Goal: Transaction & Acquisition: Purchase product/service

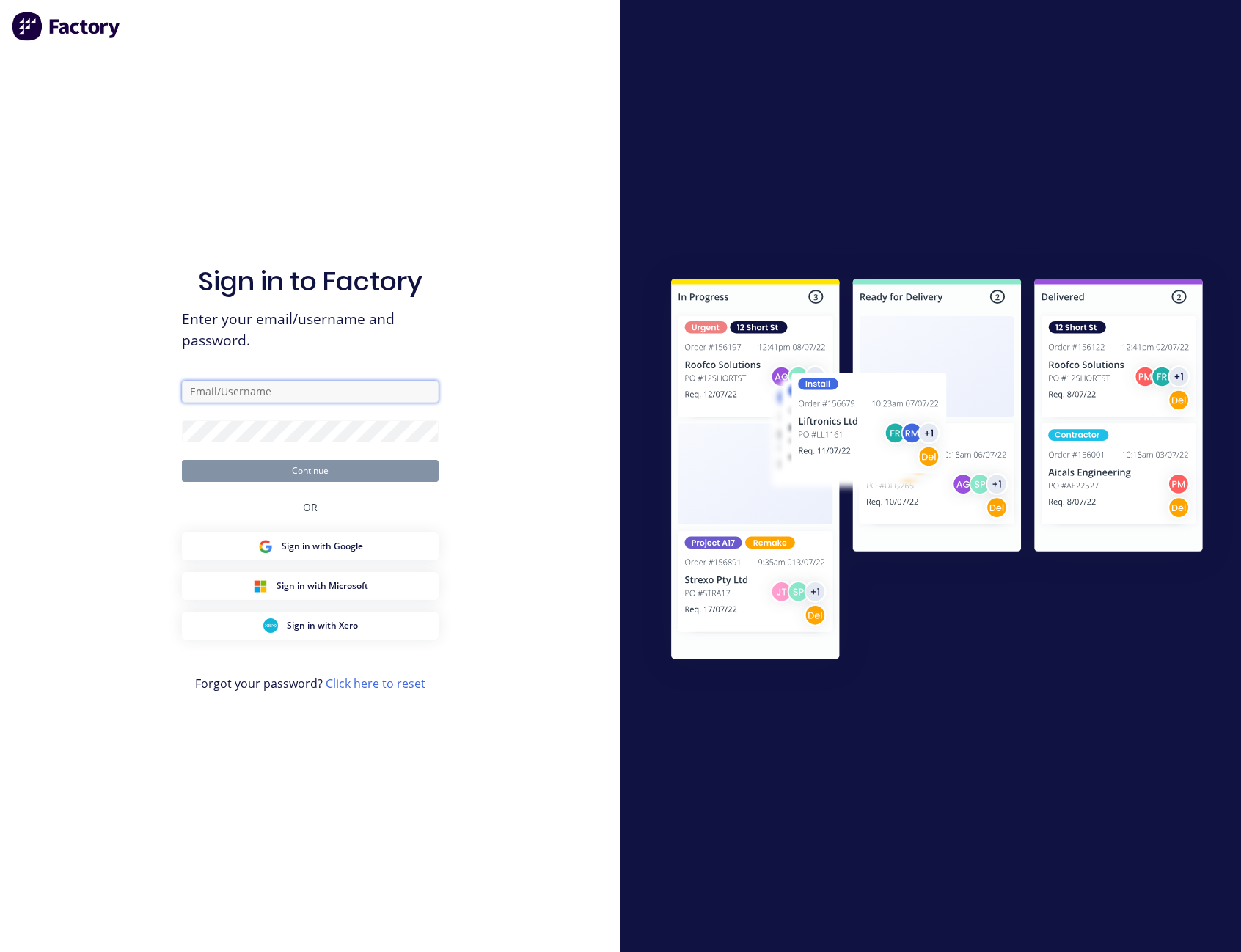
click at [255, 402] on input "text" at bounding box center [310, 392] width 257 height 22
type input "[PERSON_NAME][EMAIL_ADDRESS][PERSON_NAME][DOMAIN_NAME]"
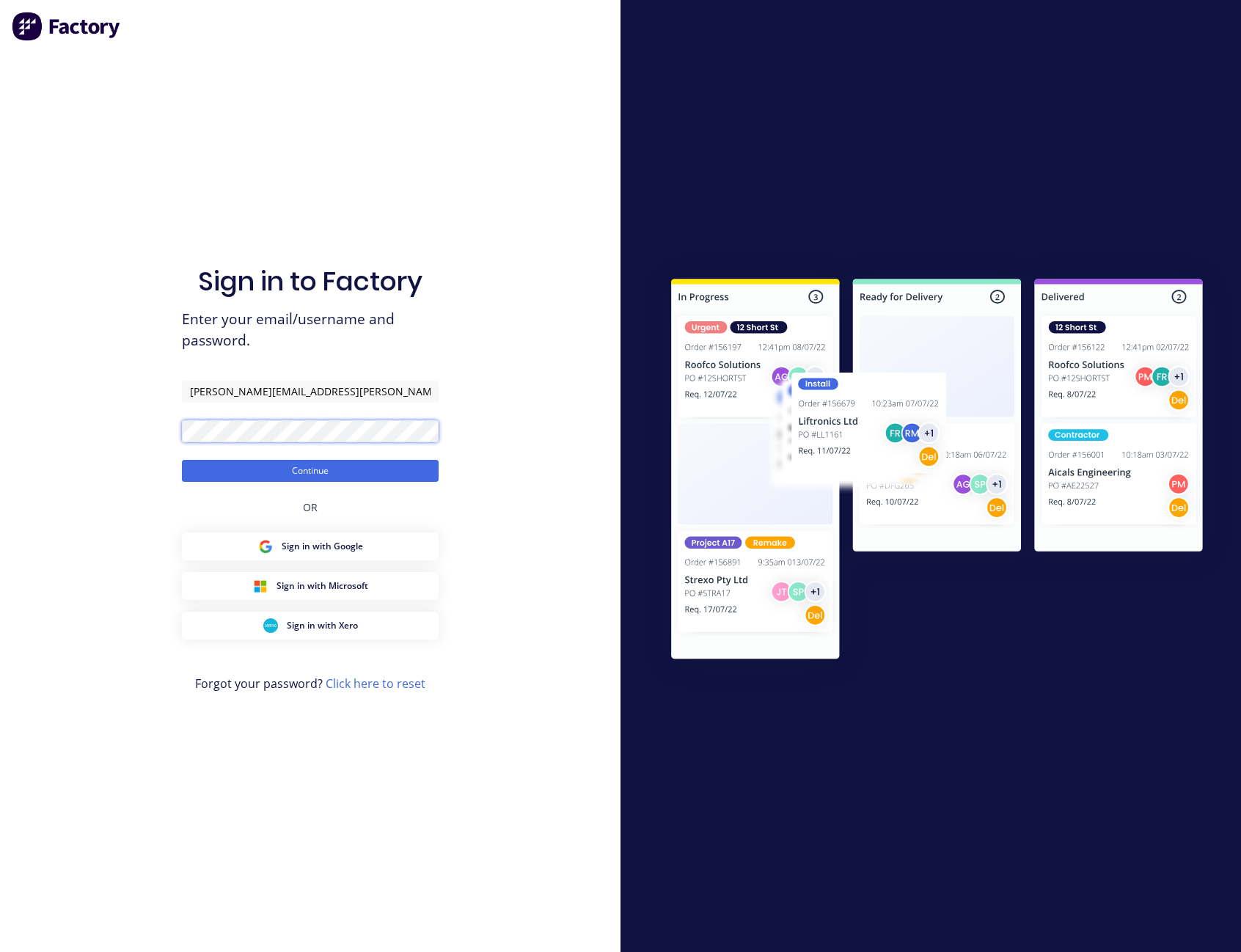
click at [182, 460] on button "Continue" at bounding box center [310, 471] width 257 height 22
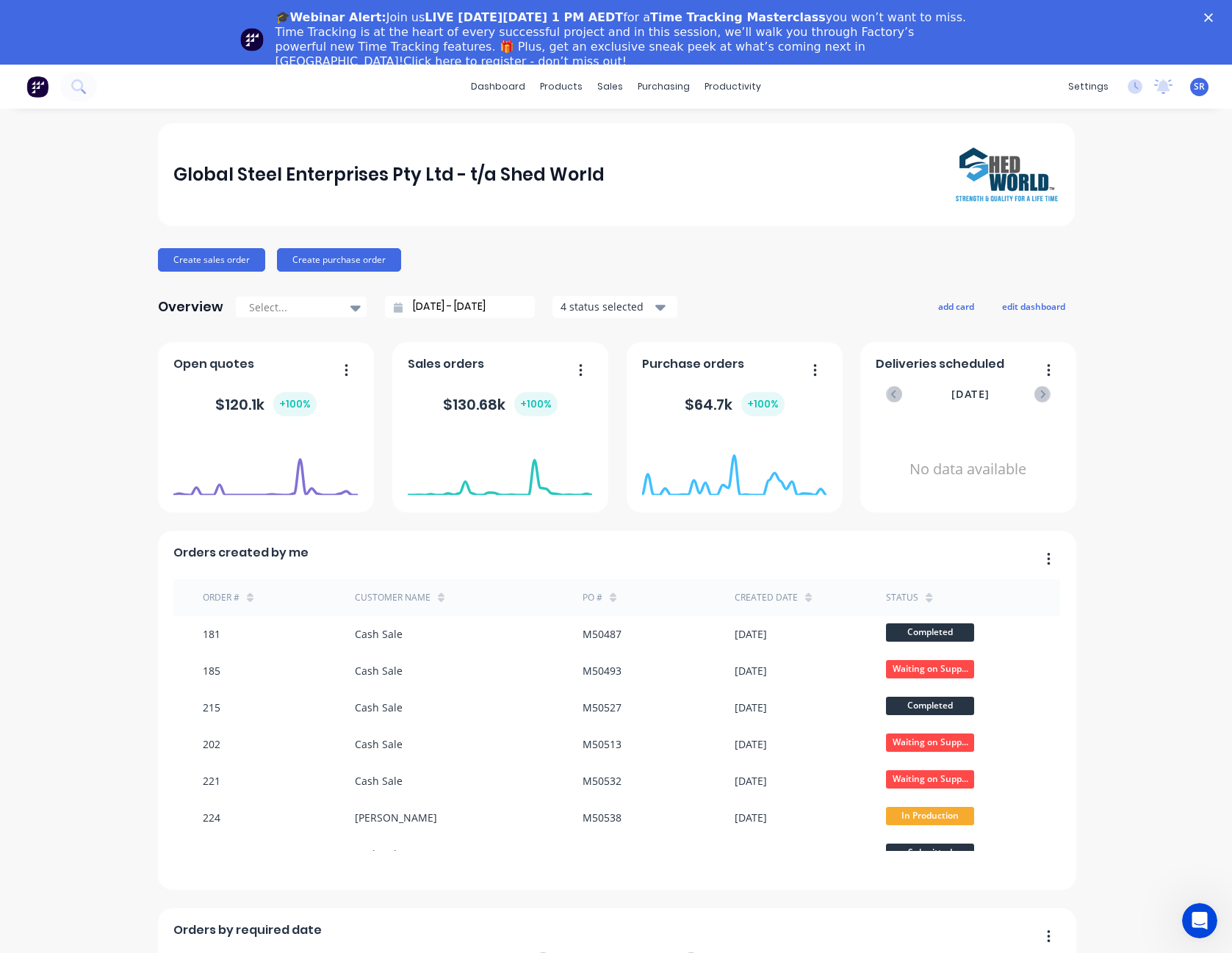
click at [1229, 4] on div "🎓Webinar Alert: Join us LIVE [DATE][DATE] 1 PM AEDT for a Time Tracking Masterc…" at bounding box center [616, 32] width 1232 height 65
click at [1226, 13] on div "🎓Webinar Alert: Join us LIVE [DATE][DATE] 1 PM AEDT for a Time Tracking Masterc…" at bounding box center [616, 39] width 1232 height 67
click at [698, 174] on div "Global Steel Enterprises Pty Ltd - t/a Shed World" at bounding box center [616, 175] width 885 height 55
drag, startPoint x: 3, startPoint y: 300, endPoint x: 900, endPoint y: 217, distance: 900.8
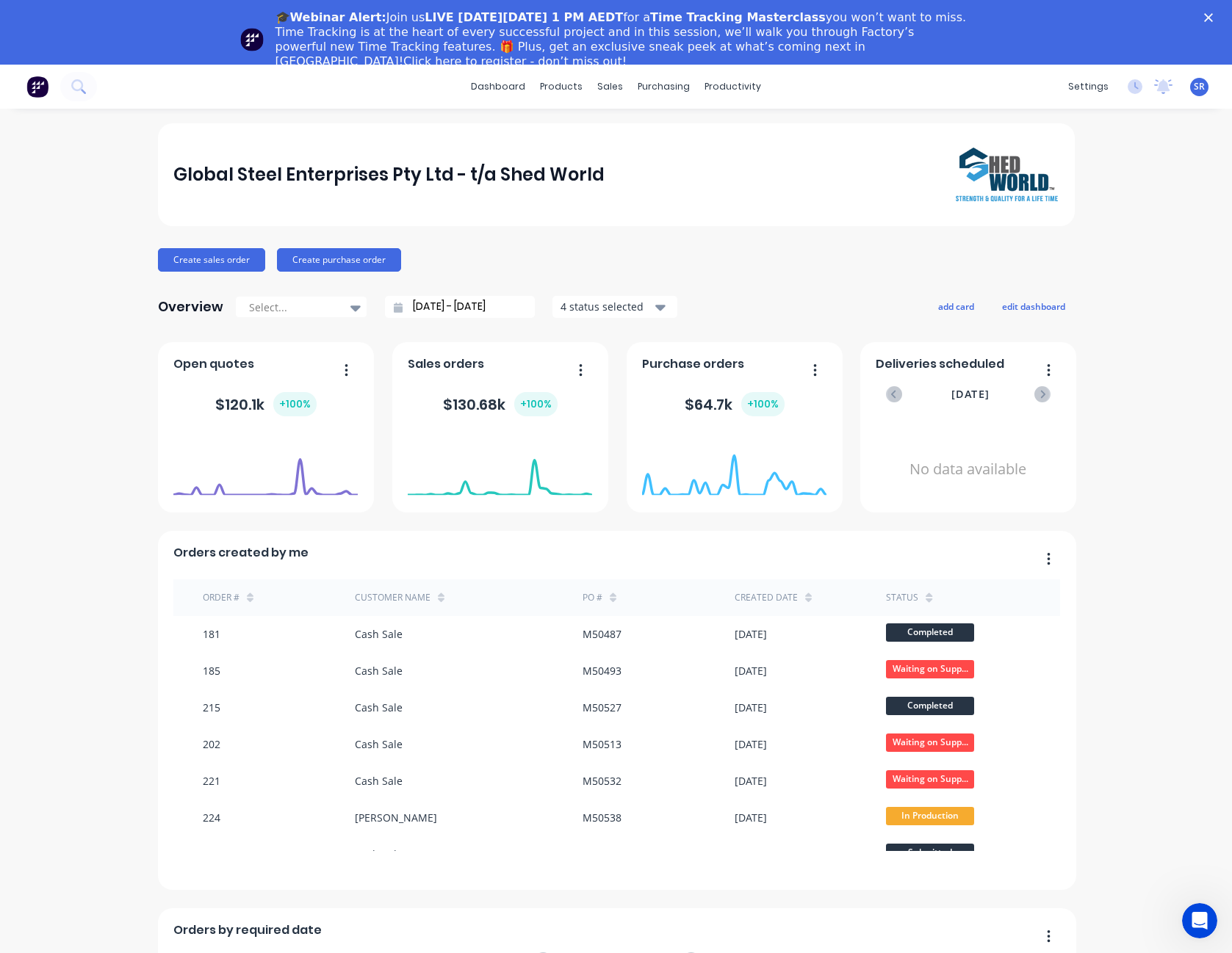
click at [900, 217] on div "Global Steel Enterprises Pty Ltd - t/a Shed World" at bounding box center [616, 175] width 917 height 103
click at [1213, 14] on icon "Close" at bounding box center [1209, 18] width 9 height 9
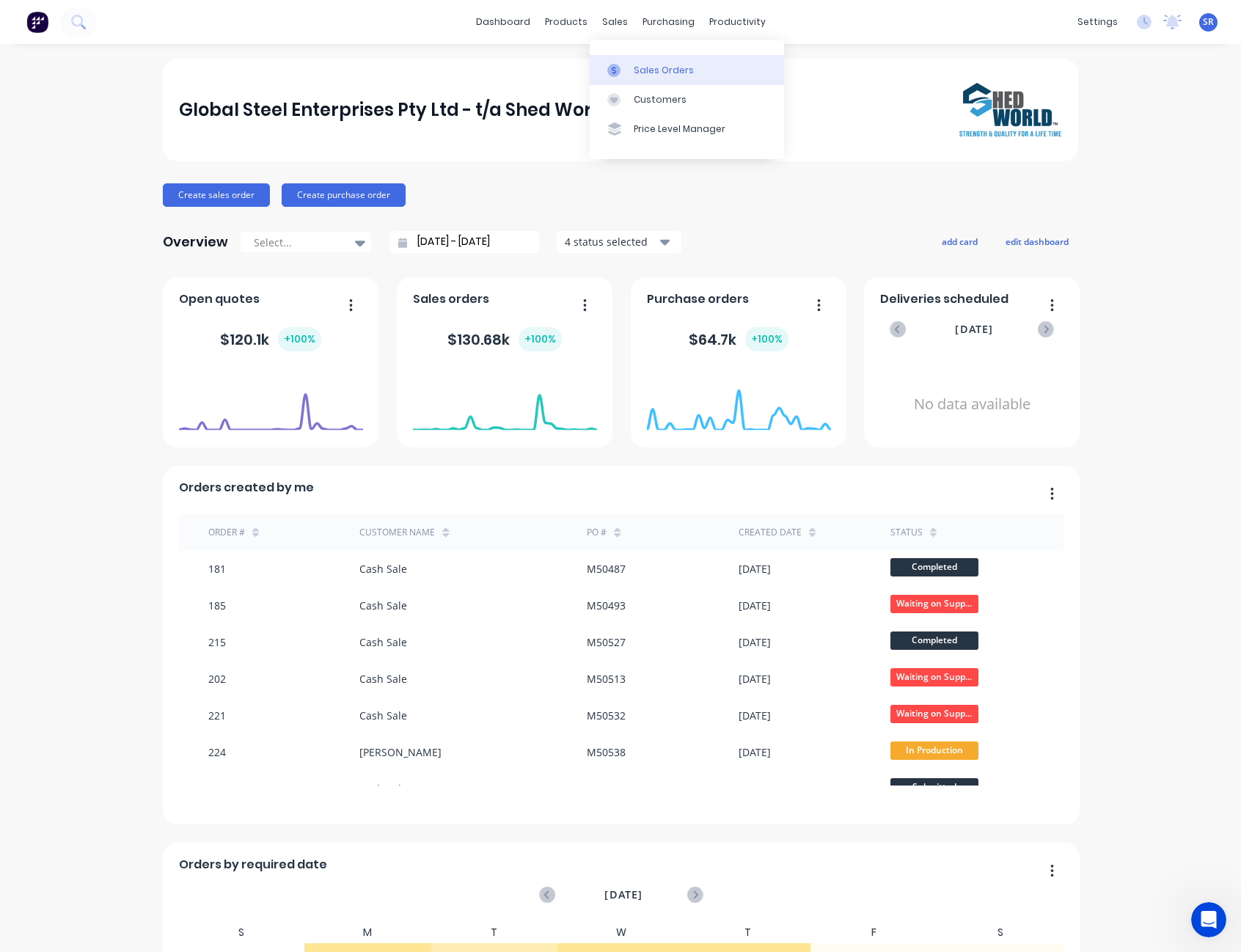
click at [634, 66] on div "Sales Orders" at bounding box center [663, 71] width 60 height 14
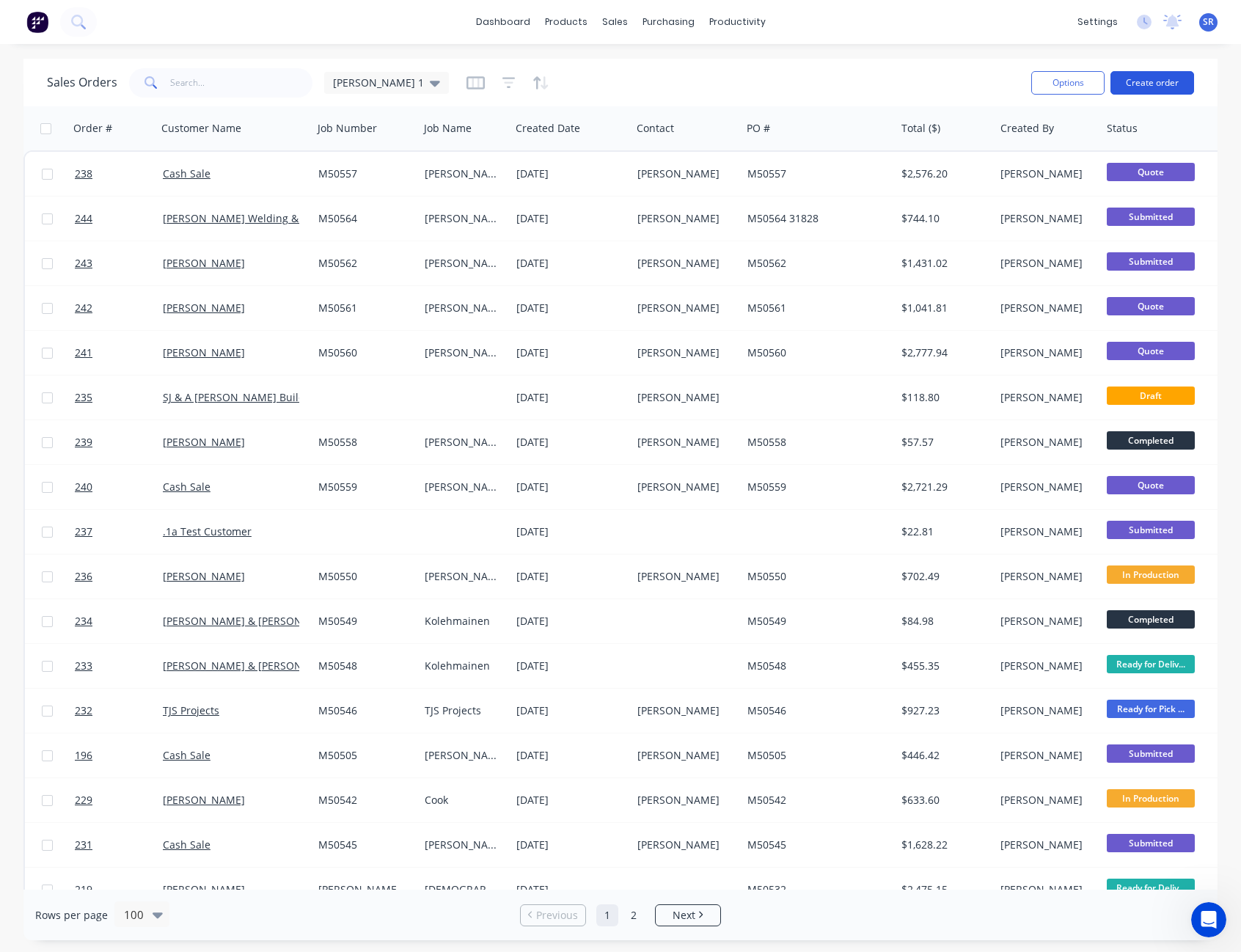
click at [1158, 88] on button "Create order" at bounding box center [1153, 83] width 83 height 24
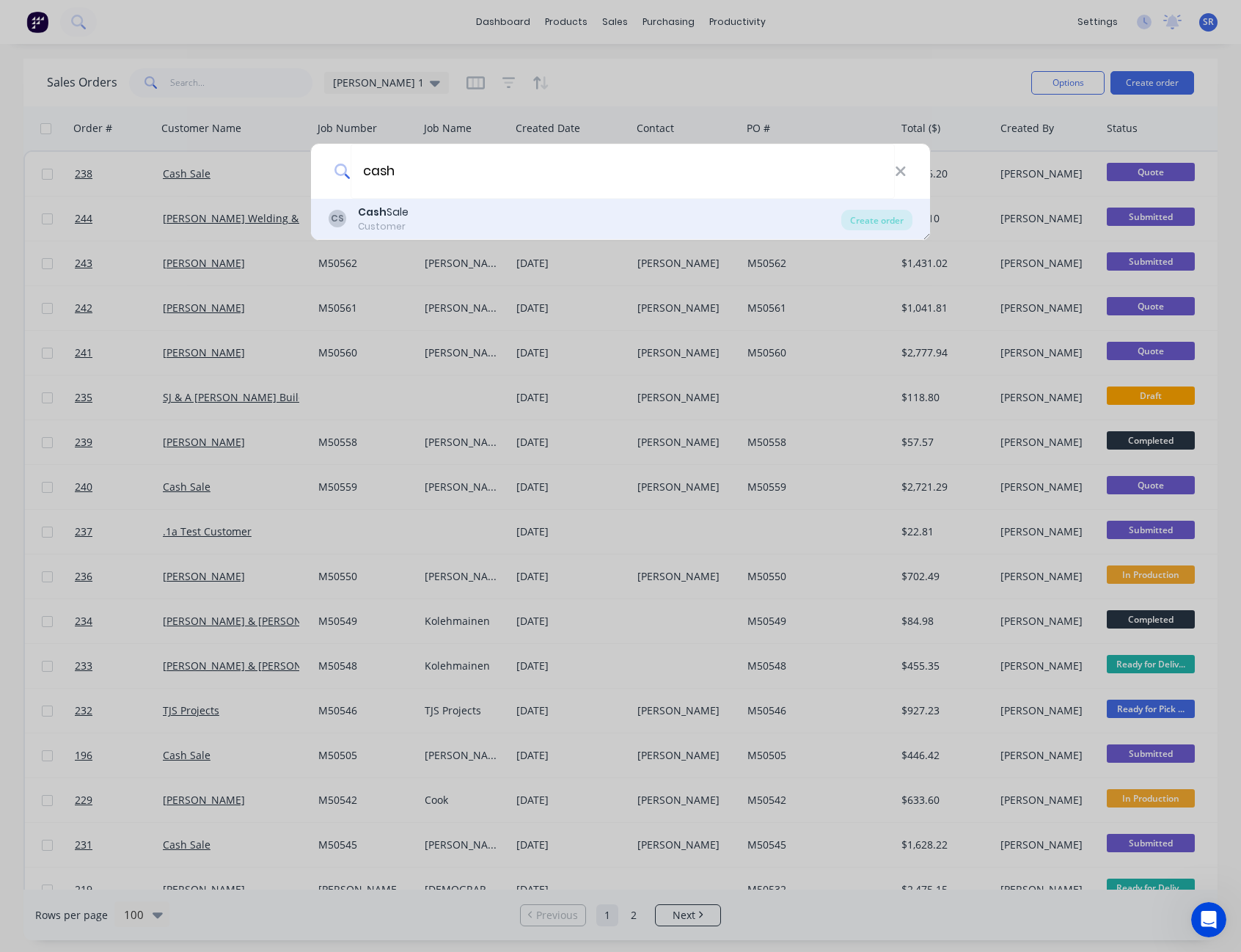
type input "cash"
click at [406, 209] on div "Cash Sale" at bounding box center [384, 213] width 51 height 15
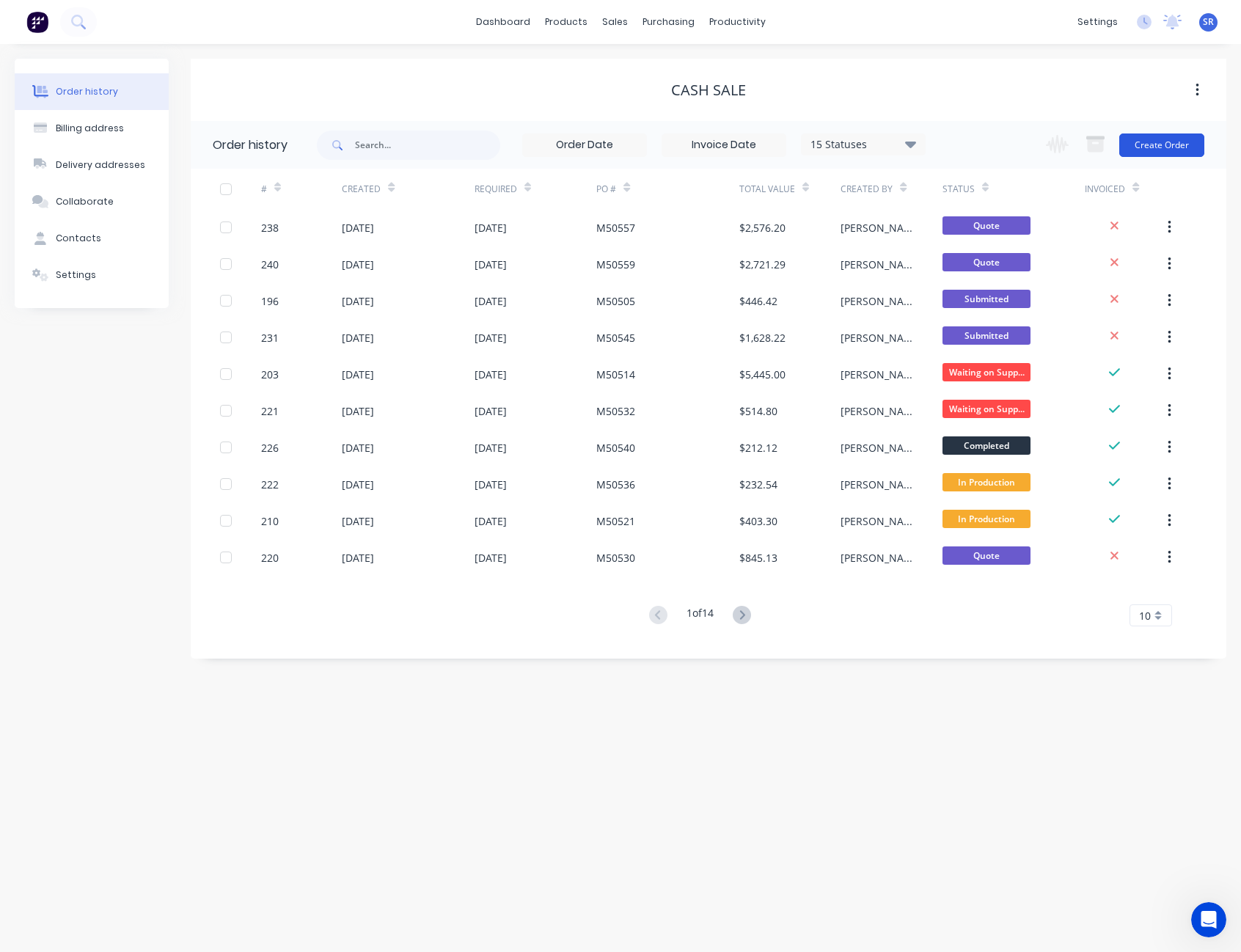
click at [1162, 146] on button "Create Order" at bounding box center [1162, 145] width 85 height 24
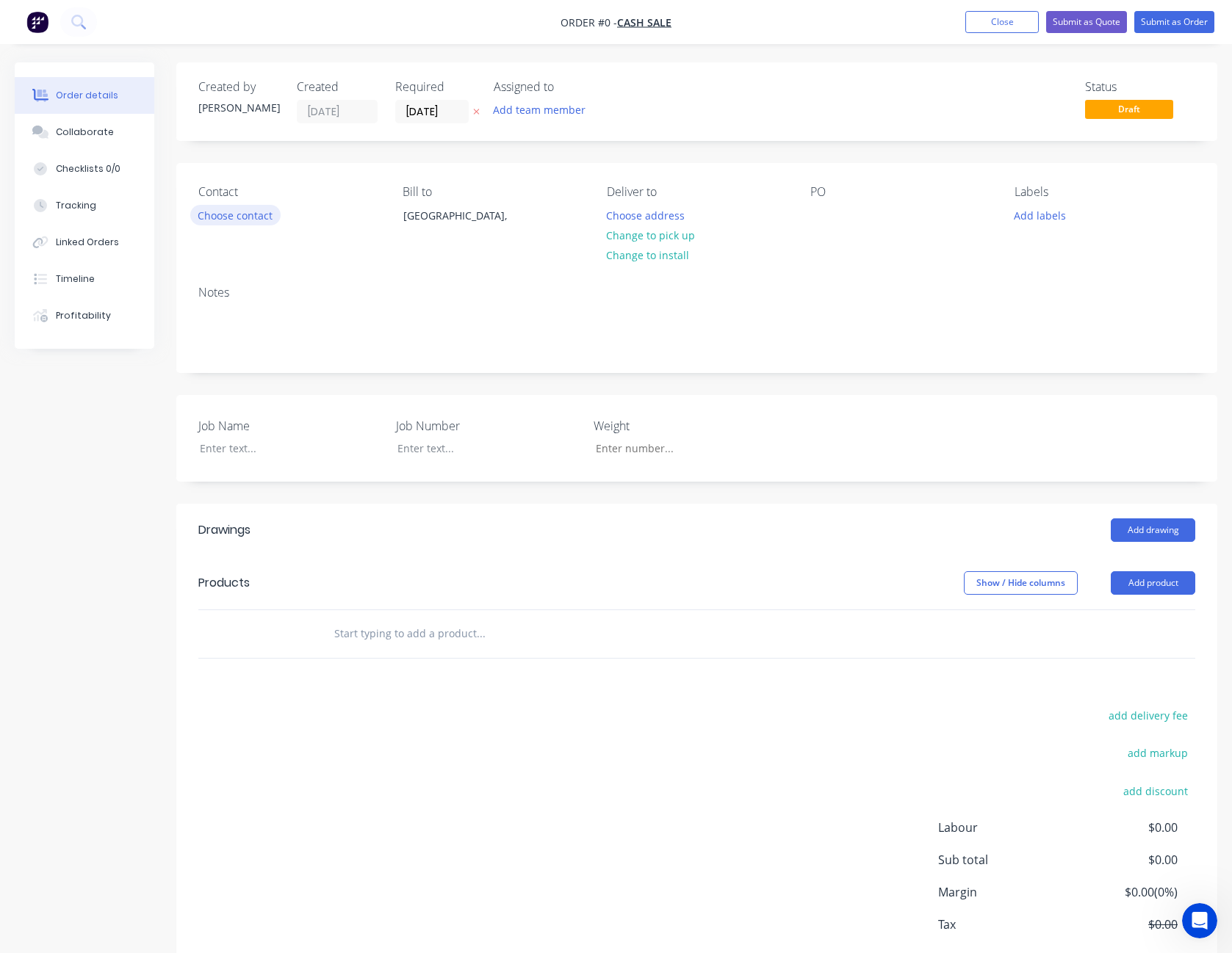
click at [250, 219] on button "Choose contact" at bounding box center [235, 215] width 90 height 20
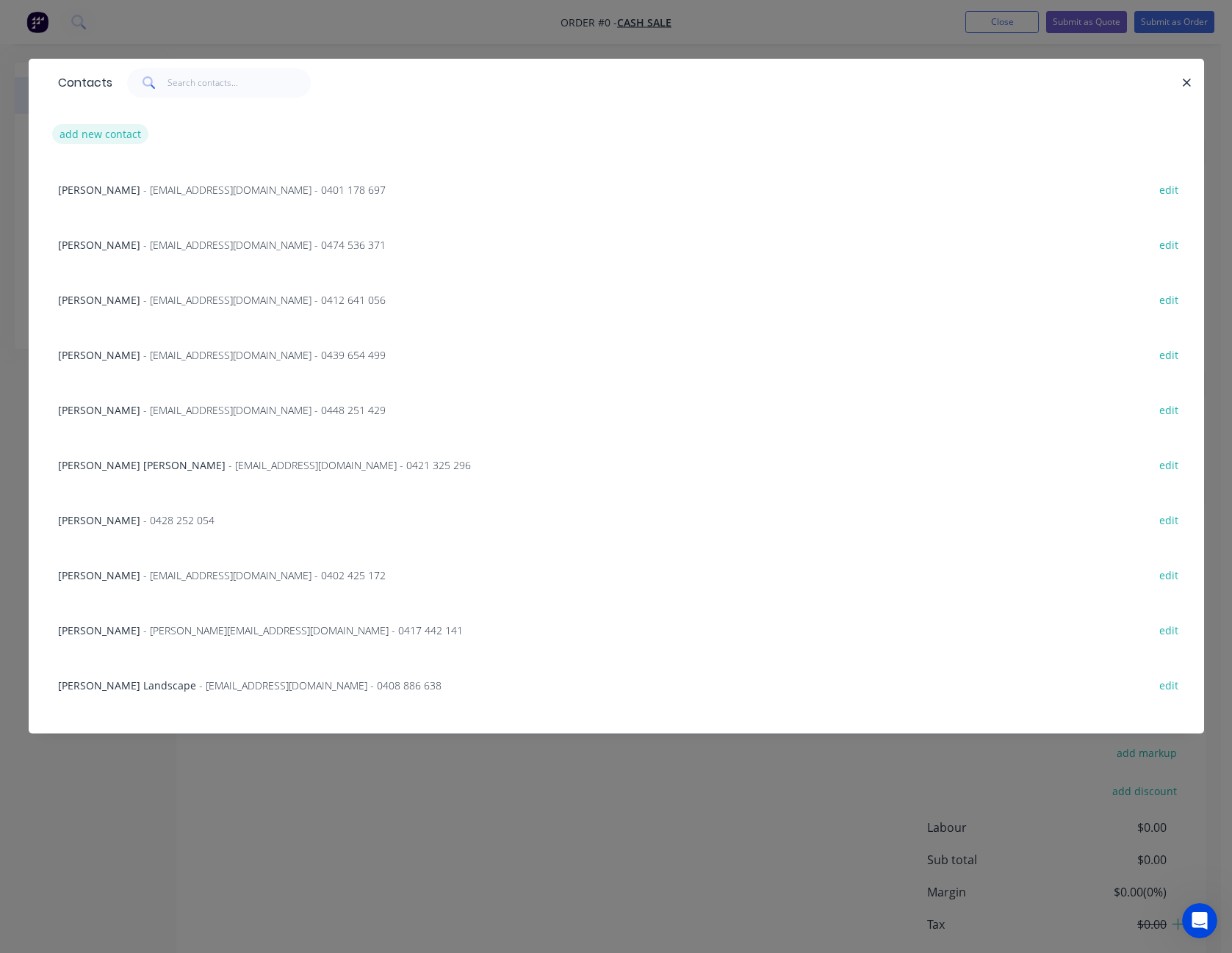
click at [120, 135] on button "add new contact" at bounding box center [101, 134] width 97 height 20
select select "AU"
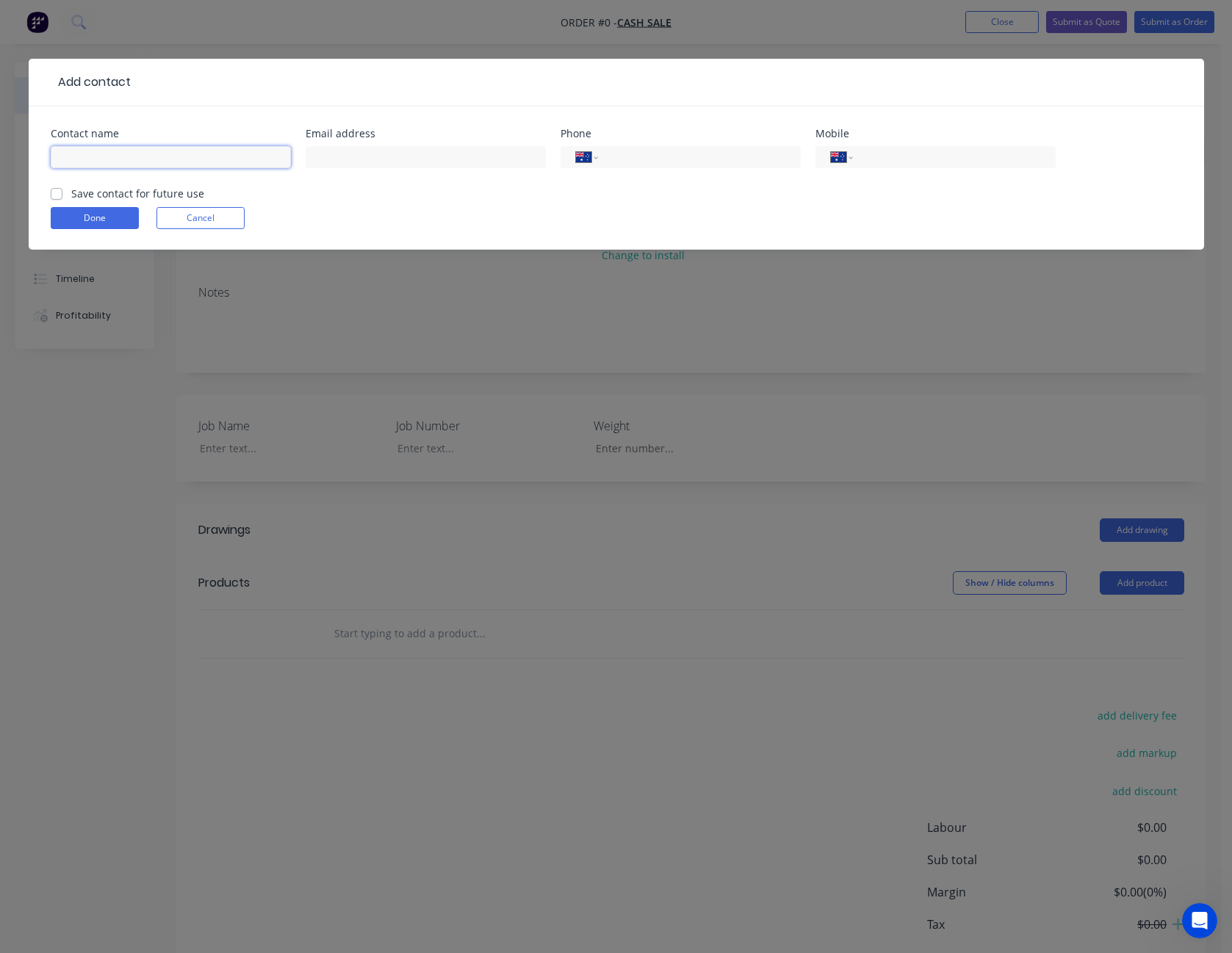
click at [114, 161] on input "text" at bounding box center [171, 158] width 240 height 22
type input "Evan Barnes"
click at [132, 219] on button "Done" at bounding box center [95, 218] width 88 height 22
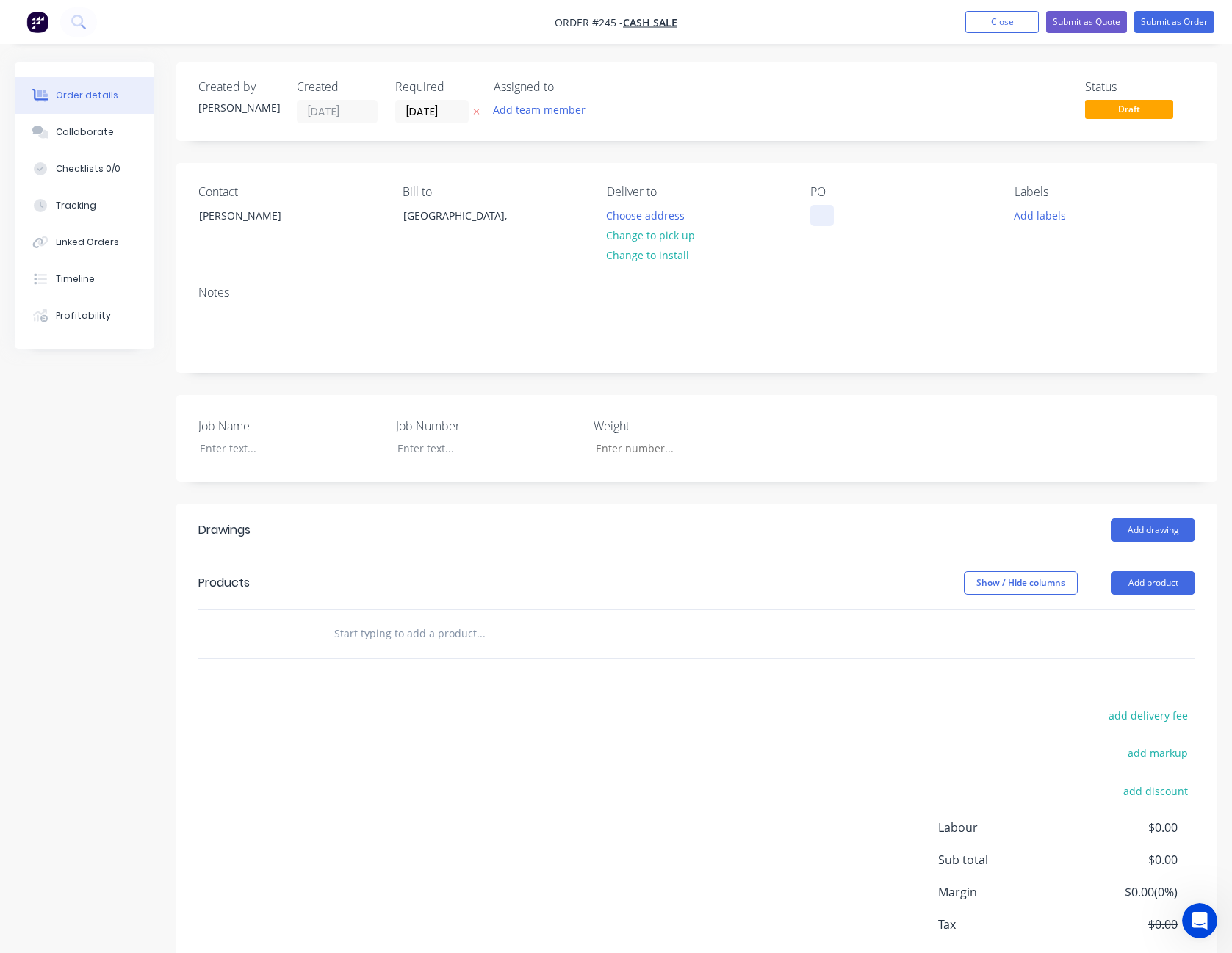
click at [818, 211] on div at bounding box center [822, 215] width 24 height 21
click at [241, 456] on div at bounding box center [280, 448] width 184 height 21
click at [1148, 585] on button "Add product" at bounding box center [1153, 583] width 84 height 24
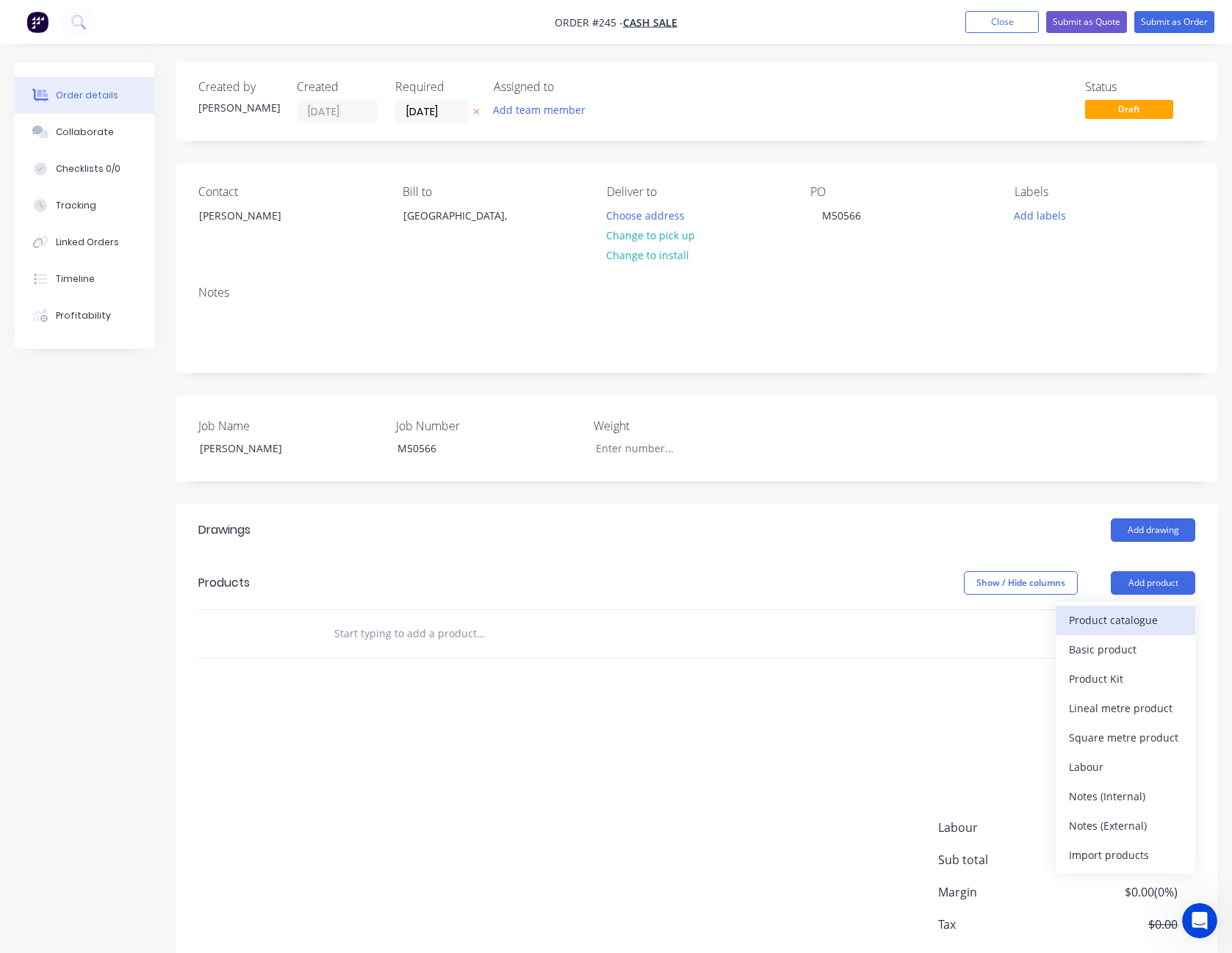
click at [1141, 625] on div "Product catalogue" at bounding box center [1125, 620] width 113 height 21
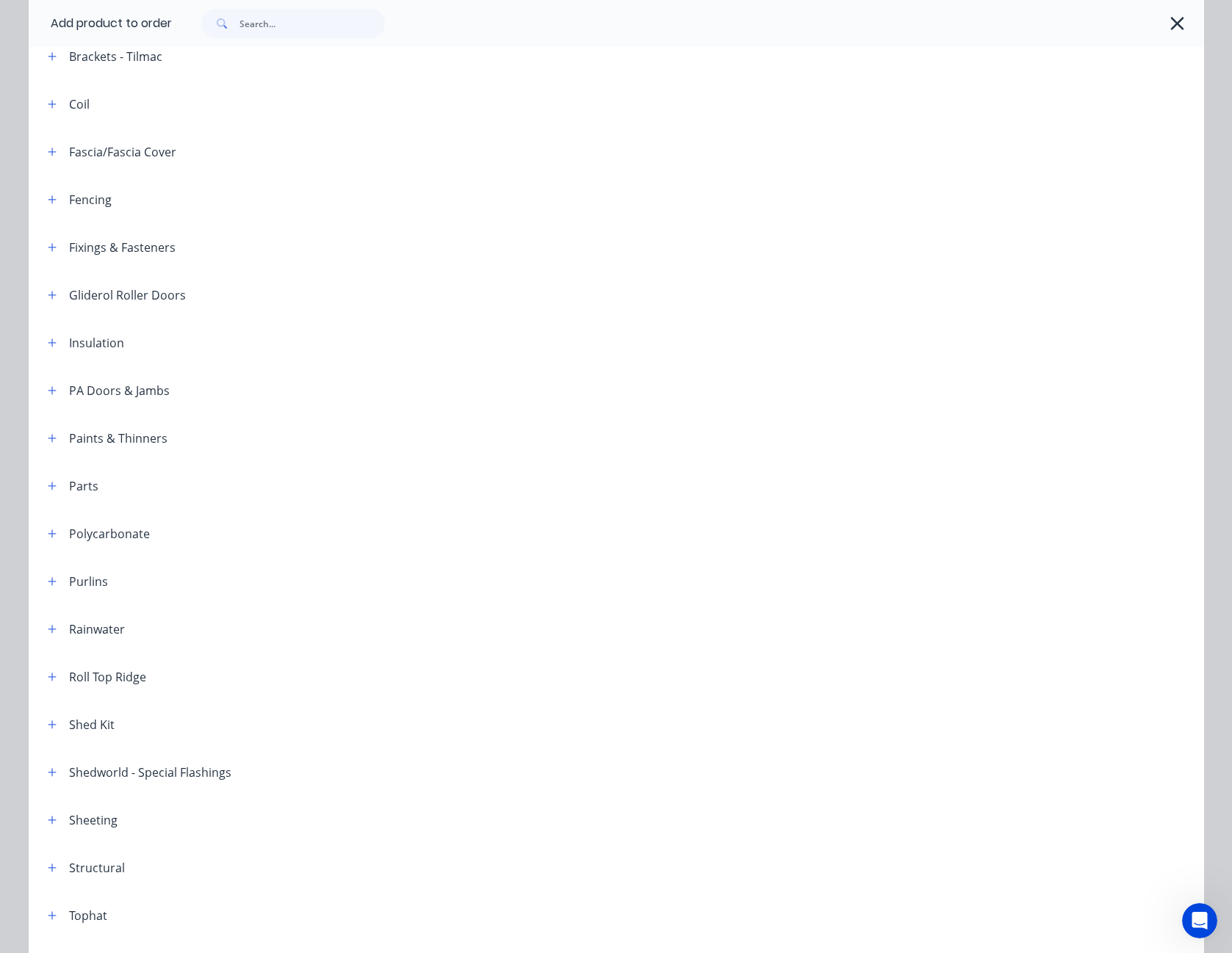
scroll to position [561, 0]
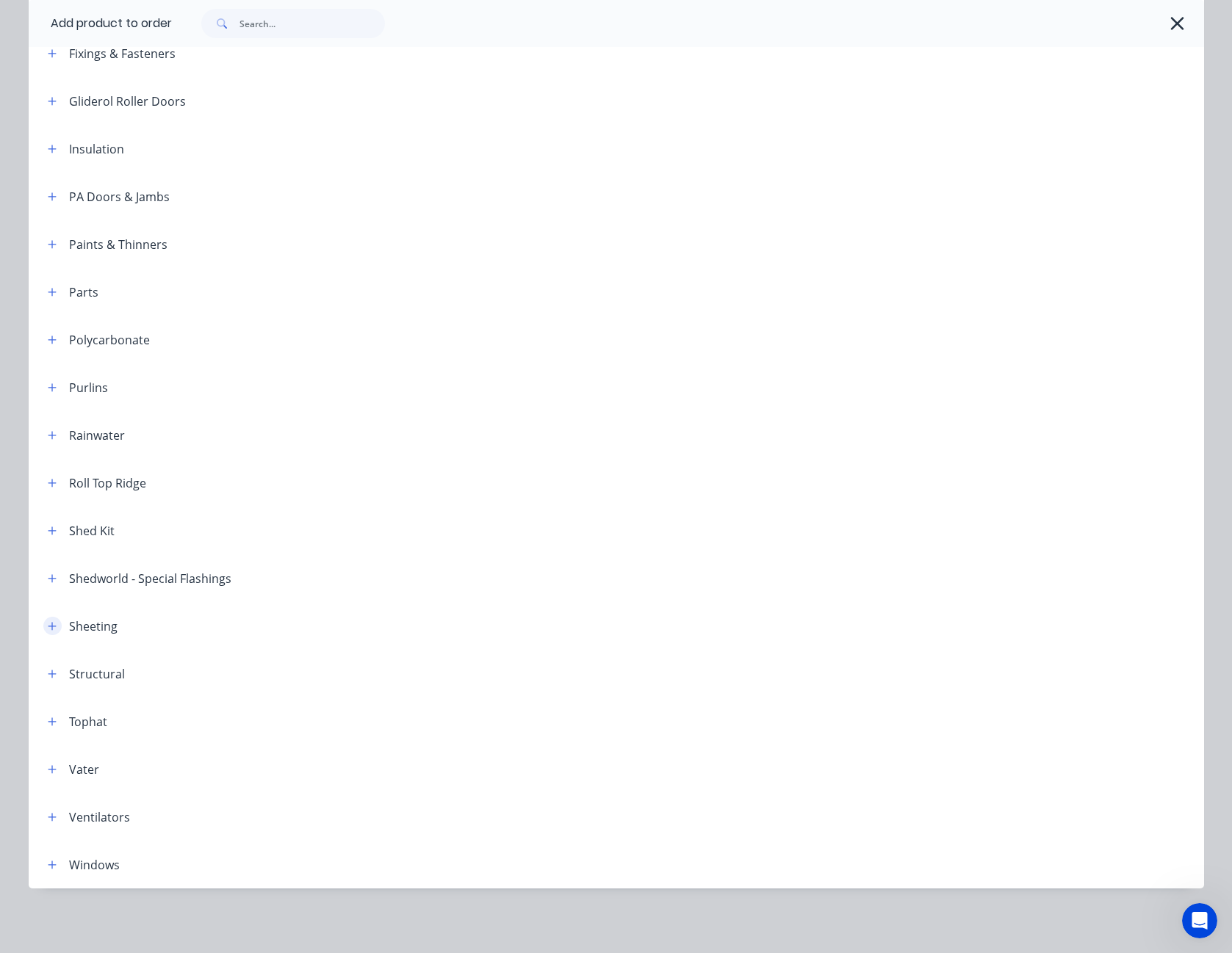
click at [49, 628] on icon "button" at bounding box center [52, 627] width 9 height 10
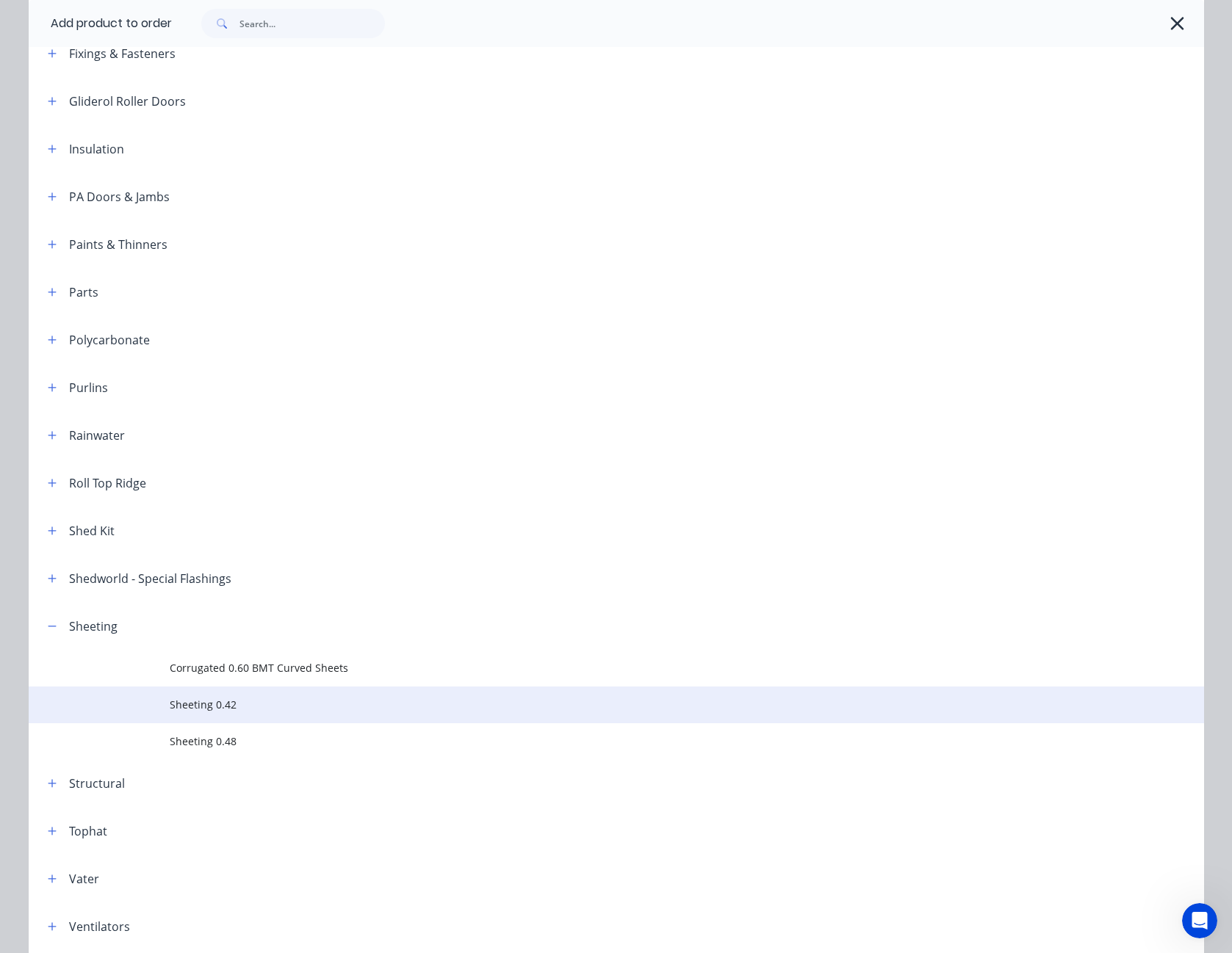
click at [193, 701] on span "Sheeting 0.42" at bounding box center [583, 704] width 827 height 15
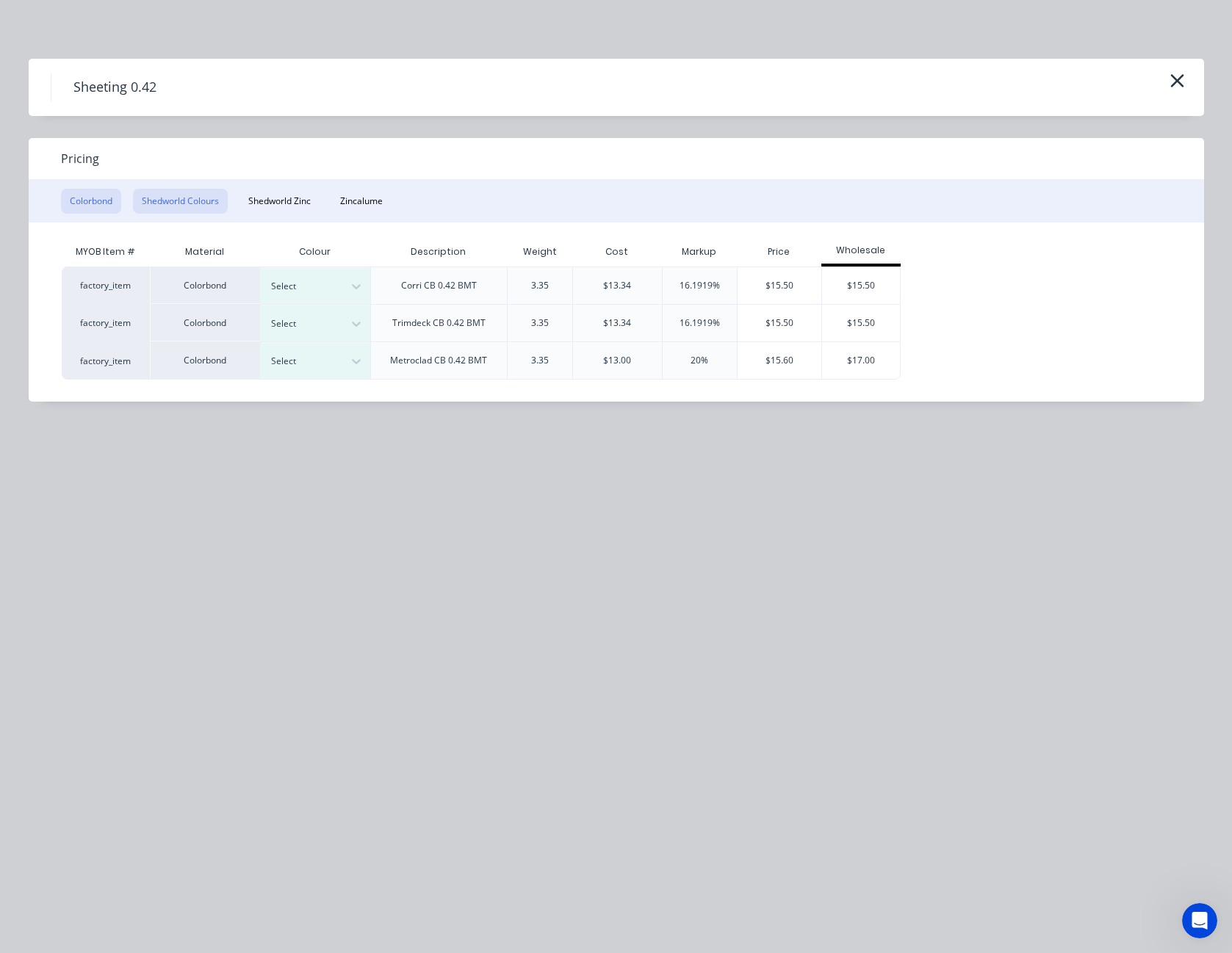
click at [197, 204] on button "Shedworld Colours" at bounding box center [180, 201] width 95 height 25
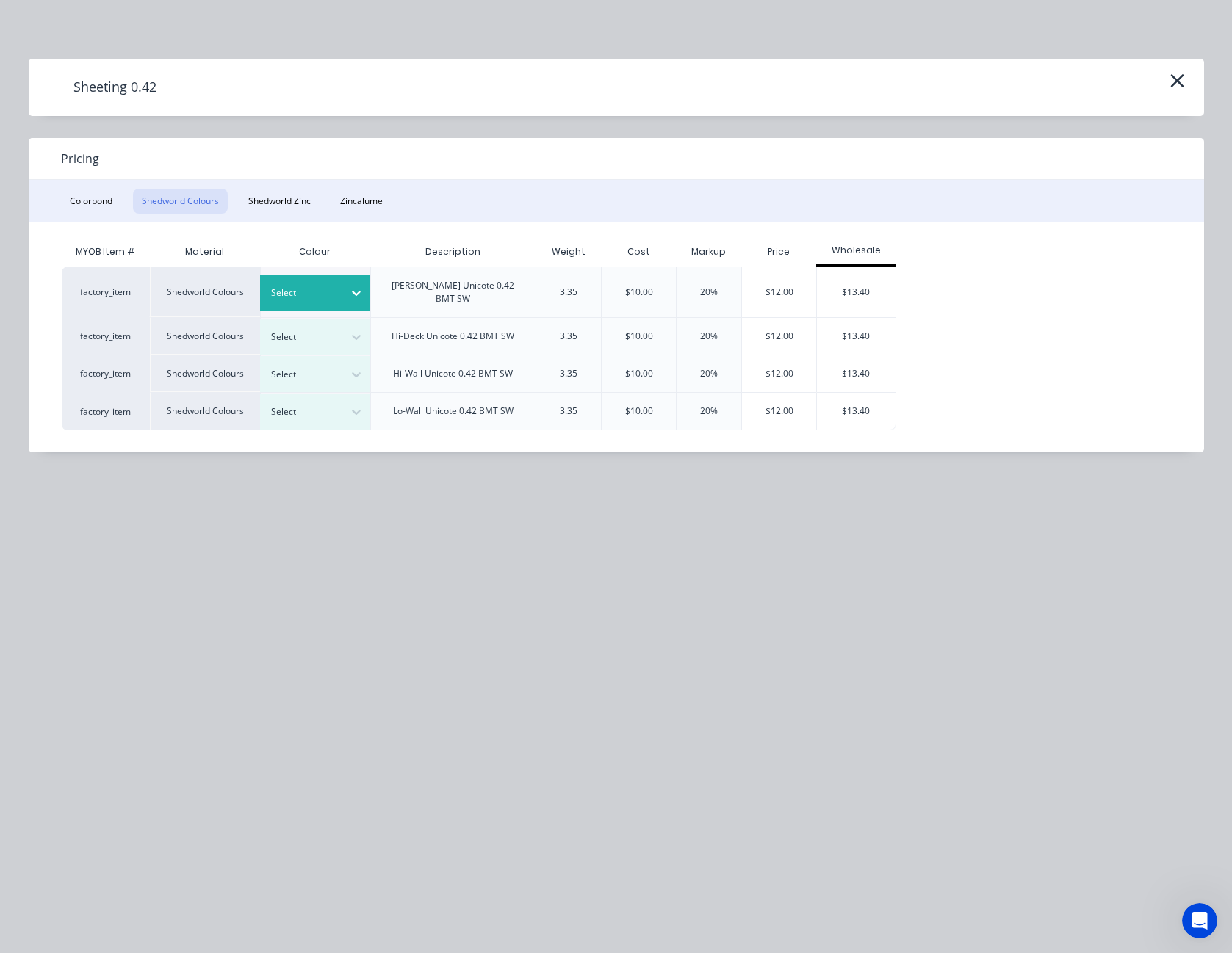
click at [359, 286] on icon at bounding box center [356, 293] width 14 height 14
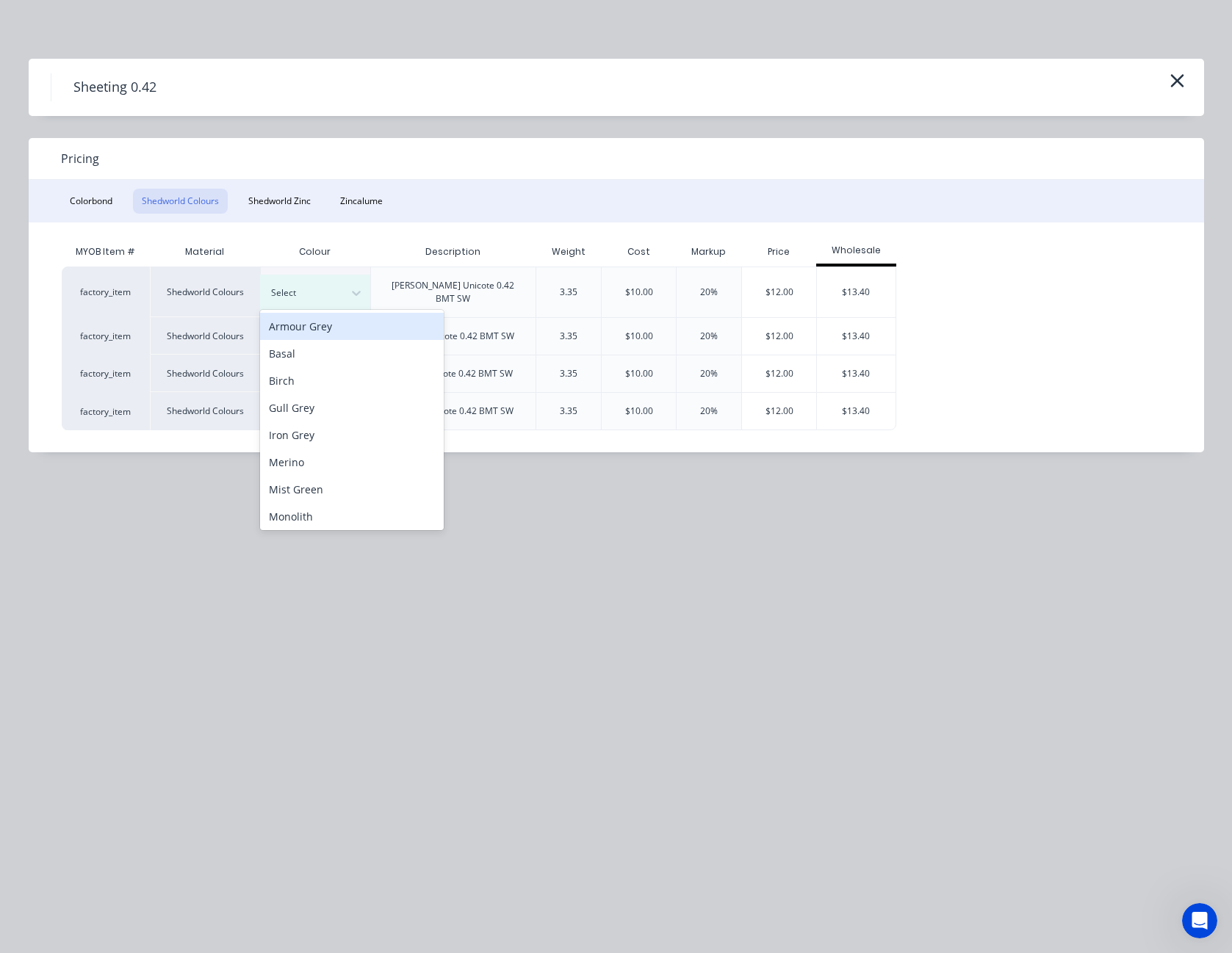
click at [347, 323] on div "Armour Grey" at bounding box center [352, 326] width 184 height 27
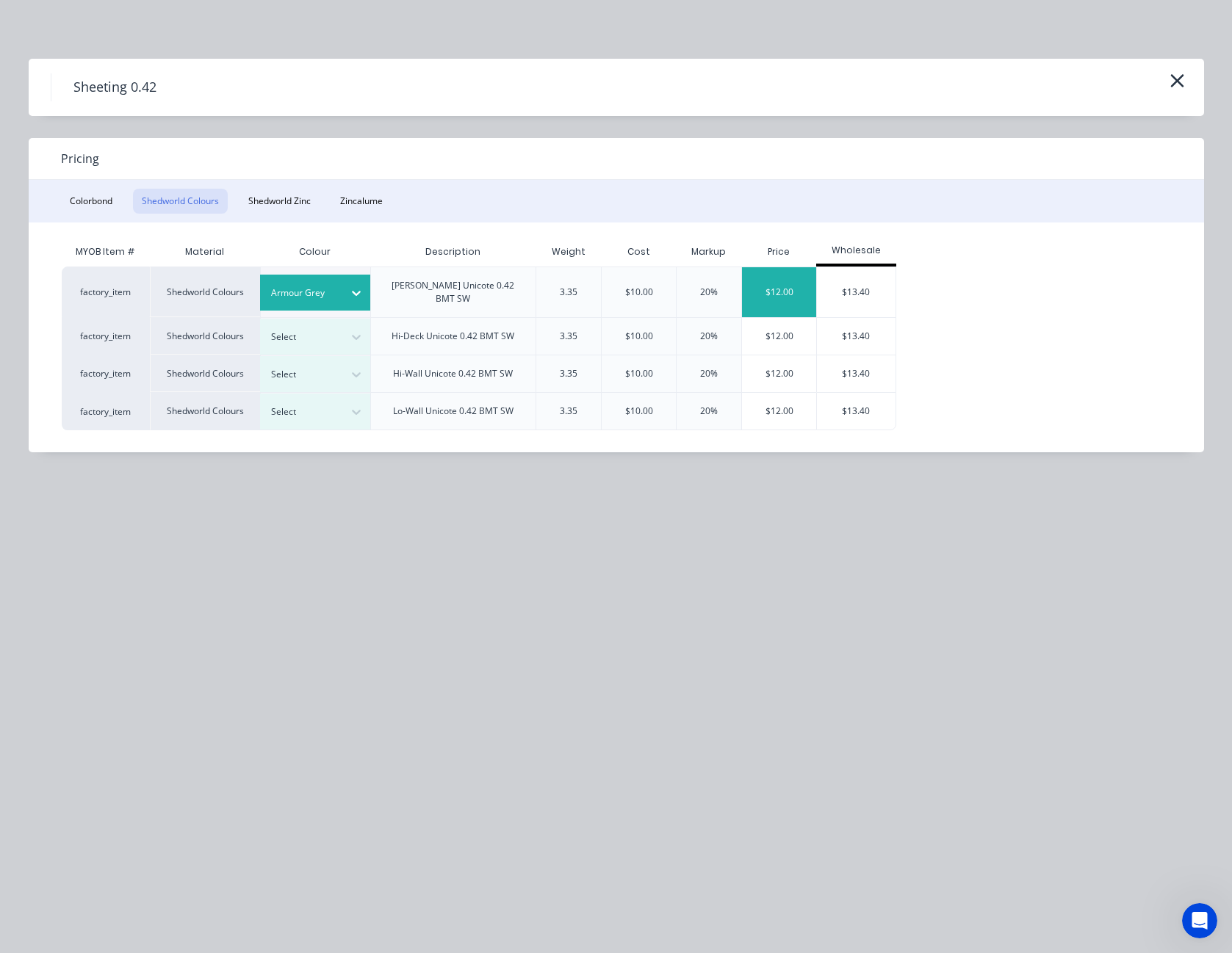
click at [762, 289] on div "$12.00" at bounding box center [779, 292] width 74 height 50
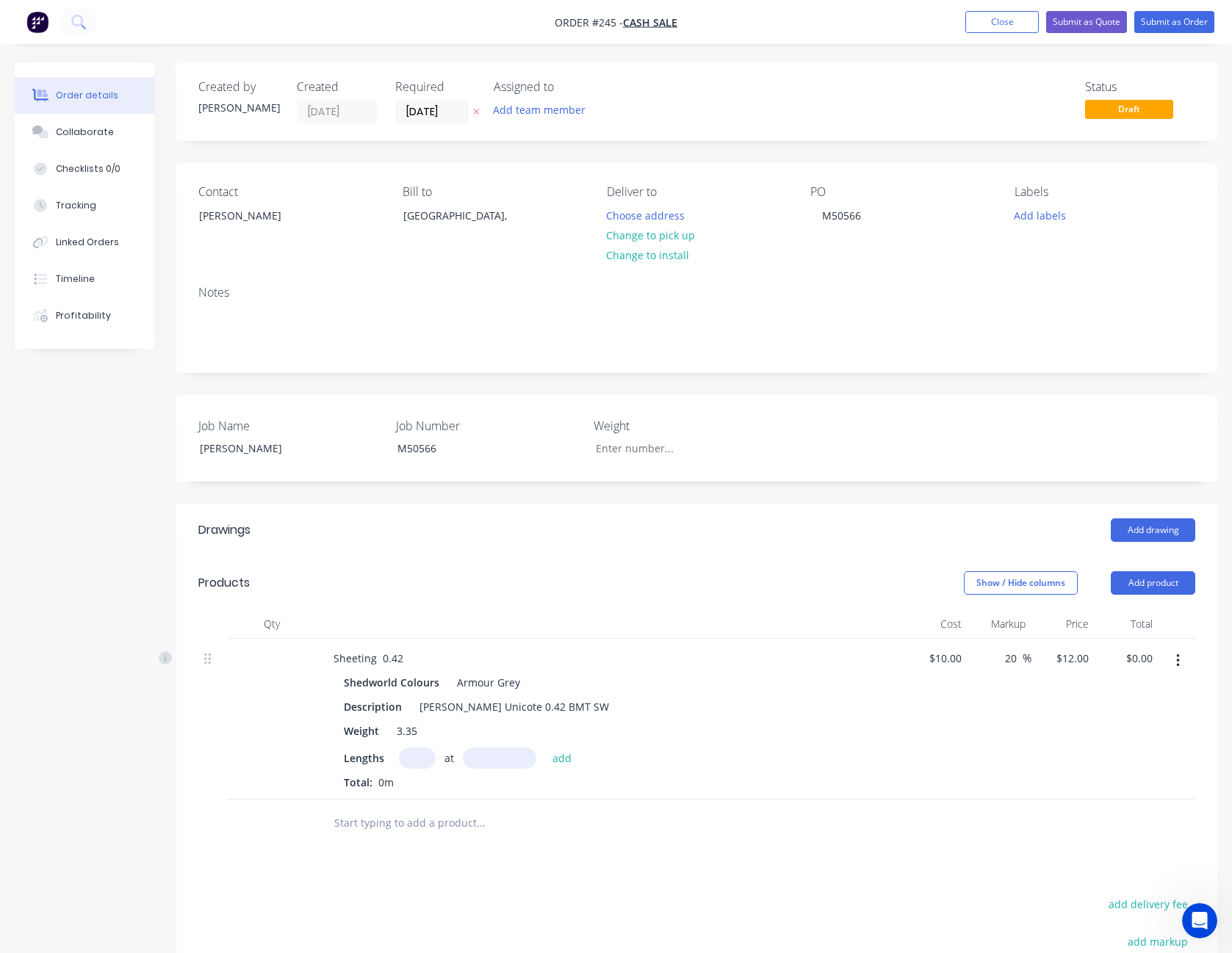
click at [419, 752] on input "text" at bounding box center [417, 758] width 37 height 21
type input "7"
type input "4000"
click at [545, 748] on button "add" at bounding box center [562, 757] width 35 height 20
type input "$336.00"
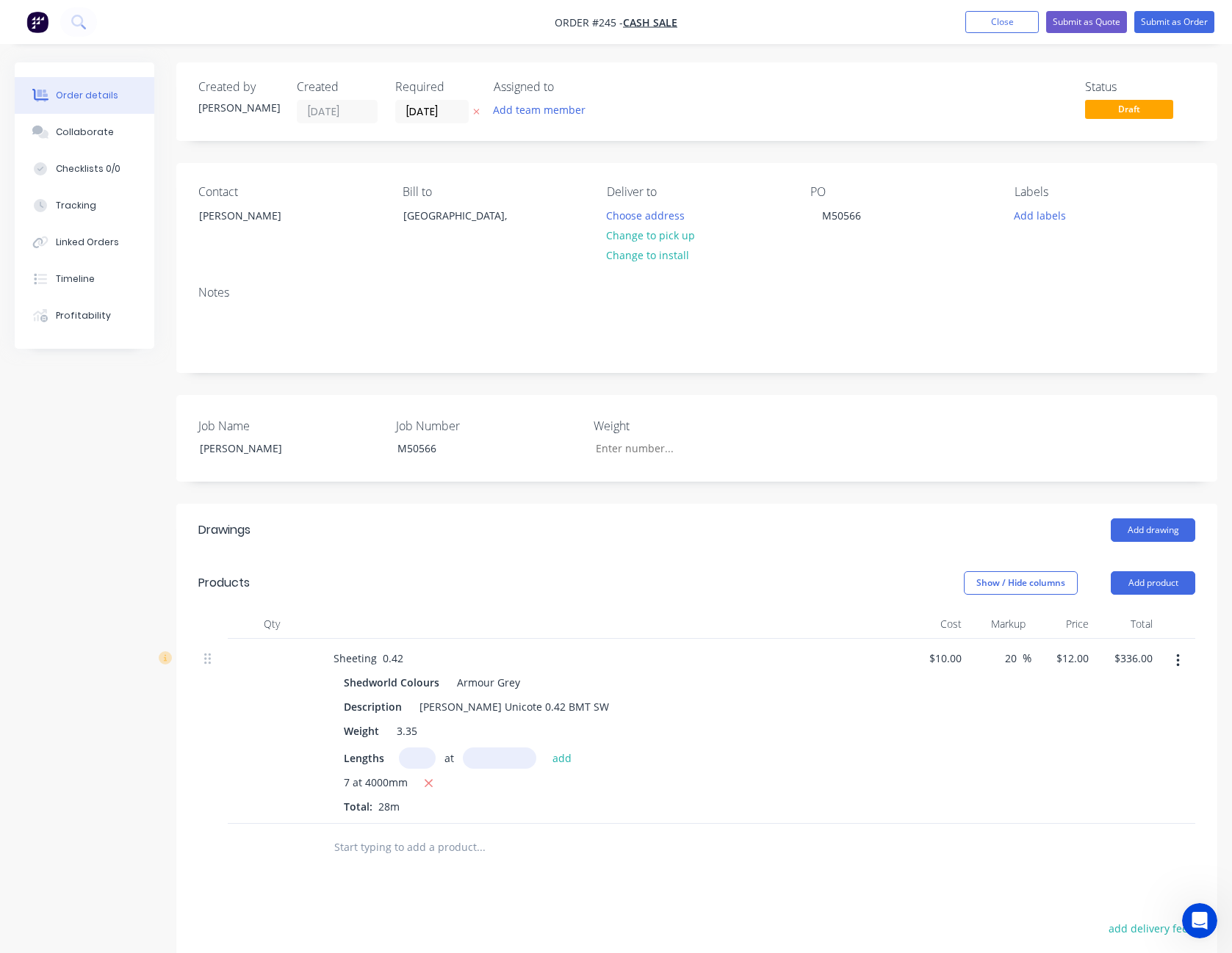
drag, startPoint x: 1143, startPoint y: 586, endPoint x: 1168, endPoint y: 598, distance: 27.7
click at [1144, 586] on button "Add product" at bounding box center [1153, 583] width 84 height 24
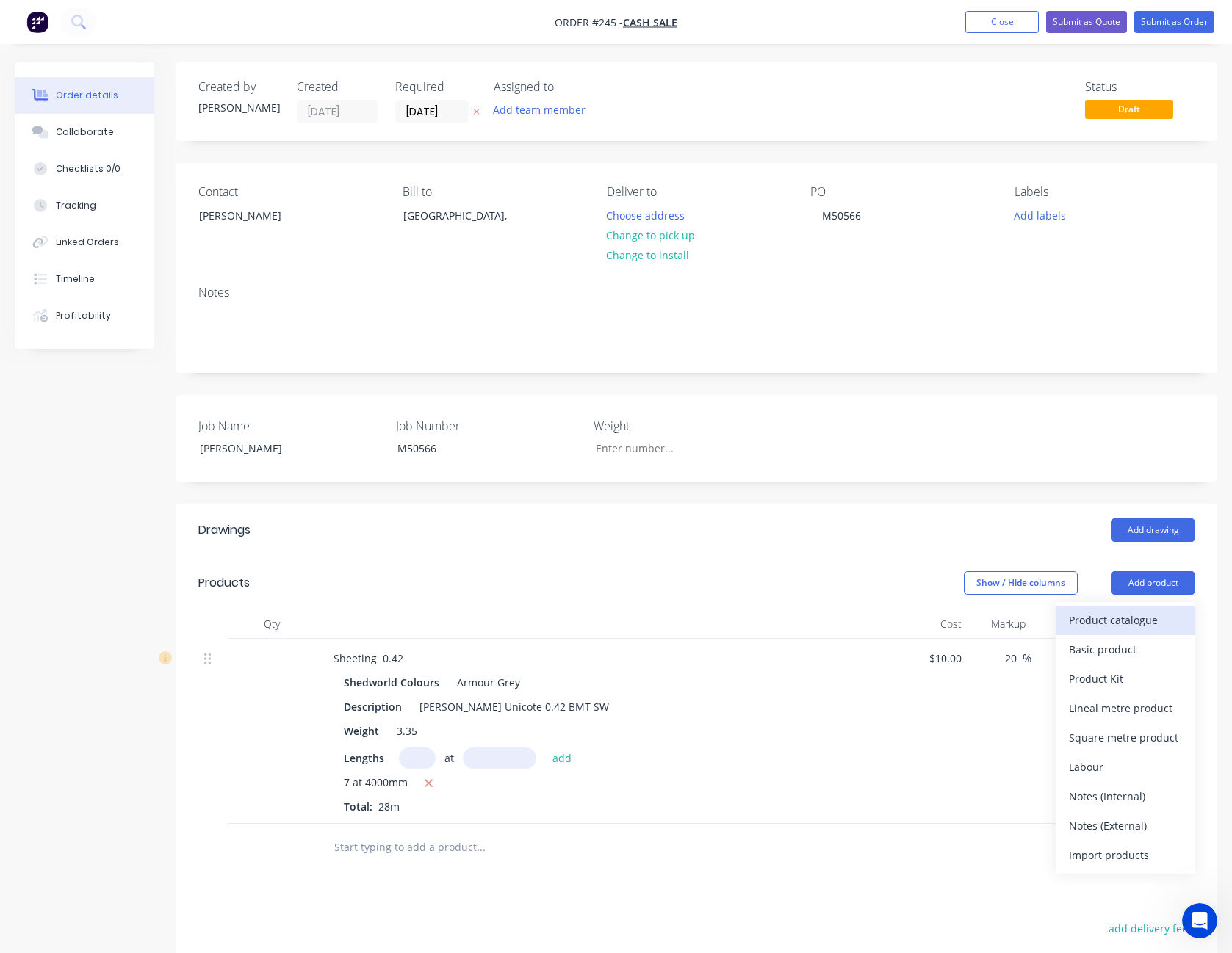
click at [1163, 617] on div "Product catalogue" at bounding box center [1125, 620] width 113 height 21
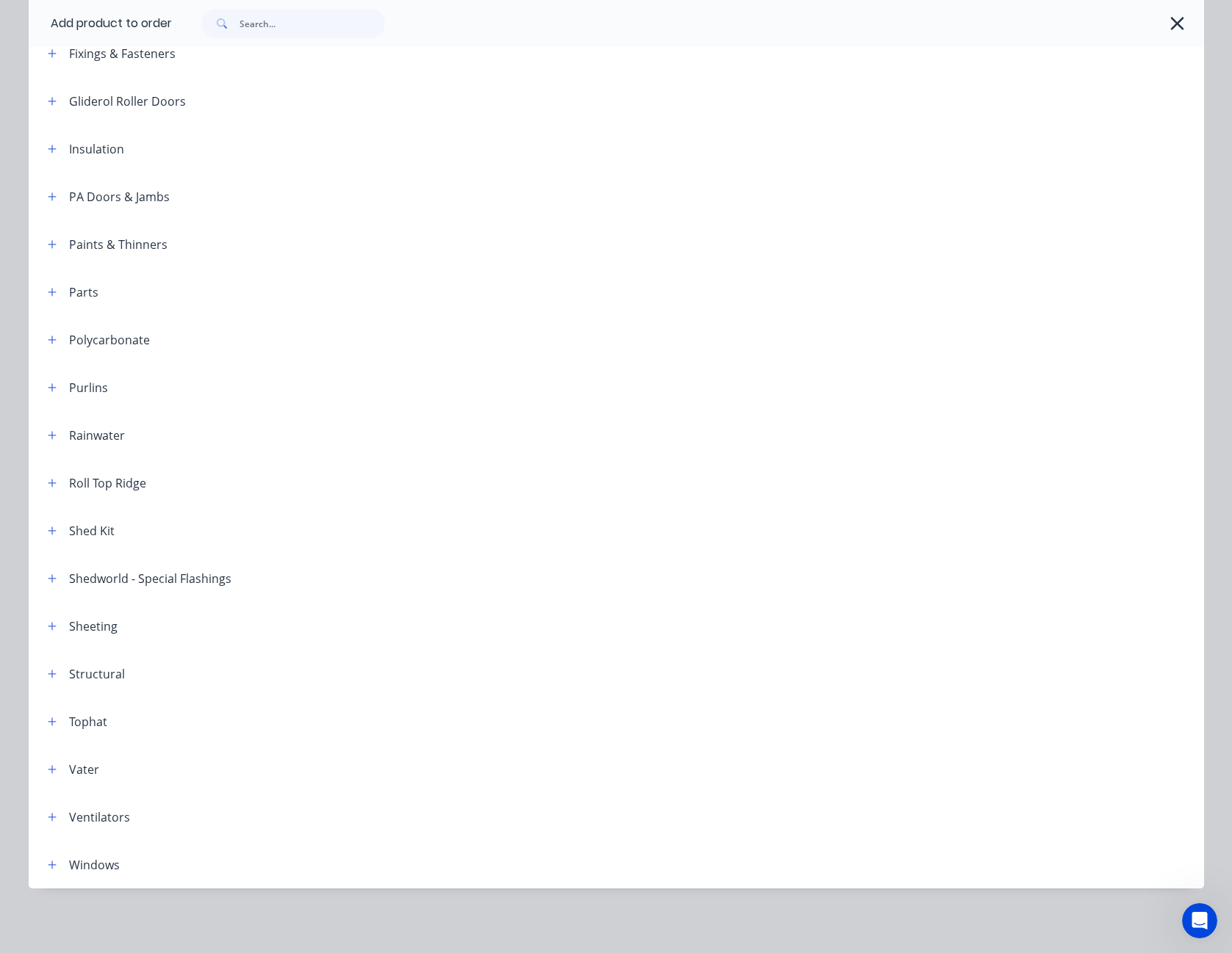
scroll to position [294, 0]
click at [48, 623] on icon "button" at bounding box center [52, 627] width 9 height 10
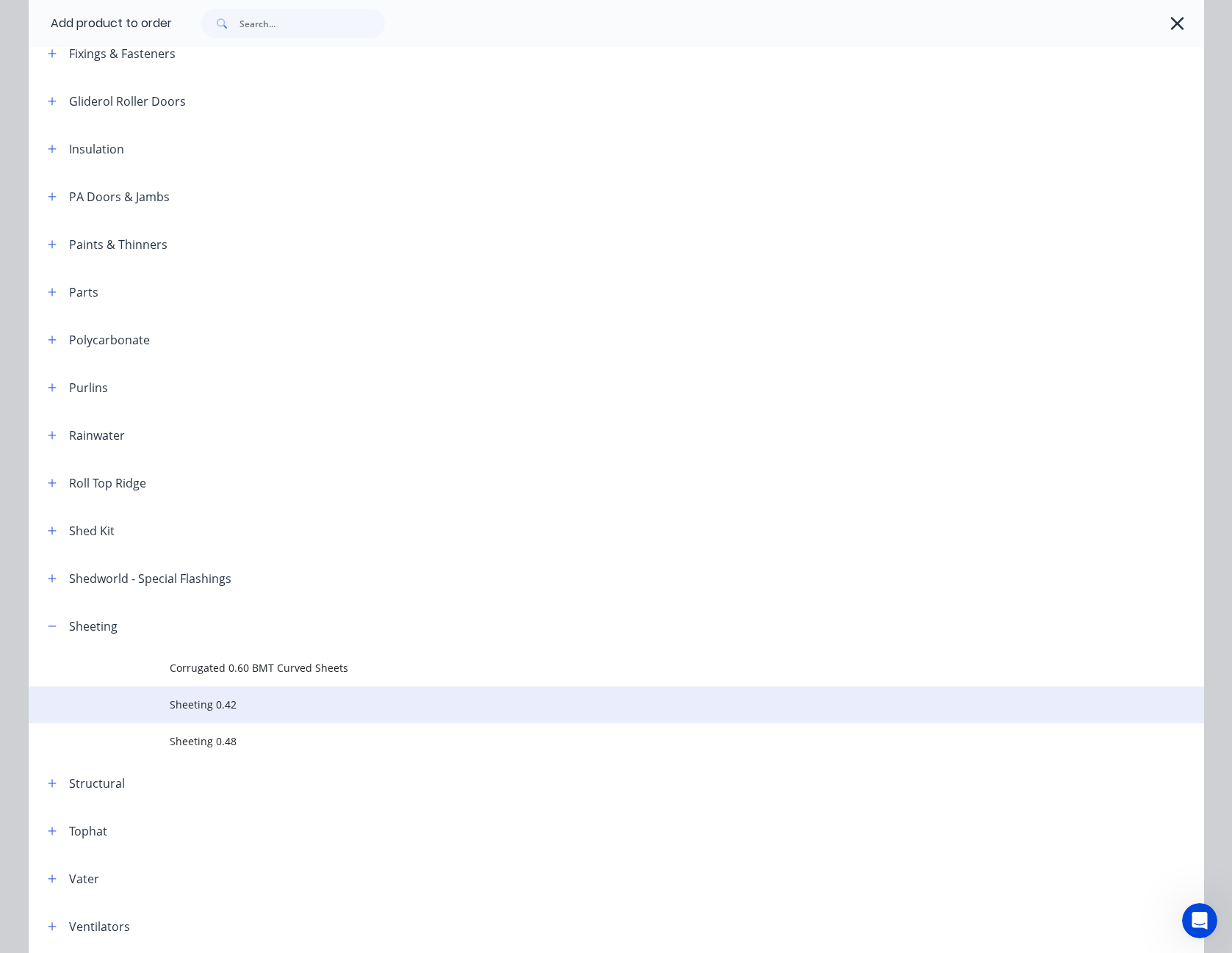
click at [209, 706] on span "Sheeting 0.42" at bounding box center [583, 704] width 827 height 15
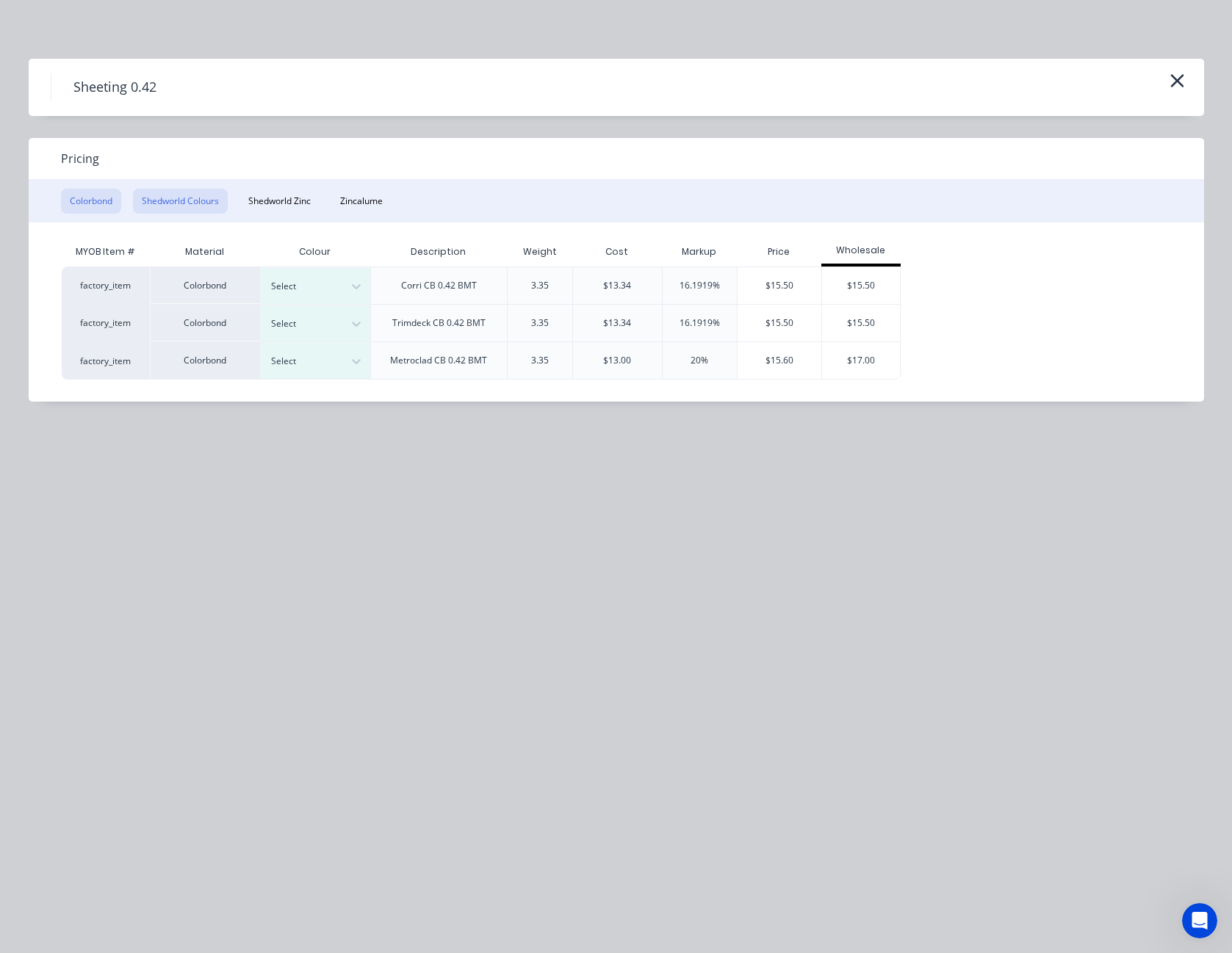
click at [195, 201] on button "Shedworld Colours" at bounding box center [180, 201] width 95 height 25
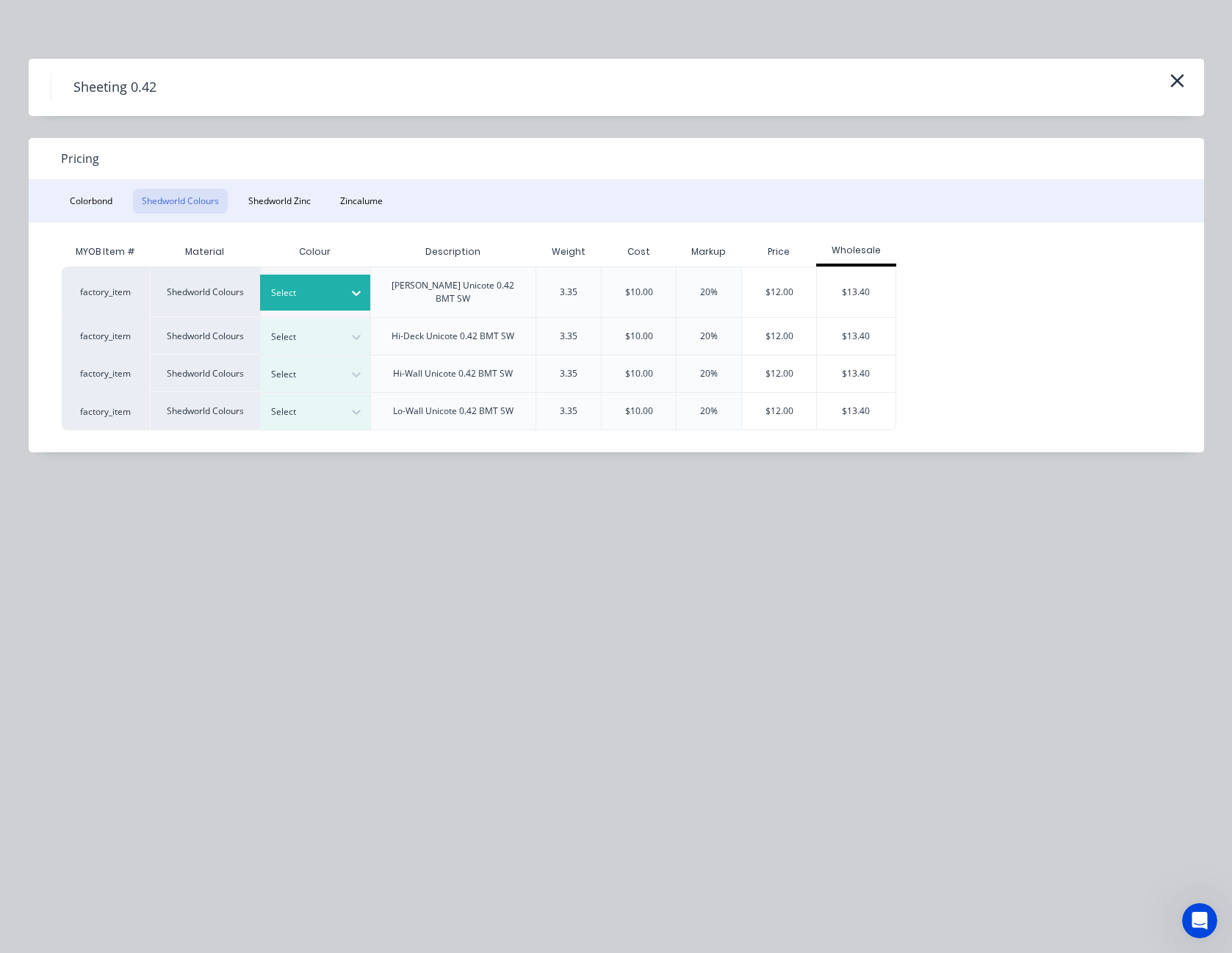
click at [360, 286] on icon at bounding box center [356, 293] width 14 height 14
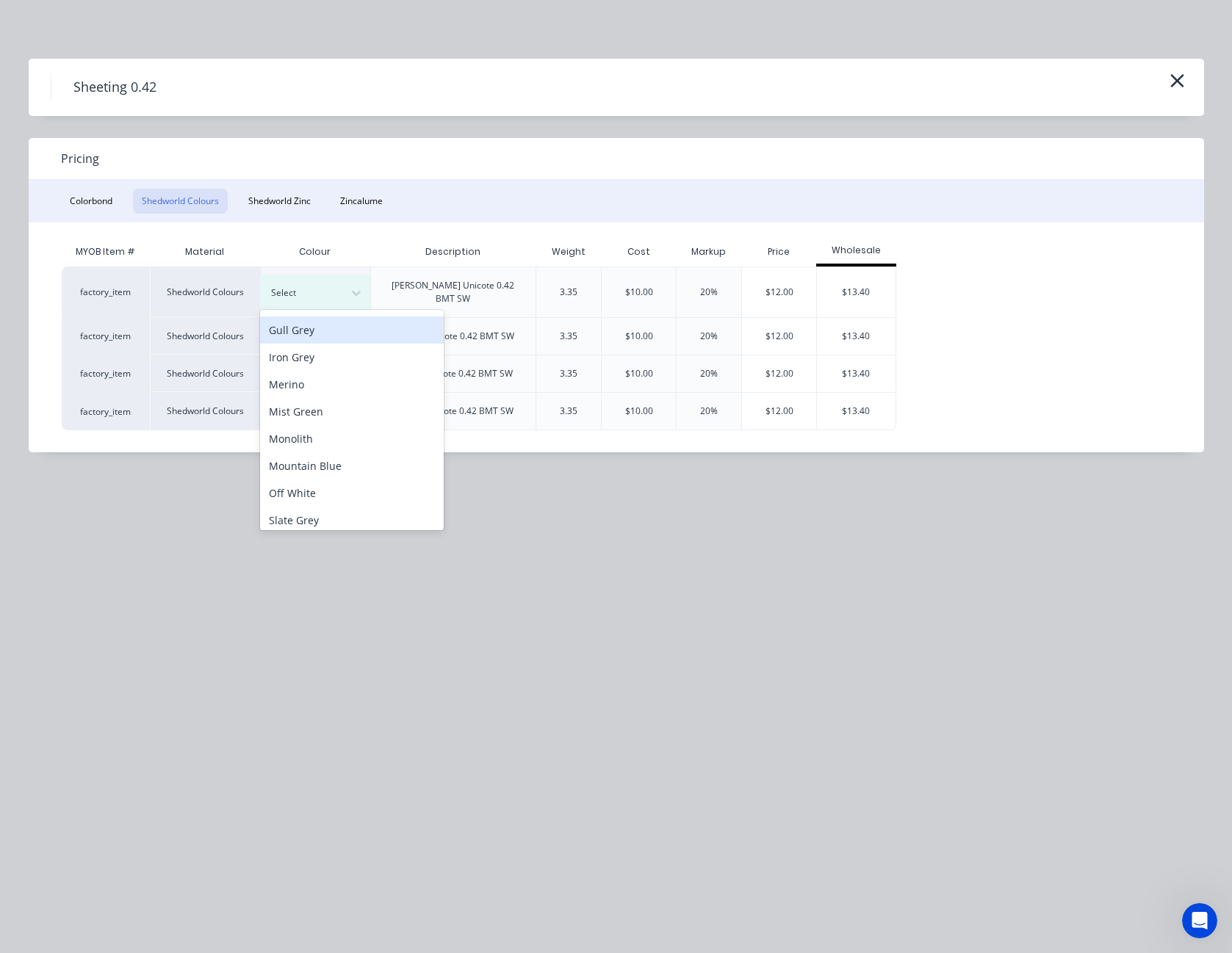
scroll to position [112, 0]
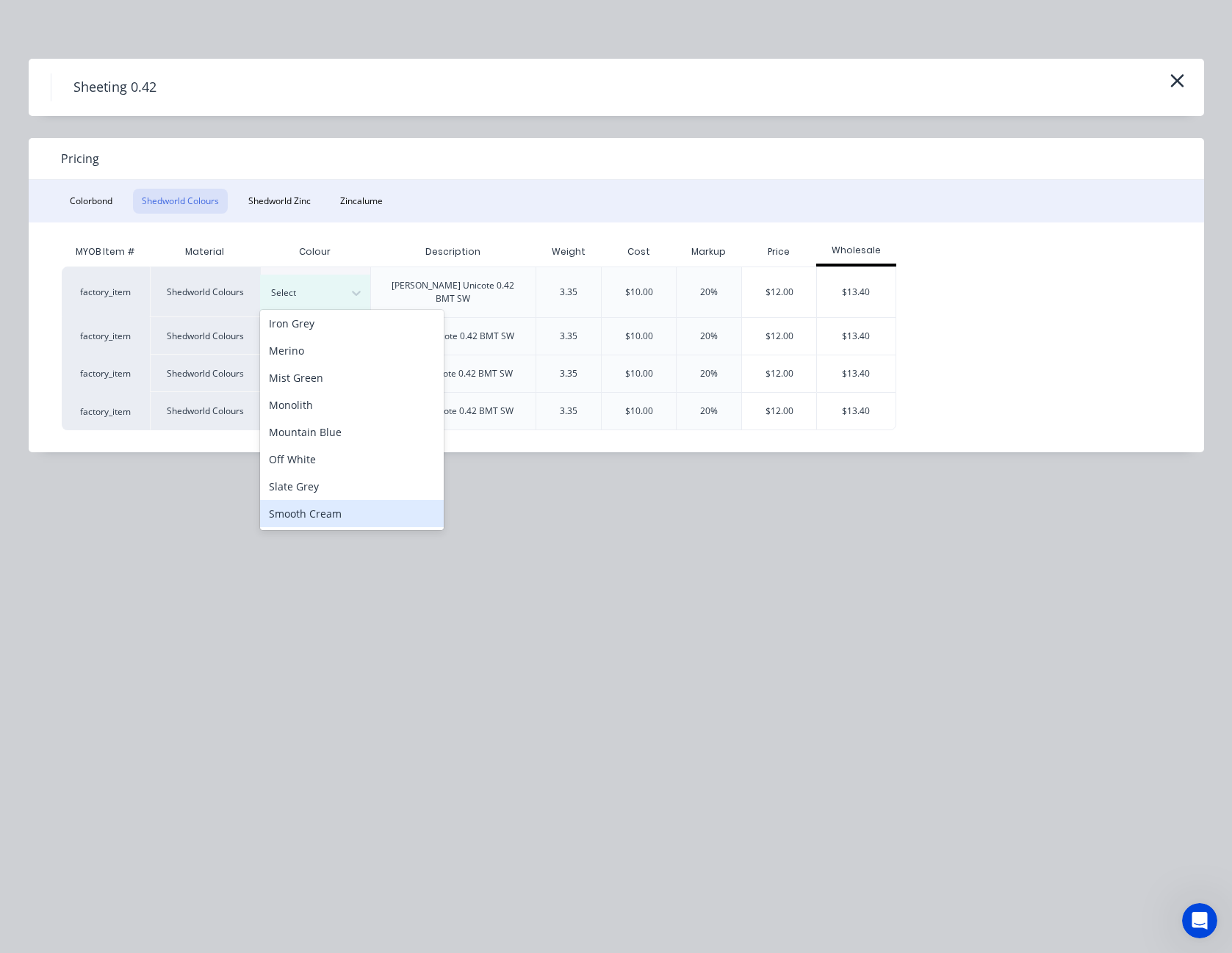
click at [327, 511] on div "Smooth Cream" at bounding box center [352, 514] width 184 height 27
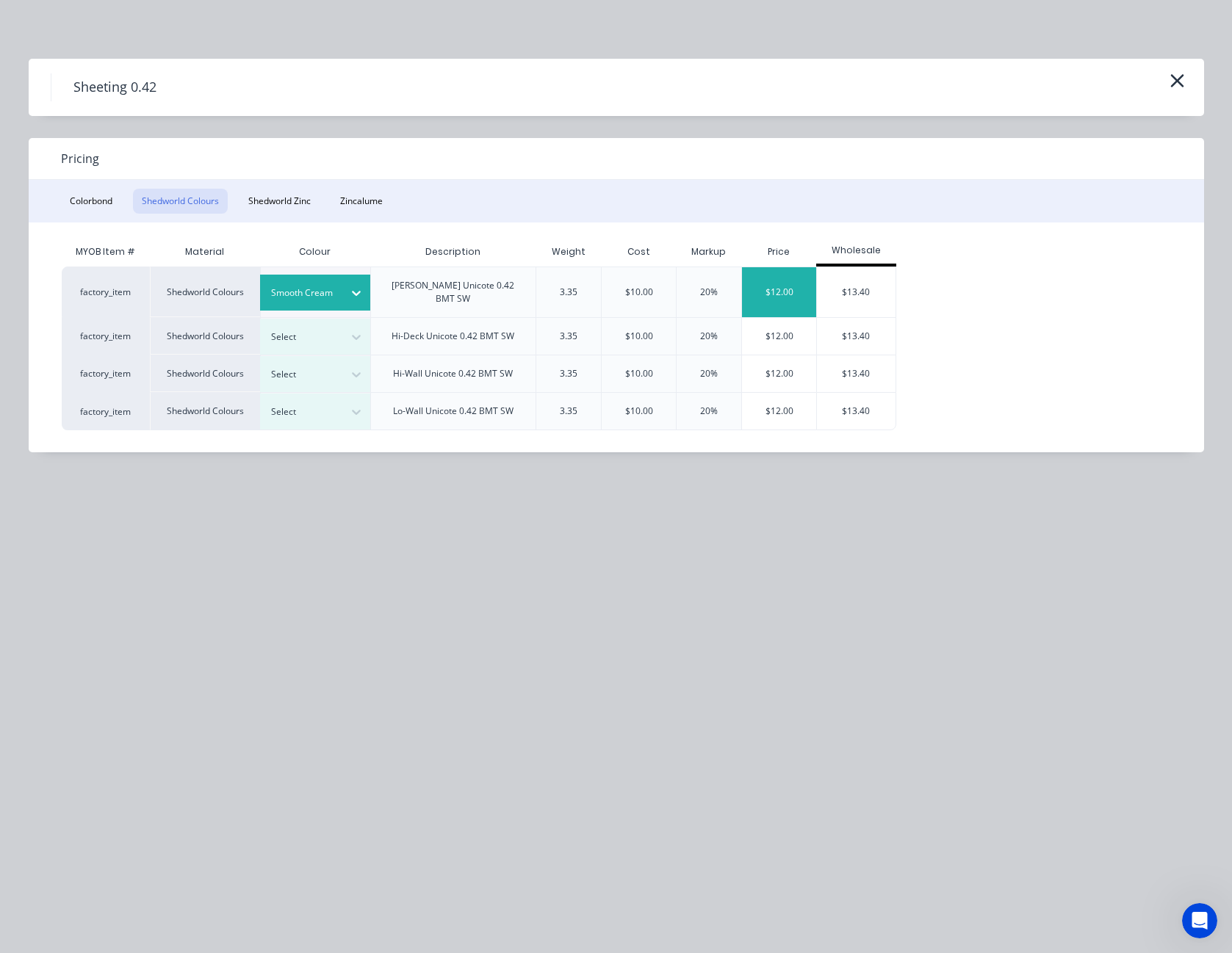
click at [755, 284] on div "$12.00" at bounding box center [779, 292] width 74 height 50
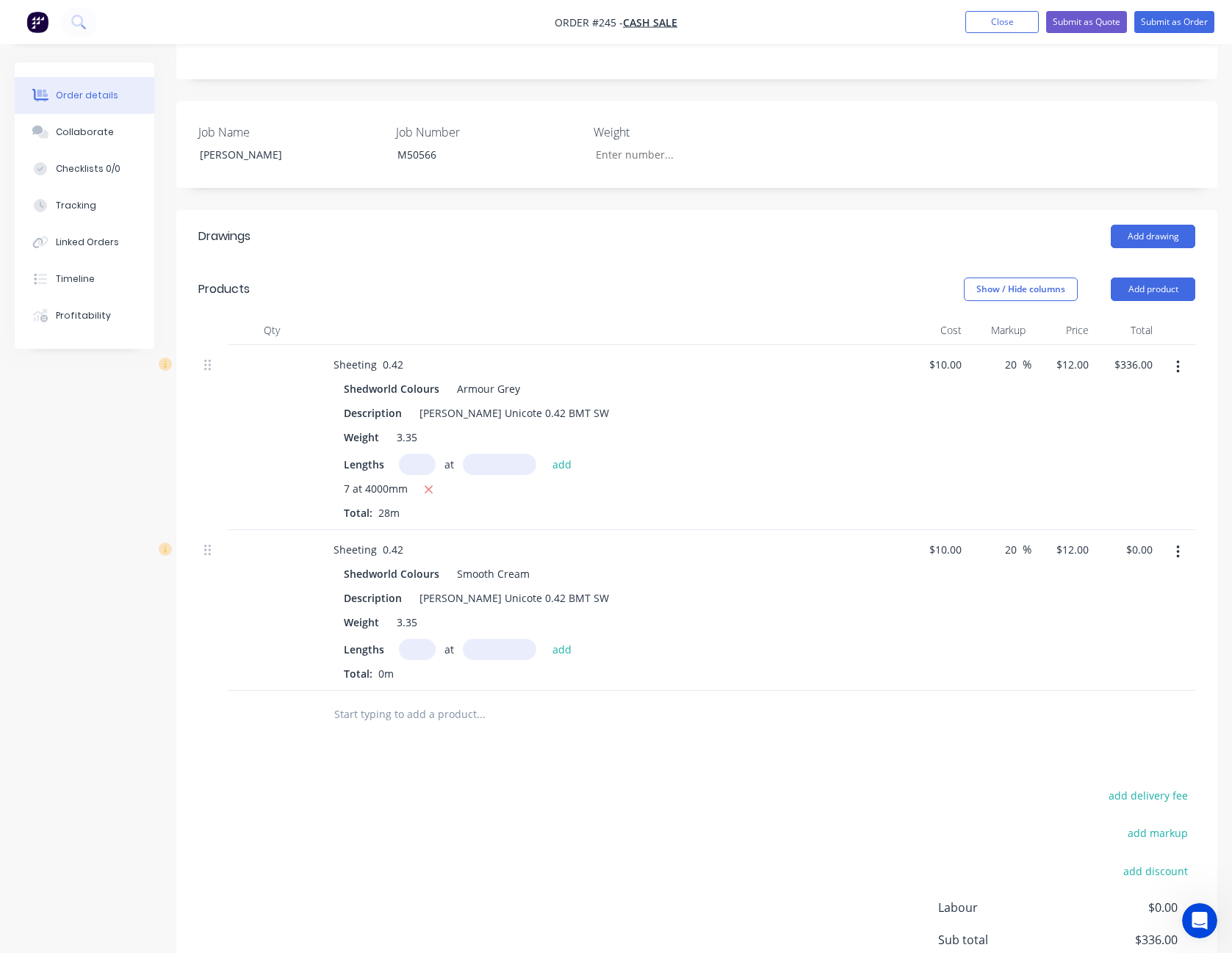
click at [426, 651] on input "text" at bounding box center [417, 649] width 37 height 21
type input "7"
type input "2500"
click at [545, 639] on button "add" at bounding box center [562, 648] width 35 height 20
type input "$210.00"
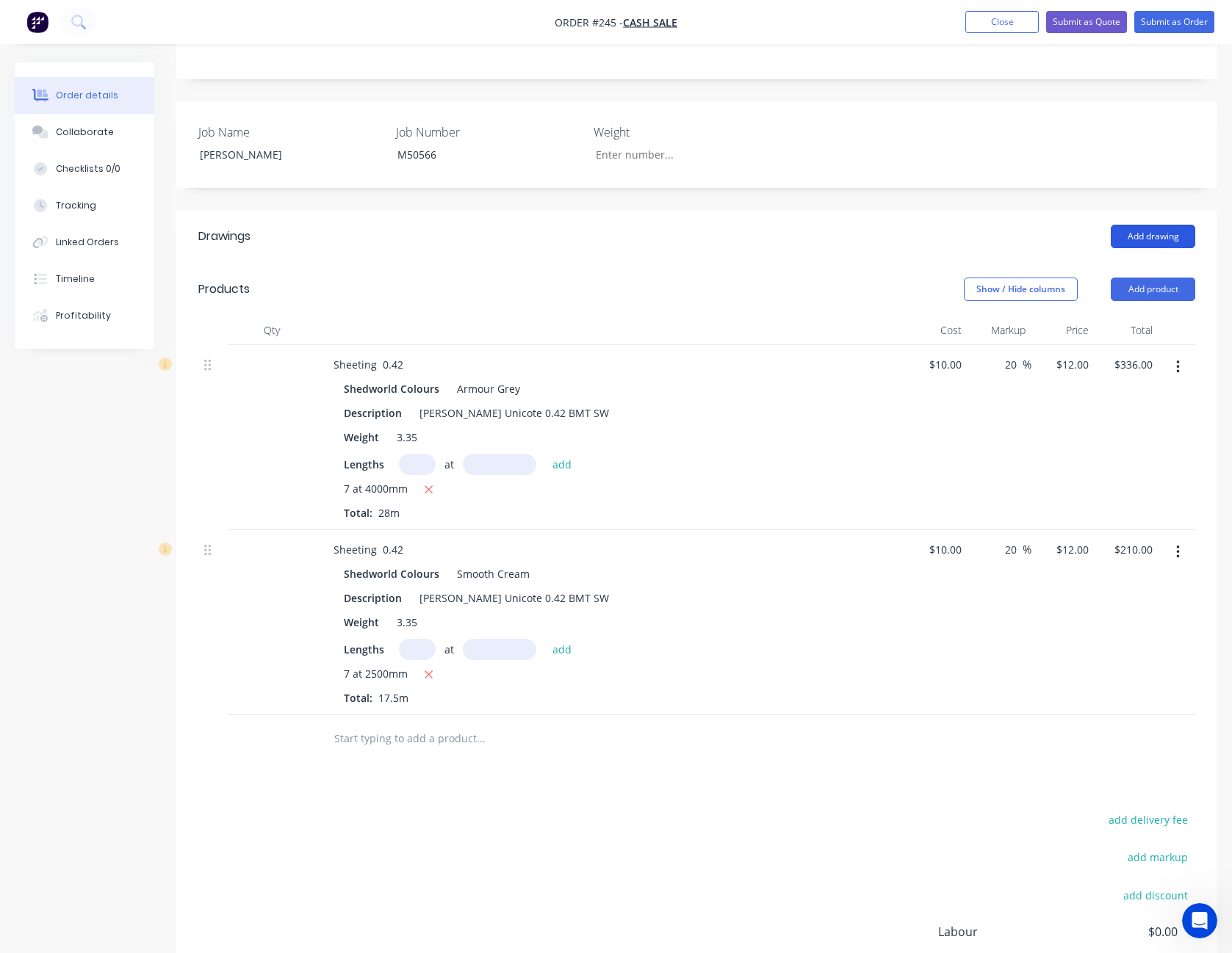
click at [1163, 234] on button "Add drawing" at bounding box center [1153, 237] width 84 height 24
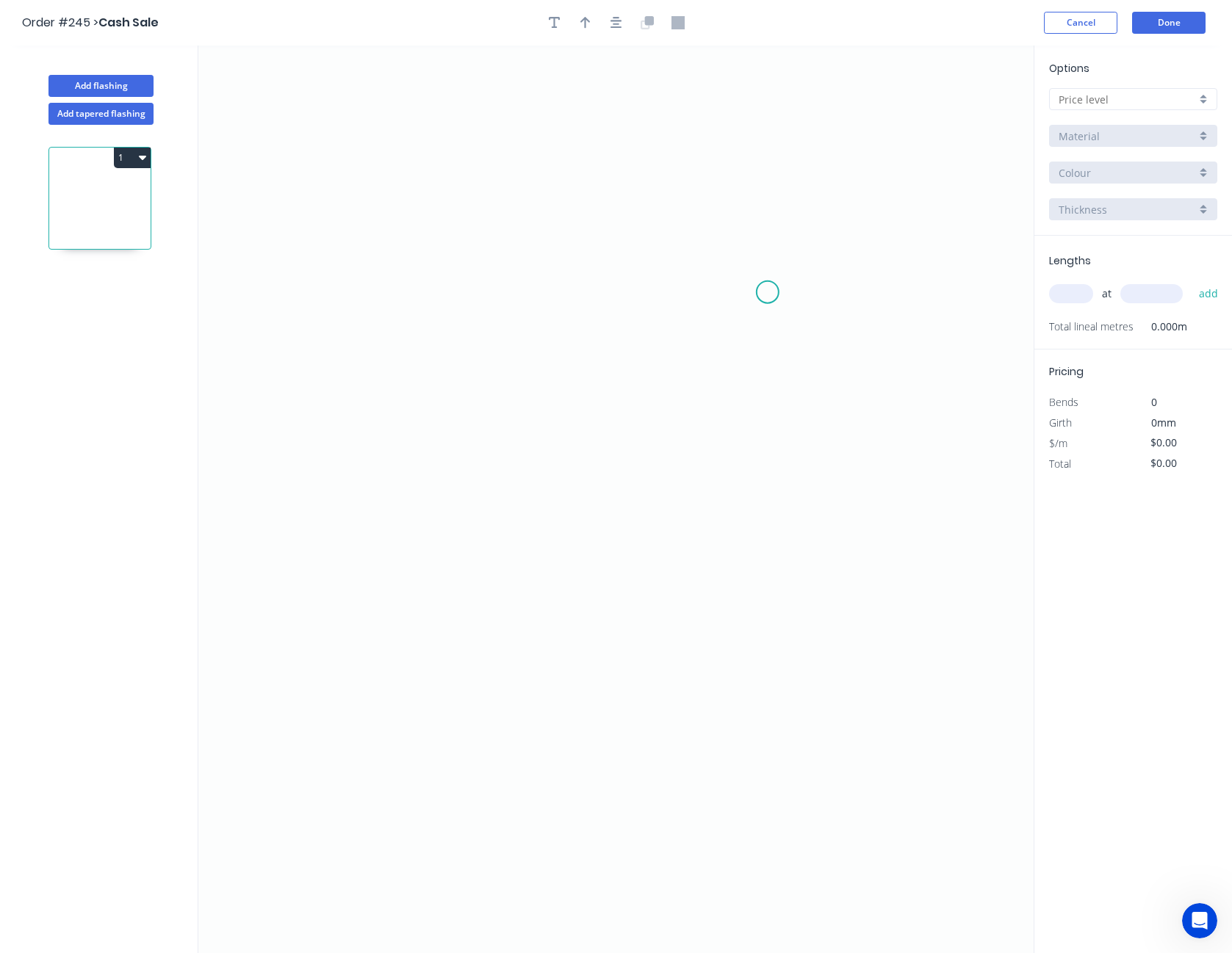
click at [768, 292] on icon "0" at bounding box center [616, 499] width 836 height 908
click at [452, 291] on icon "0" at bounding box center [616, 499] width 836 height 908
click at [465, 586] on icon "0 ?" at bounding box center [616, 499] width 836 height 908
click at [465, 586] on icon "0 ? ?" at bounding box center [616, 499] width 836 height 908
click at [430, 436] on tspan "?" at bounding box center [429, 432] width 8 height 24
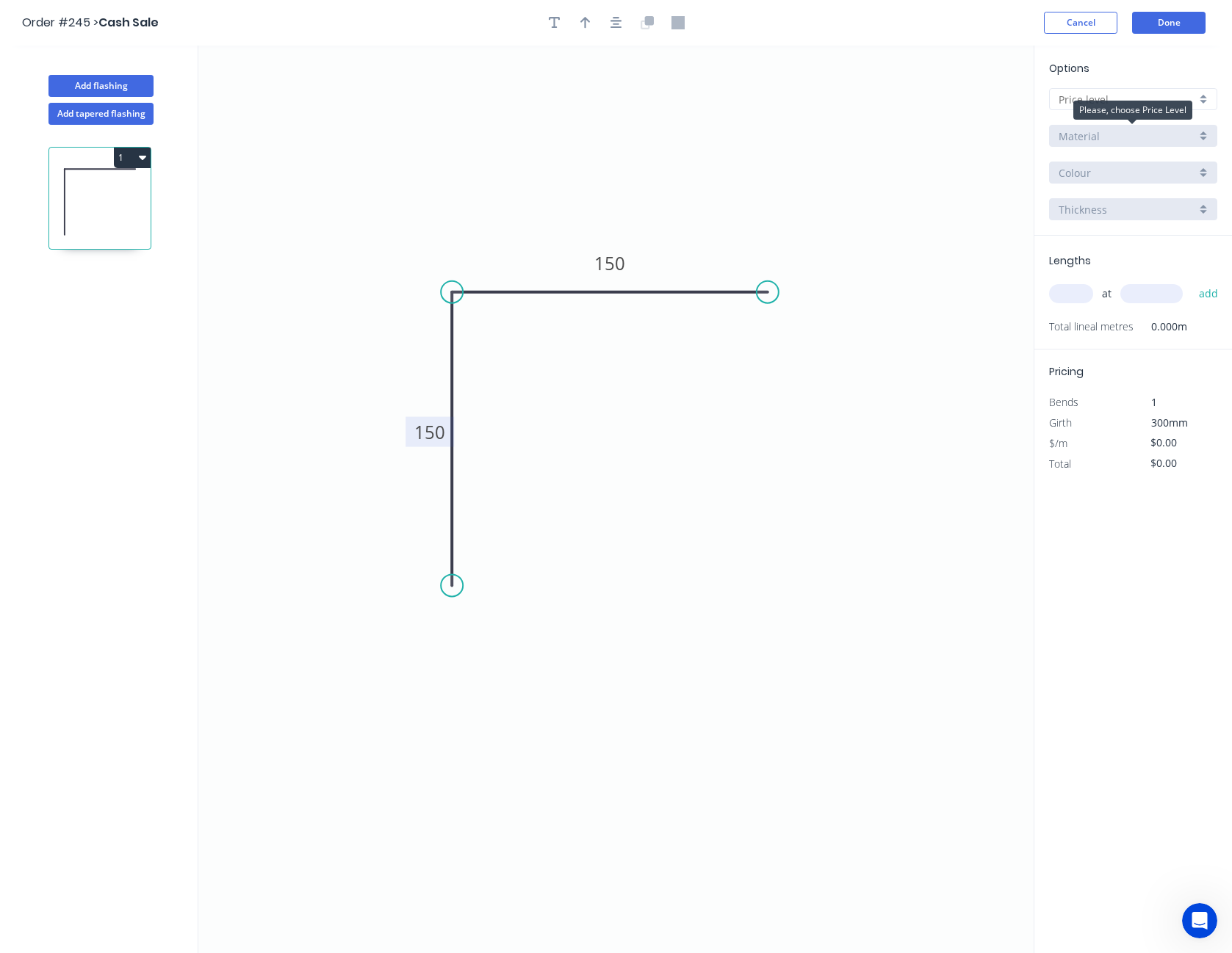
click at [1114, 140] on div "Material" at bounding box center [1127, 136] width 137 height 15
click at [1105, 92] on input "text" at bounding box center [1127, 100] width 137 height 15
click at [1104, 93] on input "text" at bounding box center [1127, 100] width 137 height 15
click at [1104, 99] on input "text" at bounding box center [1127, 100] width 137 height 15
click at [1088, 71] on span "Options" at bounding box center [1069, 68] width 40 height 14
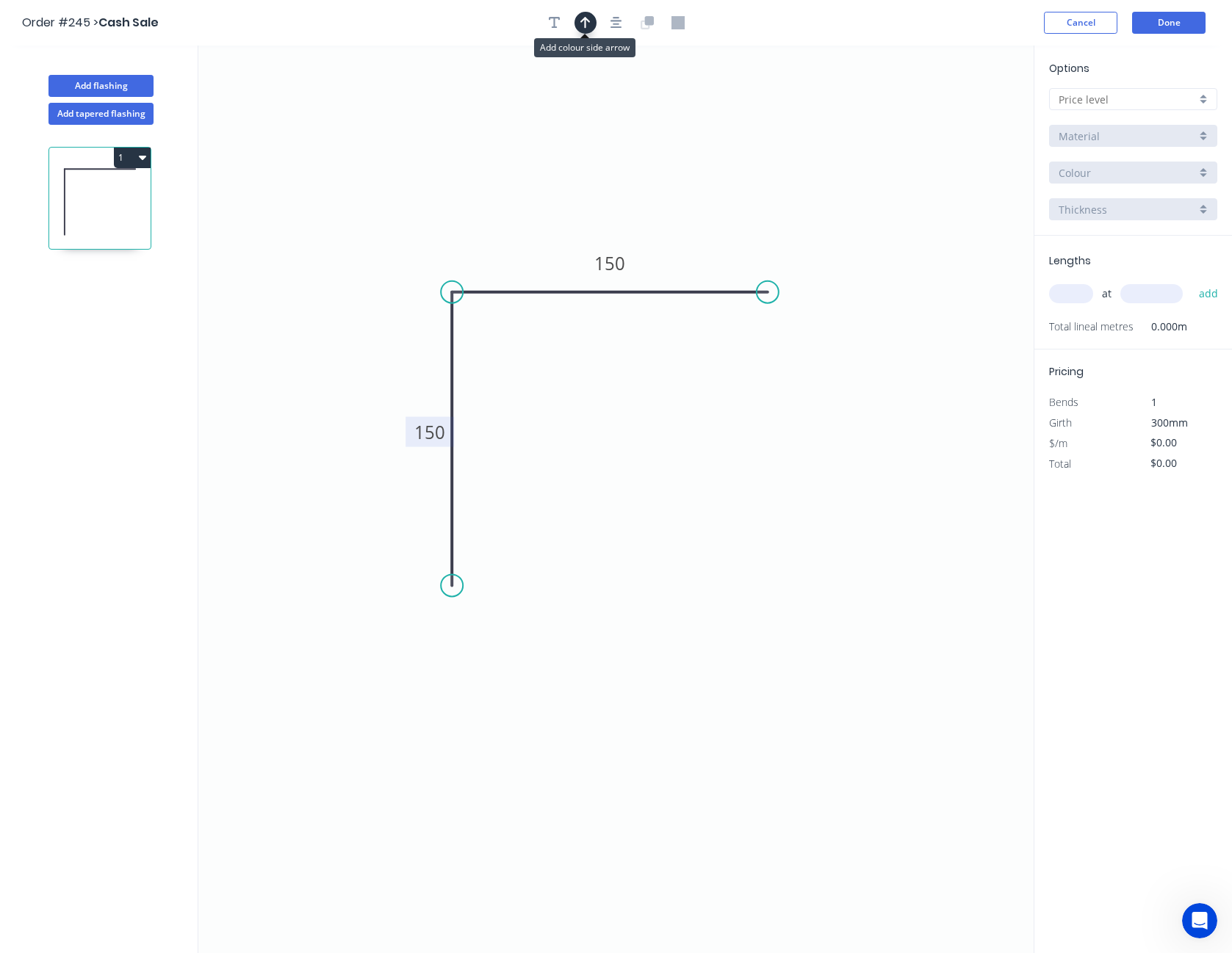
click at [583, 29] on icon "button" at bounding box center [585, 23] width 10 height 14
drag, startPoint x: 959, startPoint y: 120, endPoint x: 505, endPoint y: 233, distance: 467.9
click at [505, 233] on icon at bounding box center [505, 215] width 14 height 47
click at [1140, 96] on input "text" at bounding box center [1127, 100] width 137 height 15
type input "A"
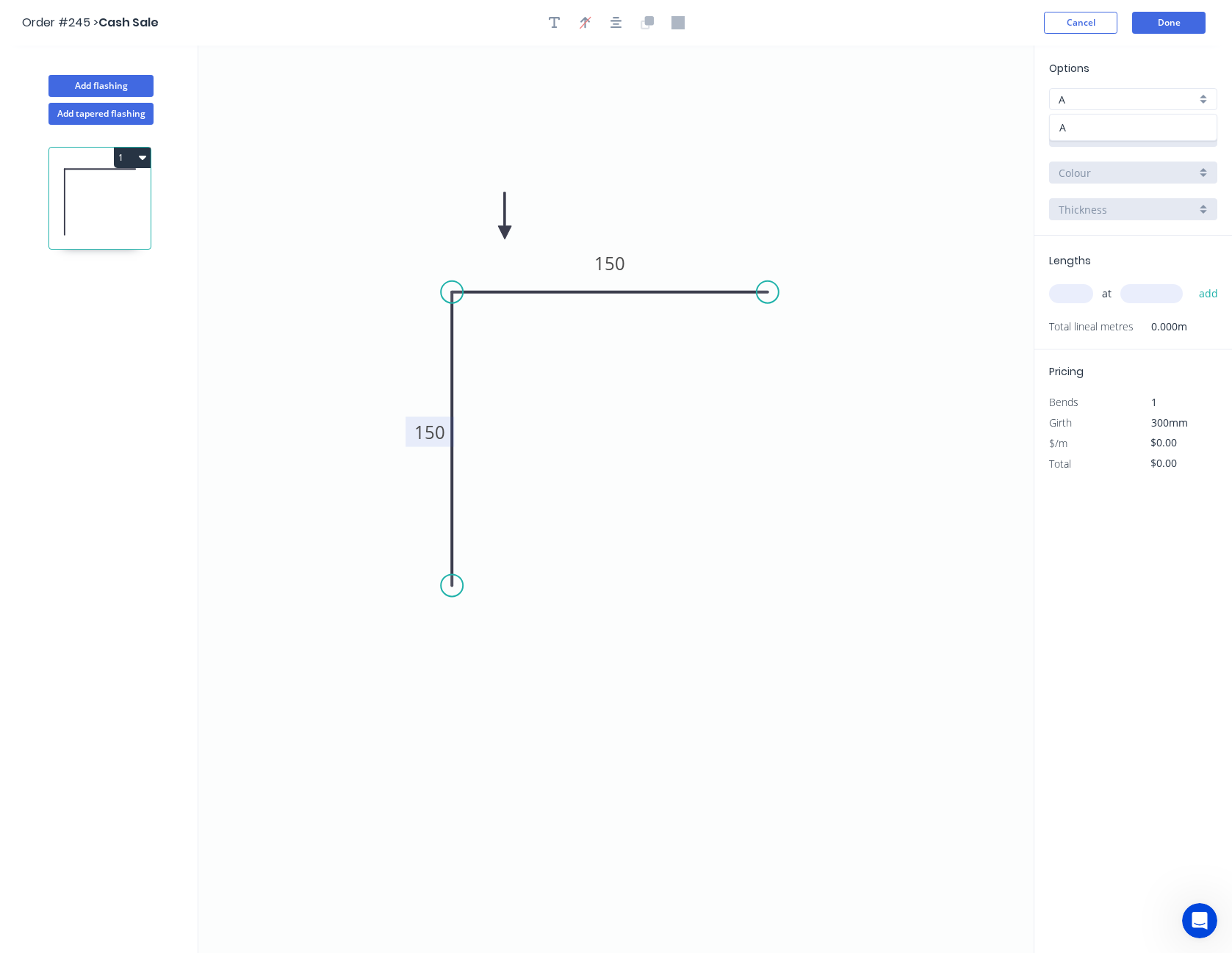
click at [1103, 120] on div "A" at bounding box center [1133, 128] width 167 height 26
type input "$10.52"
click at [1103, 132] on input "BHP - Colour Flashing (M)" at bounding box center [1127, 136] width 137 height 15
click at [1125, 221] on div "SW - Colour Flashing" at bounding box center [1133, 215] width 167 height 26
type input "SW - Colour Flashing"
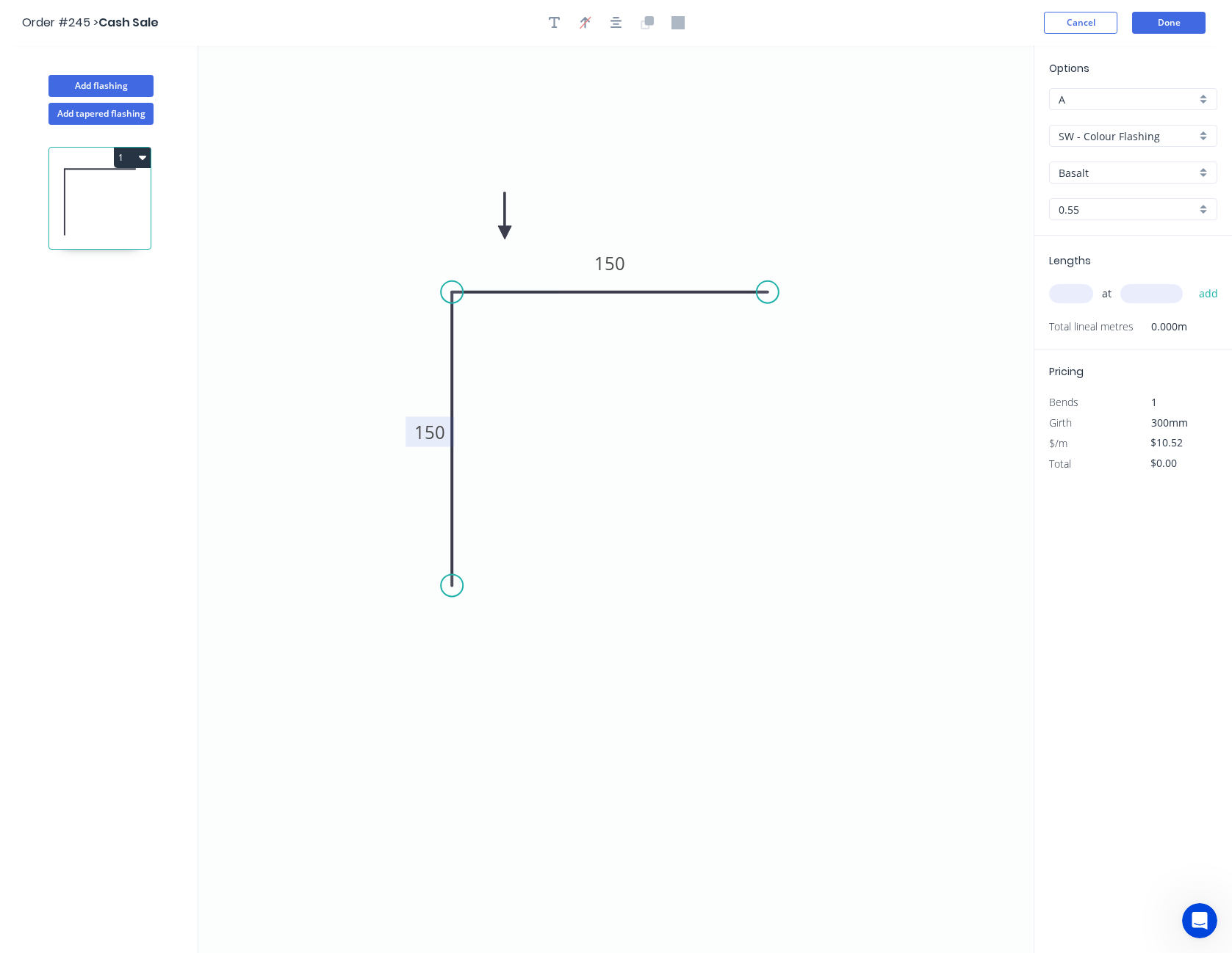
click at [1126, 172] on input "Basalt" at bounding box center [1127, 173] width 137 height 15
click at [1125, 190] on div "Armour Grey" at bounding box center [1133, 201] width 167 height 26
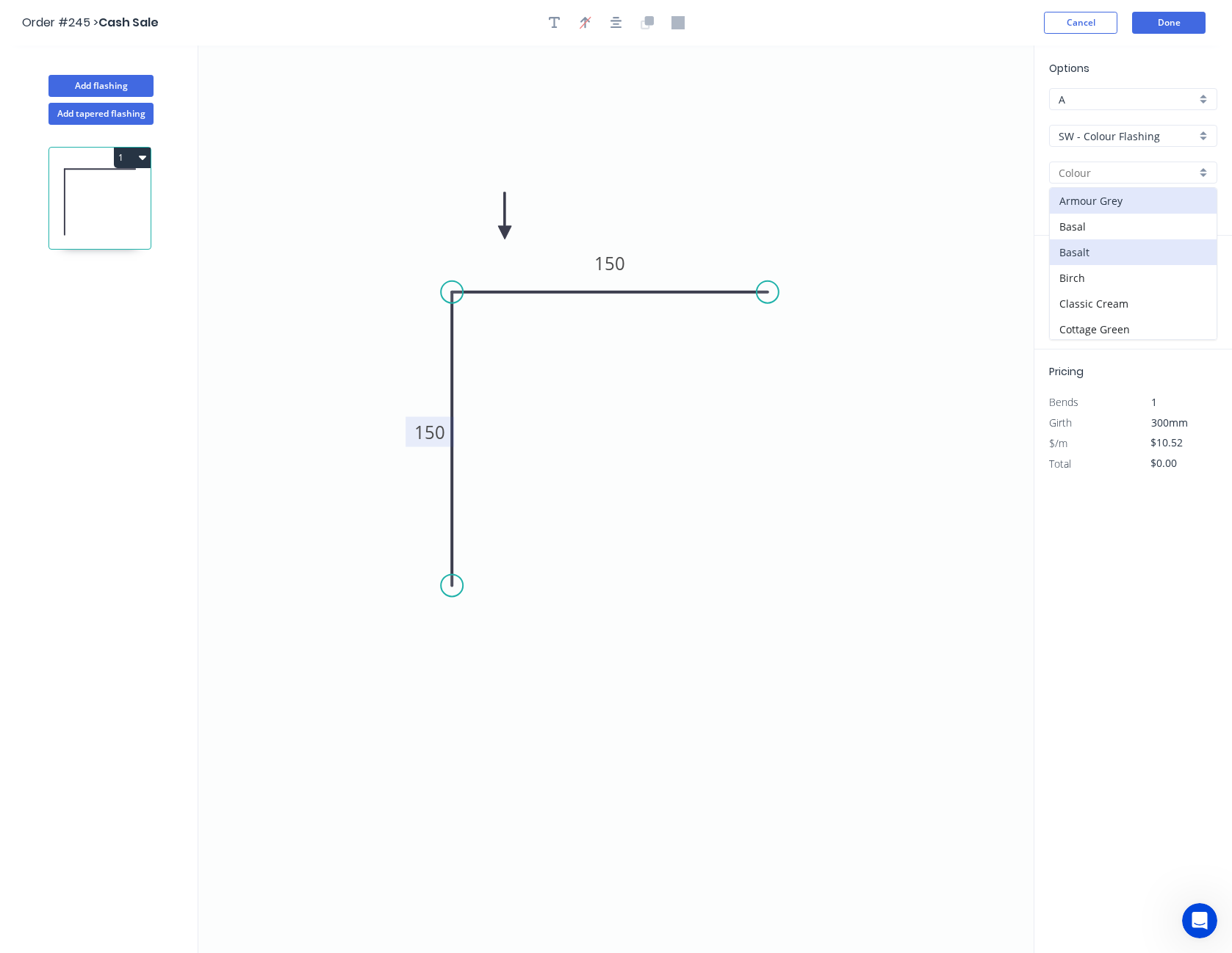
type input "Armour Grey"
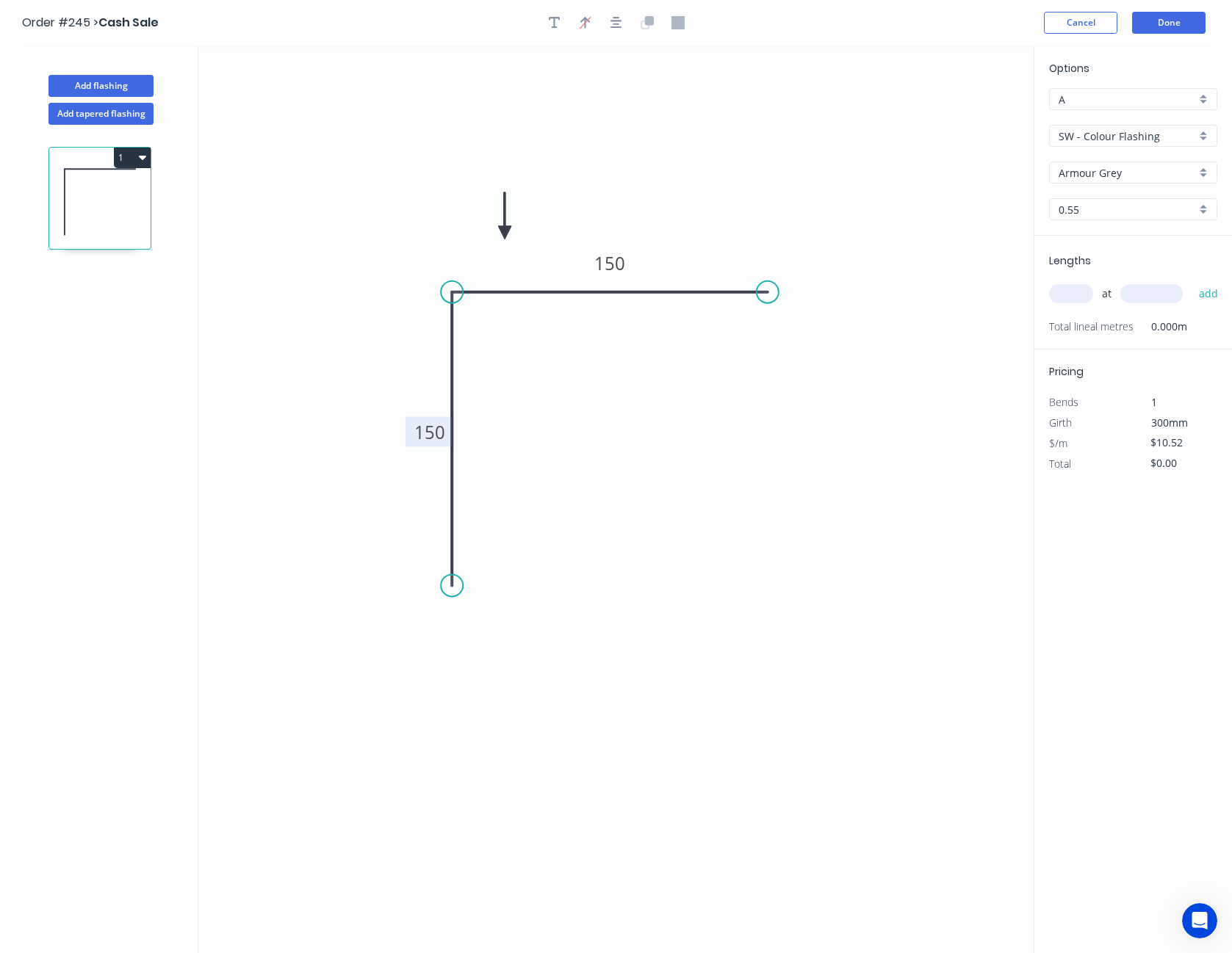
click at [1080, 290] on input "text" at bounding box center [1072, 294] width 44 height 19
type input "2"
type input "4000"
click at [1192, 281] on button "add" at bounding box center [1209, 293] width 35 height 25
type input "$84.16"
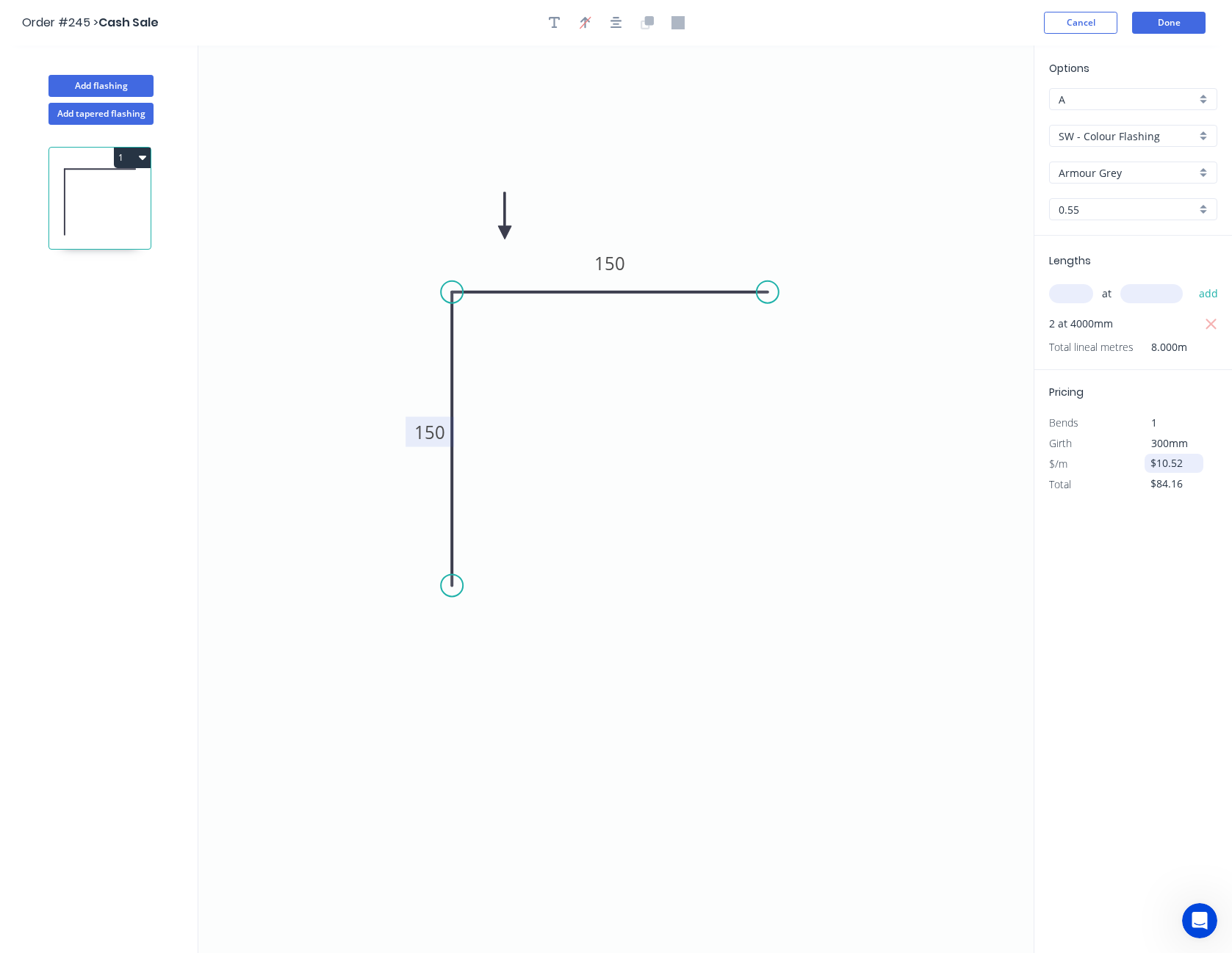
click at [1163, 458] on input "$10.52" at bounding box center [1176, 463] width 50 height 20
type input "$12.00"
type input "$96.00"
click at [1130, 534] on div "Options A A SW - Colour Flashing SW - Colour Flashing Armour Grey Armour Grey 0…" at bounding box center [1133, 500] width 199 height 910
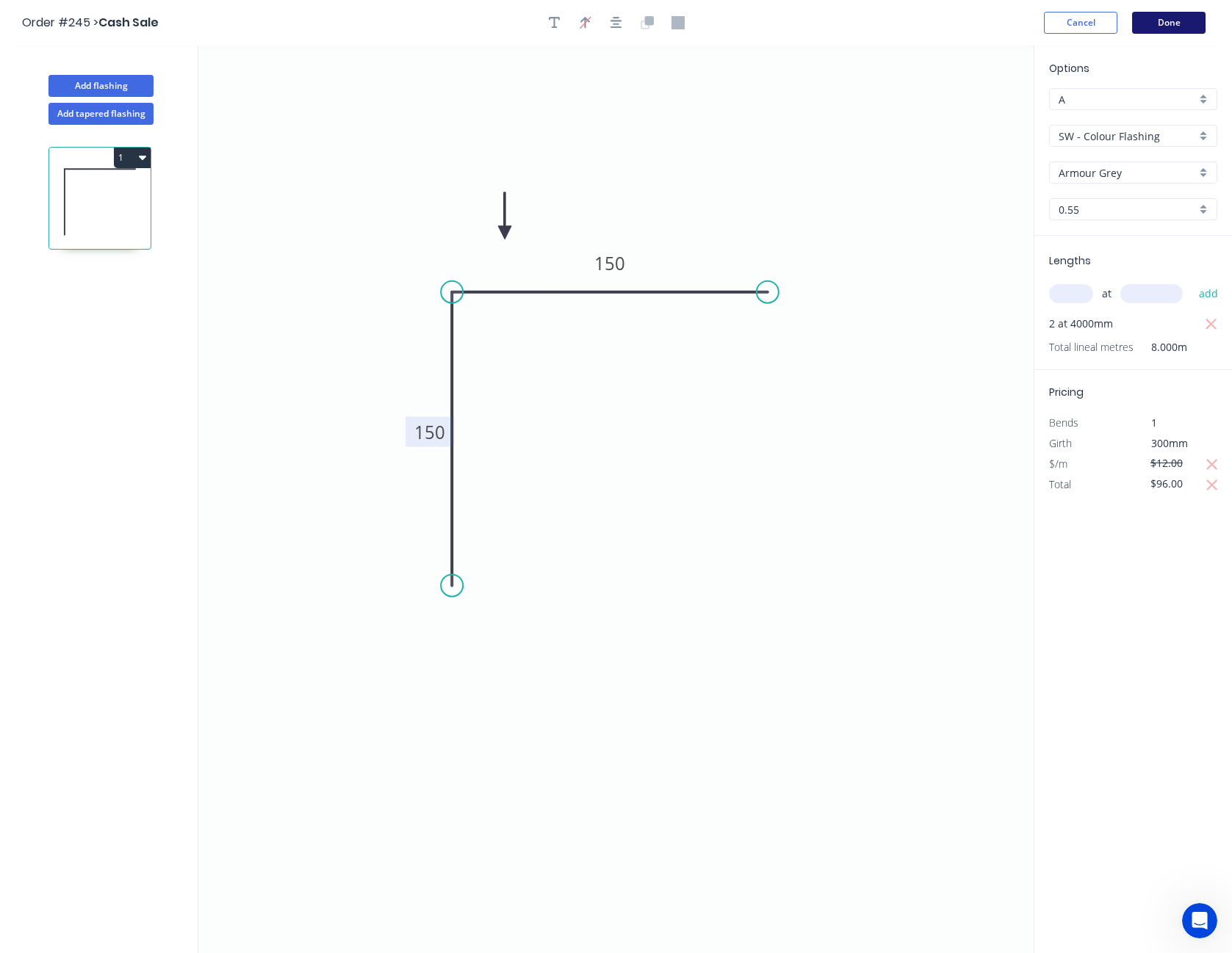
click at [1174, 20] on button "Done" at bounding box center [1169, 23] width 73 height 22
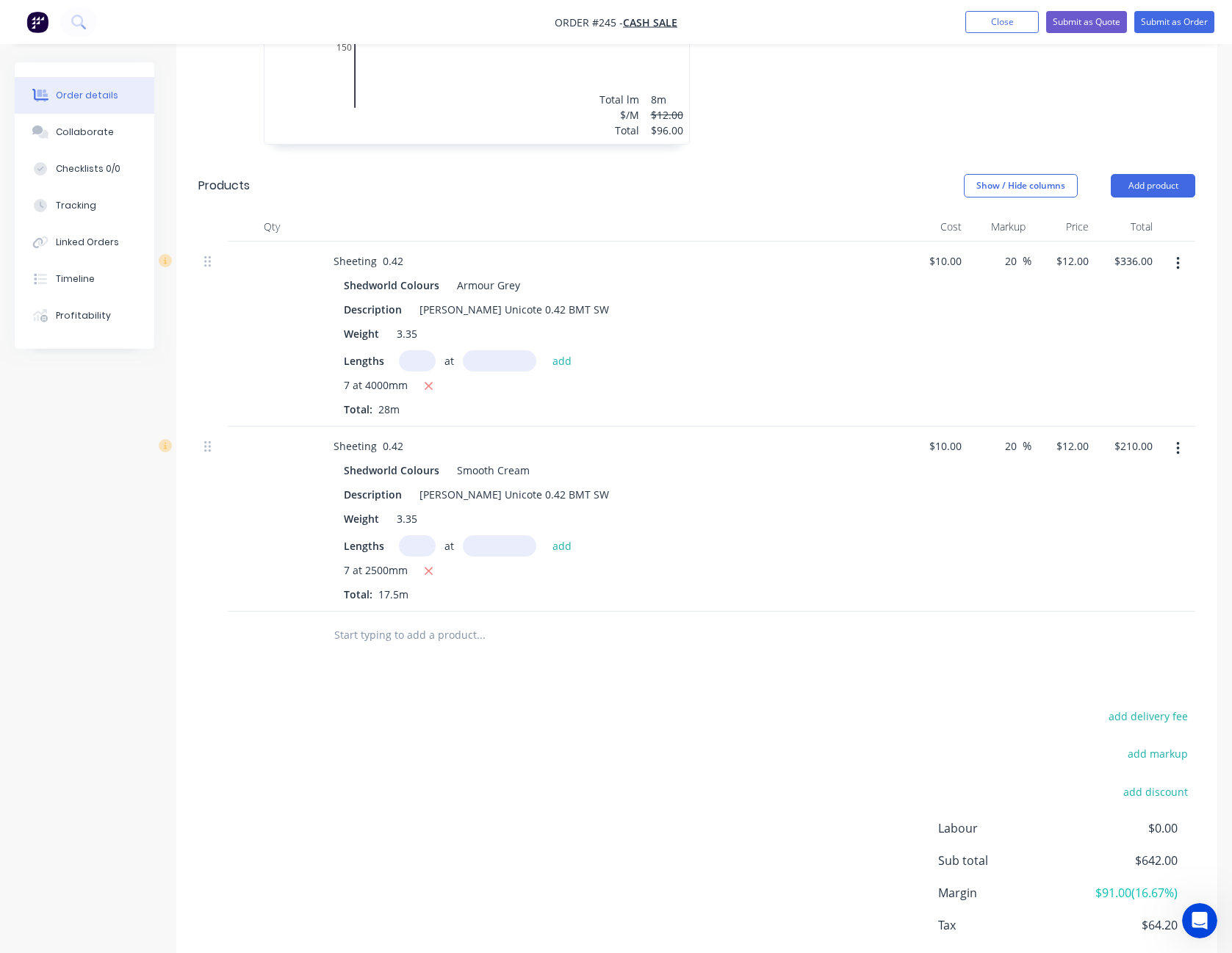
scroll to position [661, 0]
click at [1166, 719] on button "add delivery fee" at bounding box center [1148, 714] width 95 height 20
type input "125"
click input "submit" at bounding box center [0, 0] width 0 height 0
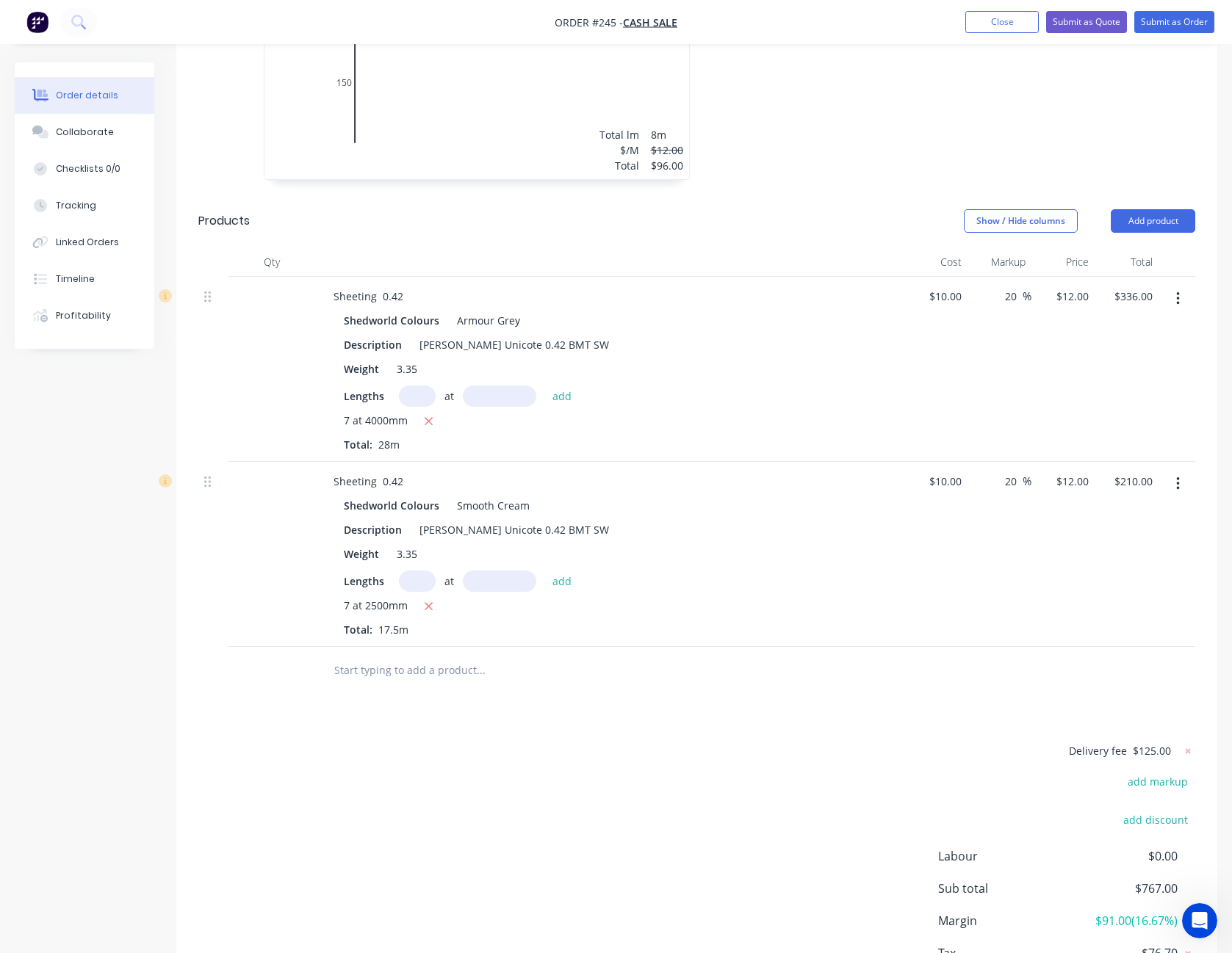
scroll to position [732, 0]
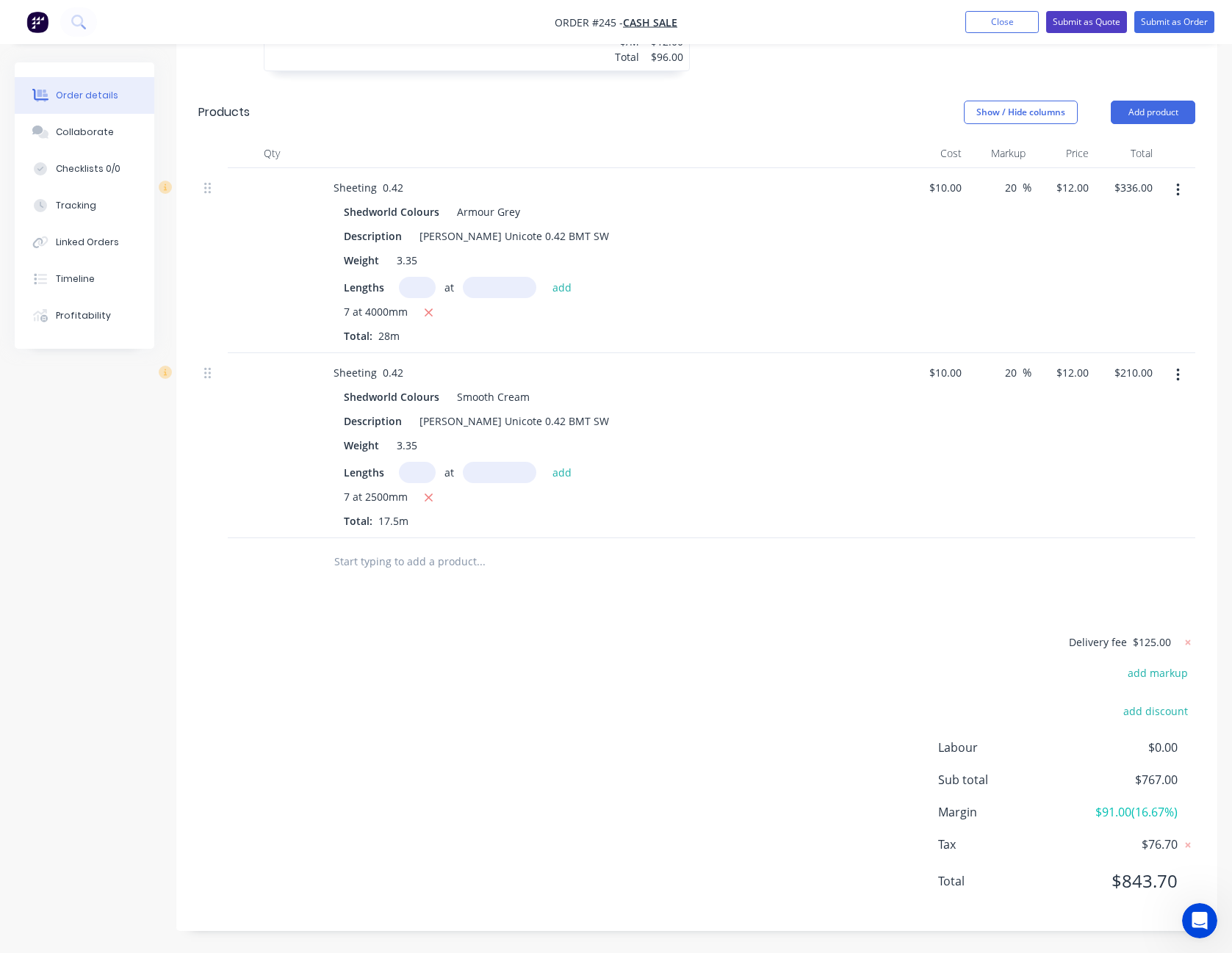
click at [1091, 26] on button "Submit as Quote" at bounding box center [1086, 22] width 81 height 22
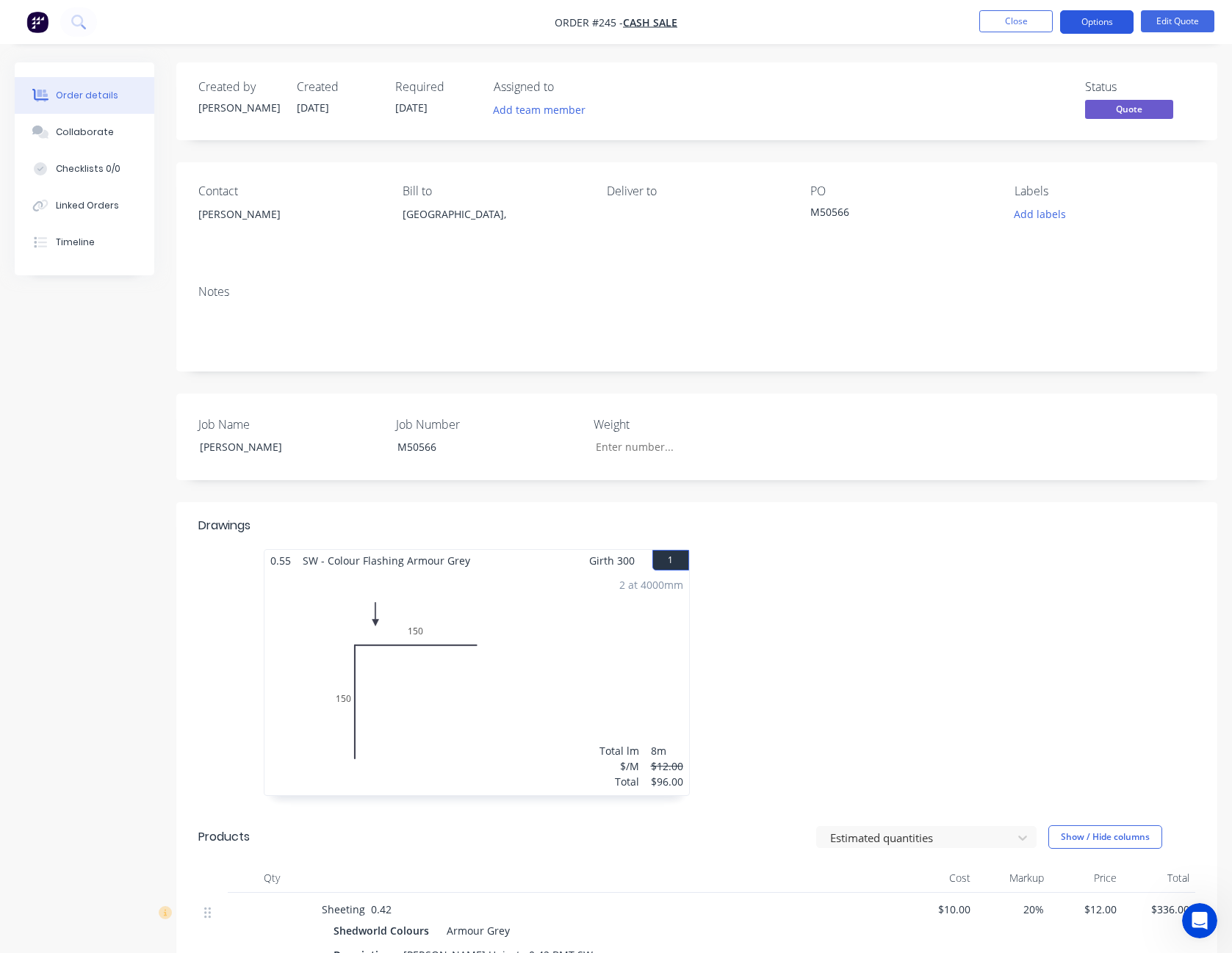
click at [1099, 27] on button "Options" at bounding box center [1097, 22] width 73 height 24
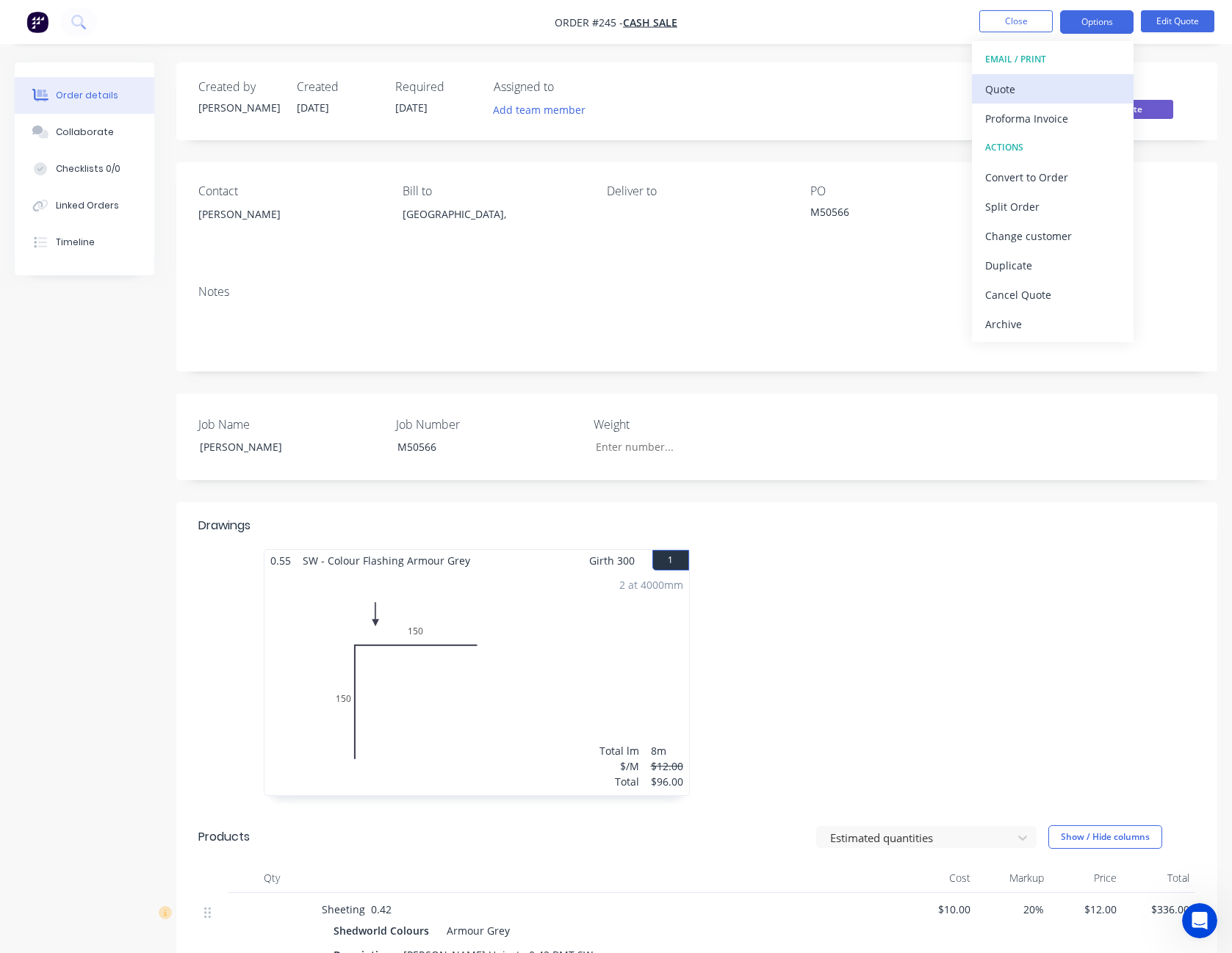
click at [1078, 86] on div "Quote" at bounding box center [1053, 89] width 135 height 21
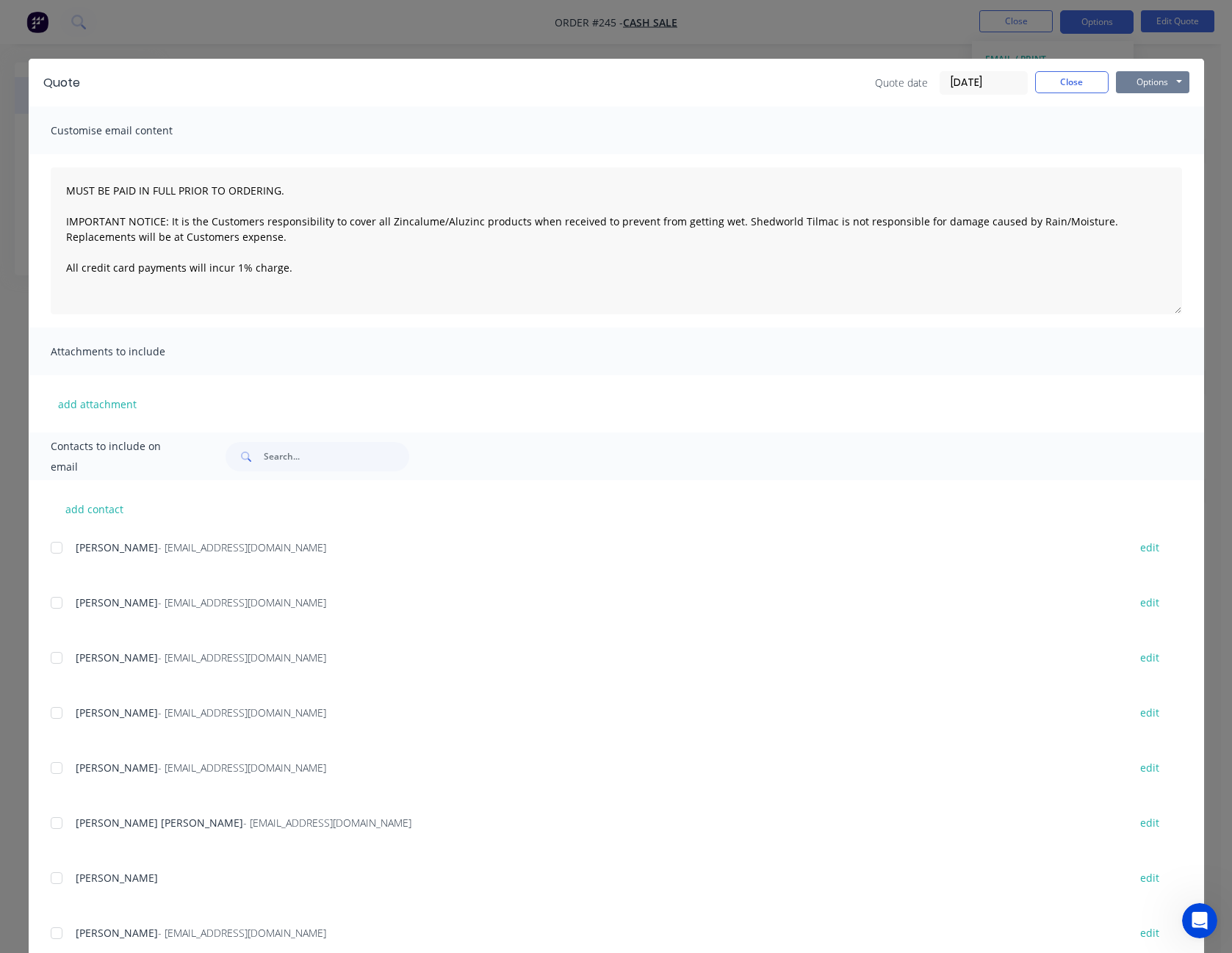
click at [1145, 87] on button "Options" at bounding box center [1153, 83] width 73 height 22
click at [1141, 132] on button "Print" at bounding box center [1163, 132] width 94 height 24
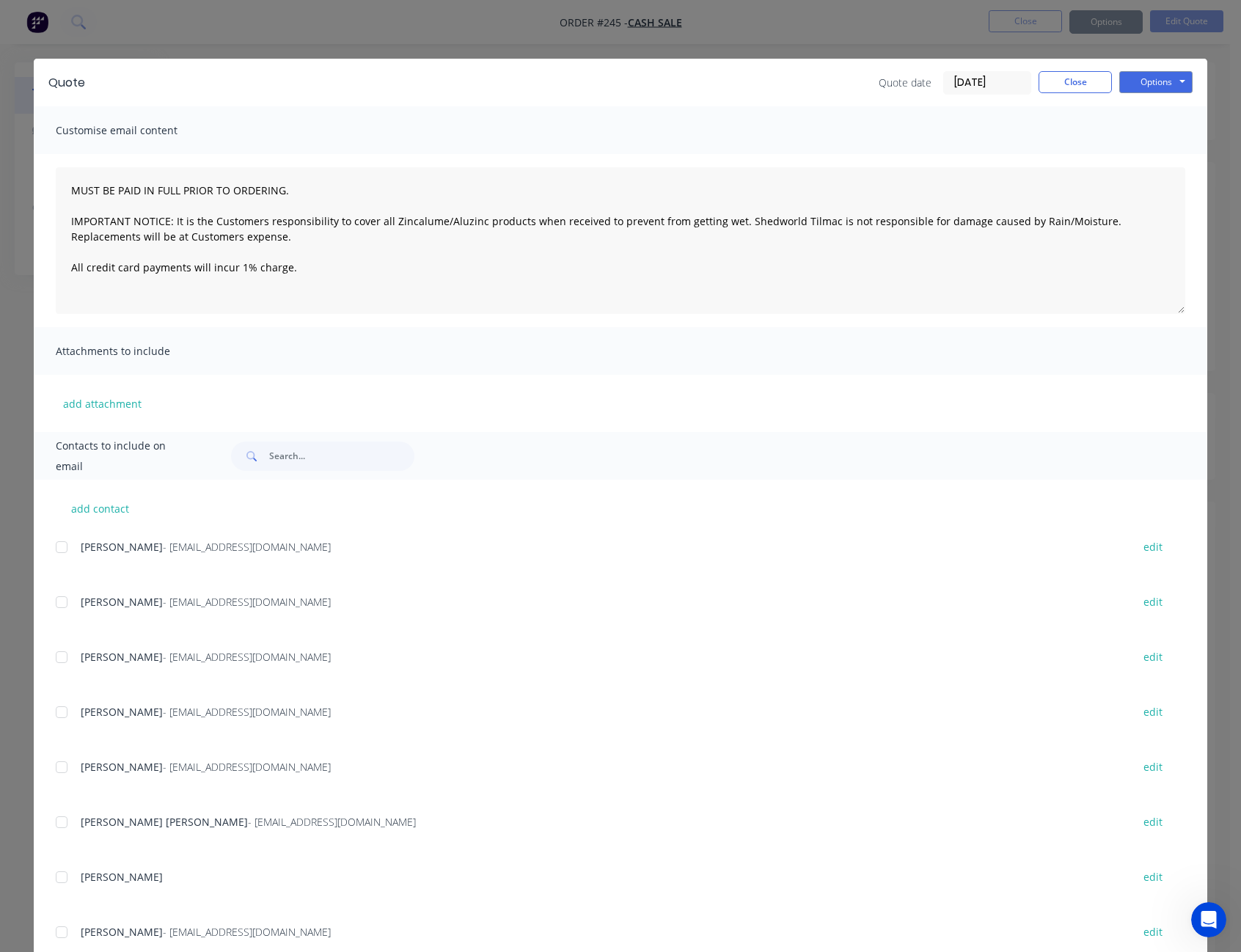
type textarea "MUST BE PAID IN FULL PRIOR TO ORDERING. IMPORTANT NOTICE: It is the Customers r…"
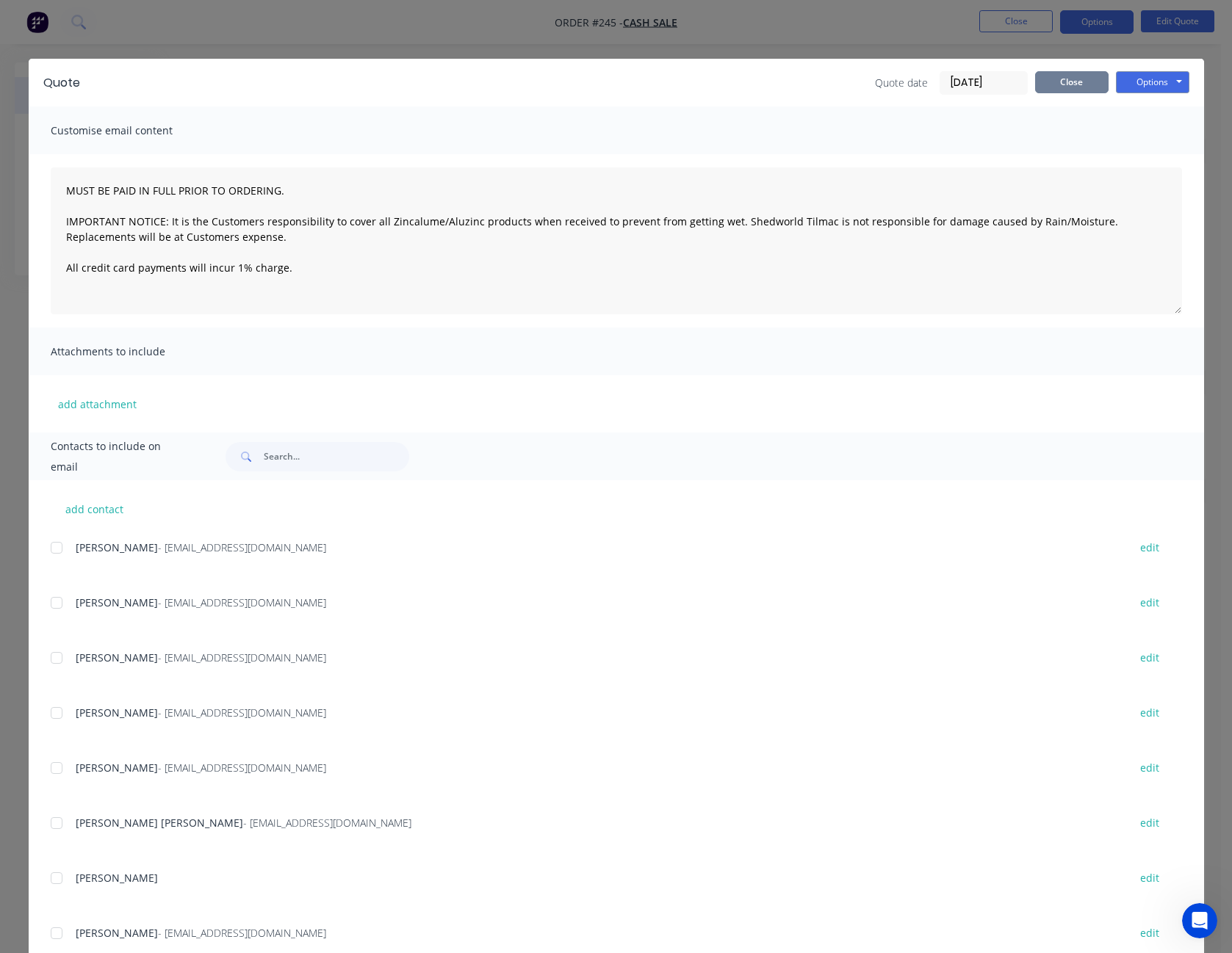
click at [1086, 86] on button "Close" at bounding box center [1072, 83] width 73 height 22
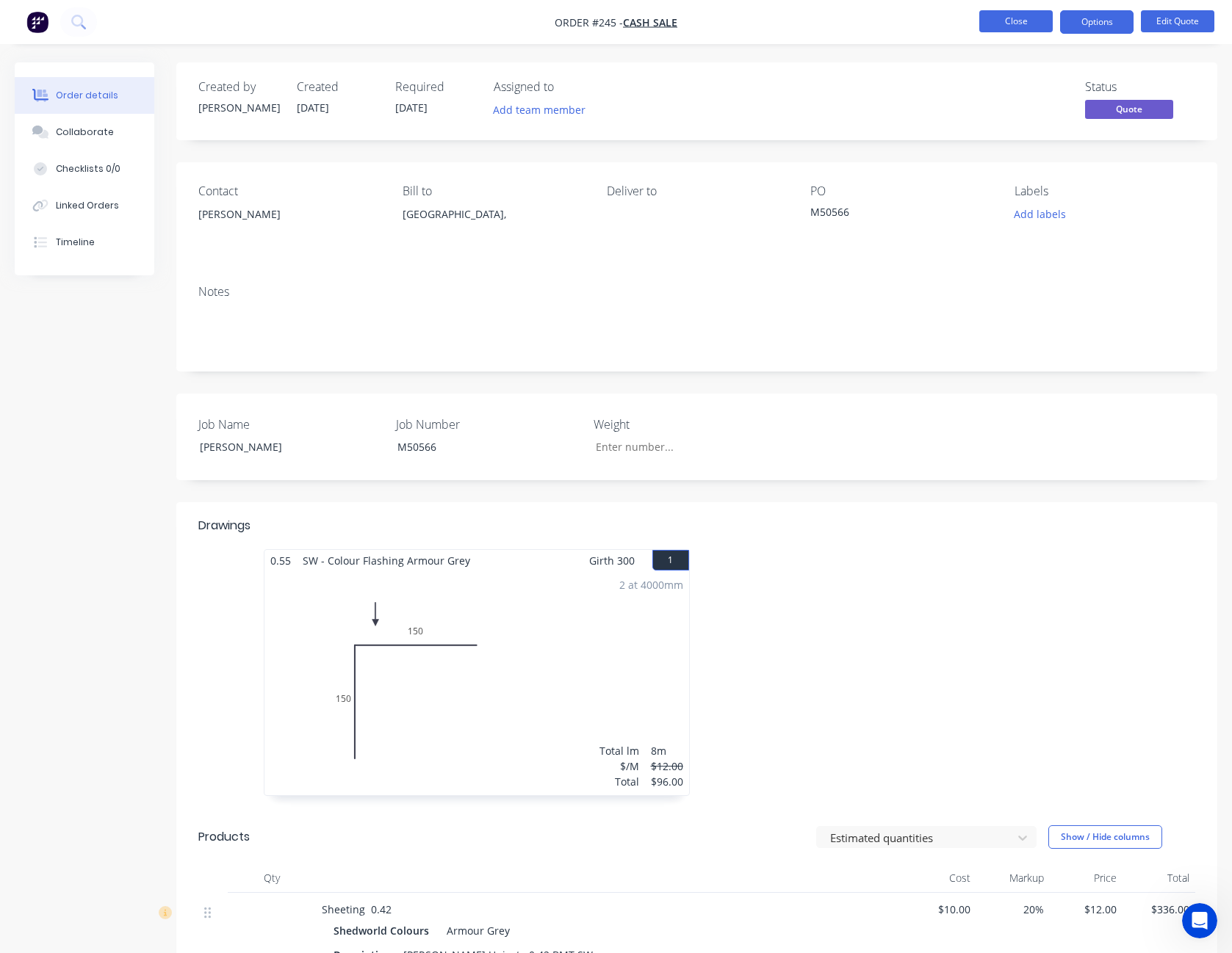
click at [1039, 24] on button "Close" at bounding box center [1016, 21] width 73 height 22
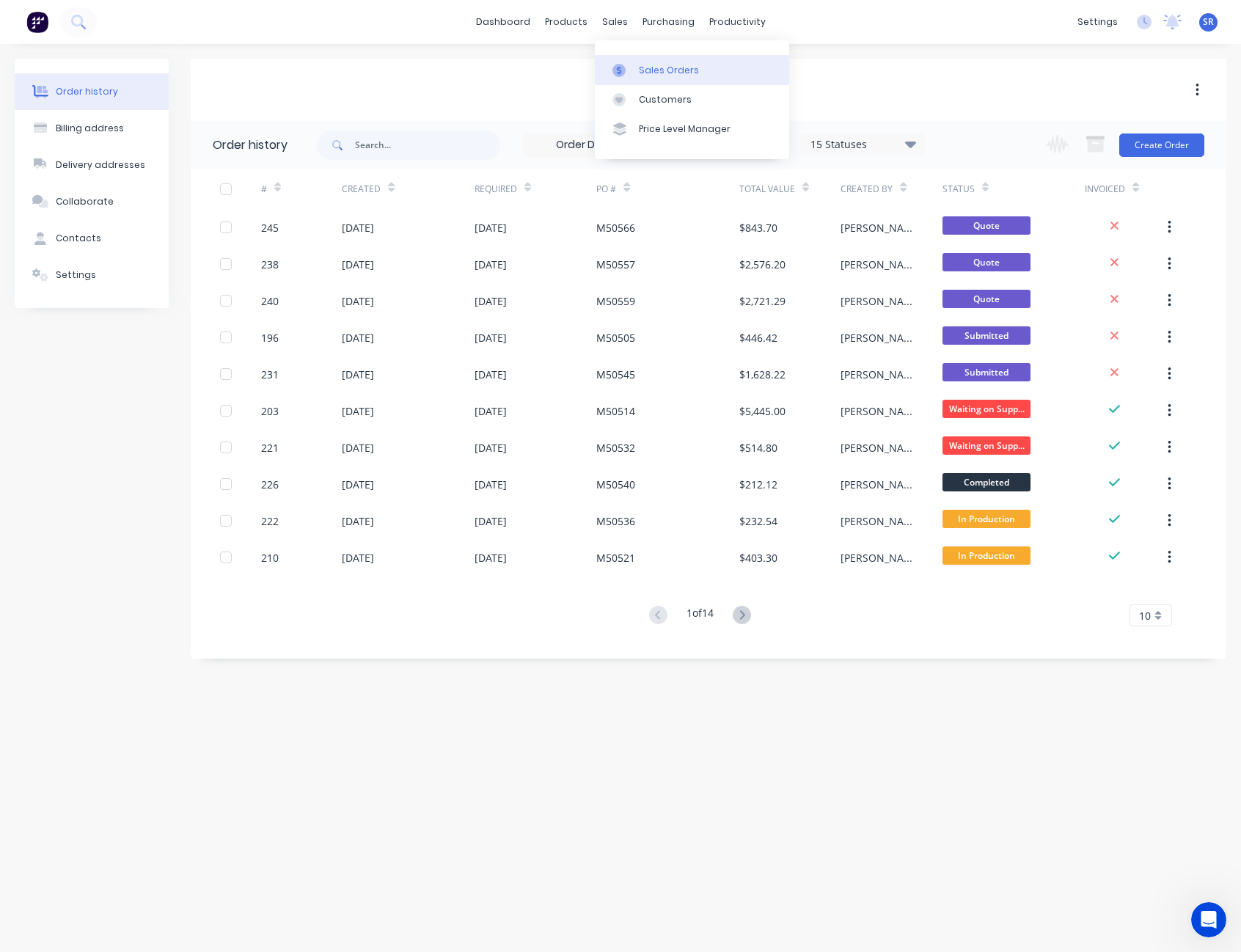
click at [646, 77] on link "Sales Orders" at bounding box center [692, 70] width 195 height 29
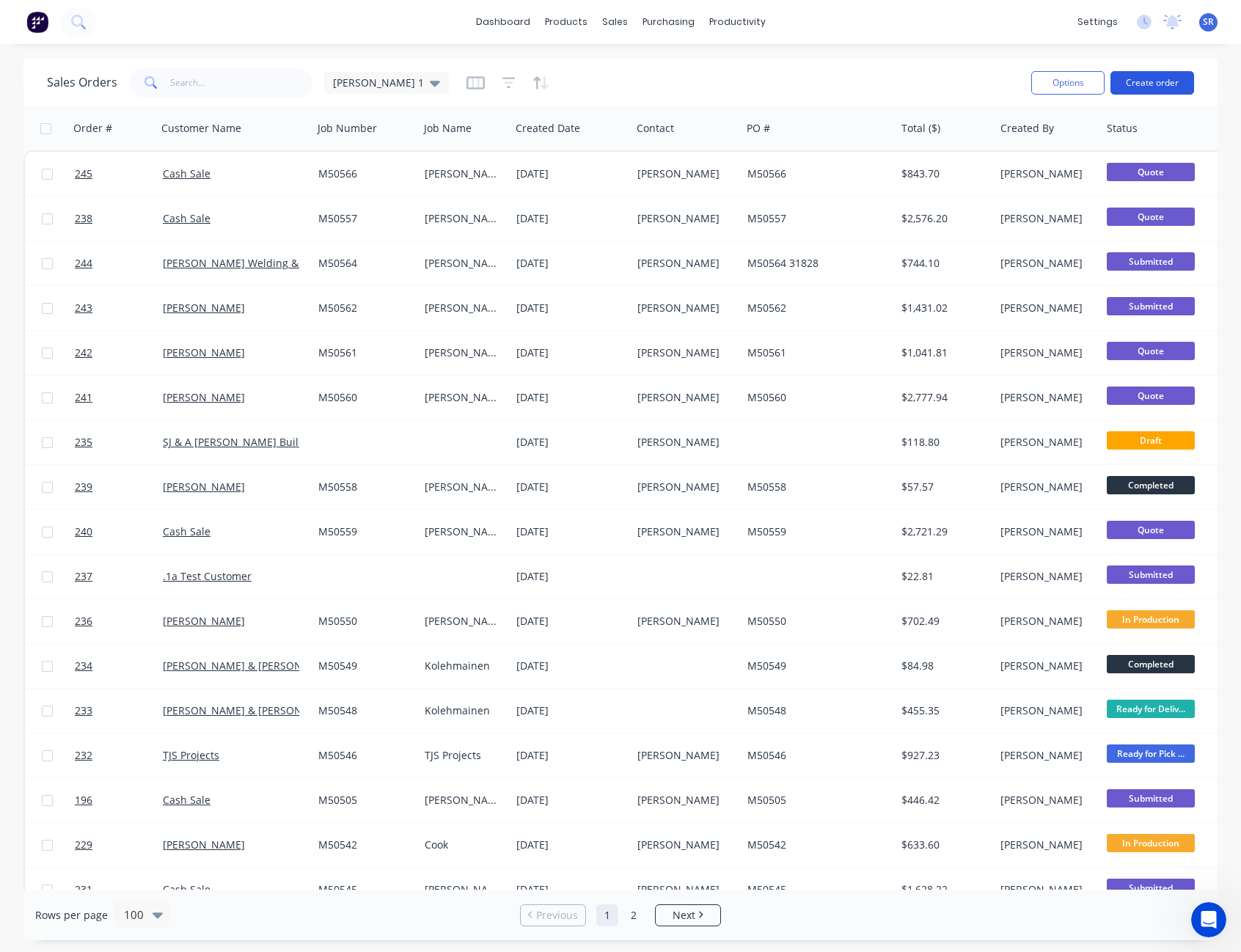
click at [1152, 80] on button "Create order" at bounding box center [1153, 83] width 83 height 24
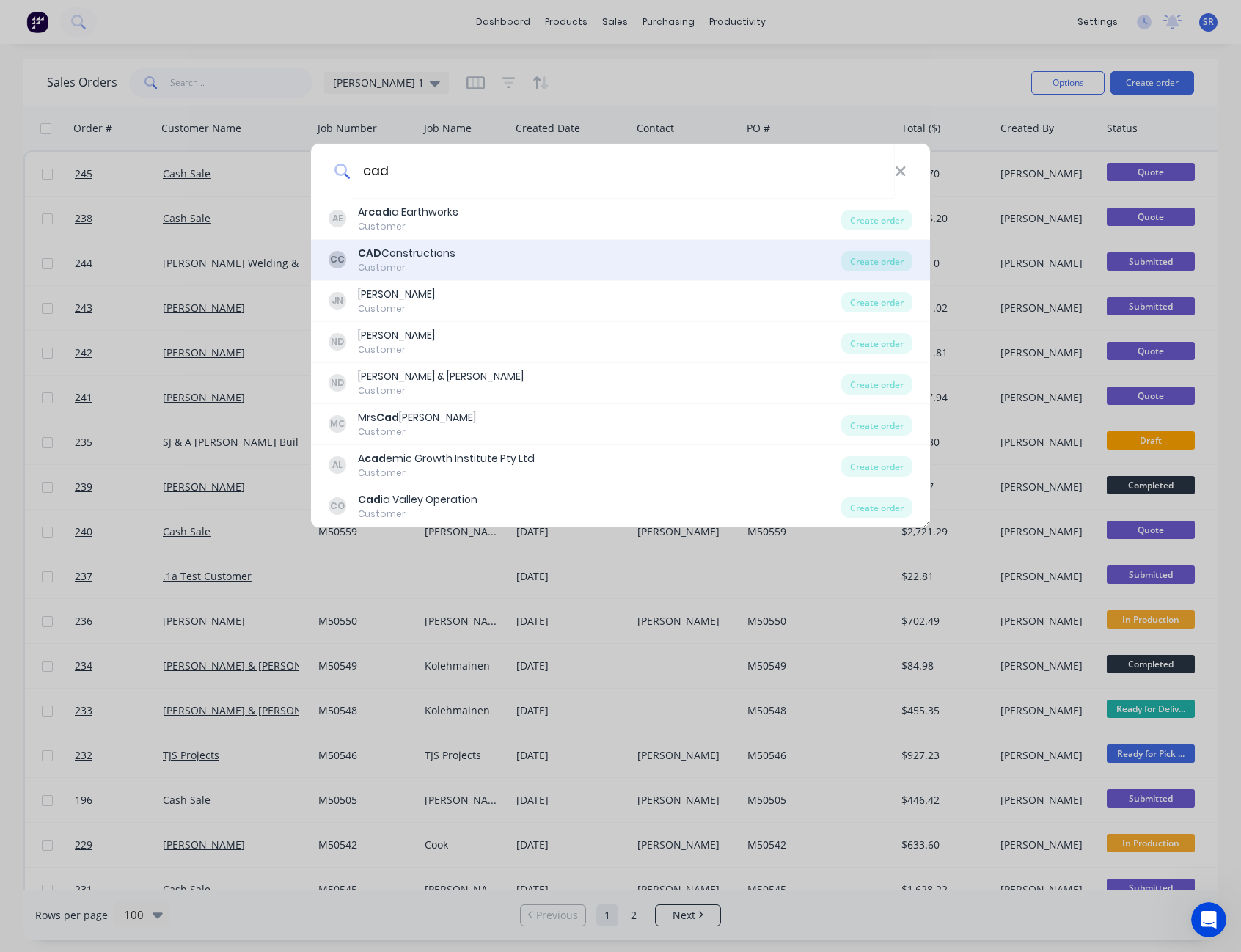
type input "cad"
click at [450, 253] on div "CAD Constructions" at bounding box center [407, 254] width 98 height 15
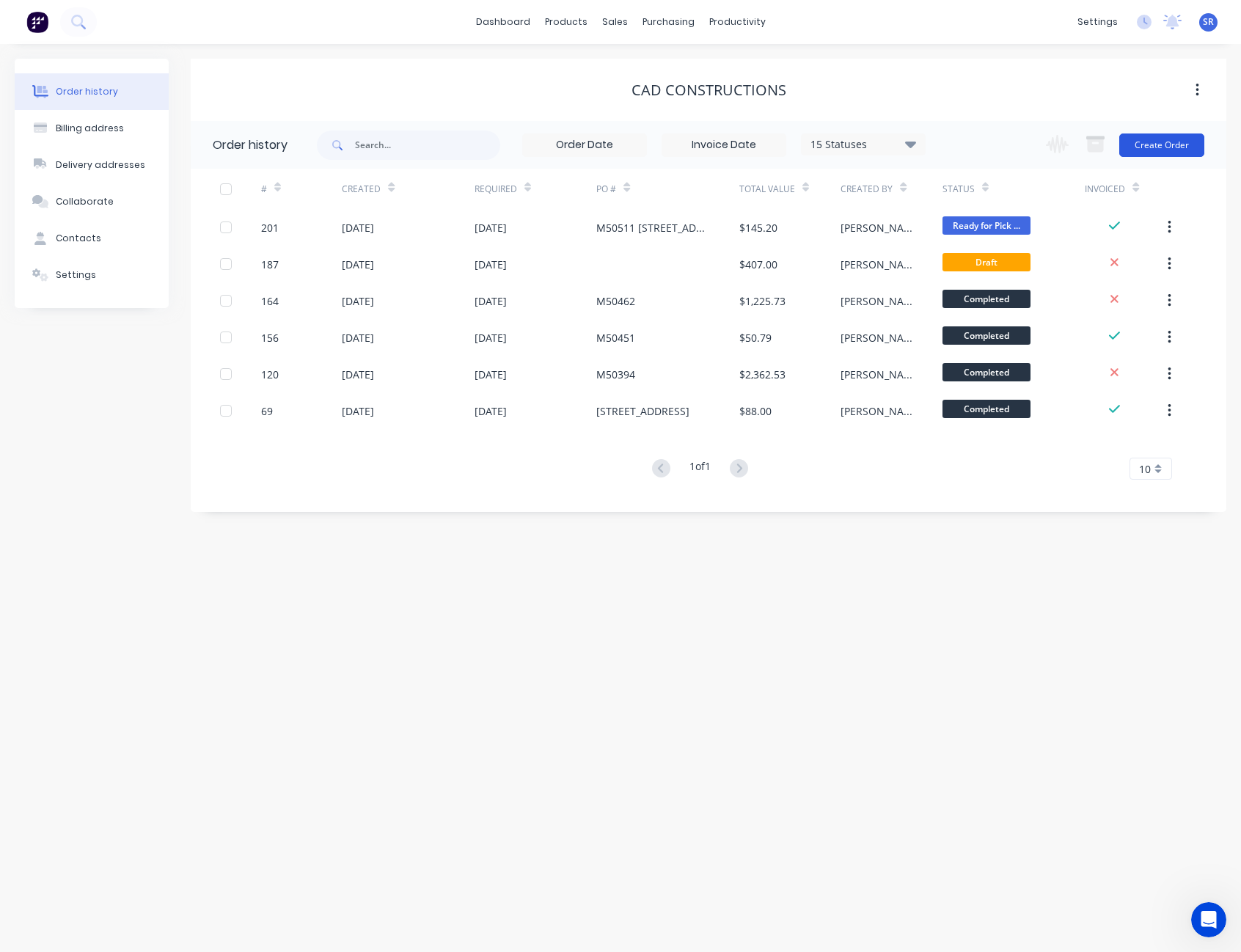
click at [1166, 154] on button "Create Order" at bounding box center [1162, 145] width 85 height 24
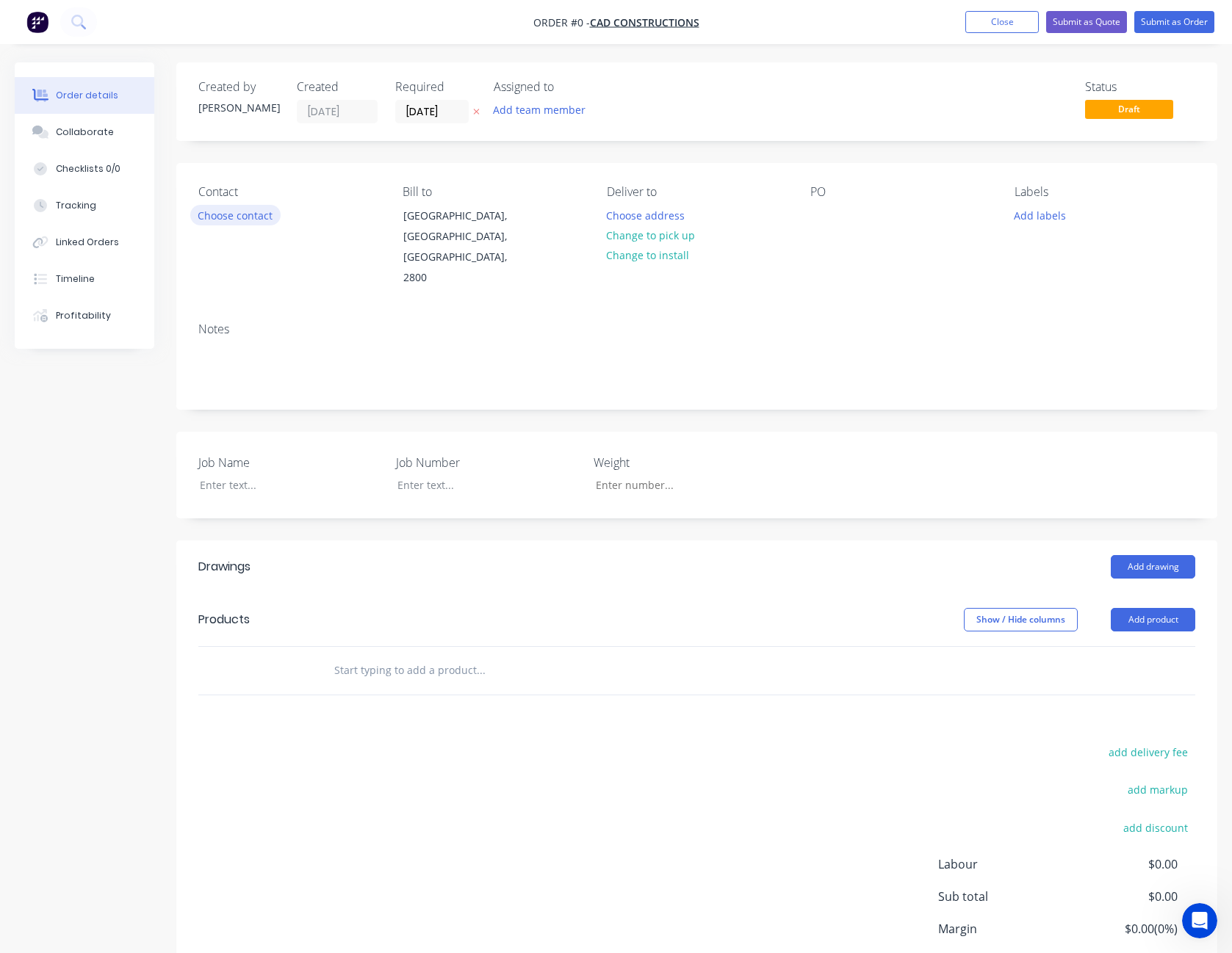
click at [225, 219] on button "Choose contact" at bounding box center [235, 215] width 90 height 20
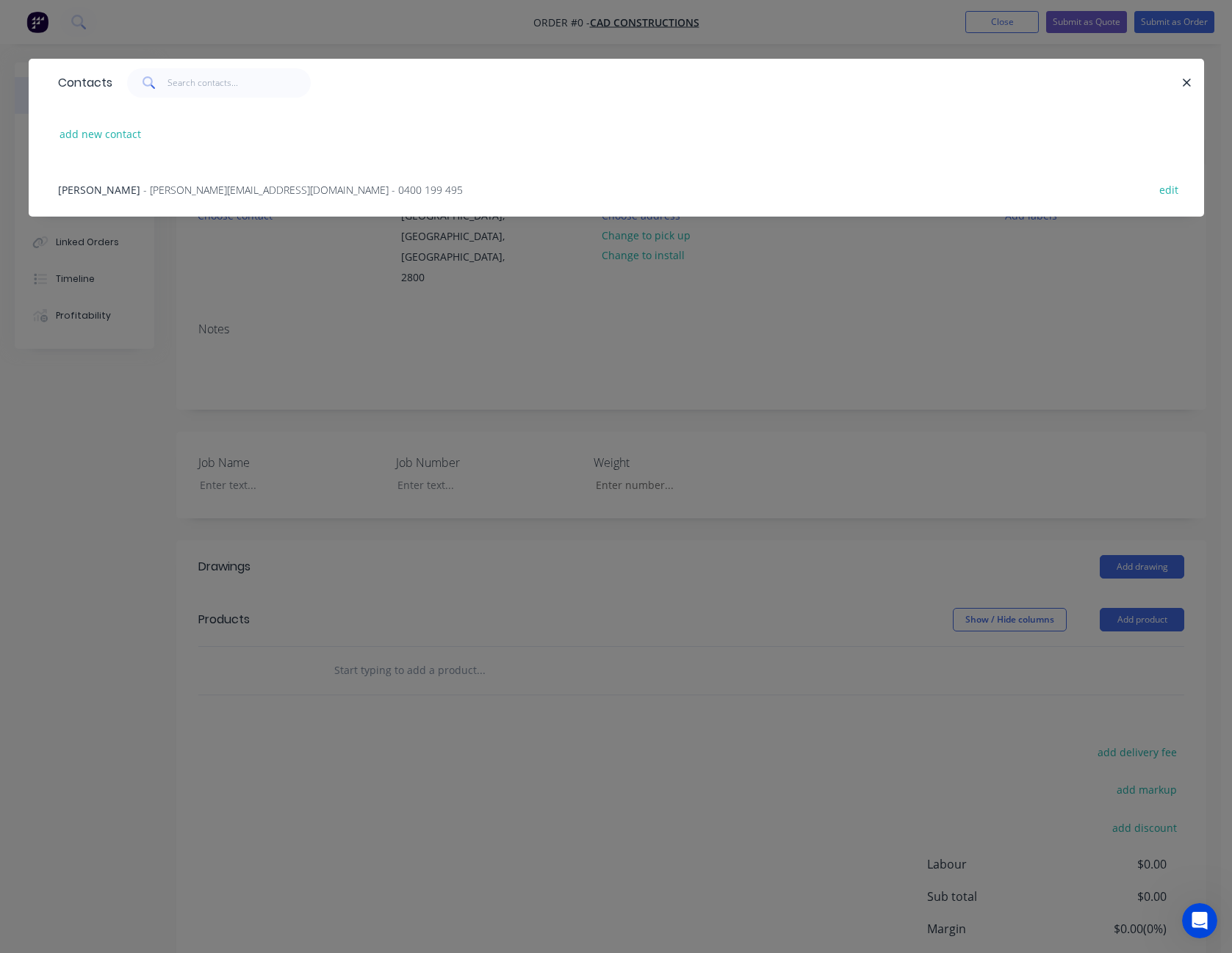
click at [179, 191] on span "- charlie@cadconstructions.com.au - 0400 199 495" at bounding box center [302, 190] width 320 height 14
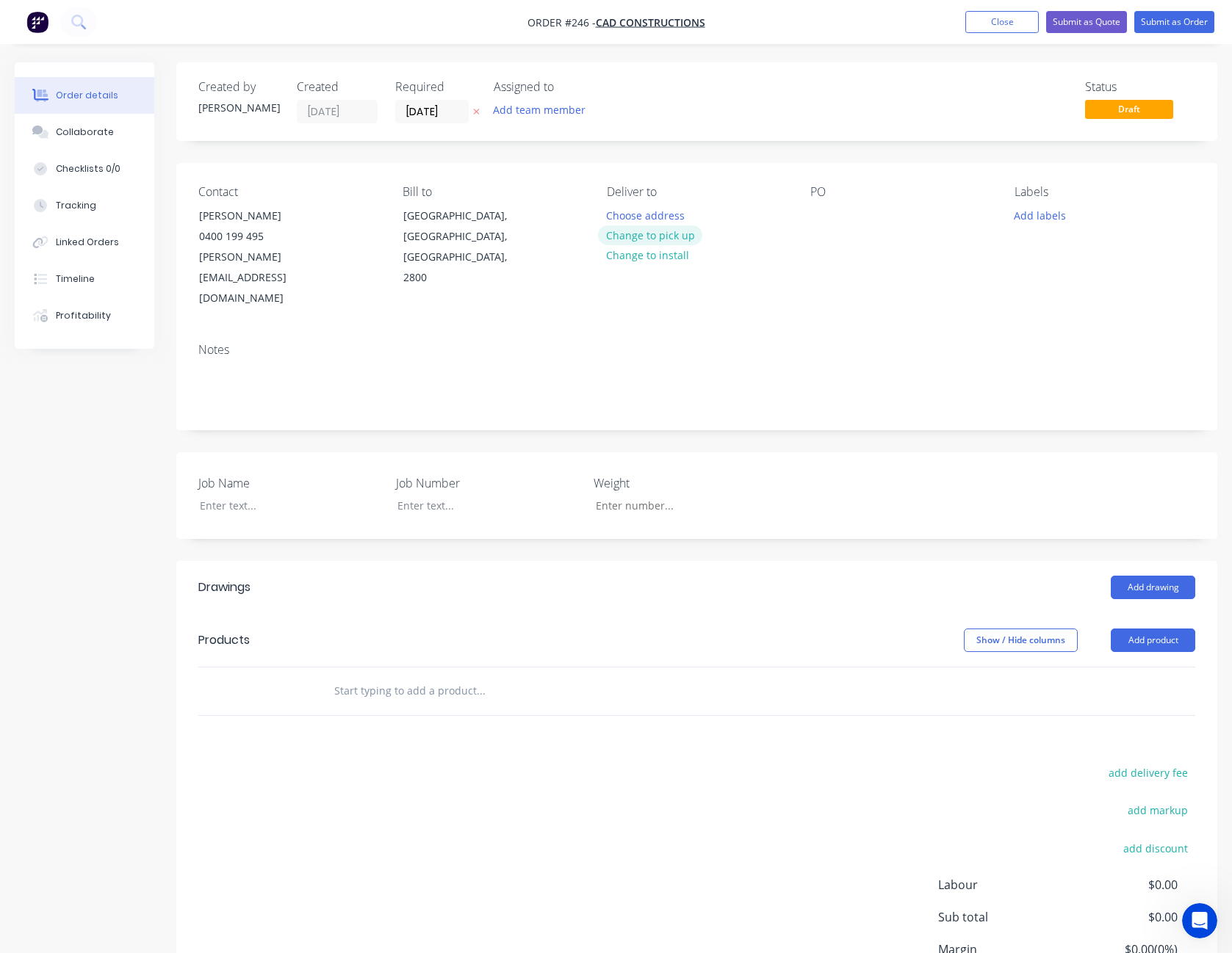
click at [676, 239] on button "Change to pick up" at bounding box center [650, 235] width 104 height 20
click at [815, 215] on div at bounding box center [822, 215] width 24 height 21
click at [819, 215] on div at bounding box center [822, 215] width 24 height 21
click at [251, 495] on div at bounding box center [280, 505] width 184 height 21
click at [1149, 629] on button "Add product" at bounding box center [1153, 640] width 84 height 24
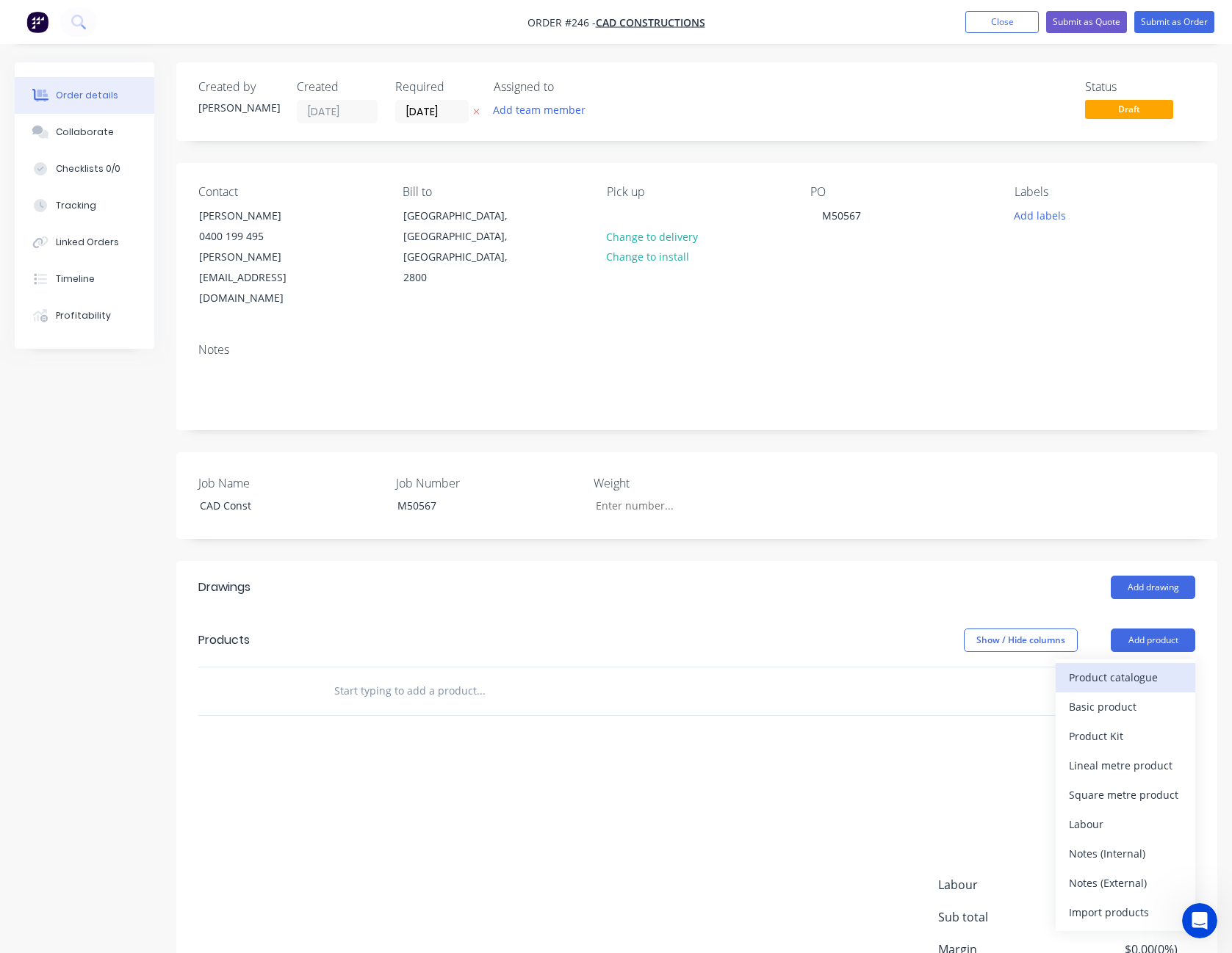
click at [1149, 667] on div "Product catalogue" at bounding box center [1125, 677] width 113 height 21
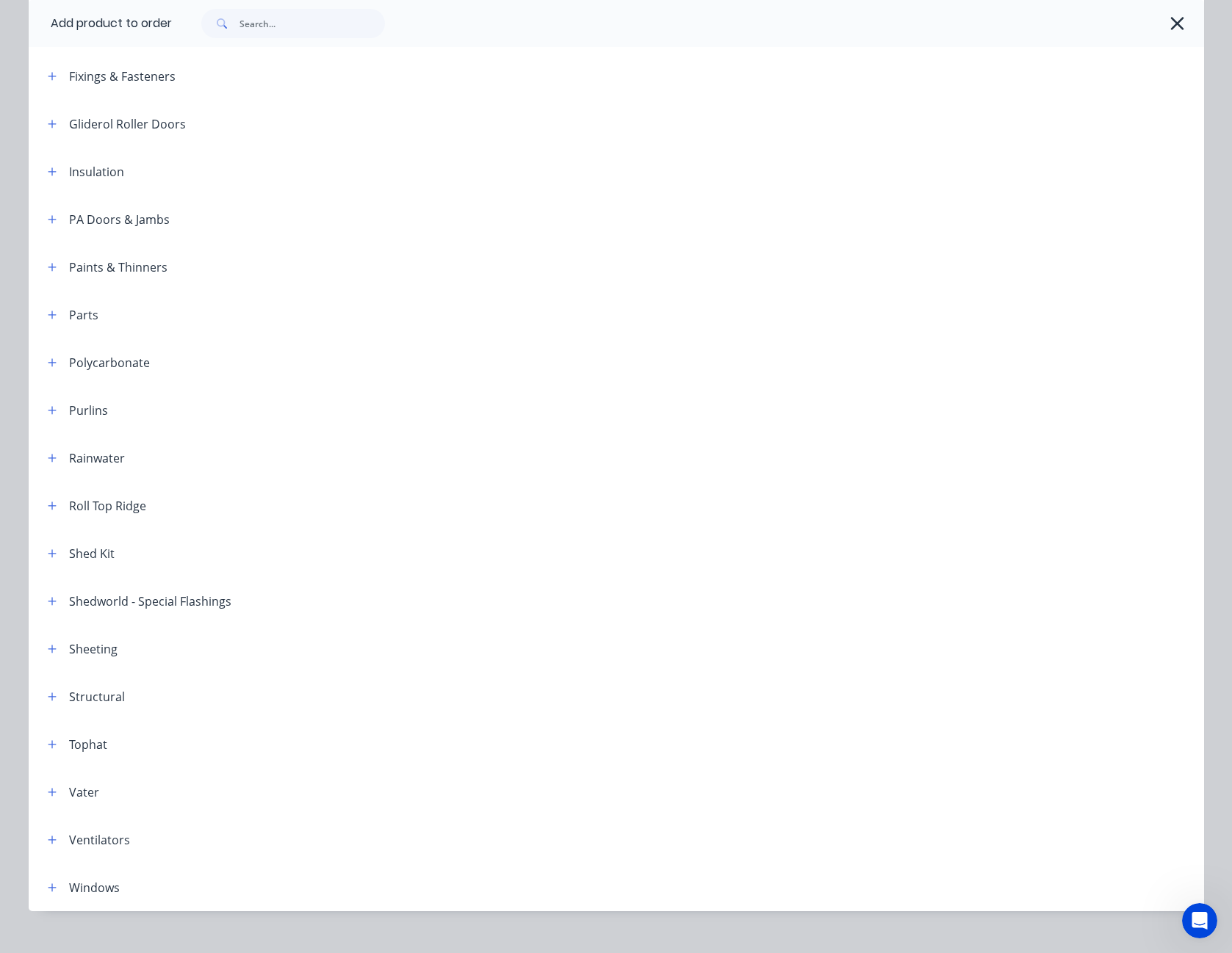
scroll to position [561, 0]
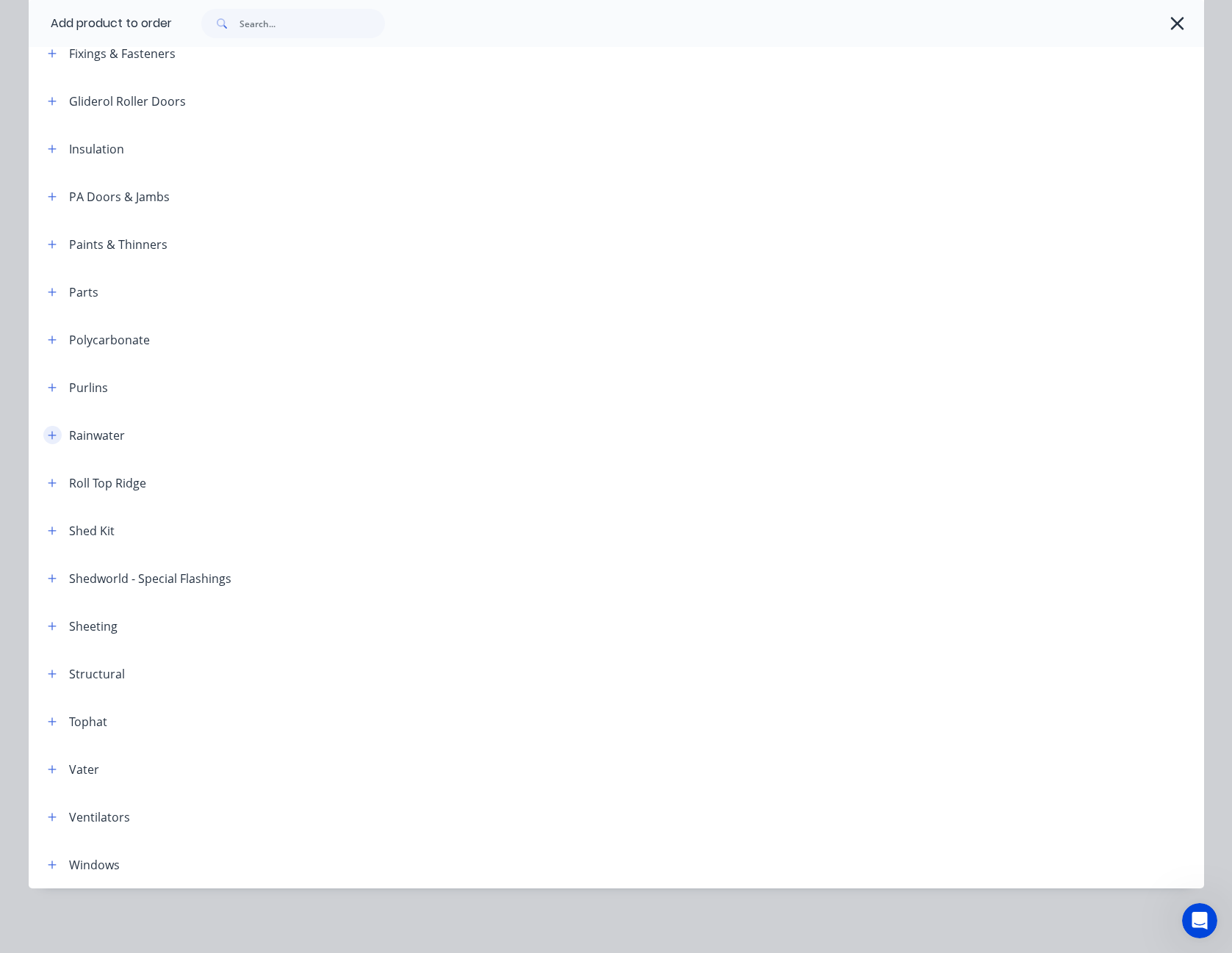
click at [49, 434] on icon "button" at bounding box center [52, 435] width 9 height 10
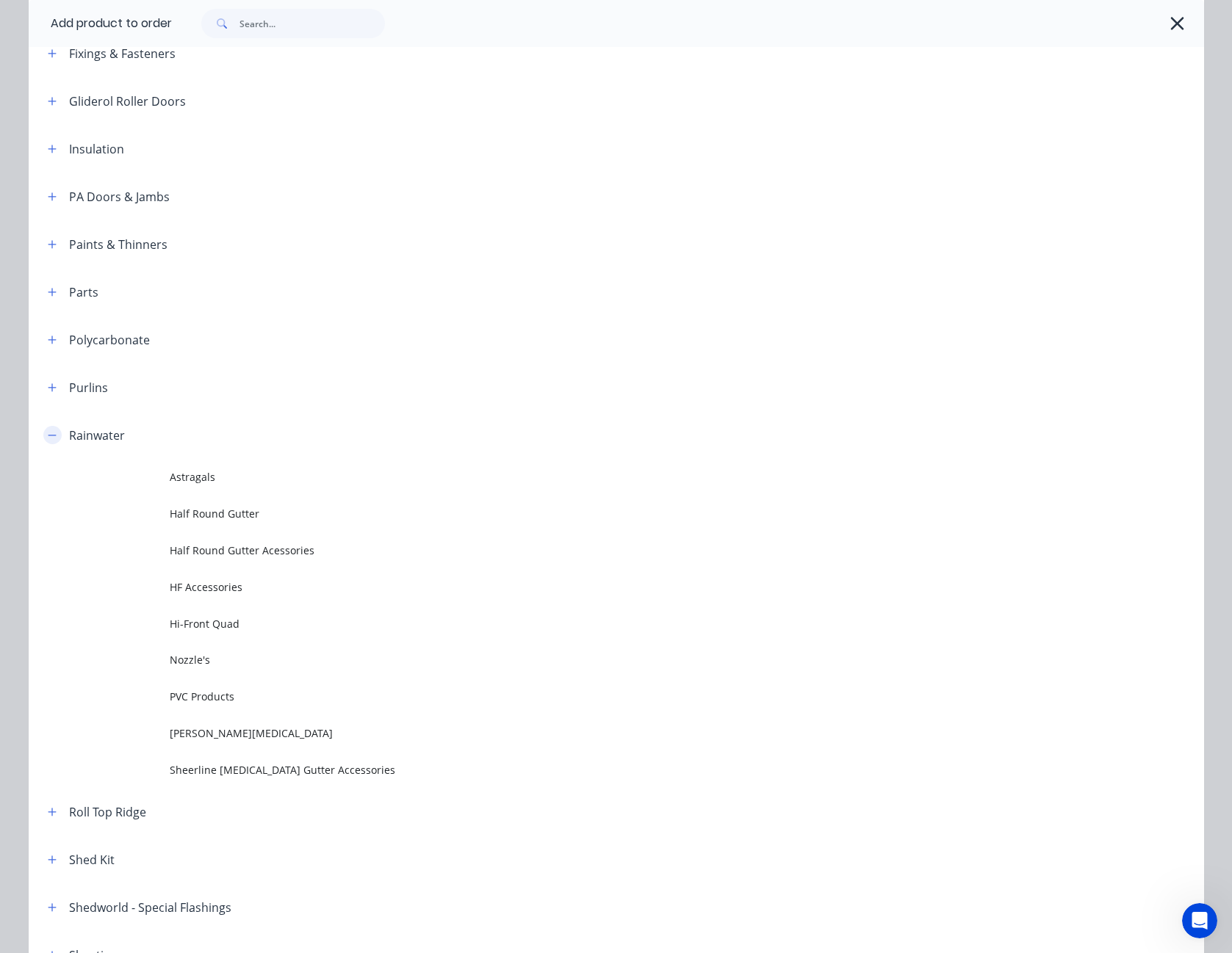
click at [49, 434] on icon "button" at bounding box center [52, 435] width 9 height 10
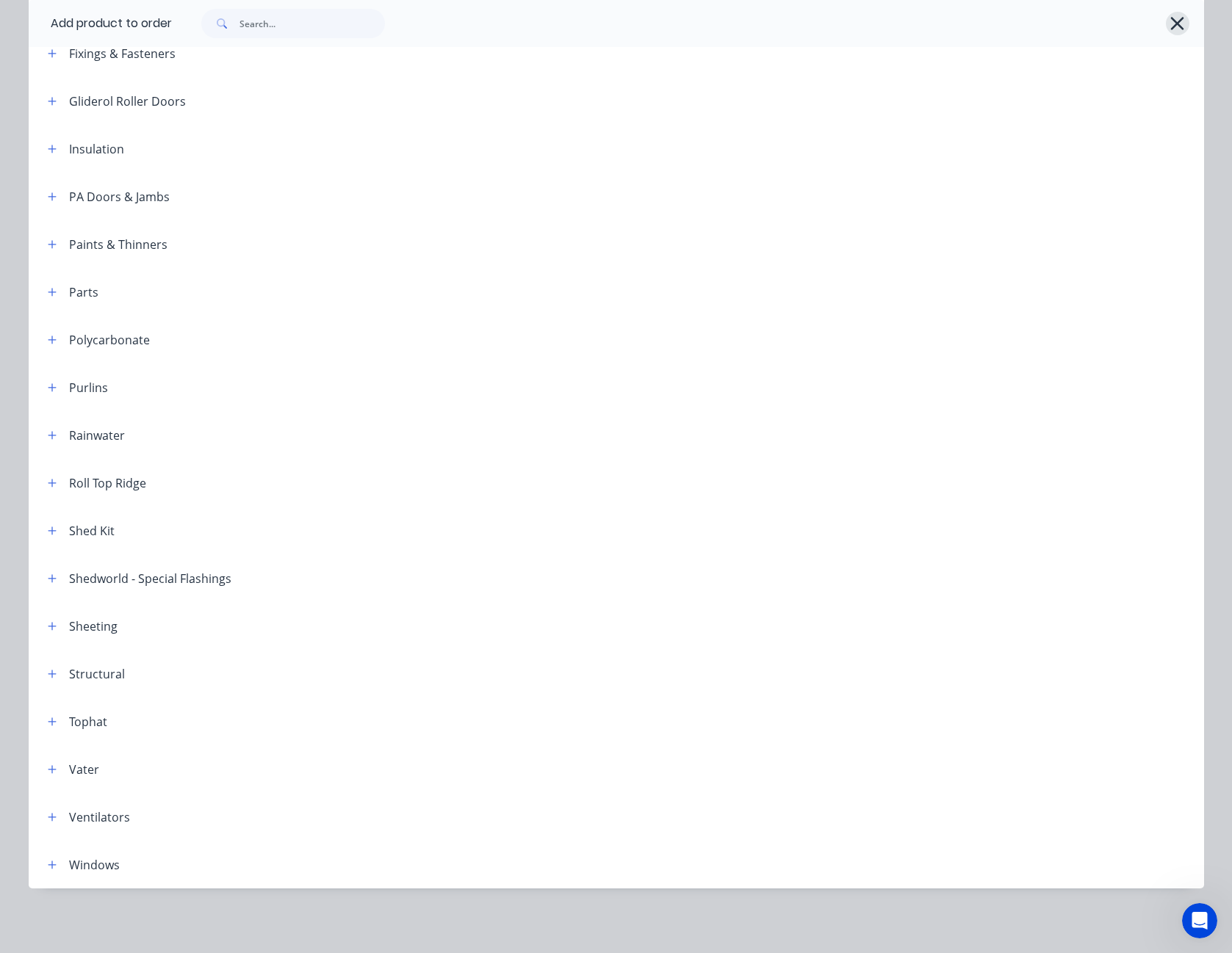
click at [1175, 22] on icon "button" at bounding box center [1177, 24] width 15 height 20
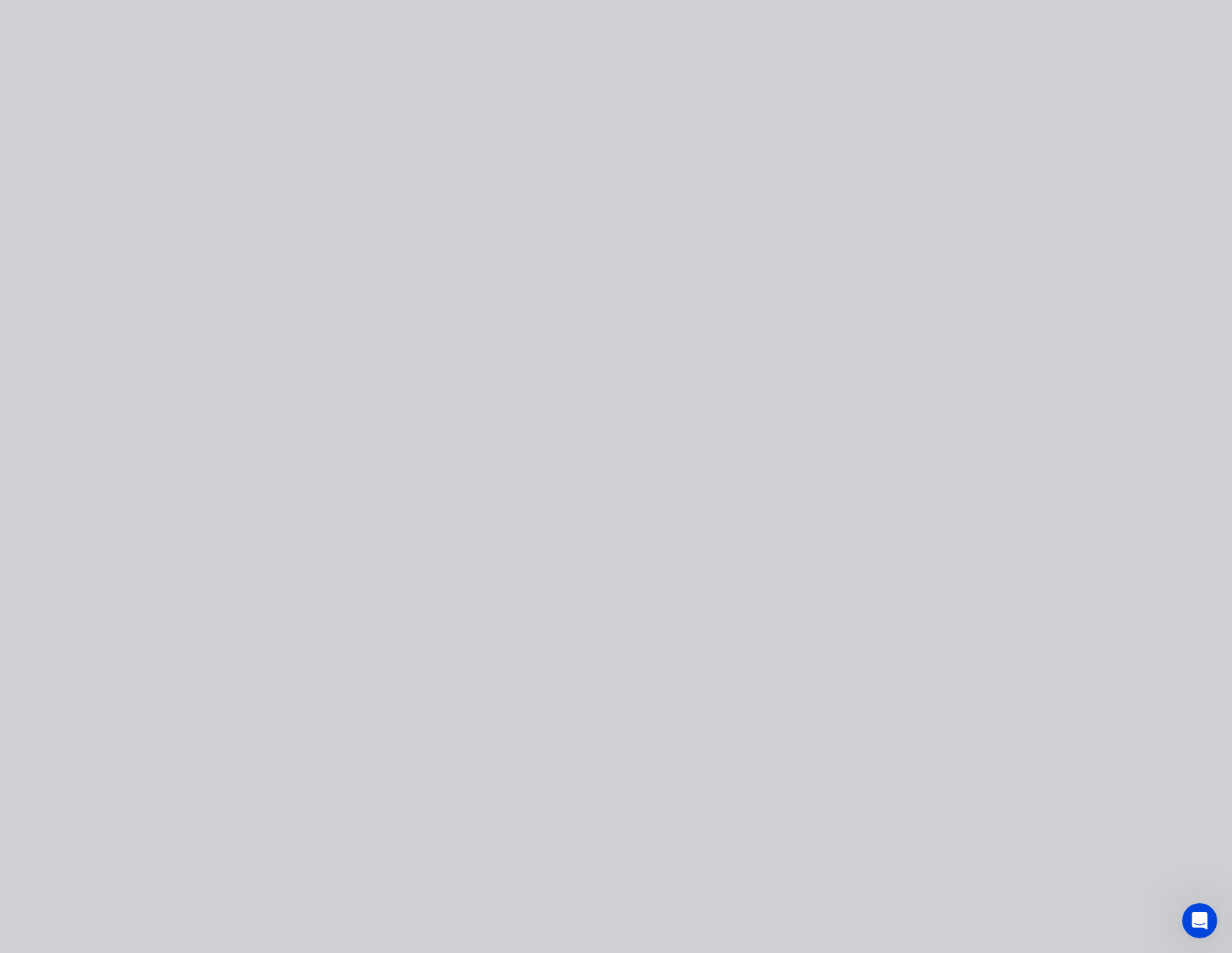
scroll to position [0, 0]
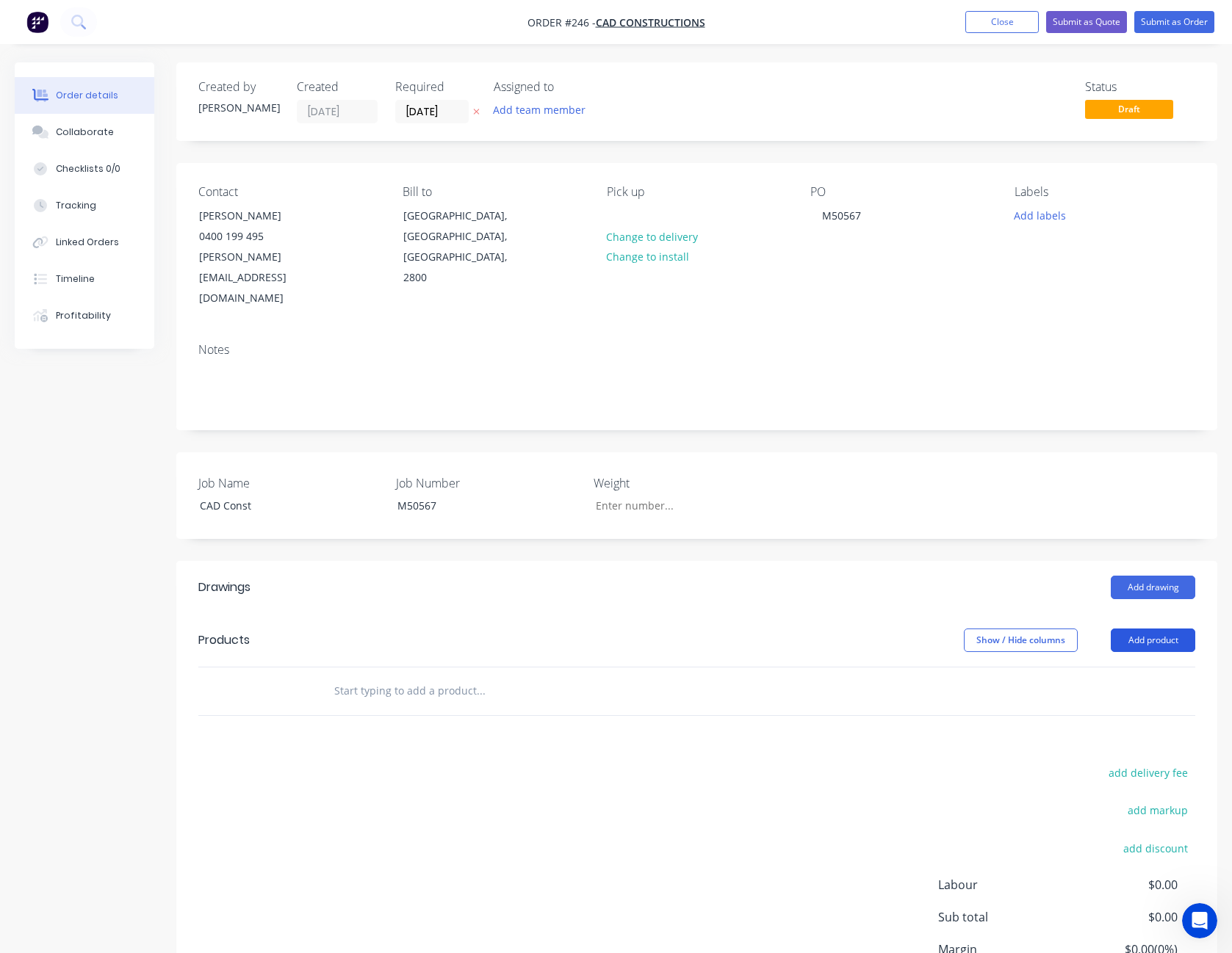
click at [1154, 629] on button "Add product" at bounding box center [1153, 640] width 84 height 24
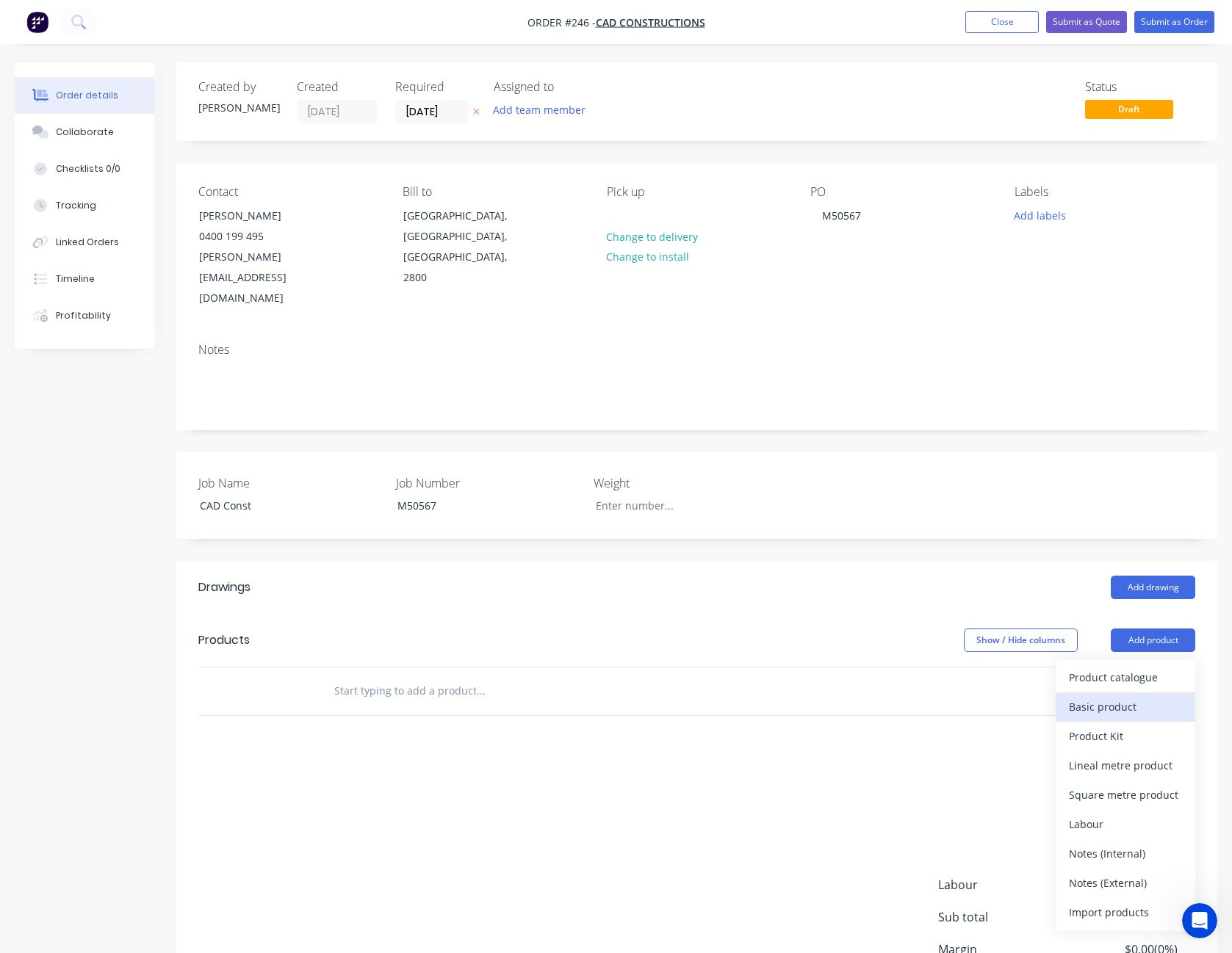
click at [1147, 692] on button "Basic product" at bounding box center [1125, 707] width 140 height 29
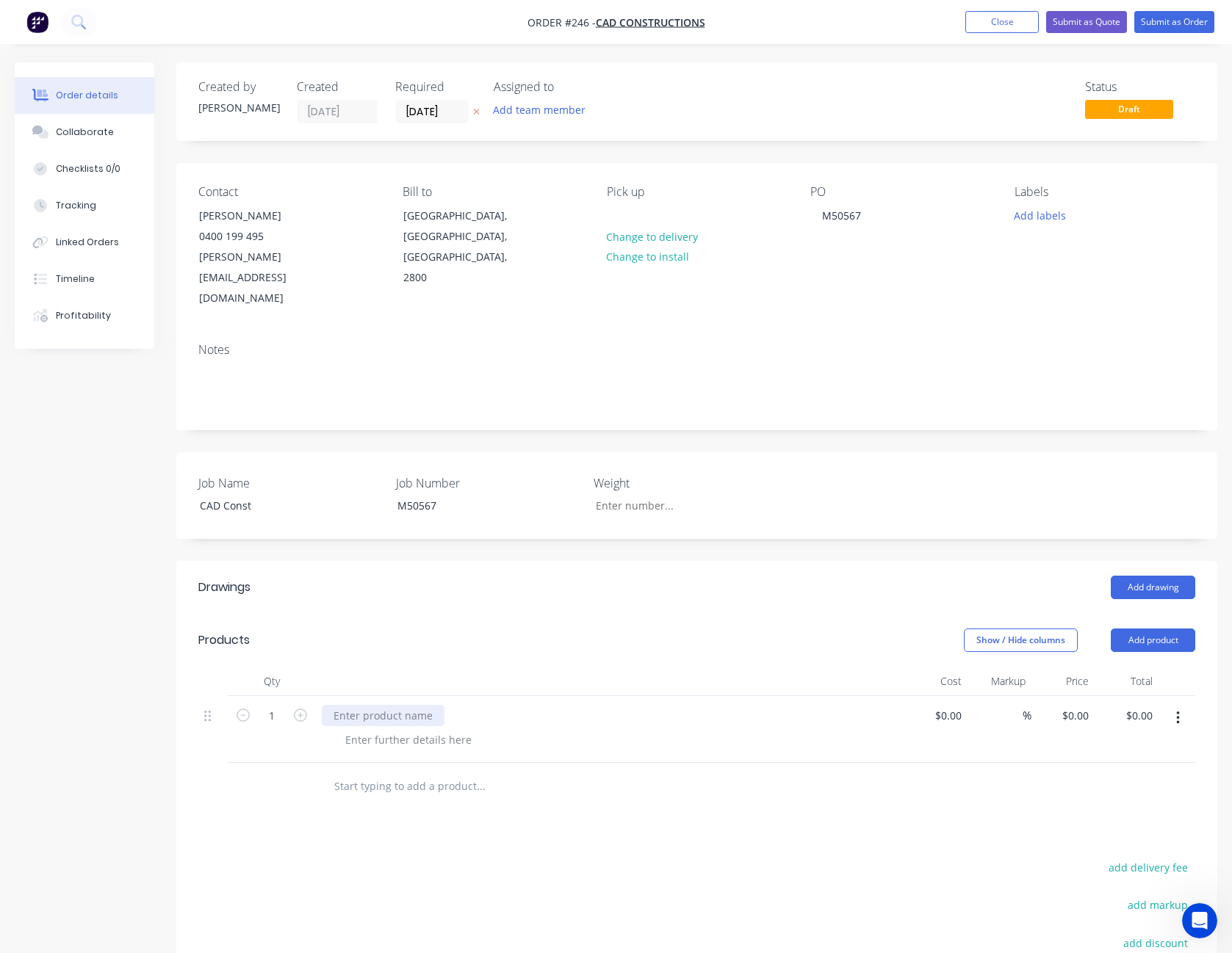
click at [403, 705] on div at bounding box center [383, 715] width 123 height 21
click at [398, 729] on div at bounding box center [409, 739] width 150 height 21
click at [394, 729] on div at bounding box center [409, 739] width 150 height 21
type input "$0.00"
click at [302, 709] on icon "button" at bounding box center [301, 715] width 14 height 14
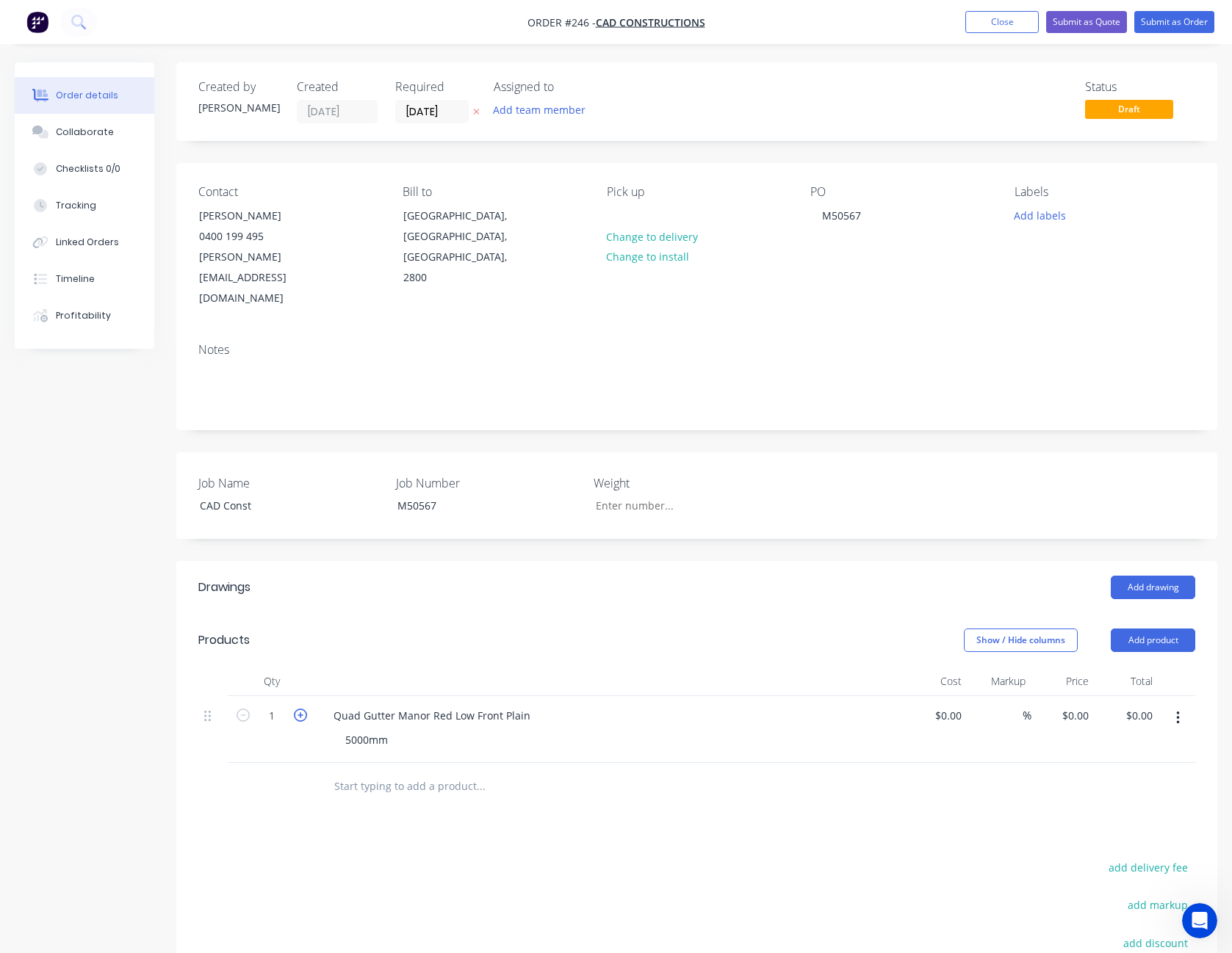
type input "2"
click at [1171, 629] on button "Add product" at bounding box center [1153, 640] width 84 height 24
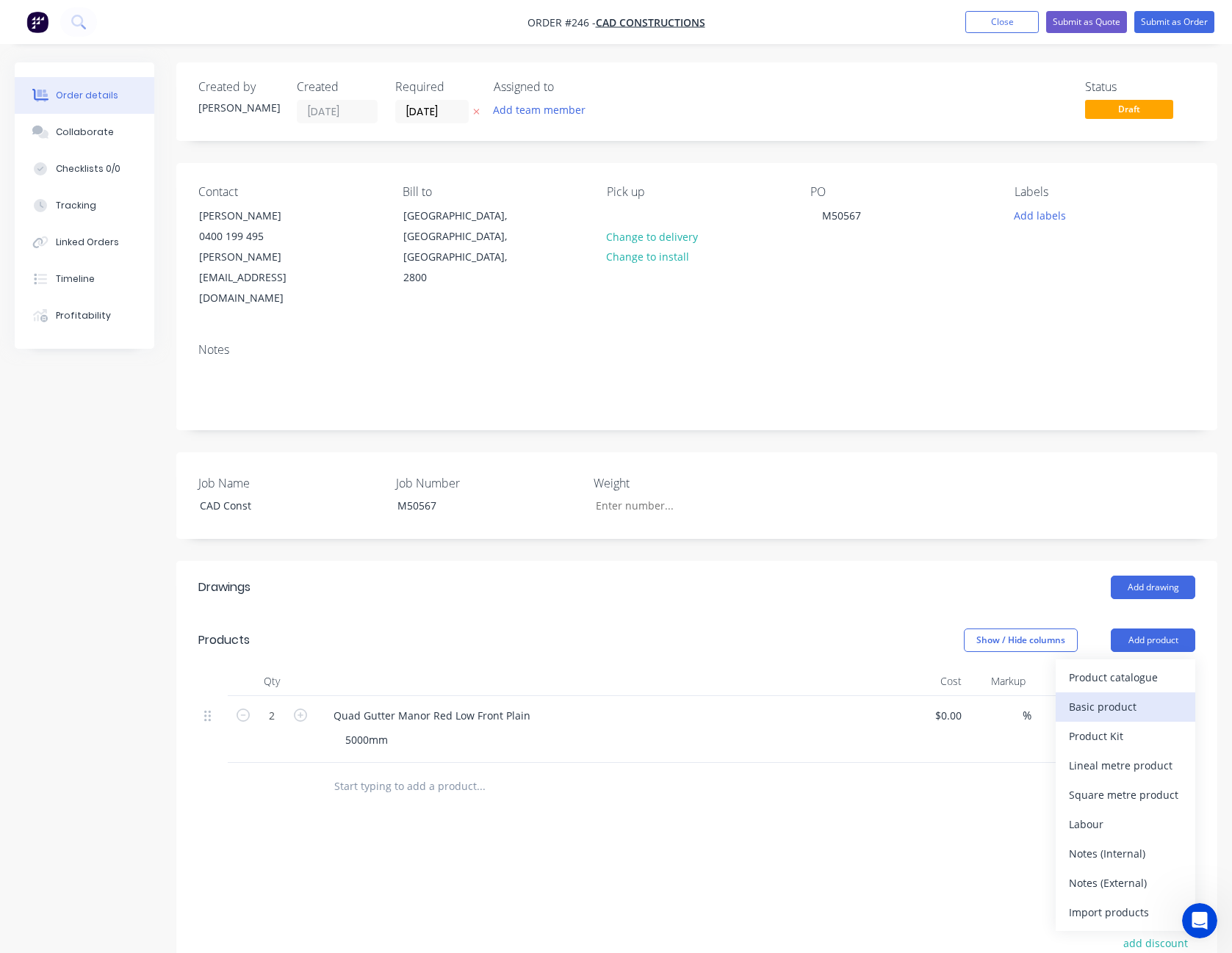
click at [1150, 697] on div "Basic product" at bounding box center [1125, 707] width 113 height 21
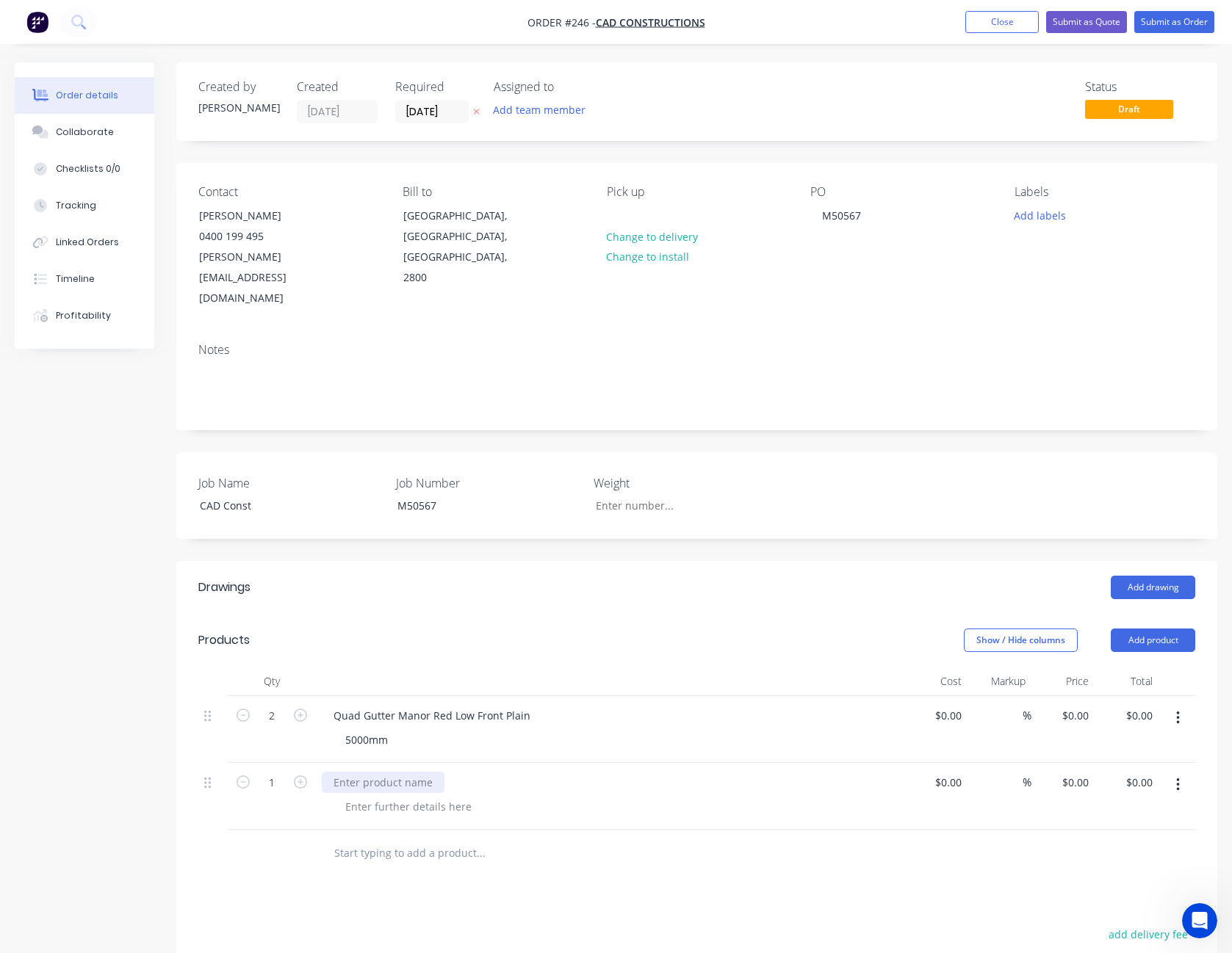
click at [364, 772] on div at bounding box center [383, 782] width 123 height 21
drag, startPoint x: 527, startPoint y: 674, endPoint x: 333, endPoint y: 674, distance: 194.0
click at [333, 705] on div "Quad Gutter Manor Red Low Front Plain" at bounding box center [432, 715] width 221 height 21
drag, startPoint x: 333, startPoint y: 674, endPoint x: 535, endPoint y: 675, distance: 202.0
click at [535, 705] on div "Quad Gutter Manor Red Low Front Plain" at bounding box center [432, 715] width 221 height 21
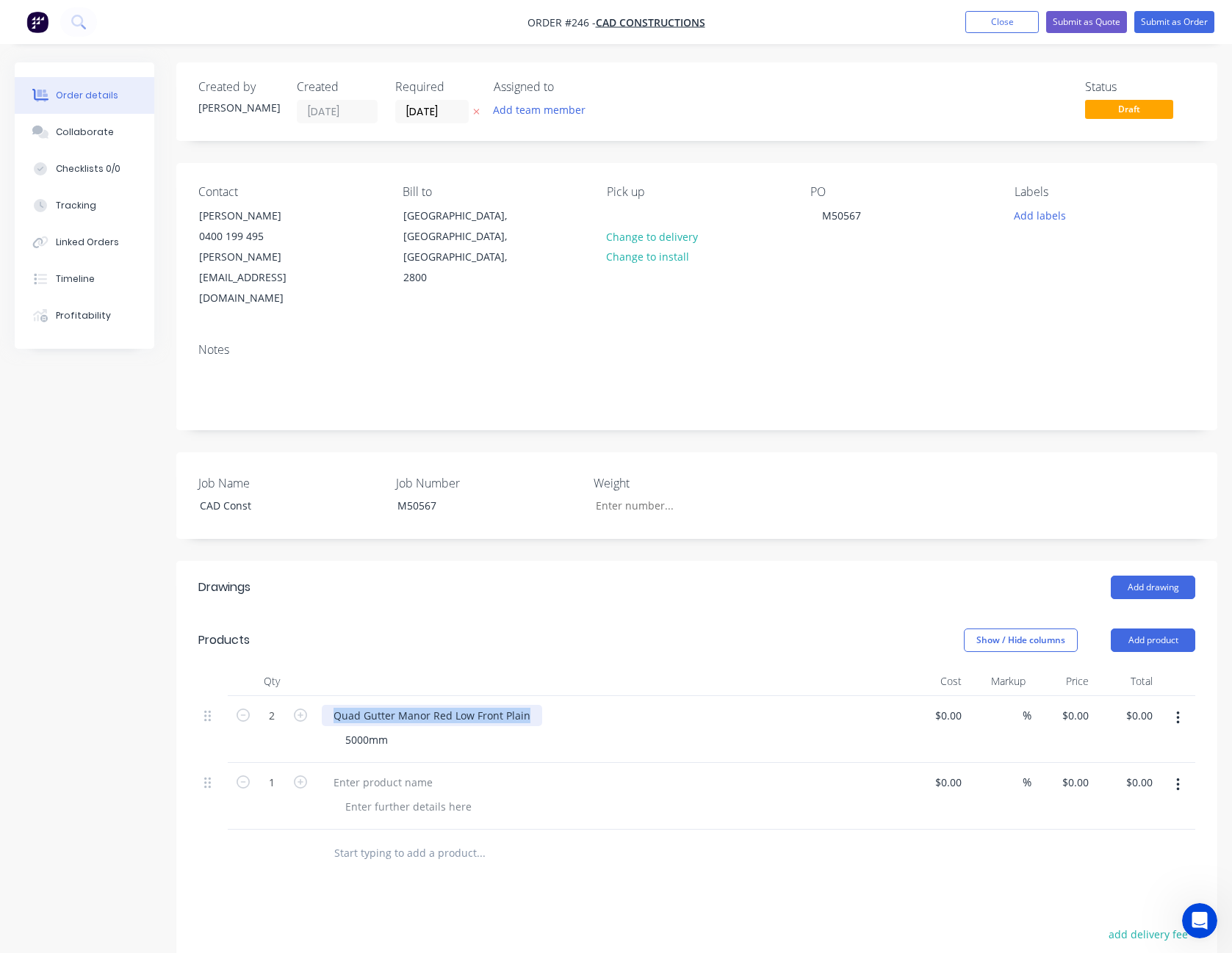
copy div "Quad Gutter Manor Red Low Front Plain"
click at [371, 772] on div at bounding box center [383, 782] width 123 height 21
paste div
click at [367, 796] on div at bounding box center [409, 807] width 150 height 21
click at [382, 796] on div at bounding box center [409, 807] width 150 height 21
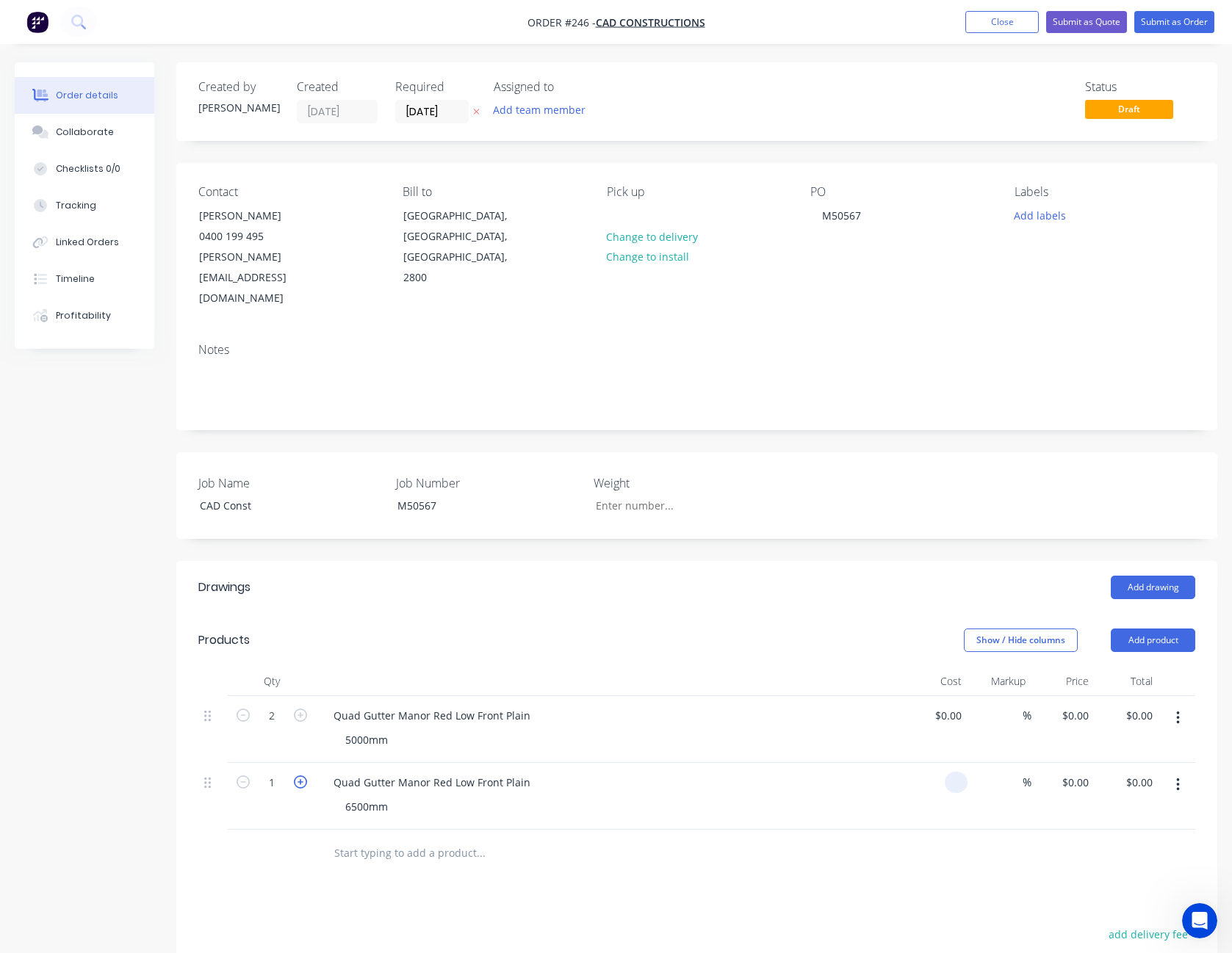
type input "$0.00"
click at [302, 776] on icon "button" at bounding box center [301, 783] width 14 height 14
type input "2"
click at [792, 796] on div "6500mm" at bounding box center [616, 807] width 564 height 21
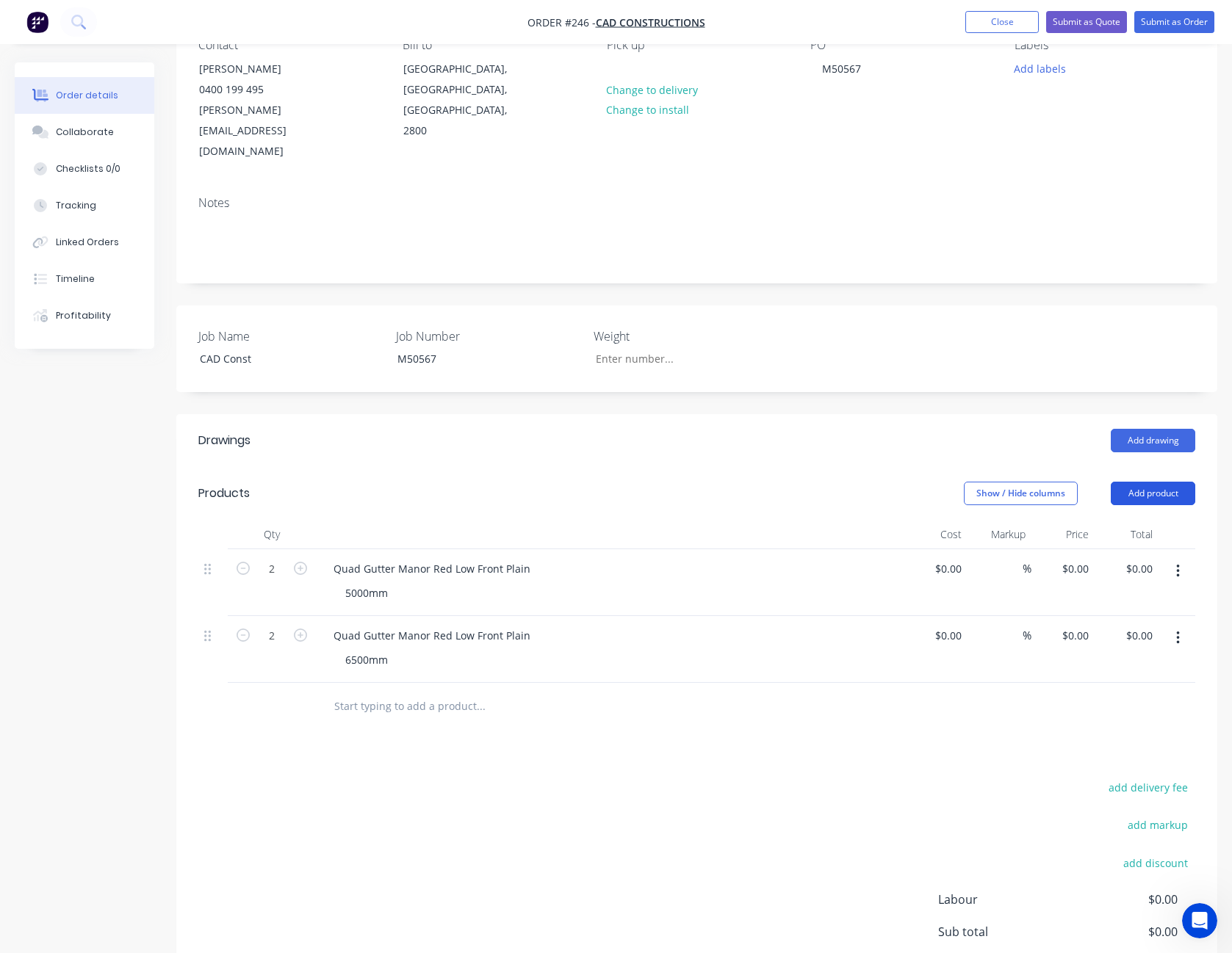
click at [1162, 482] on button "Add product" at bounding box center [1153, 494] width 84 height 24
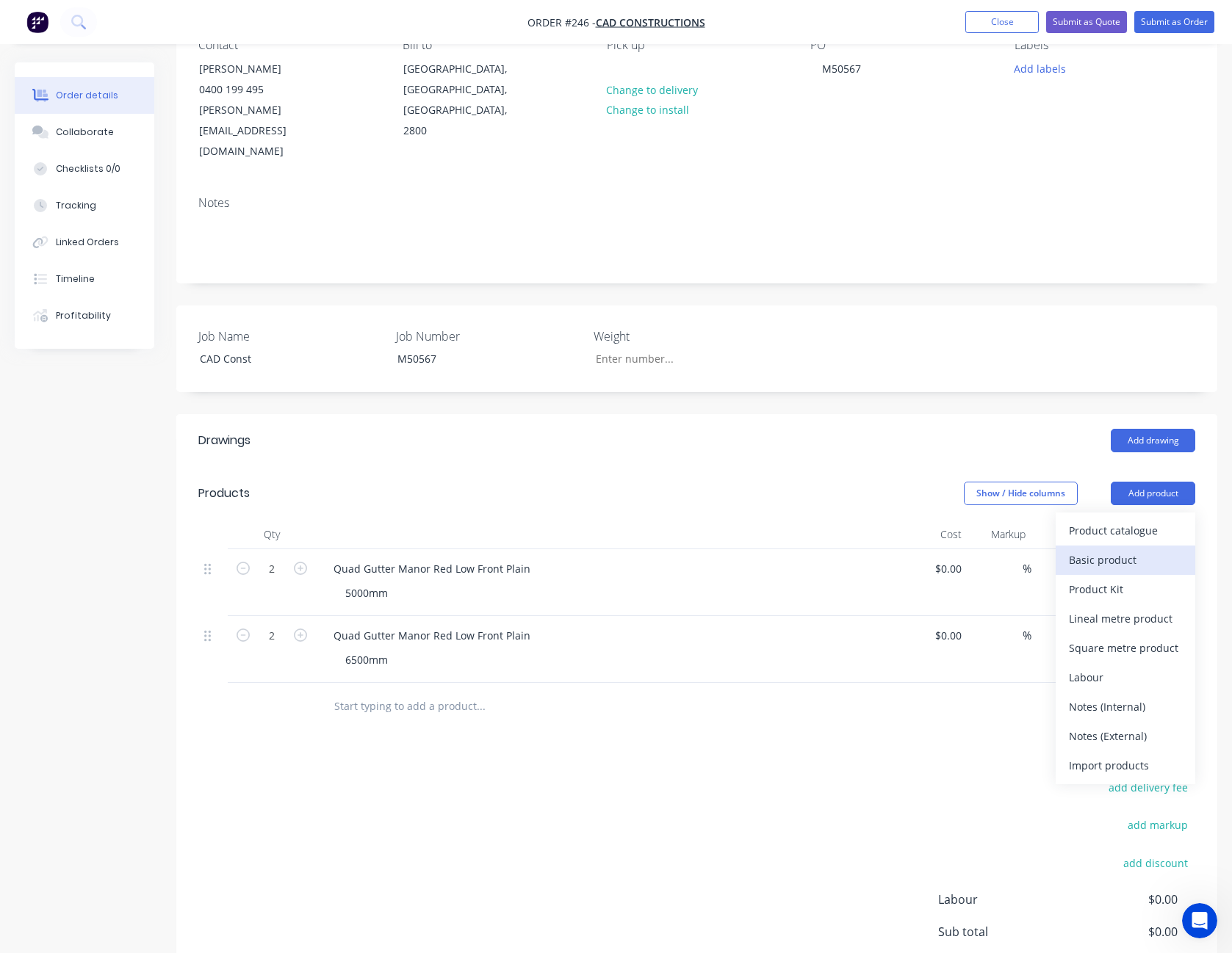
click at [1143, 549] on div "Basic product" at bounding box center [1125, 560] width 113 height 21
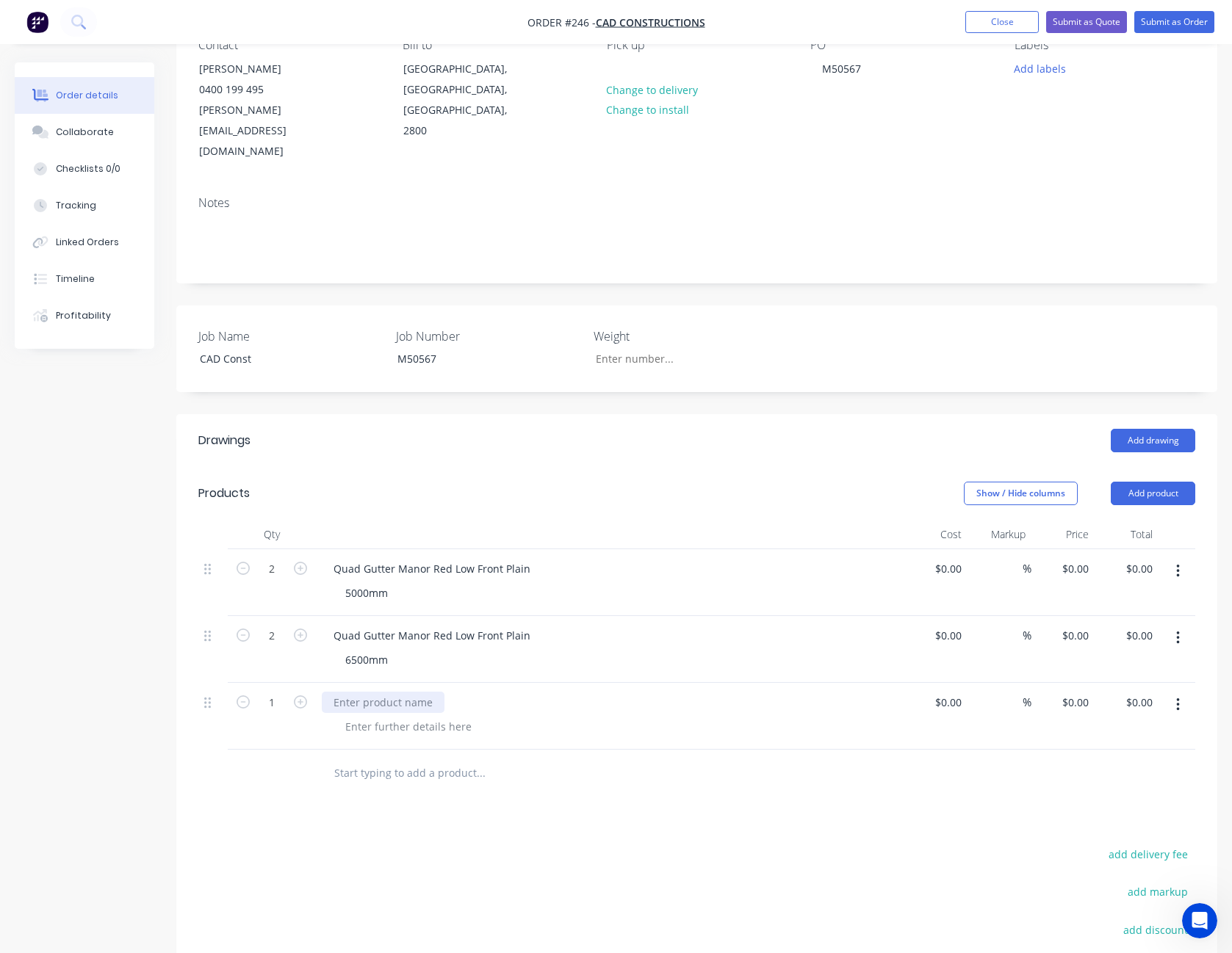
click at [382, 692] on div at bounding box center [383, 702] width 123 height 21
click at [377, 716] on div at bounding box center [409, 726] width 150 height 21
click at [378, 716] on div "Manro Red" at bounding box center [398, 726] width 128 height 21
click at [666, 779] on div "Drawings Add drawing Products Show / Hide columns Add product Qty Cost Markup P…" at bounding box center [697, 782] width 1041 height 736
click at [491, 692] on div "Quad Gutter Stop End Low Front" at bounding box center [413, 702] width 183 height 21
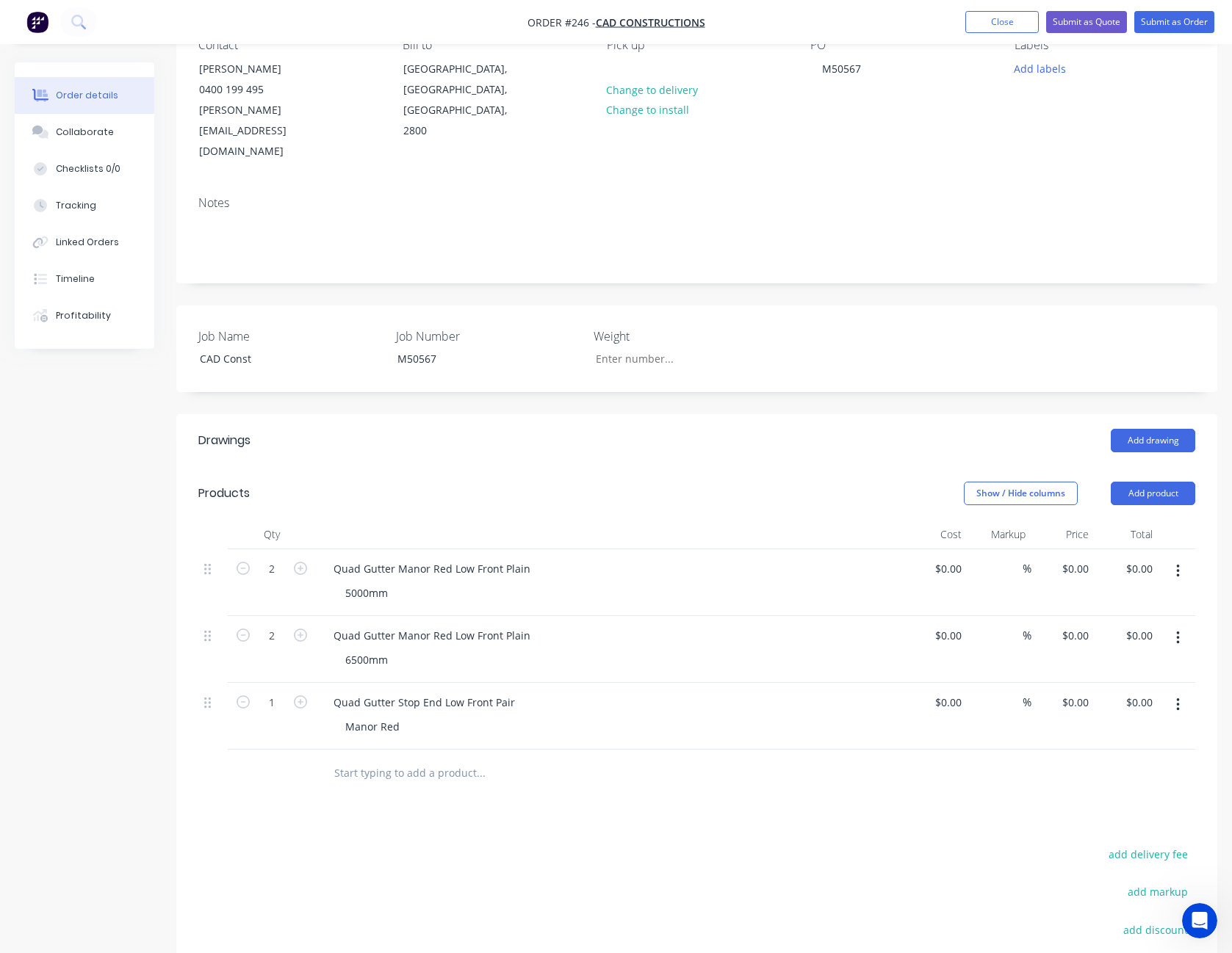
click at [1163, 482] on button "Add product" at bounding box center [1153, 494] width 84 height 24
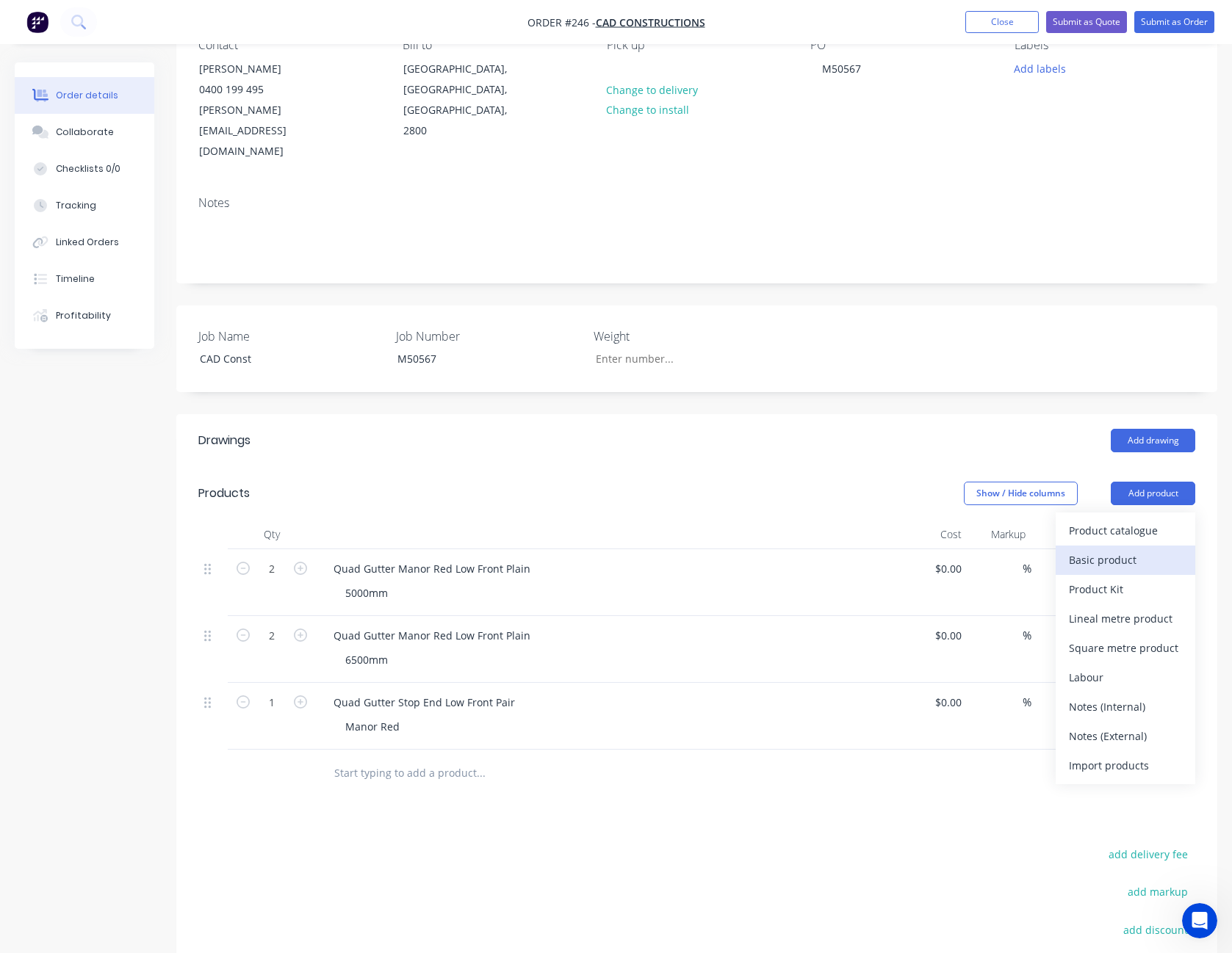
click at [1134, 549] on div "Basic product" at bounding box center [1125, 560] width 113 height 21
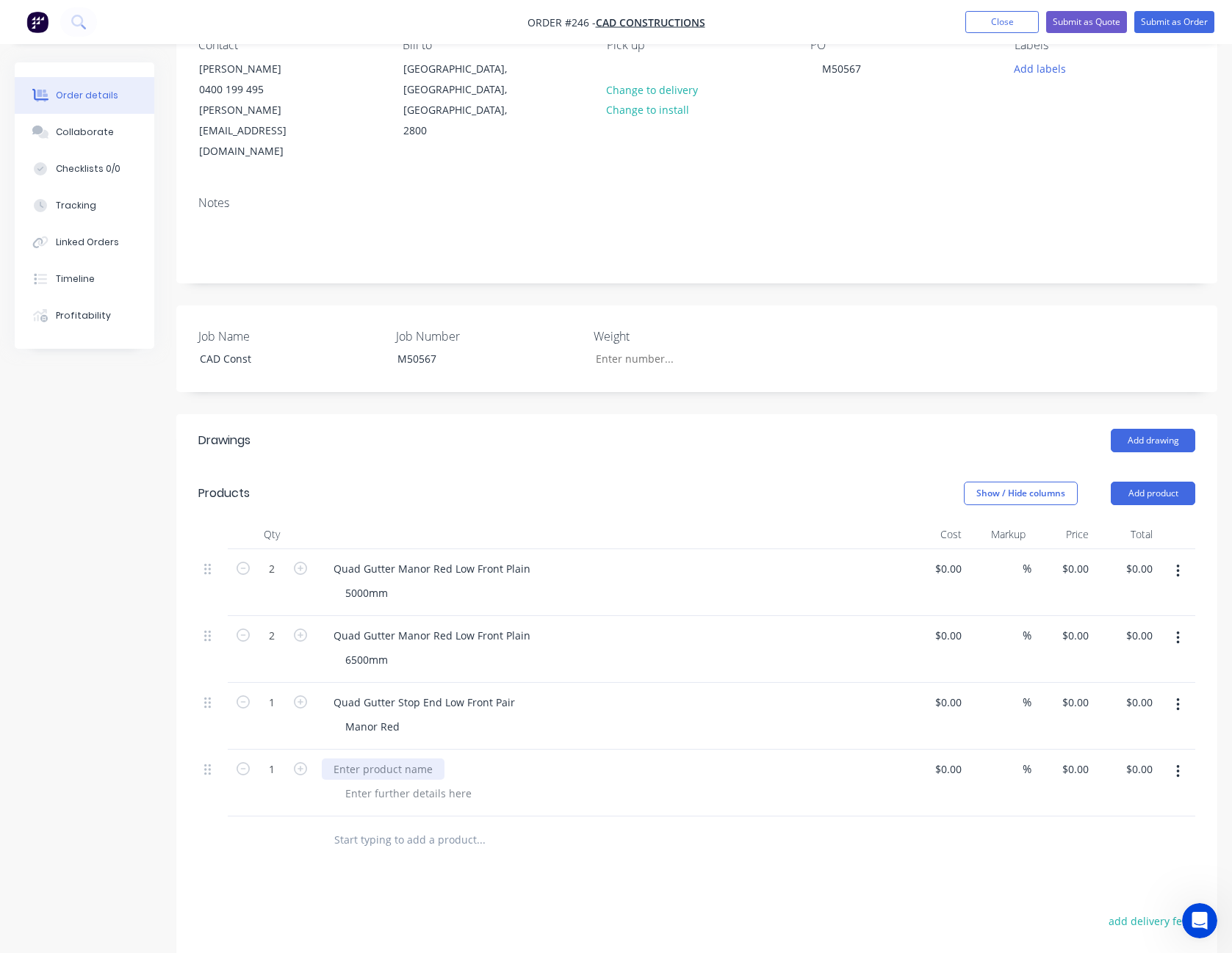
click at [417, 759] on div at bounding box center [383, 769] width 123 height 21
click at [410, 783] on div at bounding box center [409, 793] width 150 height 21
click at [295, 762] on icon "button" at bounding box center [301, 769] width 14 height 14
type input "3"
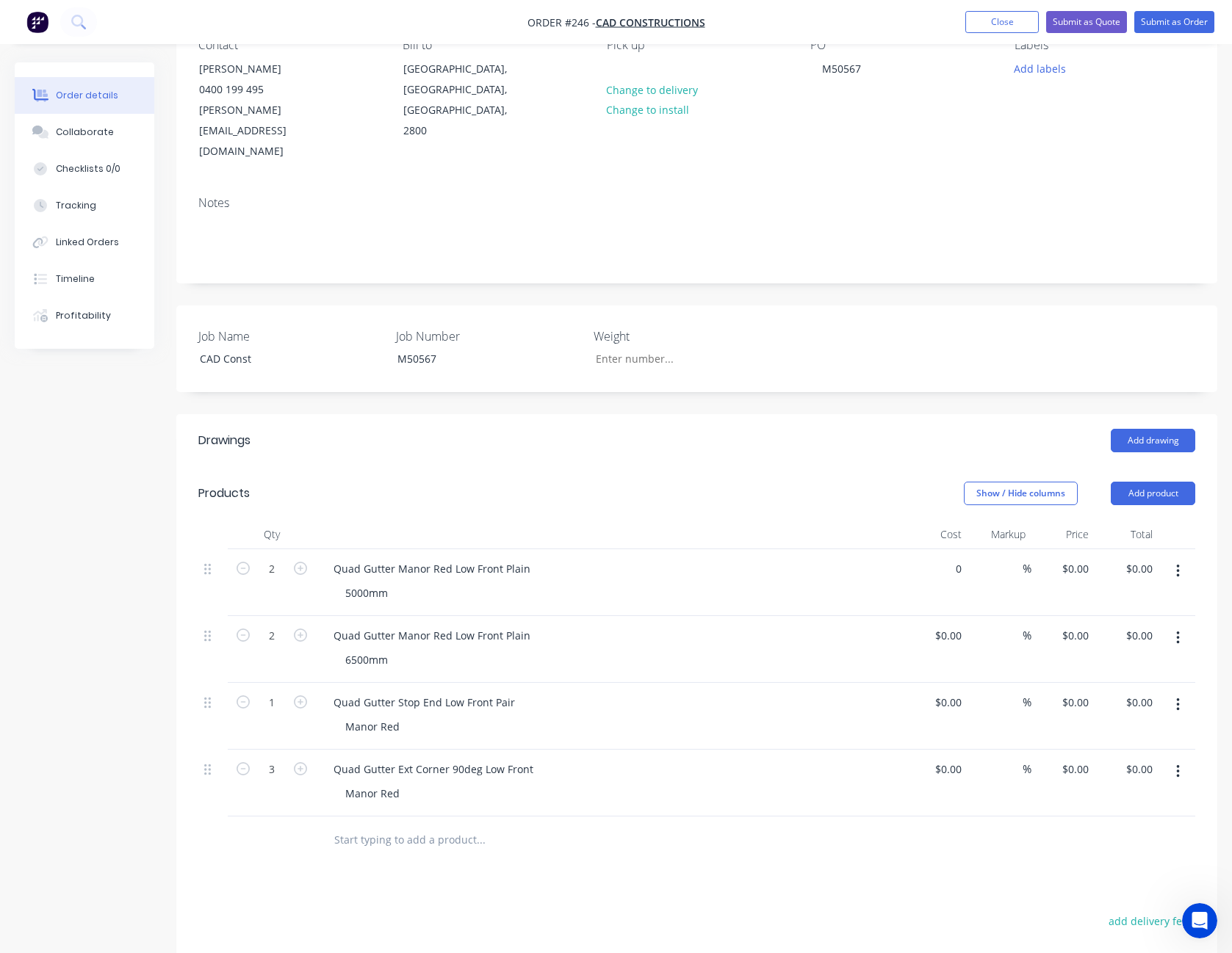
click at [943, 549] on div "0 $0.00" at bounding box center [936, 583] width 64 height 66
type input "$44.40"
type input "$88.80"
type input "25"
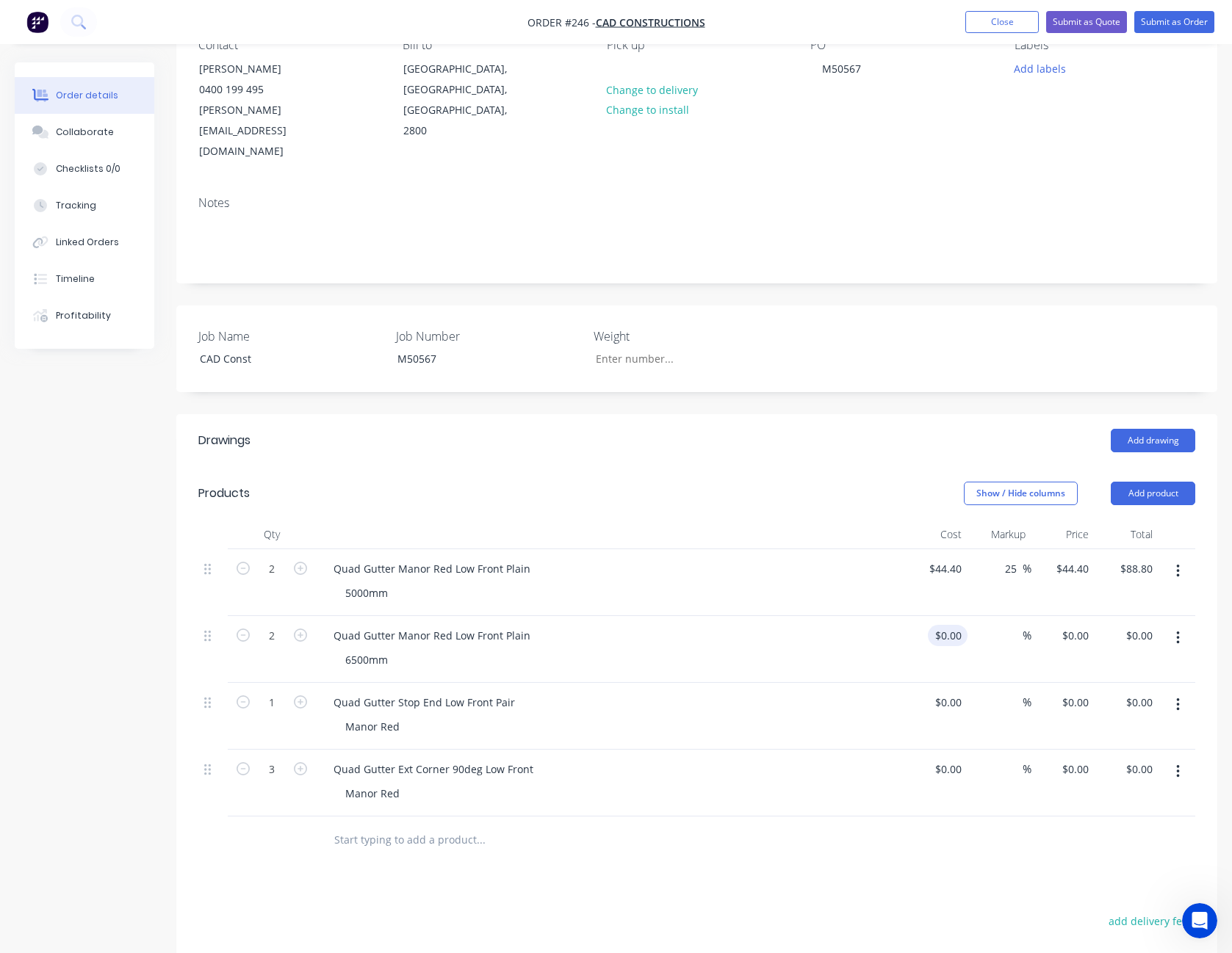
type input "55.5"
type input "$111.00"
type input "$55.50"
click at [845, 468] on header "Products Show / Hide columns Add product" at bounding box center [697, 494] width 1041 height 53
click at [953, 625] on input "0" at bounding box center [951, 635] width 34 height 21
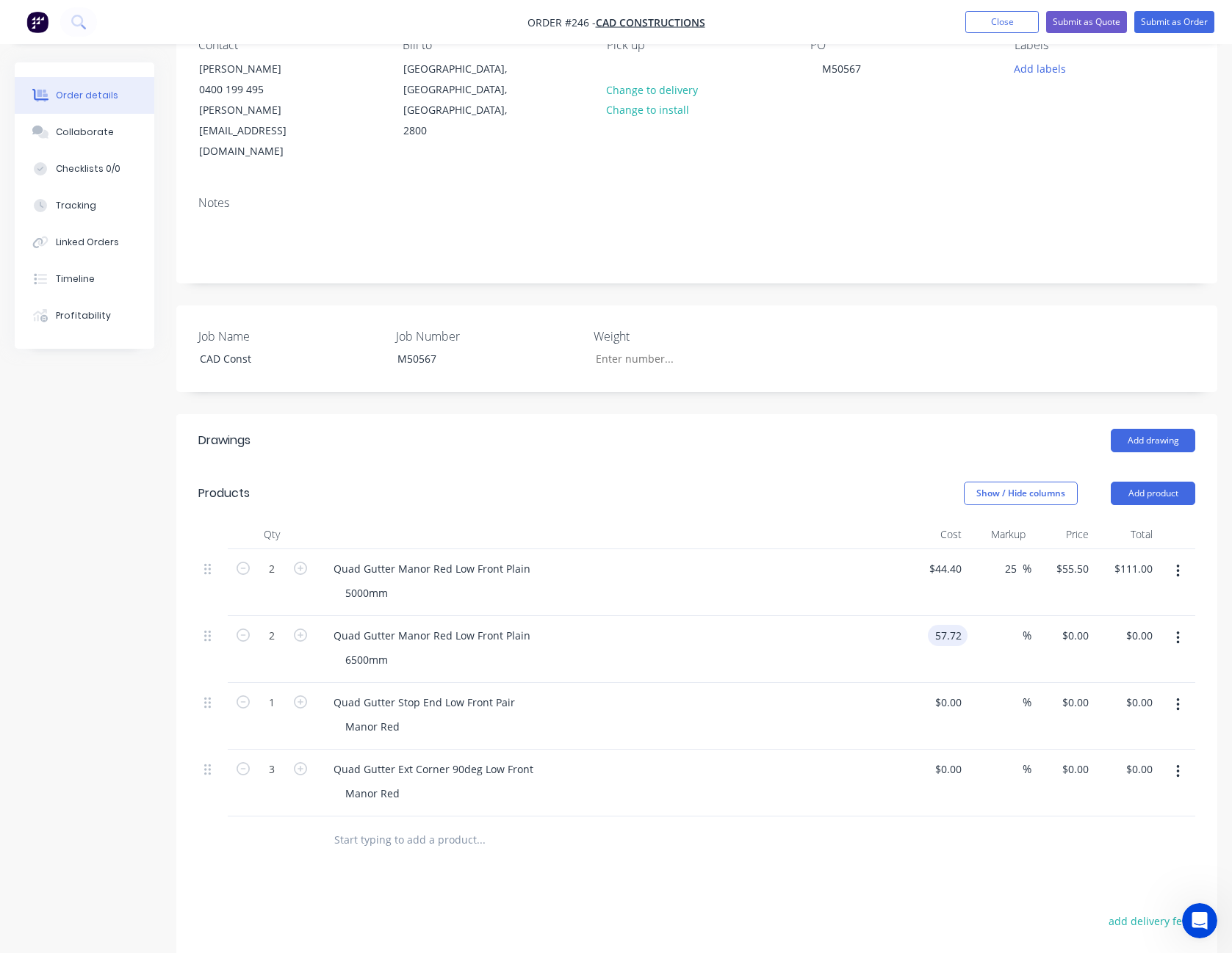
type input "$57.72"
type input "$115.44"
type input "25"
type input "72.15"
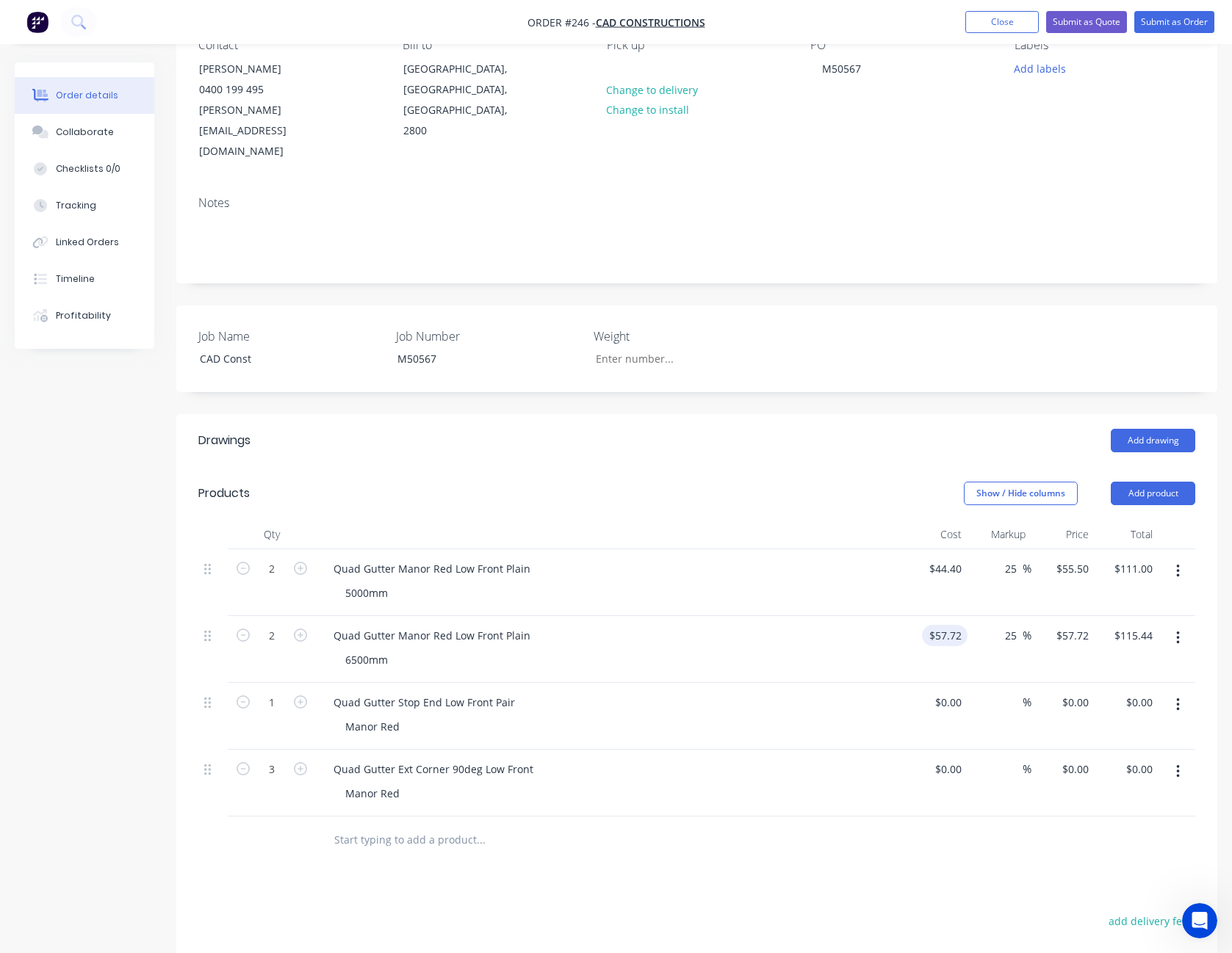
type input "$144.30"
type input "$72.15"
click at [827, 482] on div "Show / Hide columns Add product" at bounding box center [803, 494] width 786 height 24
click at [941, 683] on div "$0.00" at bounding box center [936, 716] width 64 height 66
type input "$8.44"
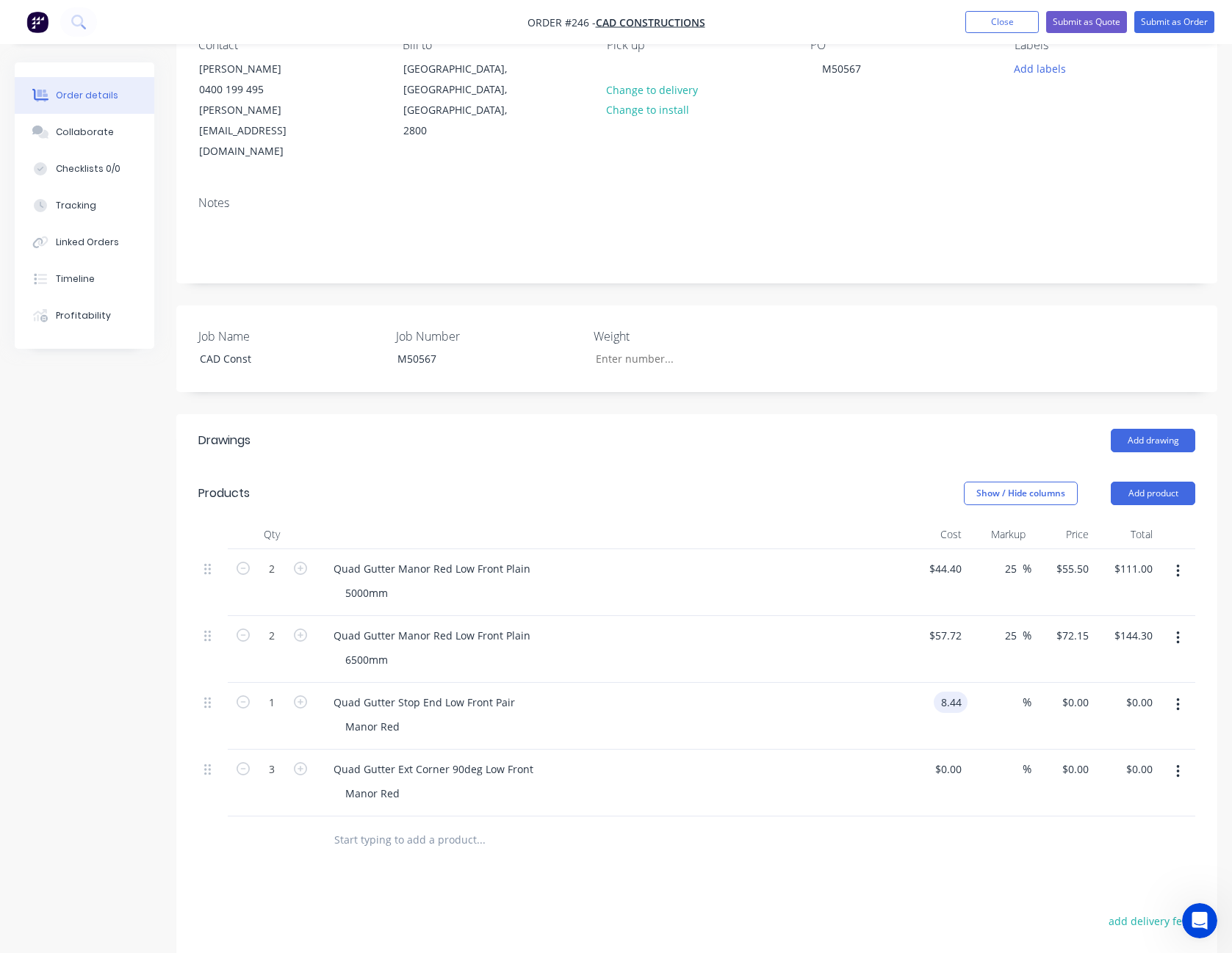
type input "$8.44"
type input "25"
type input "10.55"
type input "$10.55"
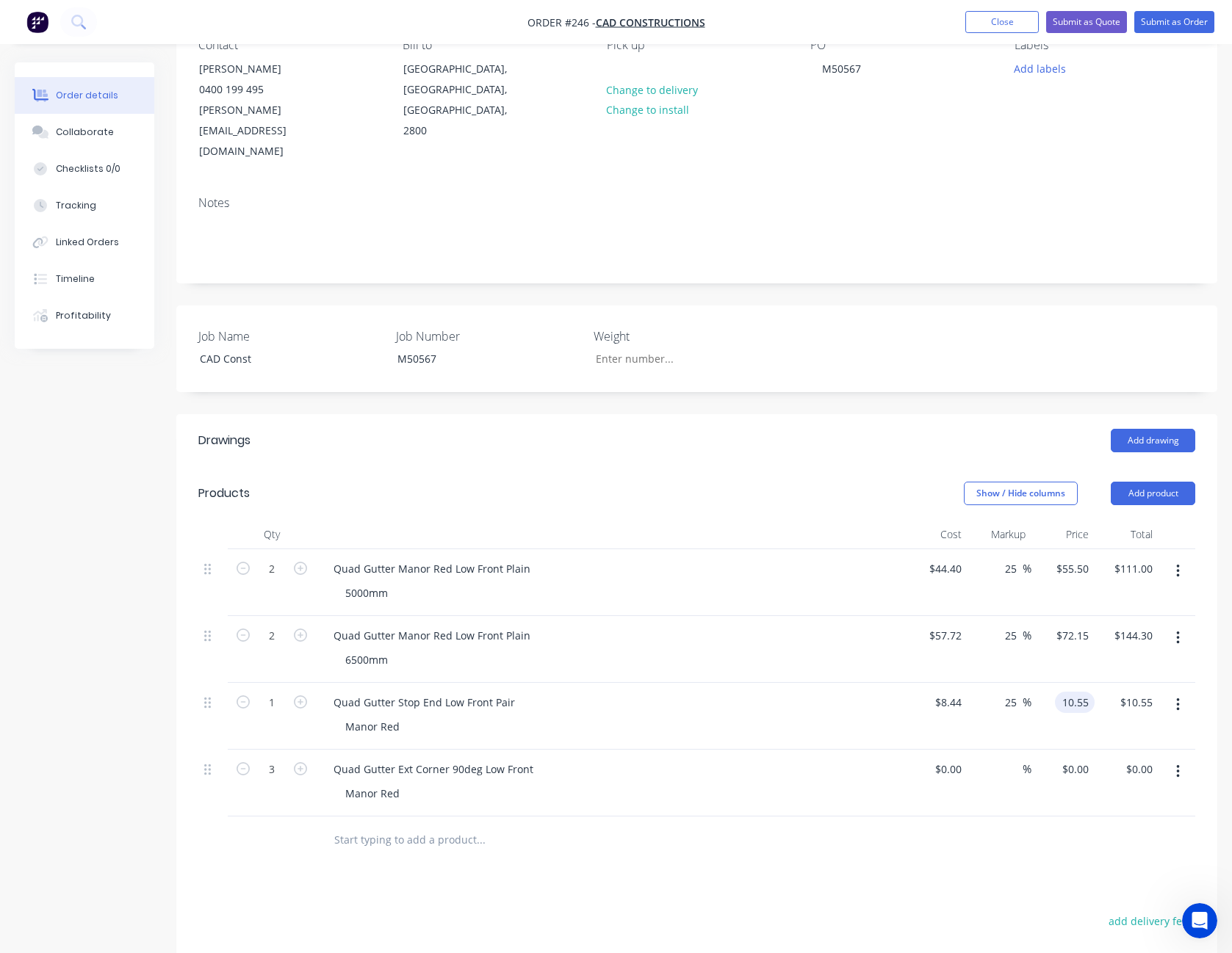
type input "$10.55"
click at [857, 422] on header "Drawings Add drawing" at bounding box center [697, 440] width 1041 height 53
click at [956, 759] on input at bounding box center [951, 769] width 34 height 21
type input "$22.44"
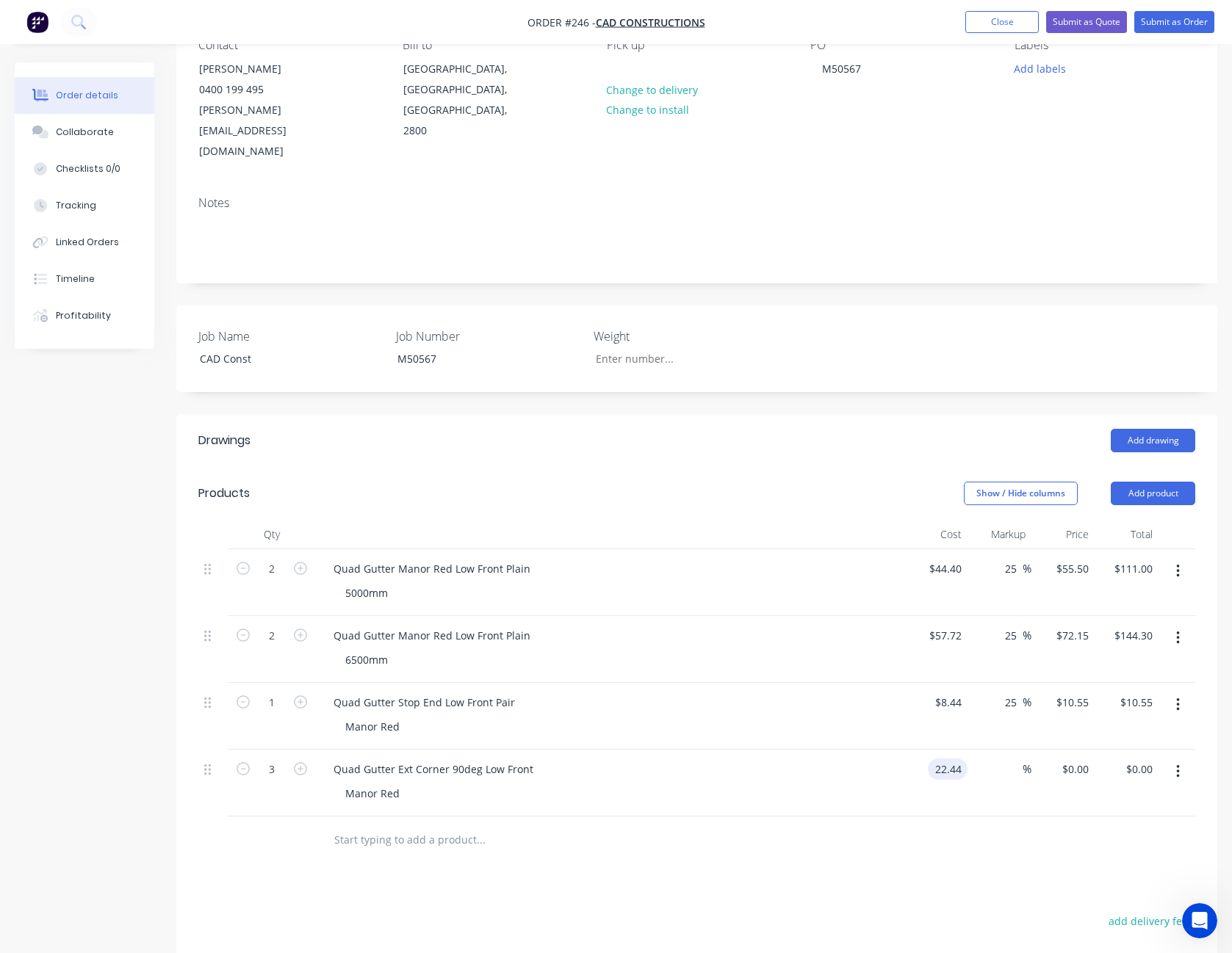
type input "$67.32"
type input "25"
type input "28.05"
type input "$84.15"
type input "$28.05"
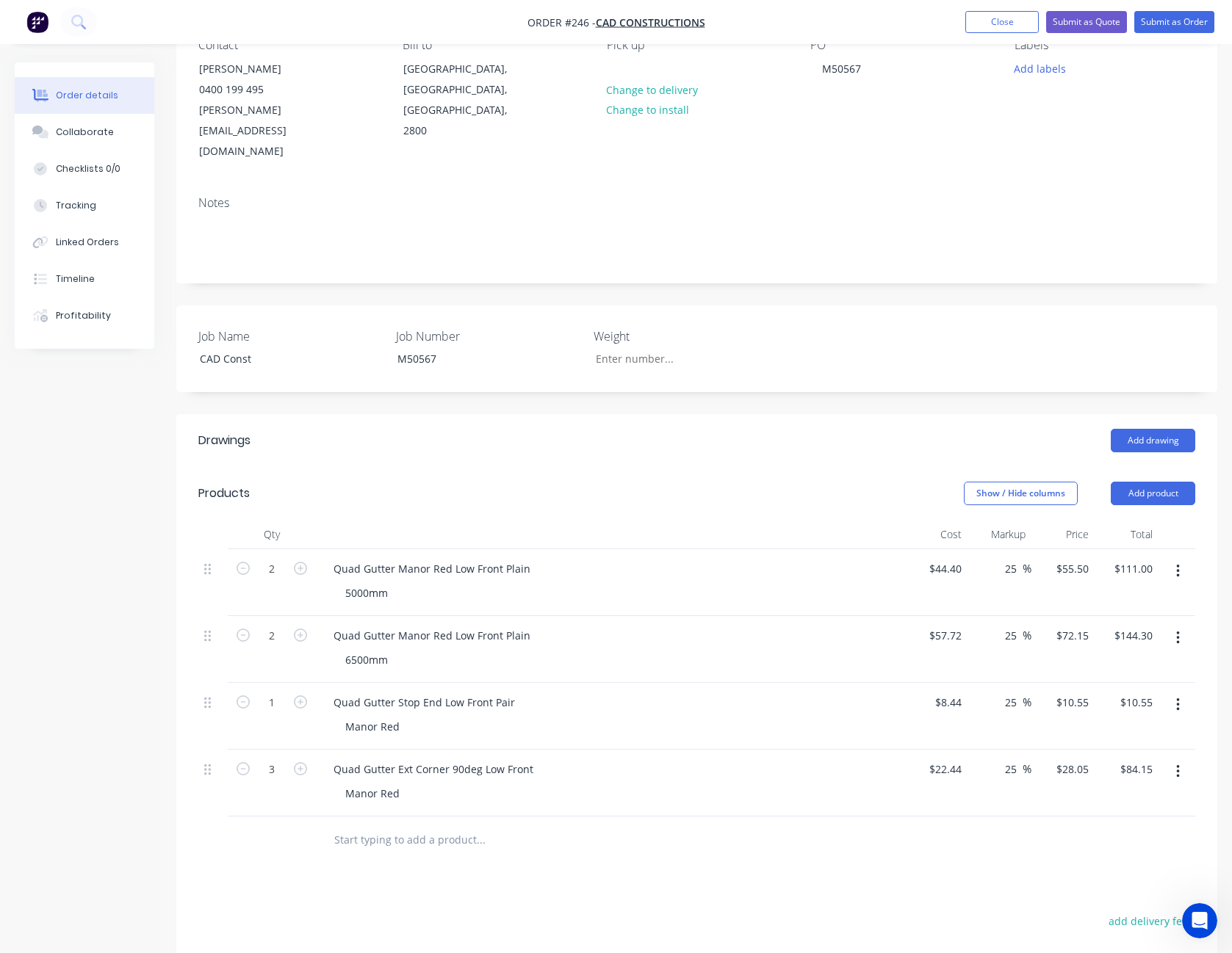
click at [923, 868] on div "Drawings Add drawing Products Show / Hide columns Add product Qty Cost Markup P…" at bounding box center [697, 815] width 1041 height 803
click at [1167, 482] on button "Add product" at bounding box center [1153, 494] width 84 height 24
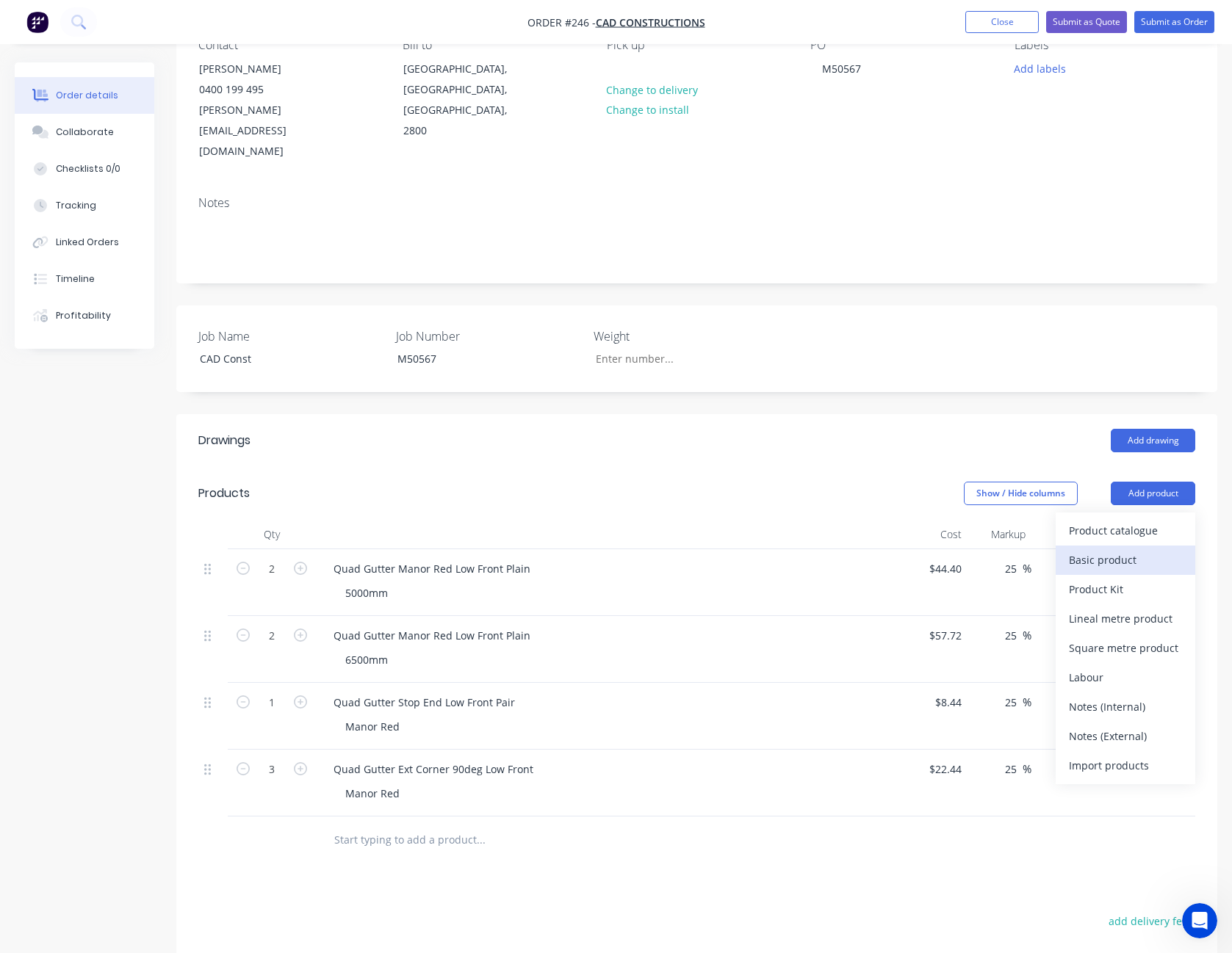
click at [1123, 549] on div "Basic product" at bounding box center [1125, 560] width 113 height 21
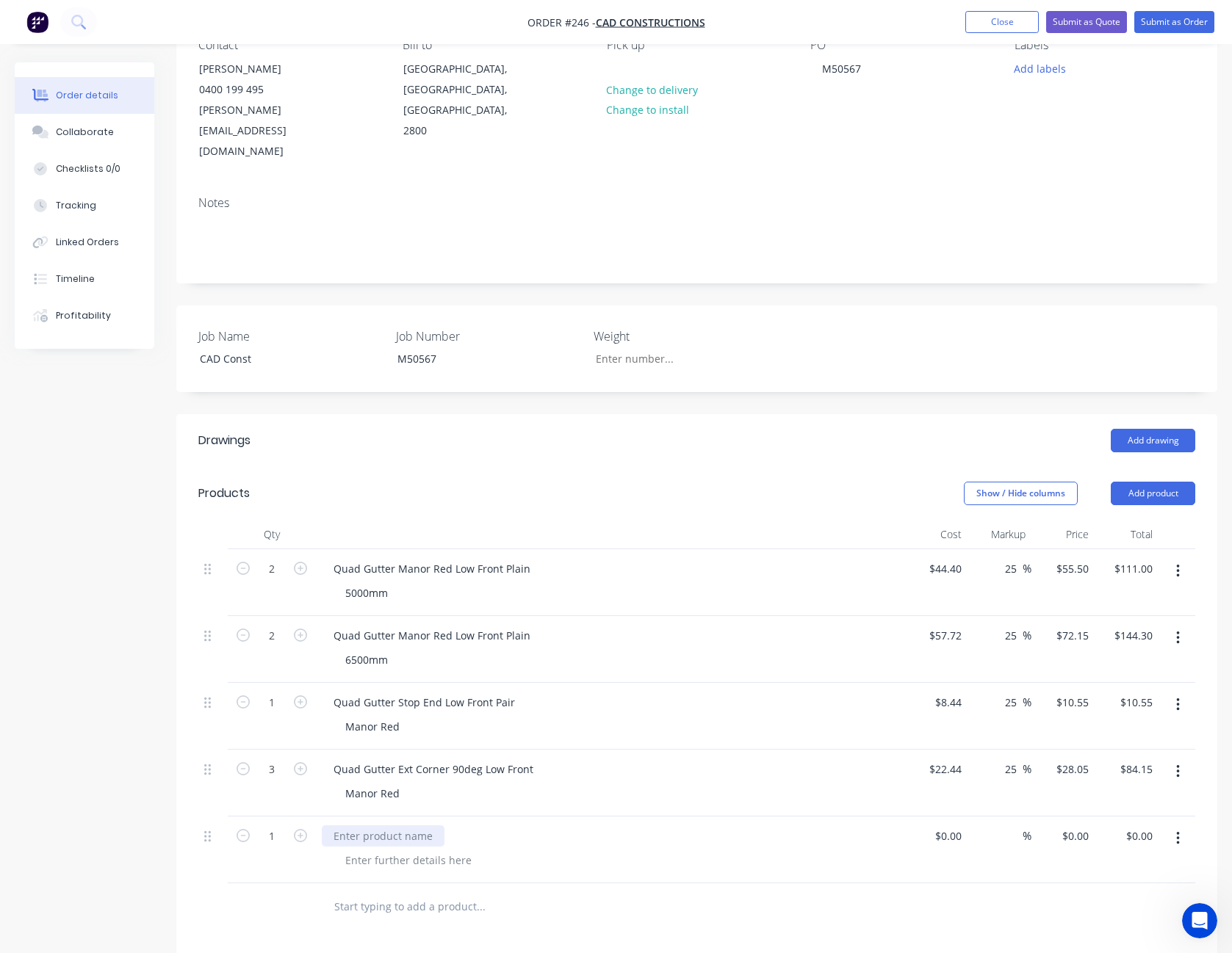
click at [329, 825] on div at bounding box center [383, 835] width 123 height 21
click at [439, 850] on div at bounding box center [409, 860] width 150 height 21
type input "$0.00"
click at [305, 830] on icon "button" at bounding box center [301, 836] width 14 height 14
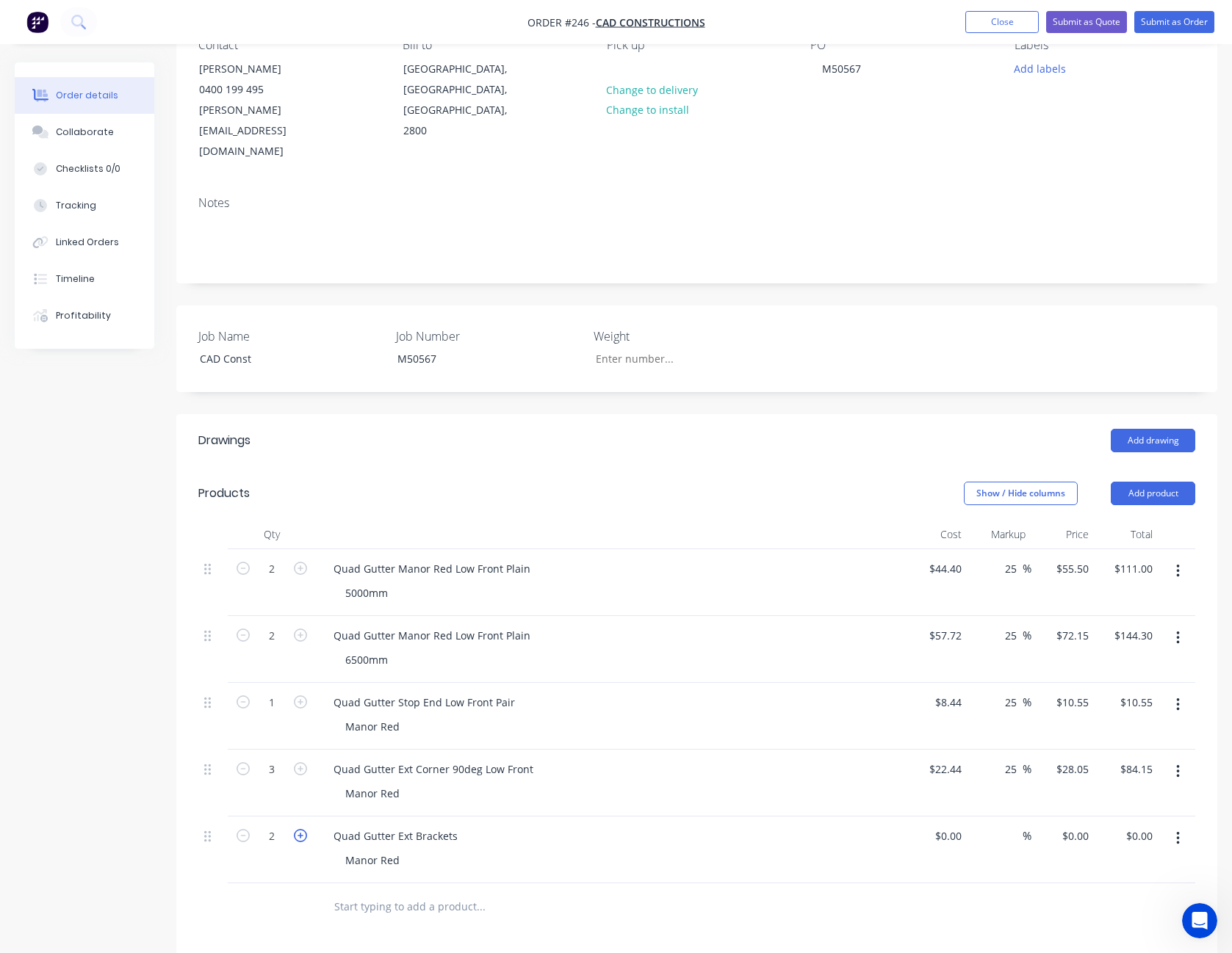
click at [305, 830] on icon "button" at bounding box center [301, 836] width 14 height 14
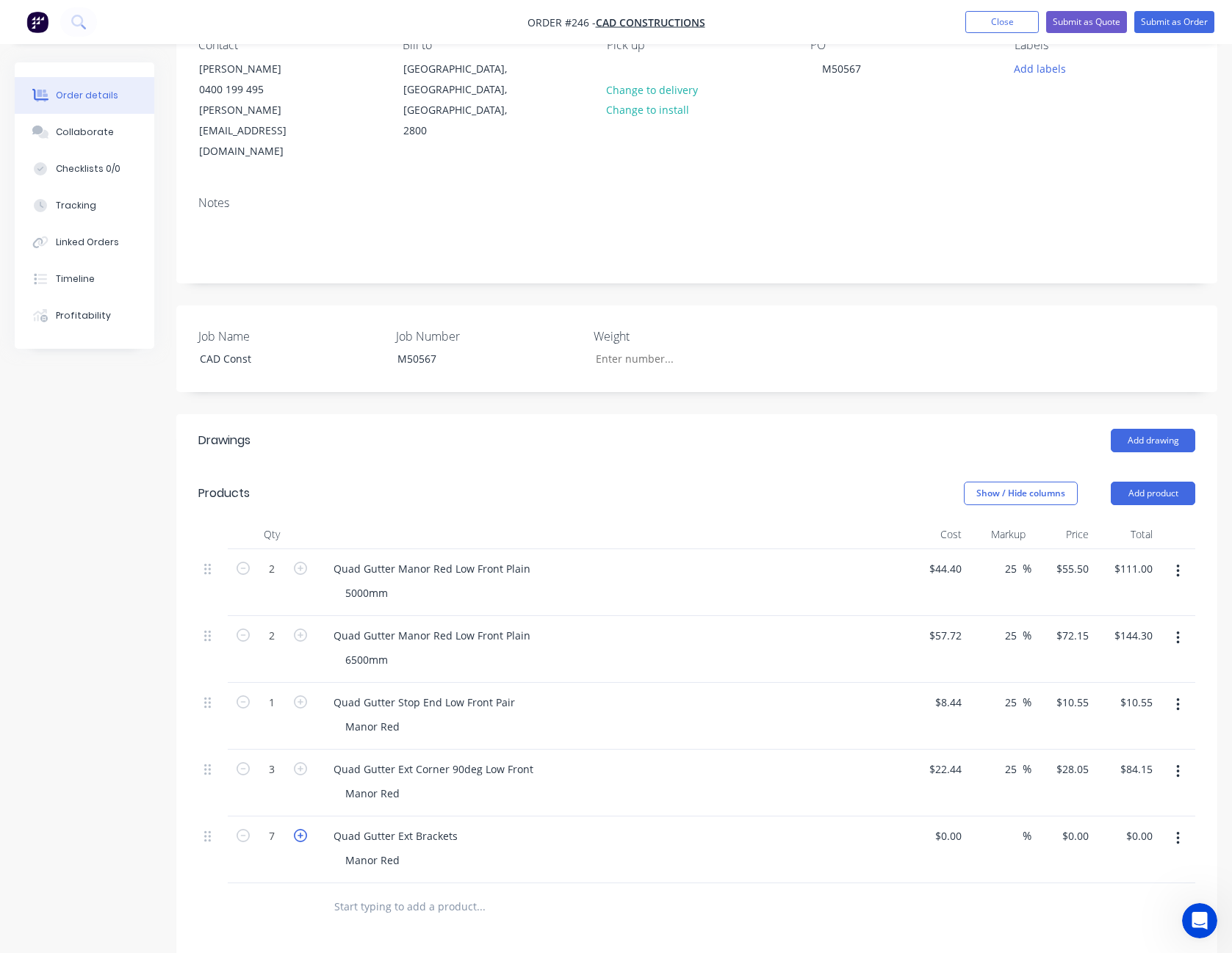
click at [304, 830] on icon "button" at bounding box center [301, 836] width 14 height 14
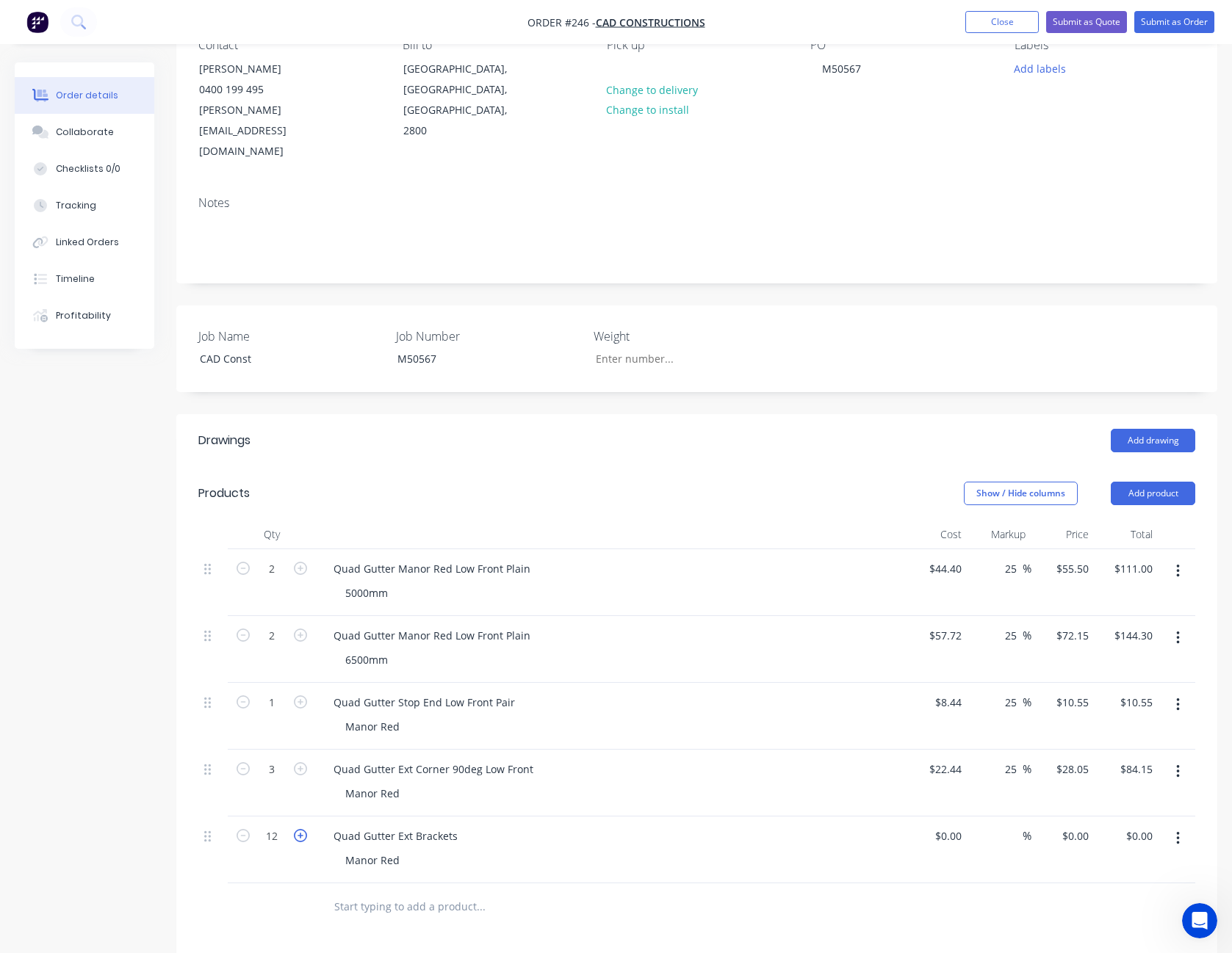
click at [304, 830] on icon "button" at bounding box center [301, 836] width 14 height 14
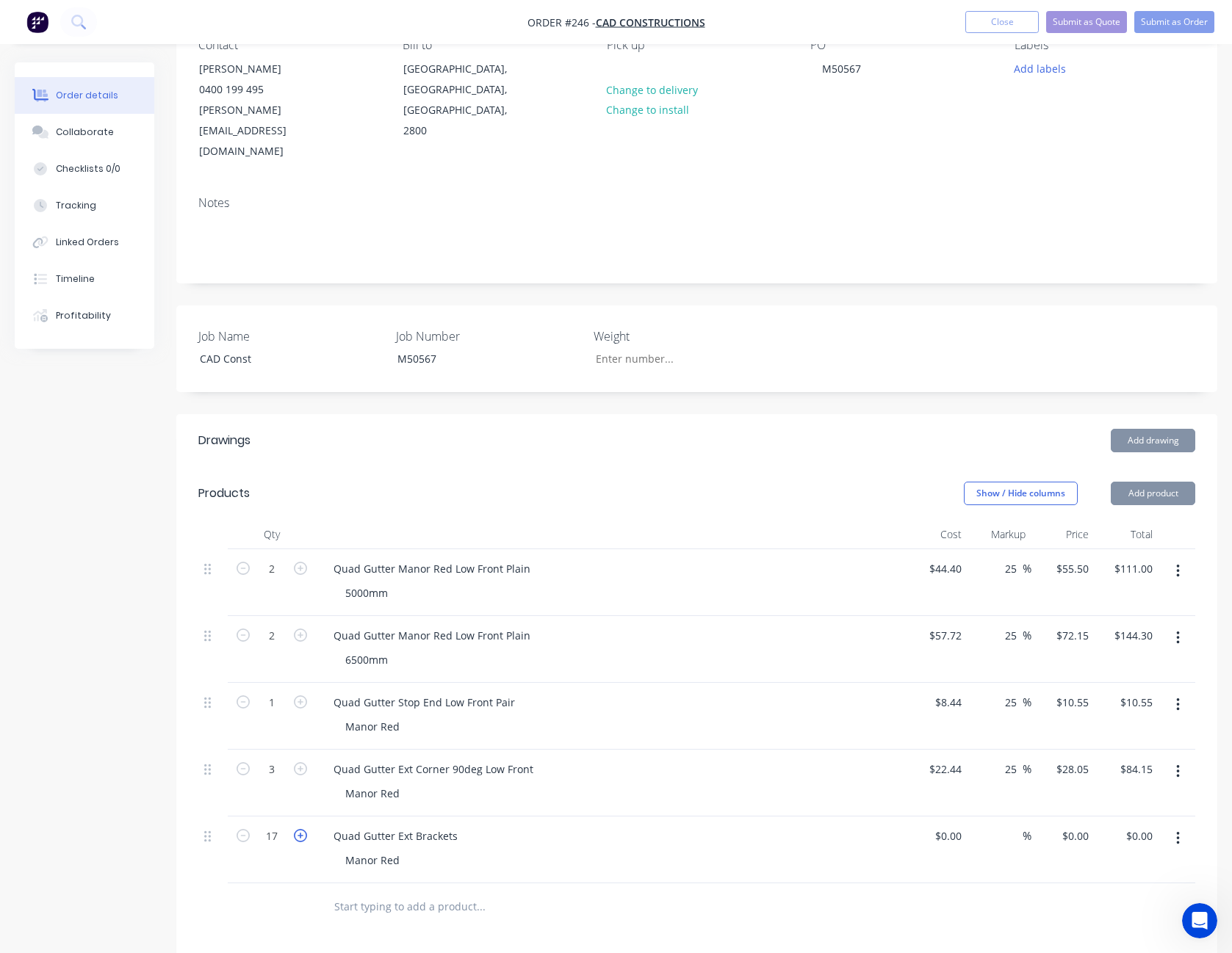
click at [304, 830] on icon "button" at bounding box center [301, 836] width 14 height 14
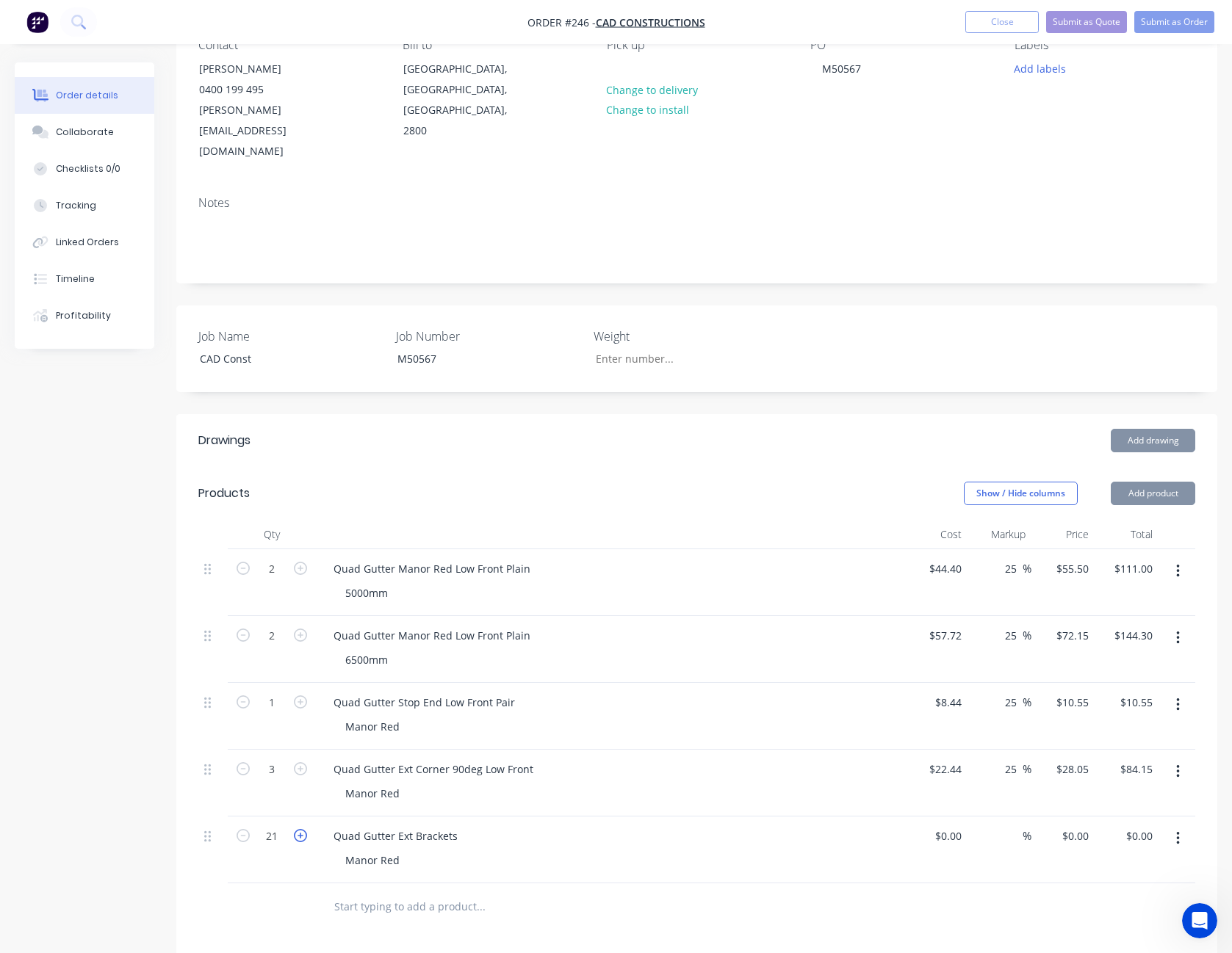
type input "22"
click at [945, 825] on div "0 $0.00" at bounding box center [947, 835] width 40 height 21
type input "$3.66"
type input "$80.52"
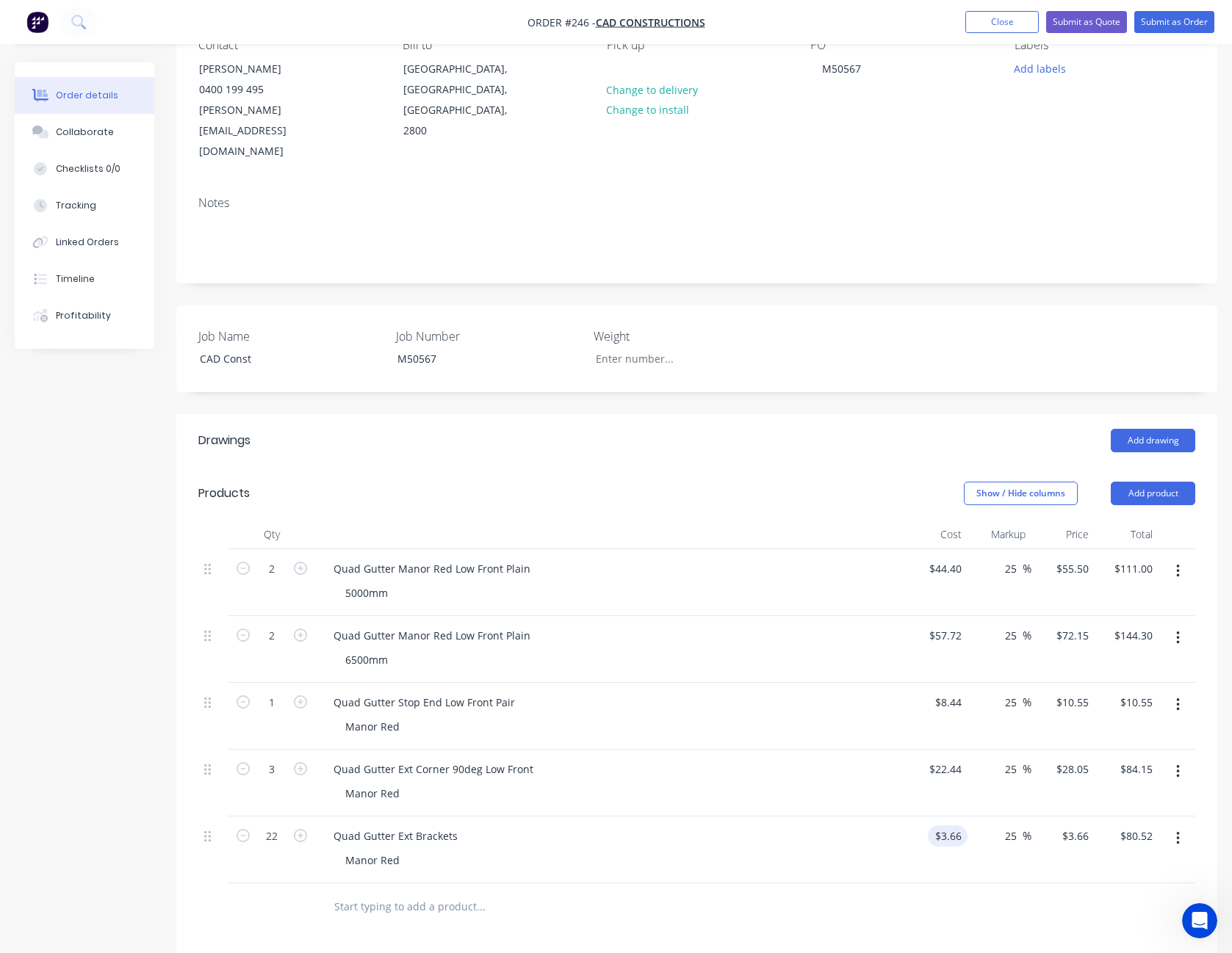
type input "25"
type input "4.575"
type input "$100.65"
type input "$4.575"
click at [886, 429] on div "Add drawing" at bounding box center [803, 441] width 786 height 24
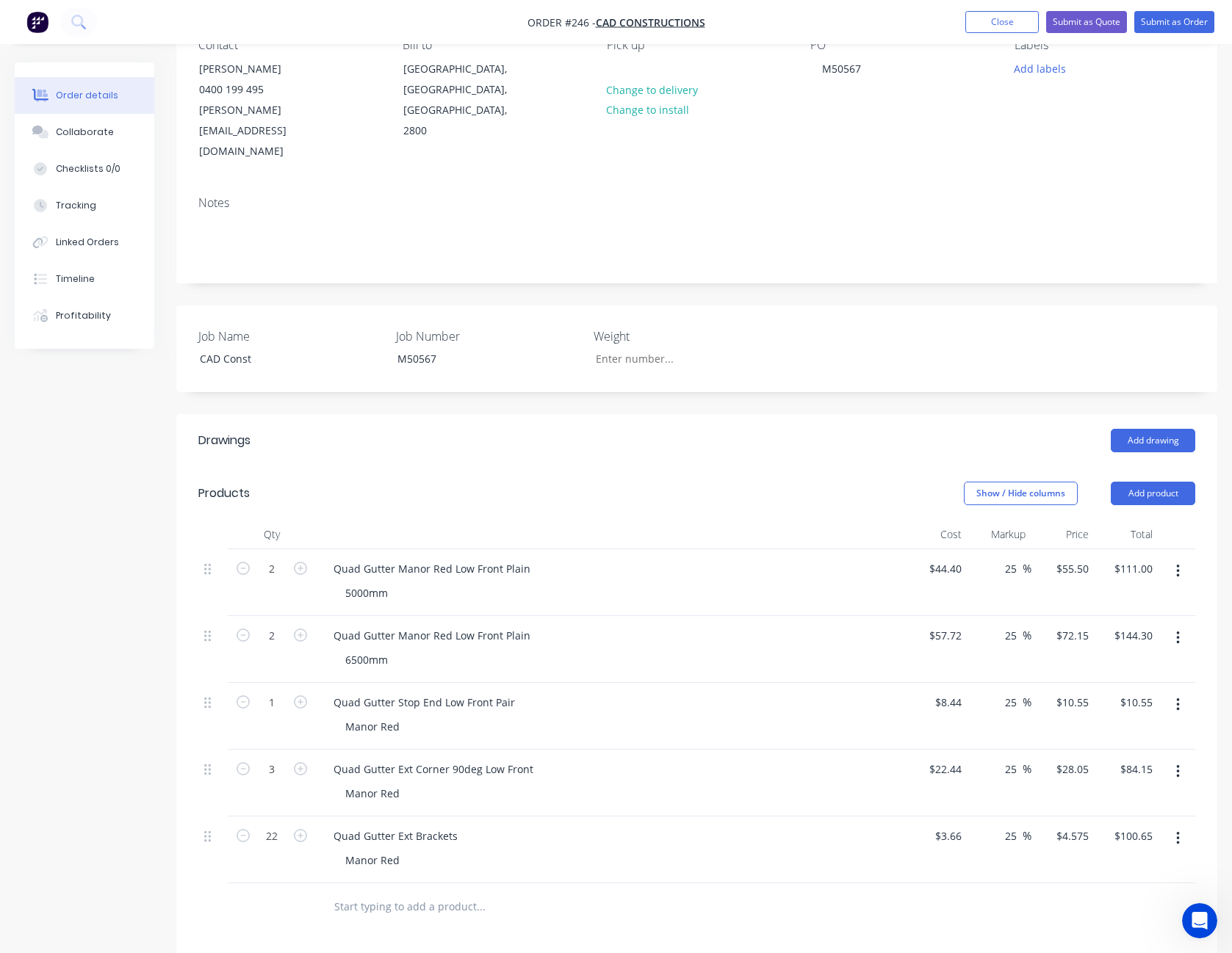
scroll to position [440, 0]
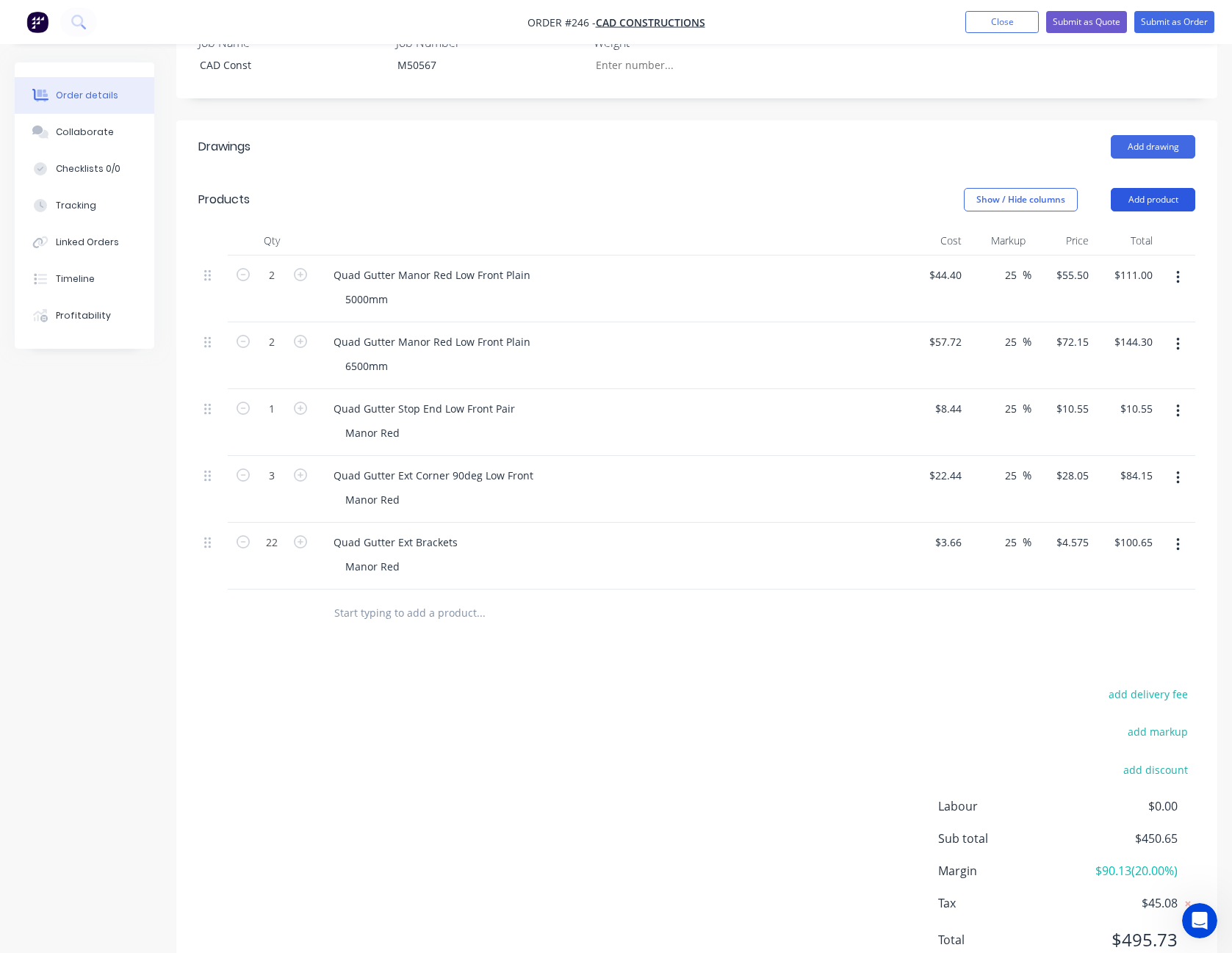
click at [1159, 188] on button "Add product" at bounding box center [1153, 200] width 84 height 24
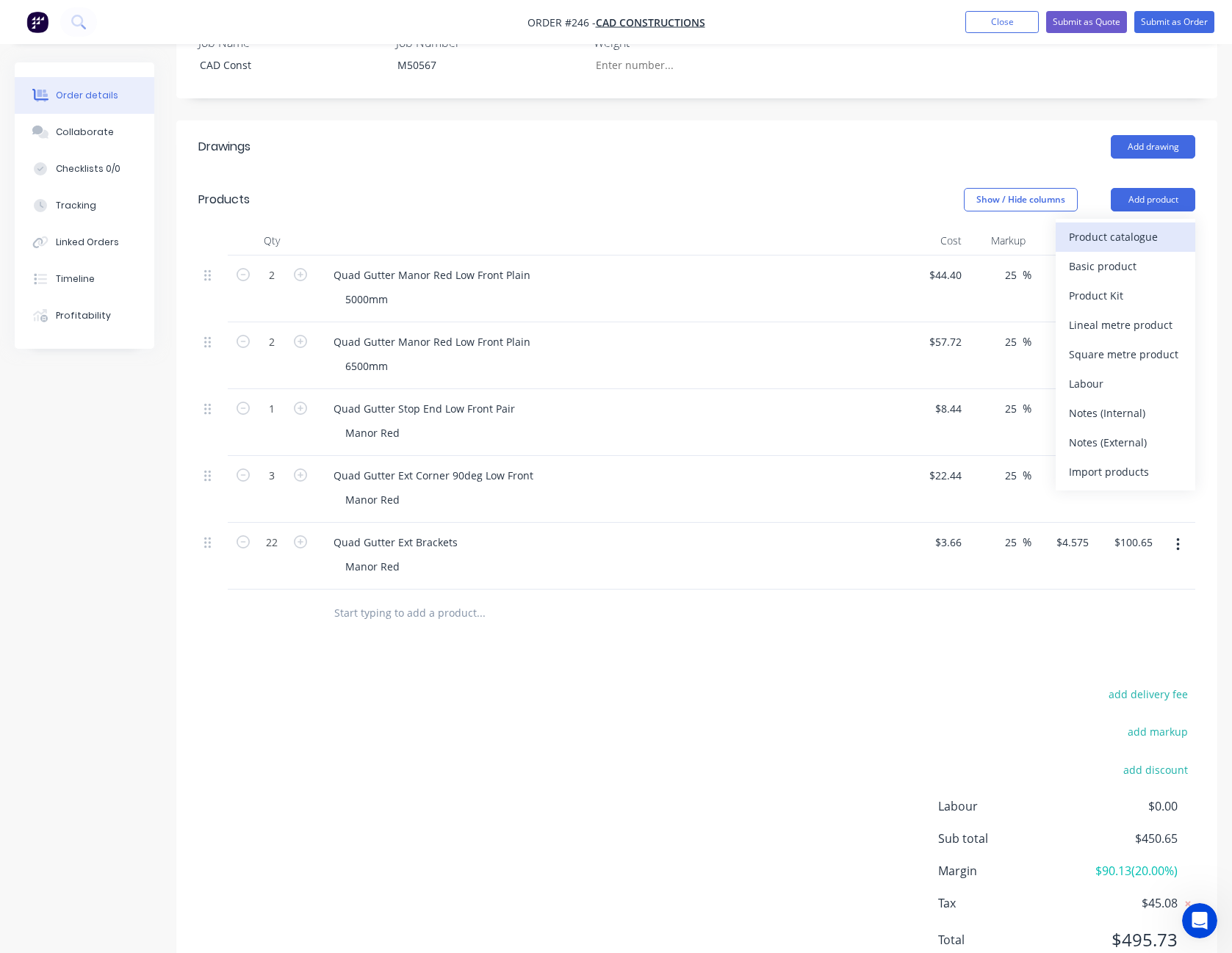
click at [1145, 227] on div "Product catalogue" at bounding box center [1125, 237] width 113 height 21
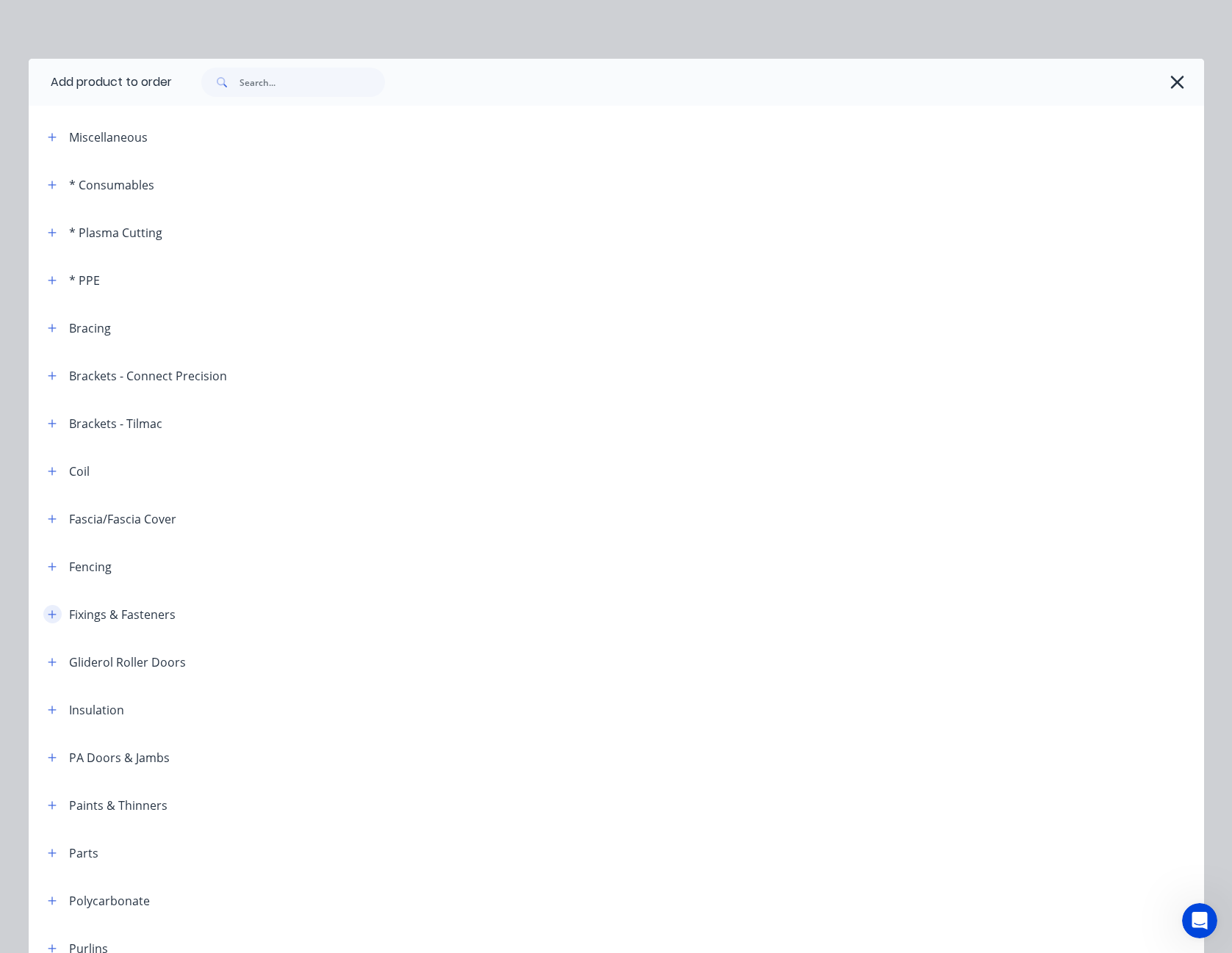
click at [49, 617] on icon "button" at bounding box center [52, 615] width 9 height 10
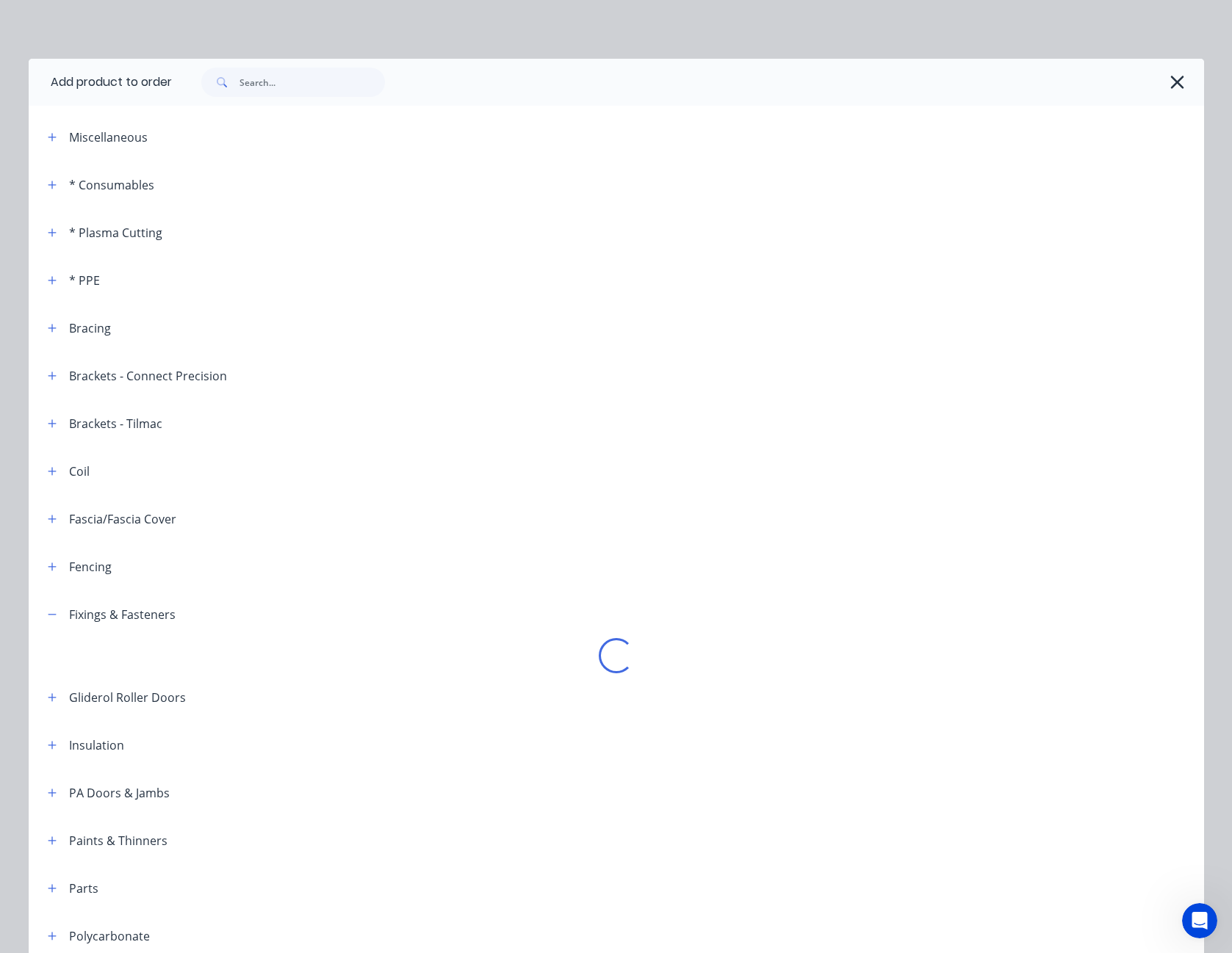
scroll to position [146, 0]
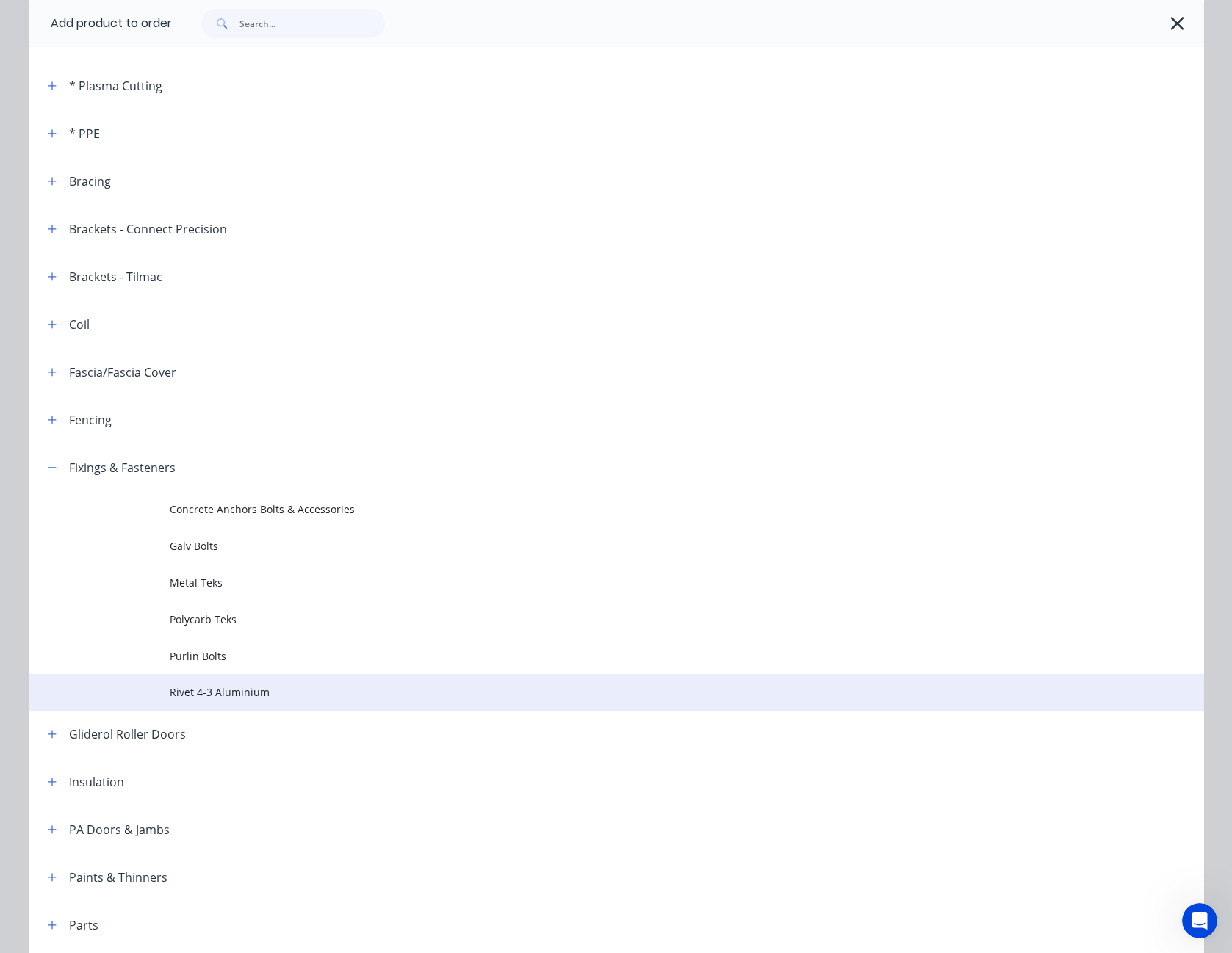
click at [209, 682] on td "Rivet 4-3 Aluminium" at bounding box center [687, 692] width 1034 height 37
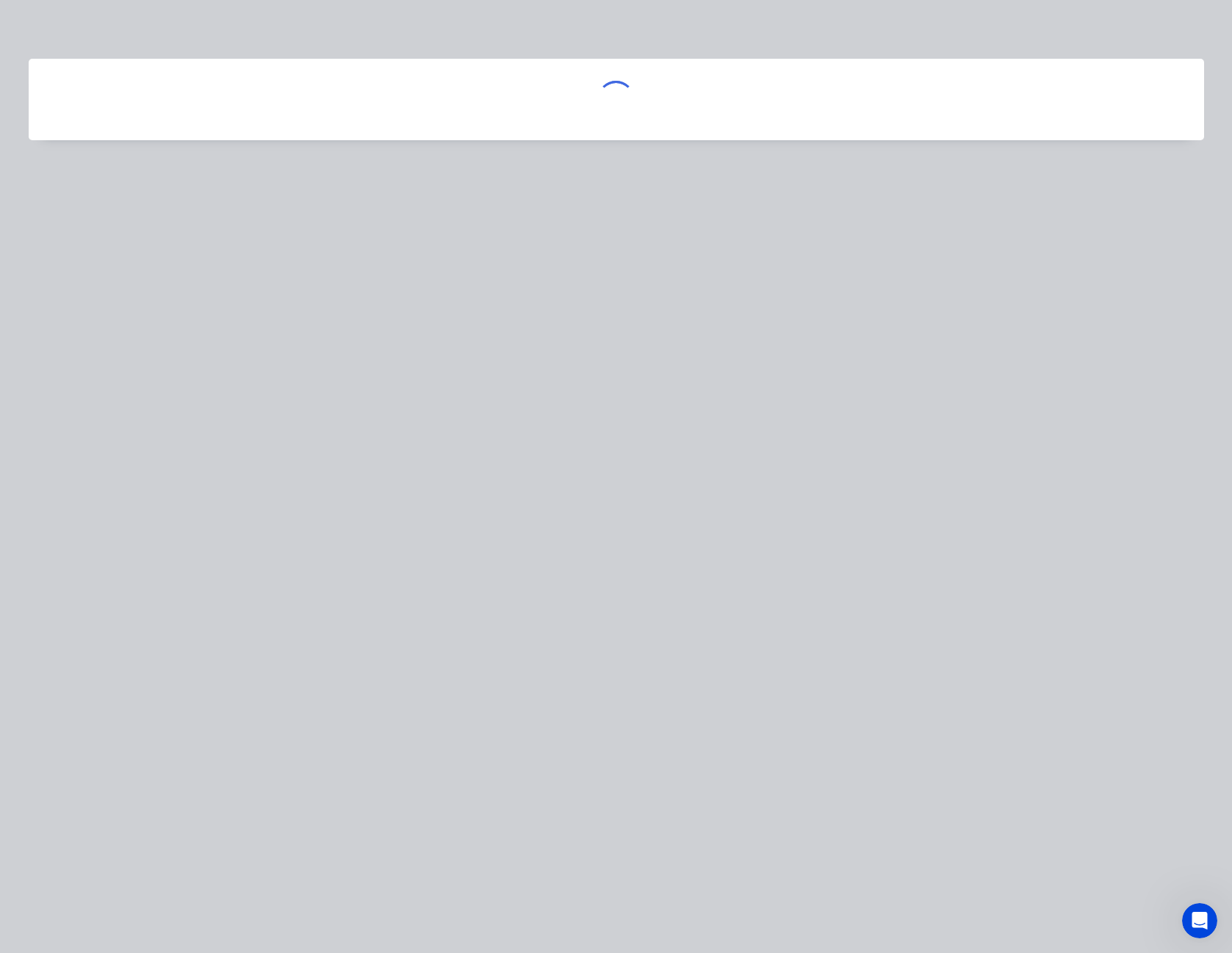
scroll to position [0, 0]
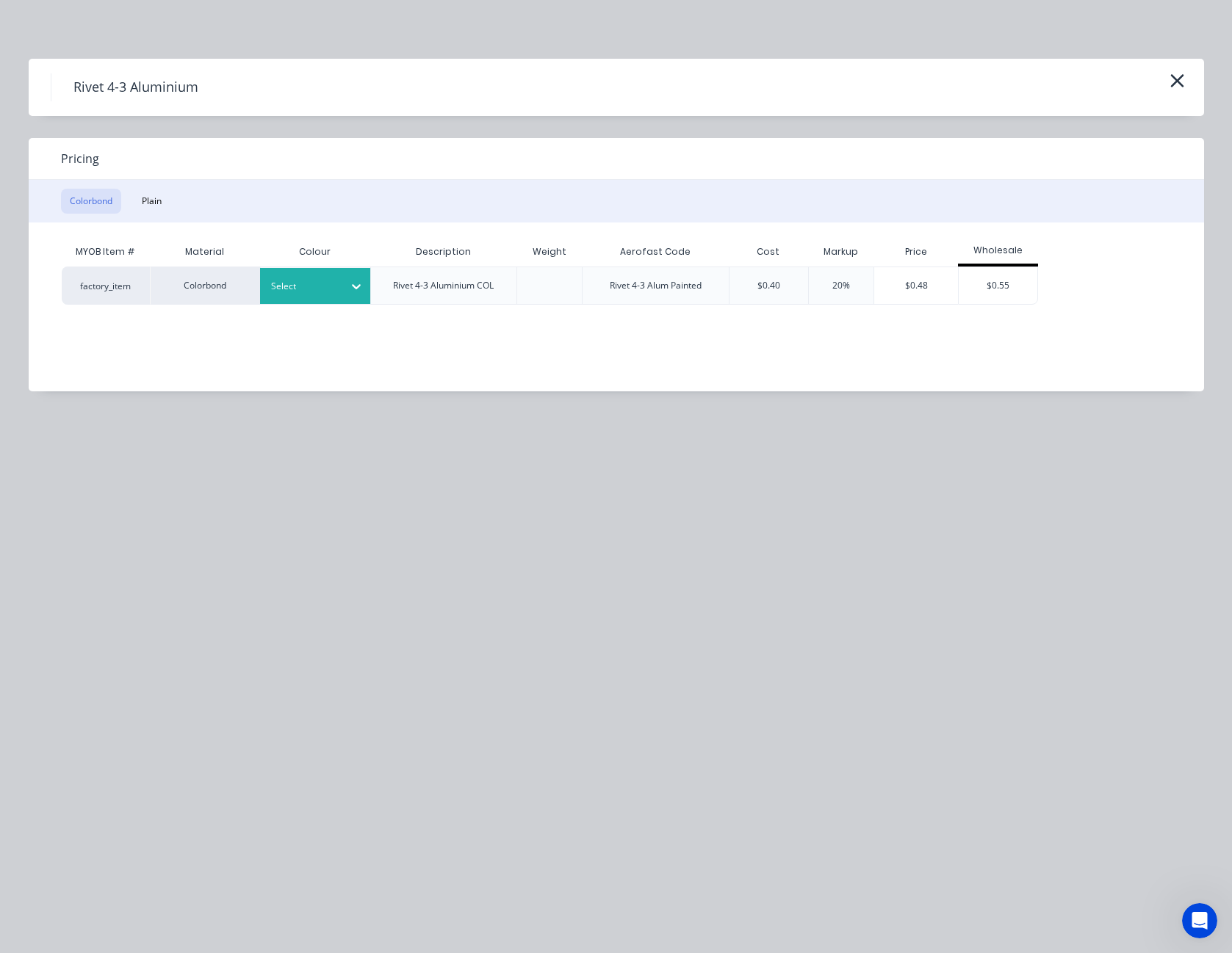
click at [351, 286] on icon at bounding box center [356, 286] width 14 height 14
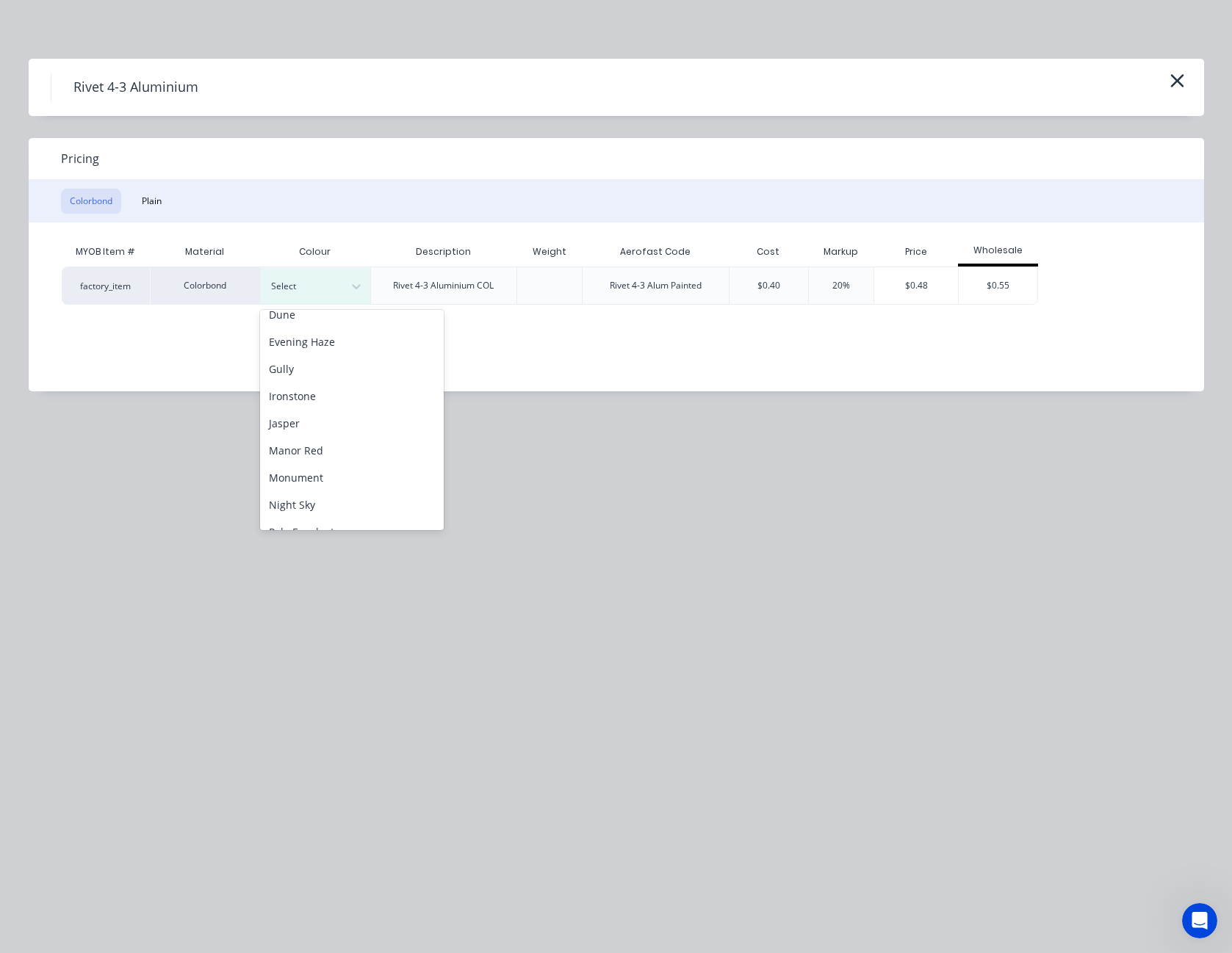
scroll to position [221, 0]
click at [332, 382] on div "Manor Red" at bounding box center [352, 378] width 184 height 27
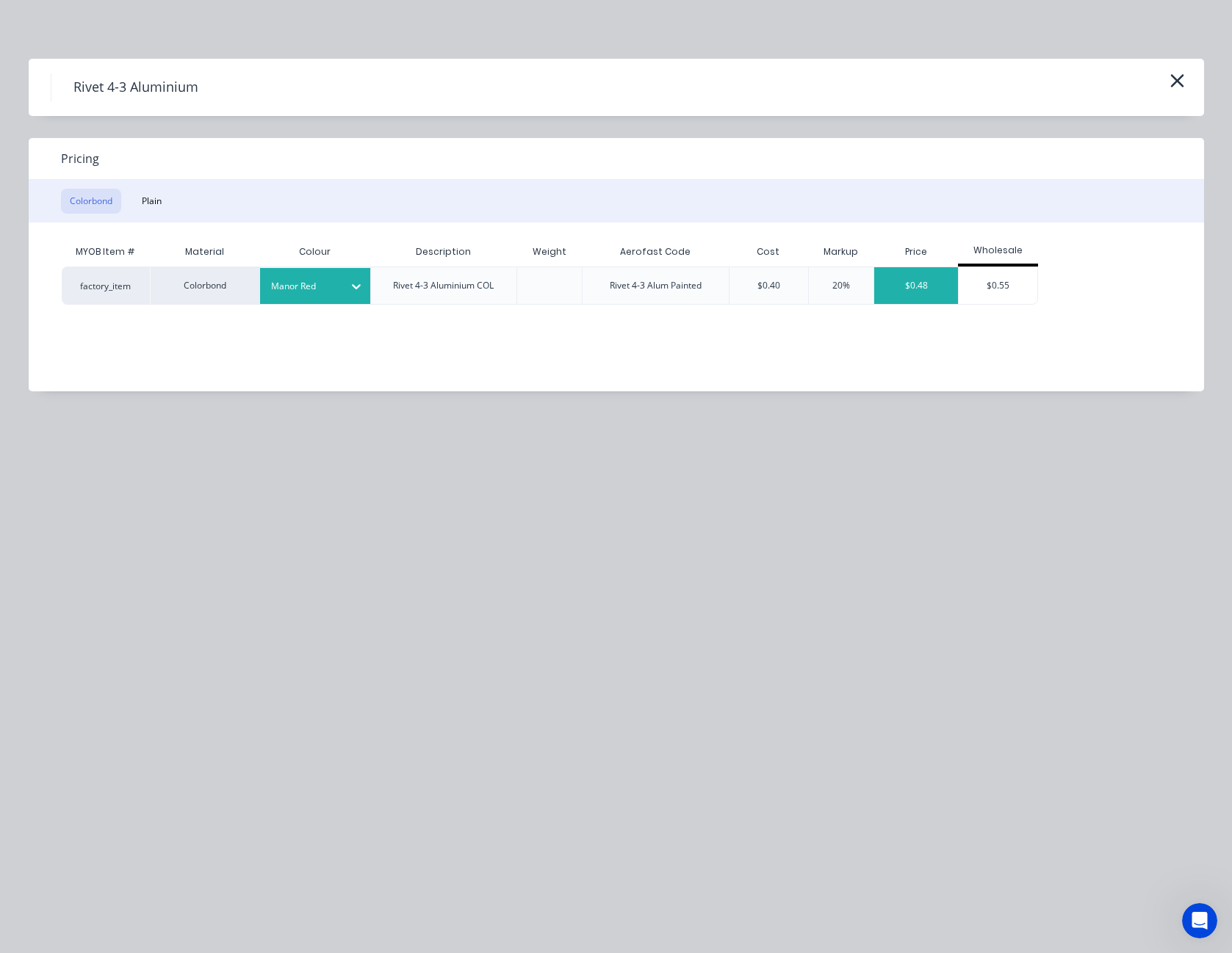
click at [927, 279] on div "$0.48" at bounding box center [916, 285] width 83 height 37
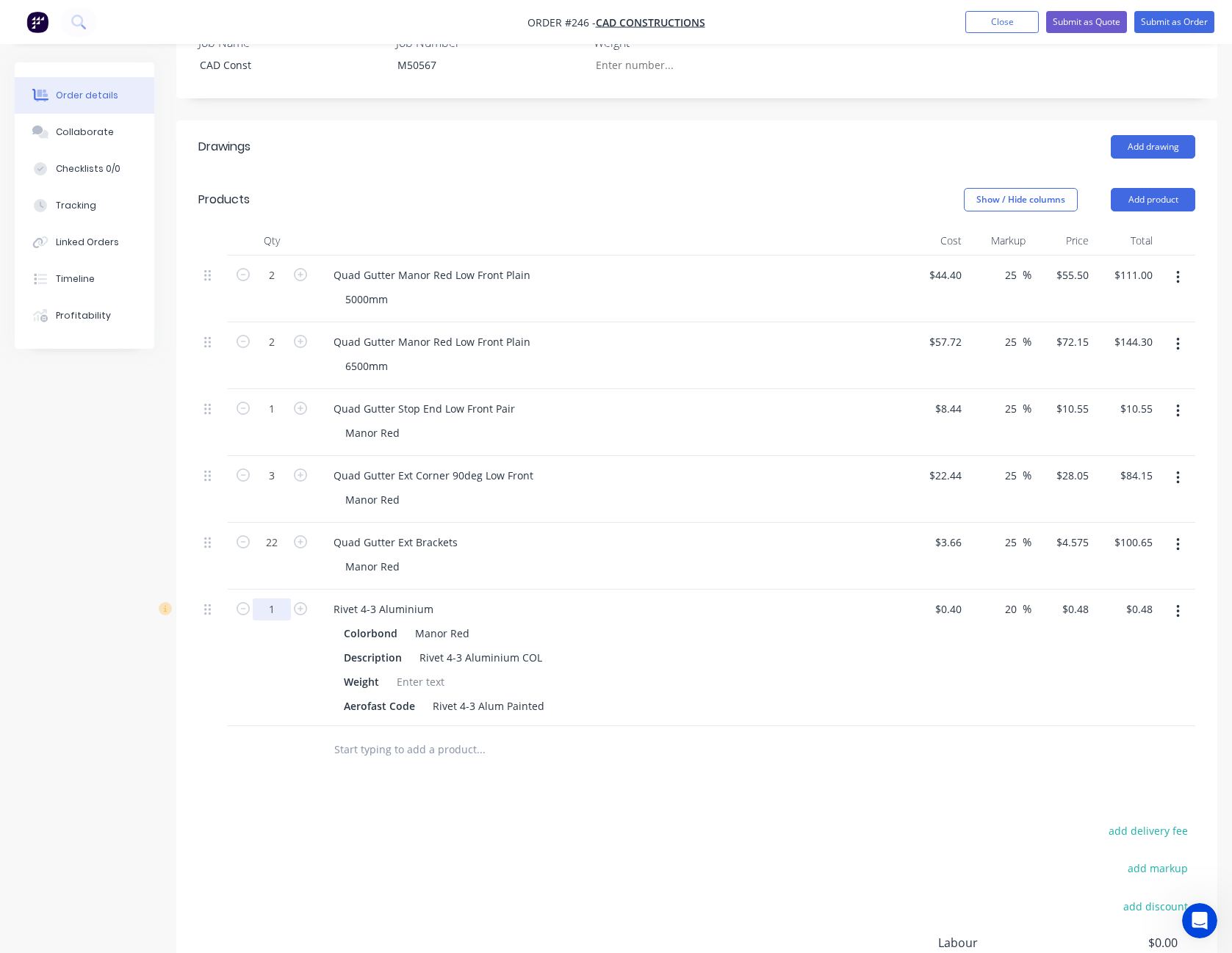
click at [262, 599] on input "1" at bounding box center [272, 610] width 38 height 22
type input "100"
type input "$48.00"
click at [578, 821] on div "add delivery fee add markup add discount Labour $0.00 Sub total $451.13 Margin …" at bounding box center [697, 962] width 997 height 284
click at [959, 599] on input "0.4" at bounding box center [957, 609] width 22 height 21
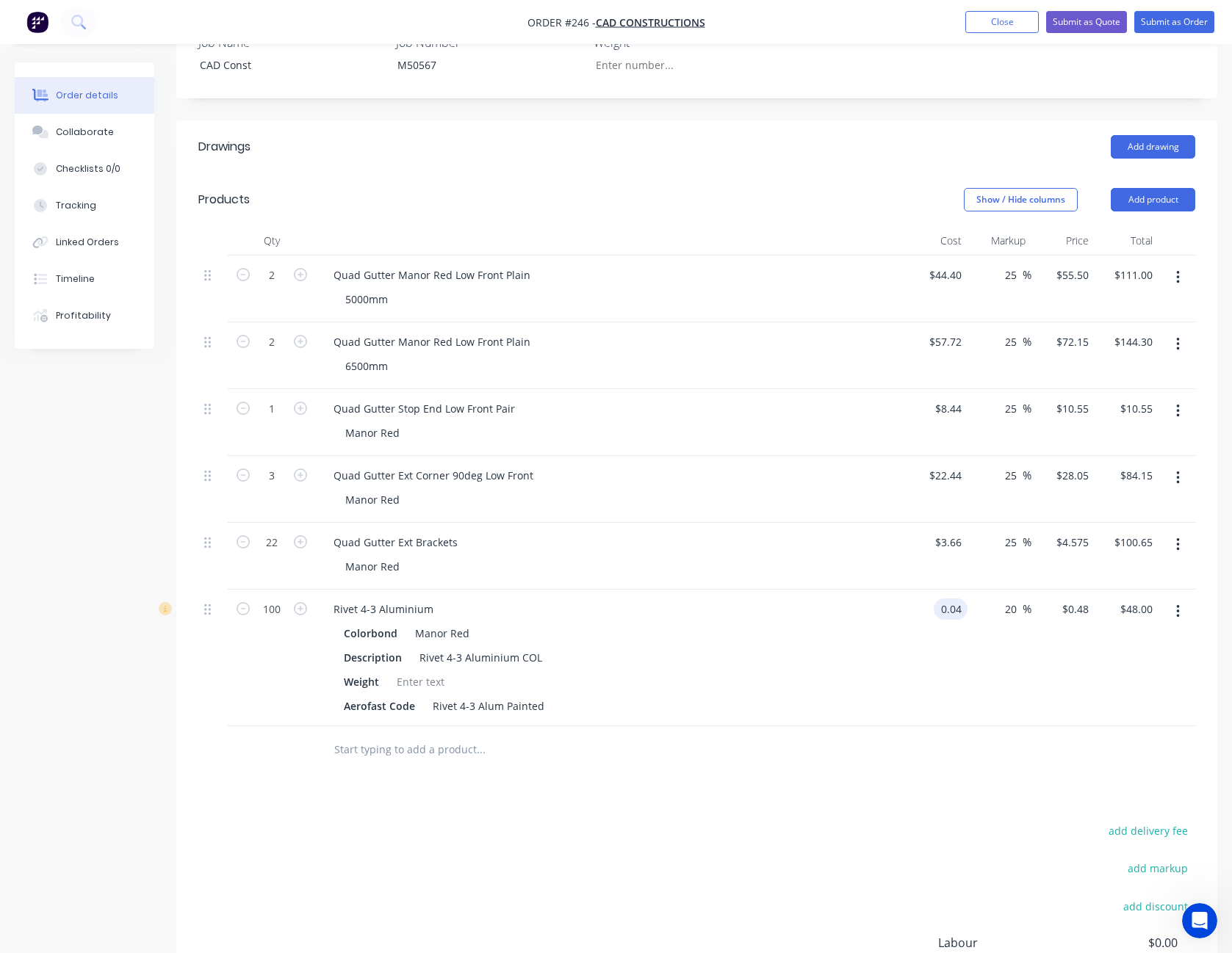
type input "$0.04"
type input "$0.048"
type input "$4.80"
type input "25"
type input "0.05"
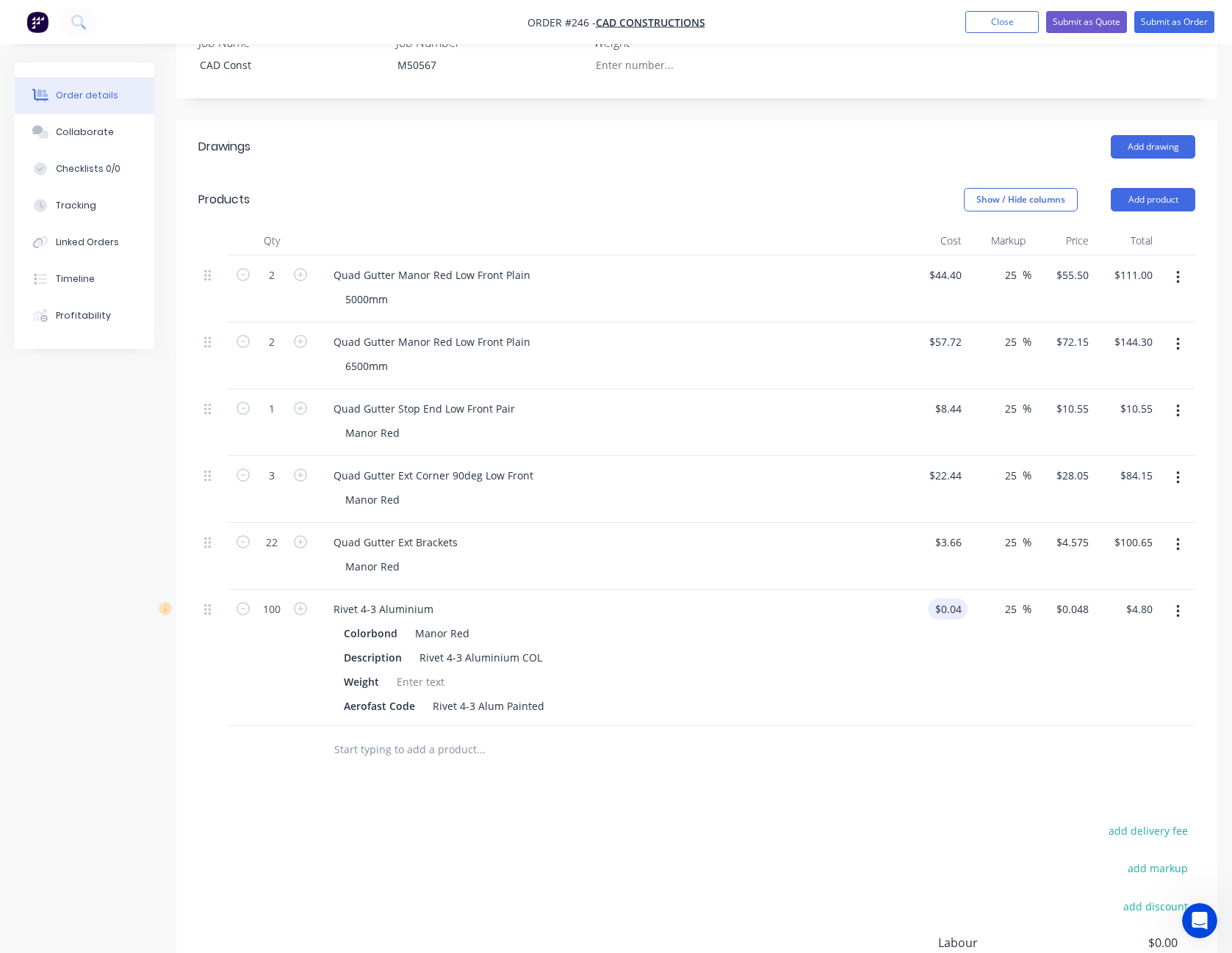
type input "$5.00"
type input "$0.05"
click at [875, 726] on div at bounding box center [697, 750] width 997 height 48
click at [1159, 188] on button "Add product" at bounding box center [1153, 200] width 84 height 24
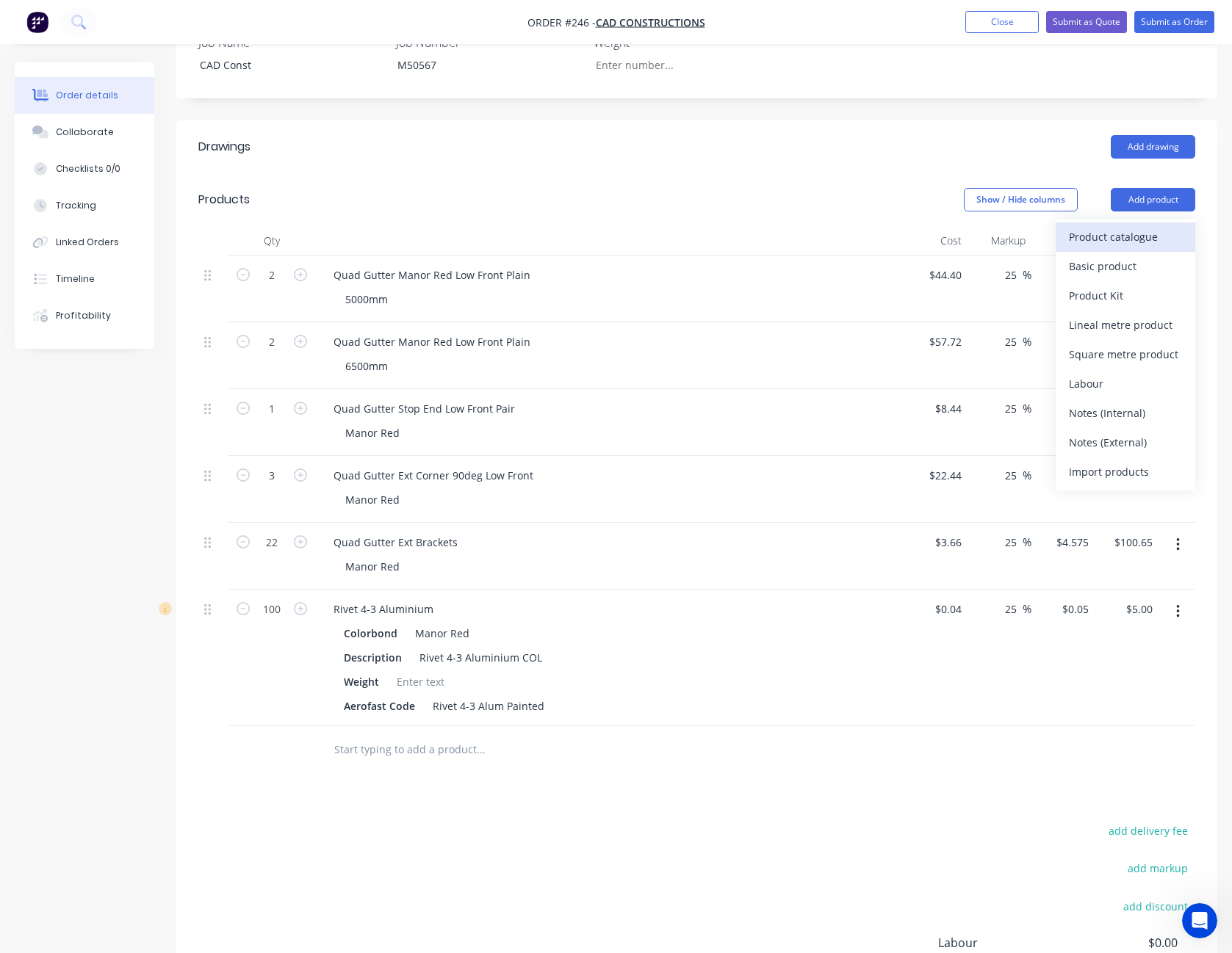
click at [1144, 227] on div "Product catalogue" at bounding box center [1125, 237] width 113 height 21
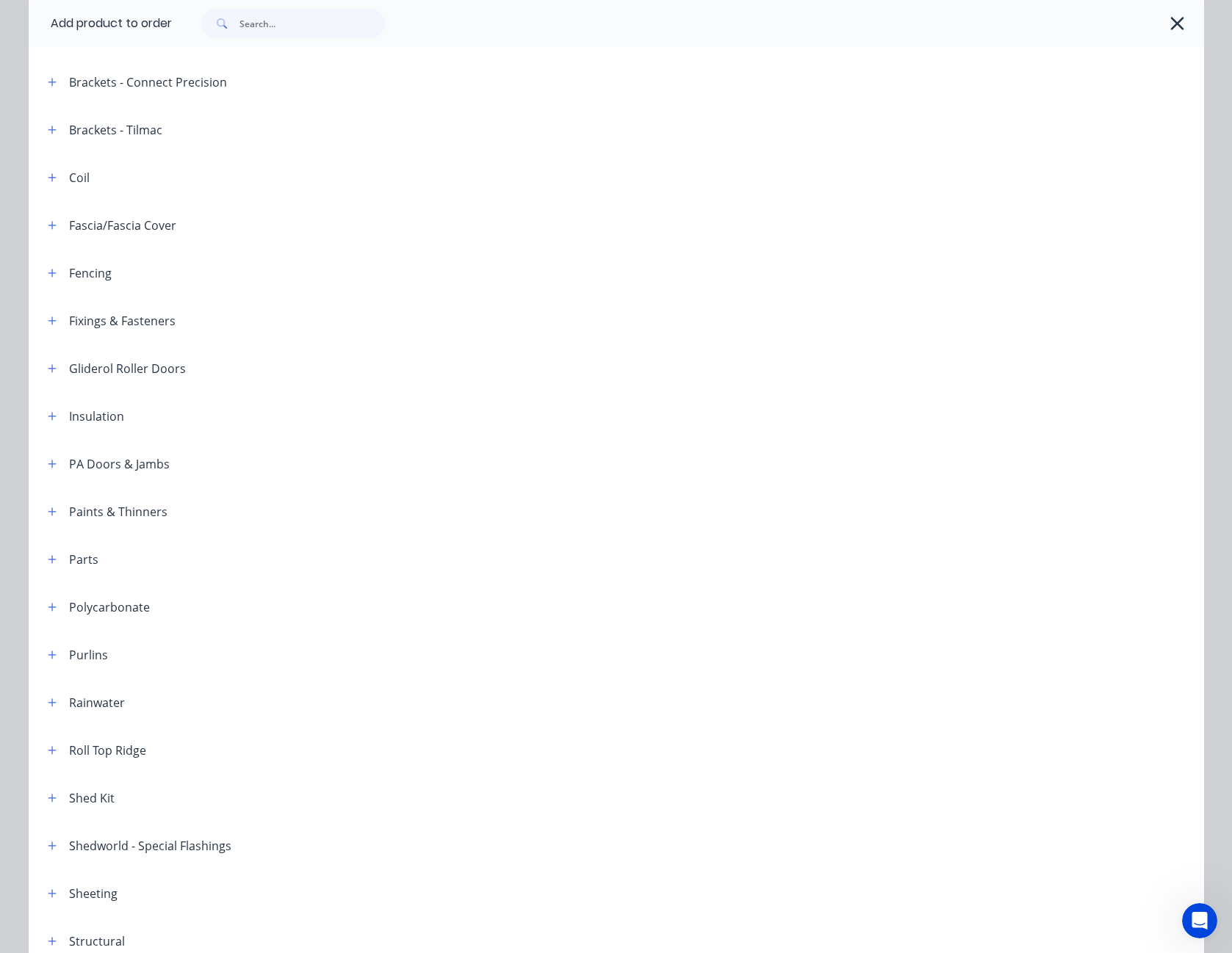
scroll to position [561, 0]
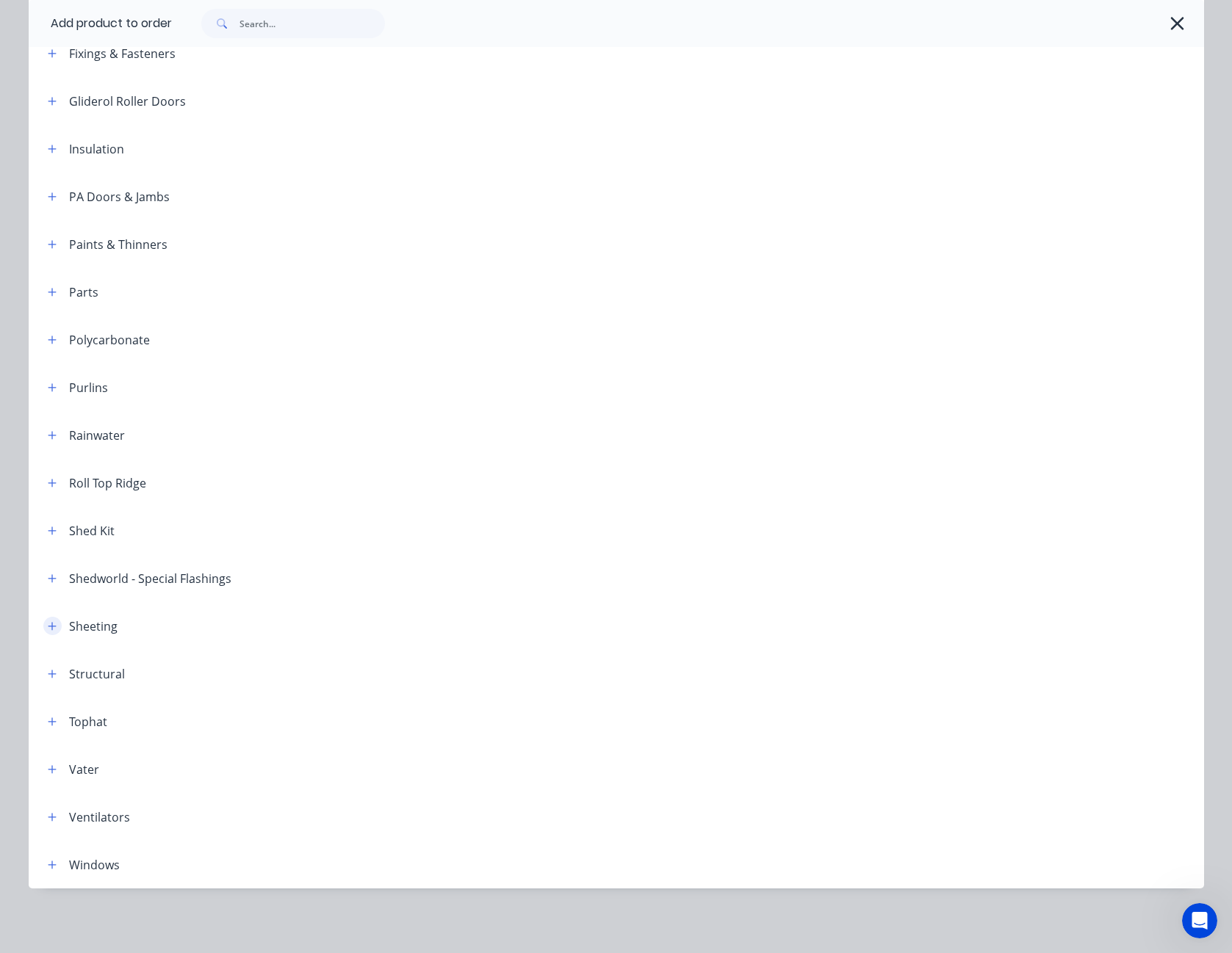
click at [48, 624] on icon "button" at bounding box center [52, 627] width 9 height 10
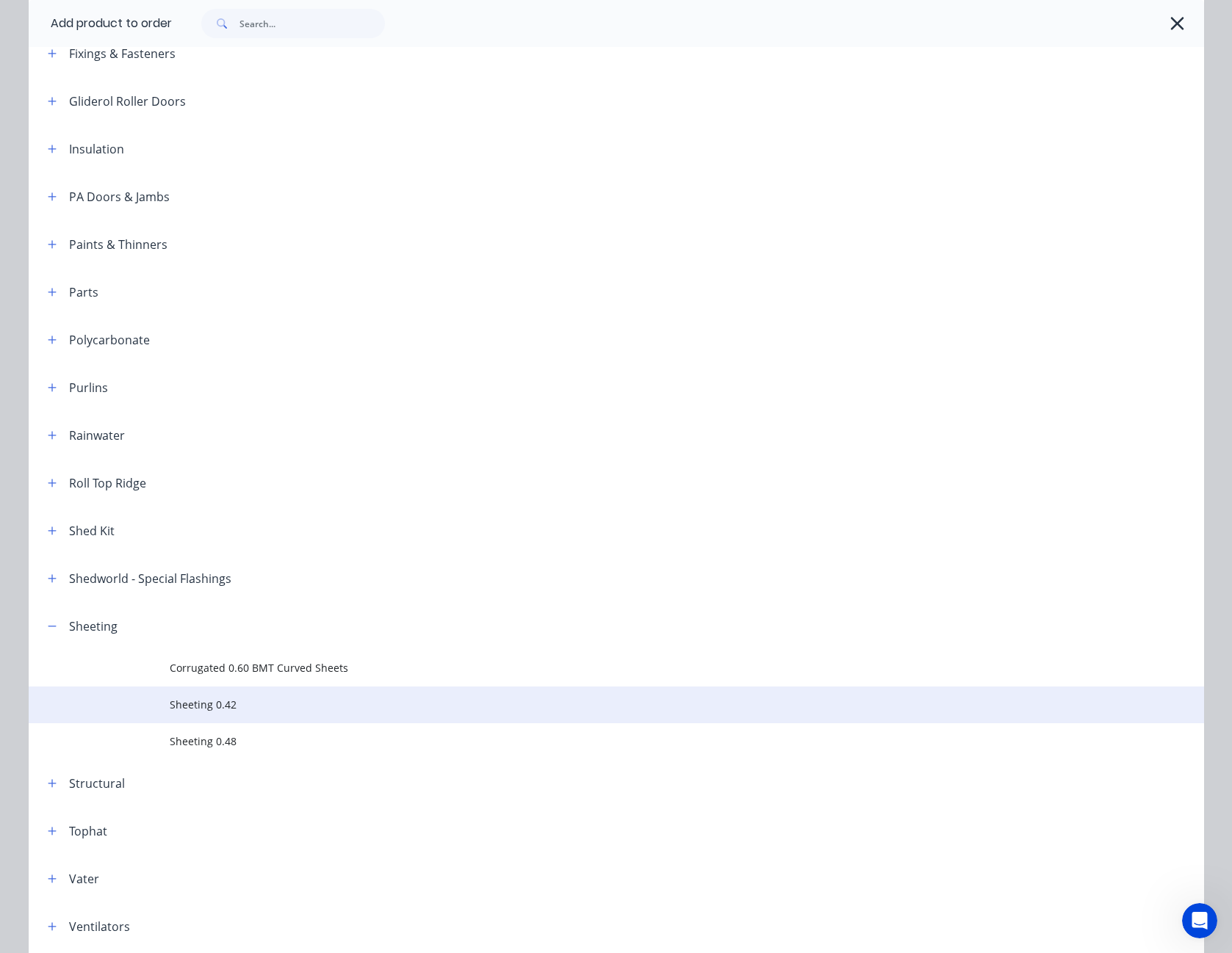
click at [182, 694] on td "Sheeting 0.42" at bounding box center [687, 704] width 1034 height 37
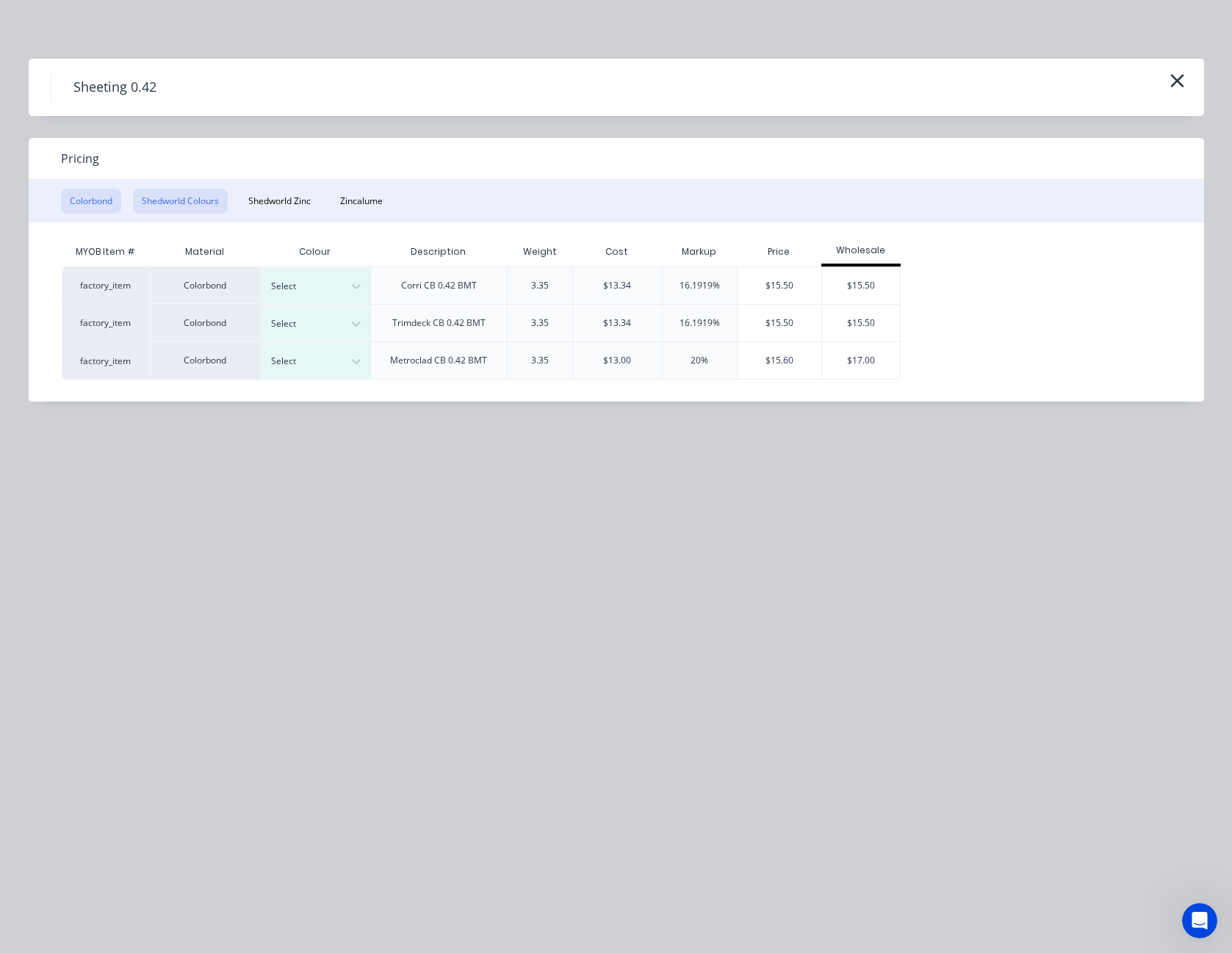
click at [209, 204] on button "Shedworld Colours" at bounding box center [180, 201] width 95 height 25
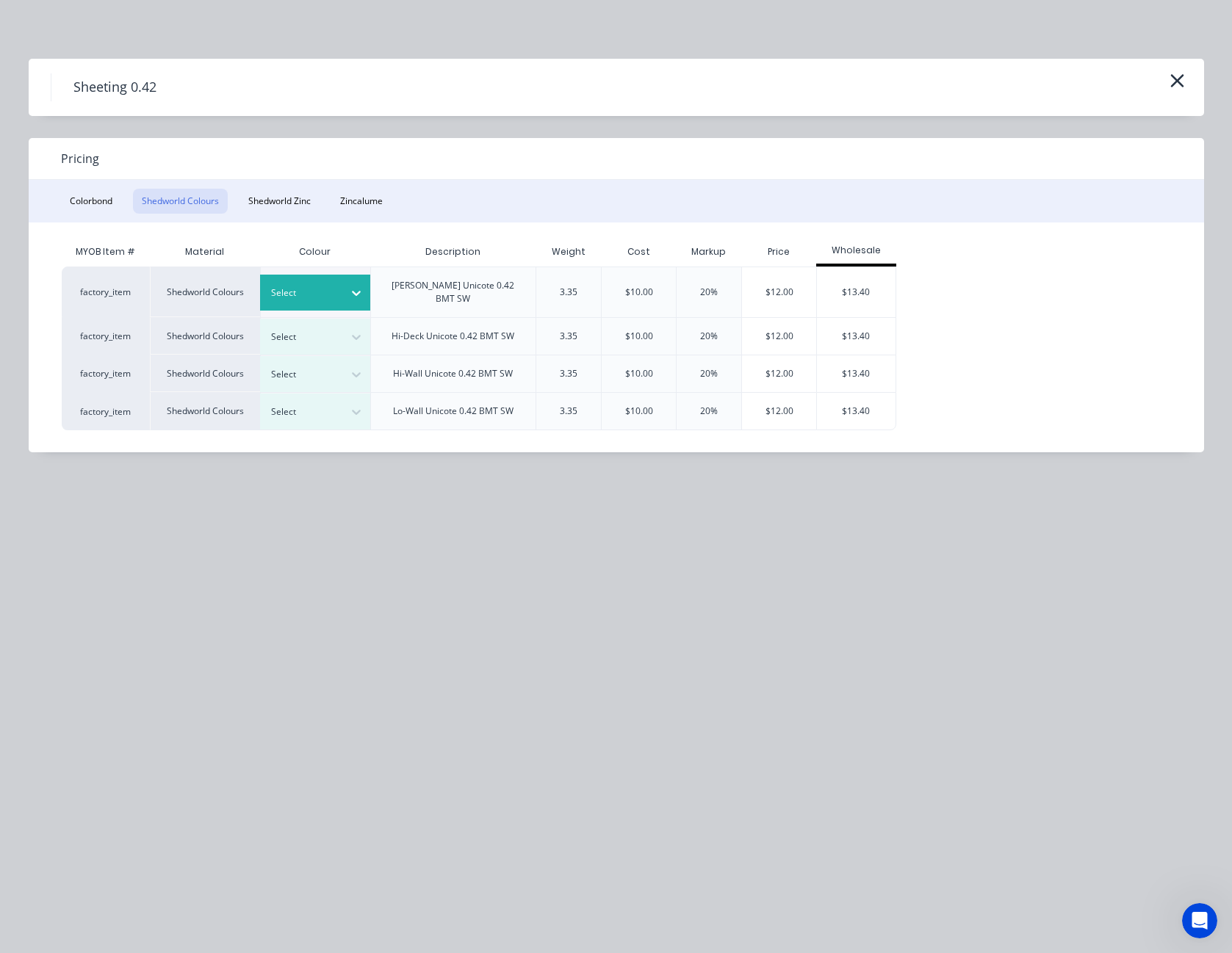
click at [359, 291] on icon at bounding box center [356, 294] width 9 height 5
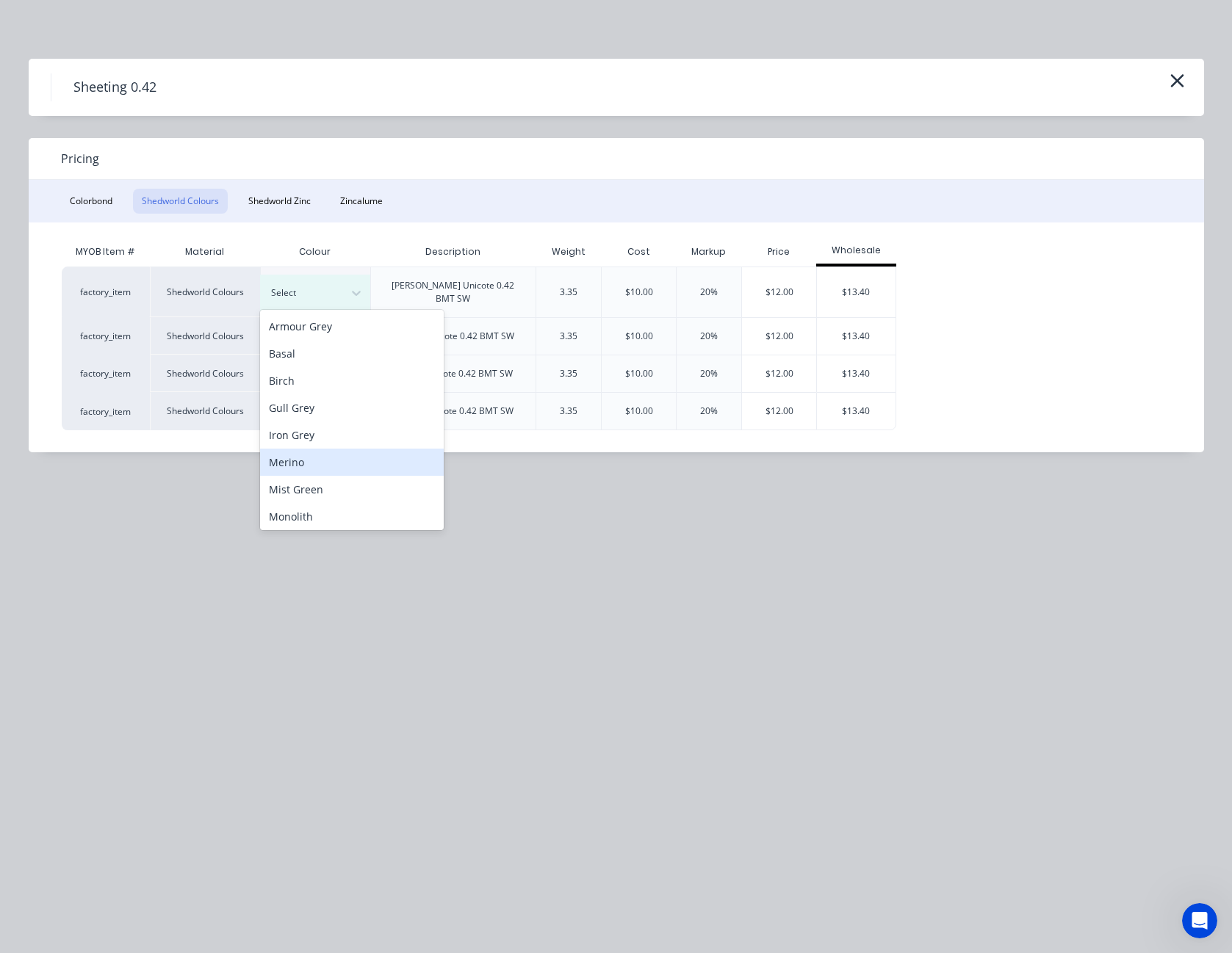
click at [316, 465] on div "Merino" at bounding box center [352, 462] width 184 height 27
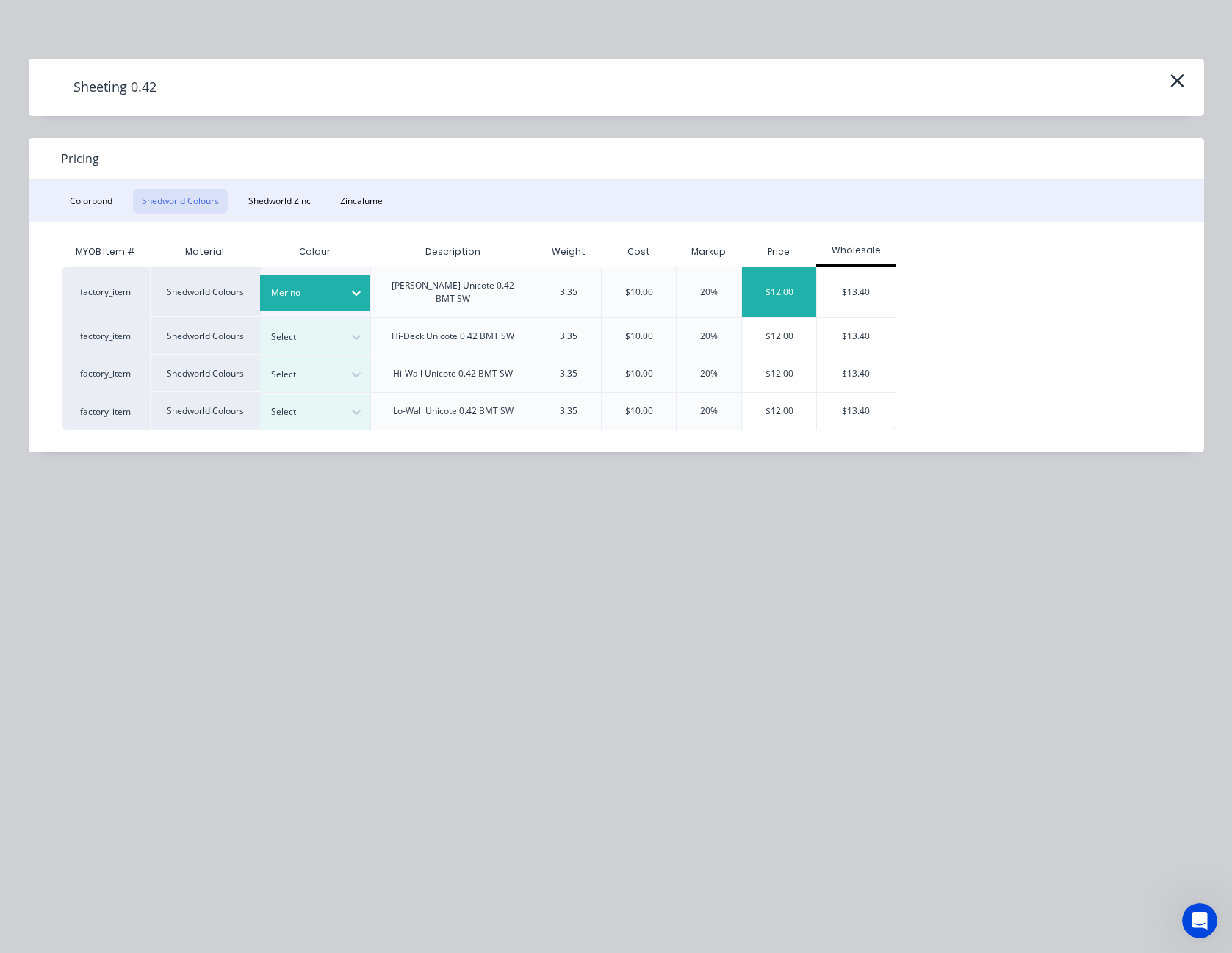
click at [781, 286] on div "$12.00" at bounding box center [779, 292] width 74 height 50
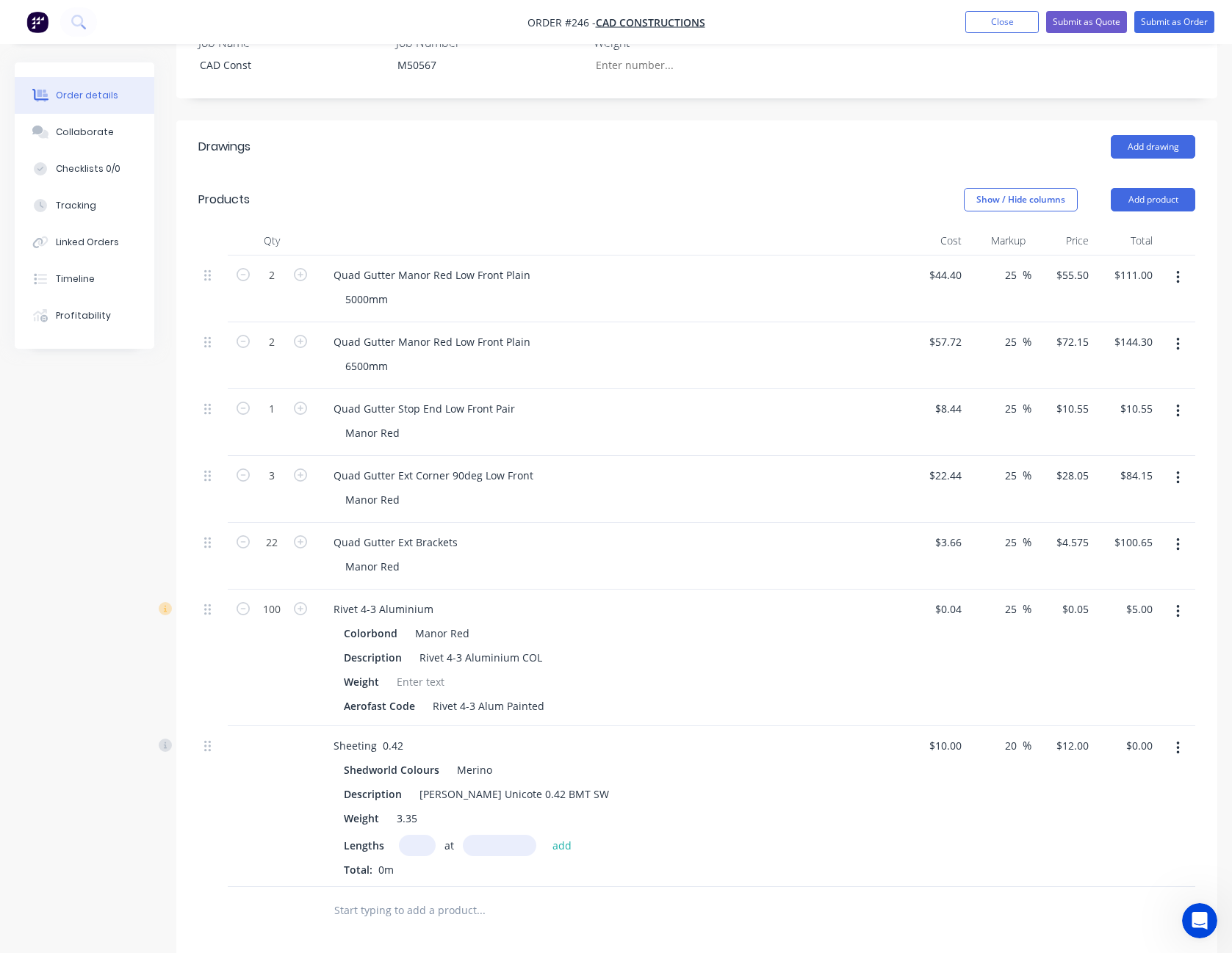
click at [421, 835] on input "text" at bounding box center [417, 846] width 37 height 21
type input "1"
type input "4450"
click at [545, 835] on button "add" at bounding box center [562, 845] width 35 height 20
type input "$53.40"
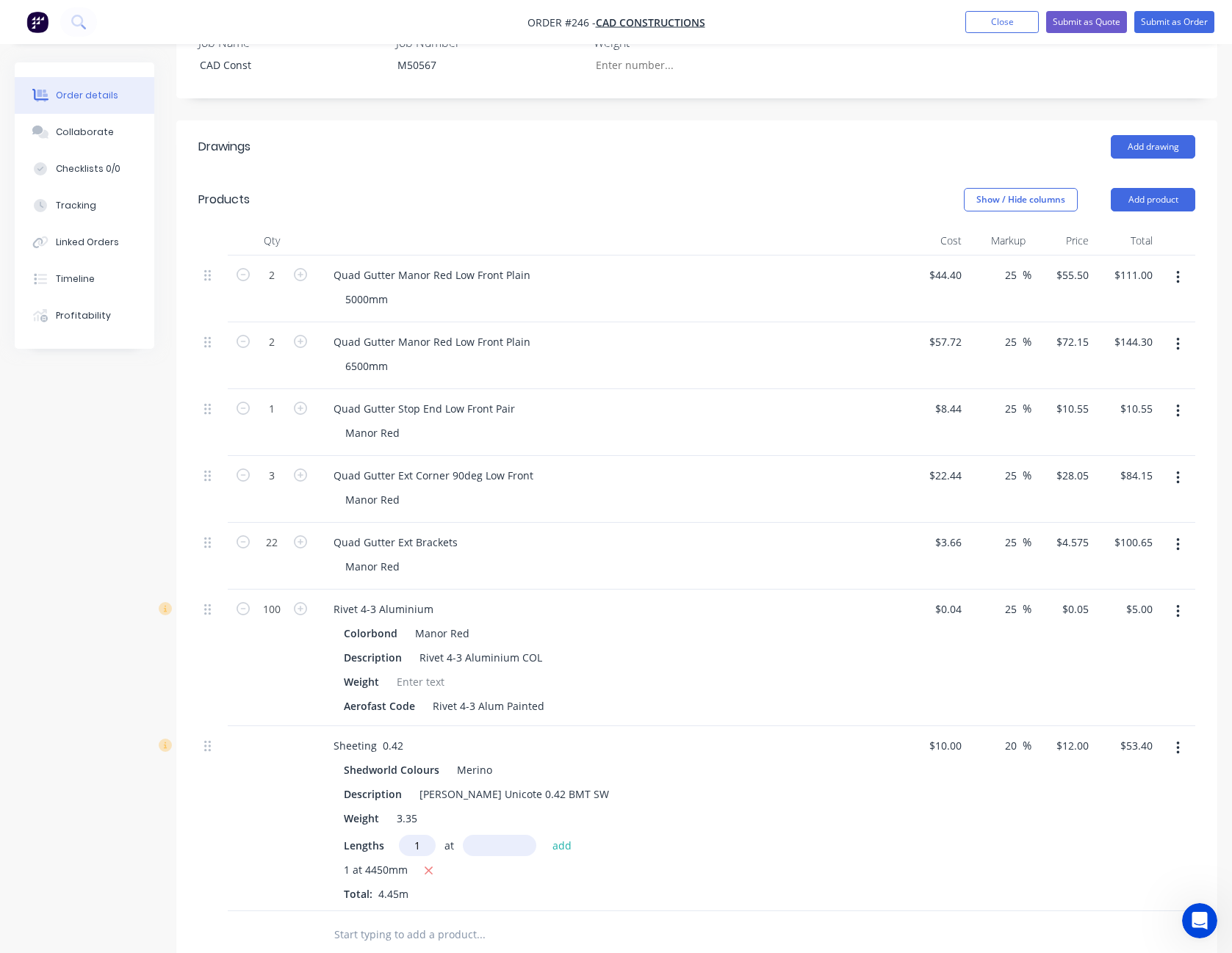
type input "1"
type input "3900"
click at [545, 835] on button "add" at bounding box center [562, 845] width 35 height 20
type input "$100.20"
click at [1161, 188] on button "Add product" at bounding box center [1153, 200] width 84 height 24
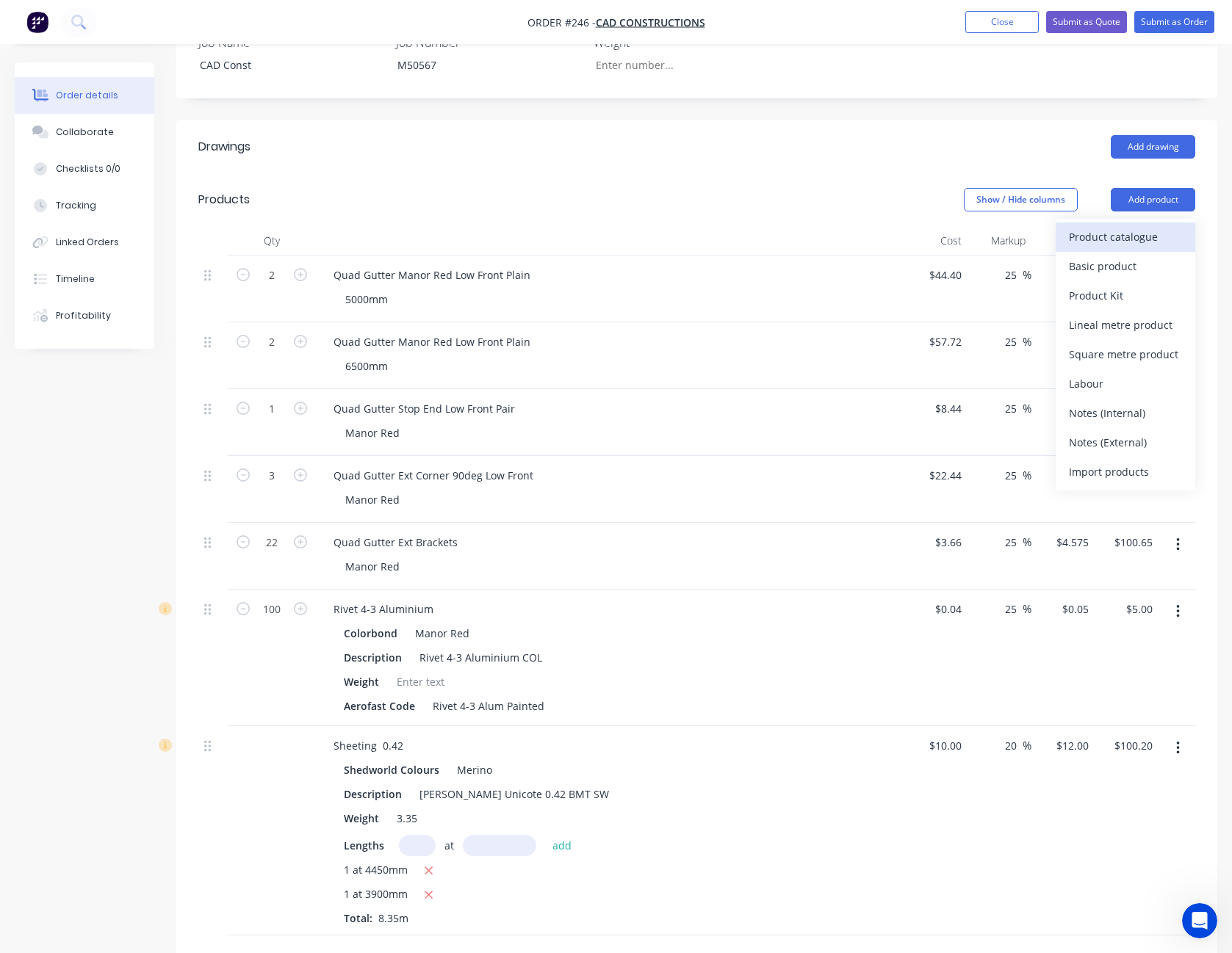
click at [1145, 227] on div "Product catalogue" at bounding box center [1125, 237] width 113 height 21
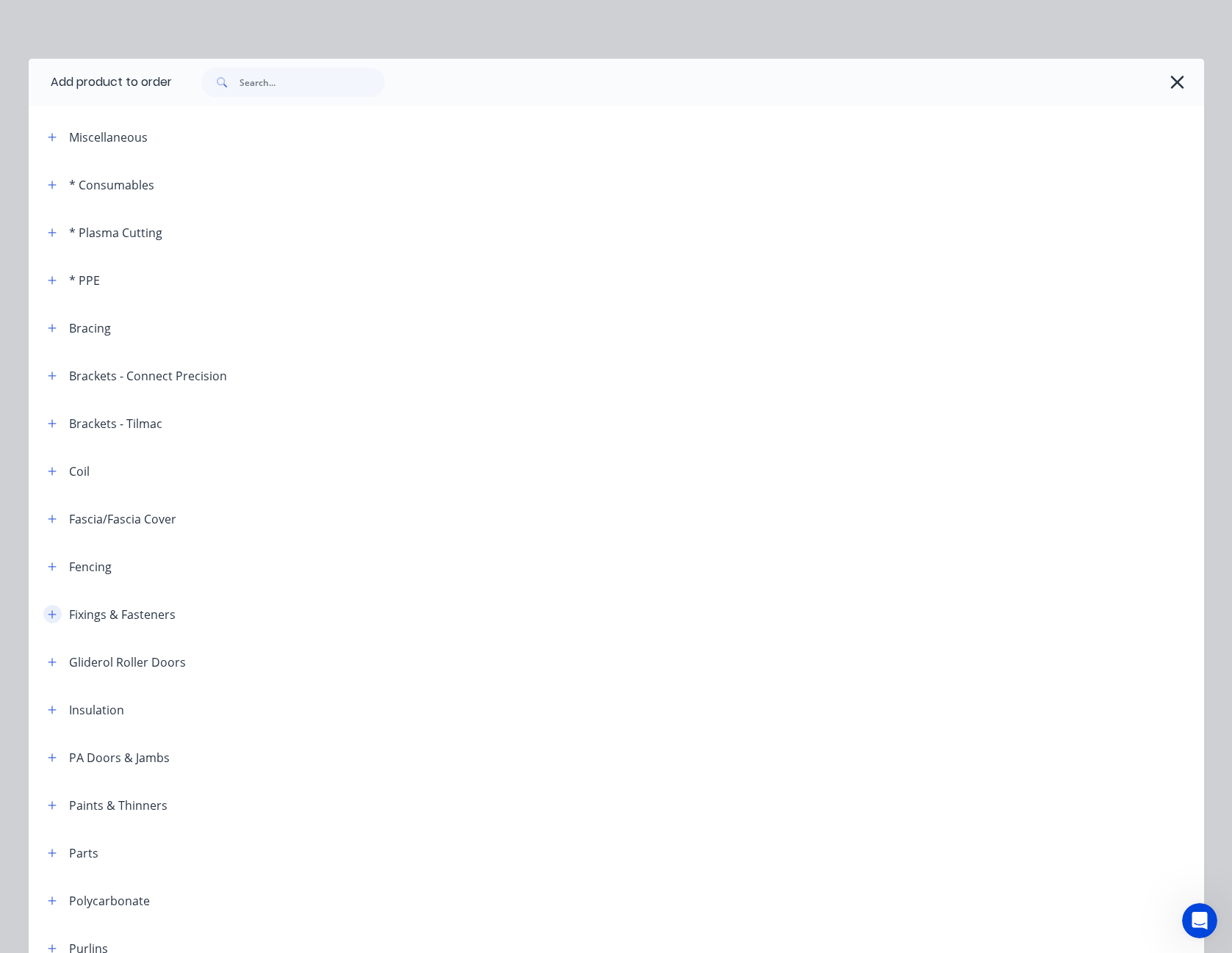
click at [48, 612] on icon "button" at bounding box center [52, 615] width 9 height 10
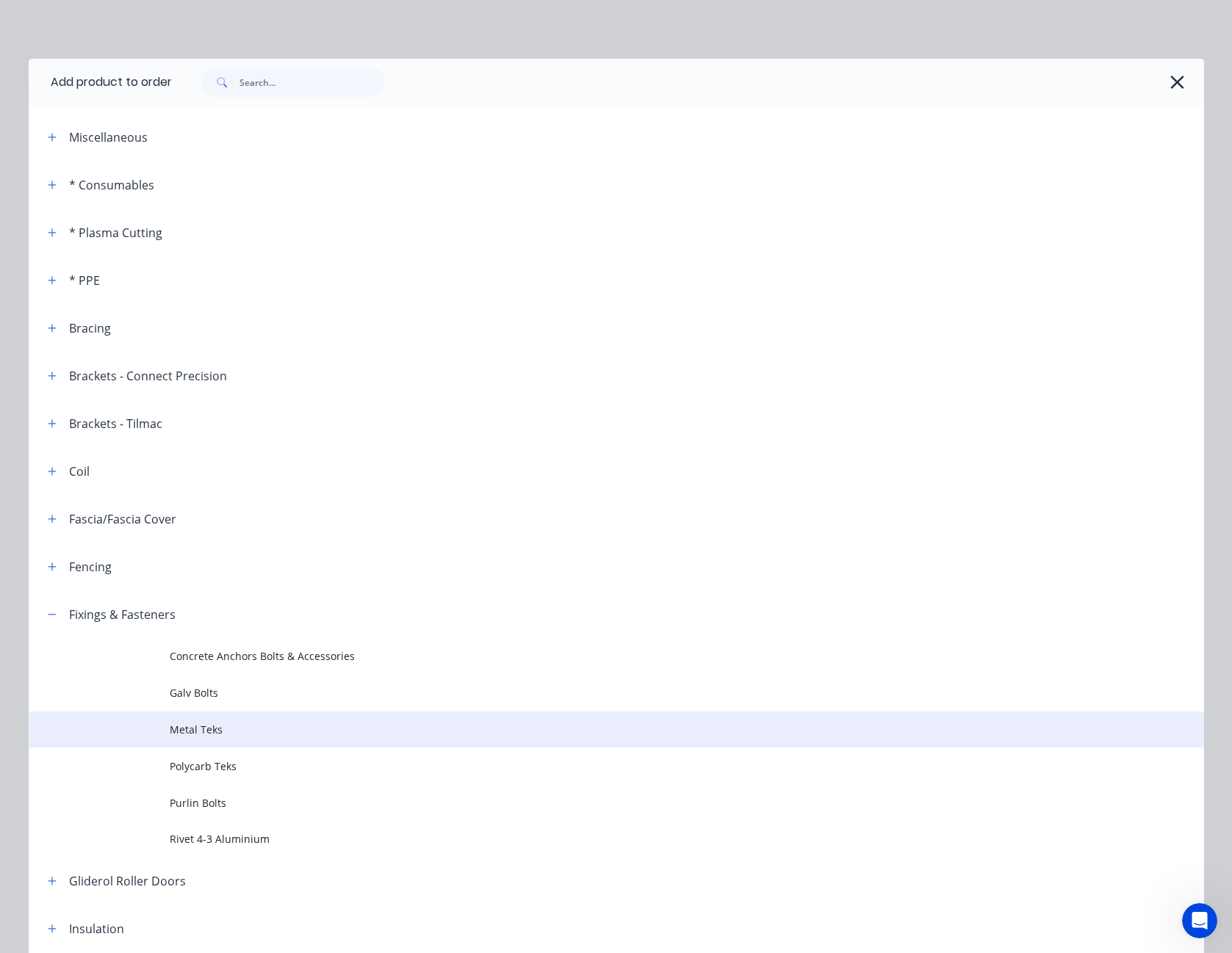
click at [185, 729] on span "Metal Teks" at bounding box center [583, 730] width 827 height 15
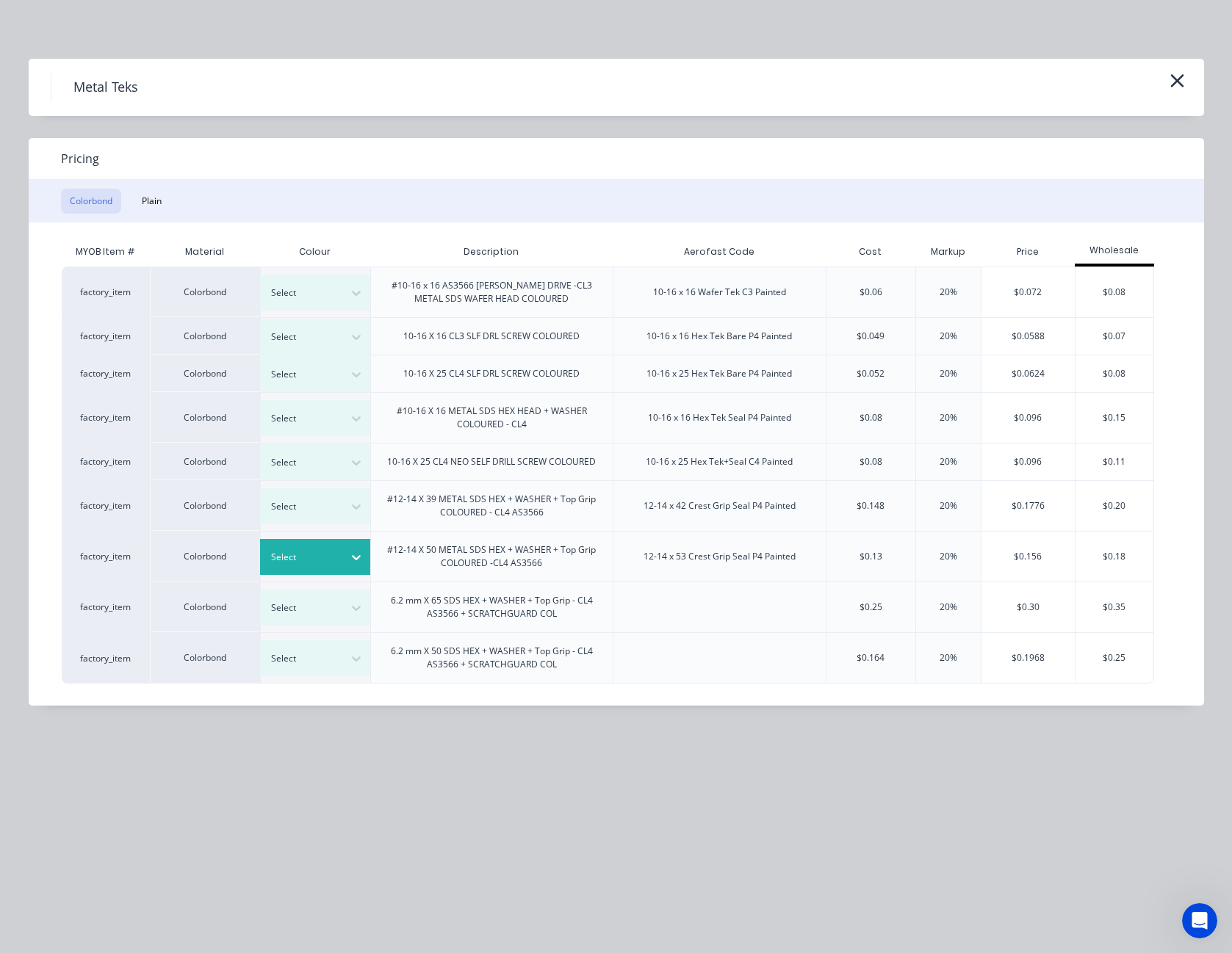
click at [357, 557] on icon at bounding box center [356, 557] width 14 height 14
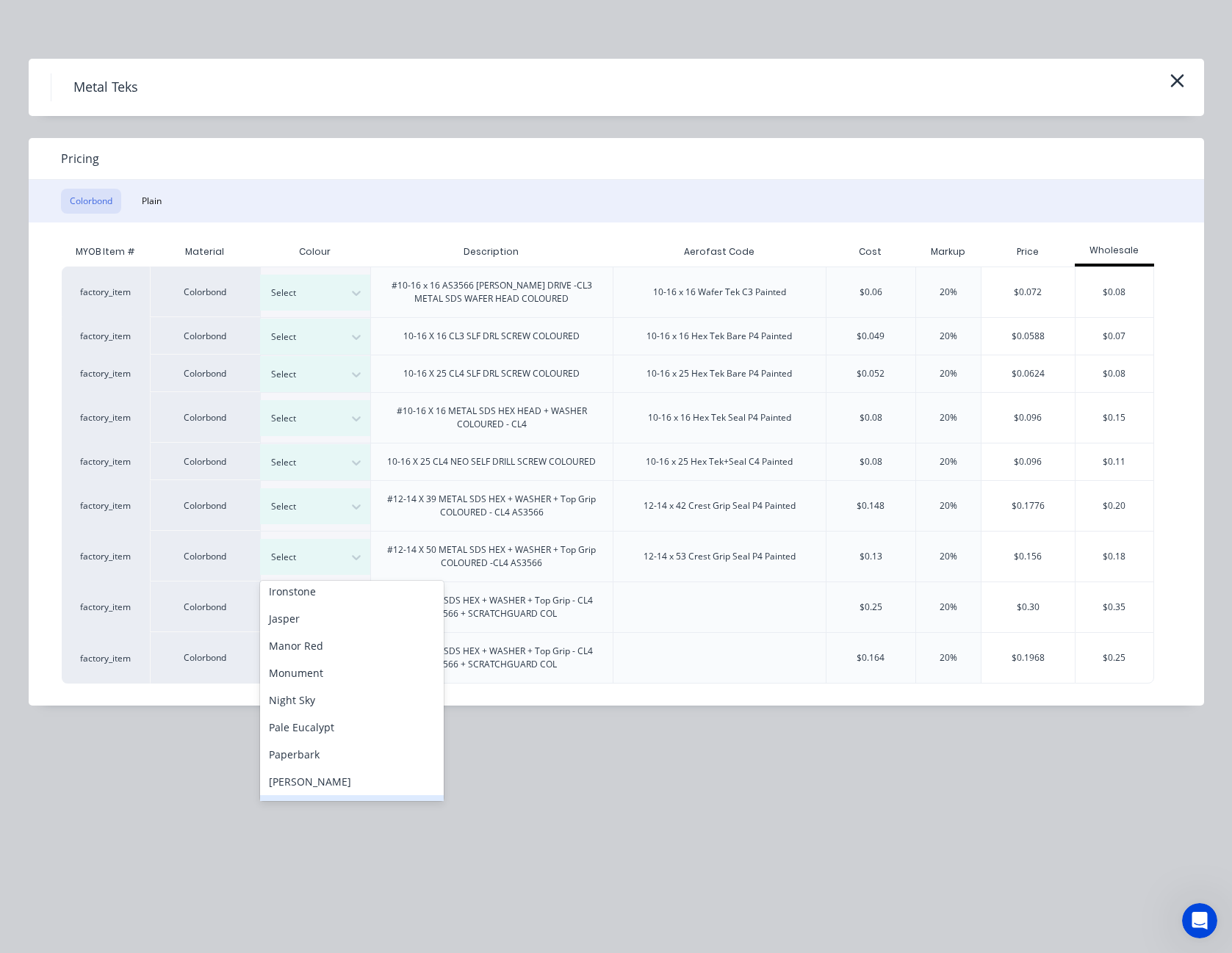
scroll to position [294, 0]
click at [320, 684] on div "Paperbark" at bounding box center [352, 684] width 184 height 27
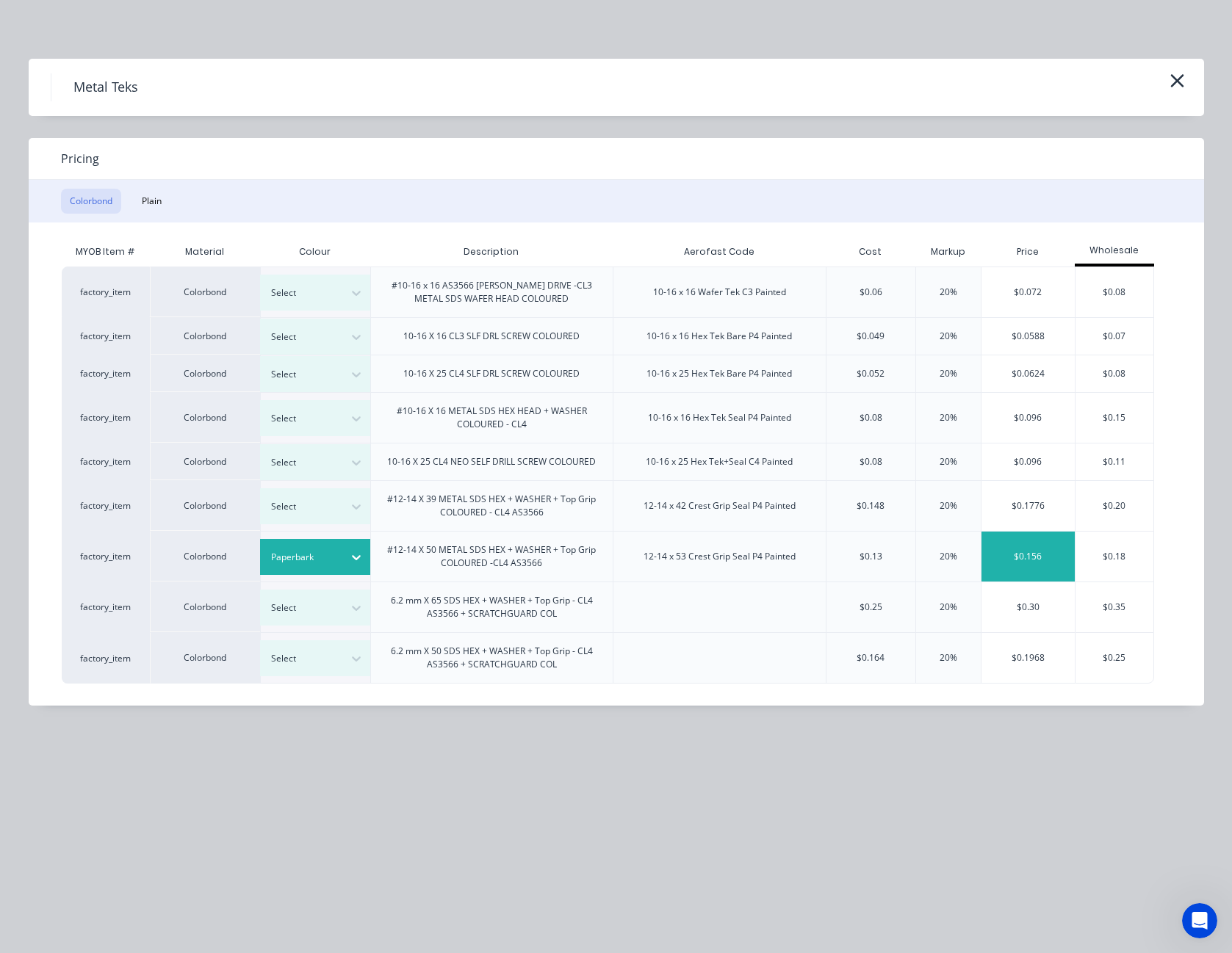
click at [1045, 558] on div "$0.156" at bounding box center [1028, 556] width 94 height 50
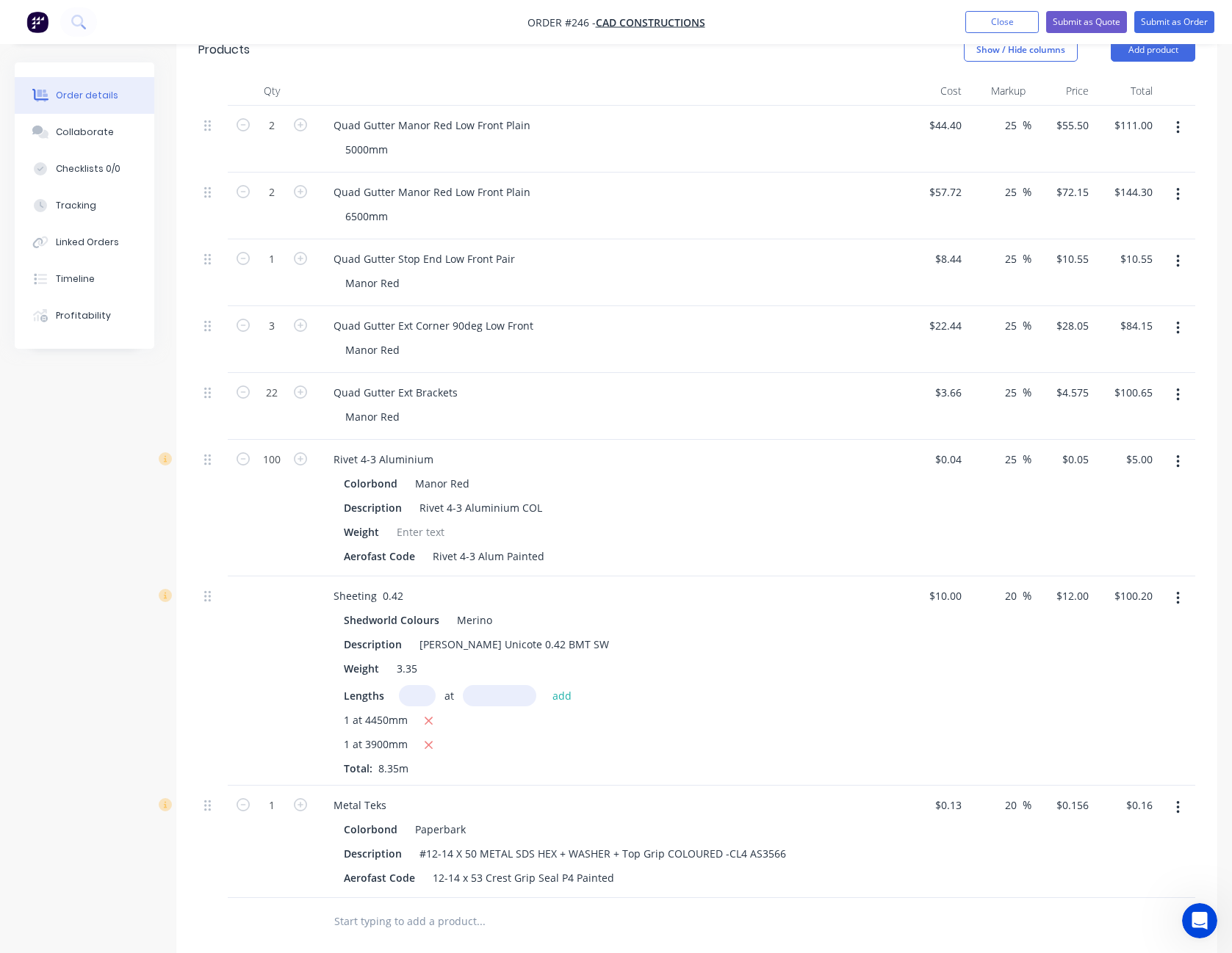
scroll to position [661, 0]
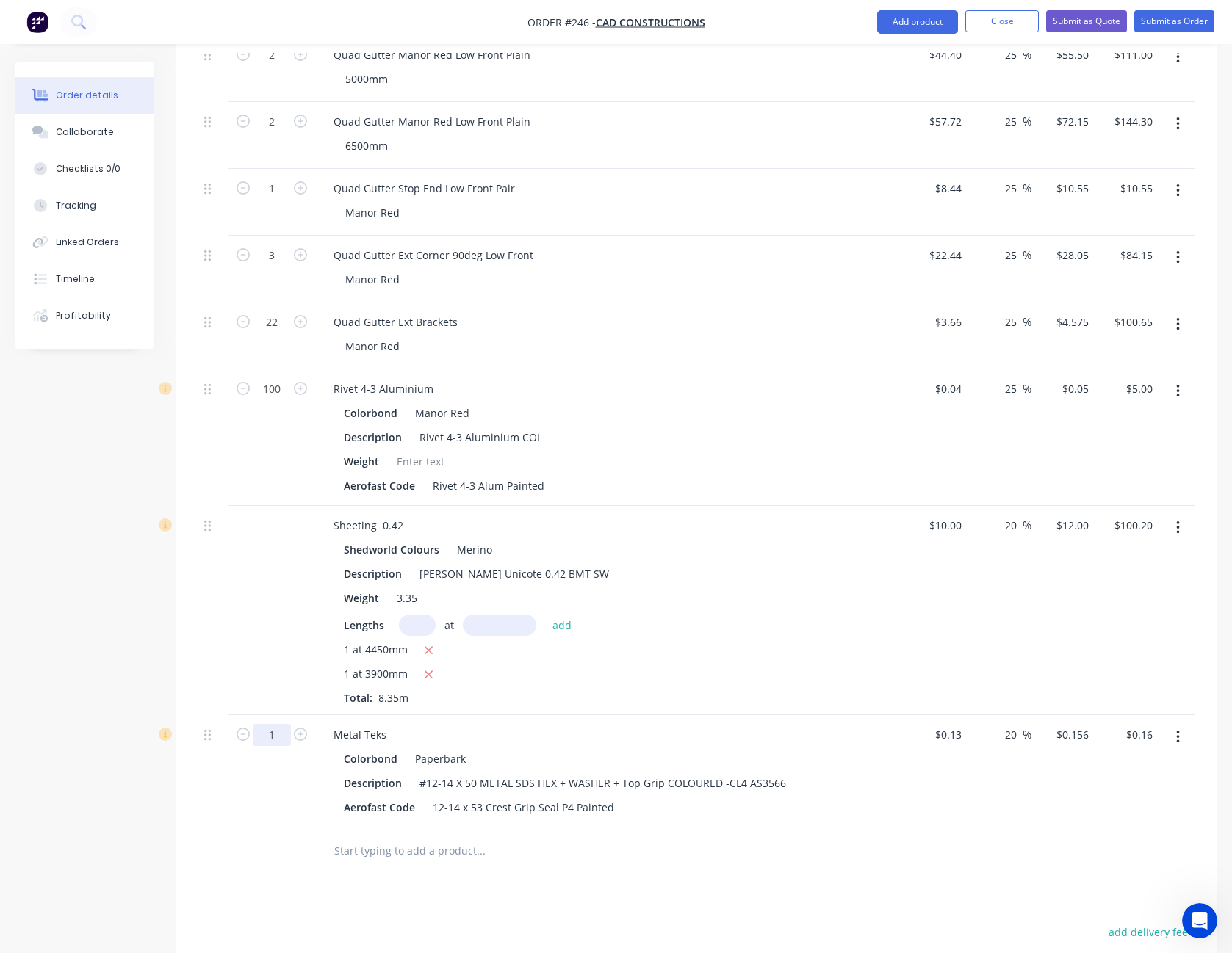
click at [279, 724] on input "1" at bounding box center [272, 735] width 38 height 22
type input "200"
type input "$31.20"
click at [744, 859] on div "Drawings Add drawing Products Show / Hide columns Add product Qty Cost Markup P…" at bounding box center [697, 564] width 1041 height 1328
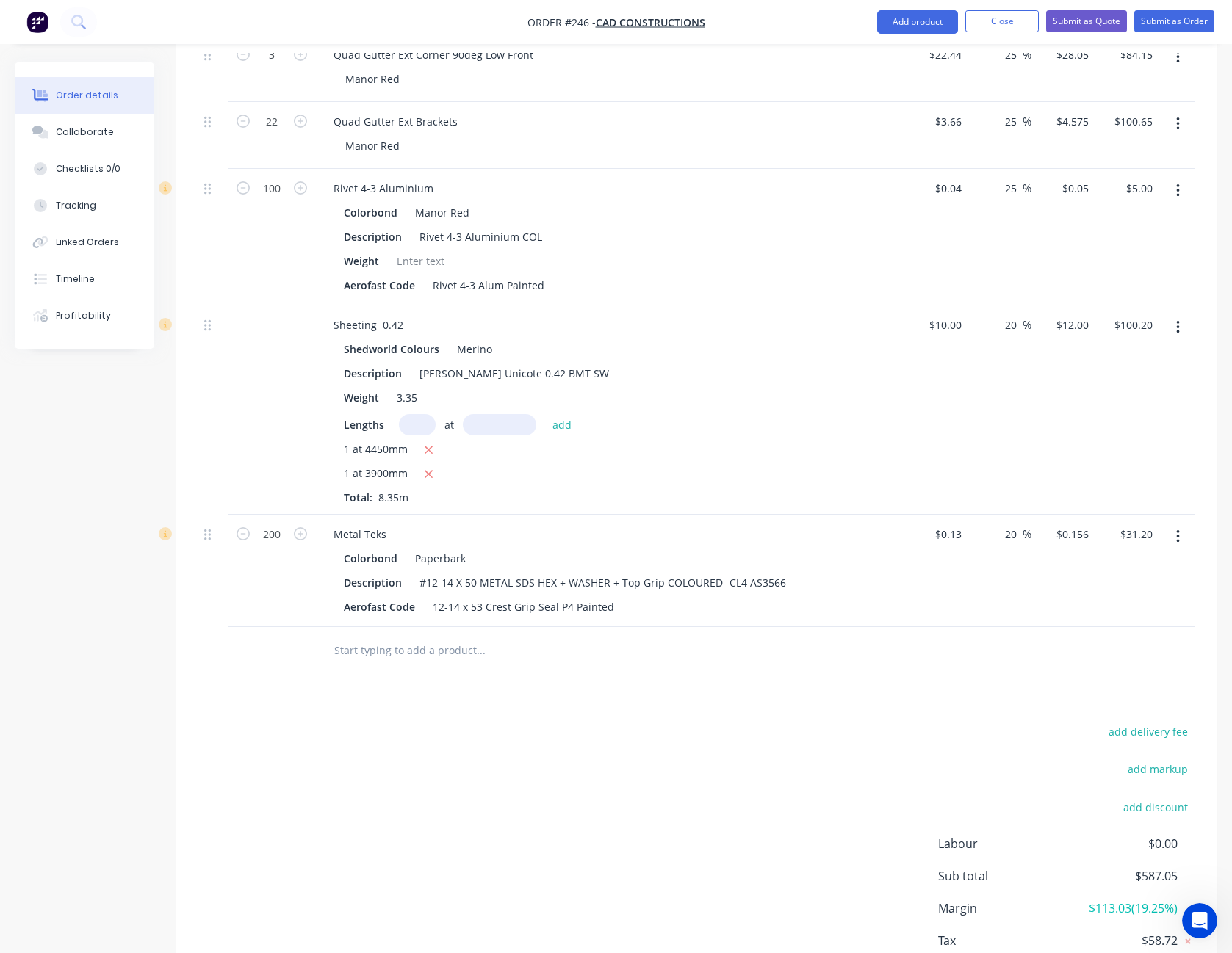
scroll to position [916, 0]
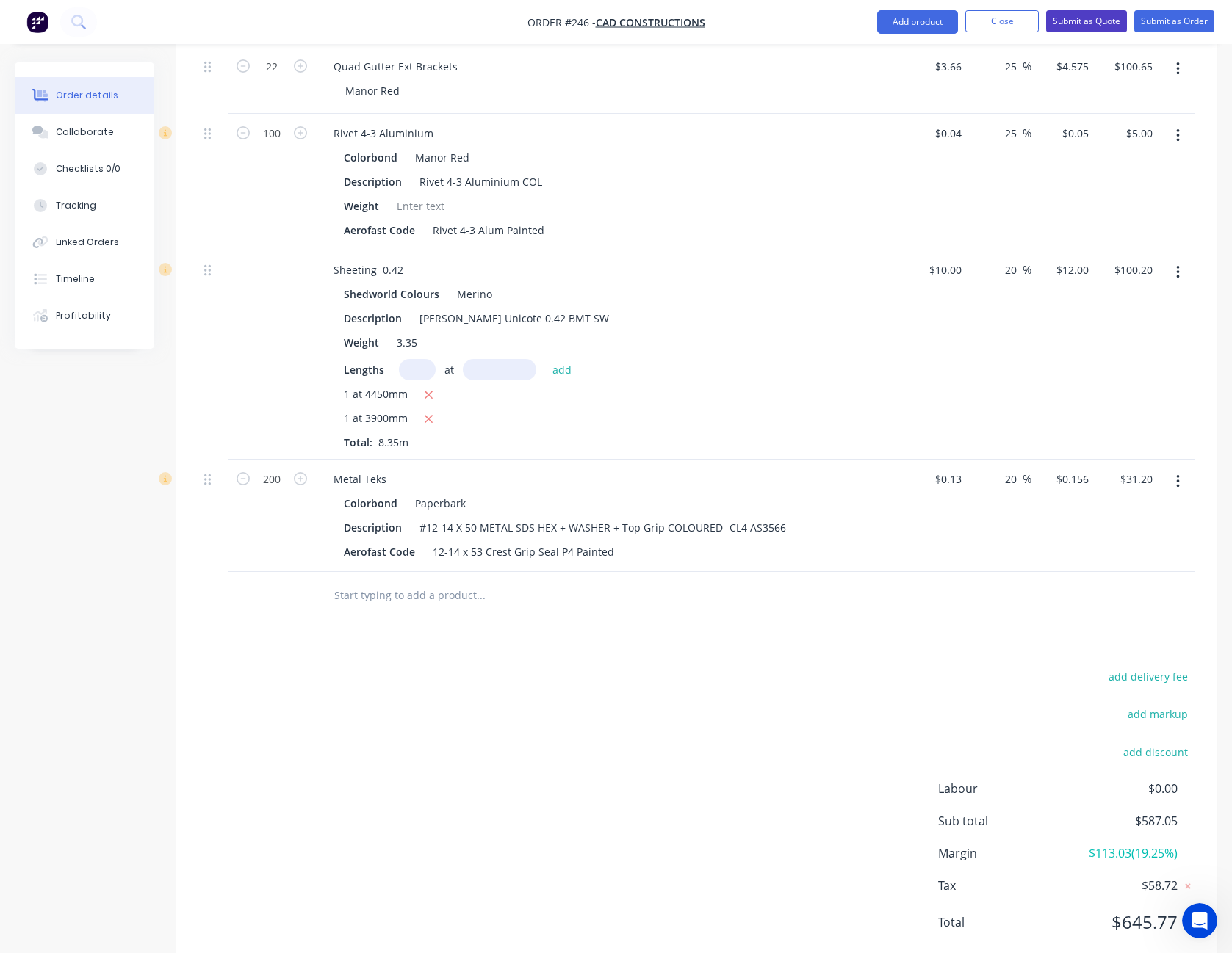
click at [1078, 24] on button "Submit as Quote" at bounding box center [1086, 21] width 81 height 22
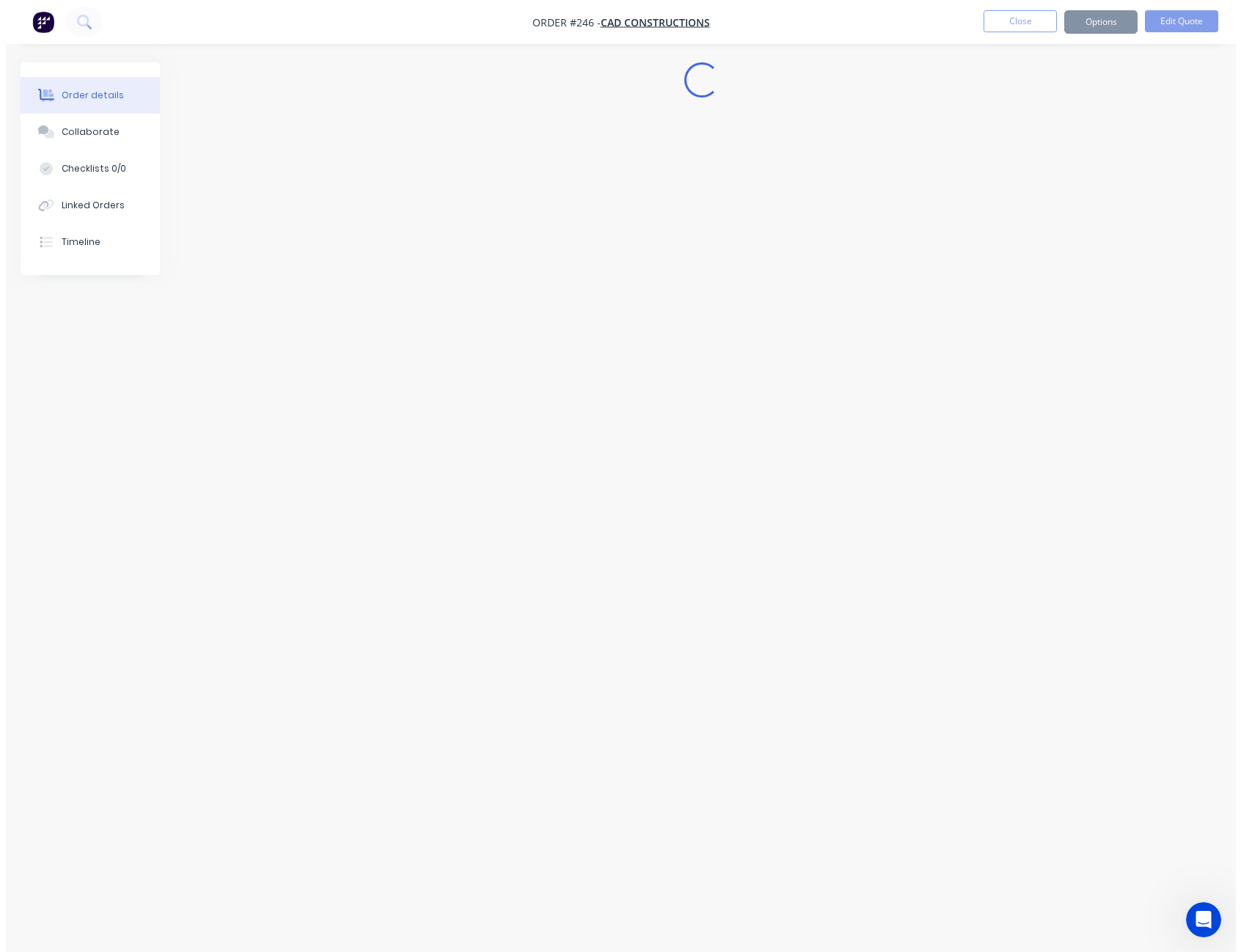
scroll to position [0, 0]
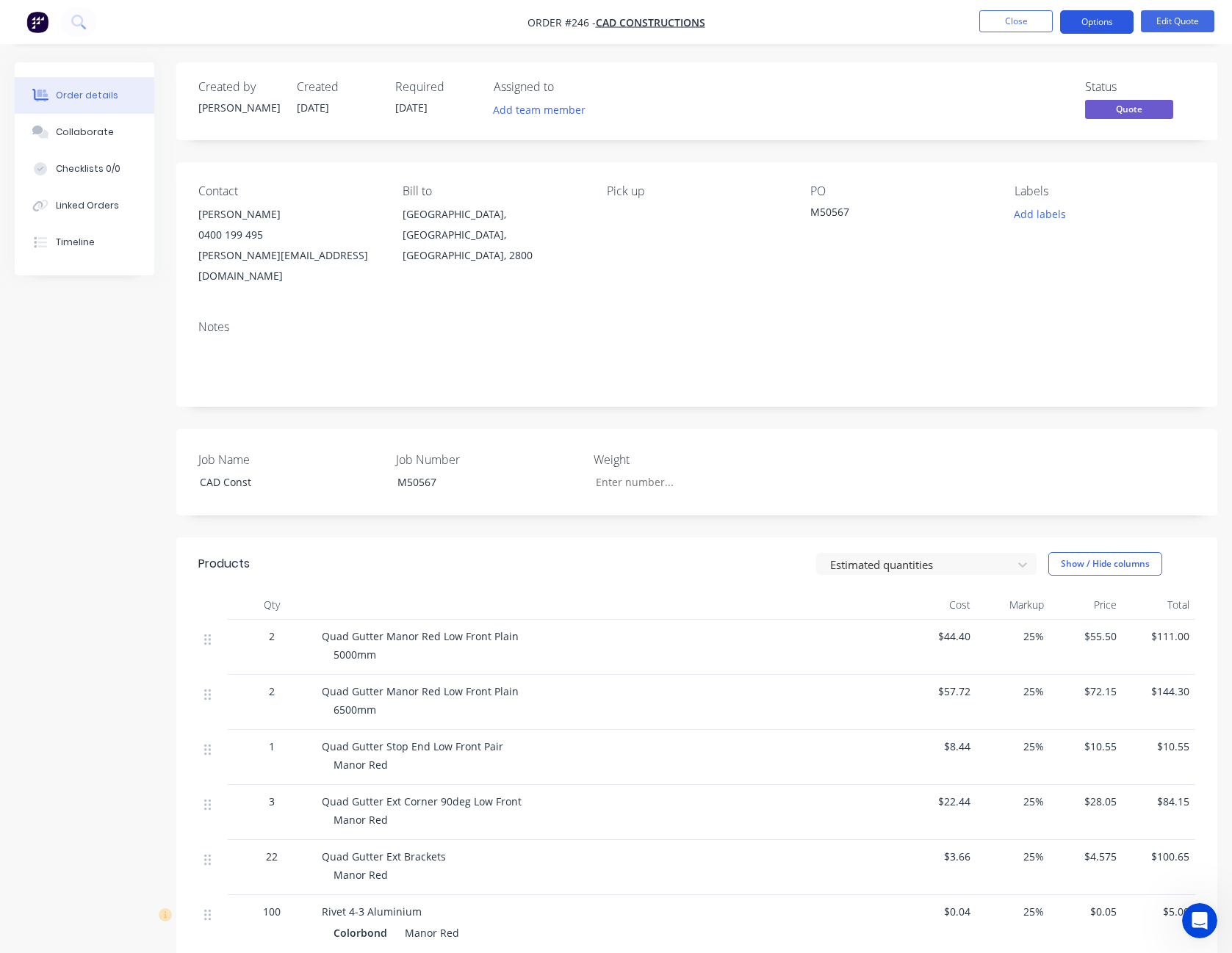
click at [1105, 18] on button "Options" at bounding box center [1097, 22] width 73 height 24
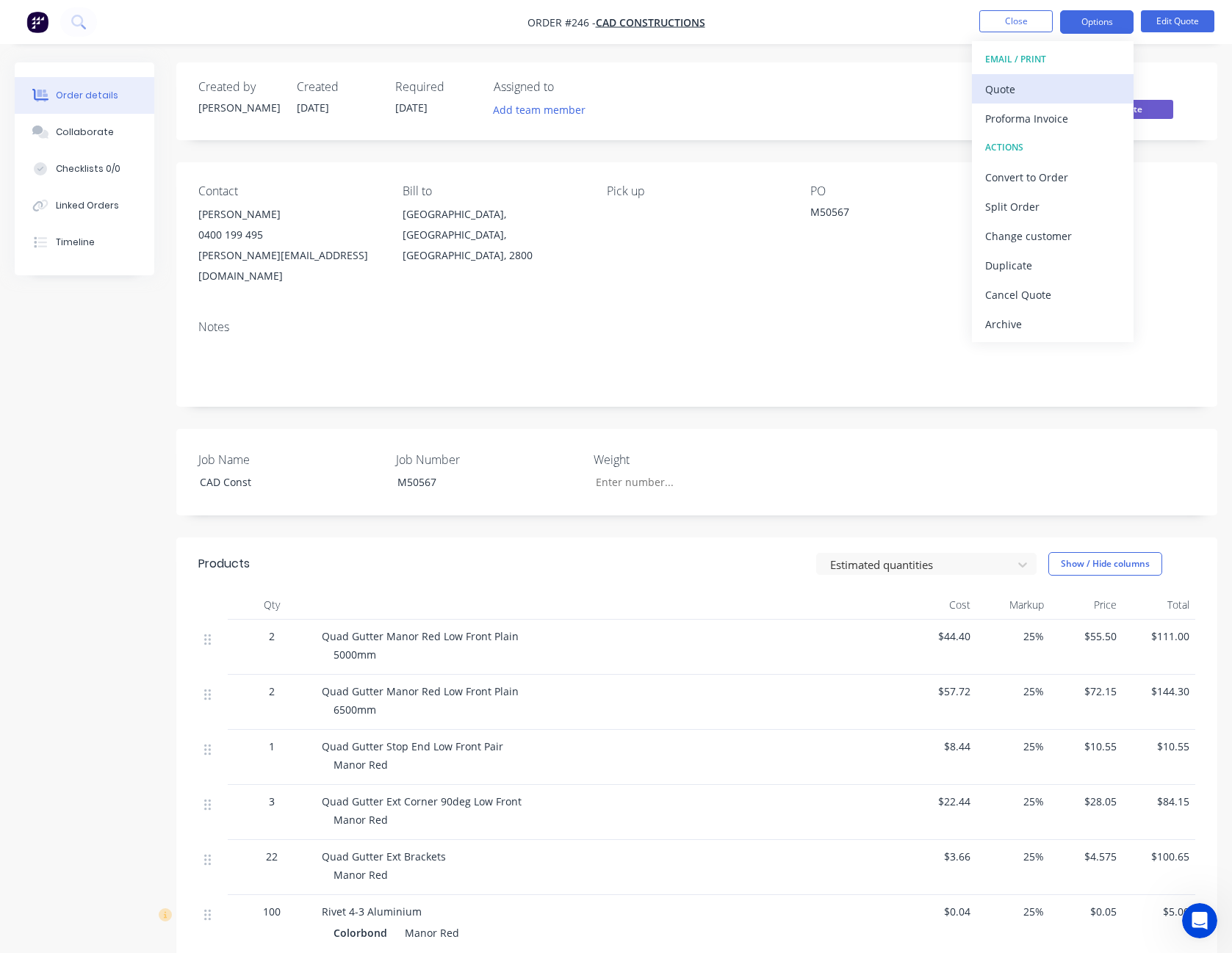
click at [1048, 89] on div "Quote" at bounding box center [1053, 89] width 135 height 21
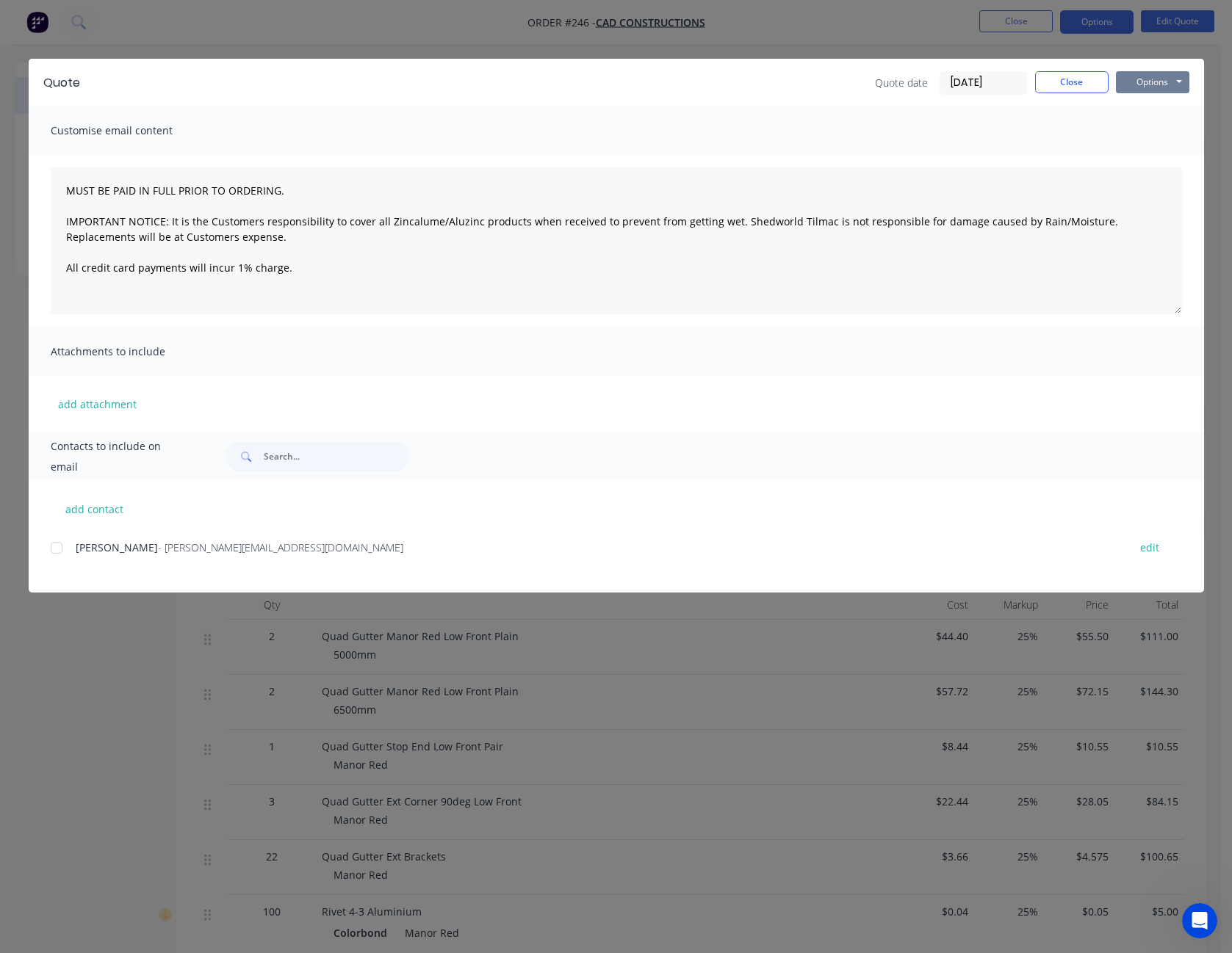
click at [1146, 83] on button "Options" at bounding box center [1153, 83] width 73 height 22
click at [1146, 123] on button "Print" at bounding box center [1163, 132] width 94 height 24
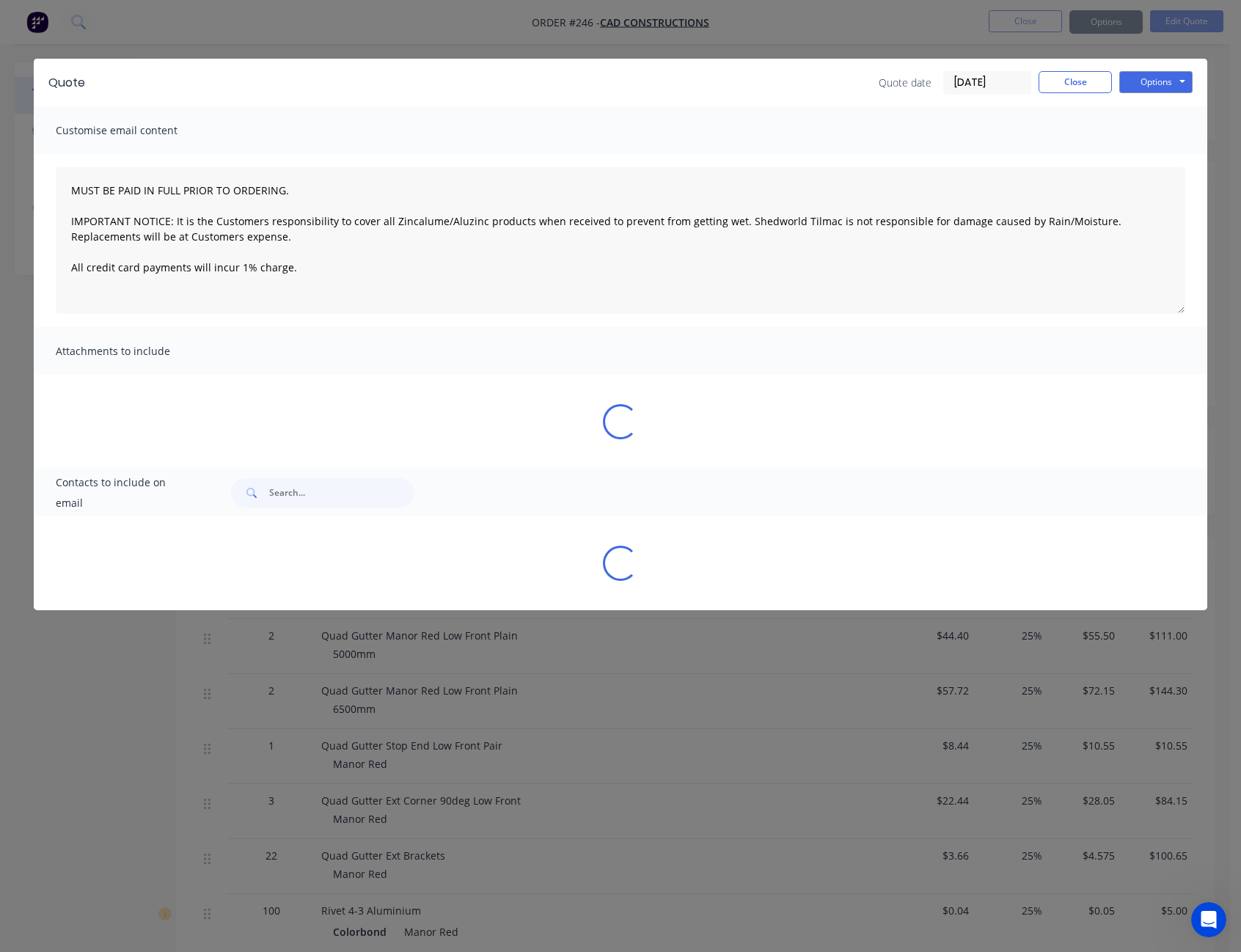
type textarea "MUST BE PAID IN FULL PRIOR TO ORDERING. IMPORTANT NOTICE: It is the Customers r…"
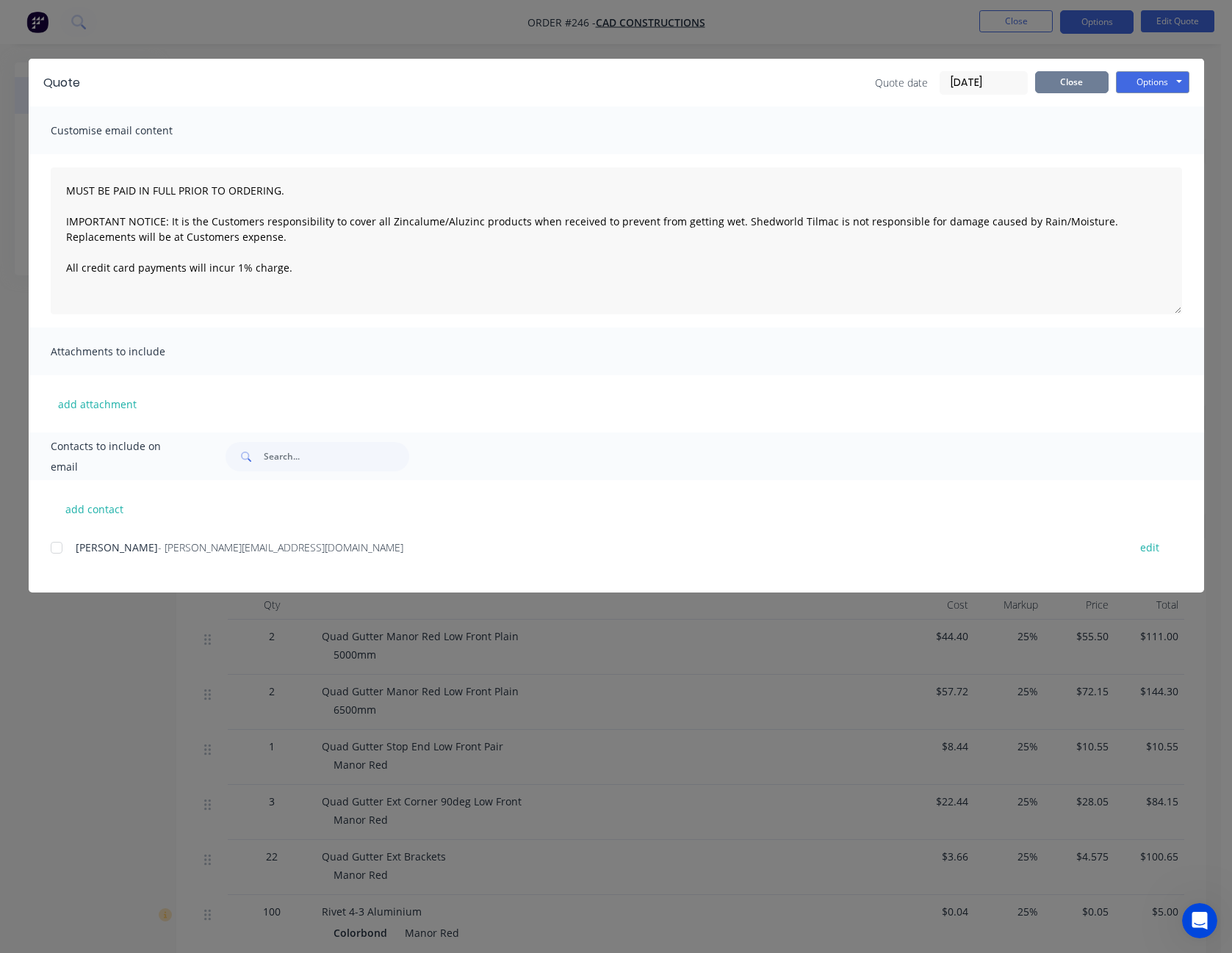
click at [1084, 84] on button "Close" at bounding box center [1072, 83] width 73 height 22
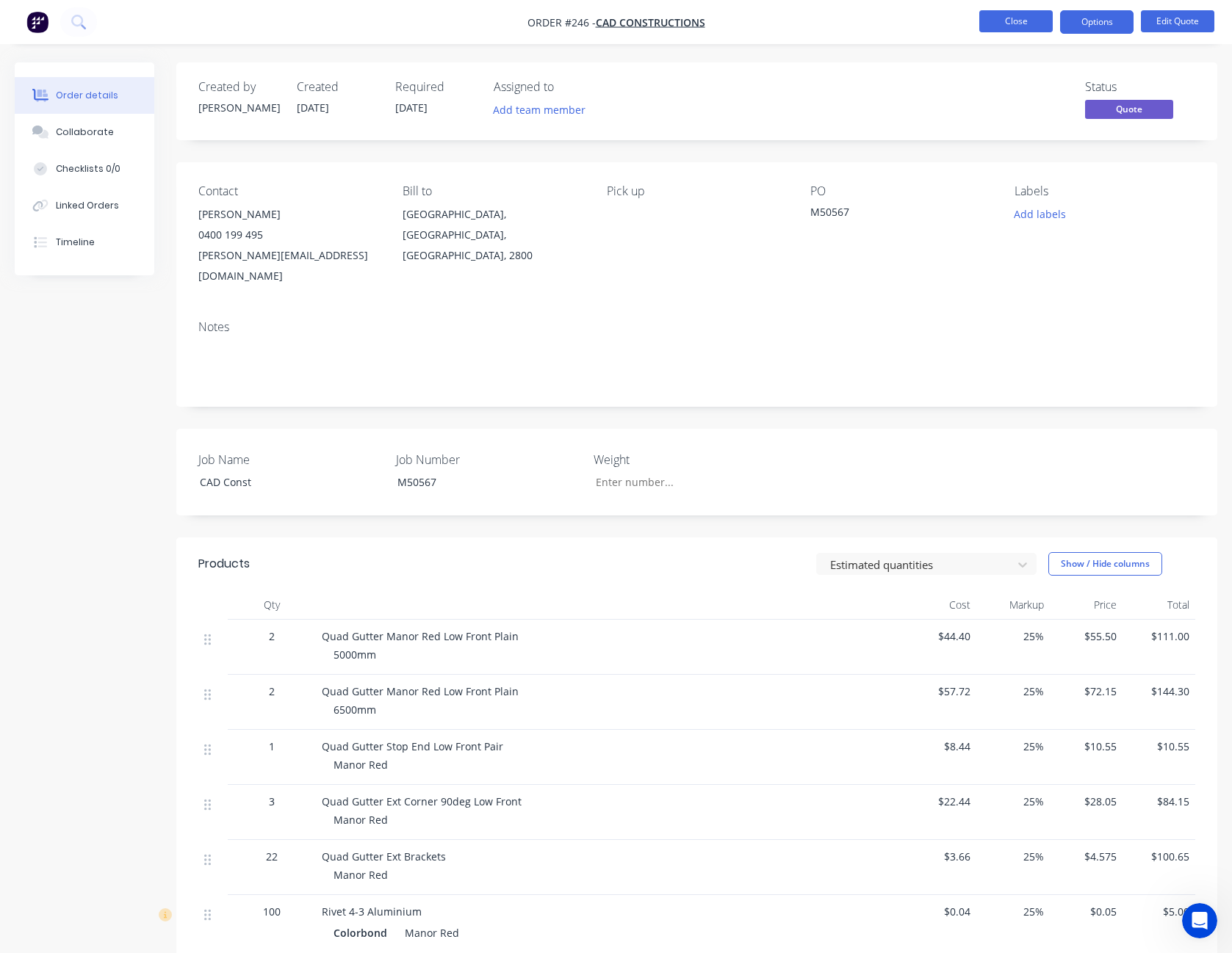
click at [1016, 20] on button "Close" at bounding box center [1016, 21] width 73 height 22
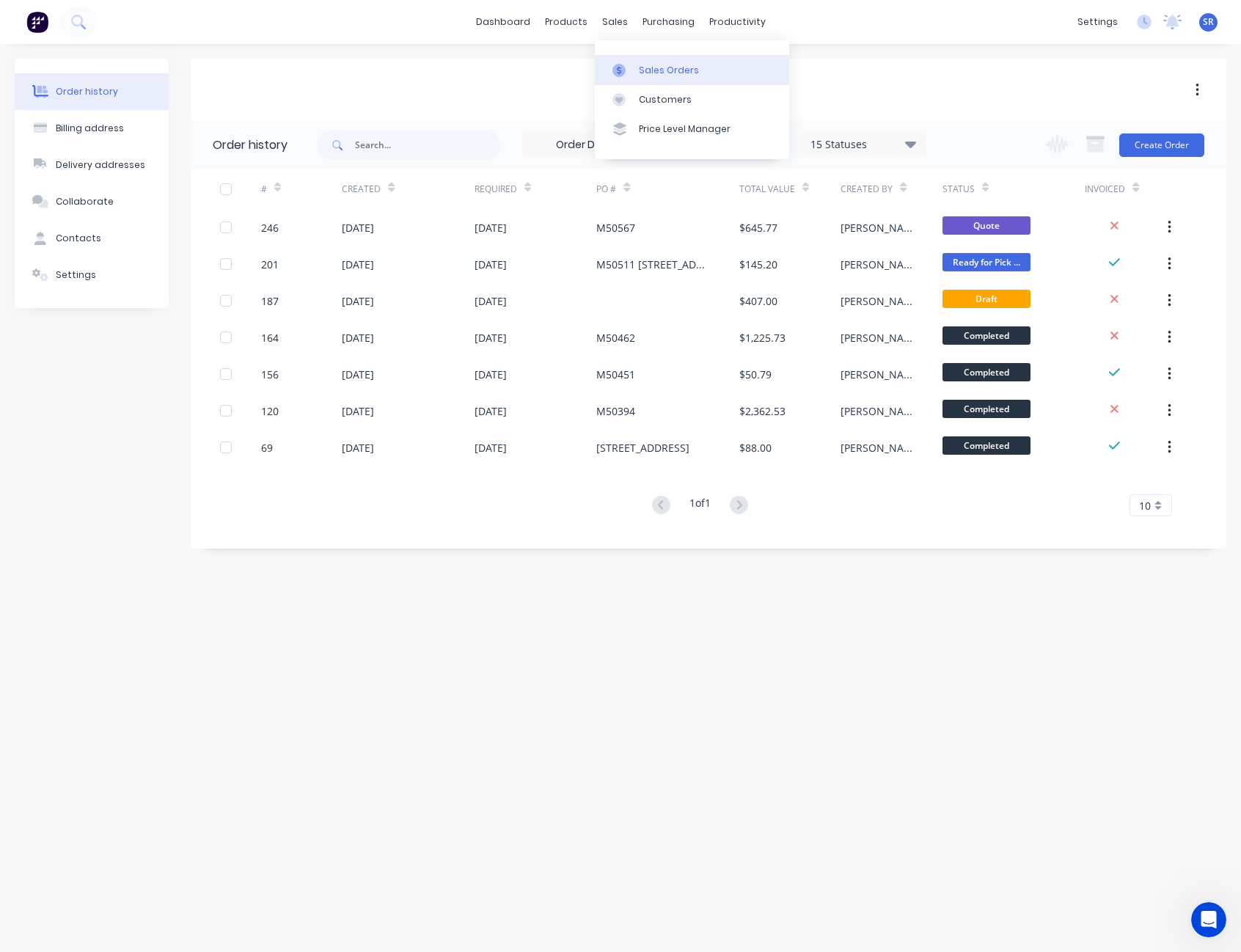
click at [663, 61] on link "Sales Orders" at bounding box center [692, 70] width 195 height 29
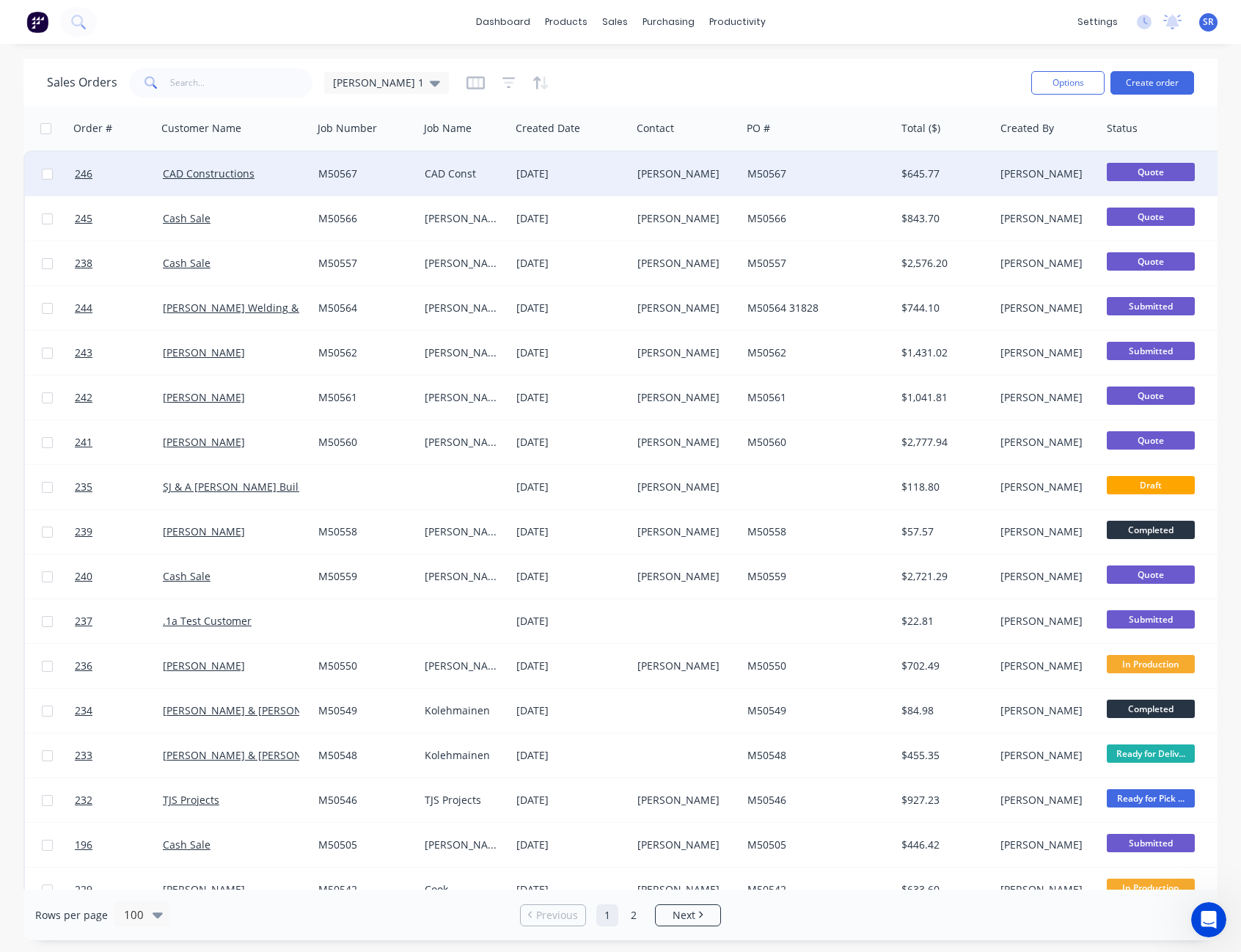
click at [583, 168] on div "25 Sep 2025" at bounding box center [571, 174] width 110 height 14
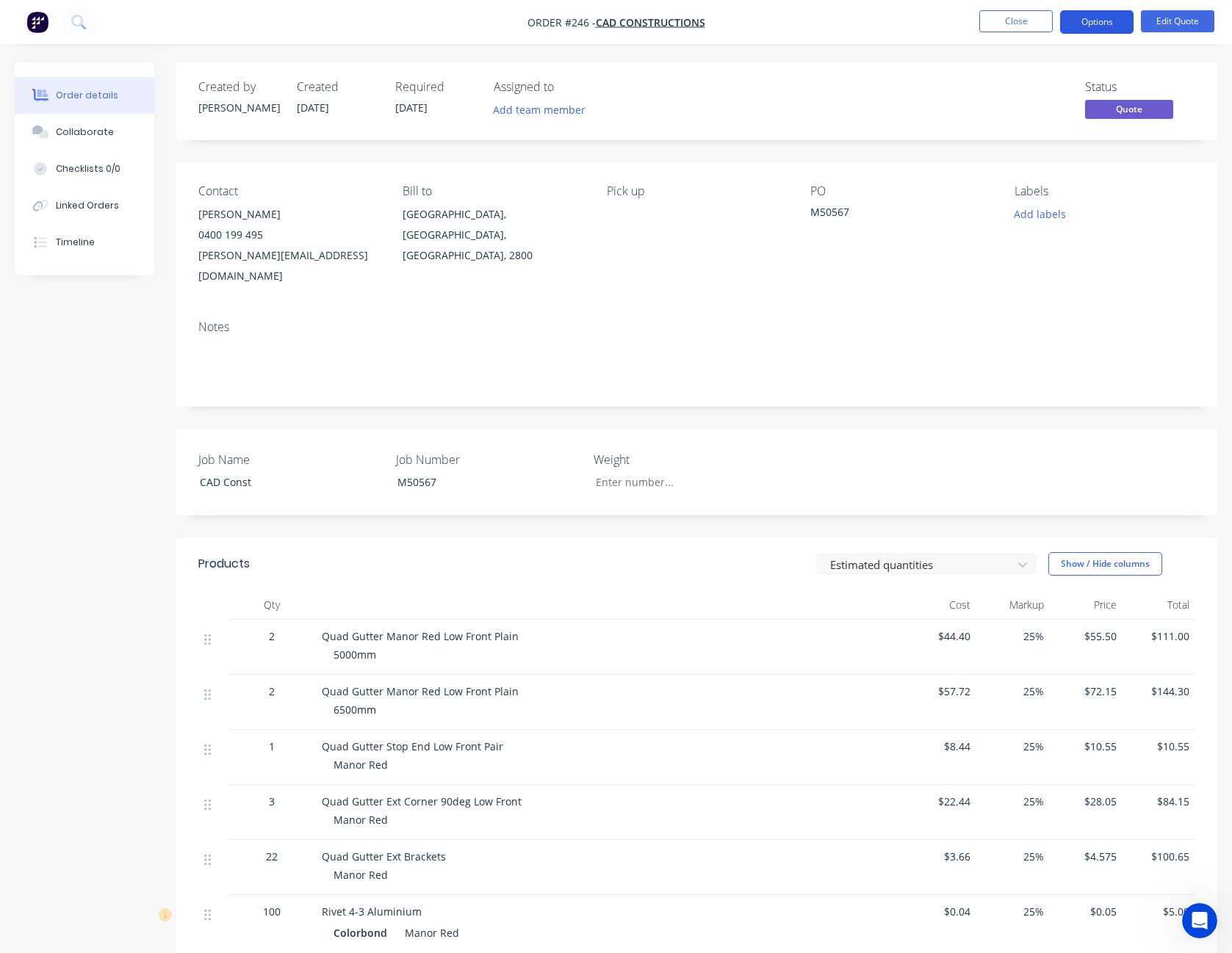
click at [1103, 20] on button "Options" at bounding box center [1097, 22] width 73 height 24
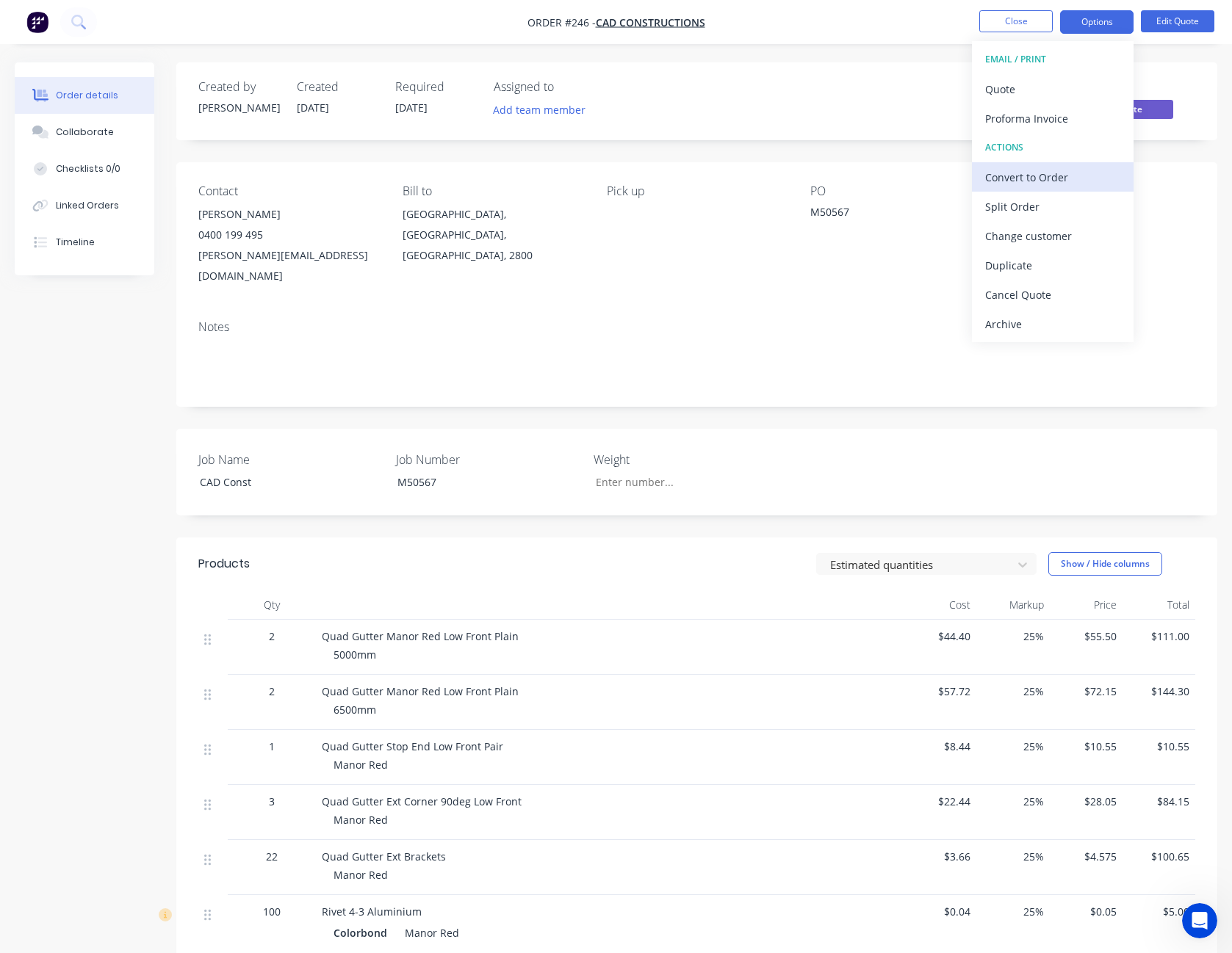
click at [1077, 169] on div "EMAIL / PRINT Quote Proforma Invoice ACTIONS Convert to Order Split Order Chang…" at bounding box center [1053, 192] width 162 height 301
click at [1077, 169] on div "Convert to Order" at bounding box center [1053, 177] width 135 height 21
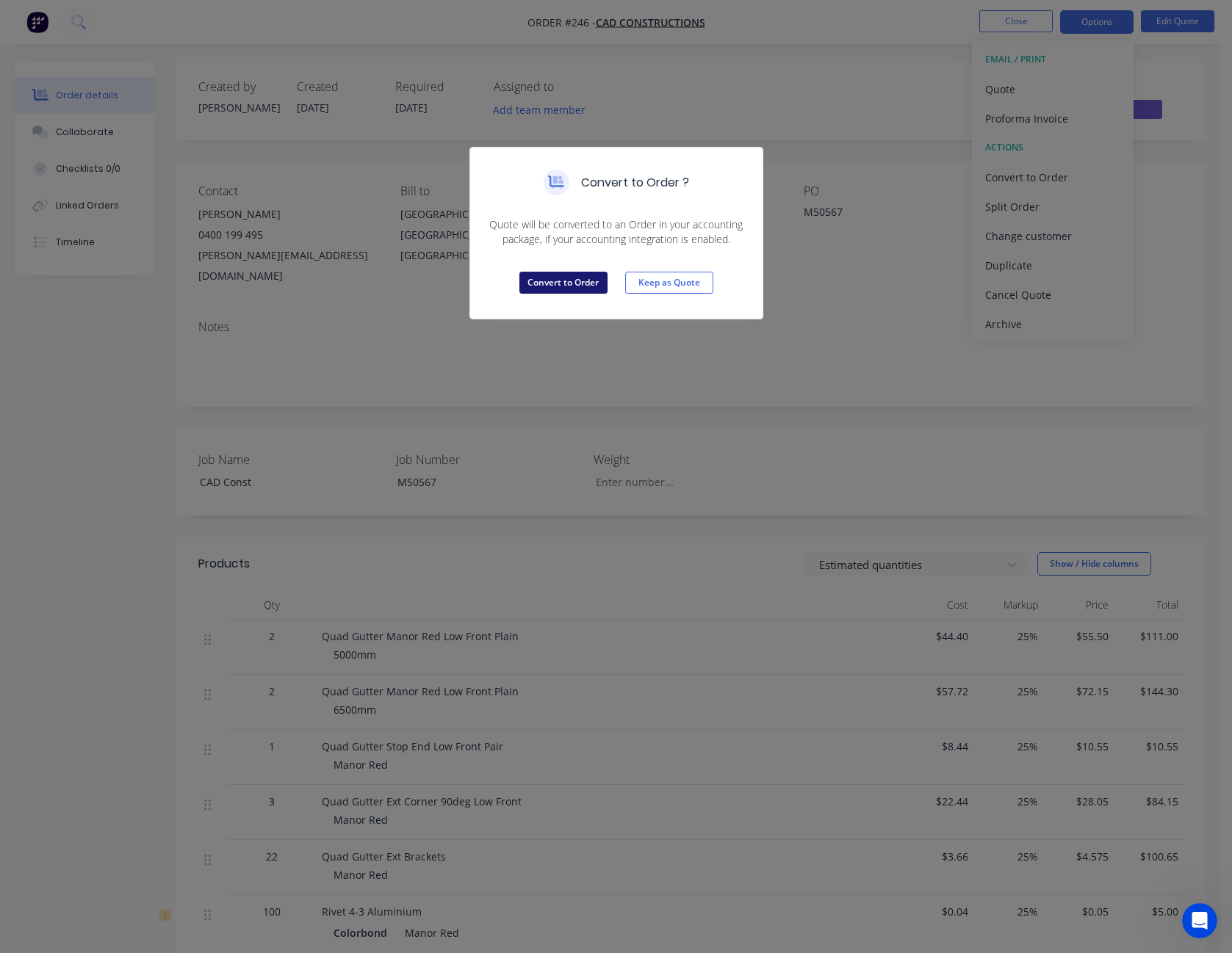
click at [590, 288] on button "Convert to Order" at bounding box center [563, 283] width 88 height 22
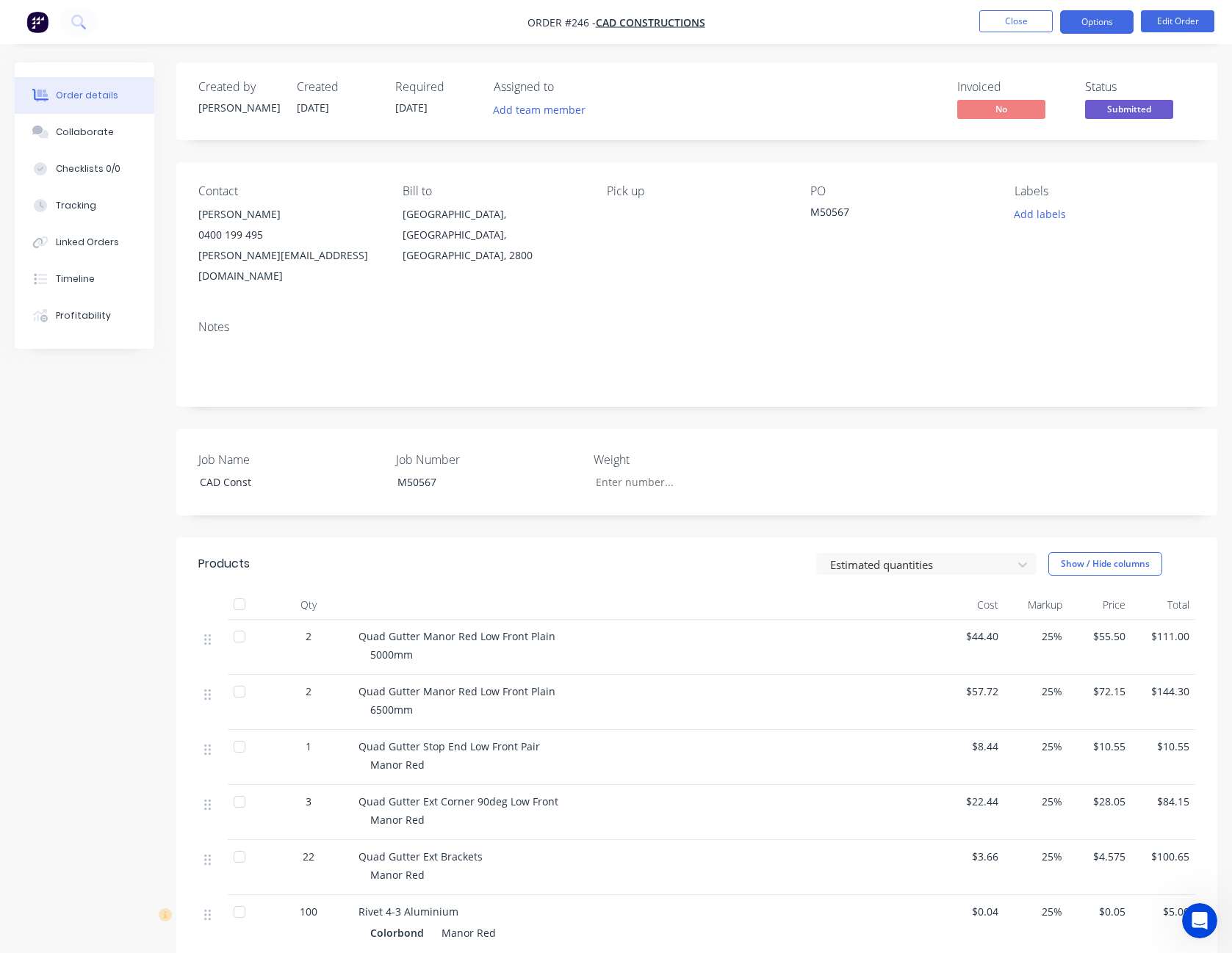
click at [1108, 24] on button "Options" at bounding box center [1097, 22] width 73 height 24
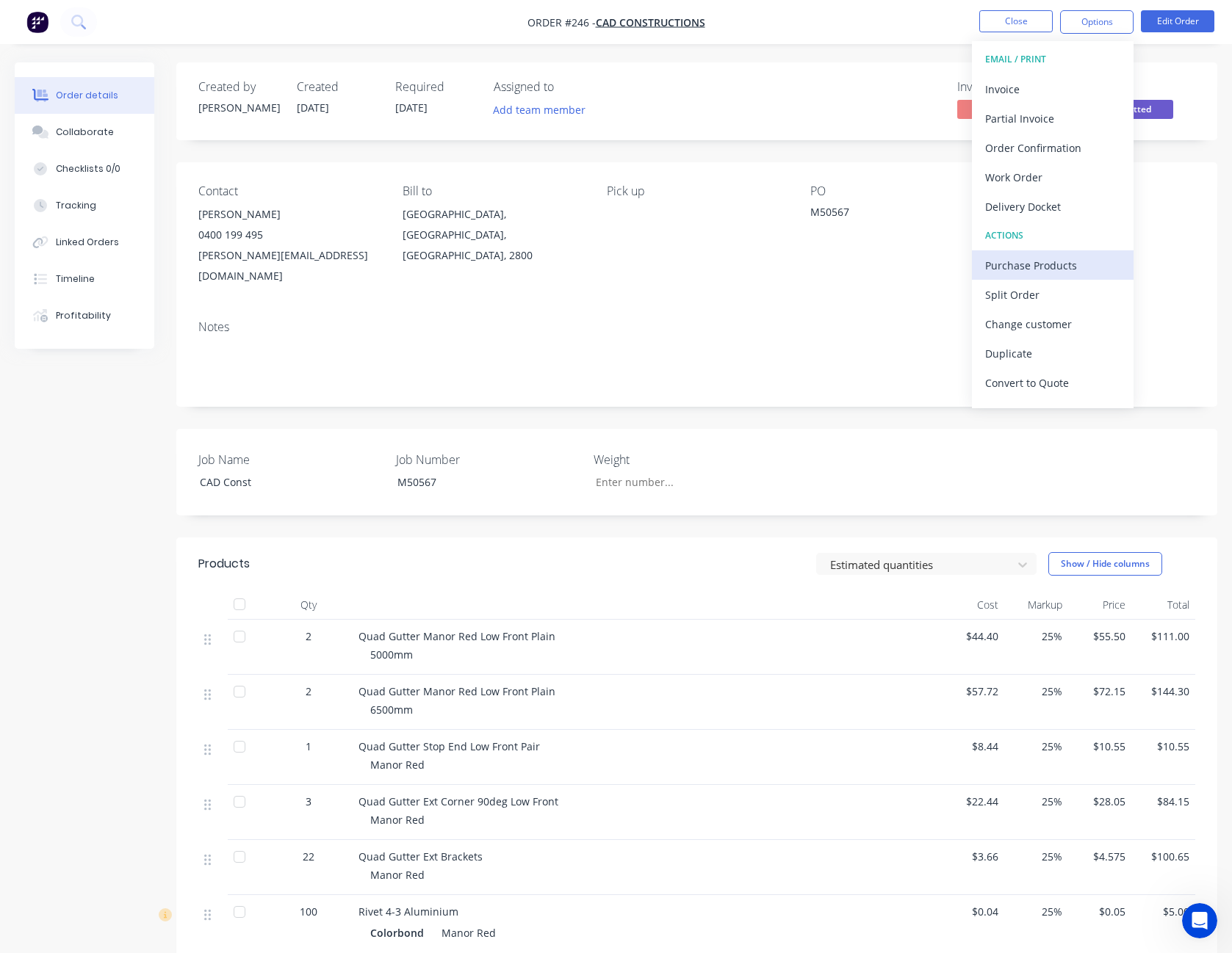
click at [1034, 266] on div "Purchase Products" at bounding box center [1053, 265] width 135 height 21
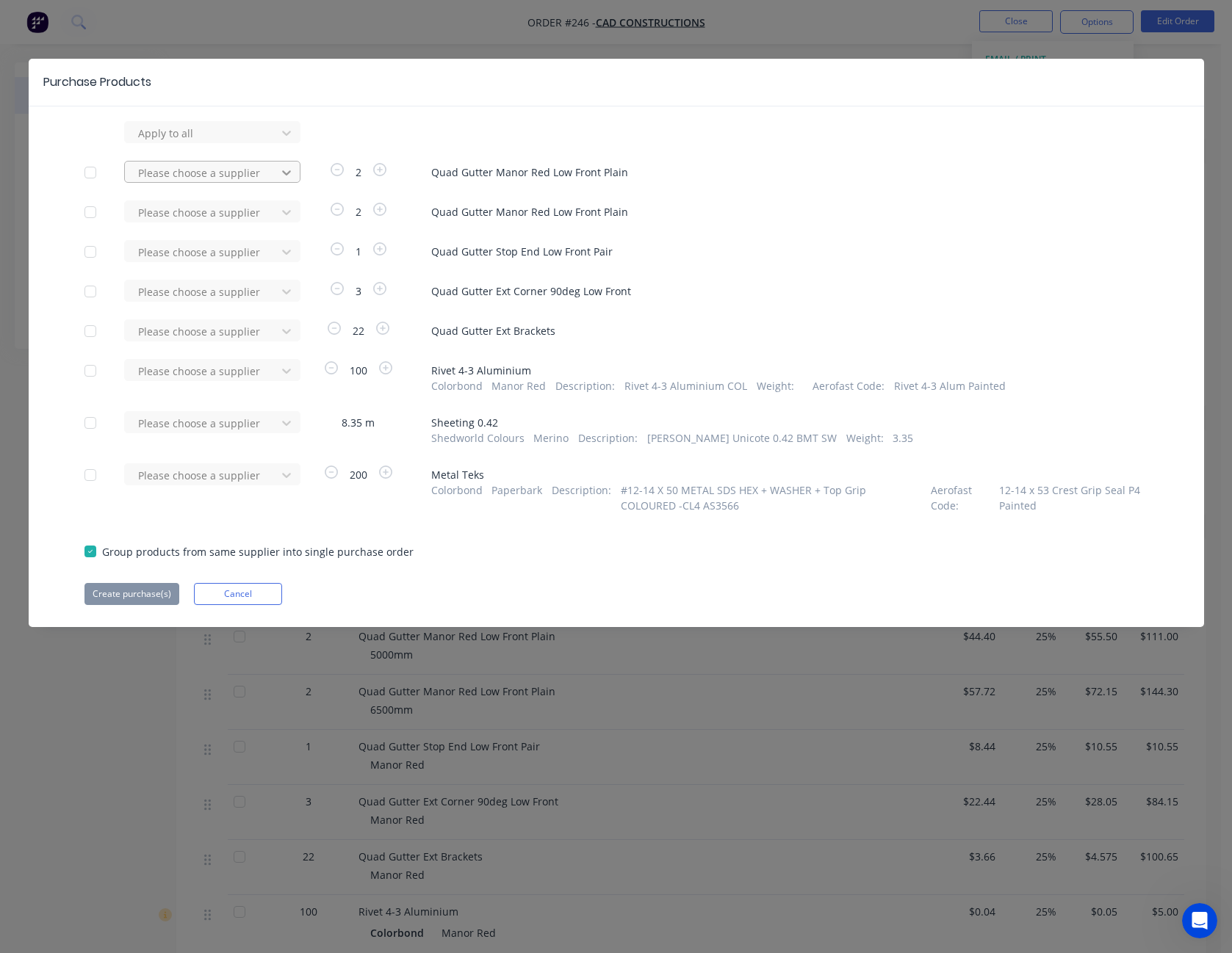
click at [286, 173] on icon at bounding box center [286, 172] width 14 height 14
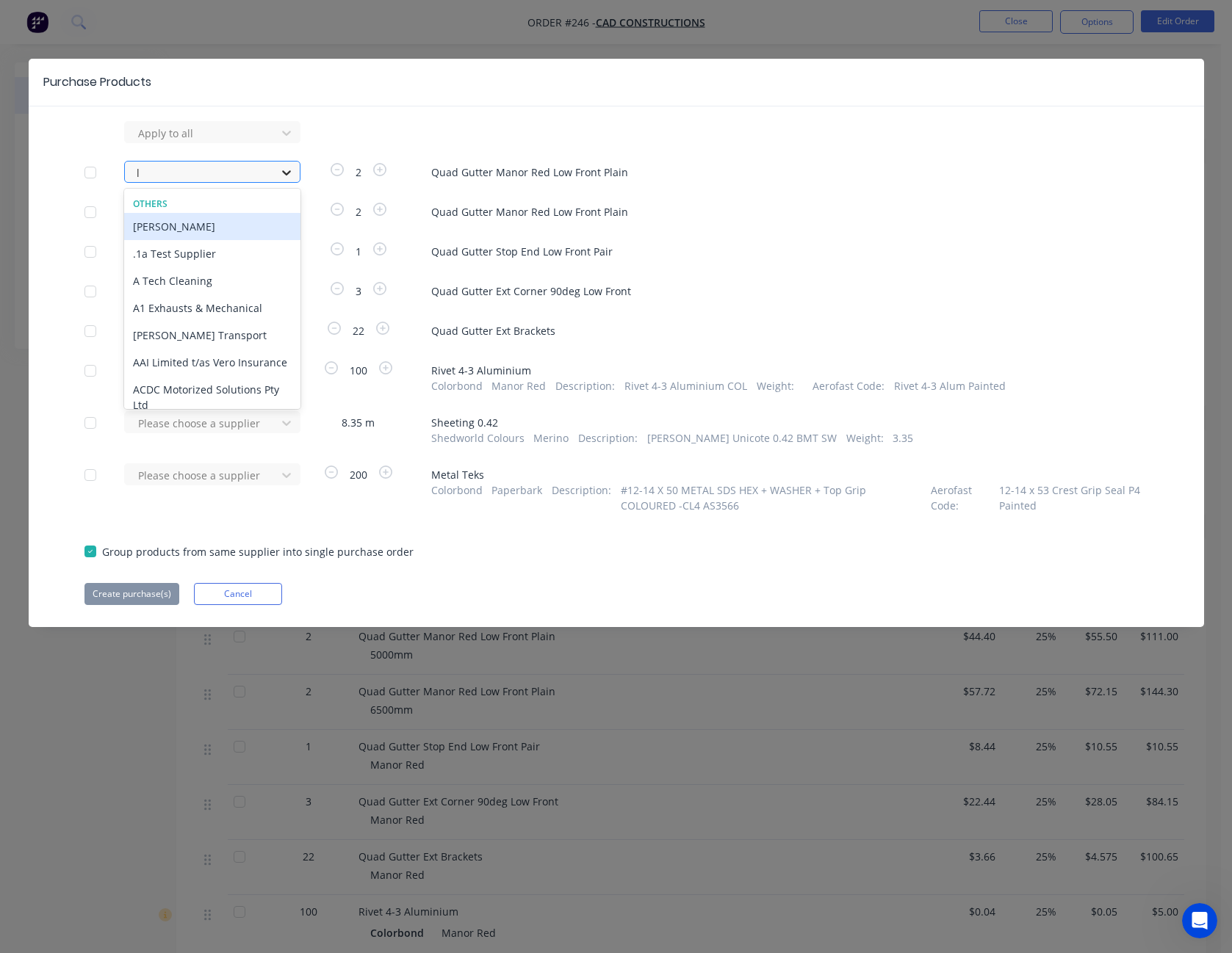
type input "ly"
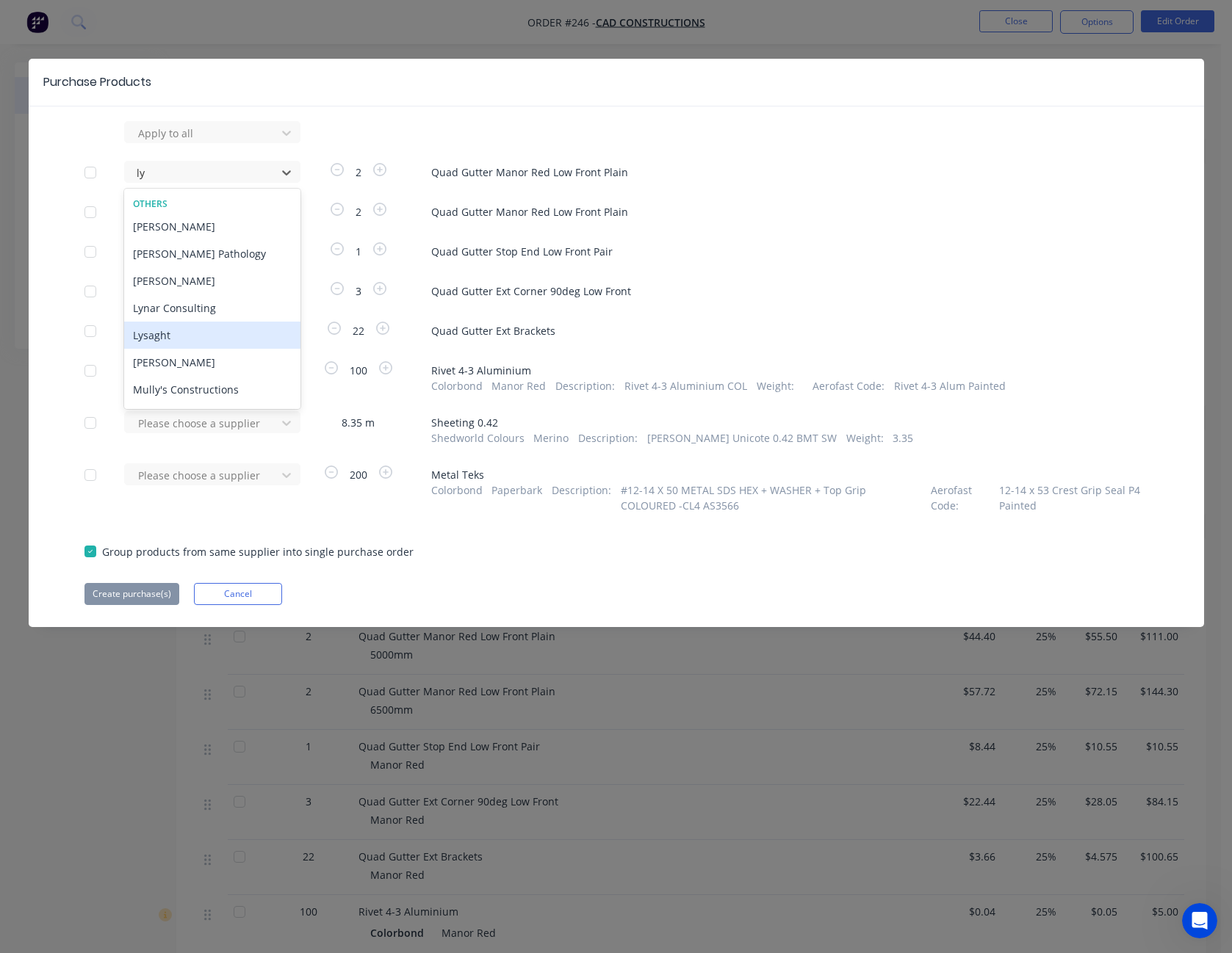
click at [169, 349] on div "Lysaght" at bounding box center [212, 336] width 176 height 27
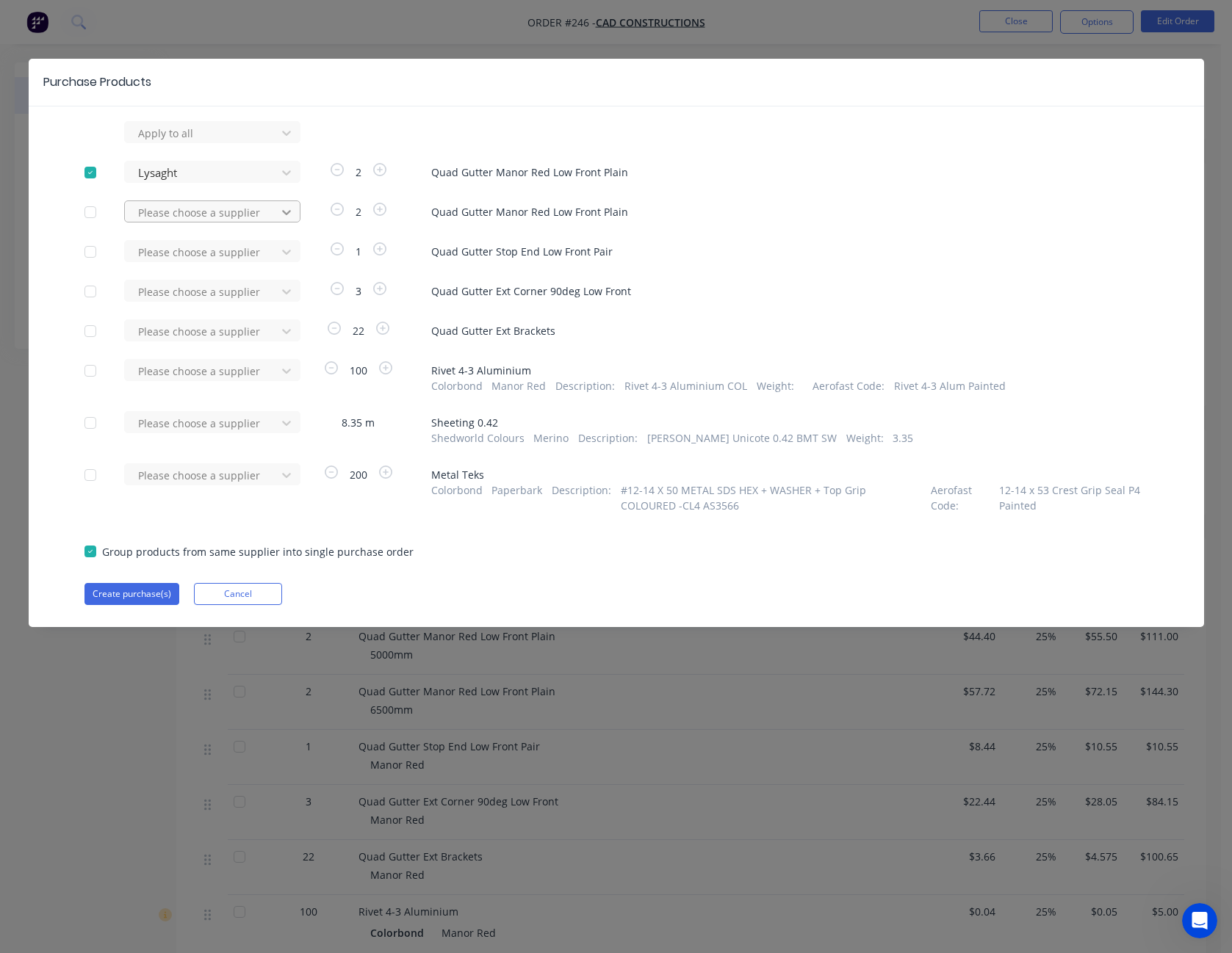
click at [283, 210] on icon at bounding box center [286, 212] width 14 height 14
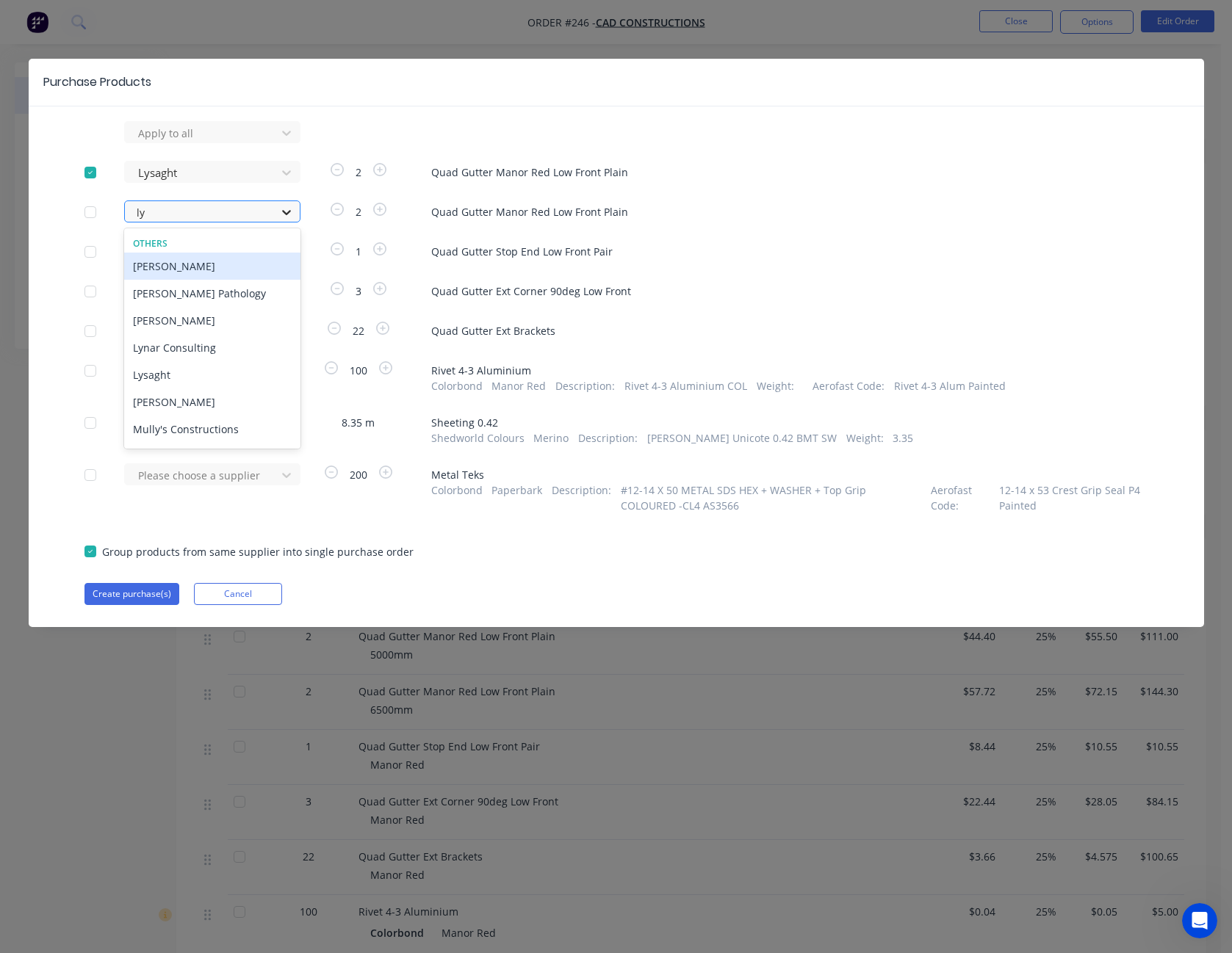
type input "lys"
click at [210, 266] on div "Lysaght" at bounding box center [212, 267] width 176 height 27
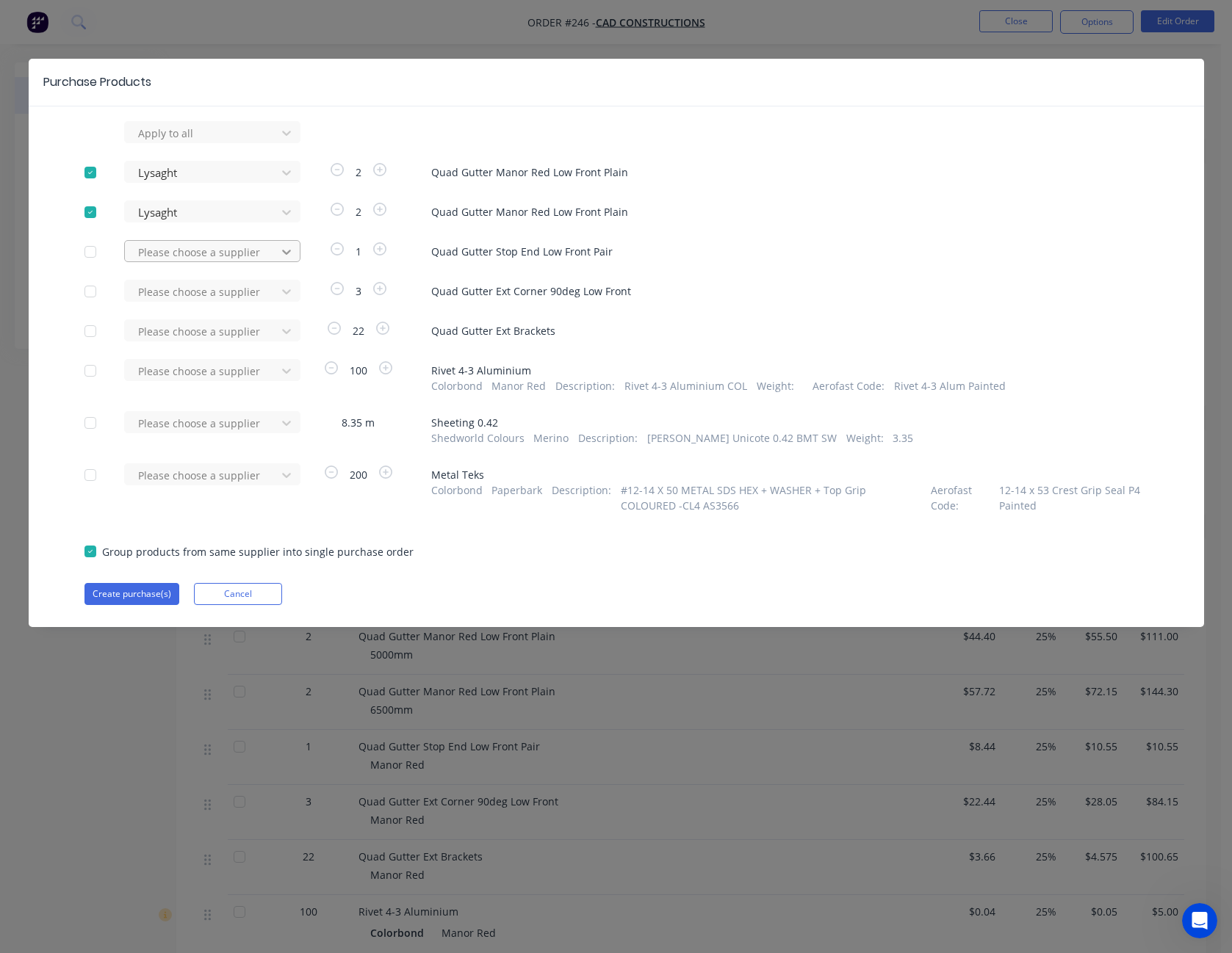
click at [286, 250] on icon at bounding box center [286, 251] width 14 height 14
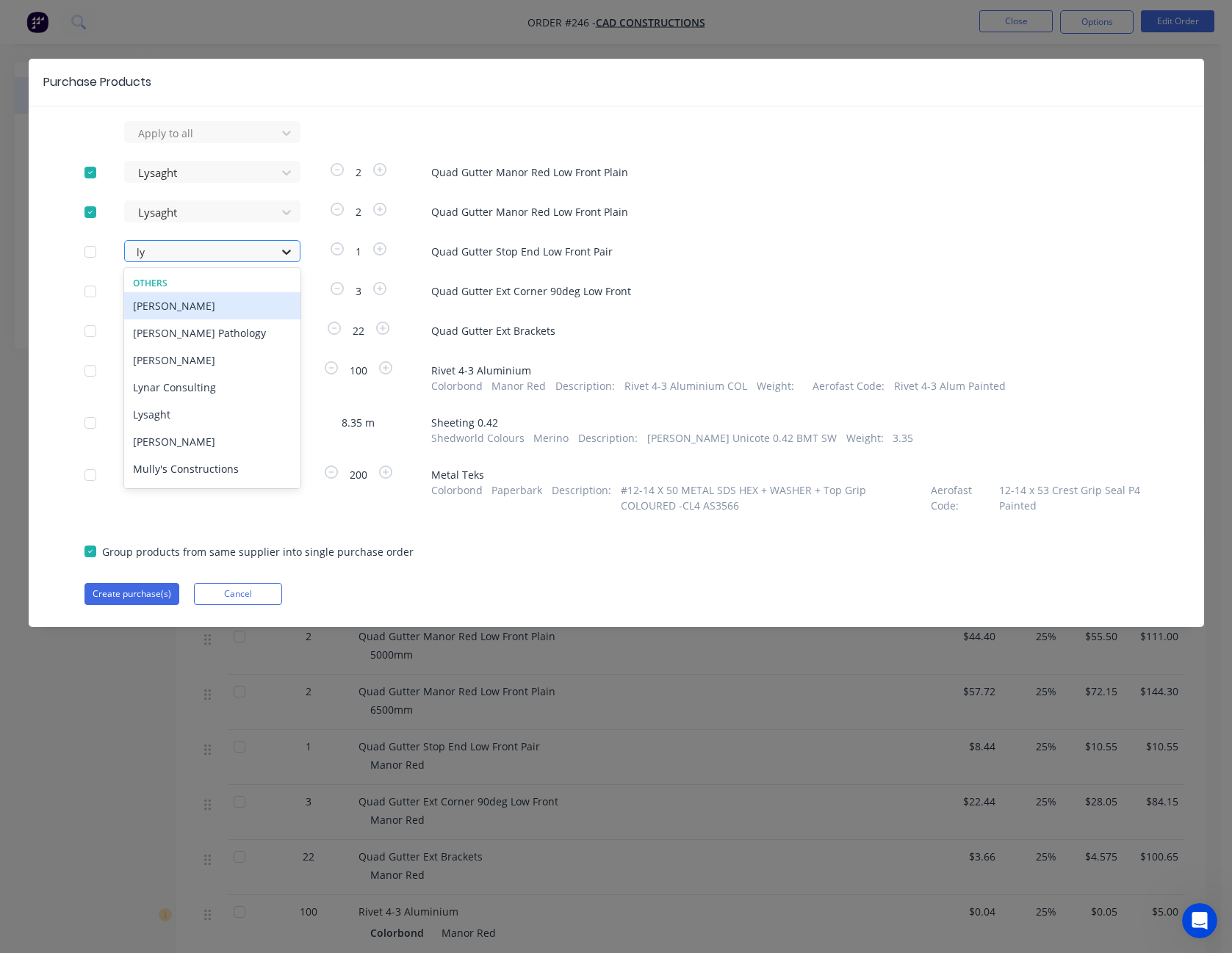
type input "lys"
click at [233, 300] on div "Lysaght" at bounding box center [212, 306] width 176 height 27
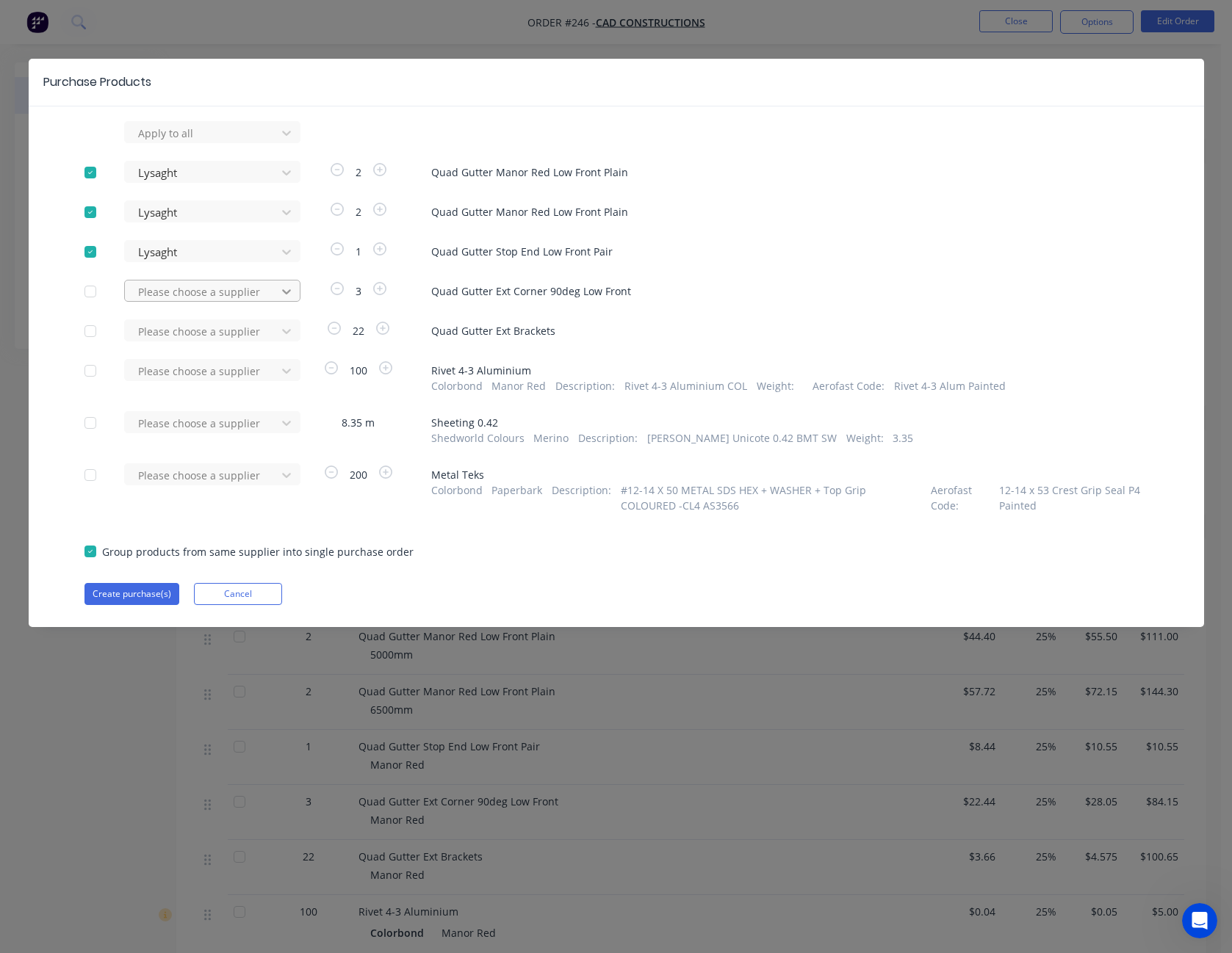
click at [291, 291] on icon at bounding box center [286, 292] width 9 height 5
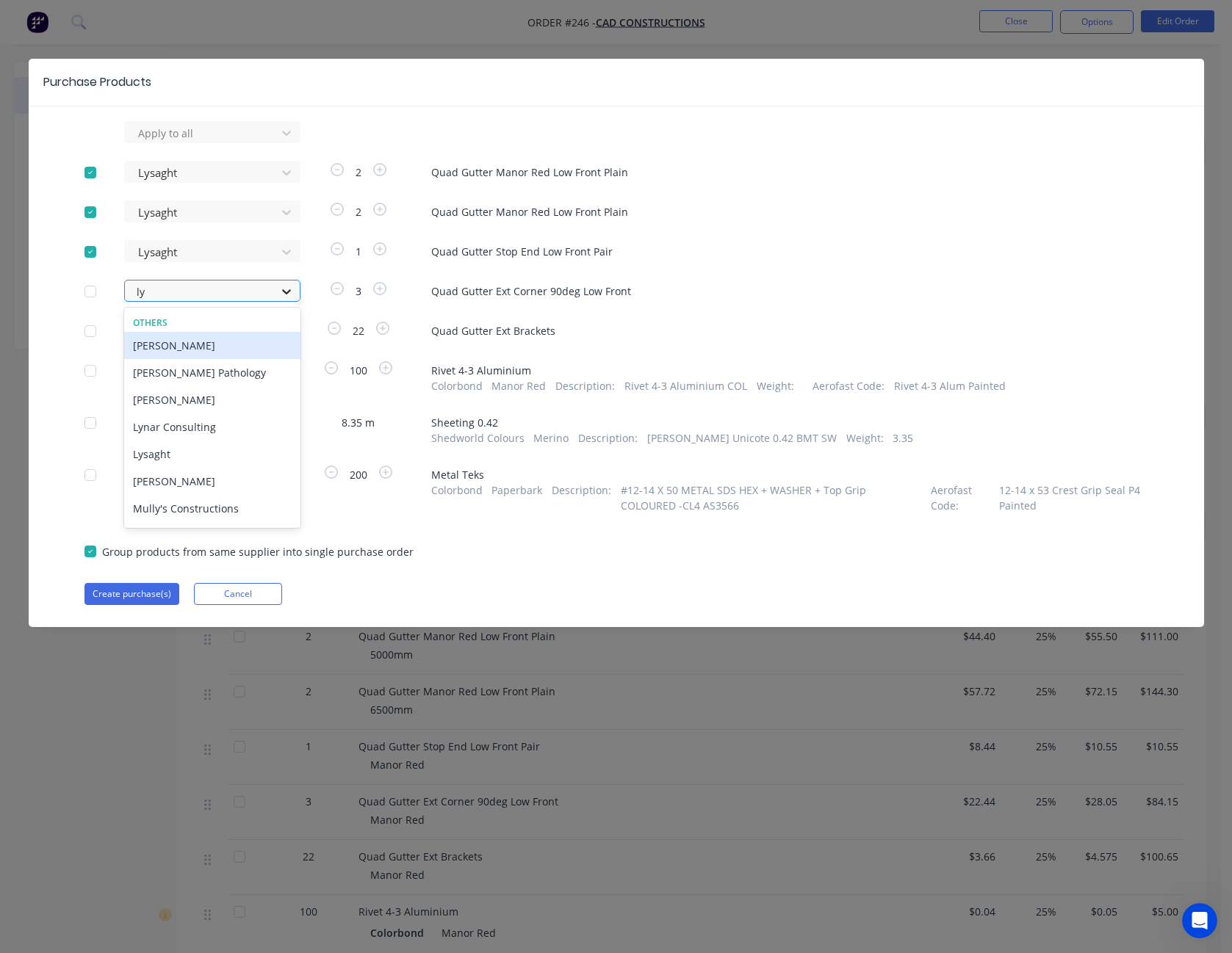
type input "lys"
click at [215, 352] on div "Lysaght" at bounding box center [212, 346] width 176 height 27
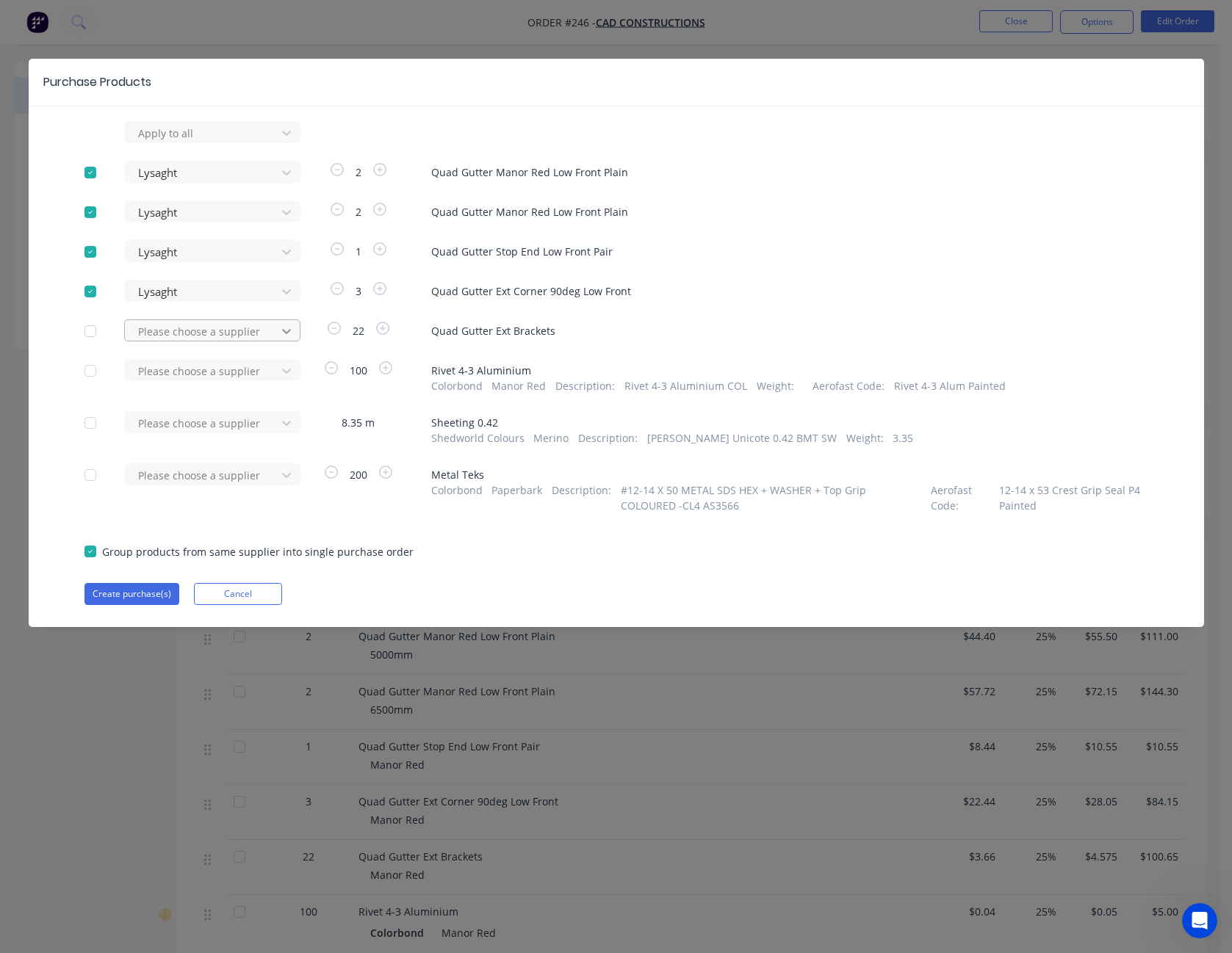
click at [291, 332] on icon at bounding box center [286, 330] width 14 height 14
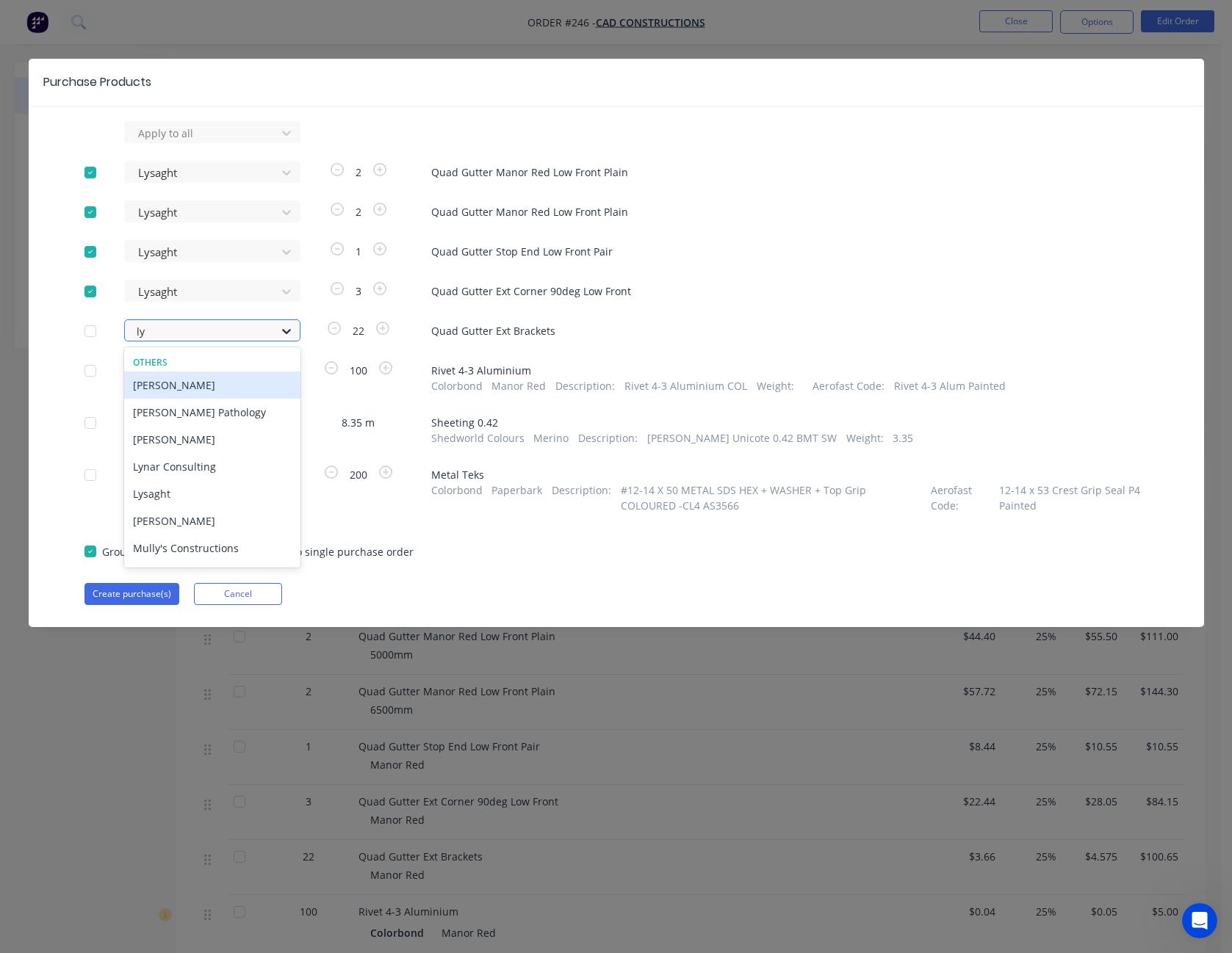
type input "lys"
click at [227, 388] on div "Lysaght" at bounding box center [212, 385] width 176 height 27
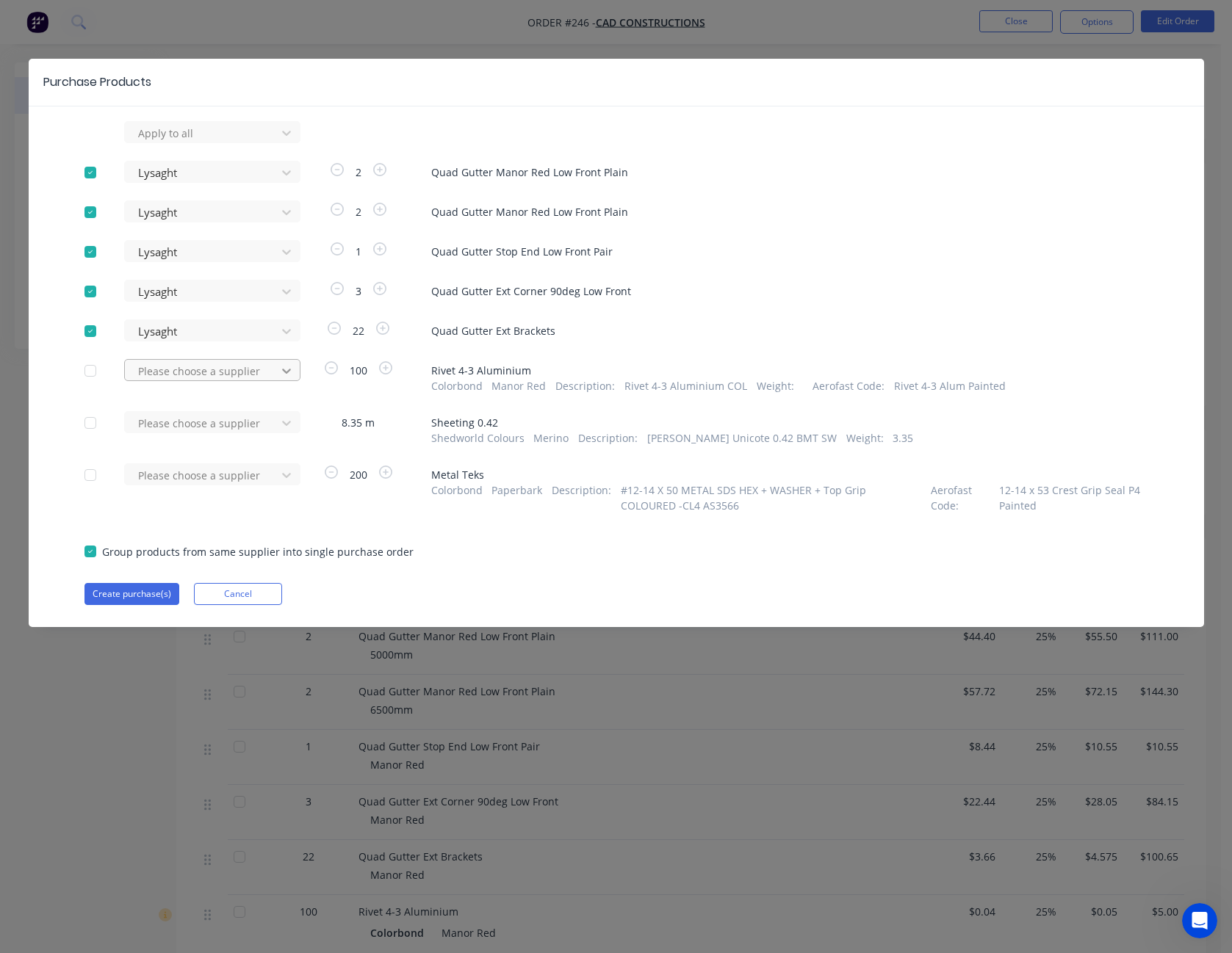
click at [290, 370] on icon at bounding box center [286, 371] width 9 height 5
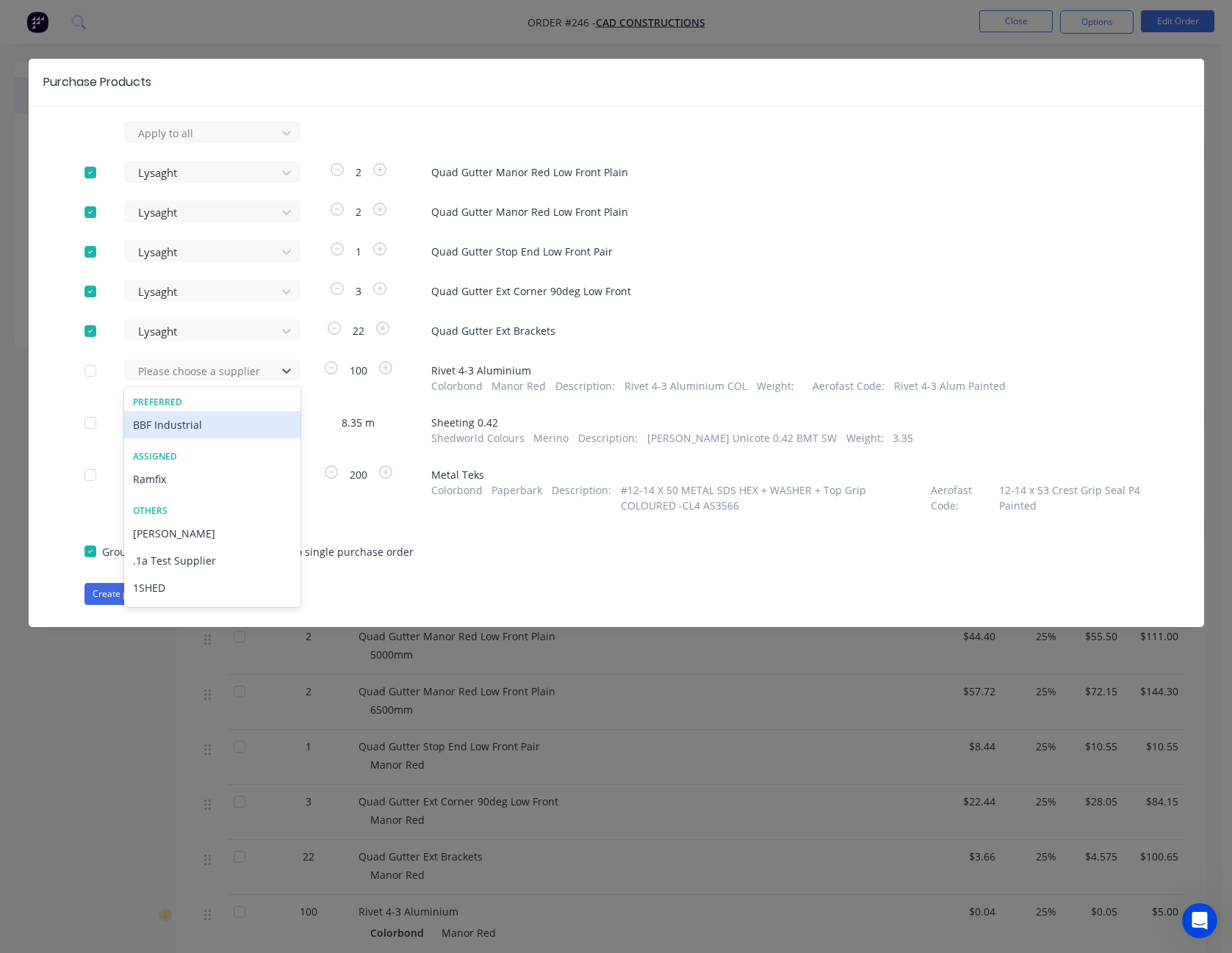
click at [249, 424] on div "BBF Industrial" at bounding box center [212, 425] width 176 height 27
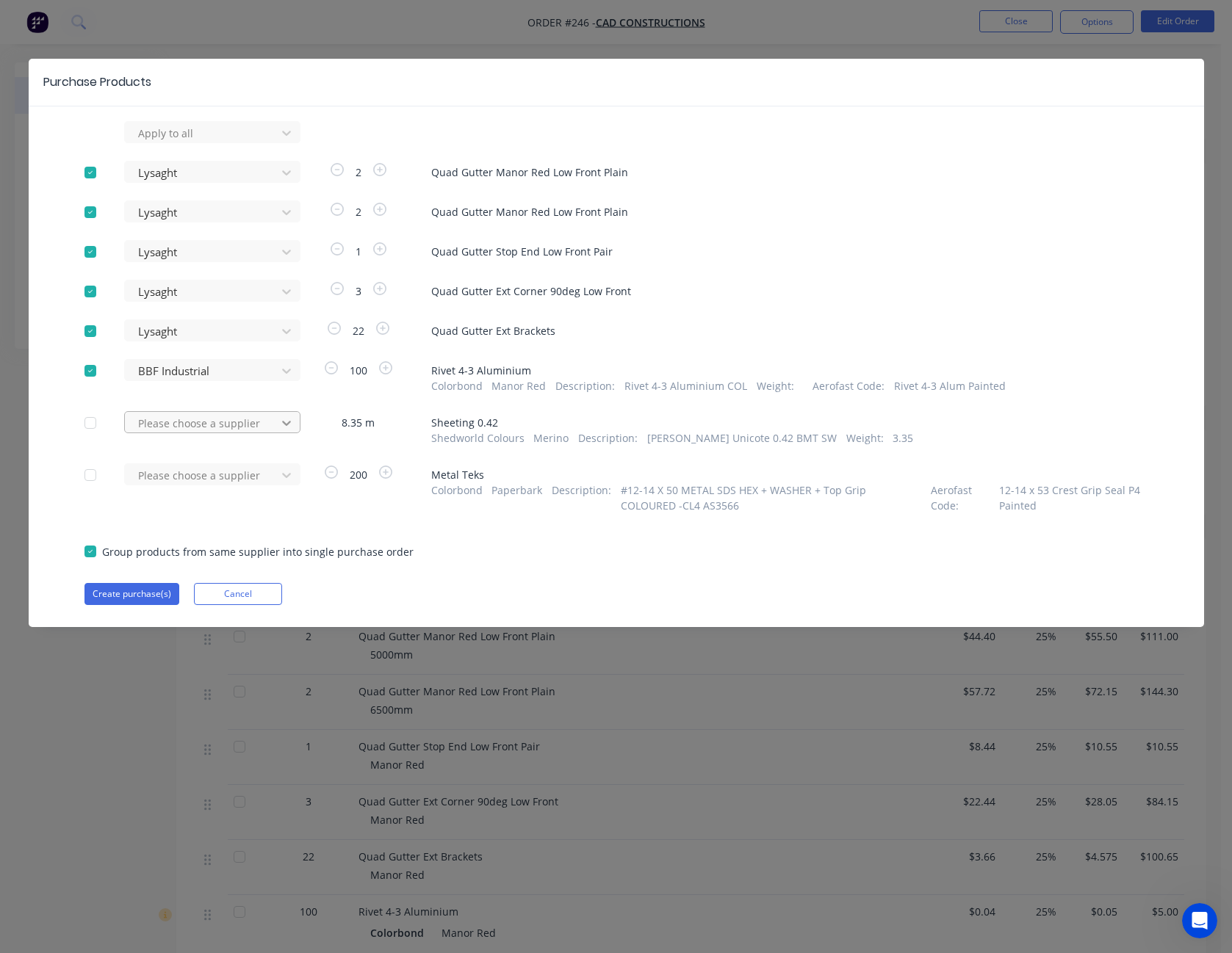
click at [286, 422] on icon at bounding box center [286, 422] width 14 height 14
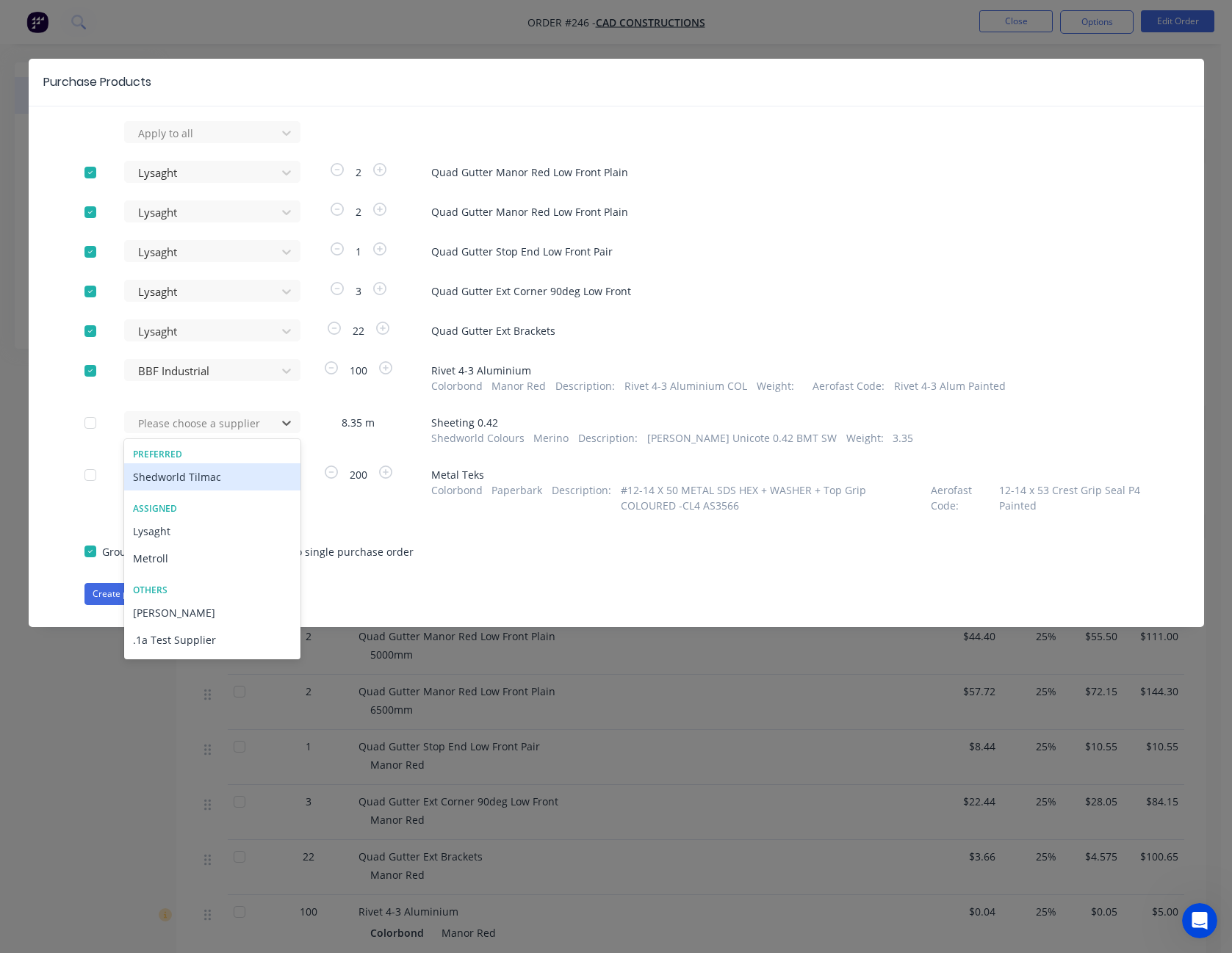
click at [256, 475] on div "Shedworld Tilmac" at bounding box center [212, 477] width 176 height 27
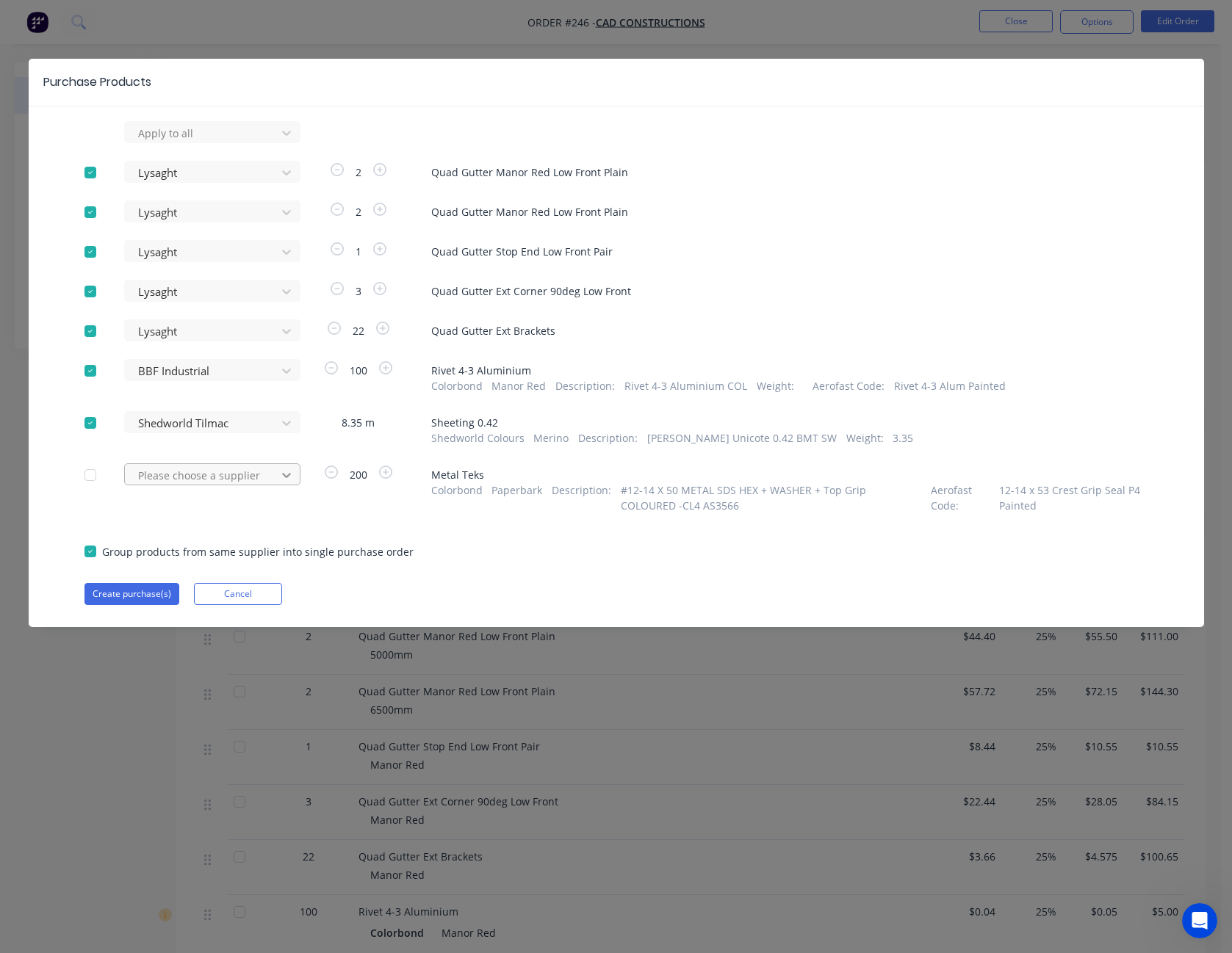
click at [285, 468] on div at bounding box center [286, 475] width 26 height 24
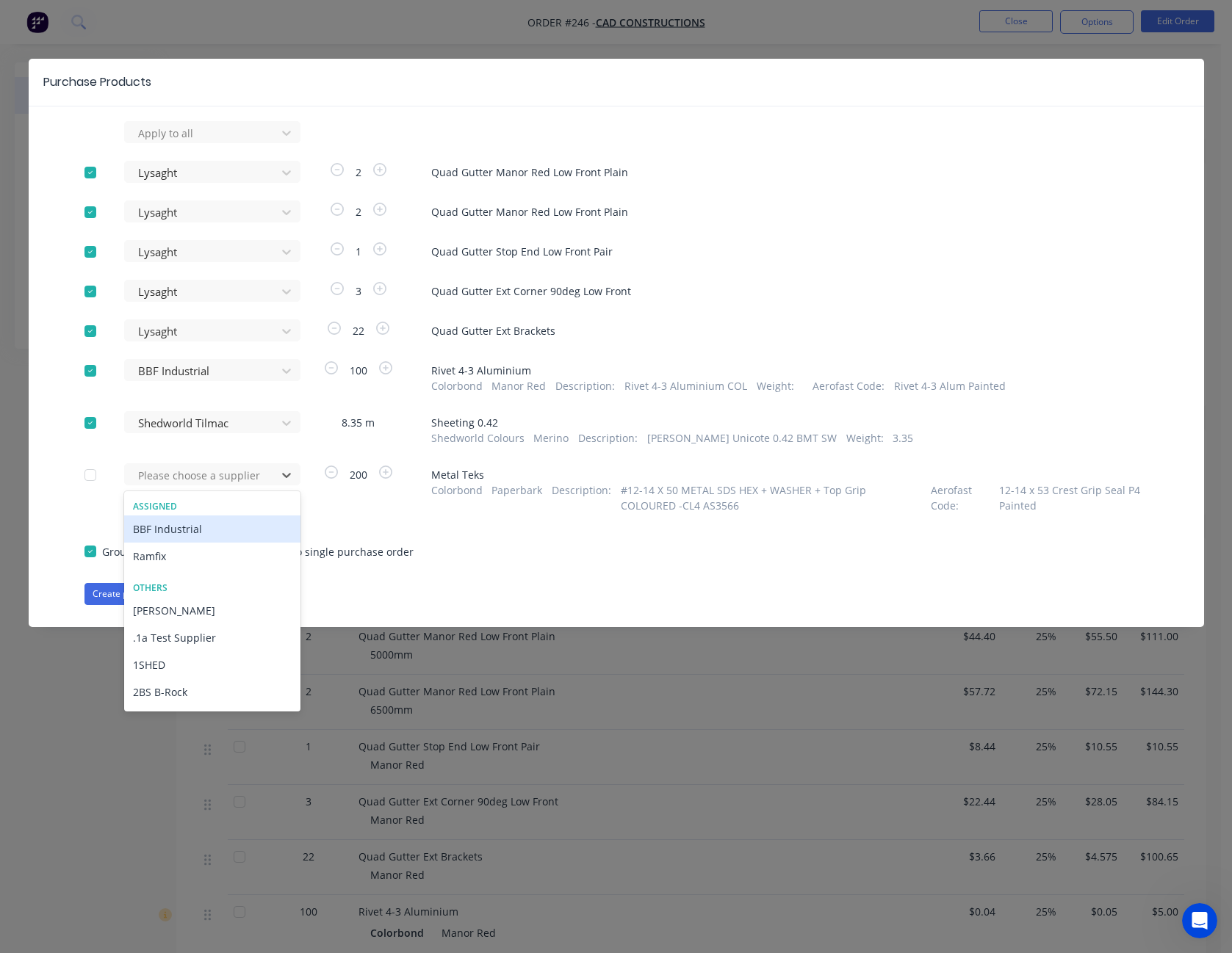
click at [254, 531] on div "BBF Industrial" at bounding box center [212, 529] width 176 height 27
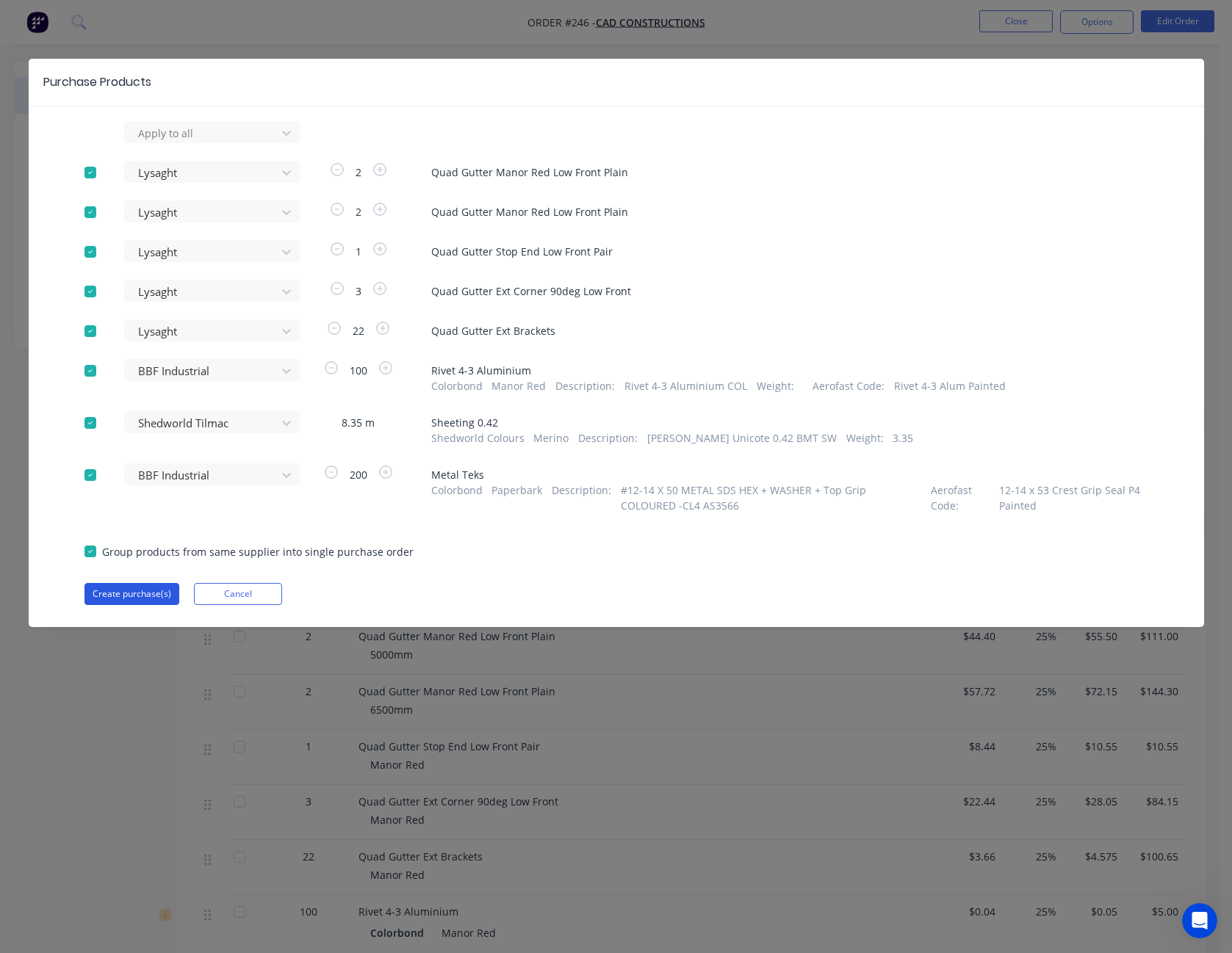
click at [141, 593] on button "Create purchase(s)" at bounding box center [131, 594] width 95 height 22
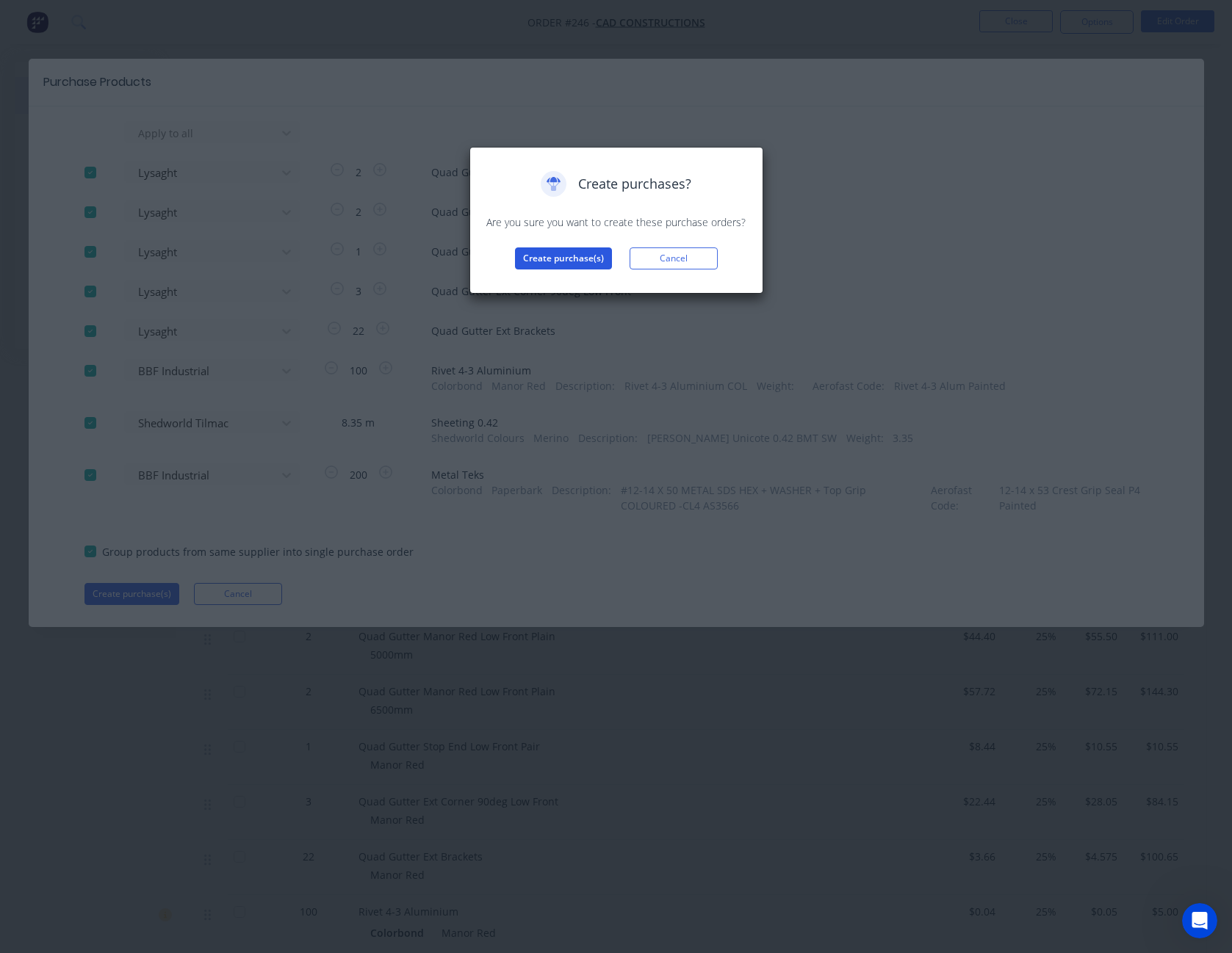
click at [583, 255] on button "Create purchase(s)" at bounding box center [564, 259] width 97 height 22
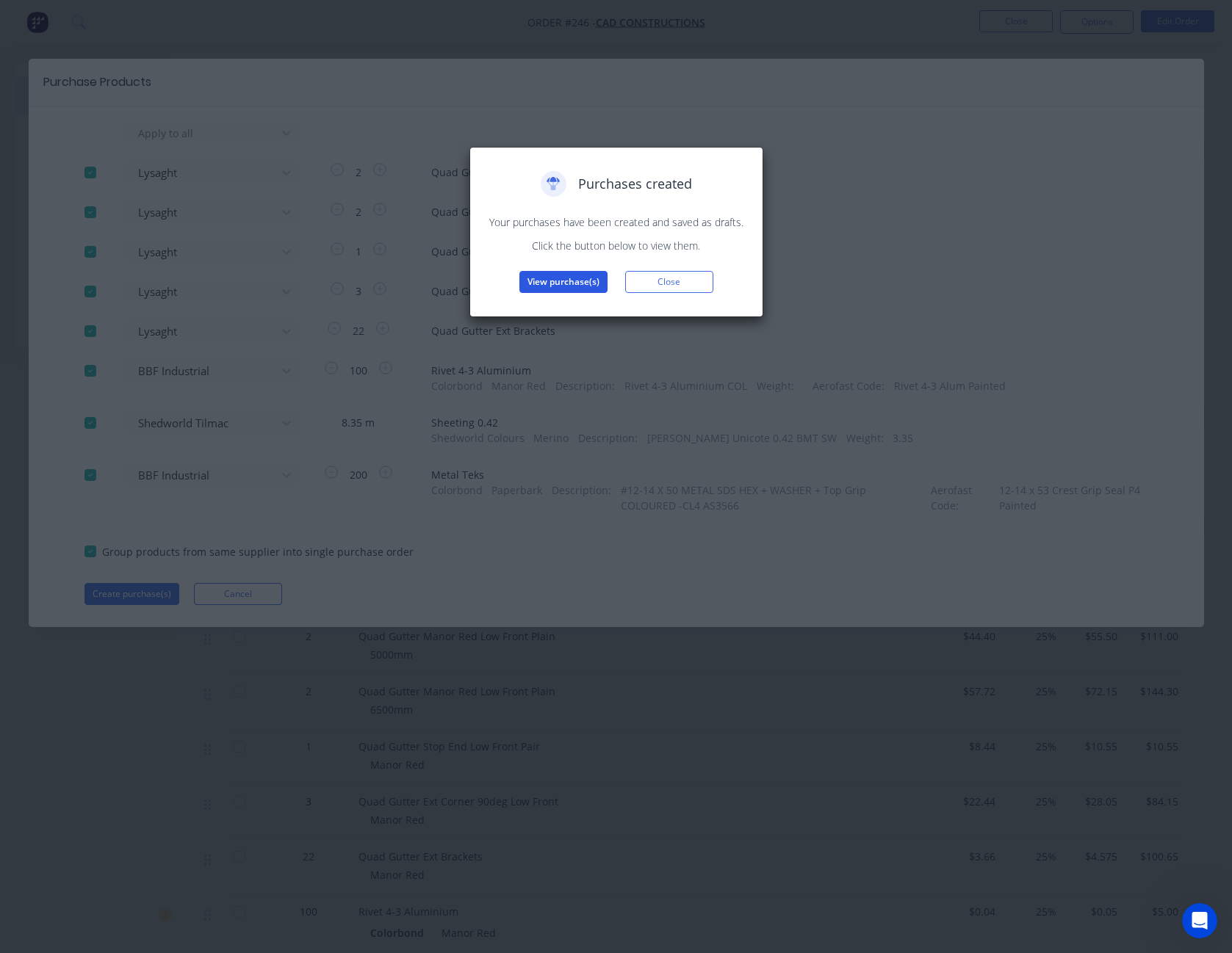
click at [573, 284] on button "View purchase(s)" at bounding box center [563, 282] width 88 height 22
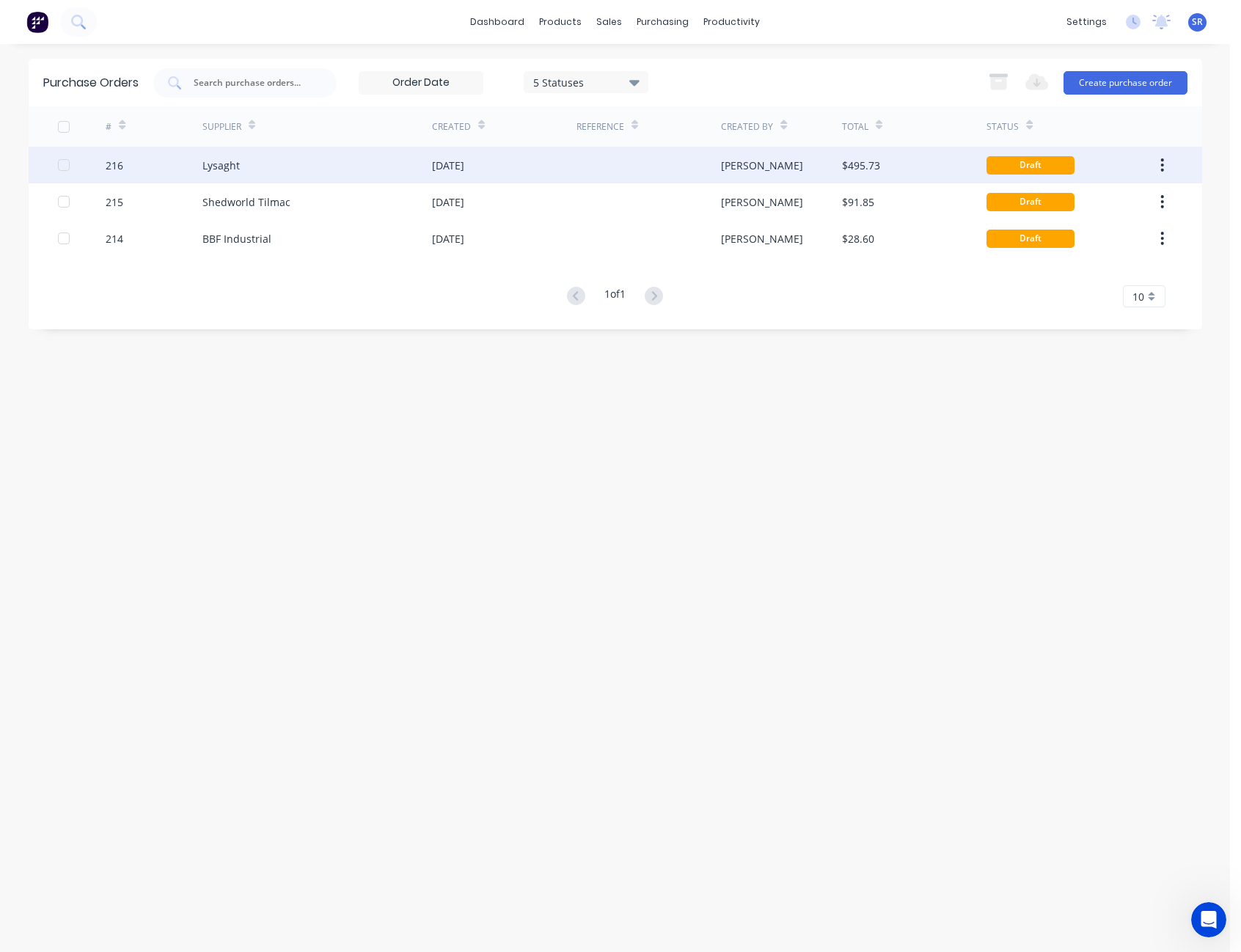
click at [651, 162] on div at bounding box center [649, 164] width 145 height 37
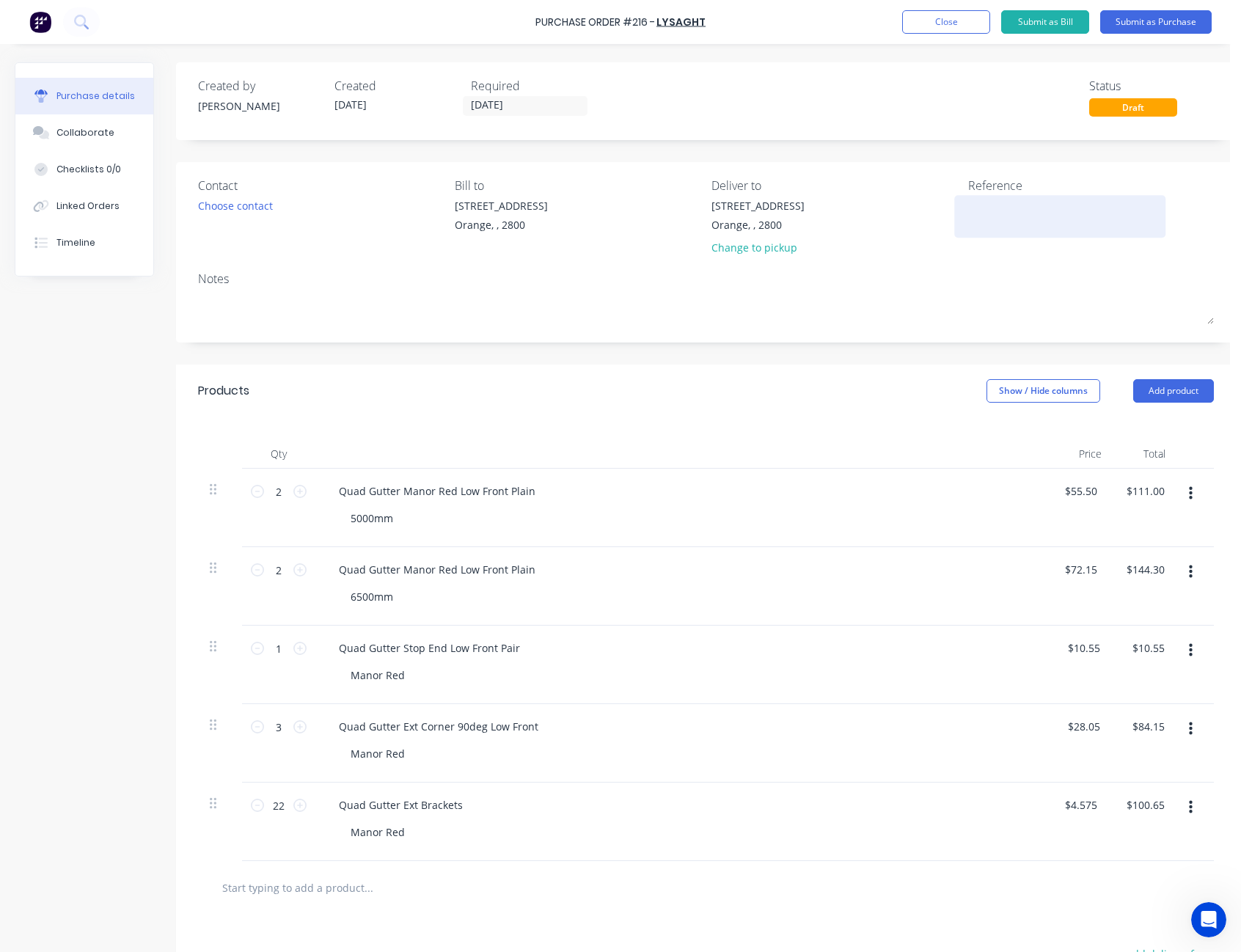
click at [969, 205] on textarea at bounding box center [1060, 214] width 184 height 33
type textarea "CAD"
type textarea "x"
type textarea "CAD -"
type textarea "x"
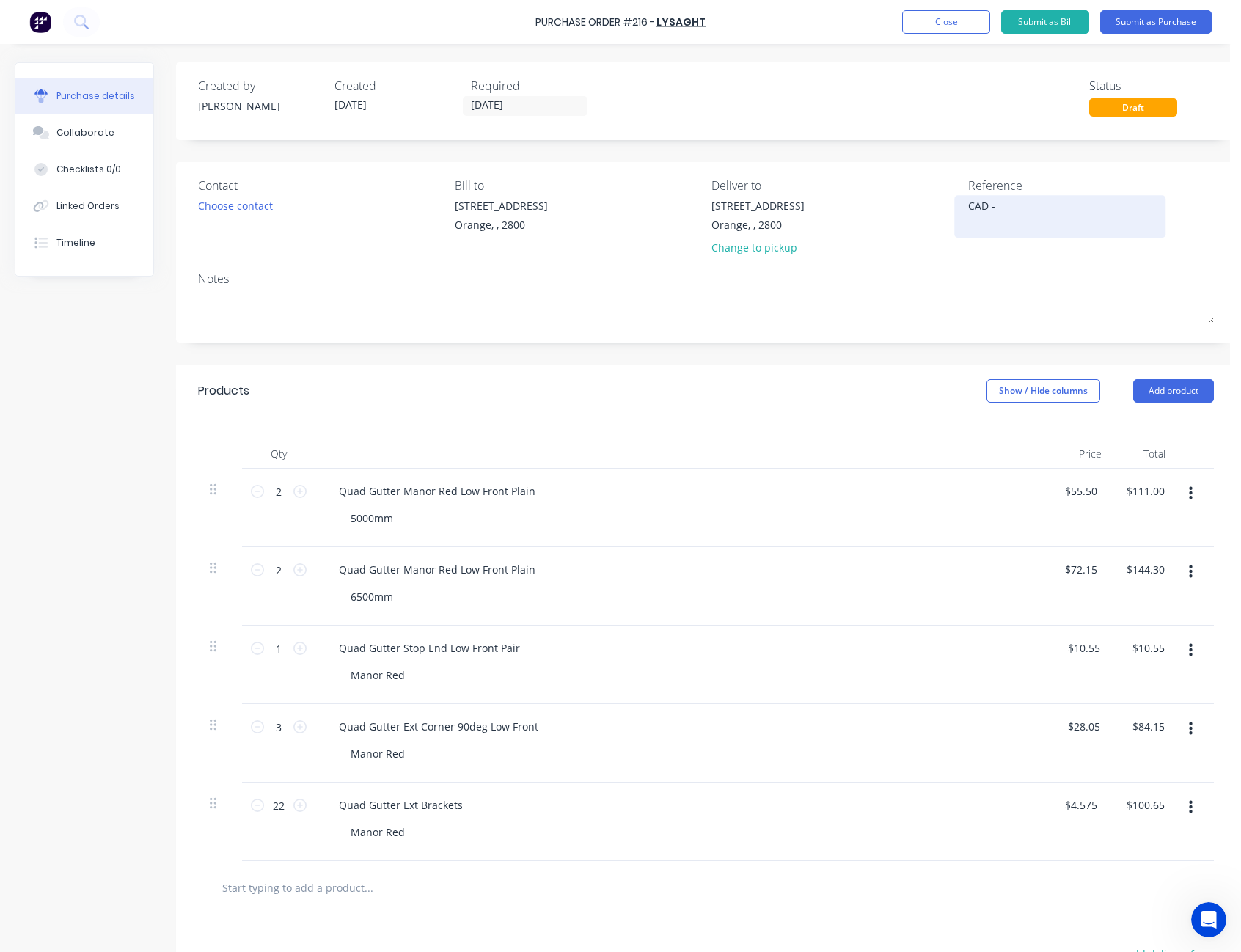
type textarea "CAD -"
type textarea "x"
type textarea "CAD - M"
type textarea "x"
type textarea "CAD - M5"
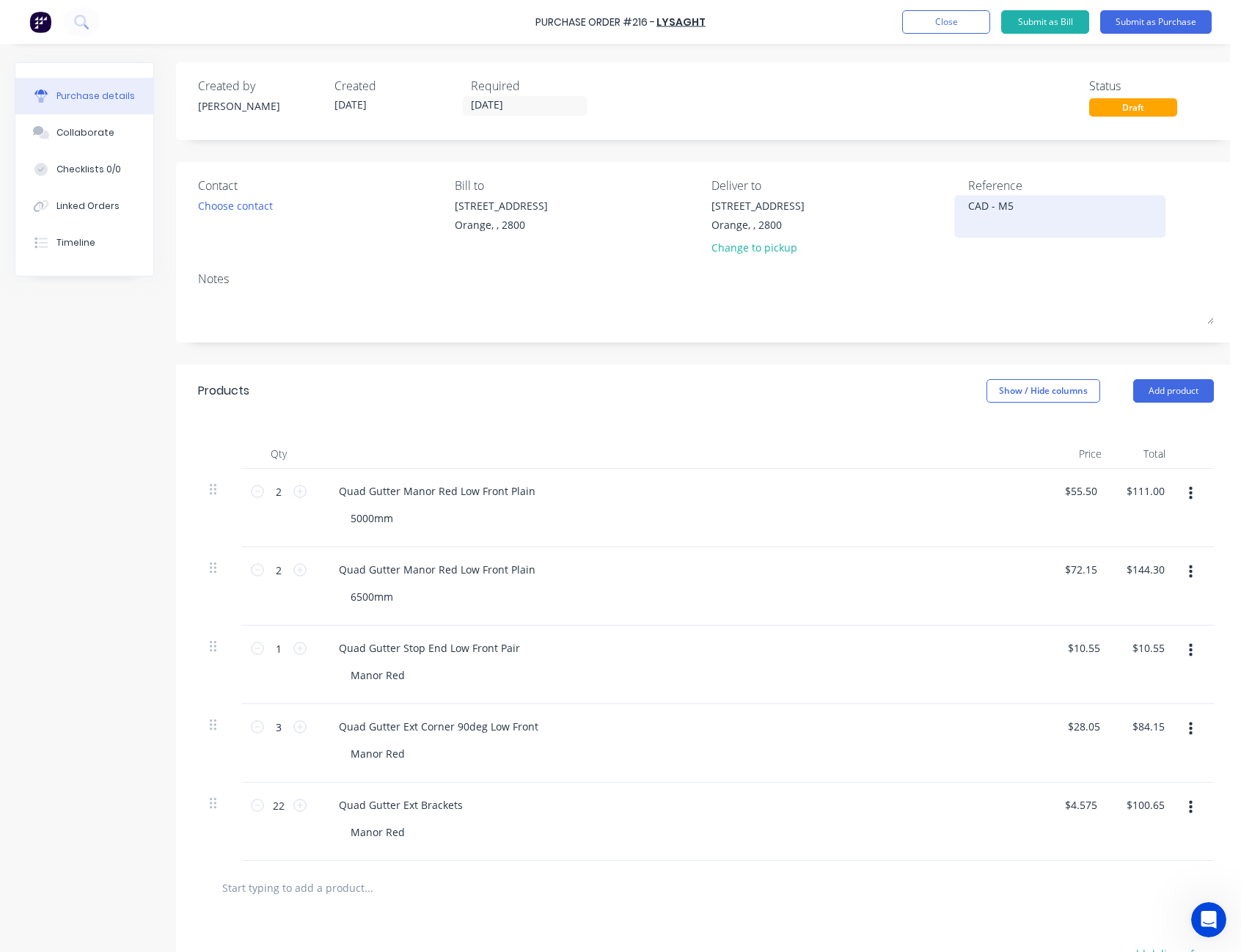
type textarea "x"
type textarea "CAD - M50"
type textarea "x"
type textarea "CAD - M505"
type textarea "x"
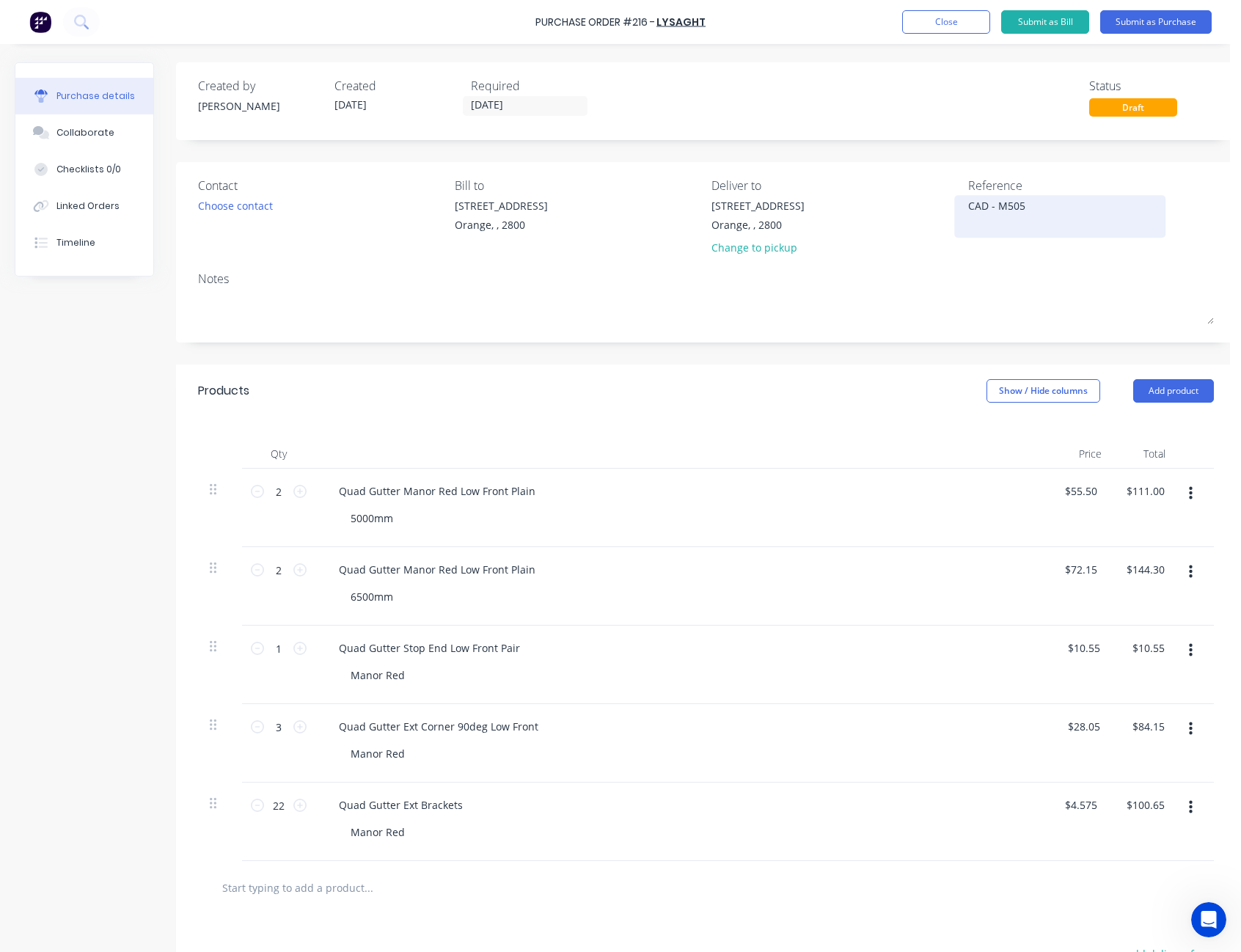
type textarea "CAD - M5056"
type textarea "x"
type textarea "CAD - M50567"
type textarea "x"
type textarea "CAD - M50567"
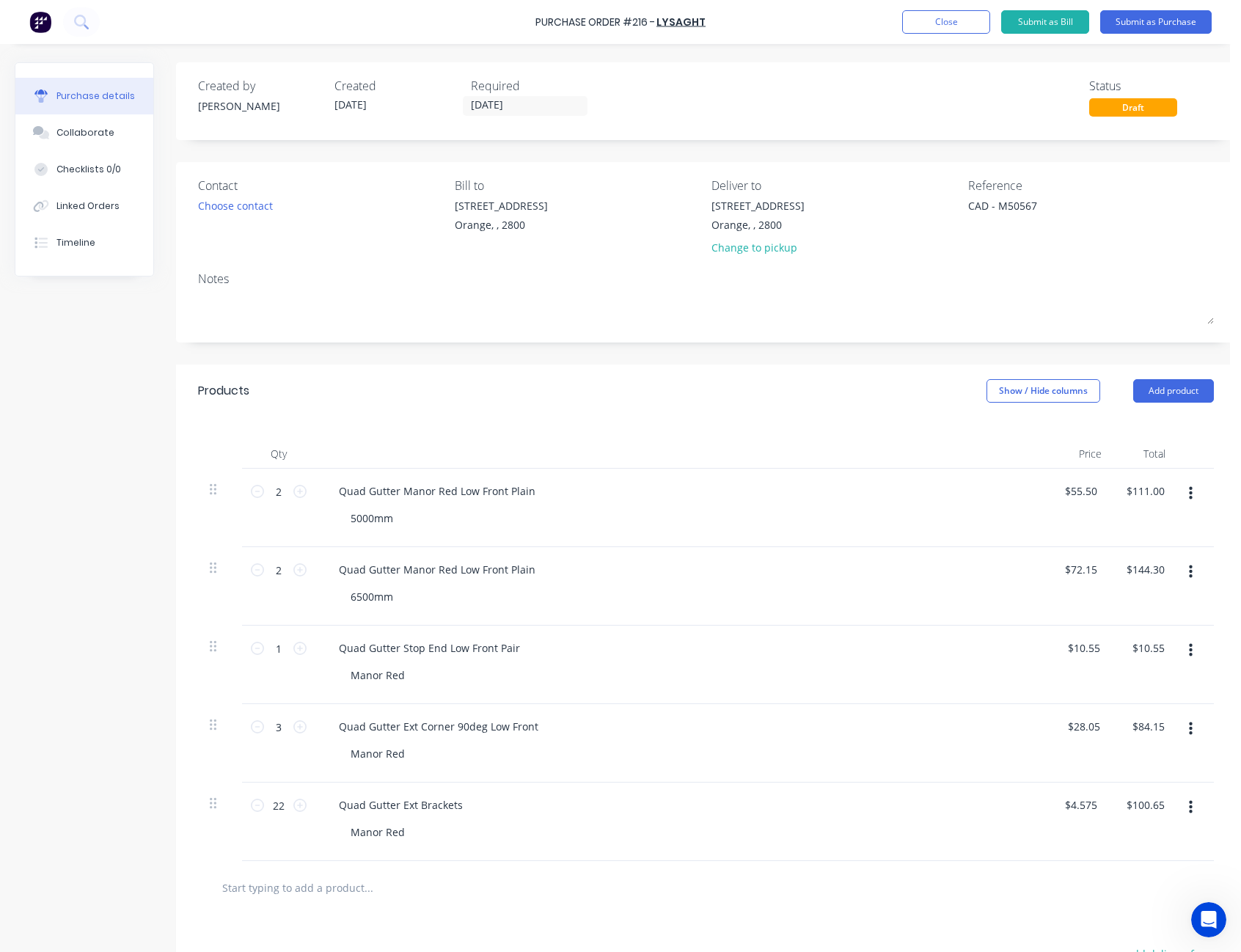
click at [987, 108] on div "Created by Sam Created 25/09/25 Required 25/09/25 Status Draft" at bounding box center [706, 97] width 1016 height 40
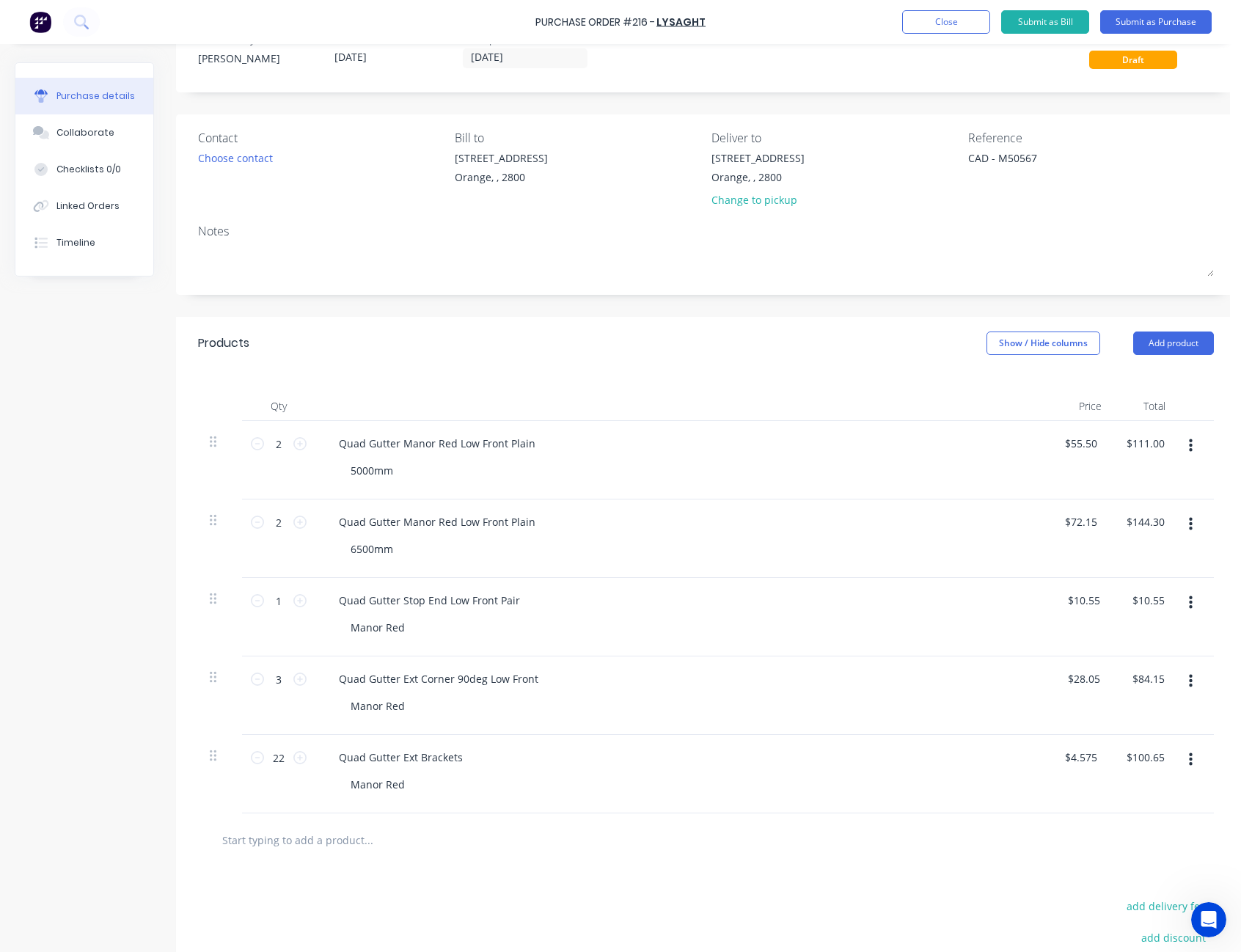
scroll to position [73, 0]
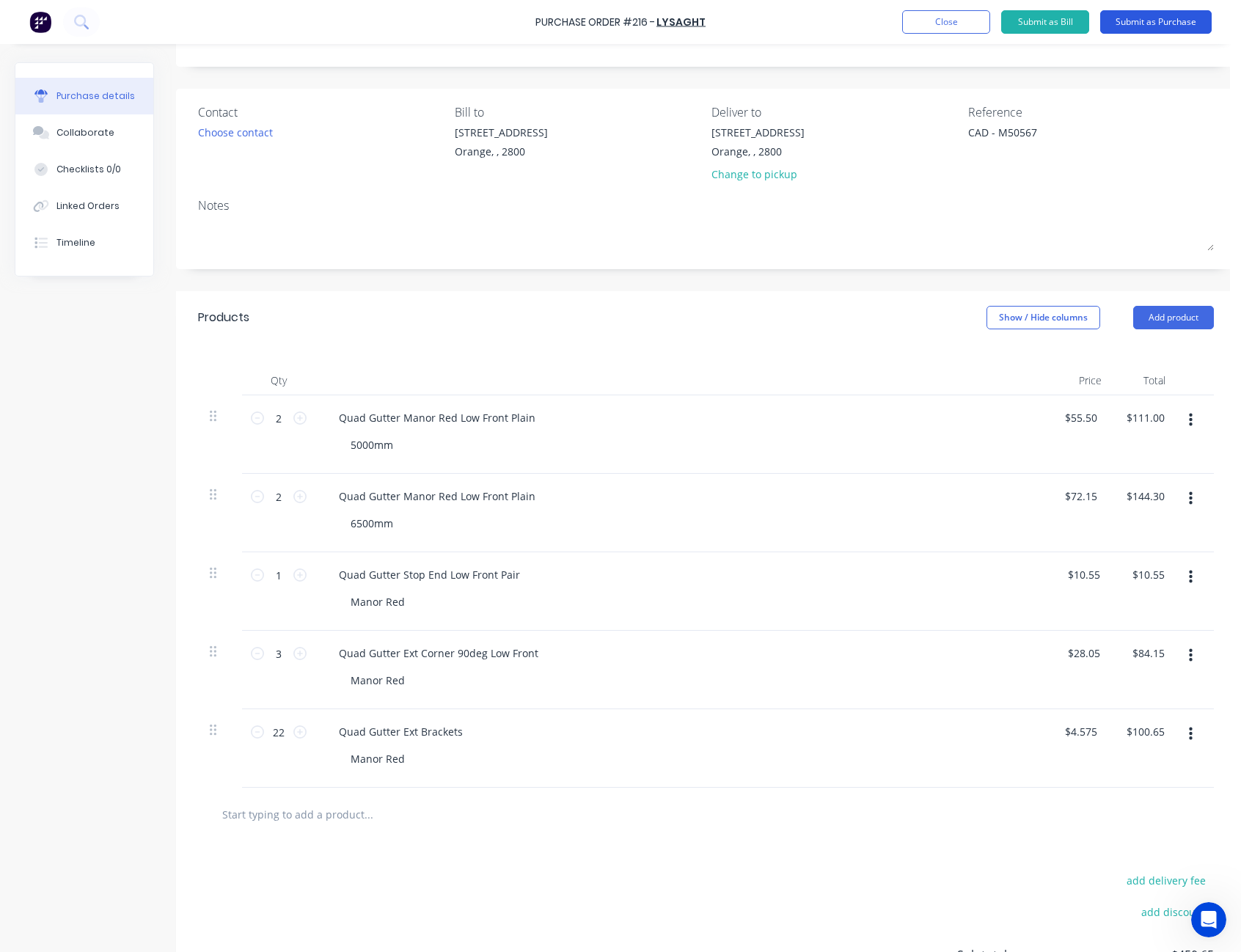
click at [1164, 23] on button "Submit as Purchase" at bounding box center [1156, 22] width 111 height 24
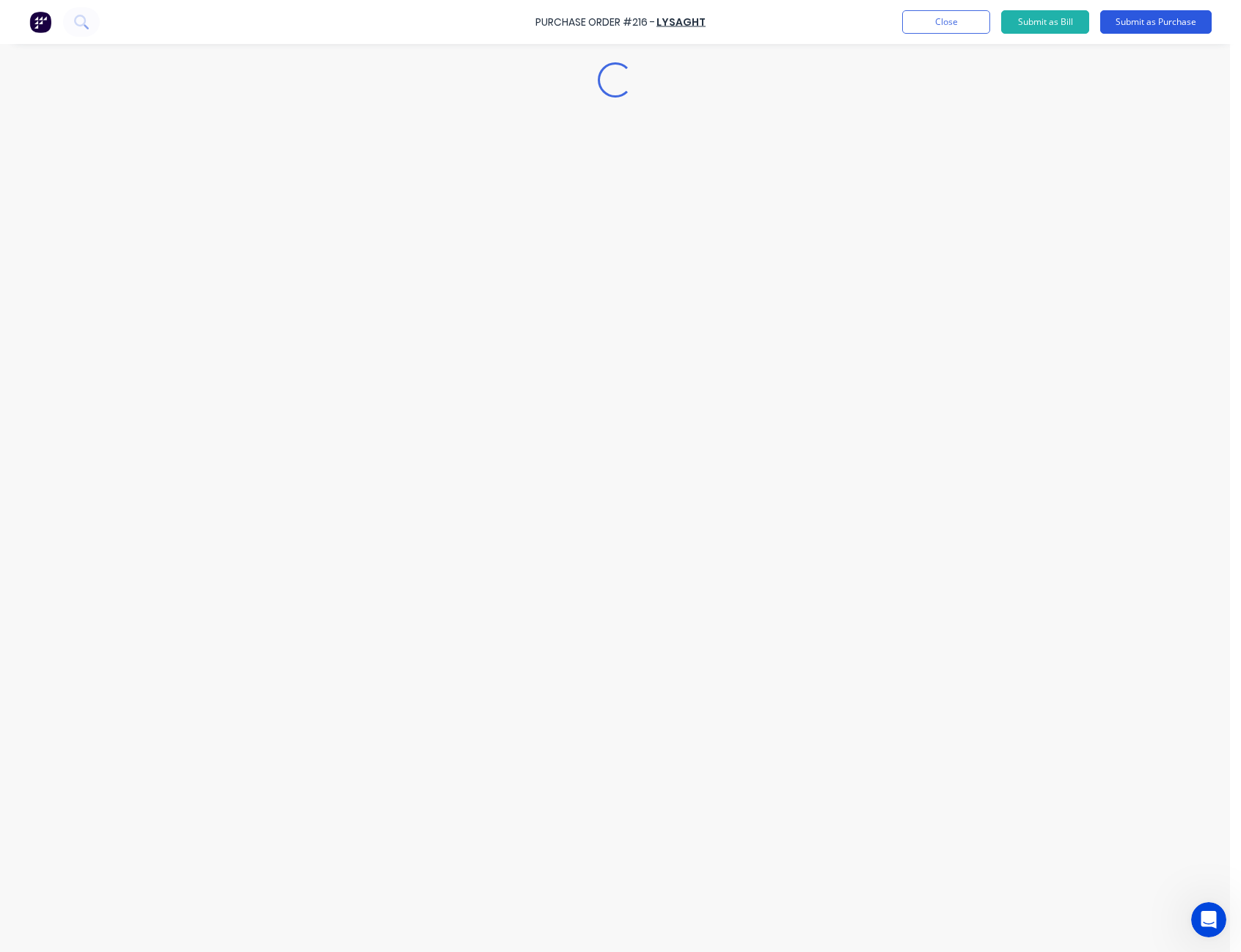
scroll to position [0, 0]
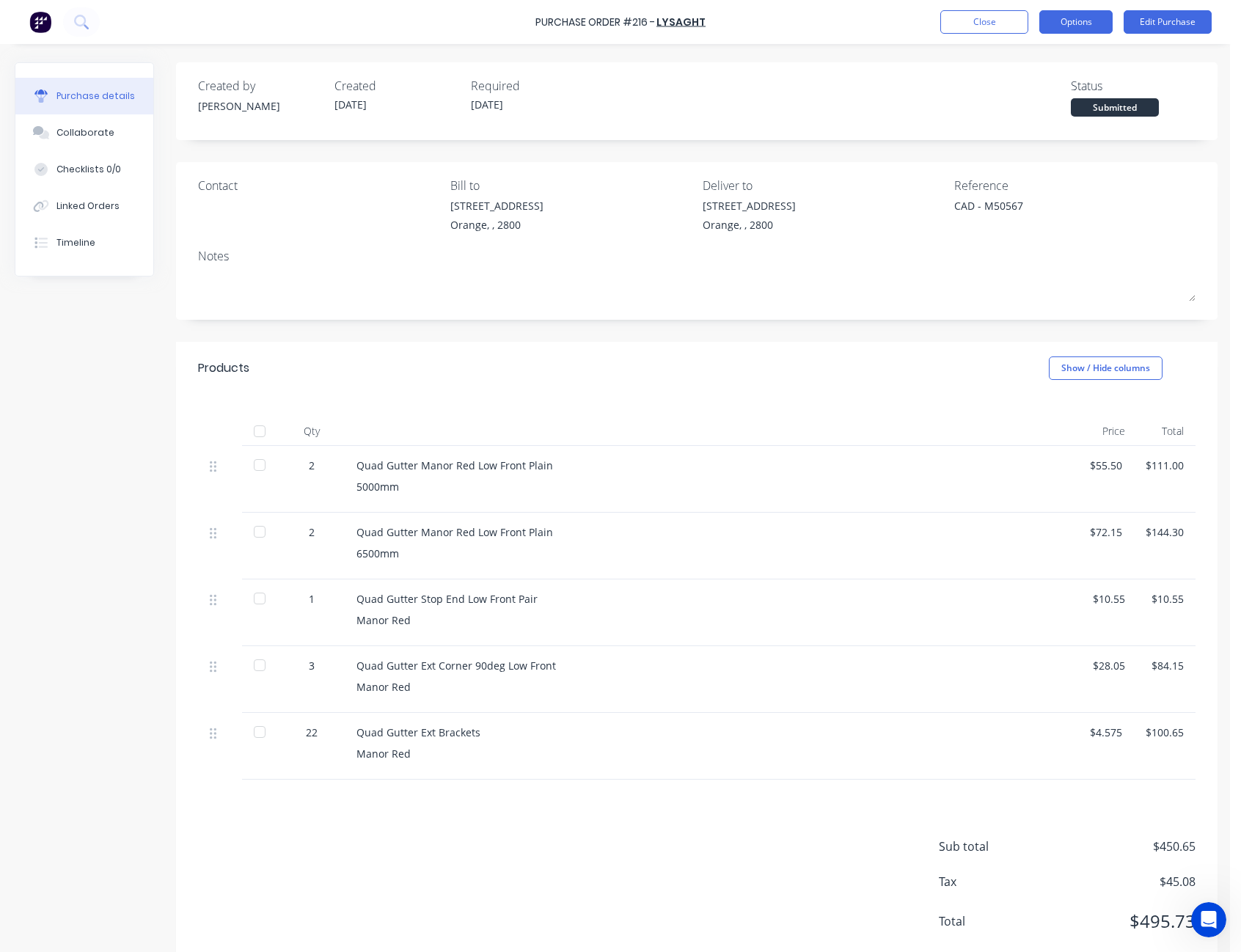
click at [1084, 24] on button "Options" at bounding box center [1076, 22] width 73 height 24
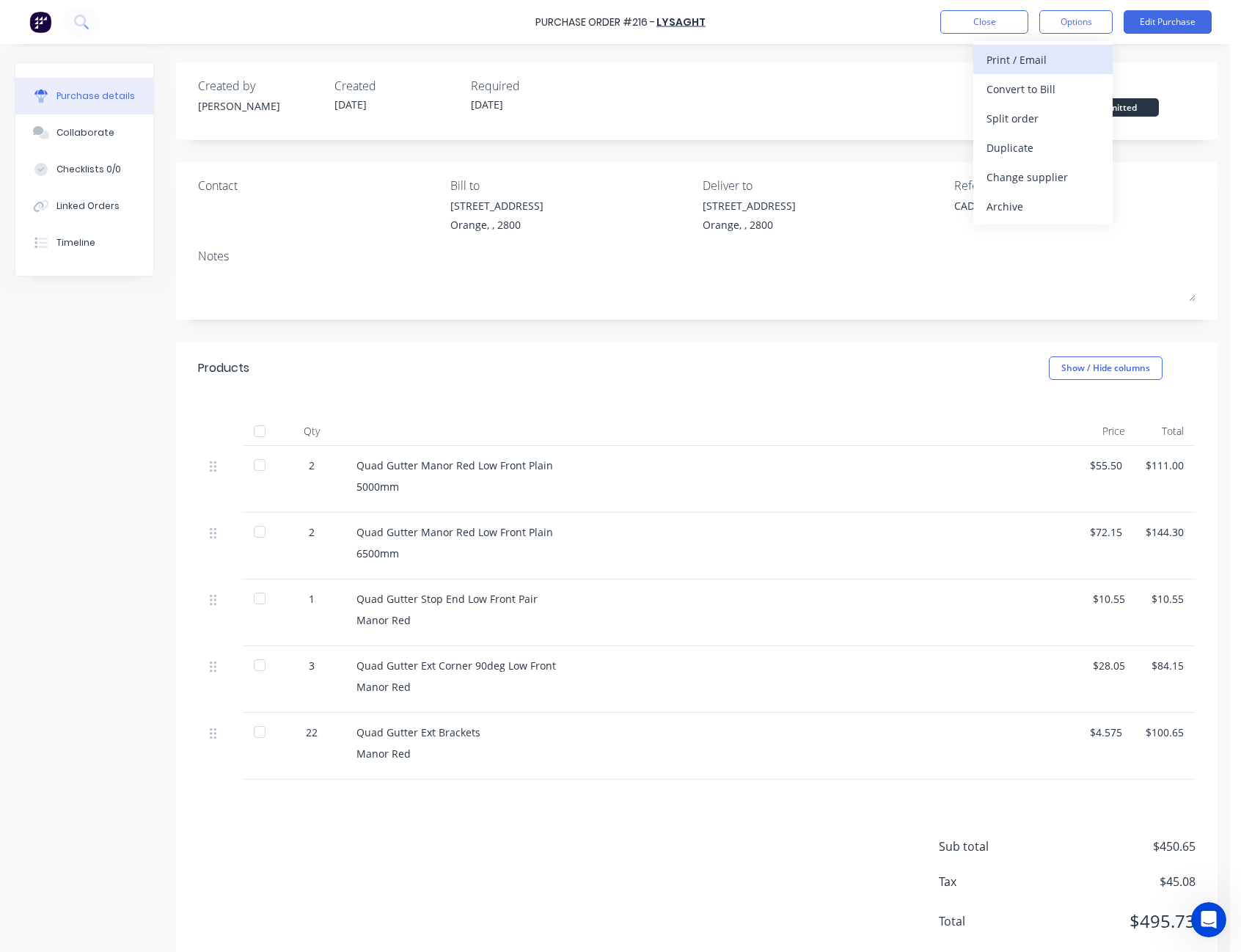
click at [1056, 51] on div "Print / Email" at bounding box center [1043, 60] width 113 height 21
click at [1051, 83] on div "With pricing" at bounding box center [1043, 88] width 113 height 21
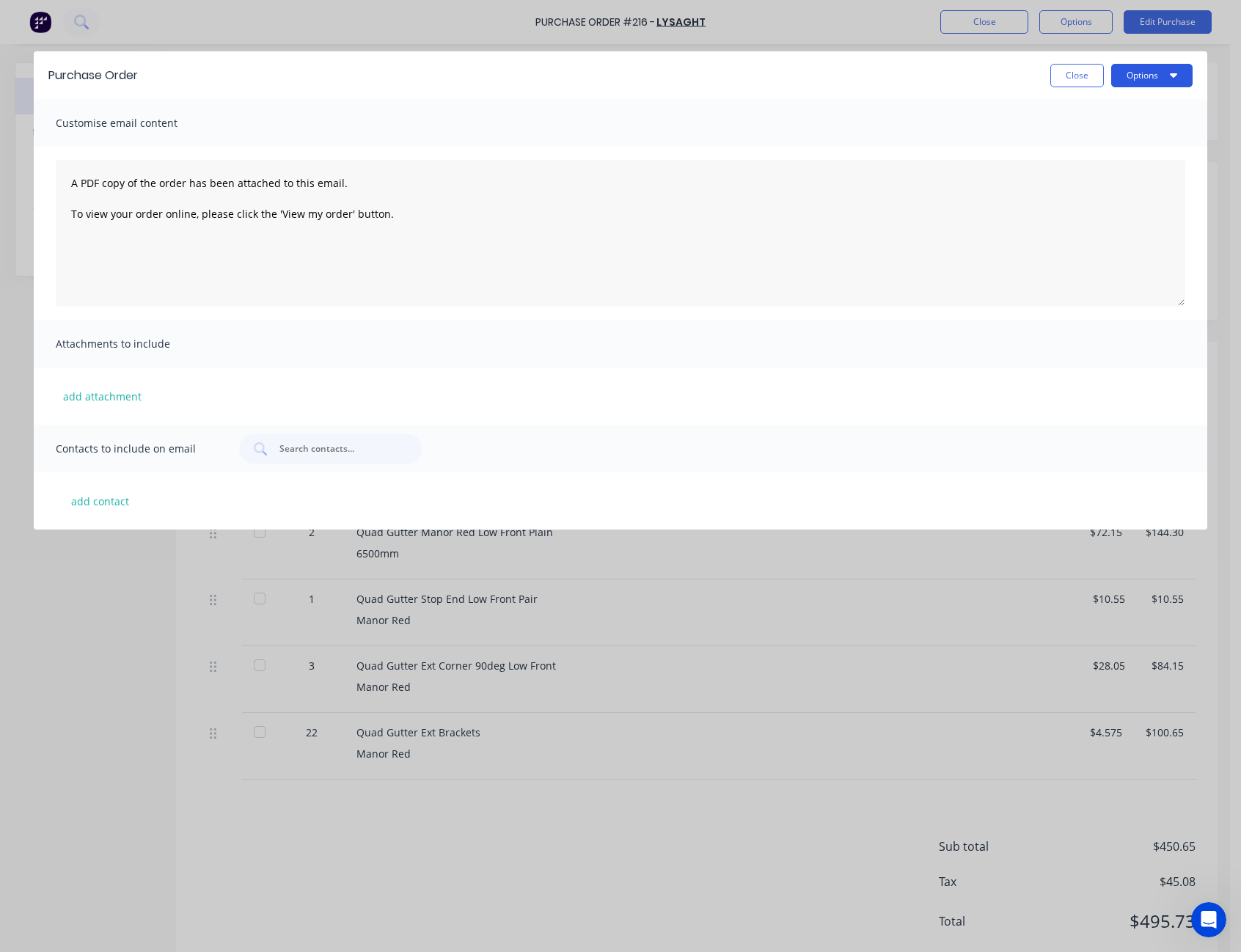
click at [1150, 71] on button "Options" at bounding box center [1153, 76] width 82 height 24
click at [1123, 143] on div "Print" at bounding box center [1123, 141] width 113 height 21
click at [1068, 71] on button "Close" at bounding box center [1077, 76] width 54 height 24
type textarea "x"
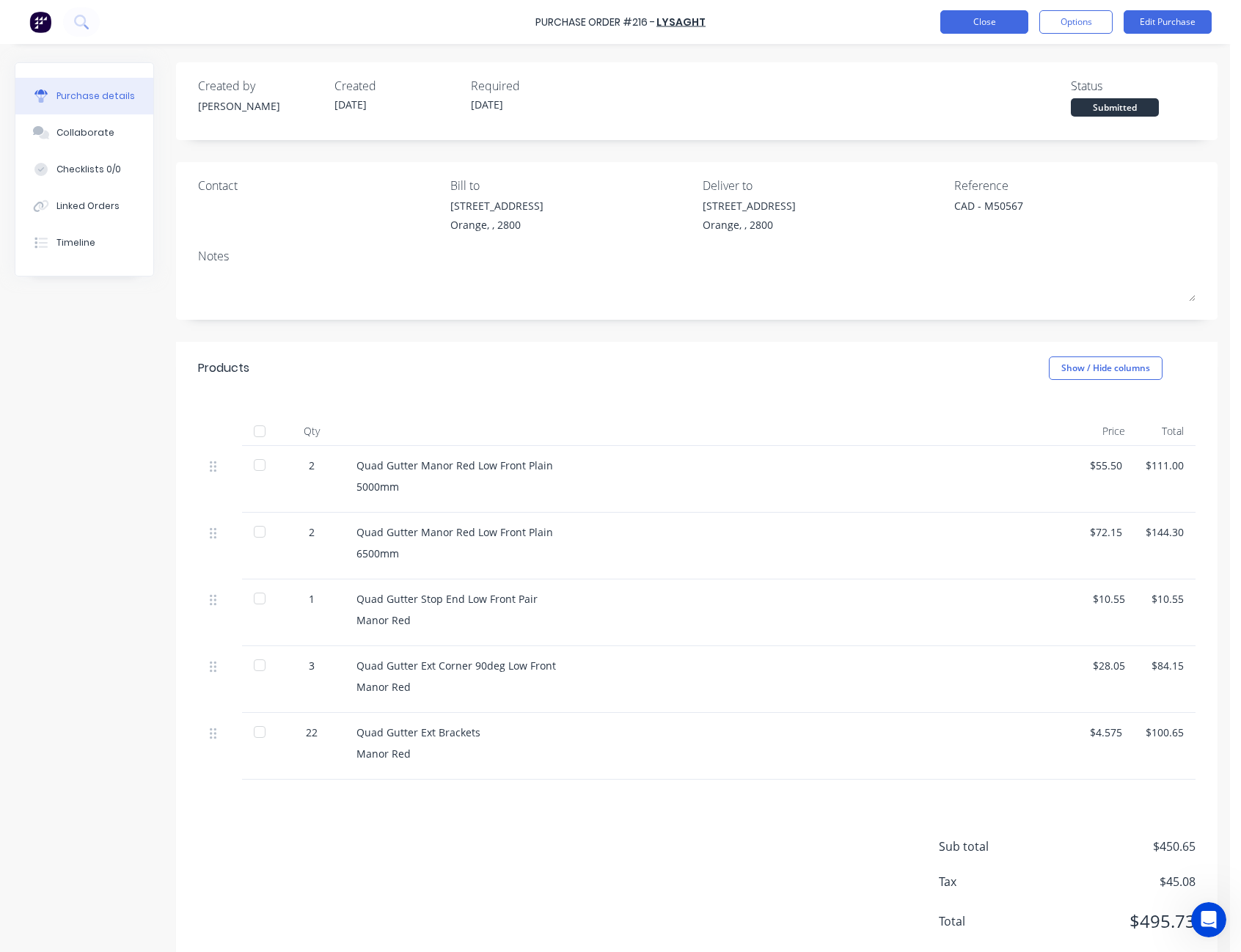
click at [999, 20] on button "Close" at bounding box center [984, 22] width 88 height 24
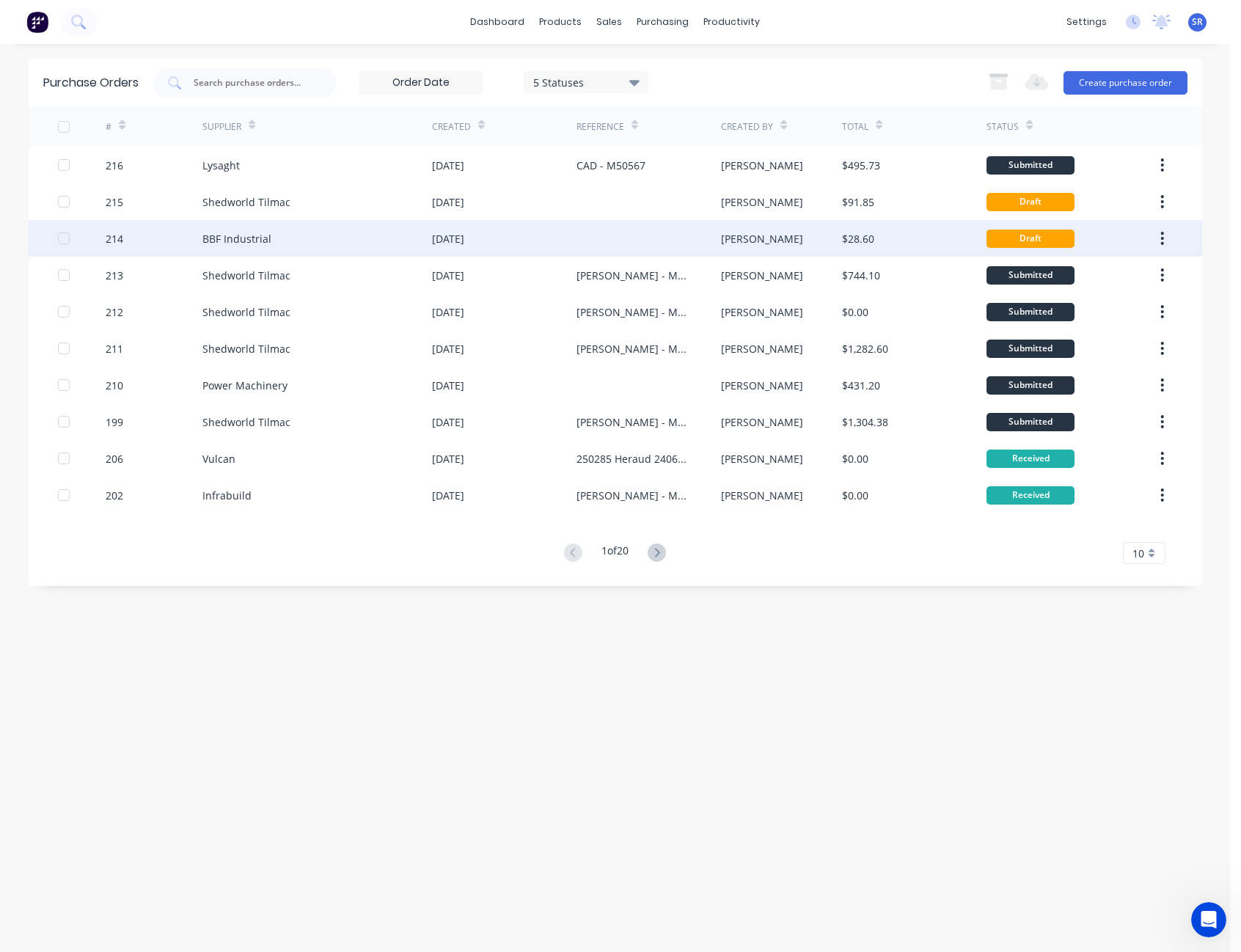
click at [636, 227] on div at bounding box center [649, 238] width 145 height 37
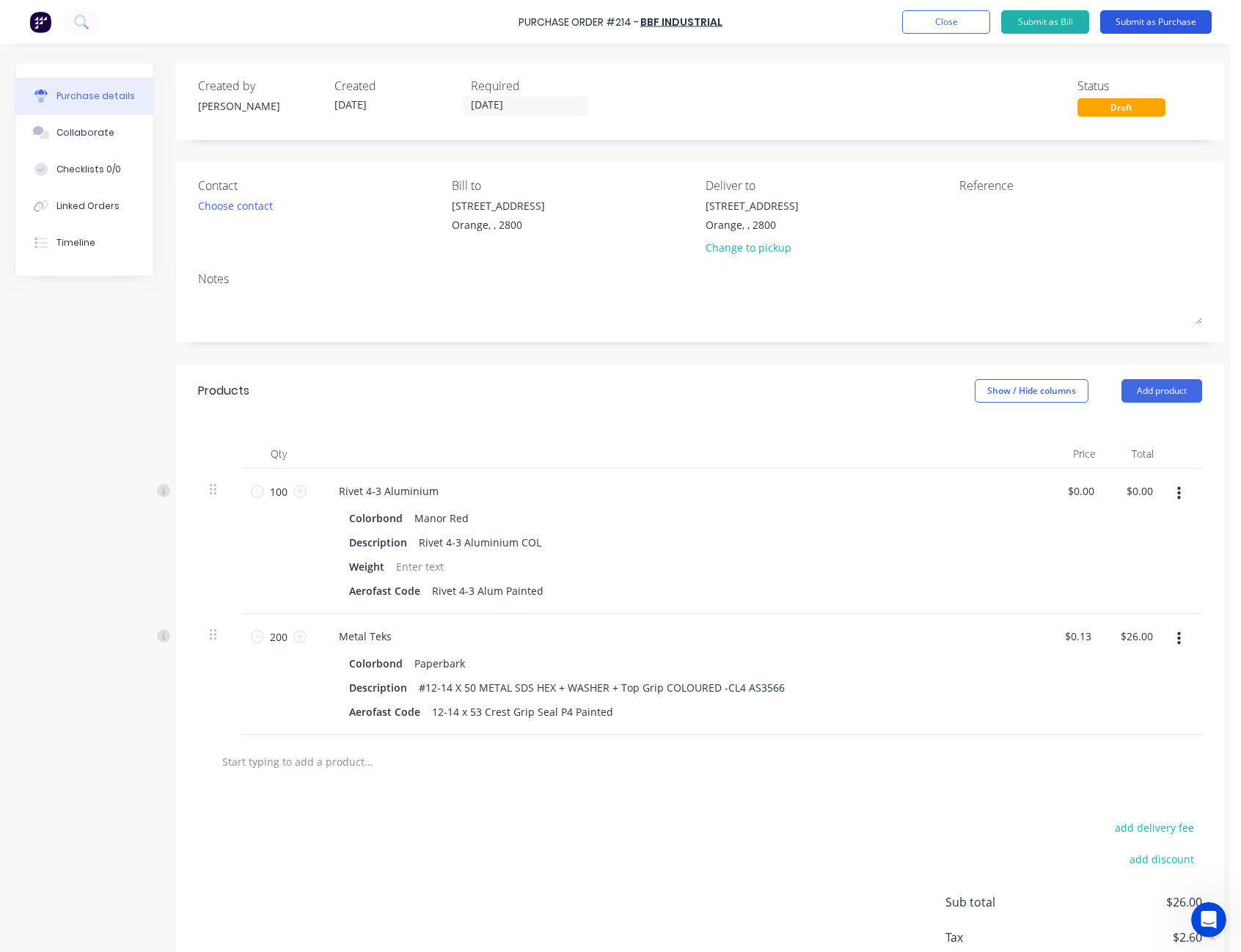
click at [1148, 23] on button "Submit as Purchase" at bounding box center [1156, 22] width 111 height 24
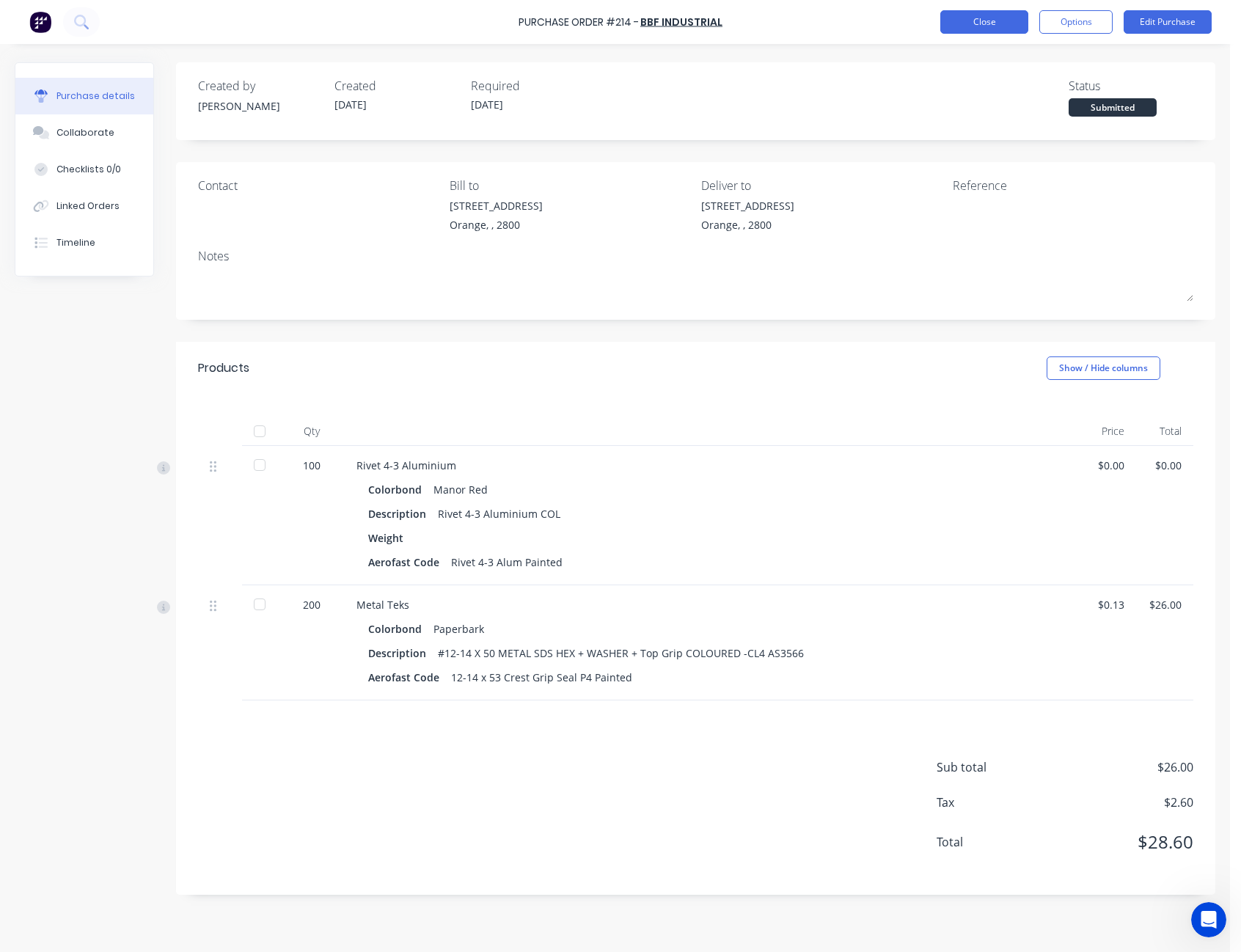
click at [985, 19] on button "Close" at bounding box center [984, 22] width 88 height 24
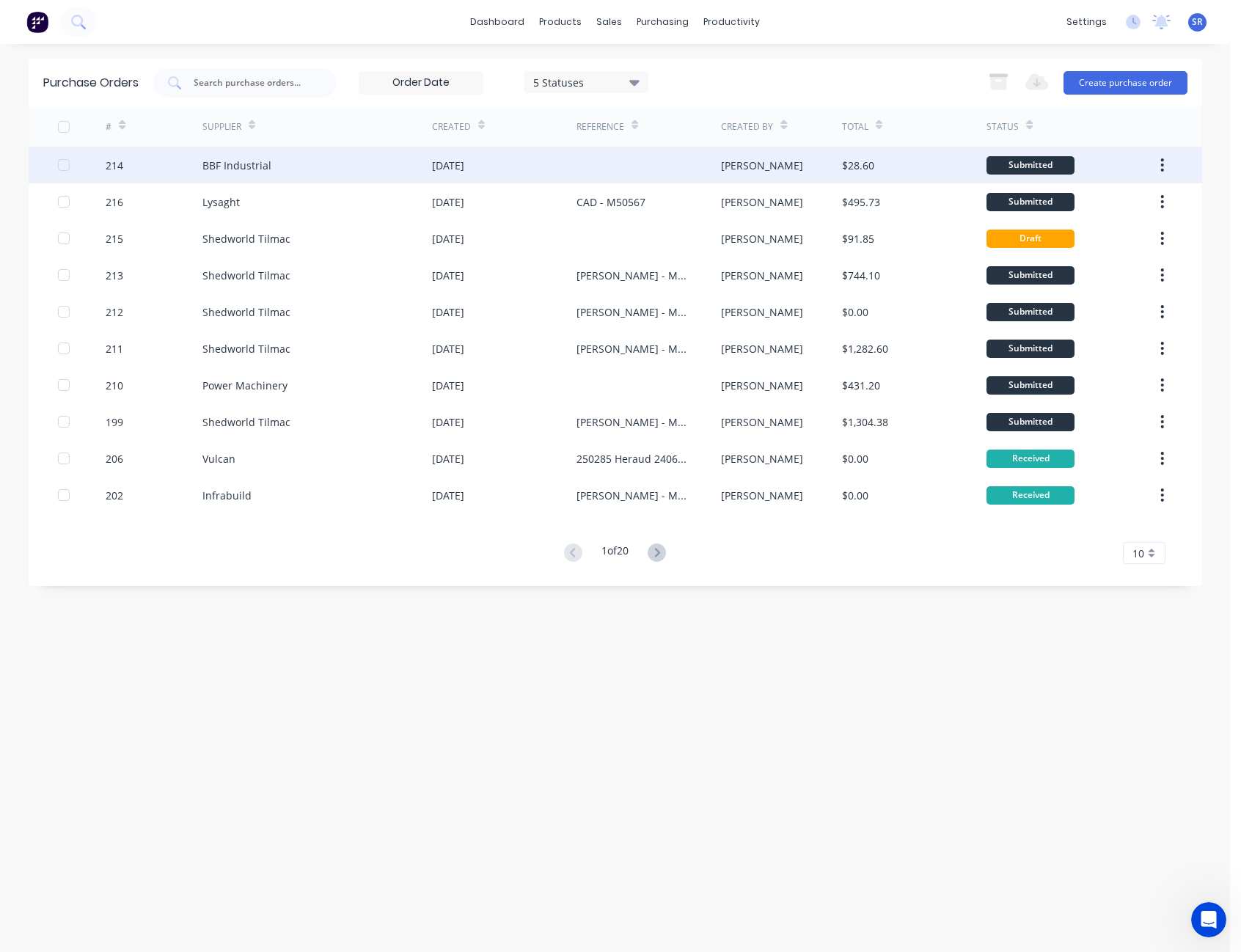
click at [649, 156] on div at bounding box center [649, 164] width 145 height 37
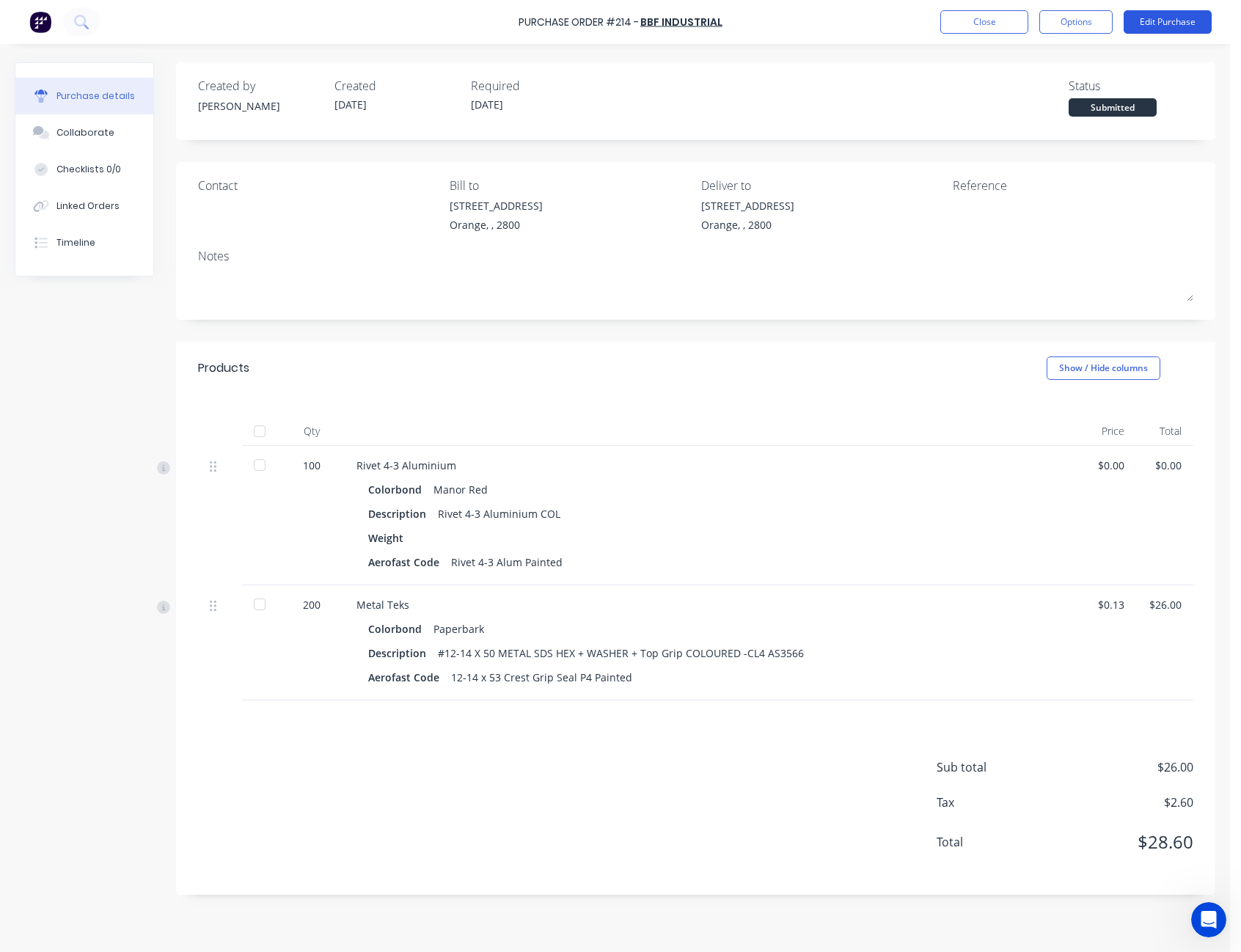
click at [1164, 23] on button "Edit Purchase" at bounding box center [1167, 22] width 88 height 24
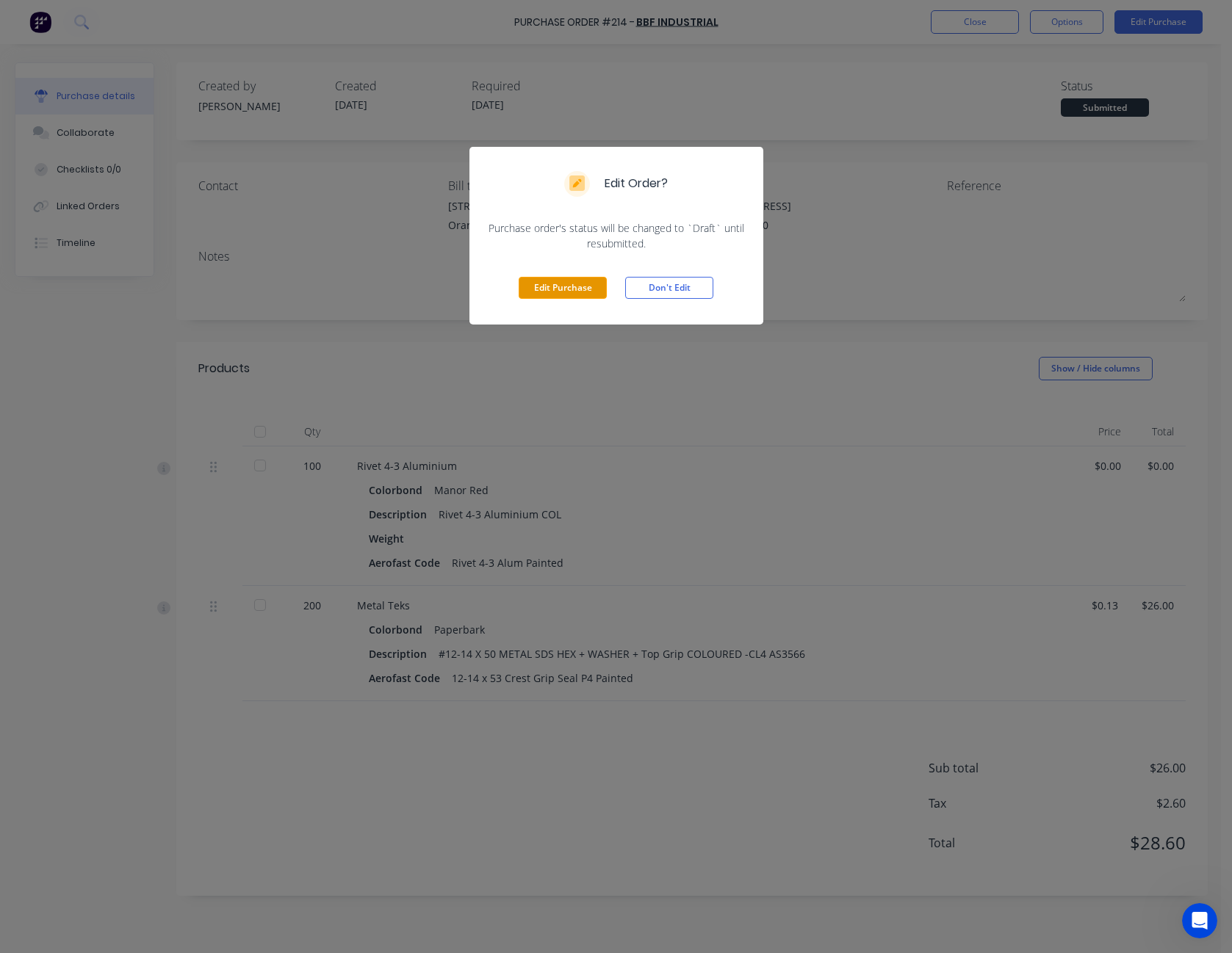
click at [581, 284] on button "Edit Purchase" at bounding box center [562, 288] width 88 height 22
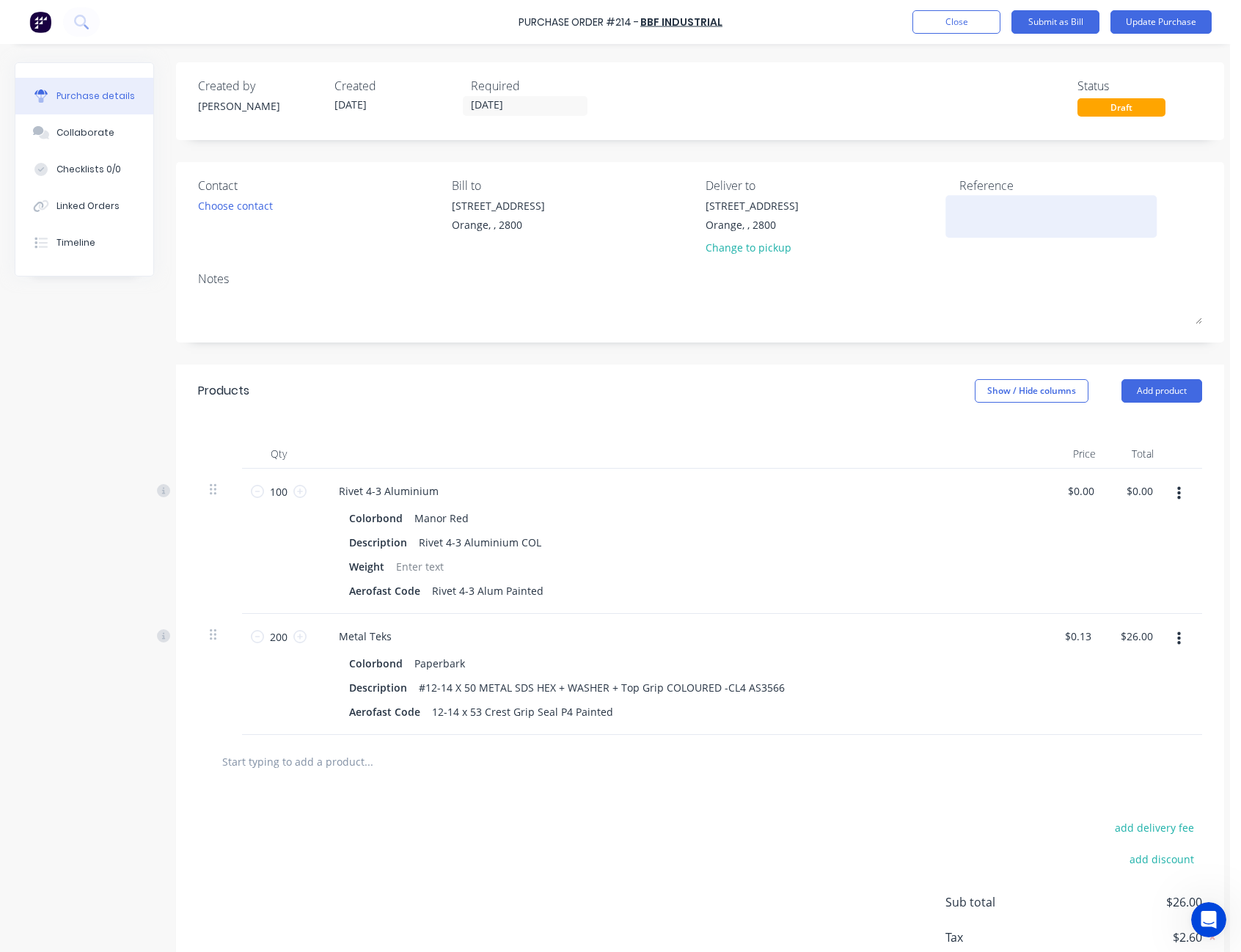
click at [1002, 214] on textarea at bounding box center [1051, 214] width 184 height 33
type textarea "CAD - M5056"
type textarea "x"
type textarea "CAD - M50567"
type textarea "x"
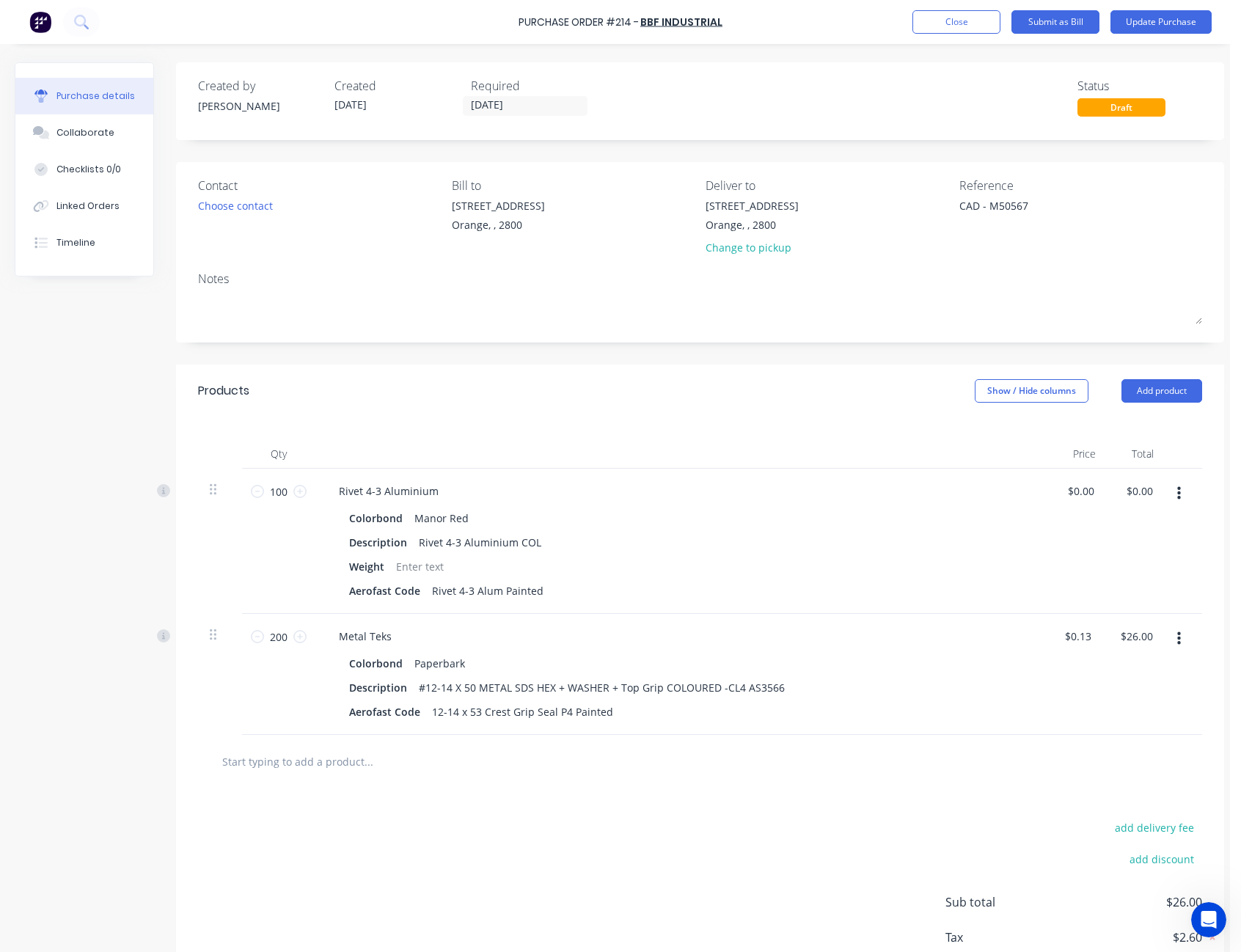
type textarea "CAD - M50567"
click at [1008, 128] on div "Created by Sam Created 25/09/25 Required 25/09/25 Status Draft" at bounding box center [700, 100] width 1048 height 77
click at [1172, 22] on button "Update Purchase" at bounding box center [1161, 22] width 101 height 24
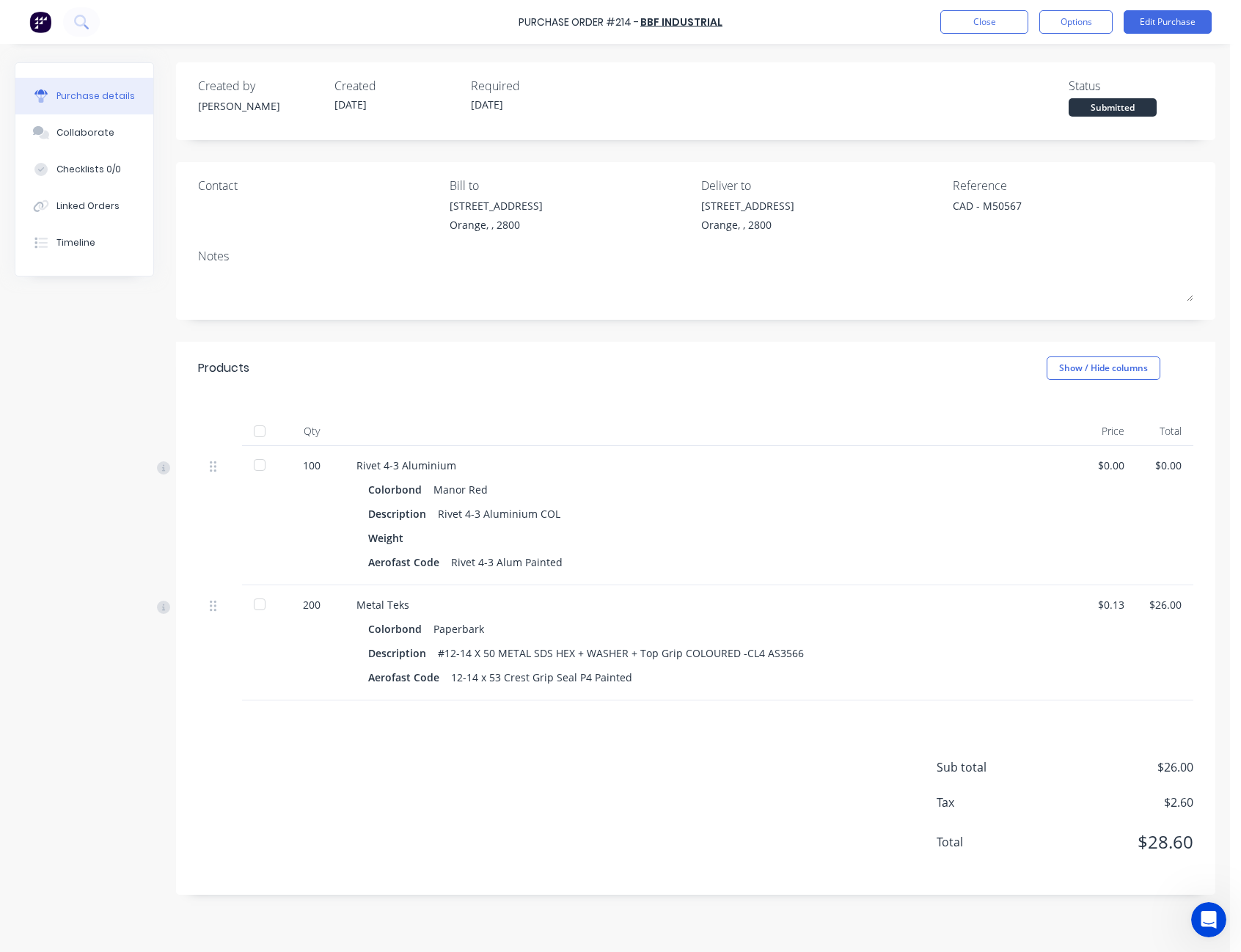
click at [1091, 34] on div "Purchase Order #214 - BBF Industrial Close Options Edit Purchase" at bounding box center [620, 22] width 1241 height 44
click at [1080, 20] on button "Options" at bounding box center [1076, 22] width 73 height 24
click at [1062, 60] on div "Print / Email" at bounding box center [1043, 60] width 113 height 21
click at [1054, 87] on div "With pricing" at bounding box center [1043, 88] width 113 height 21
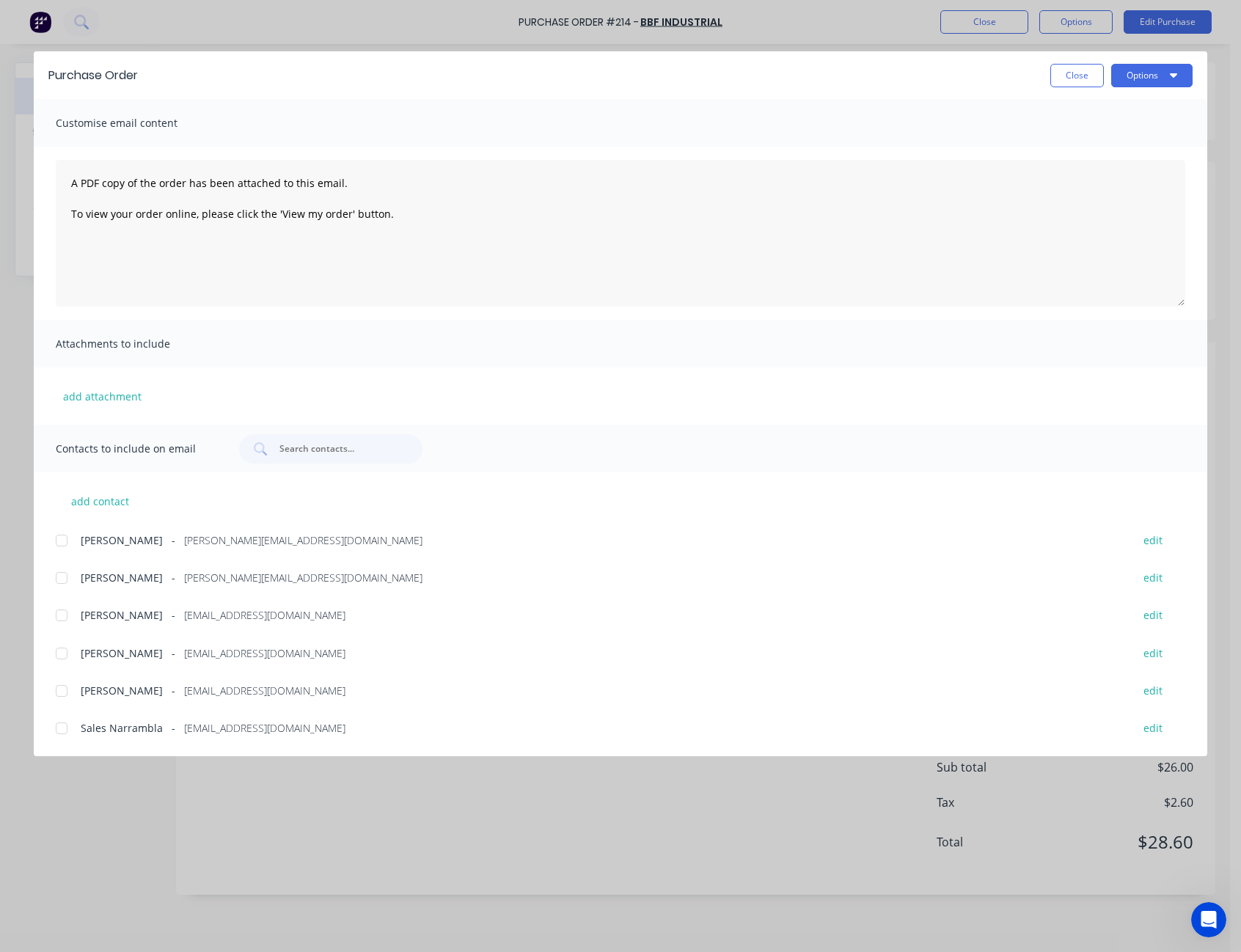
click at [65, 727] on div at bounding box center [61, 728] width 29 height 29
click at [61, 654] on div at bounding box center [61, 653] width 29 height 29
click at [1144, 80] on button "Options" at bounding box center [1153, 76] width 82 height 24
click at [1109, 172] on div "Email" at bounding box center [1123, 171] width 113 height 21
click at [1140, 72] on button "Options" at bounding box center [1153, 76] width 82 height 24
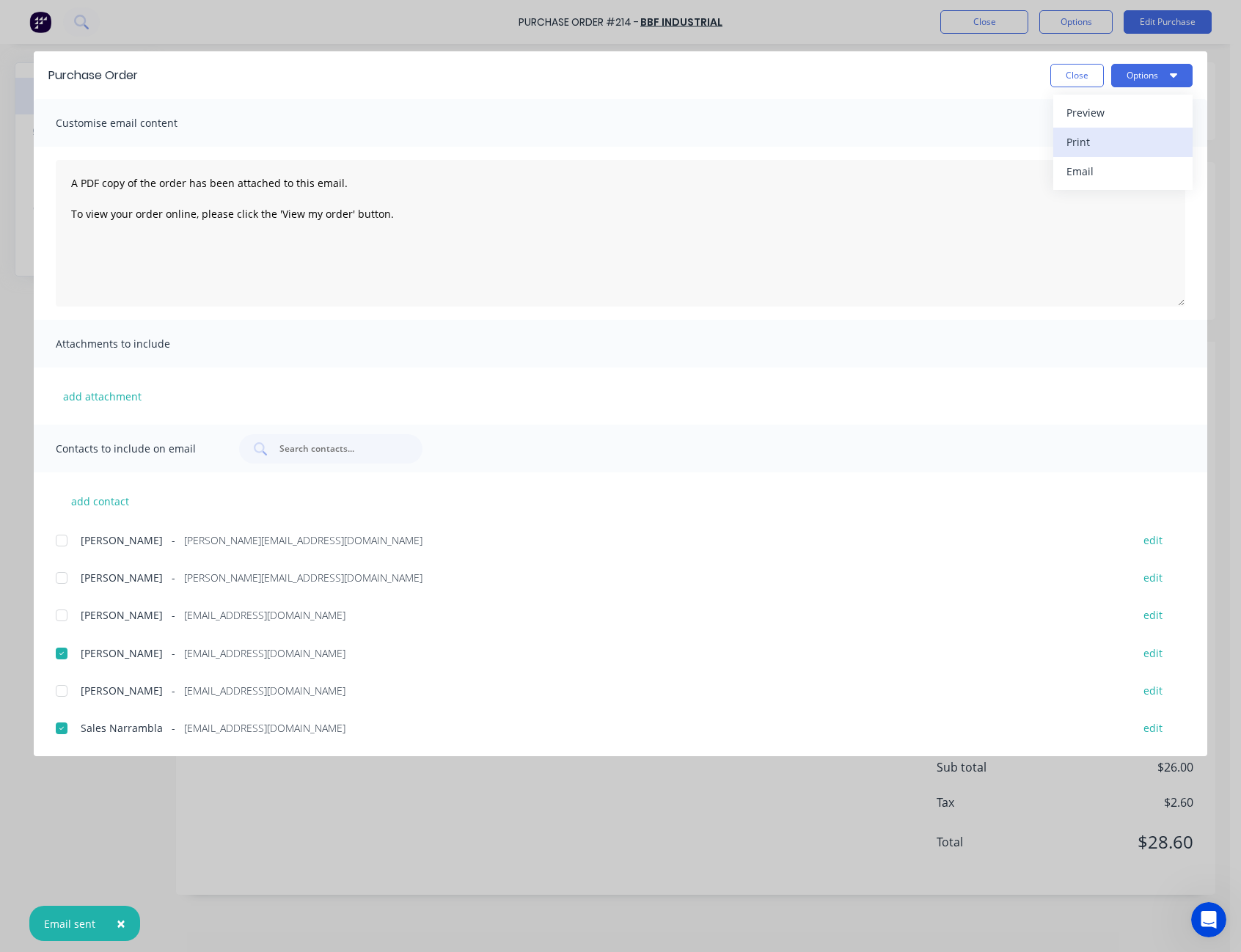
click at [1113, 146] on div "Print" at bounding box center [1123, 141] width 113 height 21
click at [1082, 76] on button "Close" at bounding box center [1077, 76] width 54 height 24
type textarea "x"
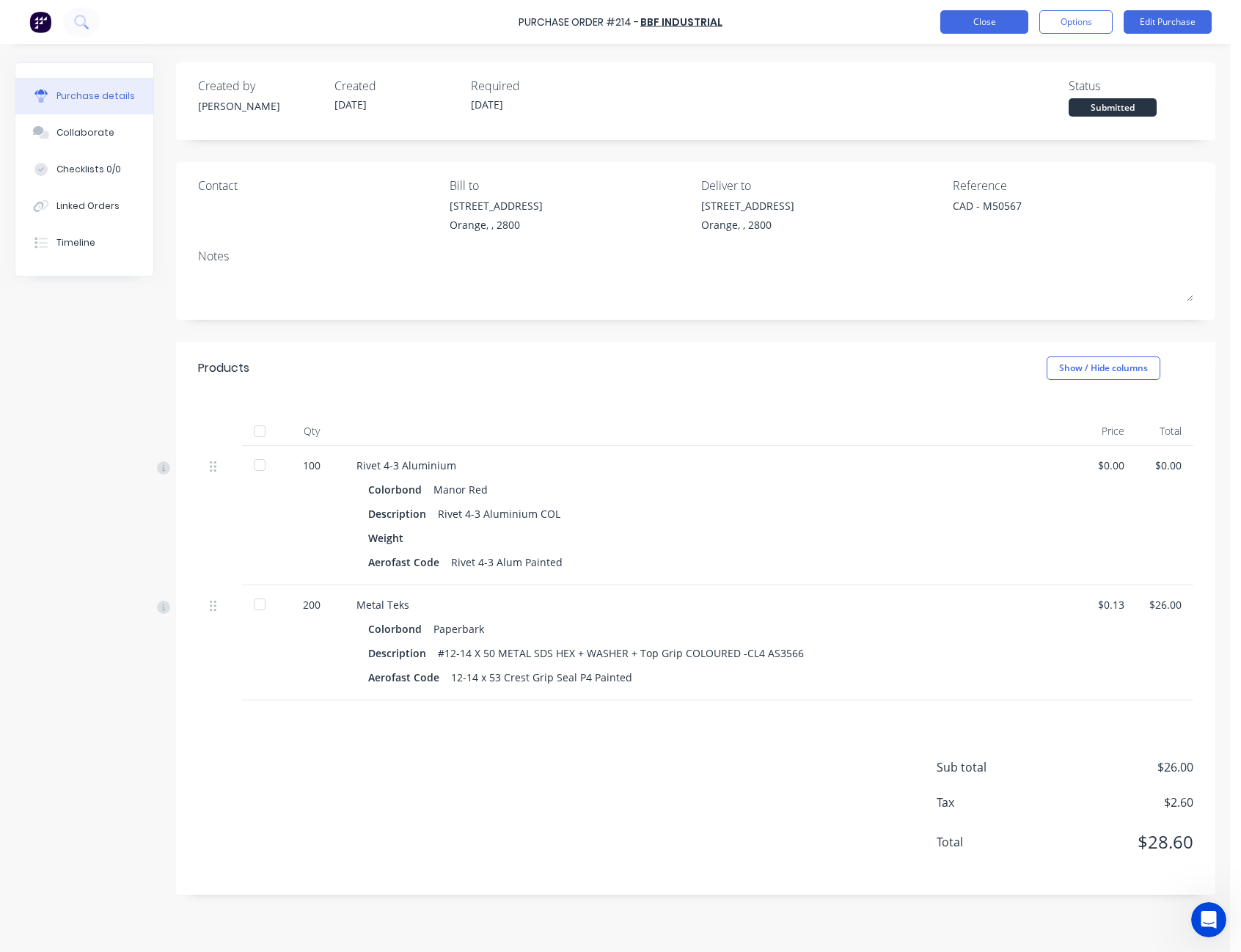
click at [1009, 31] on button "Close" at bounding box center [984, 22] width 88 height 24
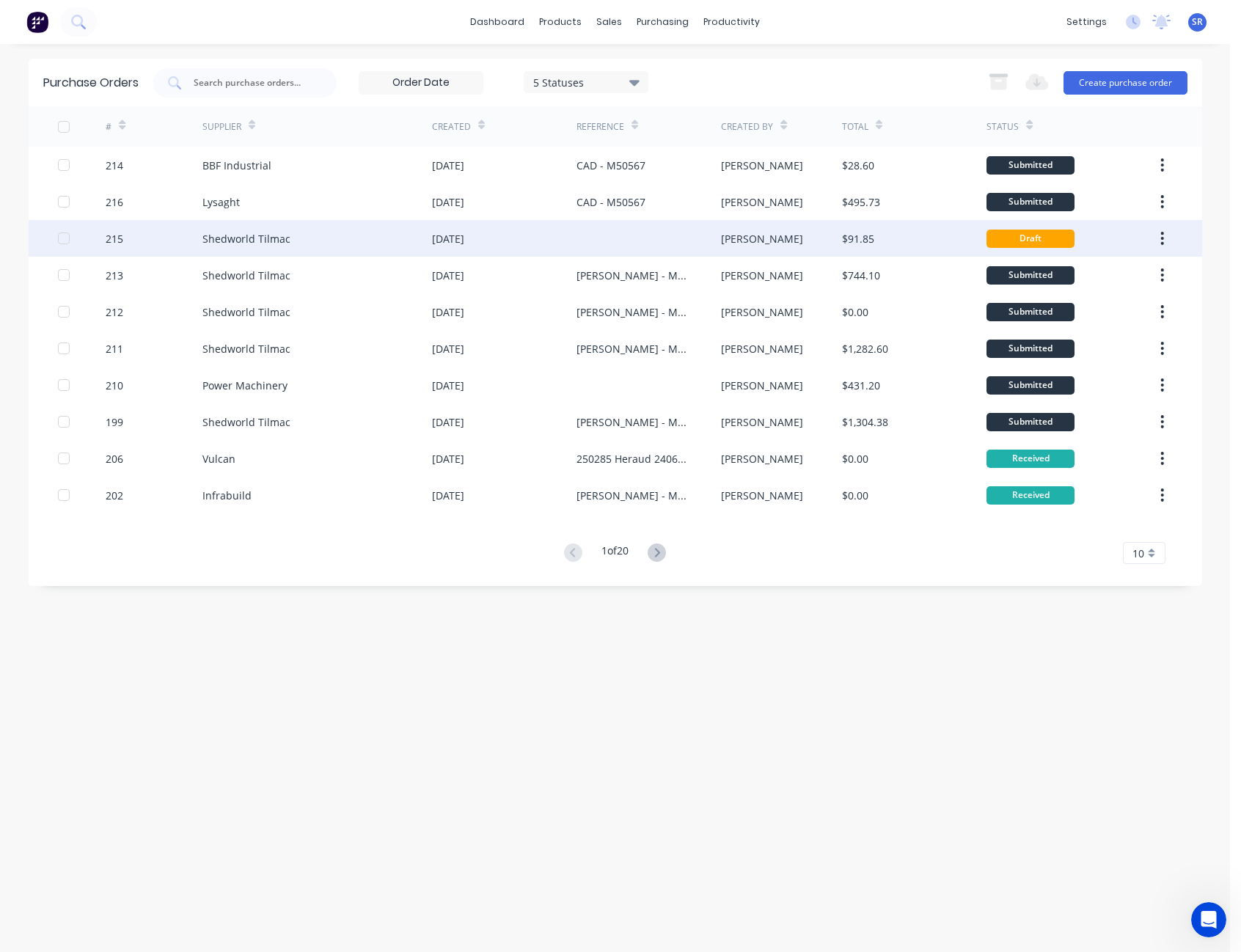
click at [735, 240] on div "Sam" at bounding box center [762, 239] width 83 height 15
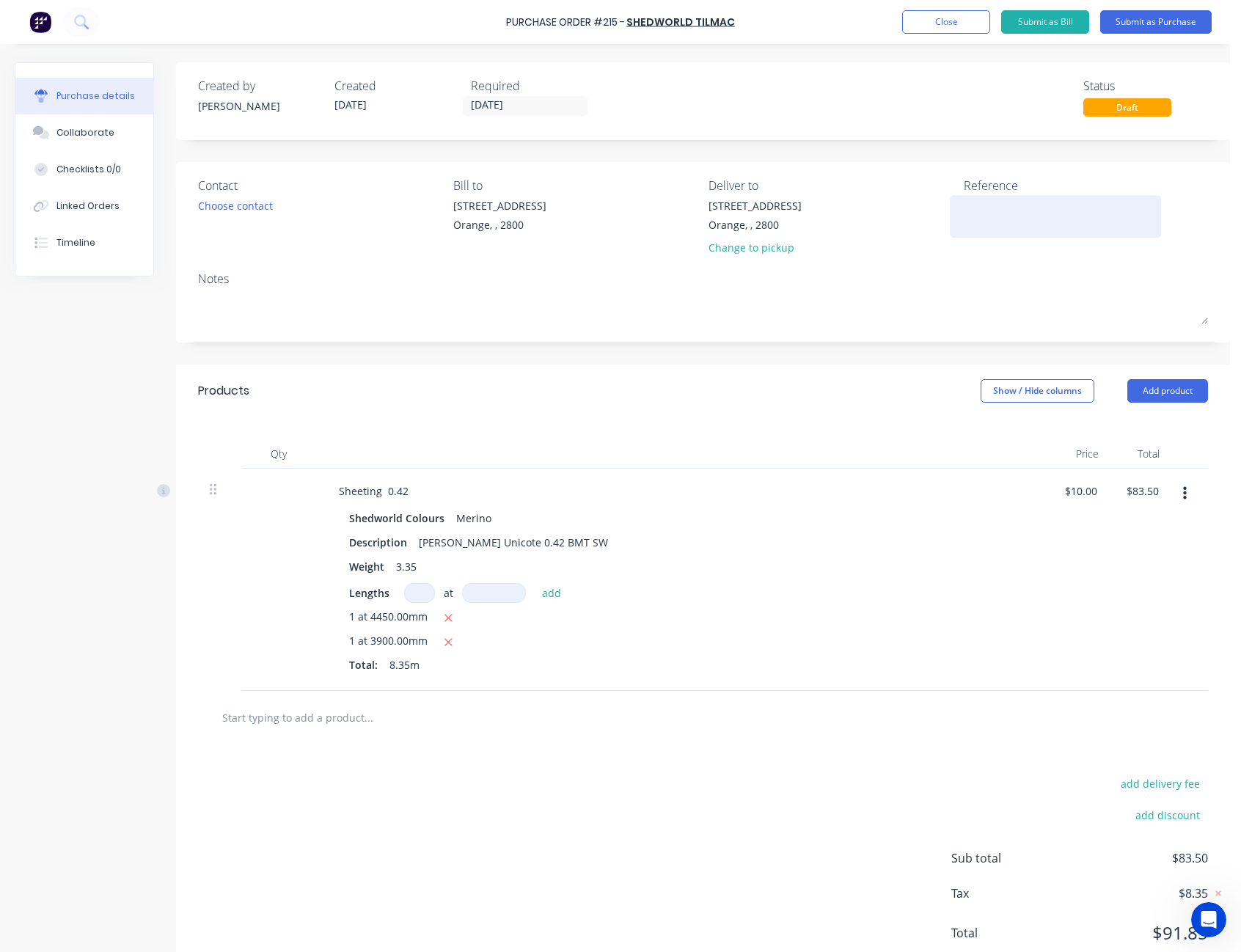
click at [1001, 208] on textarea at bounding box center [1056, 214] width 184 height 33
type textarea "CAD - M"
type textarea "x"
type textarea "CAD - M5"
type textarea "x"
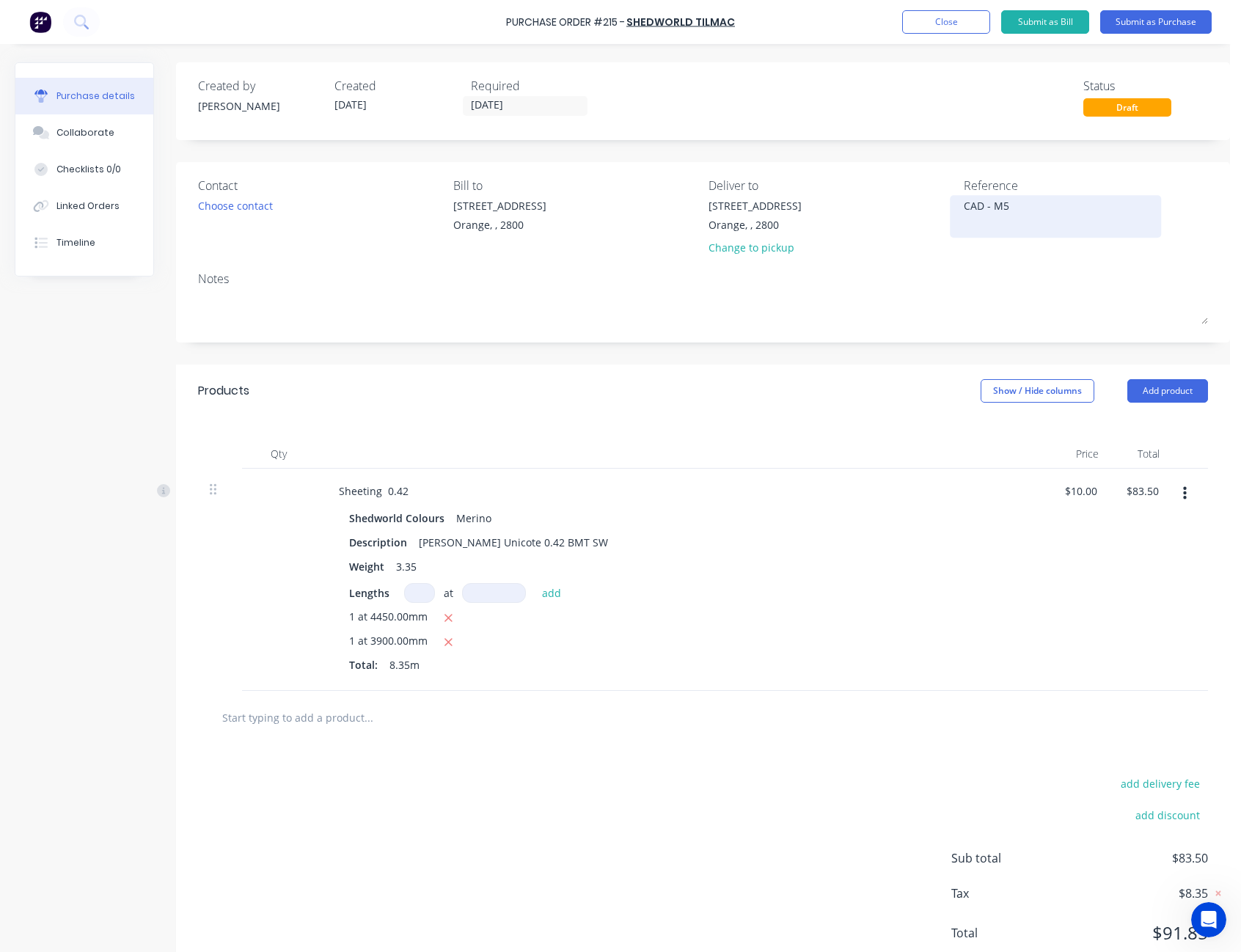
type textarea "CAD - M50"
type textarea "x"
type textarea "CAD - M505"
type textarea "x"
type textarea "CAD - M5056"
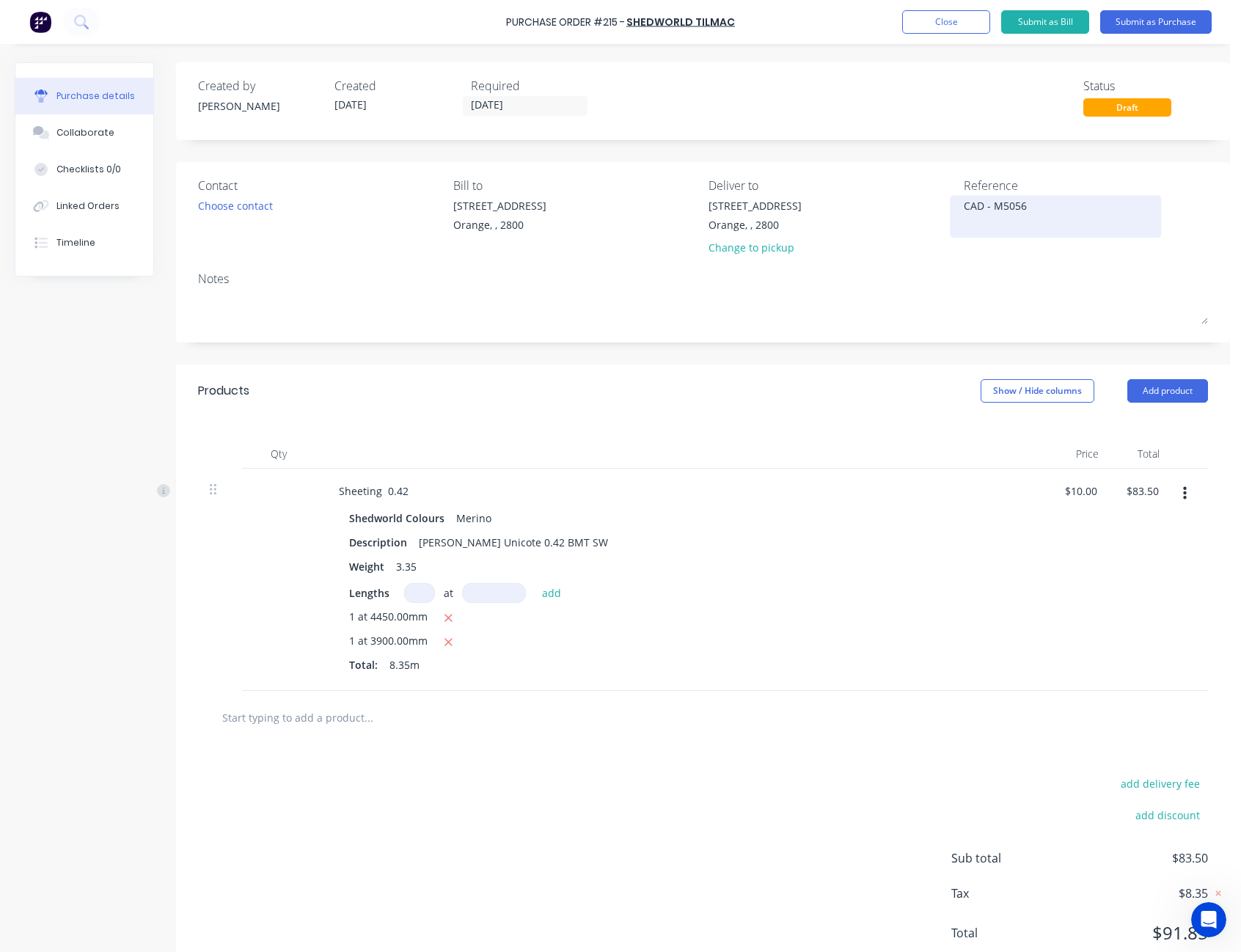
type textarea "x"
type textarea "CAD - M50567"
type textarea "x"
type textarea "CAD - M50567"
click at [1018, 116] on div "Created by Sam Created 25/09/25 Required 25/09/25 Status Draft" at bounding box center [703, 97] width 1010 height 40
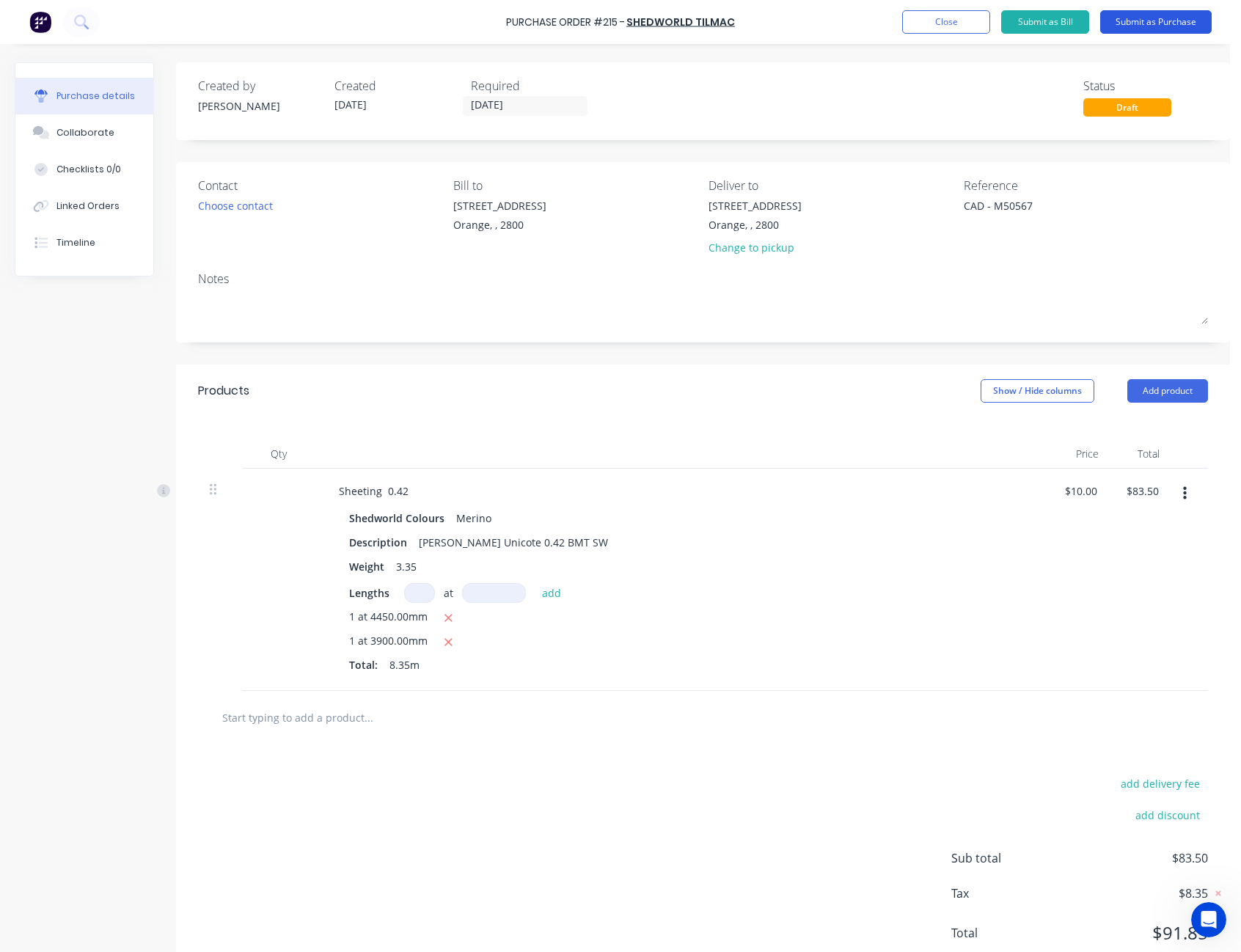
click at [1163, 26] on button "Submit as Purchase" at bounding box center [1156, 22] width 111 height 24
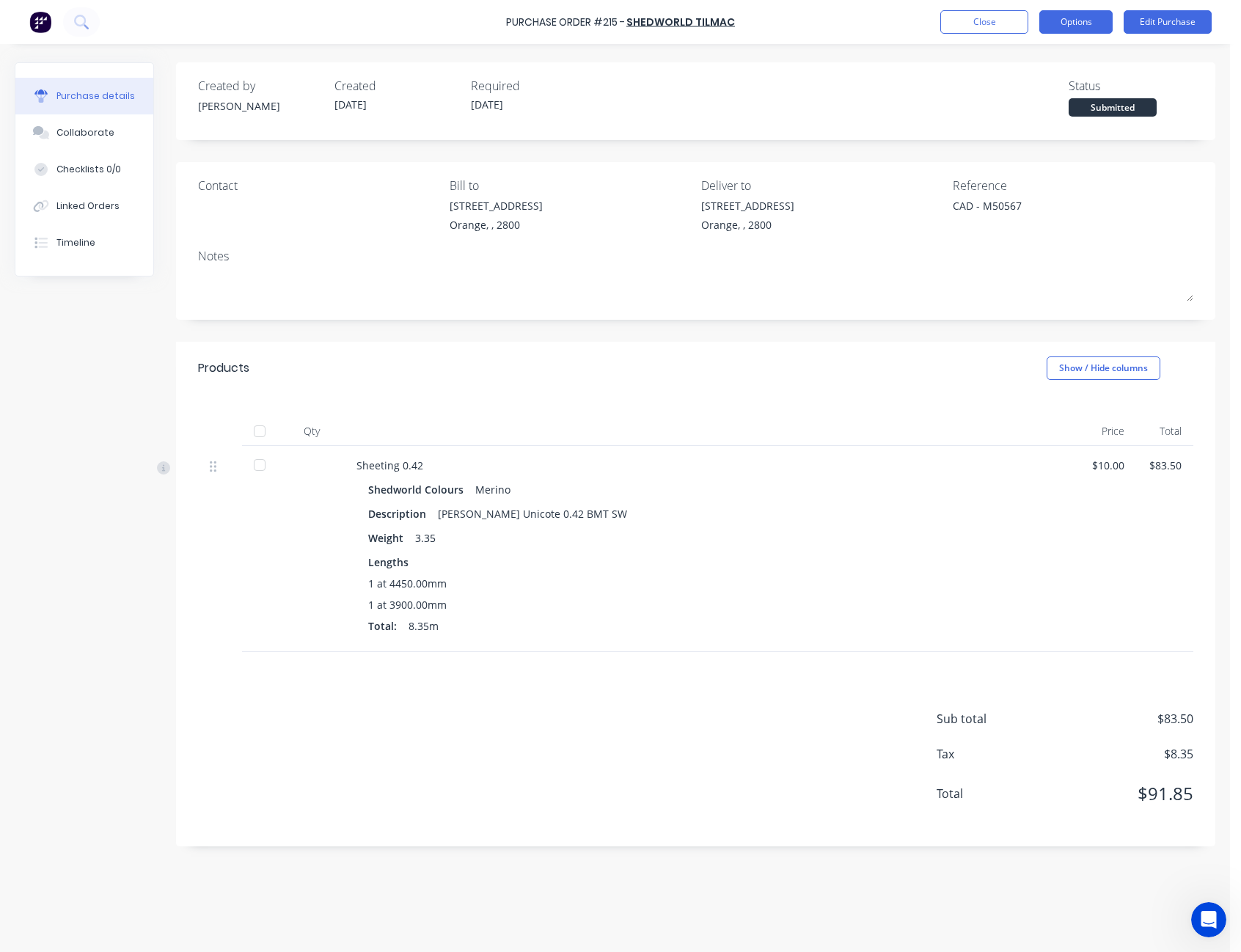
click at [1102, 22] on button "Options" at bounding box center [1076, 22] width 73 height 24
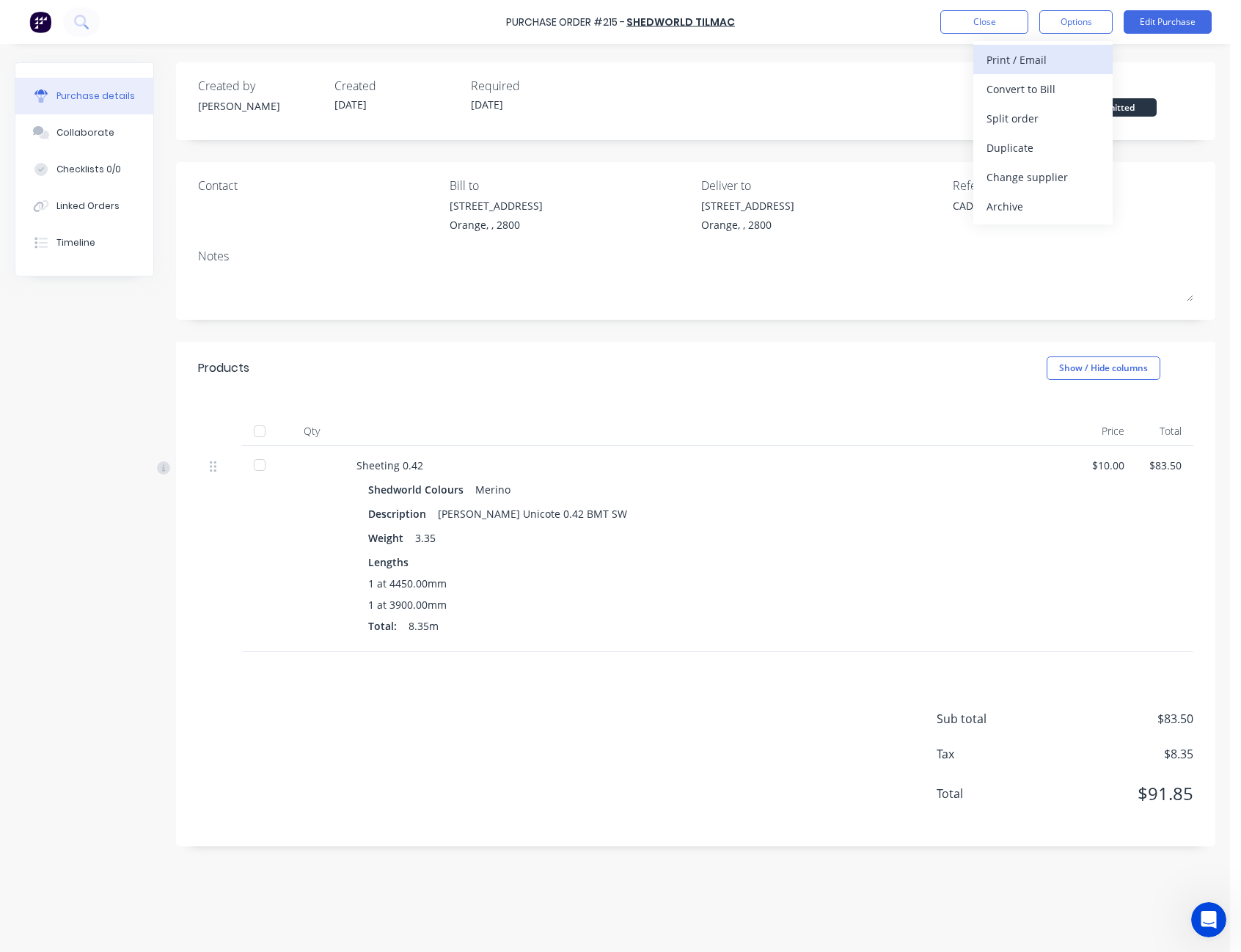
click at [1067, 62] on div "Print / Email" at bounding box center [1043, 60] width 113 height 21
click at [1054, 109] on div "Without pricing" at bounding box center [1043, 118] width 113 height 21
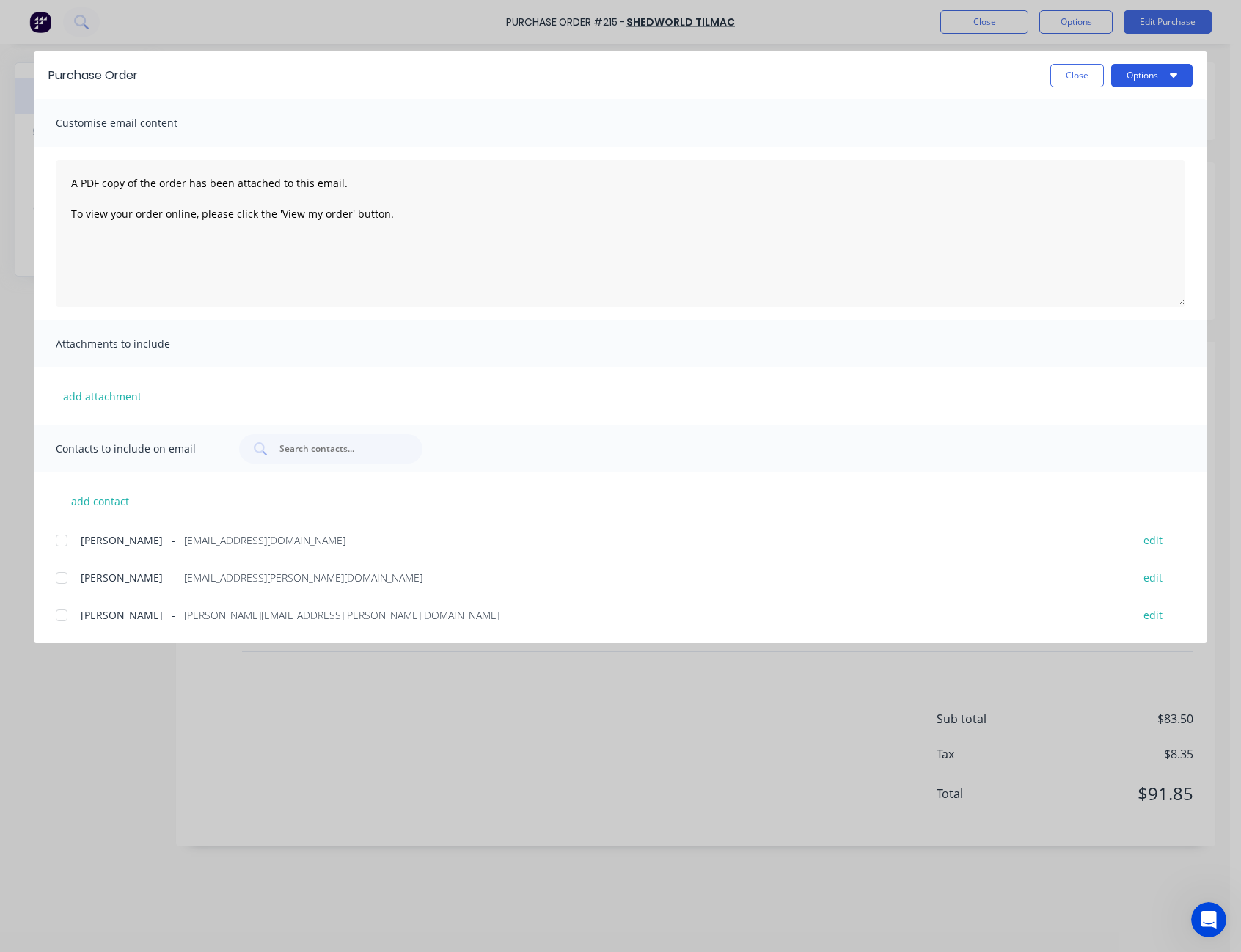
click at [1147, 83] on button "Options" at bounding box center [1153, 76] width 82 height 24
click at [1126, 136] on div "Print" at bounding box center [1123, 141] width 113 height 21
click at [1062, 68] on button "Close" at bounding box center [1077, 76] width 54 height 24
type textarea "x"
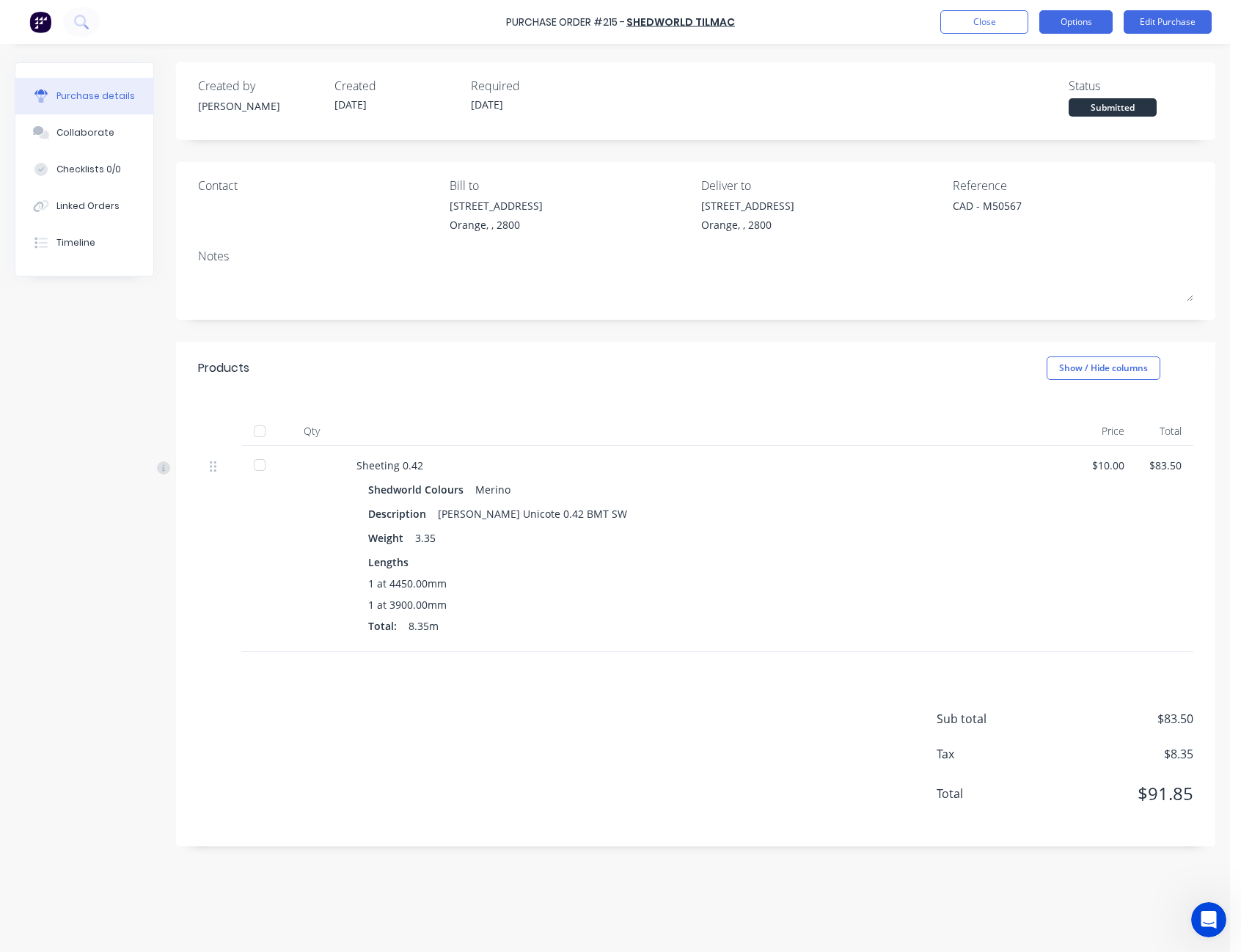
click at [1069, 21] on button "Options" at bounding box center [1076, 22] width 73 height 24
click at [1016, 24] on button "Close" at bounding box center [984, 22] width 88 height 24
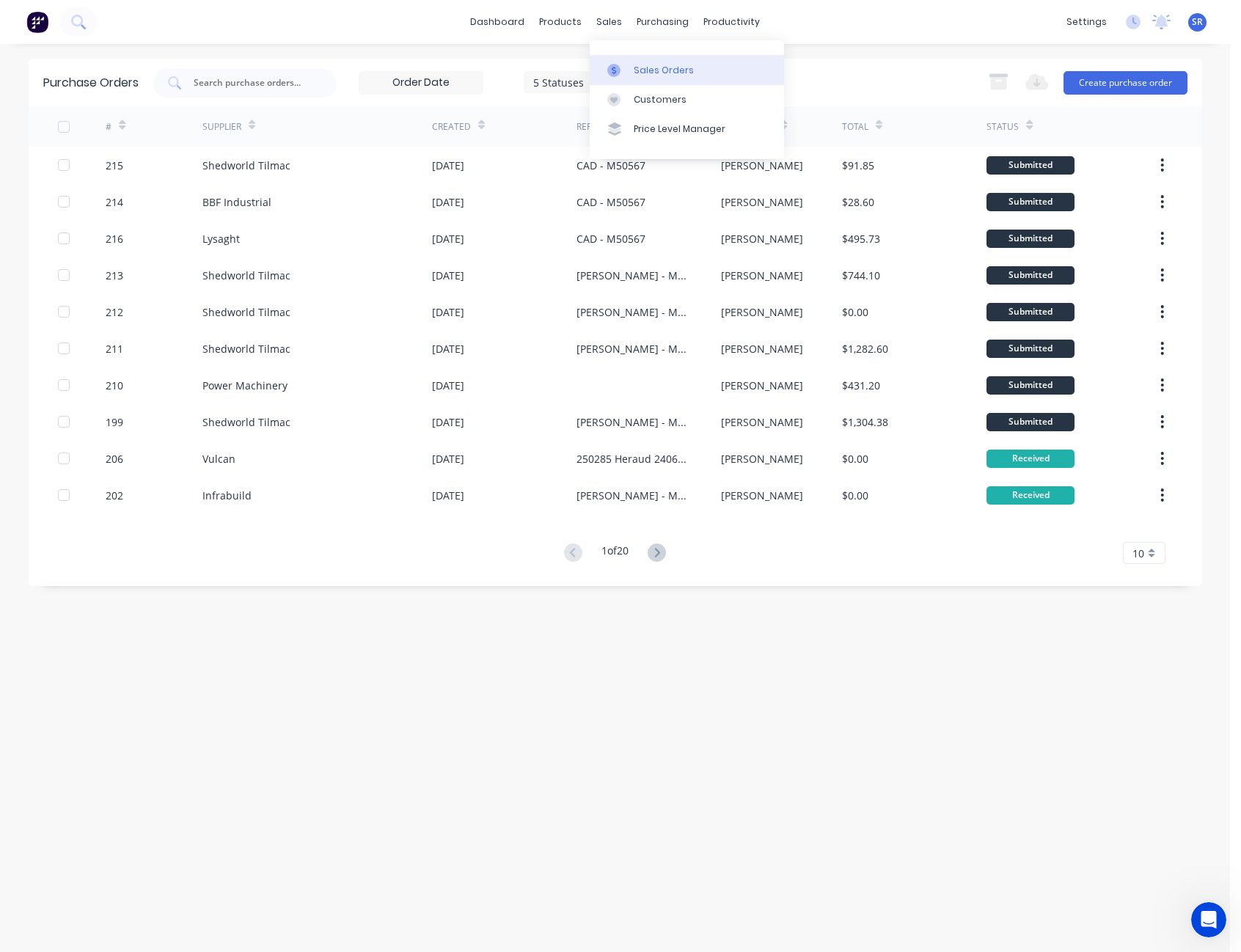
click at [637, 66] on div "Sales Orders" at bounding box center [663, 71] width 60 height 14
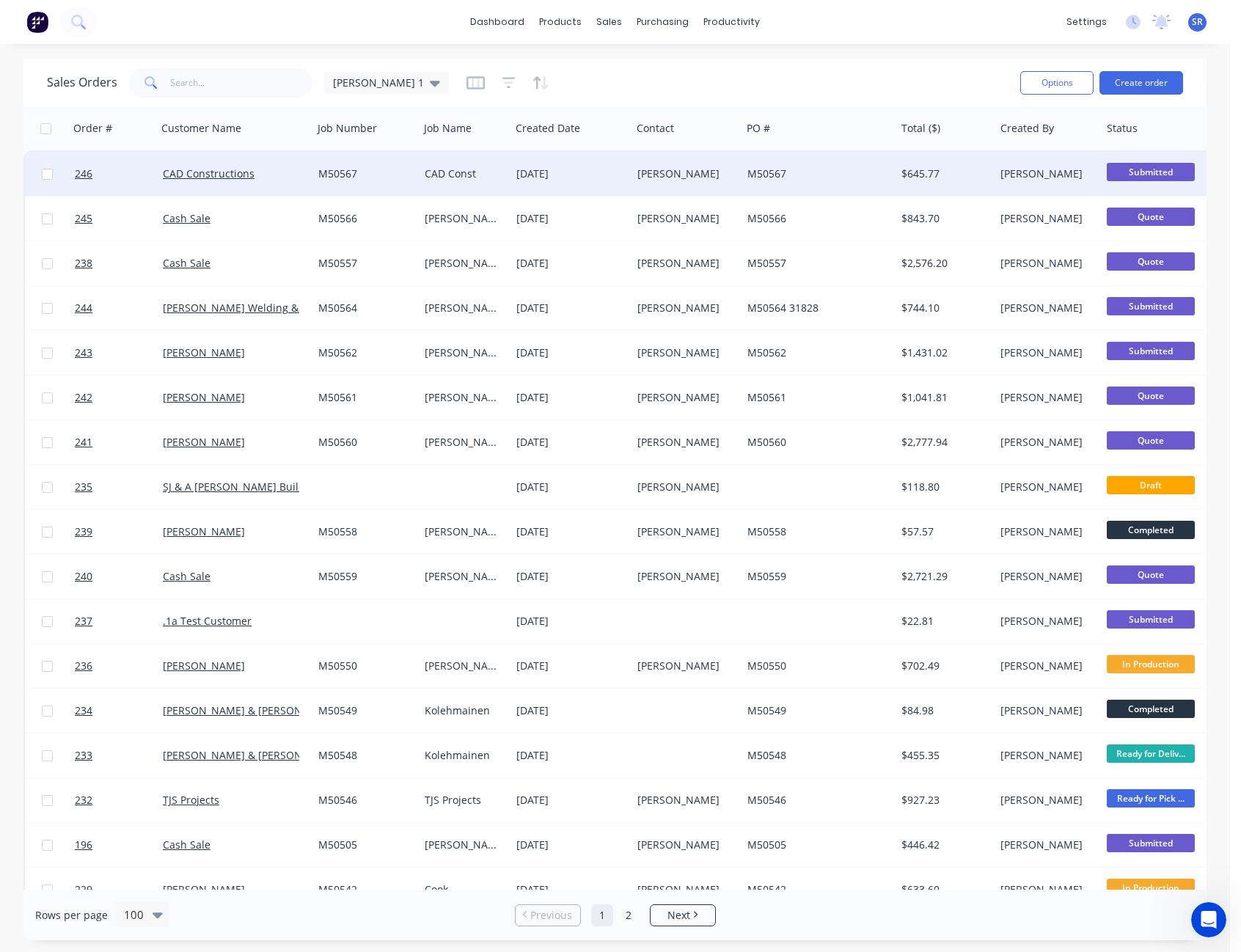
click at [665, 174] on div "Charlie Douglas" at bounding box center [684, 174] width 94 height 14
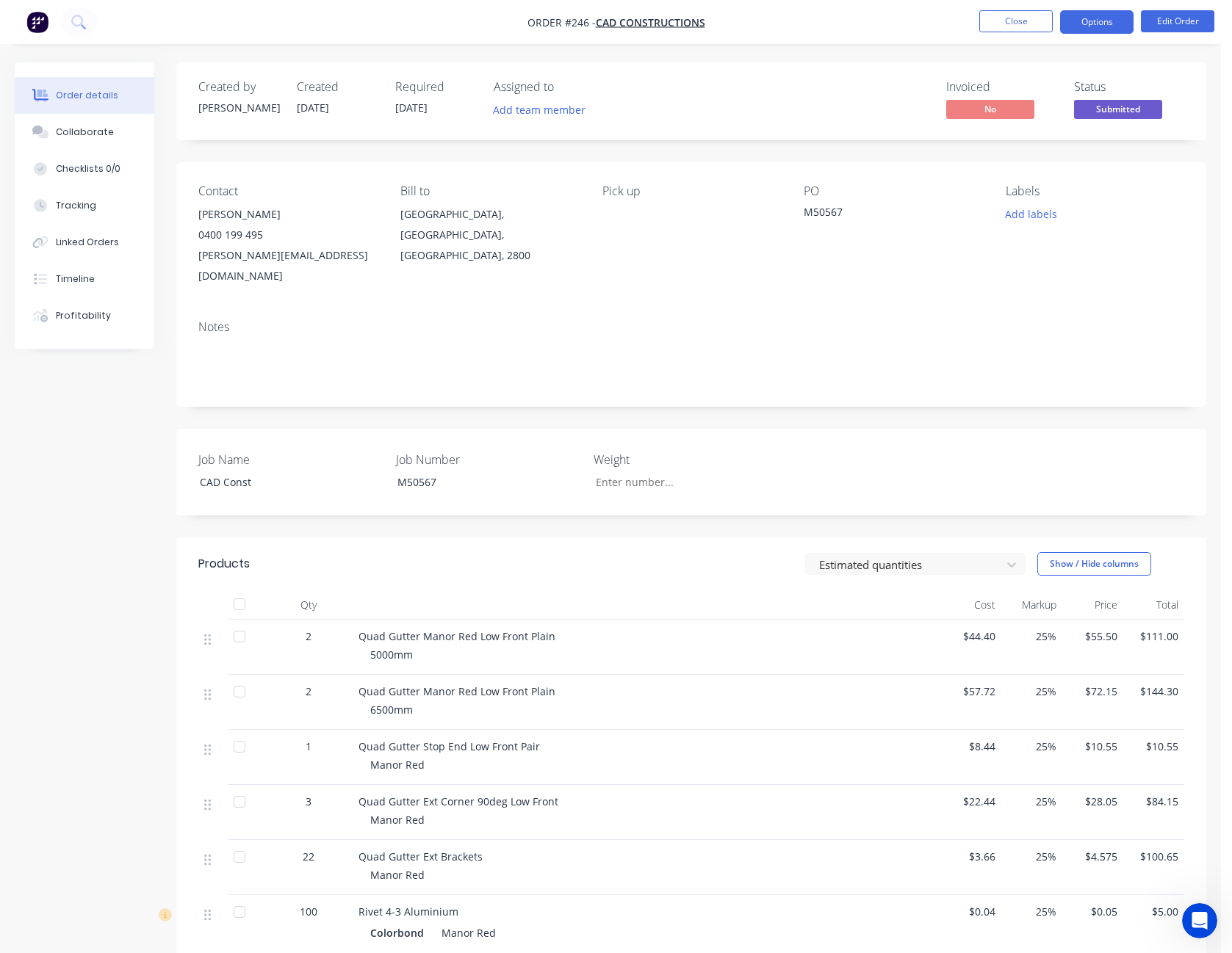
click at [1114, 19] on button "Options" at bounding box center [1097, 22] width 73 height 24
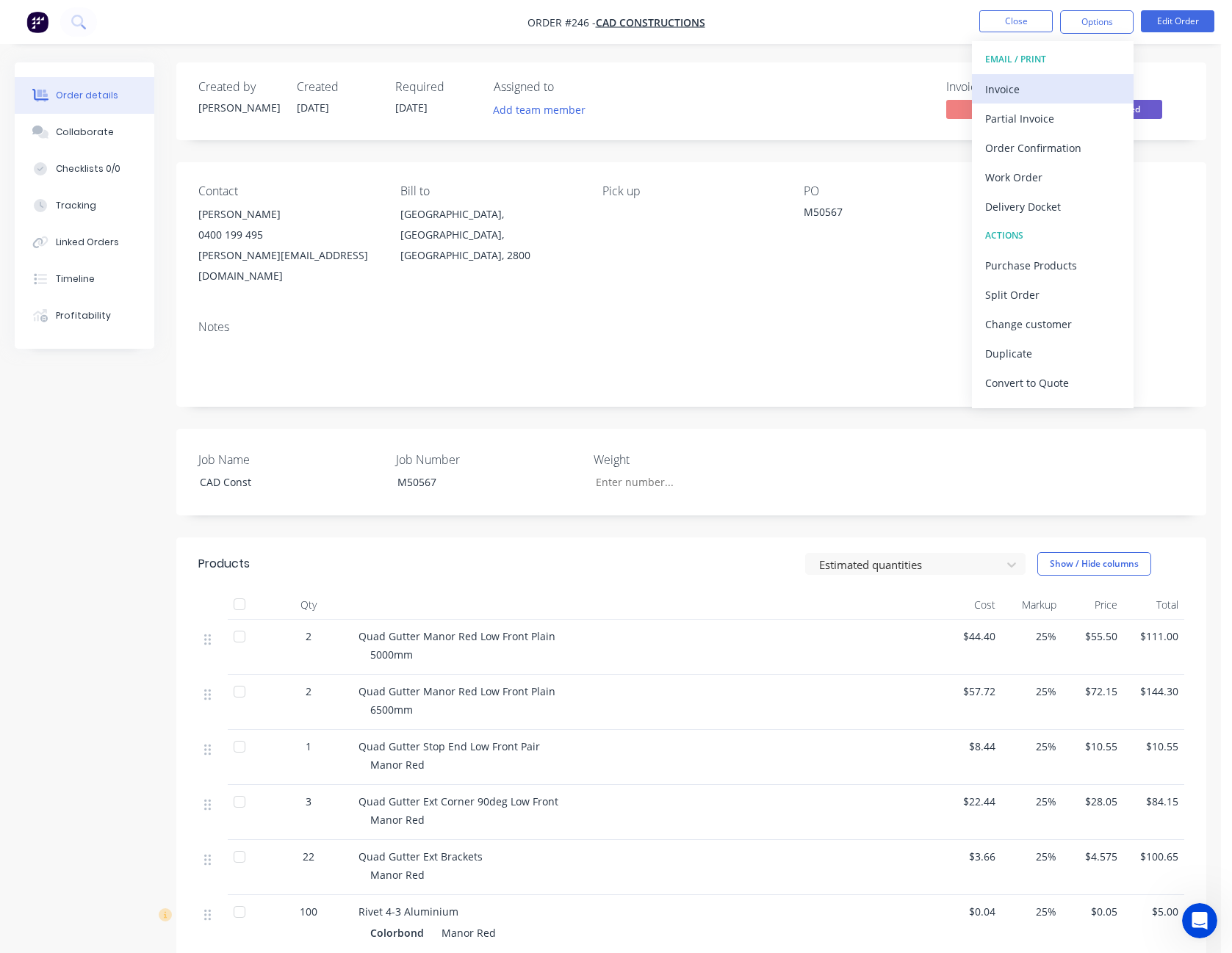
click at [1069, 83] on div "Invoice" at bounding box center [1053, 89] width 135 height 21
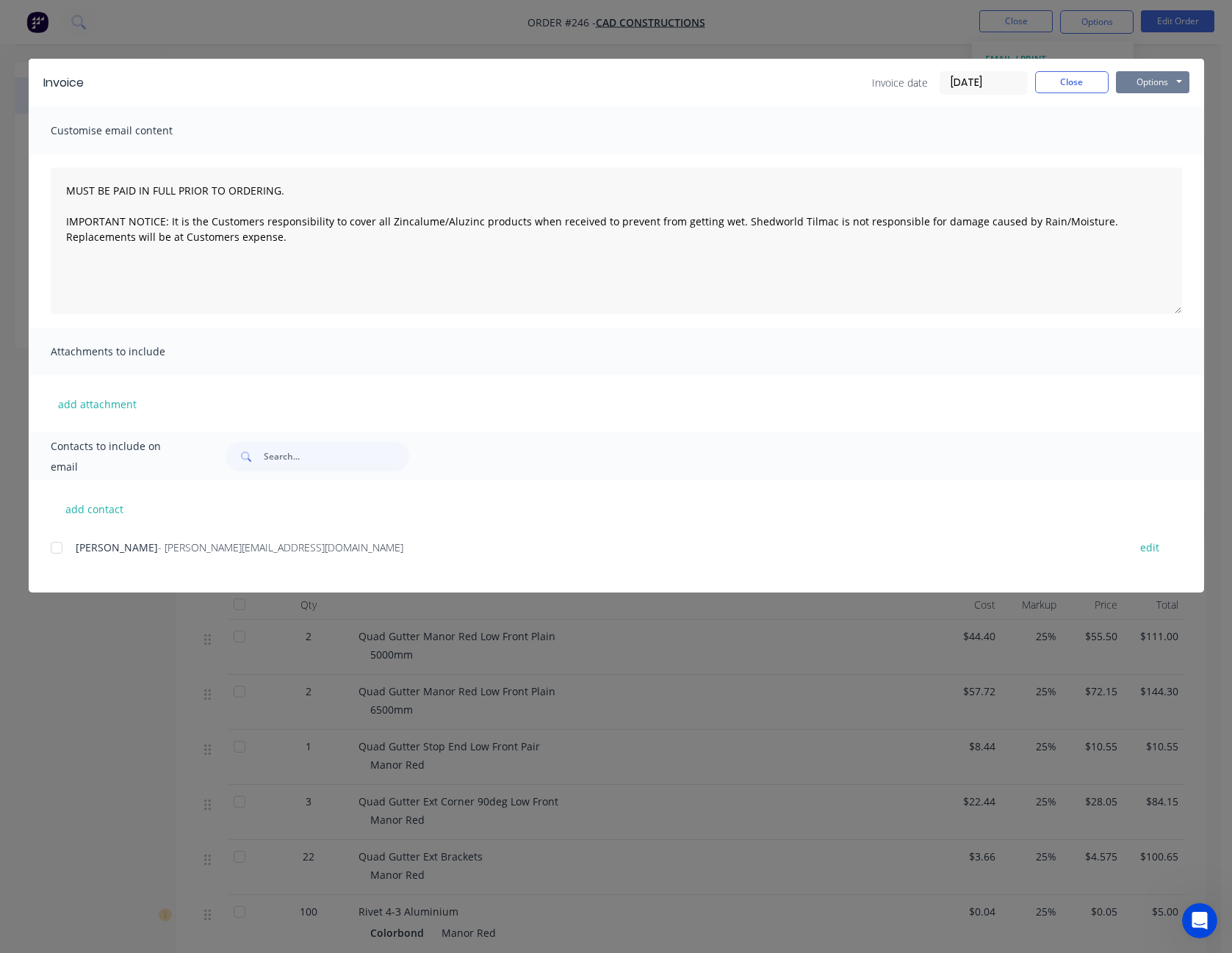
click at [1160, 80] on button "Options" at bounding box center [1153, 83] width 73 height 22
click at [1165, 110] on button "Preview" at bounding box center [1163, 108] width 94 height 24
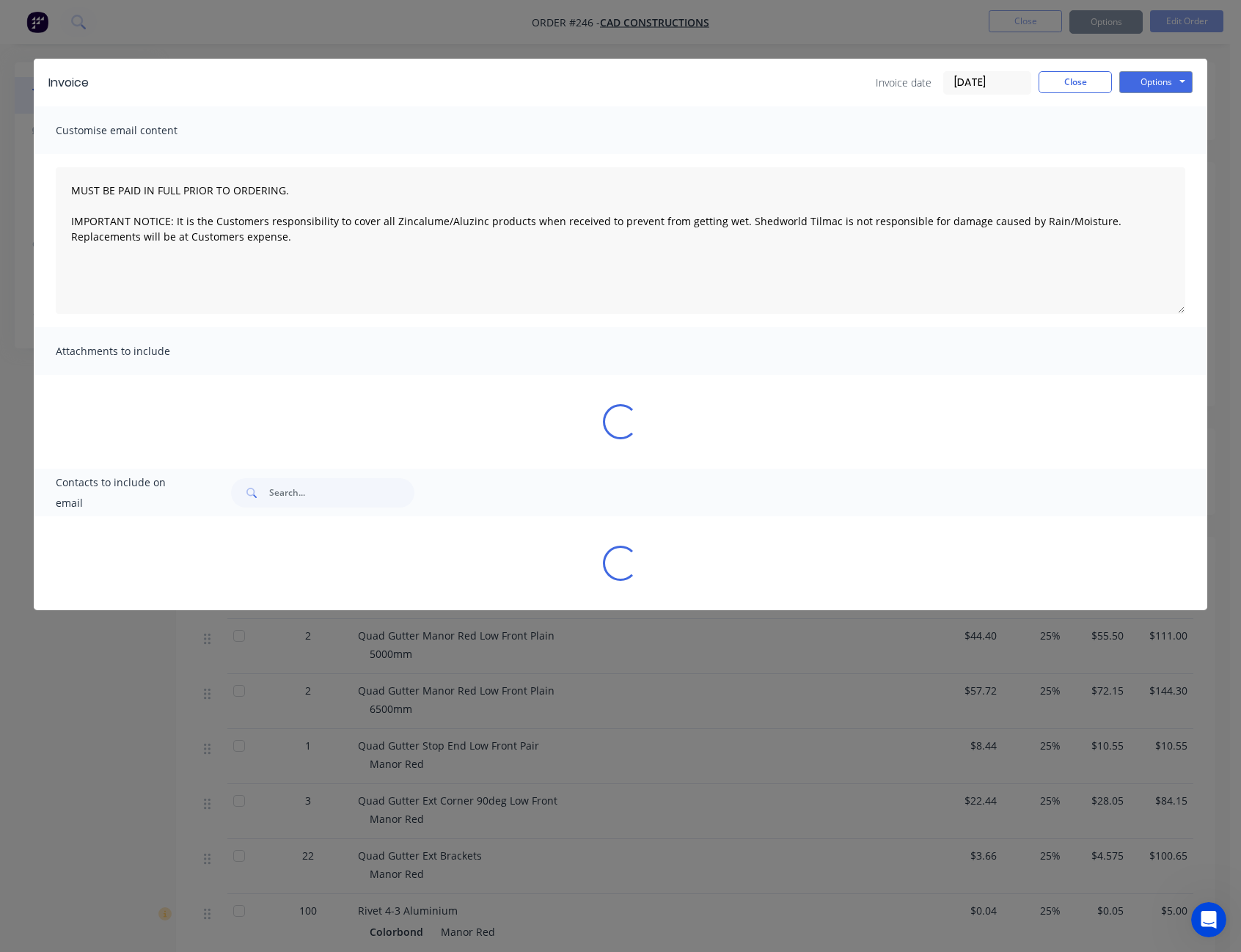
type textarea "MUST BE PAID IN FULL PRIOR TO ORDERING. IMPORTANT NOTICE: It is the Customers r…"
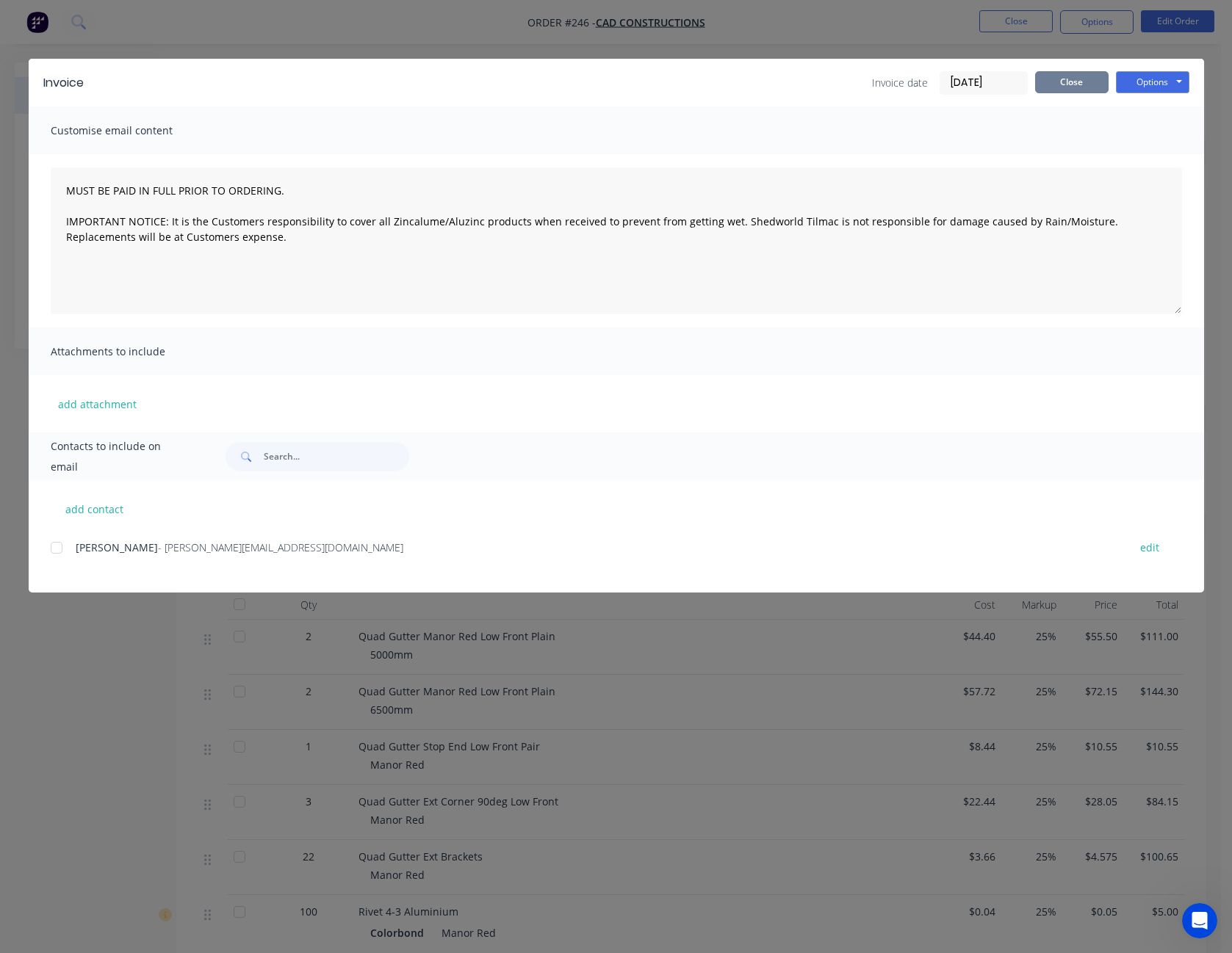
click at [1077, 77] on button "Close" at bounding box center [1072, 83] width 73 height 22
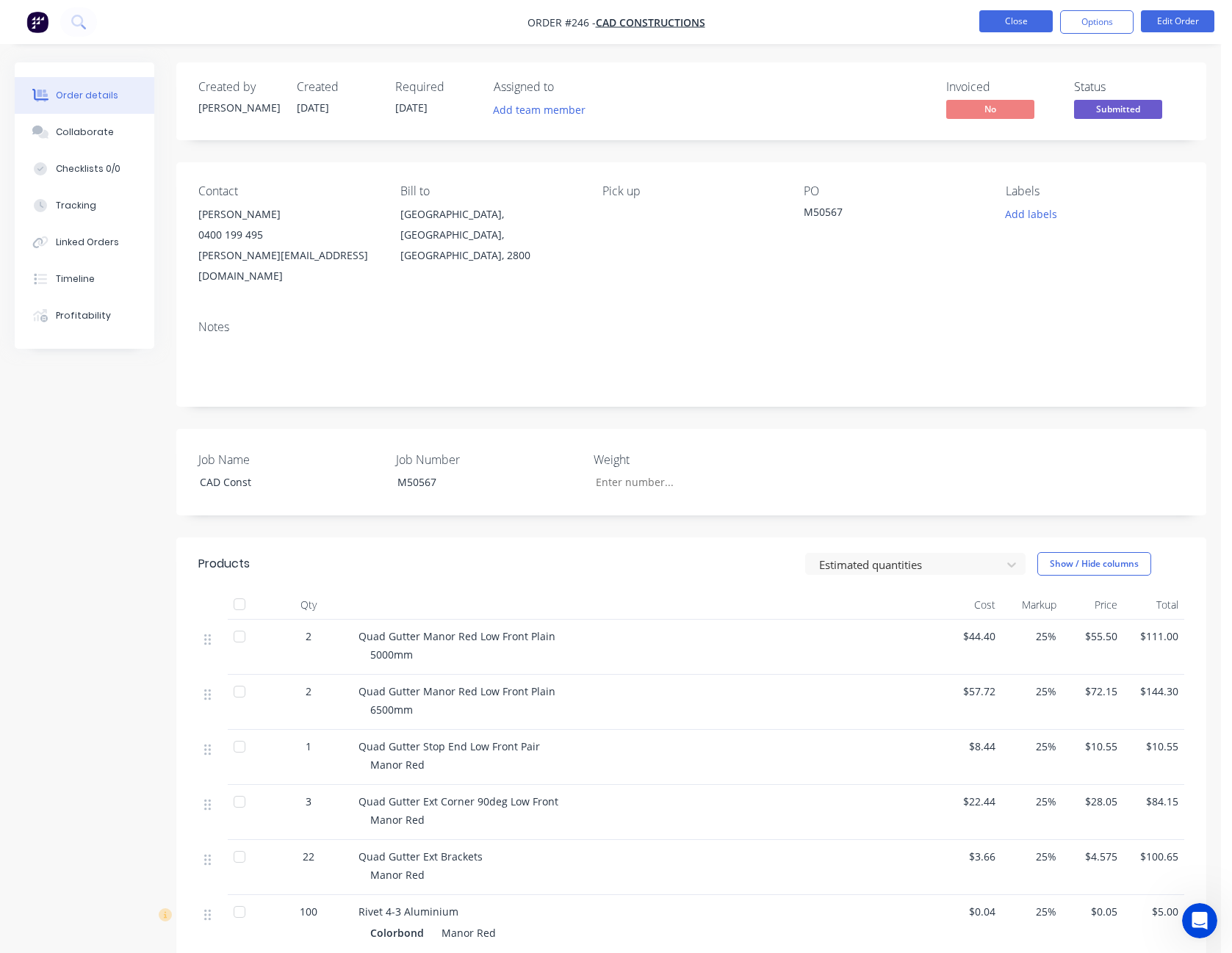
click at [1005, 14] on button "Close" at bounding box center [1016, 21] width 73 height 22
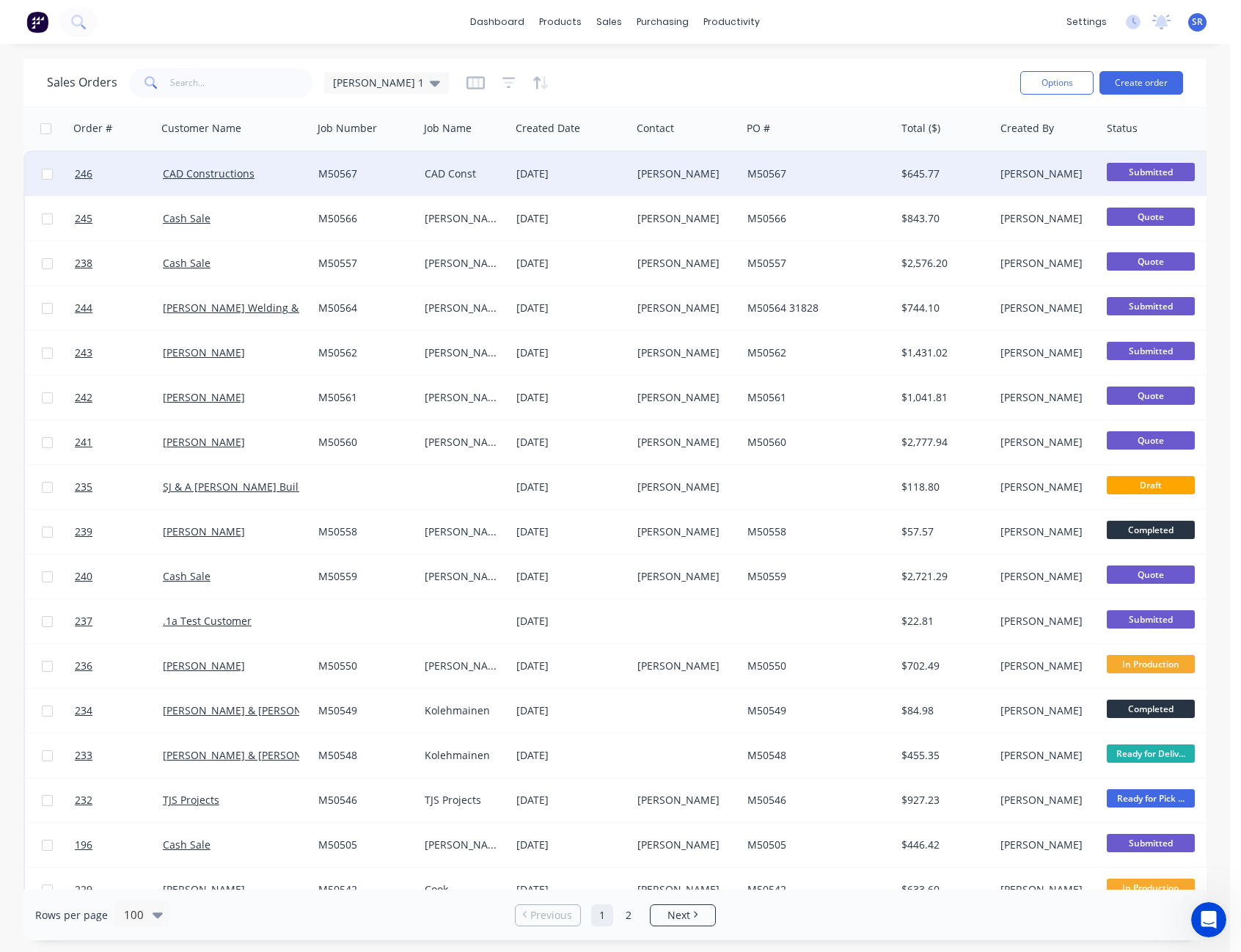
click at [1160, 169] on span "Submitted" at bounding box center [1150, 172] width 88 height 19
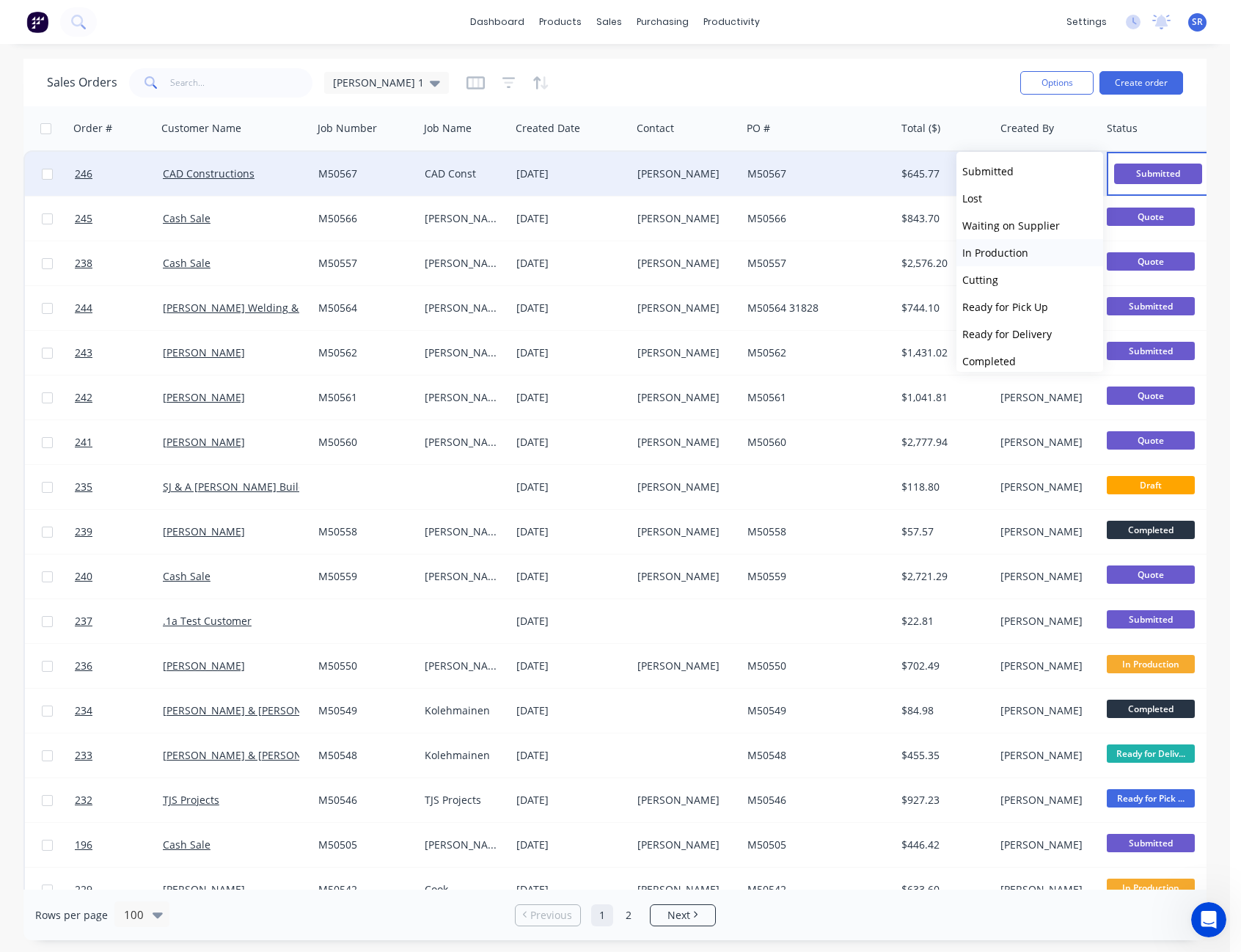
click at [1010, 246] on span "In Production" at bounding box center [996, 253] width 66 height 14
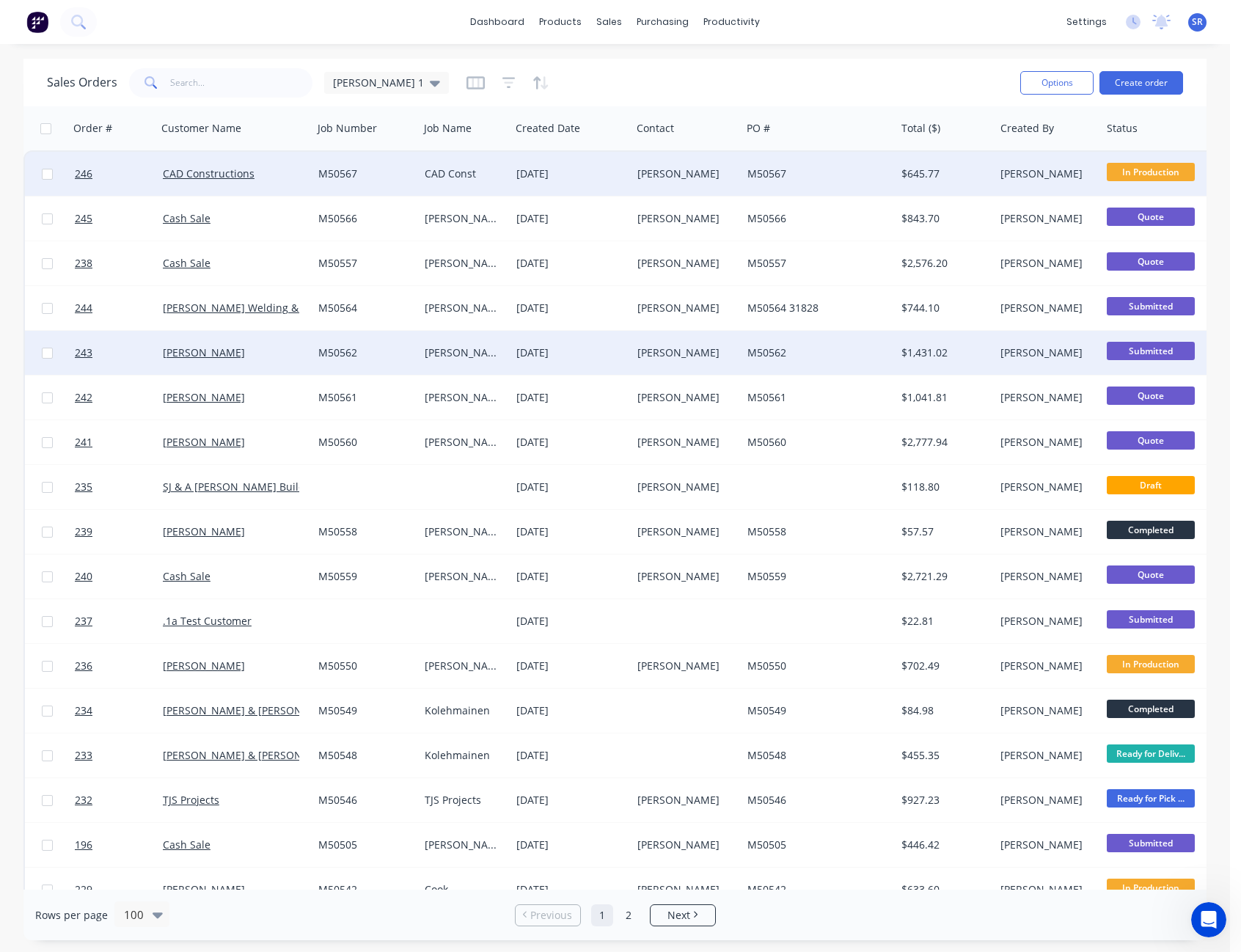
click at [1153, 345] on span "Submitted" at bounding box center [1150, 351] width 88 height 19
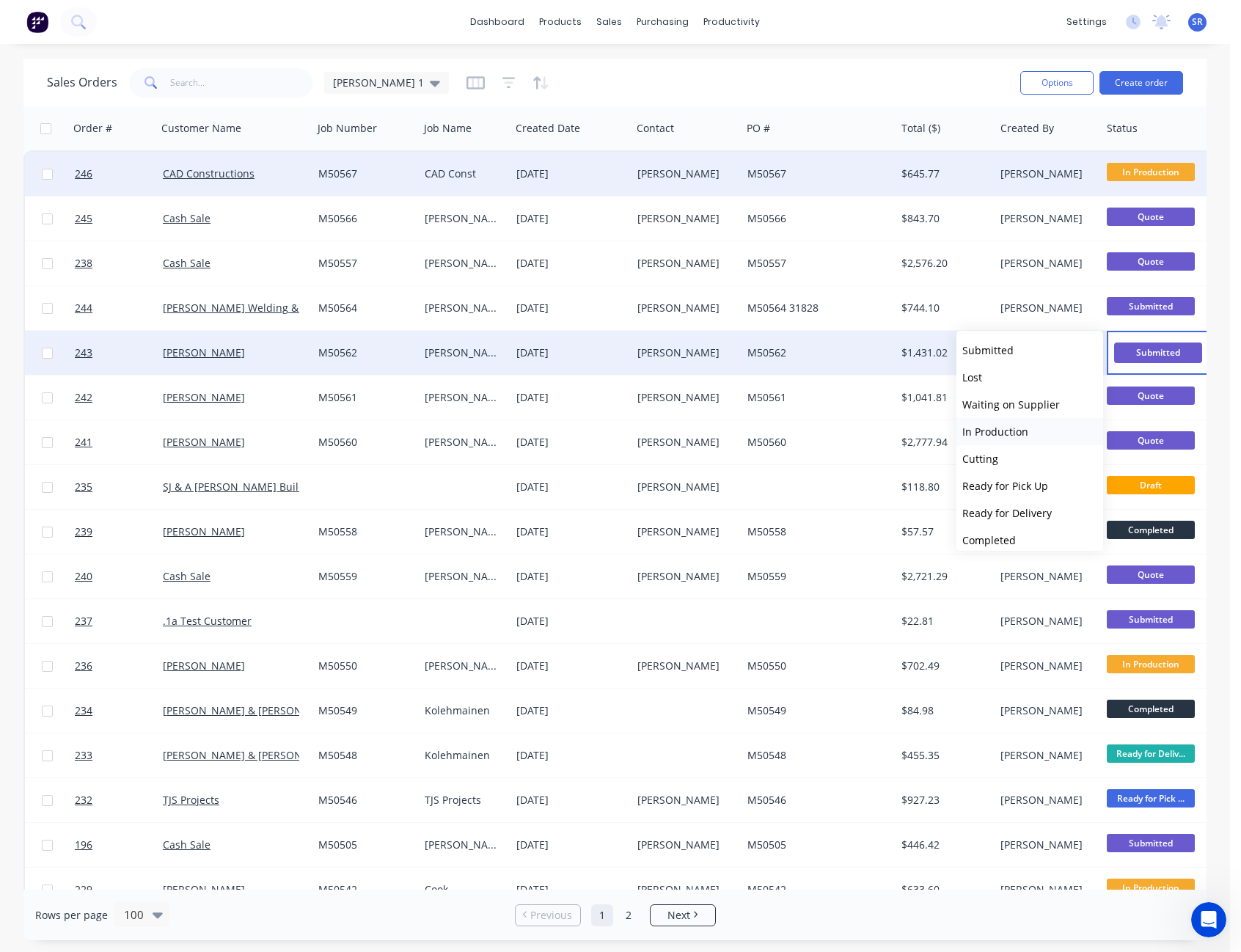
click at [1034, 432] on button "In Production" at bounding box center [1030, 432] width 146 height 27
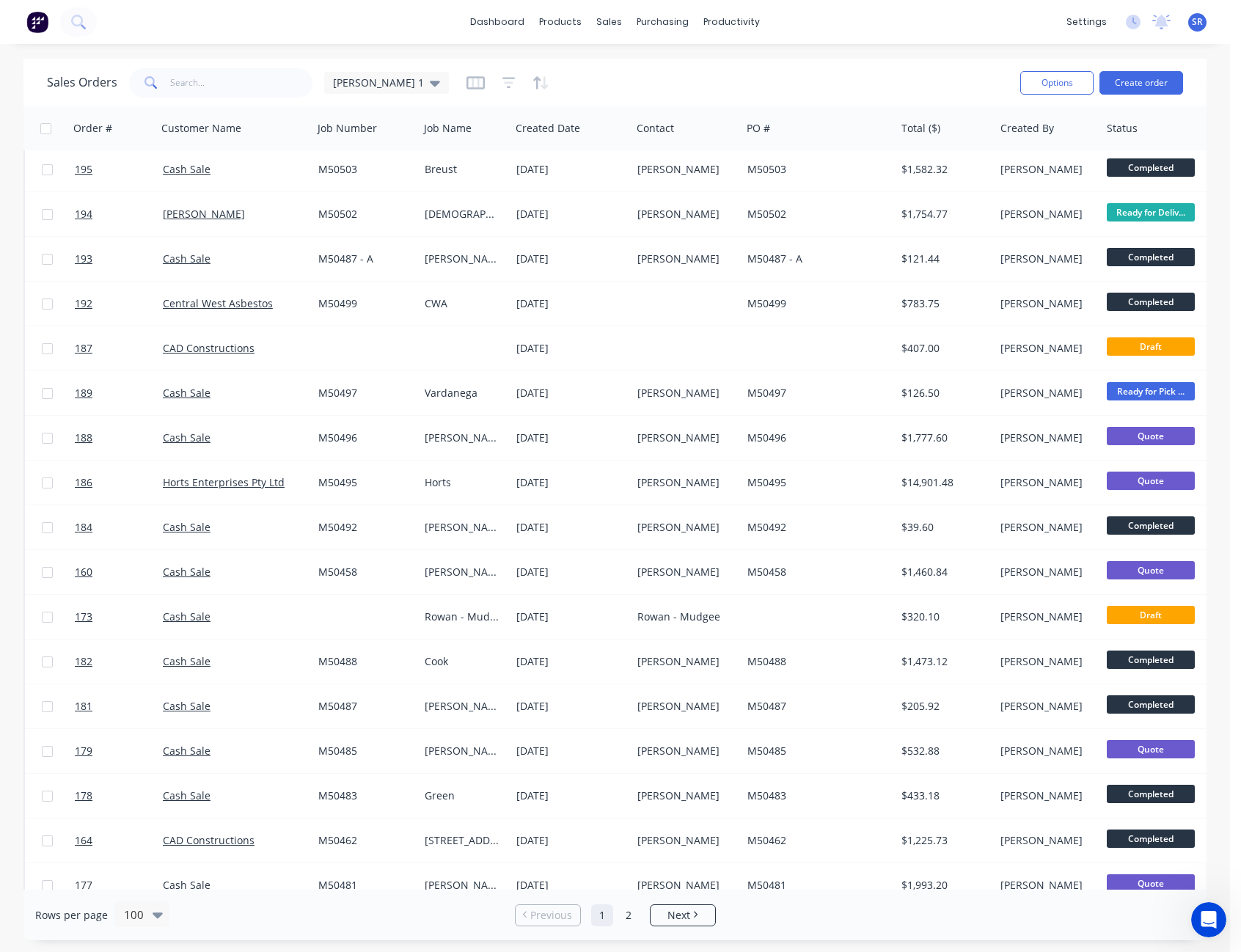
scroll to position [2642, 0]
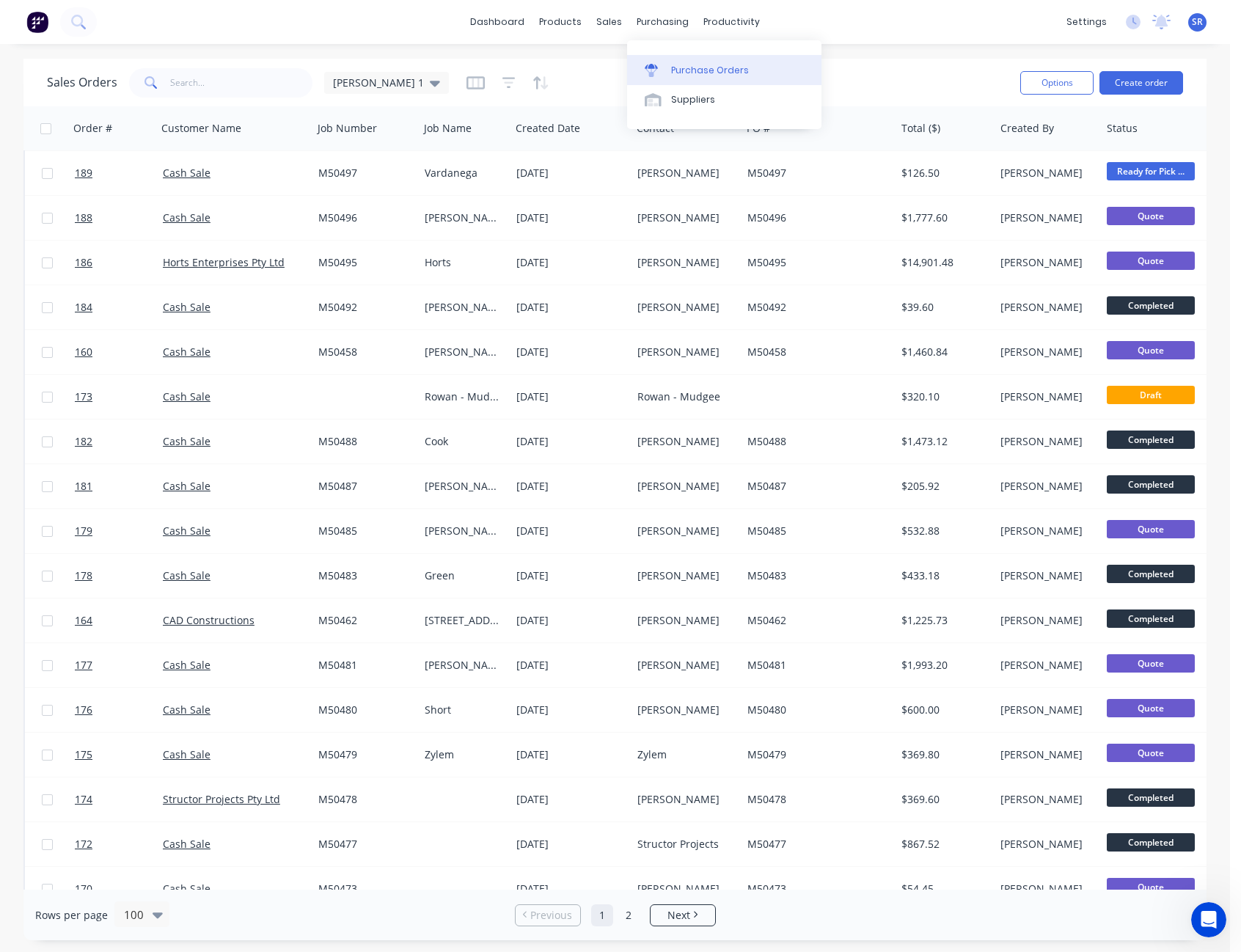
click at [709, 73] on div "Purchase Orders" at bounding box center [709, 71] width 77 height 14
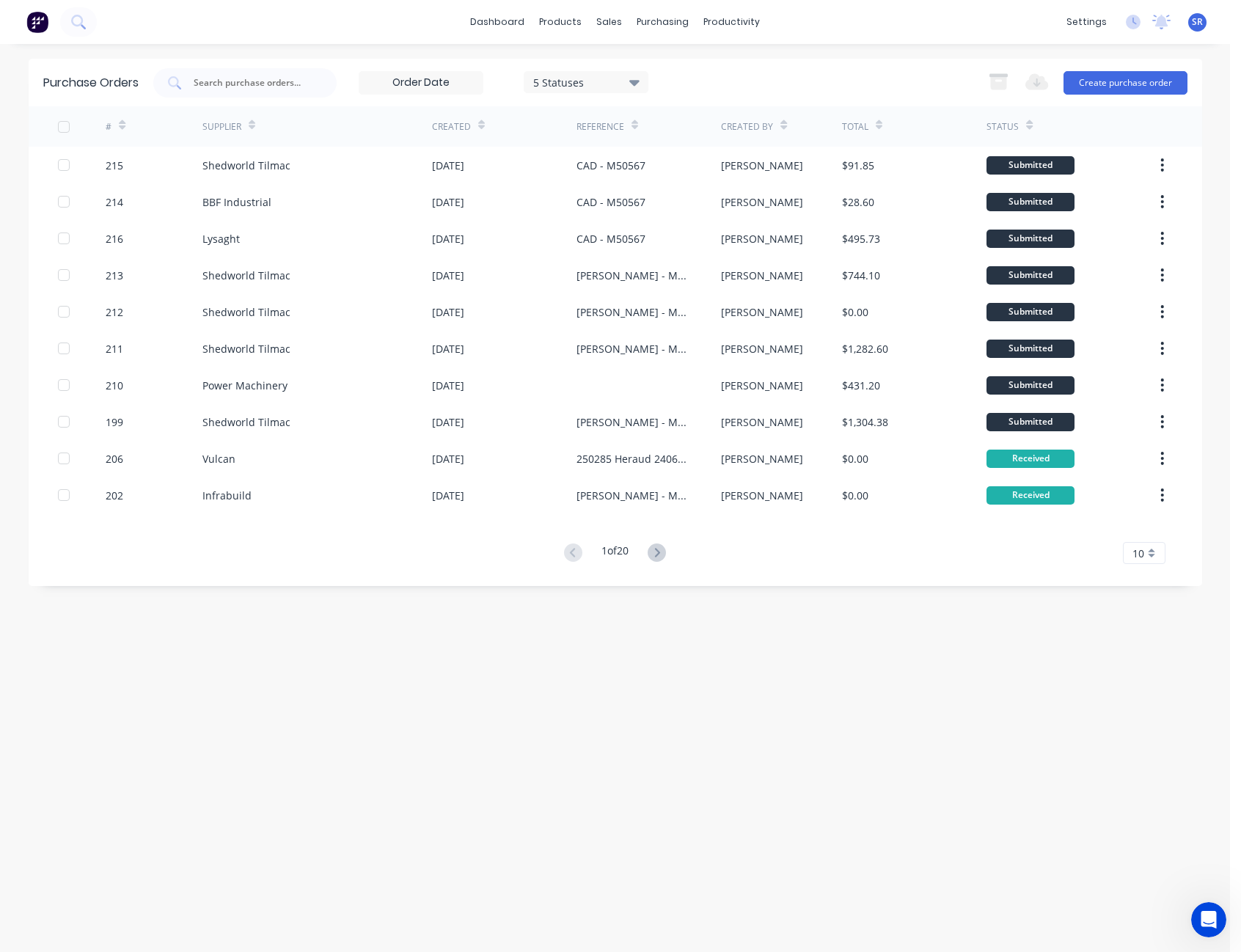
click at [1152, 552] on div "10" at bounding box center [1144, 553] width 43 height 22
drag, startPoint x: 1150, startPoint y: 659, endPoint x: 1150, endPoint y: 672, distance: 13.0
click at [1150, 660] on div "5 10 15 20 25 30 35" at bounding box center [1144, 658] width 43 height 181
click at [1149, 730] on div "35" at bounding box center [1144, 736] width 41 height 26
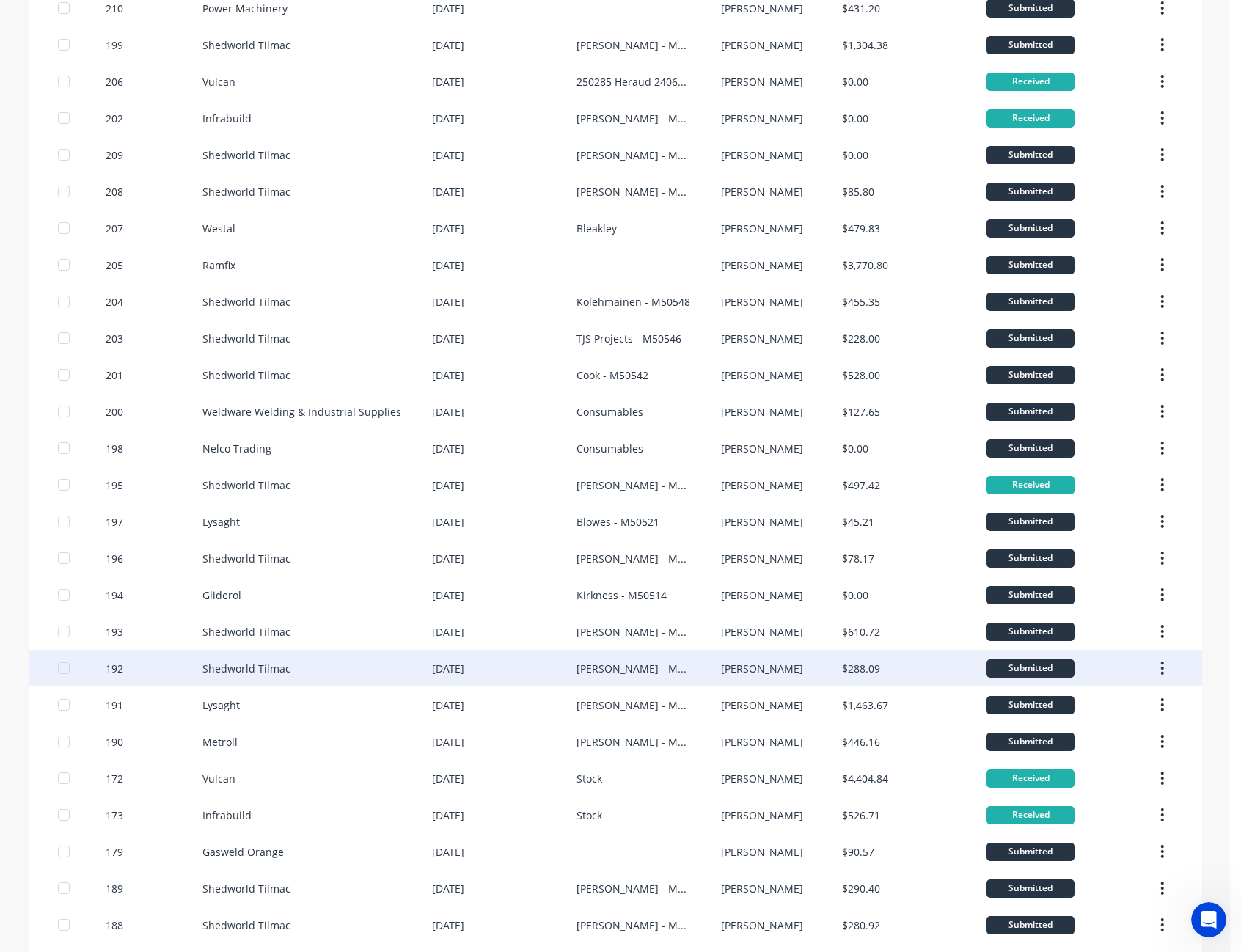
scroll to position [566, 0]
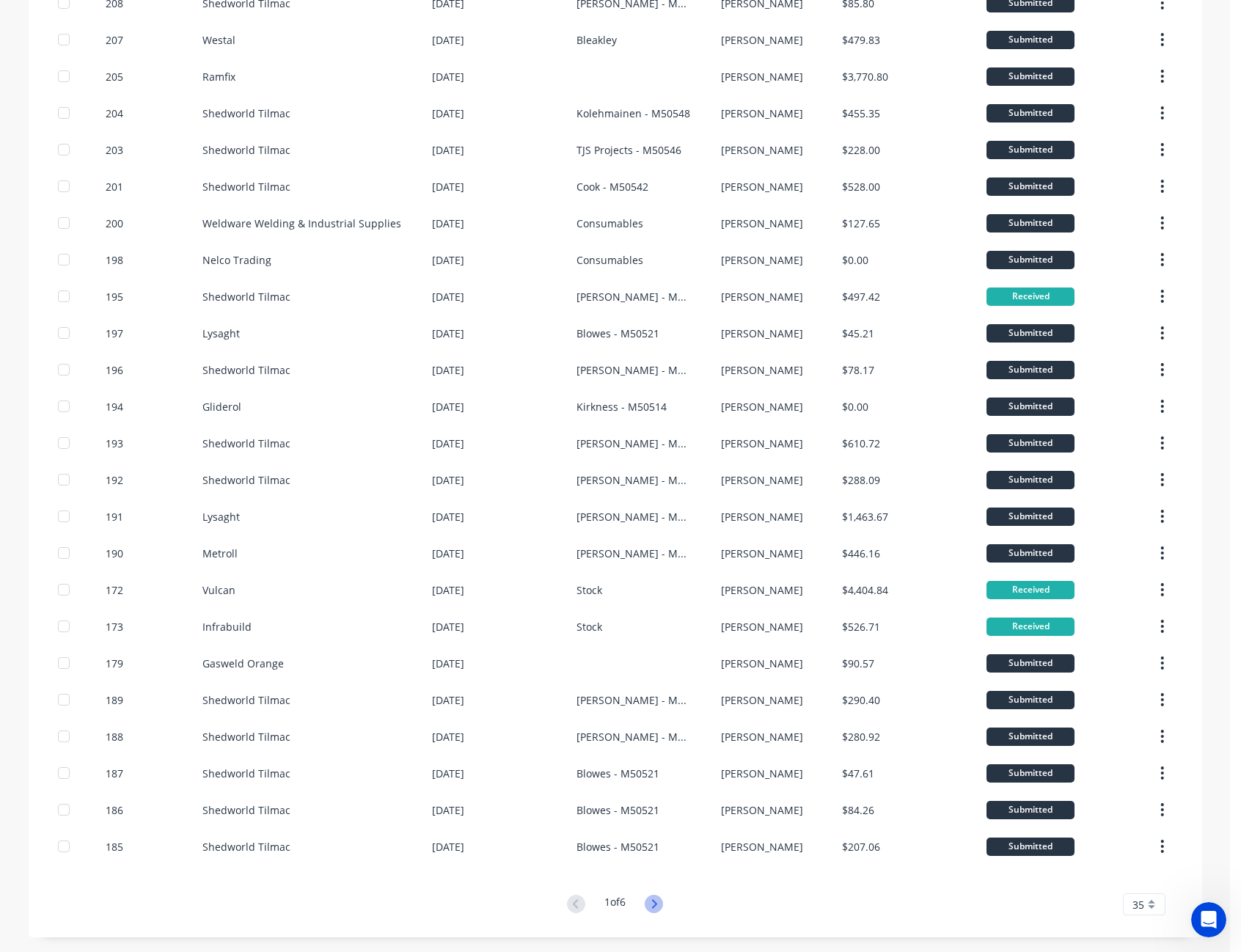
click at [654, 908] on icon at bounding box center [654, 904] width 19 height 19
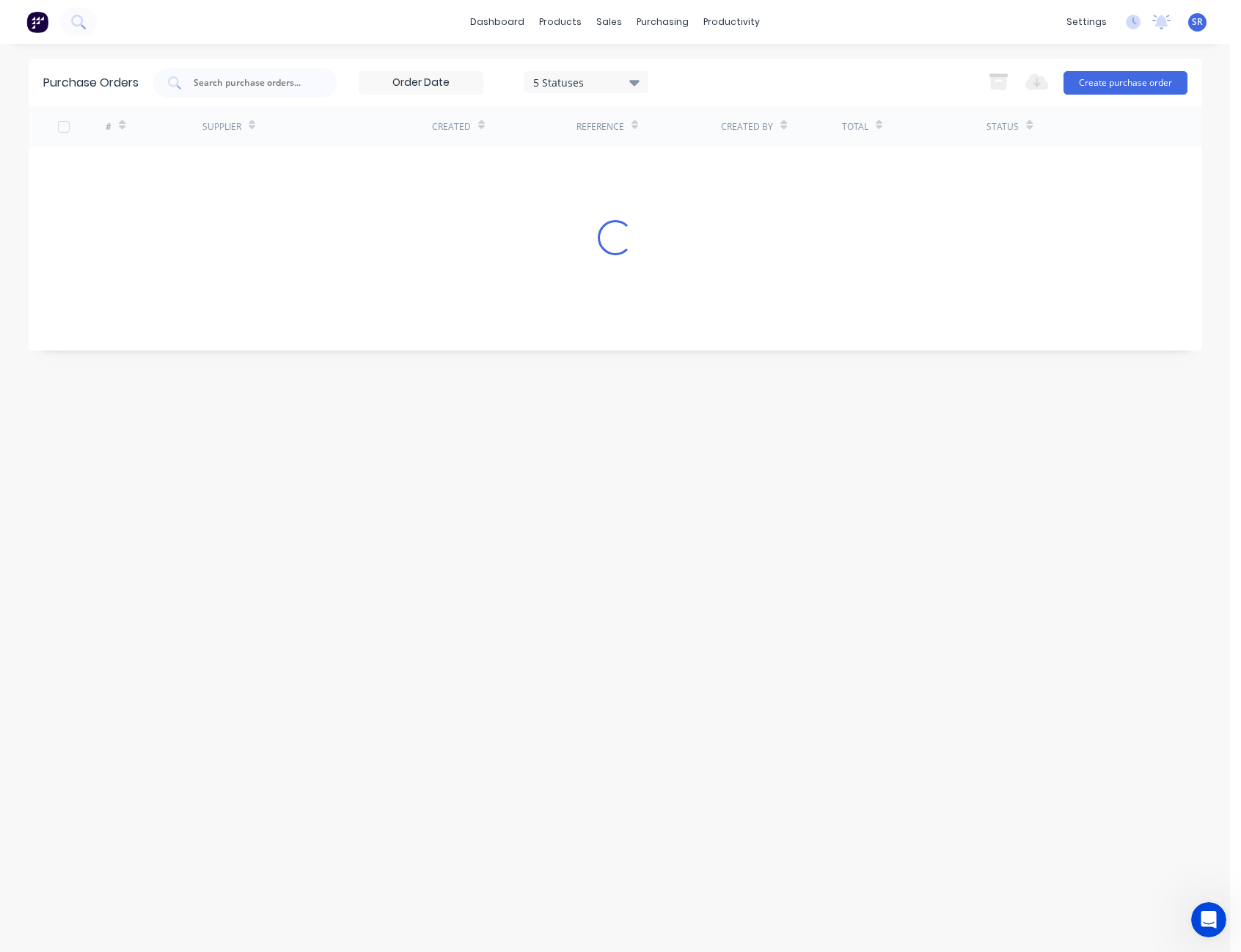
scroll to position [0, 0]
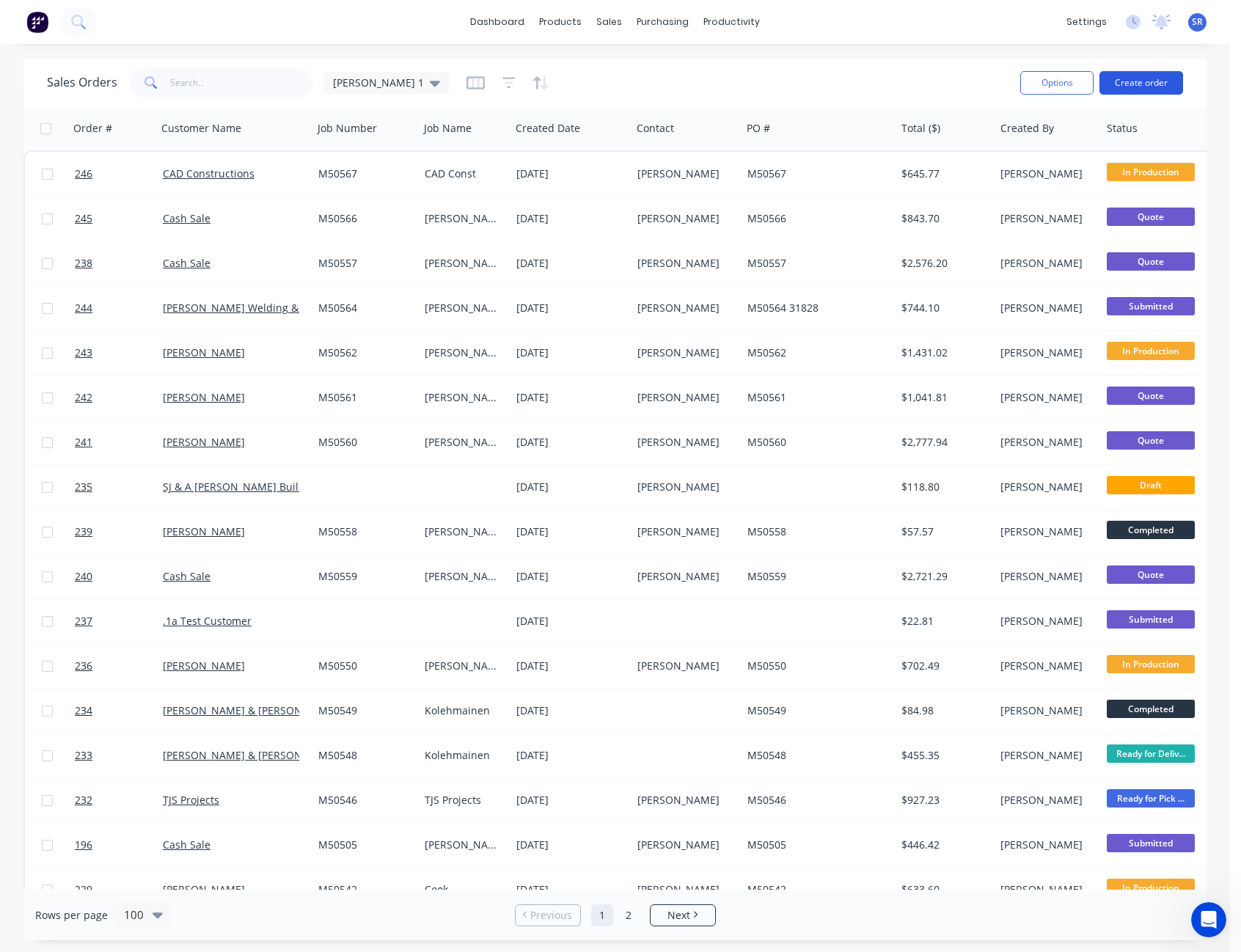
click at [1155, 76] on button "Create order" at bounding box center [1141, 83] width 83 height 24
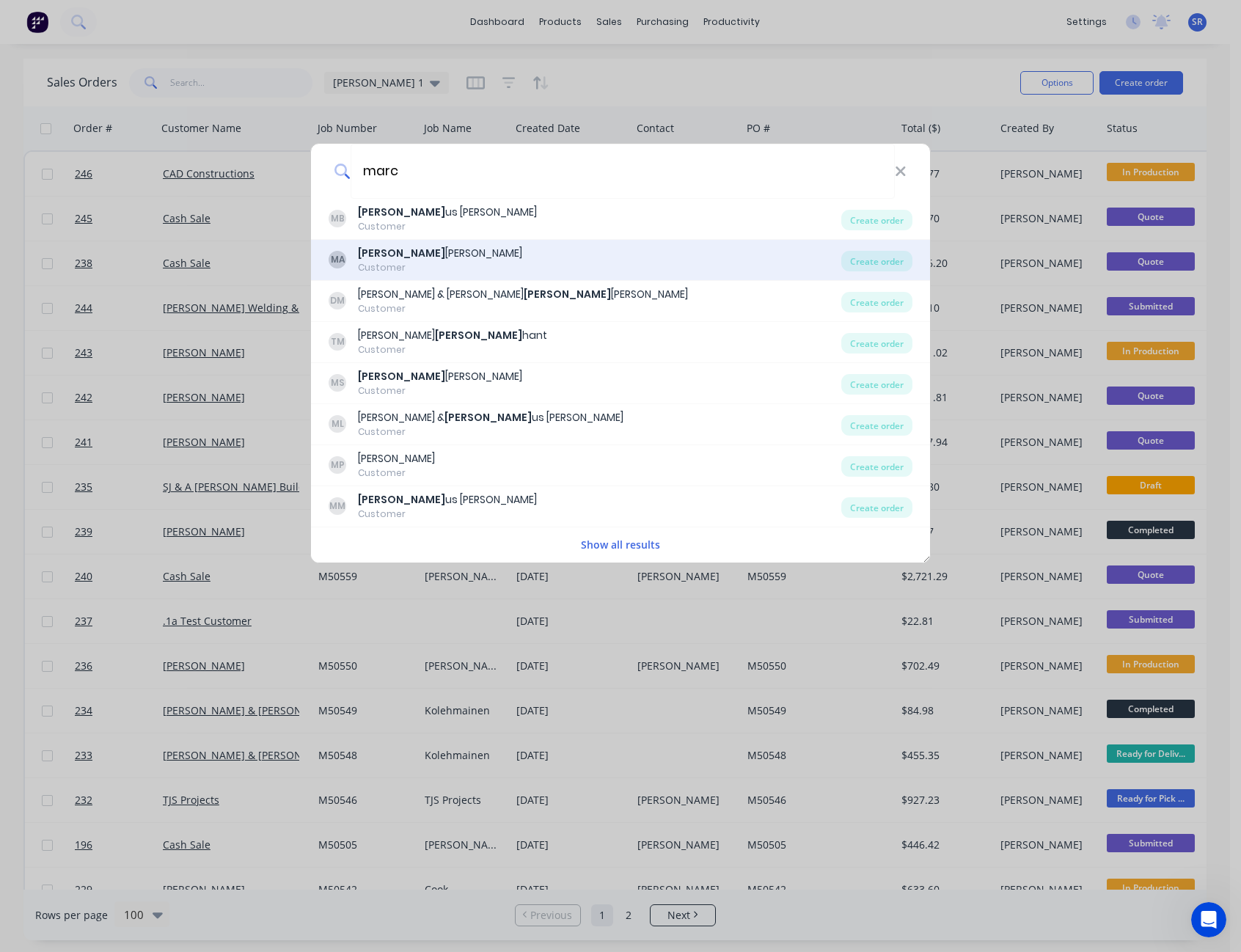
type input "marc"
click at [417, 251] on div "[PERSON_NAME]" at bounding box center [440, 254] width 164 height 15
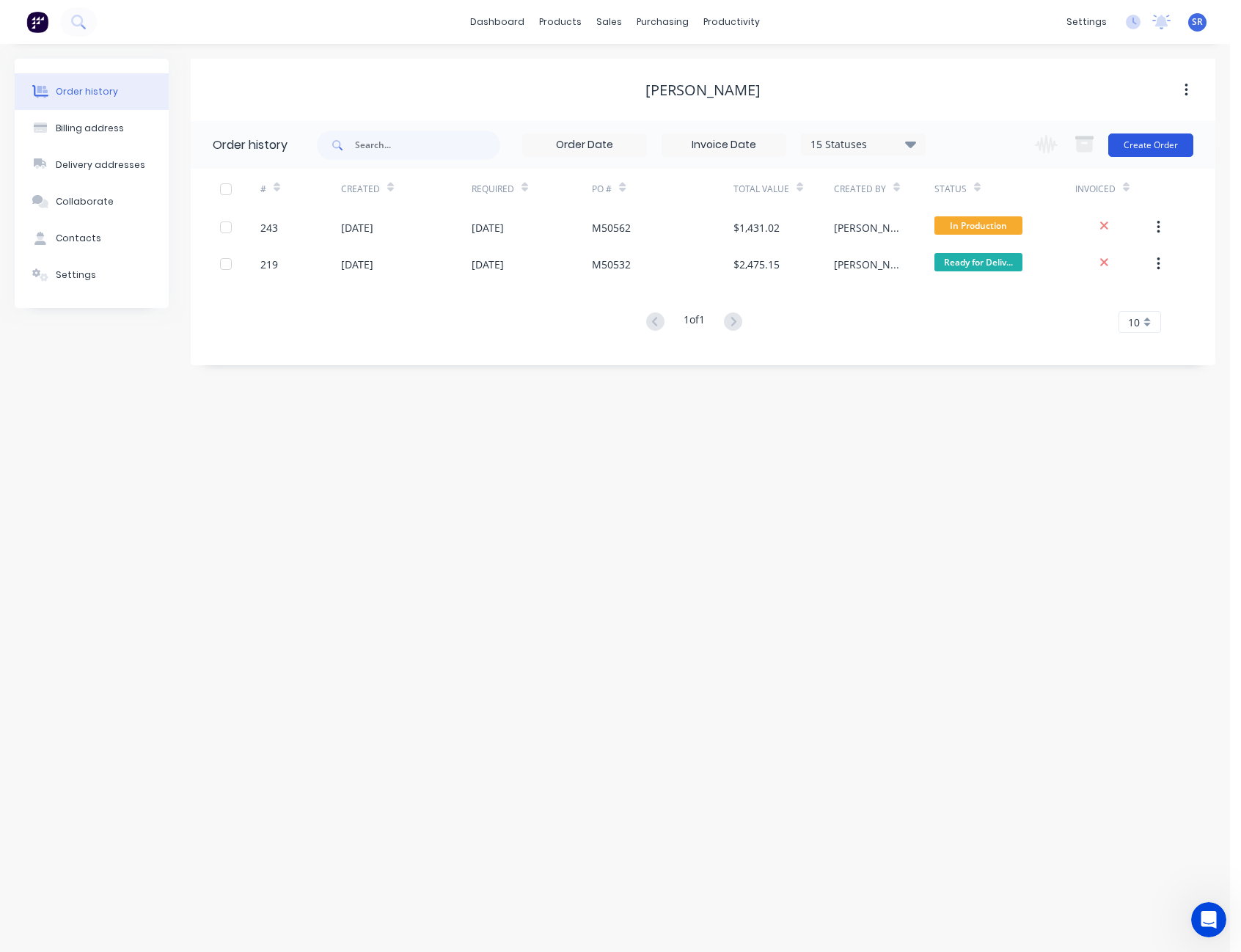
click at [1152, 140] on button "Create Order" at bounding box center [1151, 145] width 85 height 24
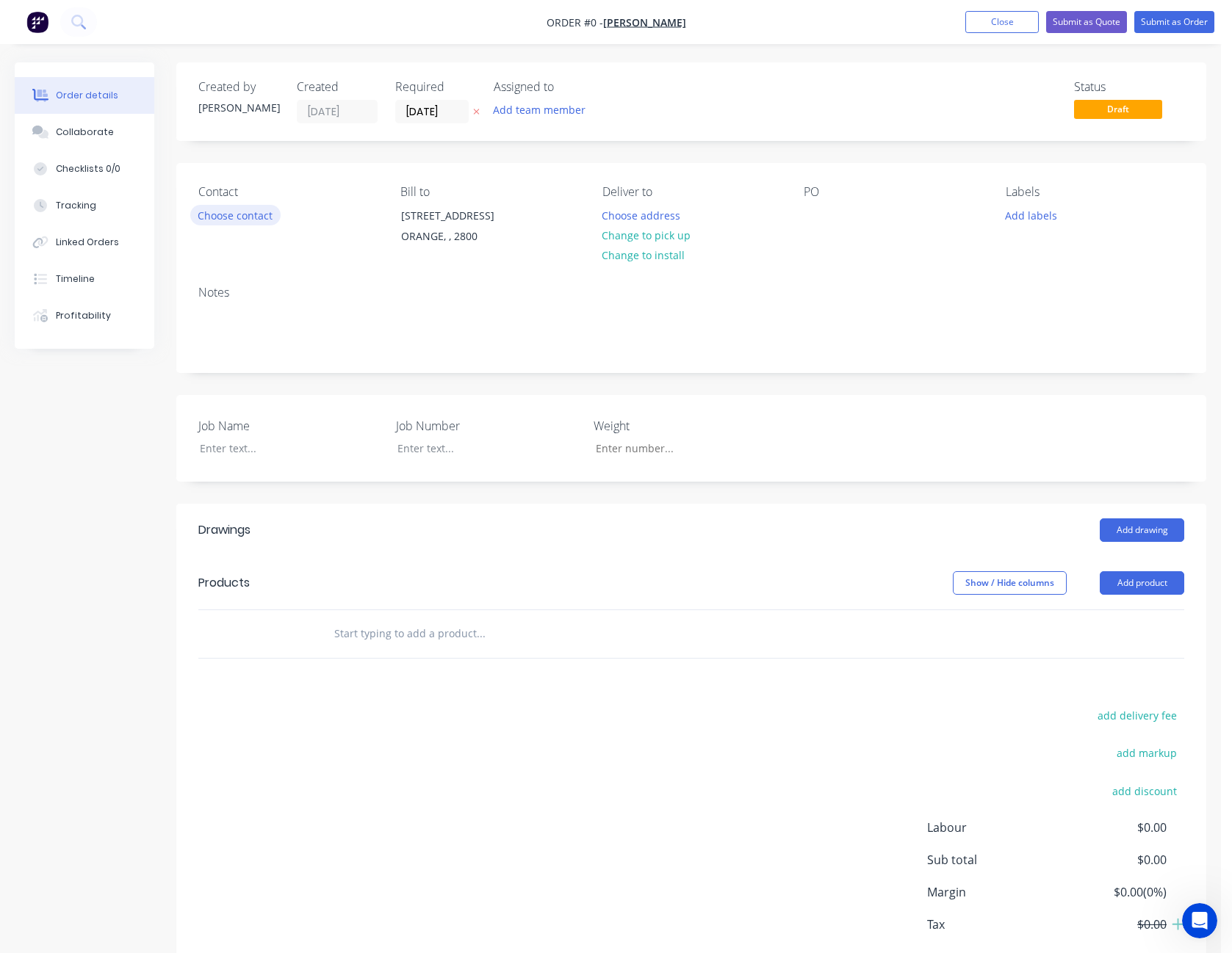
click at [258, 219] on button "Choose contact" at bounding box center [235, 215] width 90 height 20
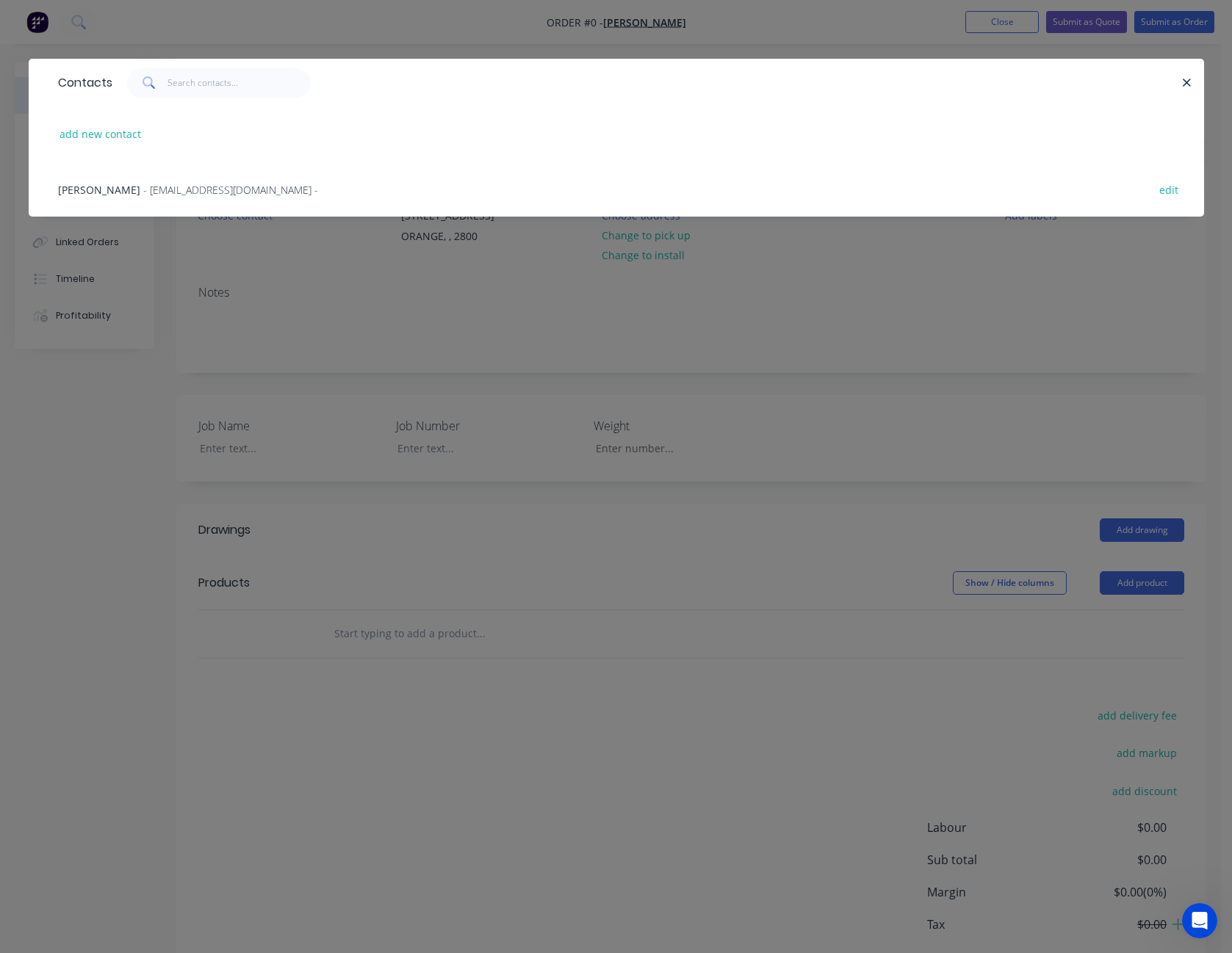
click at [204, 189] on span "- marc_abraham@outlook.com -" at bounding box center [230, 190] width 175 height 14
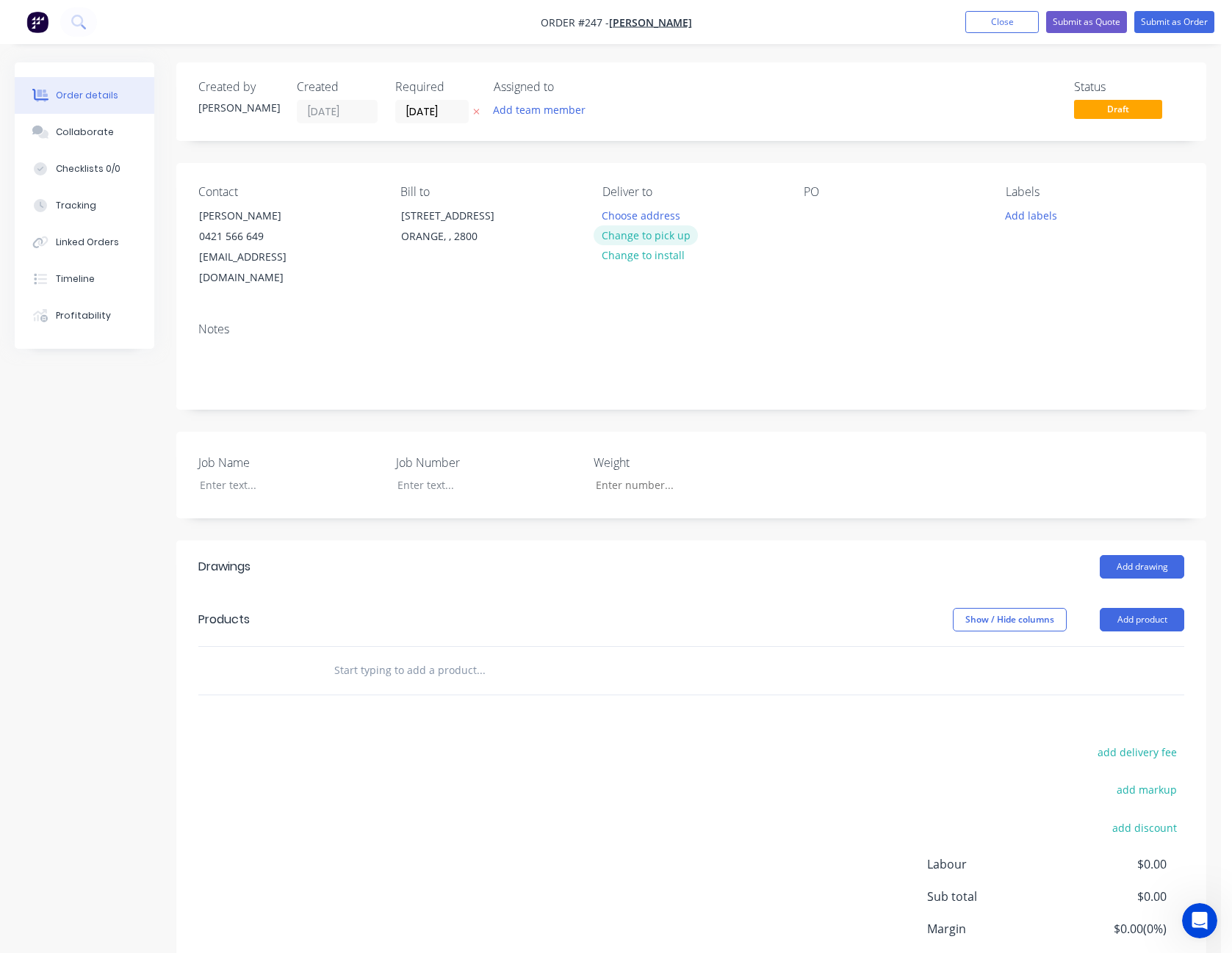
click at [668, 235] on button "Change to pick up" at bounding box center [646, 235] width 104 height 20
click at [668, 235] on button "Change to delivery" at bounding box center [648, 236] width 107 height 20
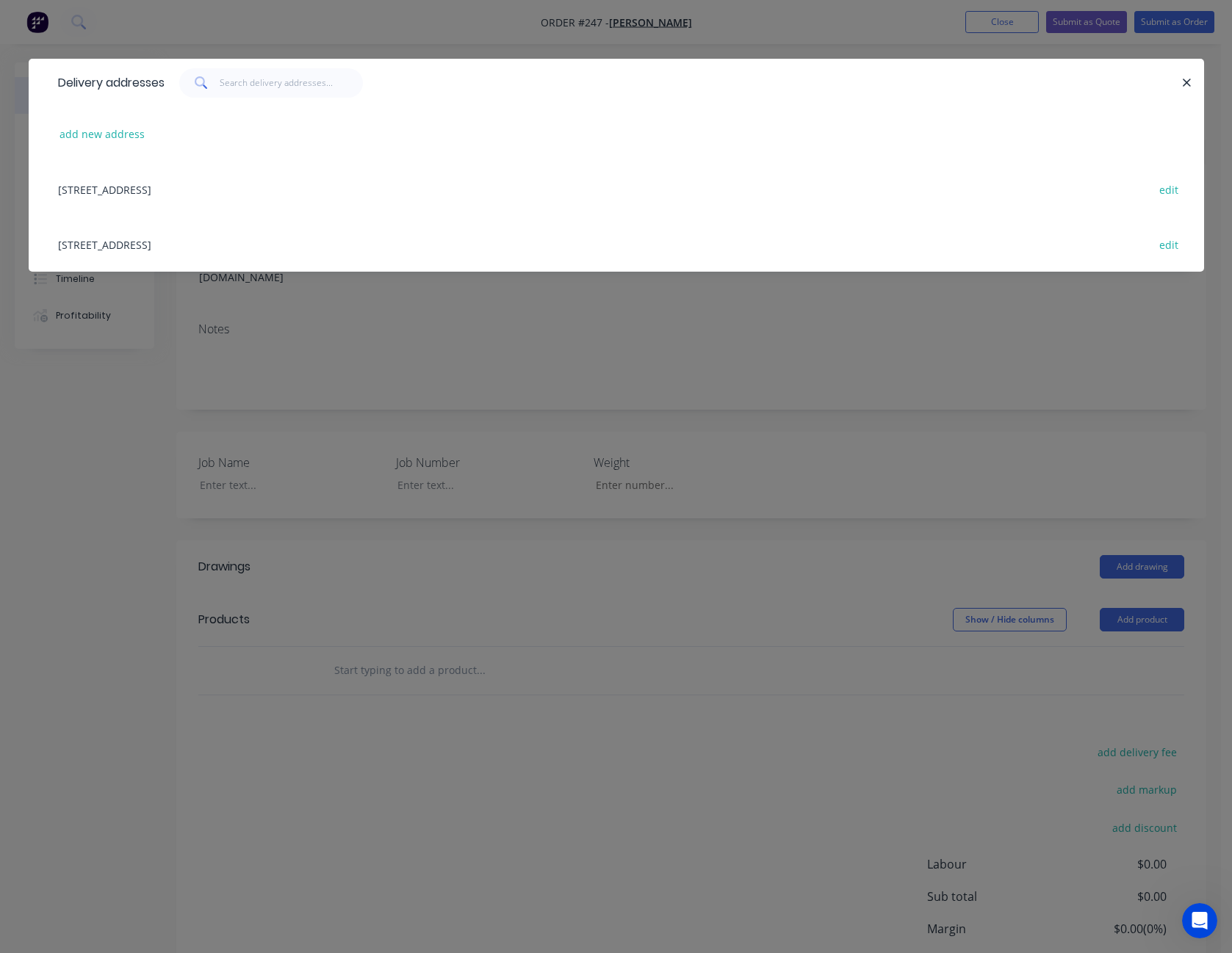
click at [170, 191] on div "2 Cherrywood Close, ORANGE, undefined, 2800 edit" at bounding box center [617, 189] width 1131 height 55
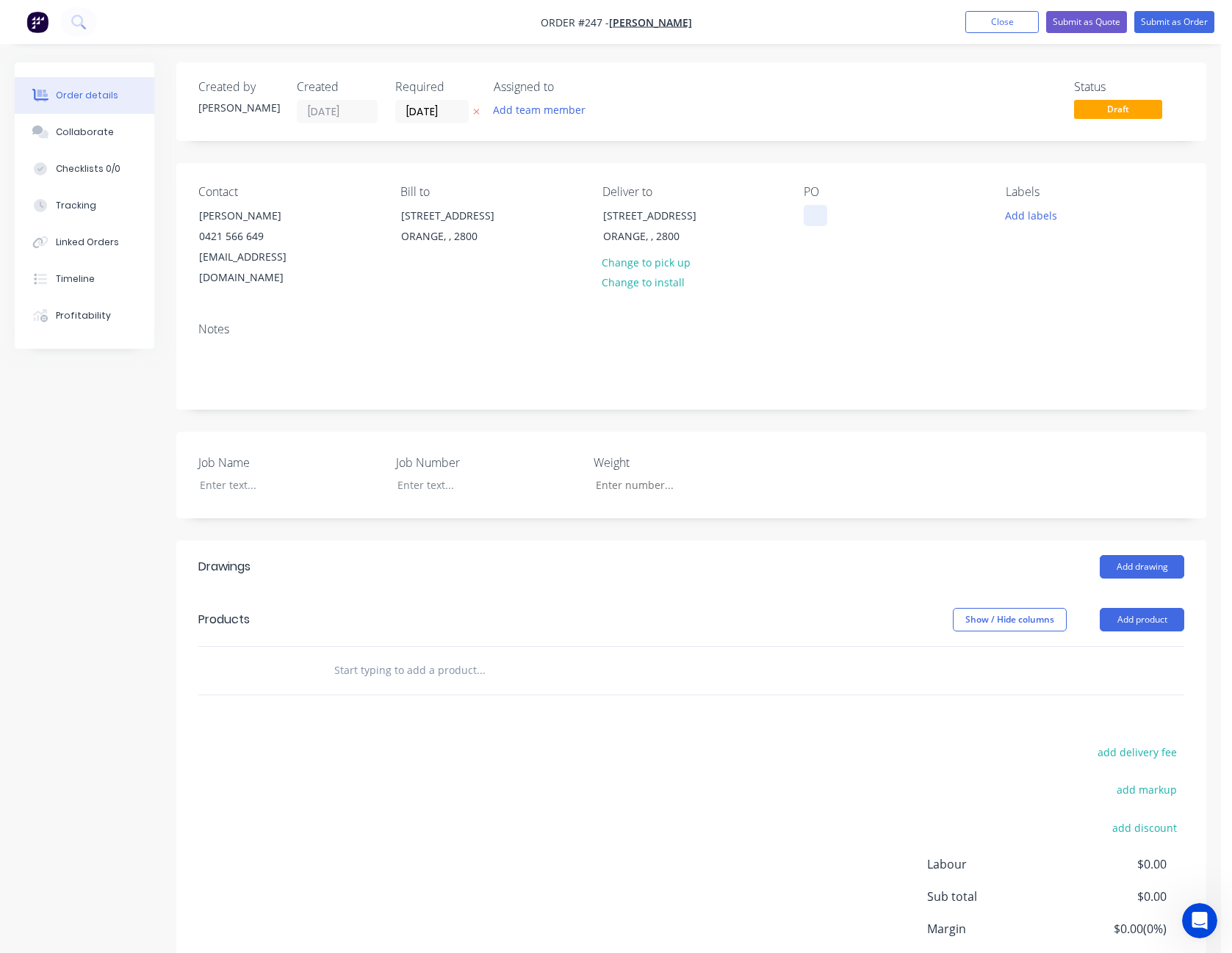
click at [814, 212] on div at bounding box center [816, 215] width 24 height 21
click at [246, 474] on div at bounding box center [280, 485] width 184 height 21
click at [1161, 608] on button "Add product" at bounding box center [1142, 620] width 84 height 24
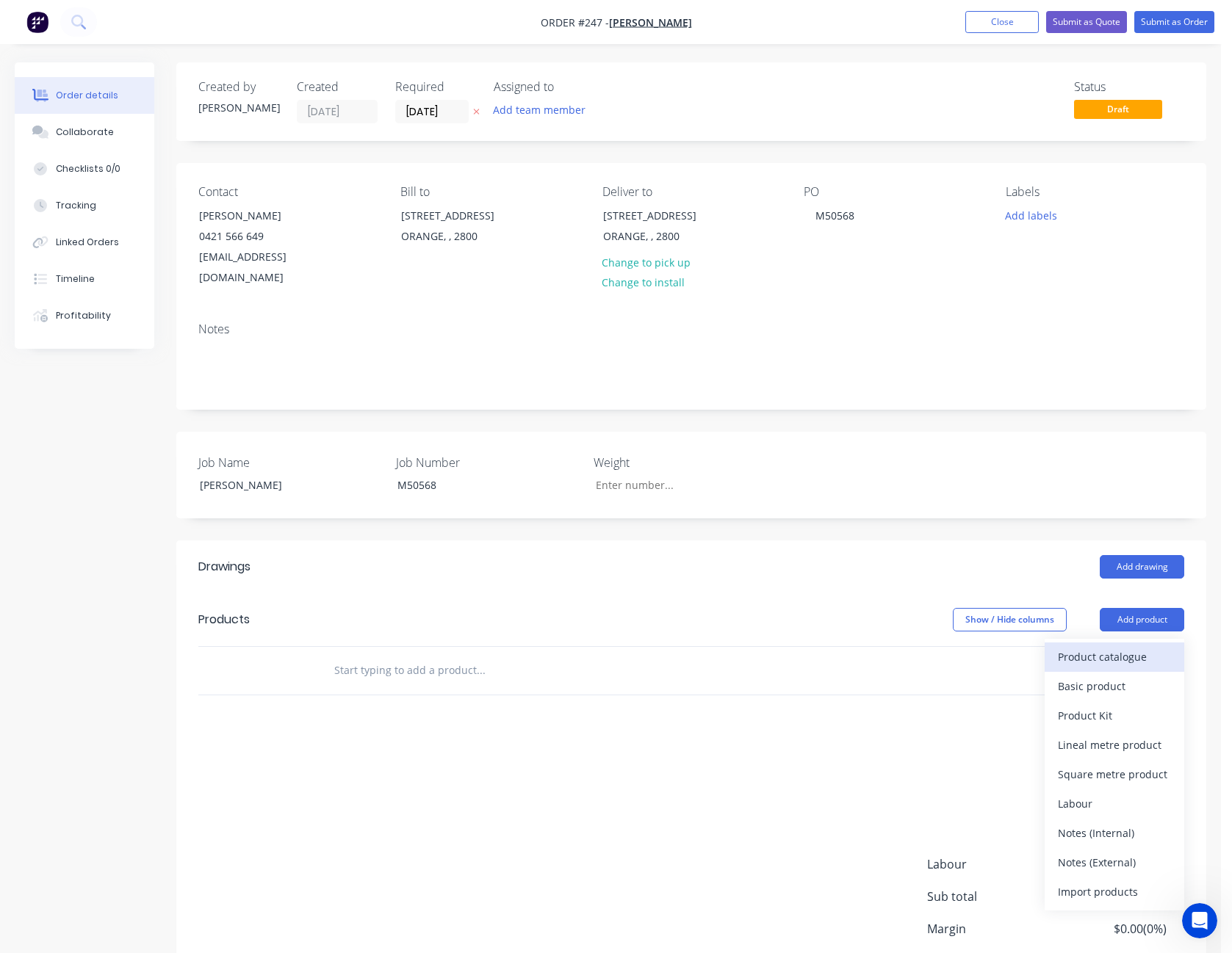
click at [1126, 646] on div "Product catalogue" at bounding box center [1114, 657] width 113 height 21
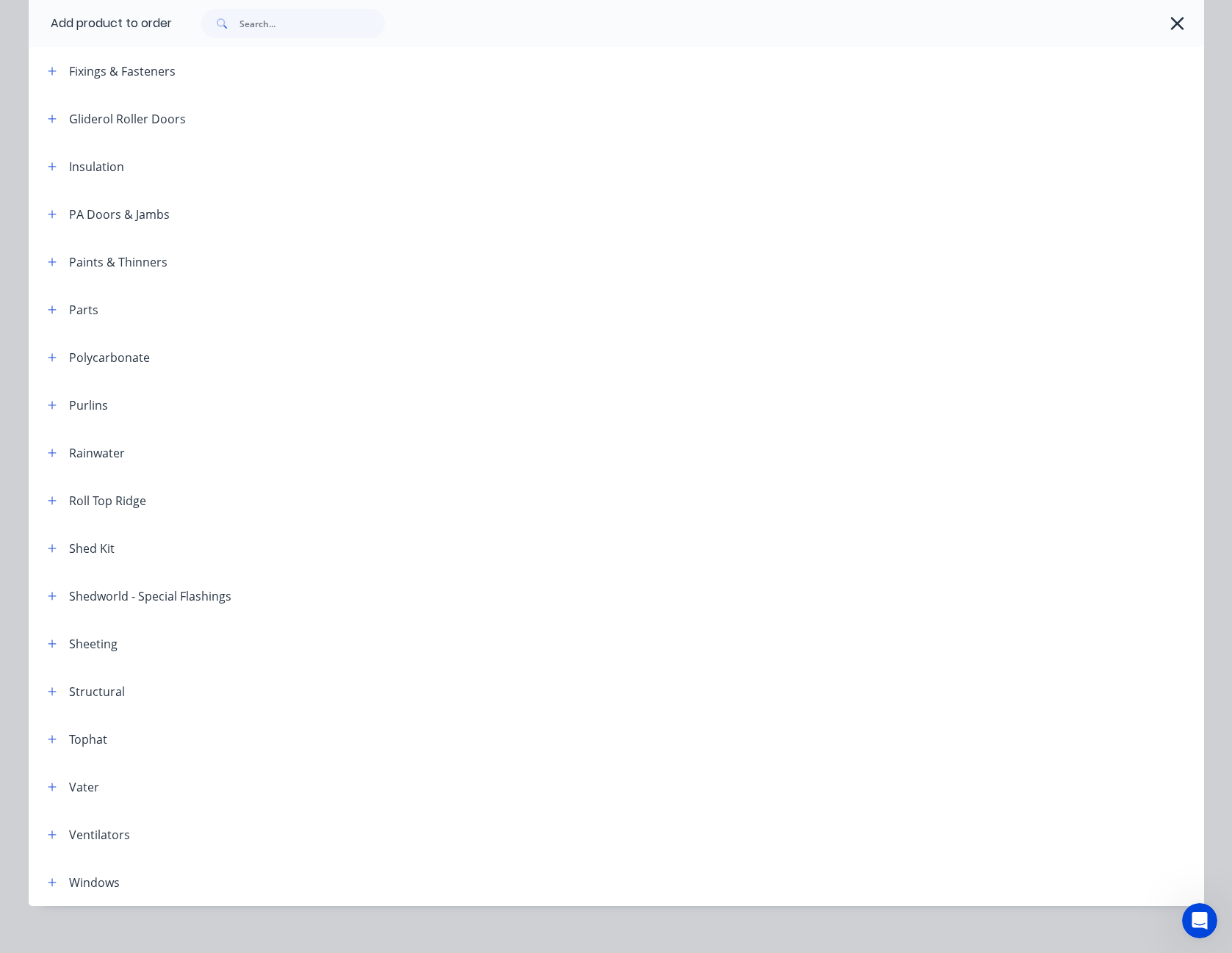
scroll to position [561, 0]
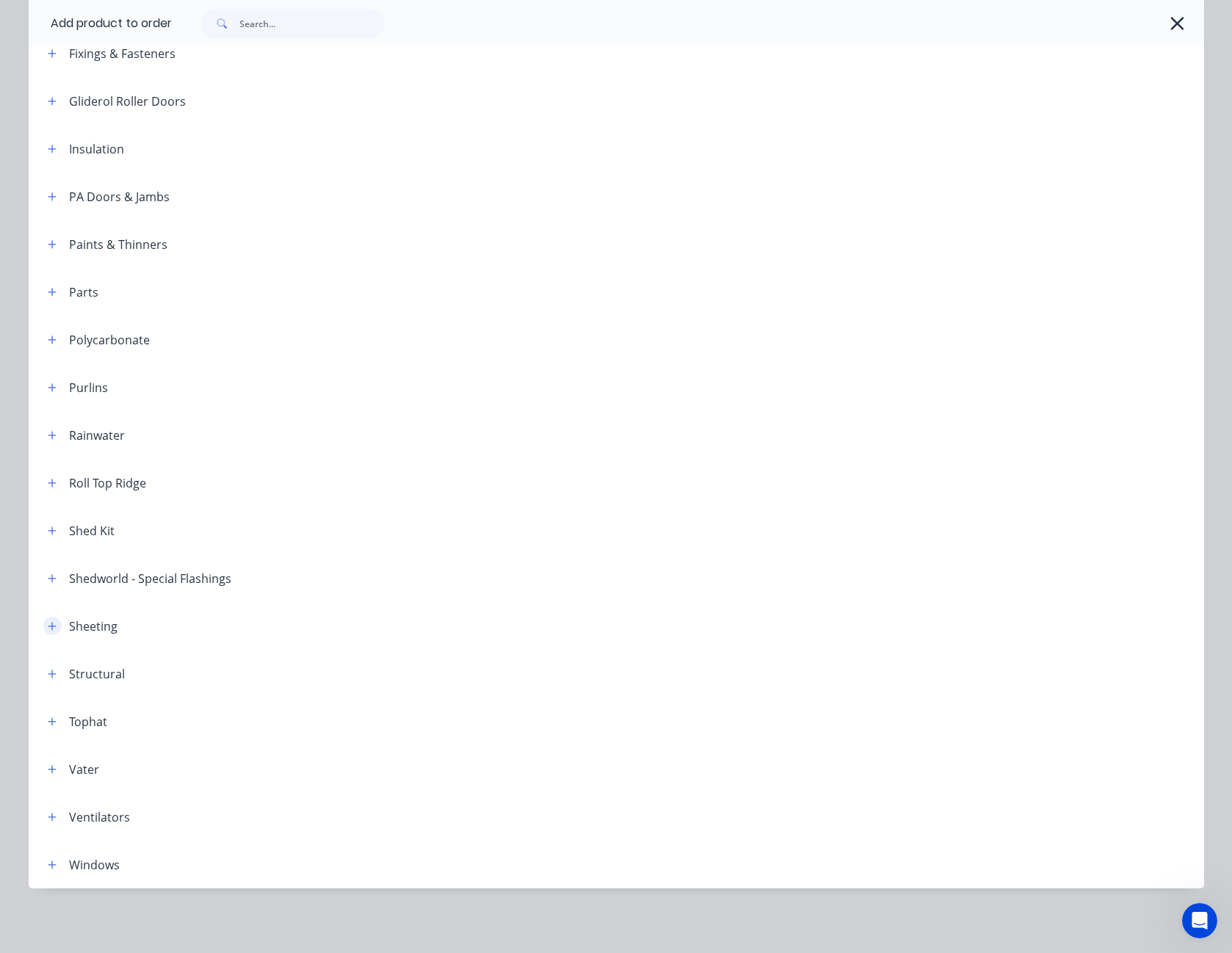
click at [43, 629] on button "button" at bounding box center [53, 626] width 19 height 19
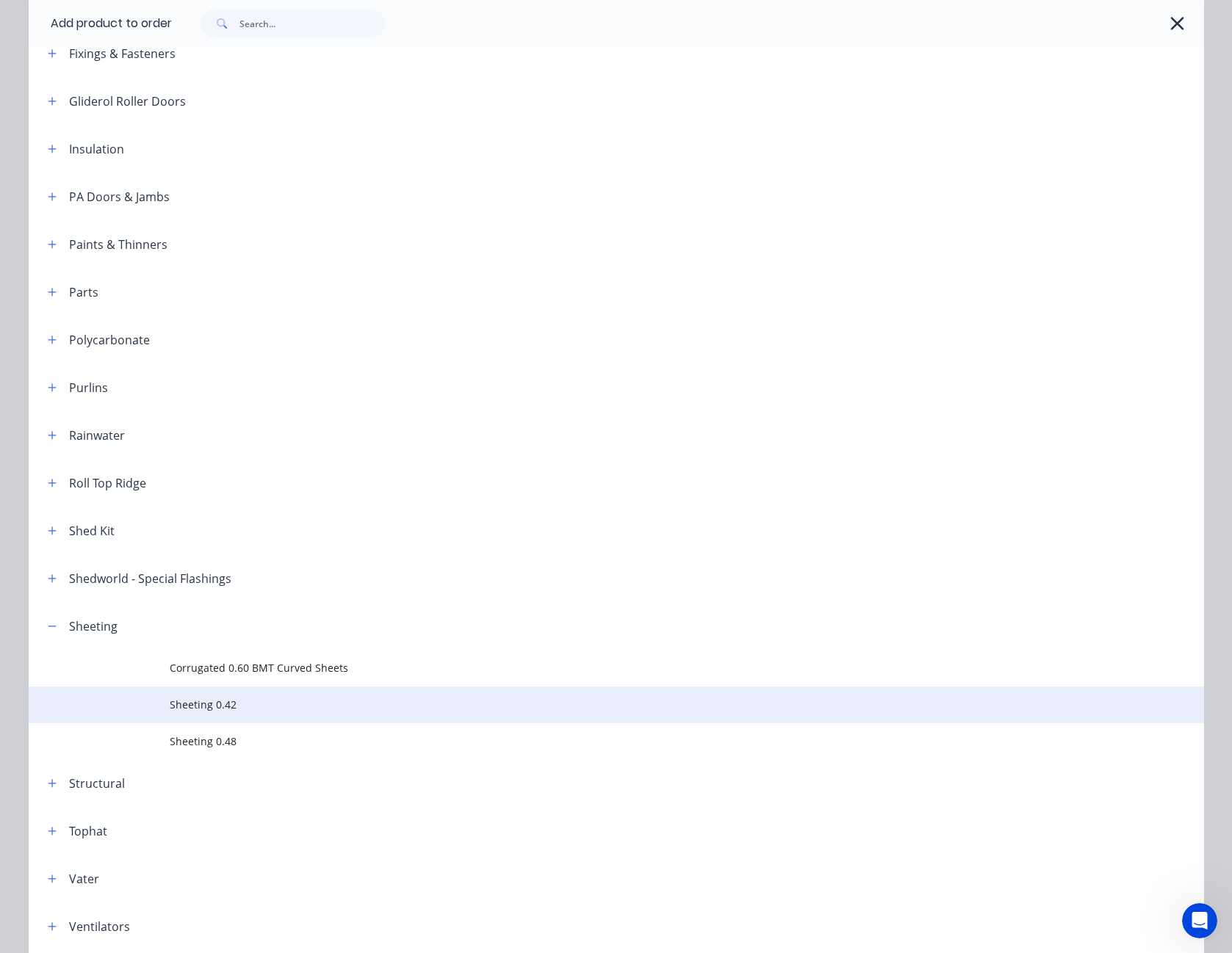
click at [181, 698] on span "Sheeting 0.42" at bounding box center [583, 704] width 827 height 15
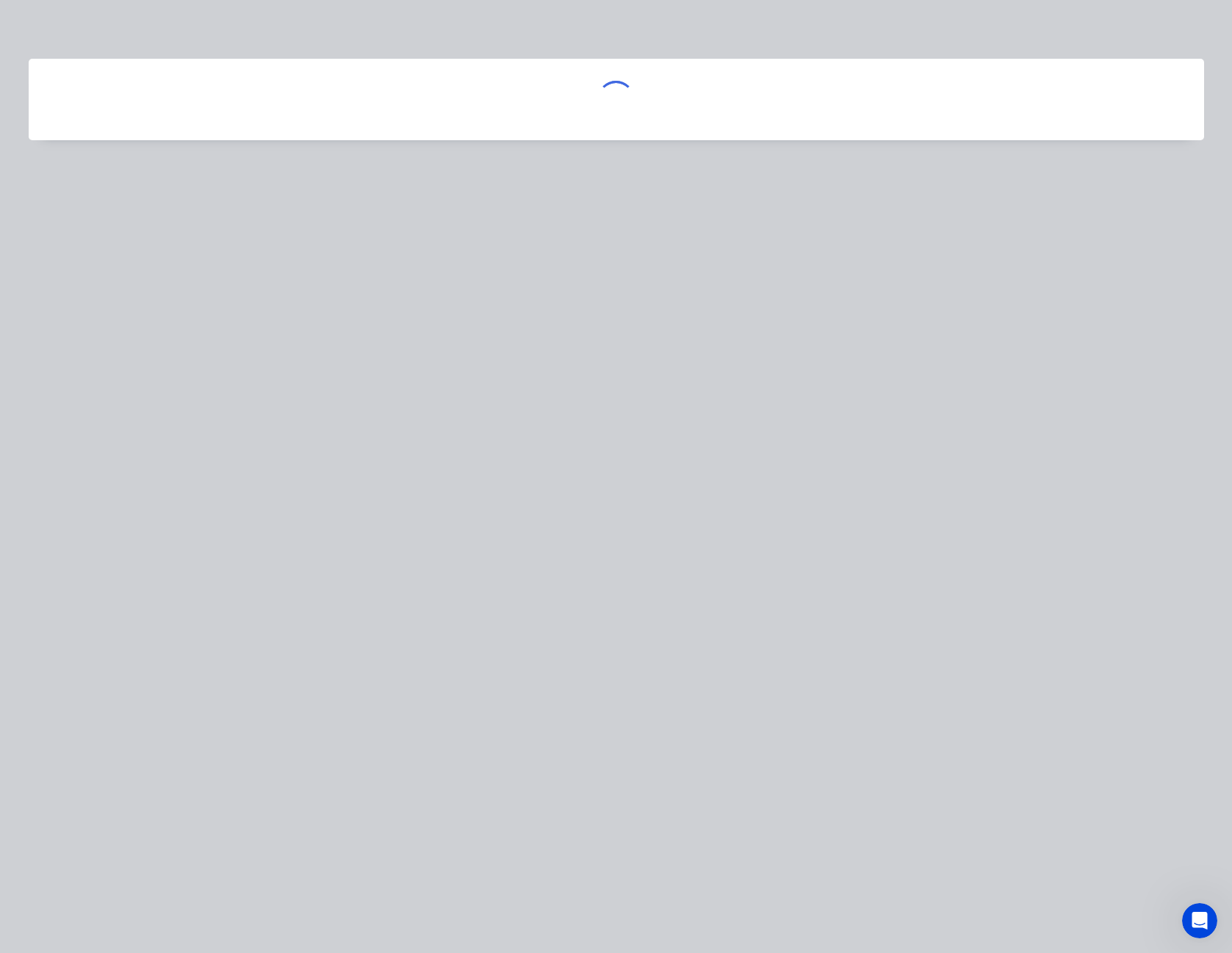
scroll to position [0, 0]
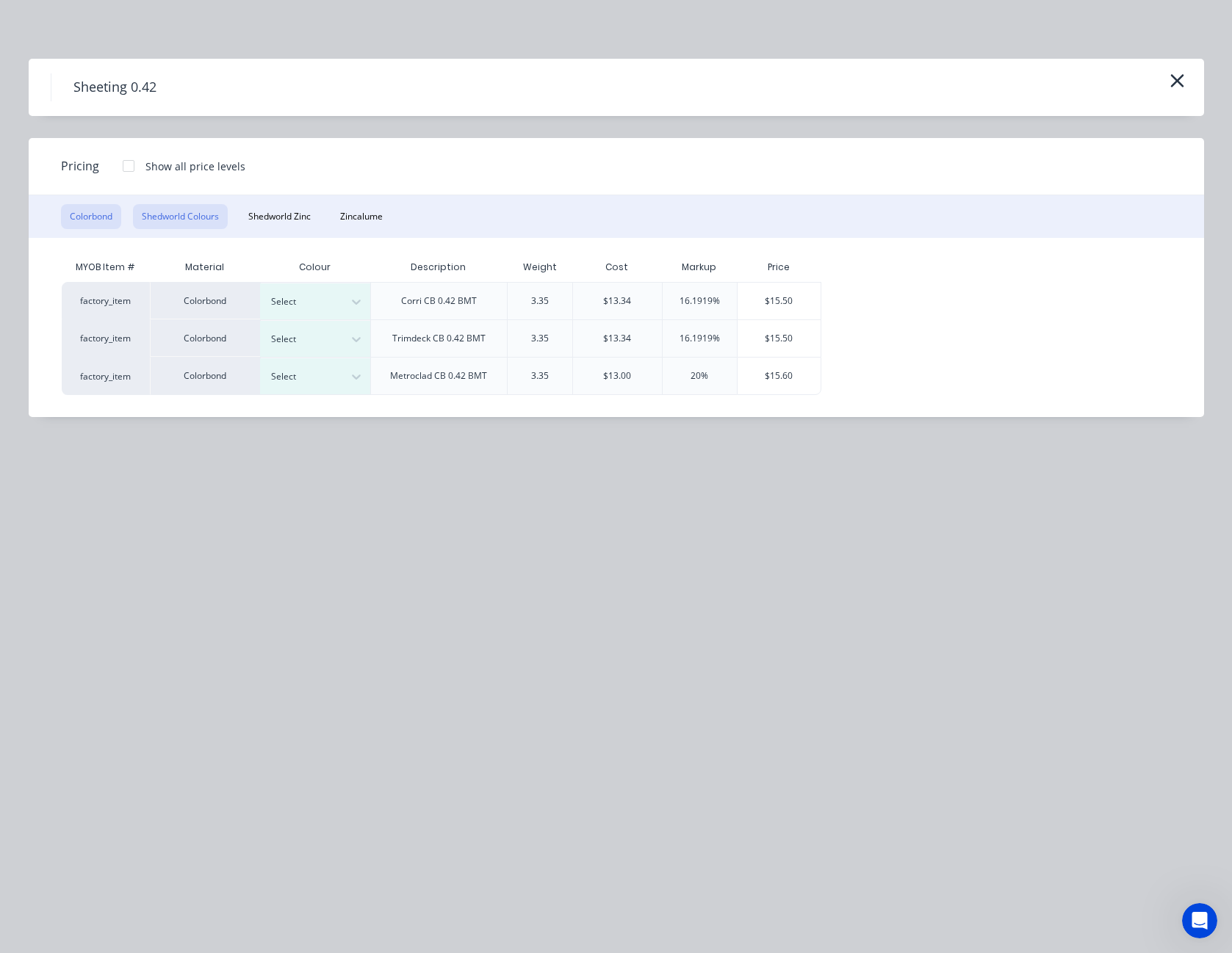
click at [208, 211] on button "Shedworld Colours" at bounding box center [180, 216] width 95 height 25
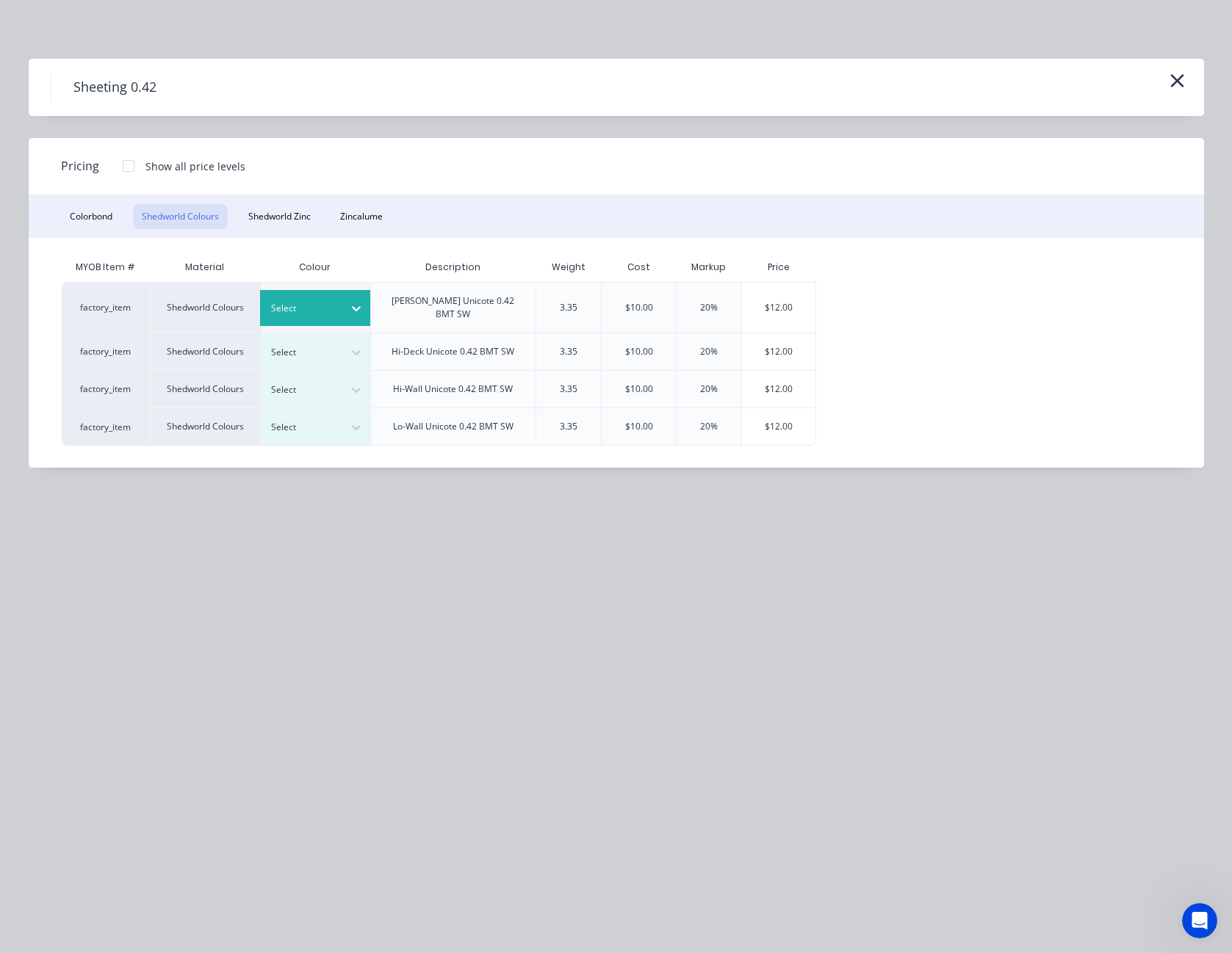
click at [365, 301] on div at bounding box center [356, 308] width 26 height 24
click at [774, 296] on div "$12.00" at bounding box center [779, 307] width 73 height 50
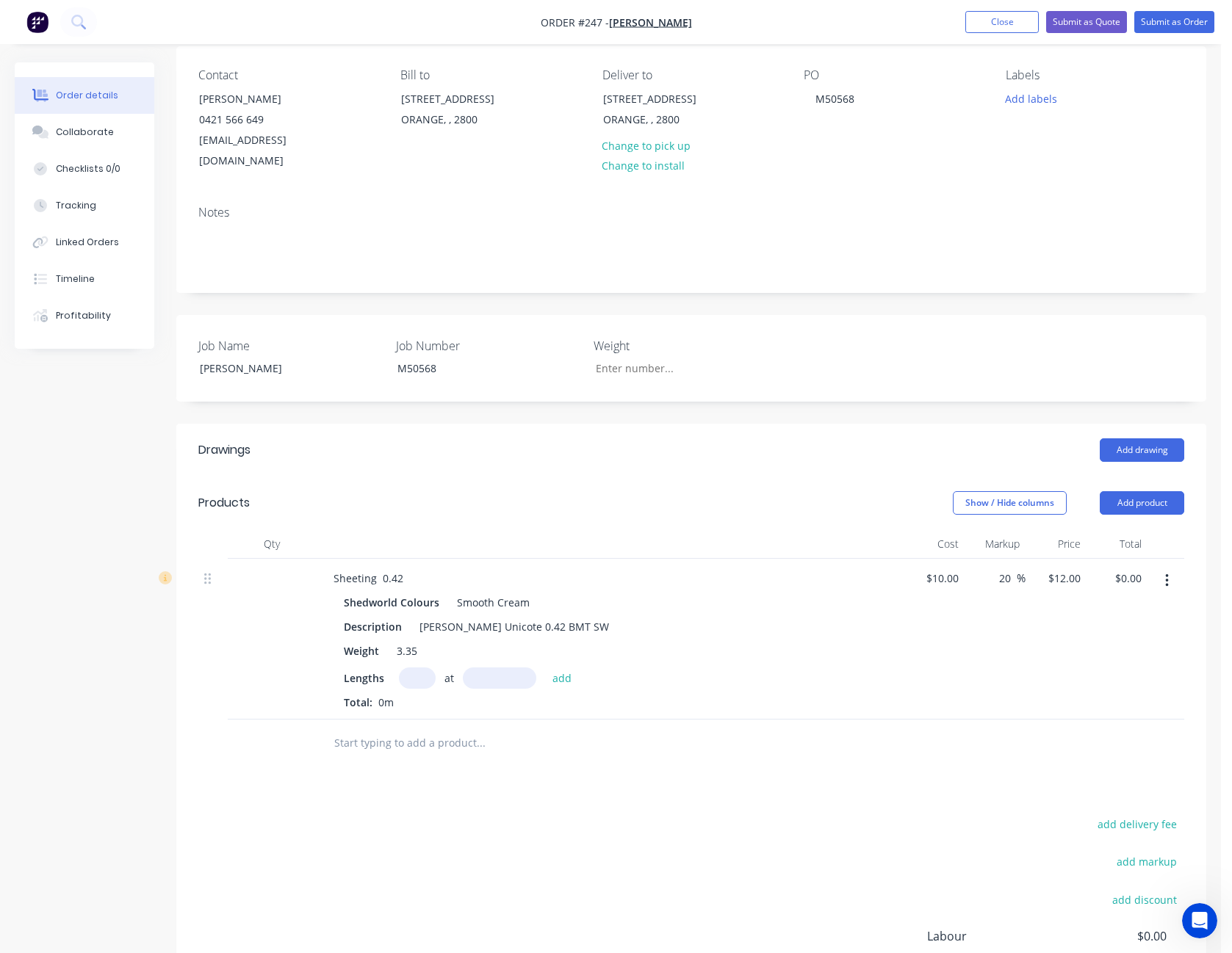
click at [419, 668] on input "text" at bounding box center [417, 678] width 37 height 21
type input "16"
type input "3470"
click at [545, 668] on button "add" at bounding box center [562, 677] width 35 height 20
type input "$666.24"
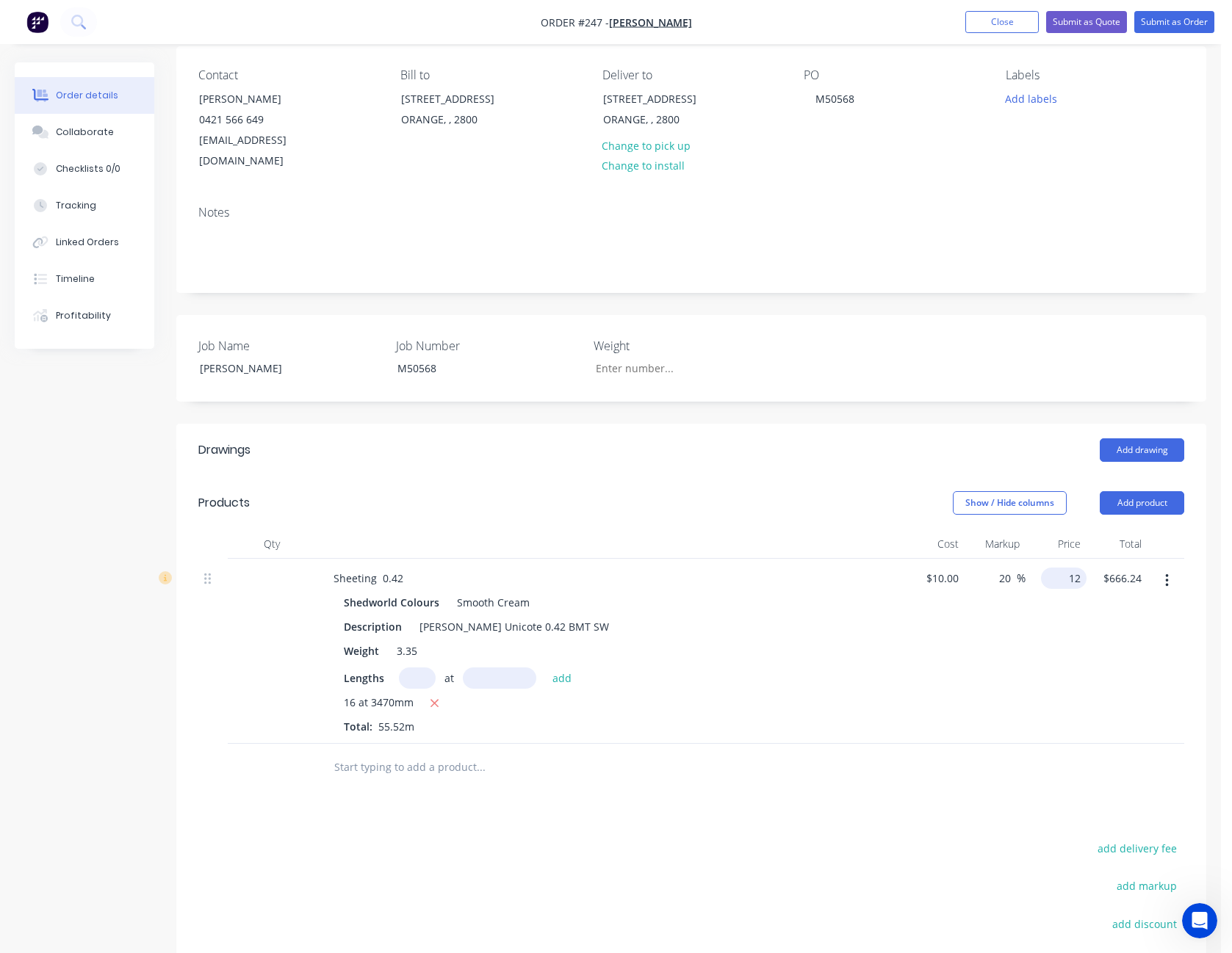
click at [1074, 568] on input "12" at bounding box center [1067, 578] width 40 height 21
type input "11"
type input "10"
type input "$11.00"
type input "$610.72"
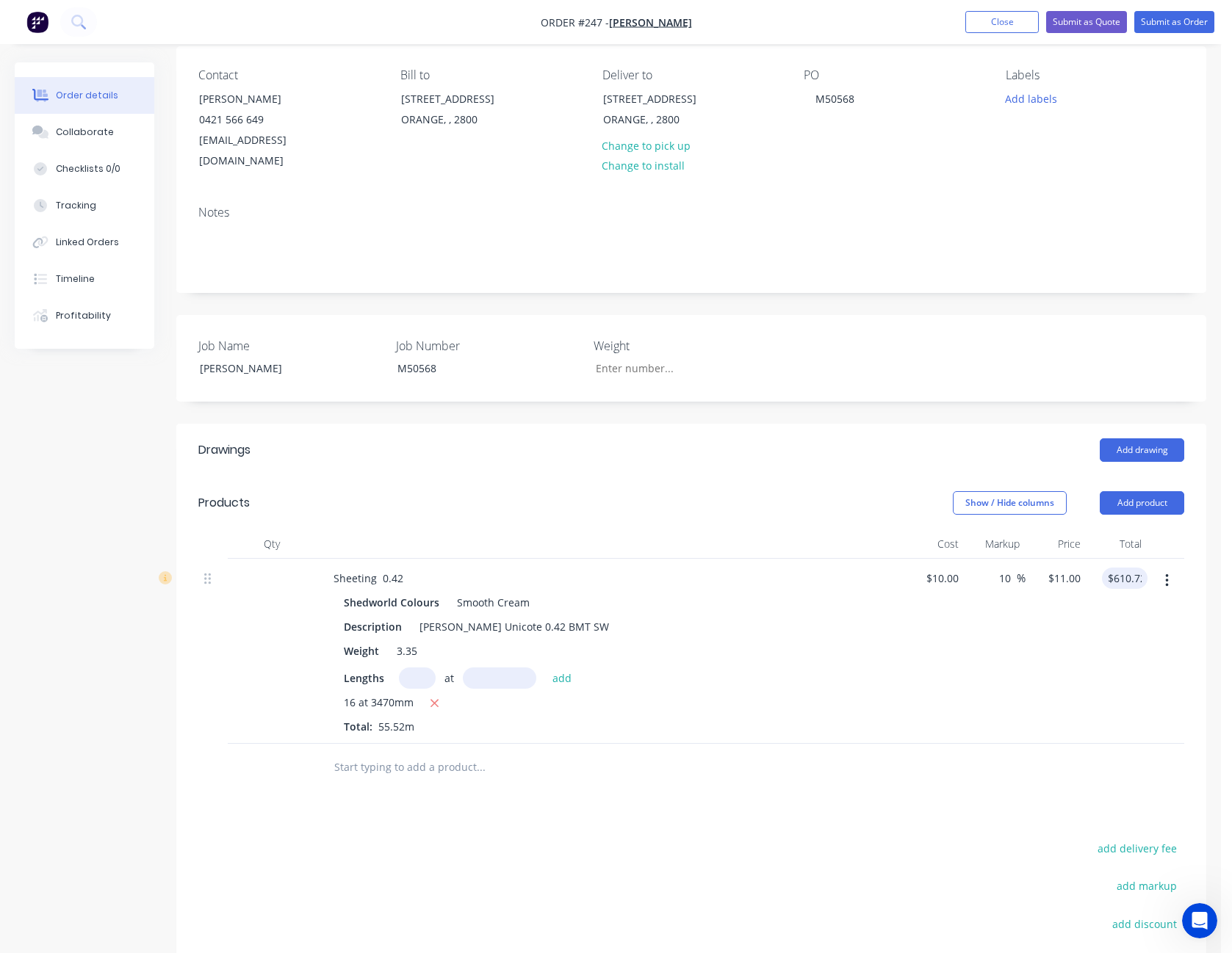
click at [1077, 629] on div "$11.00 $11.00" at bounding box center [1056, 651] width 61 height 185
click at [1149, 491] on button "Add product" at bounding box center [1142, 503] width 84 height 24
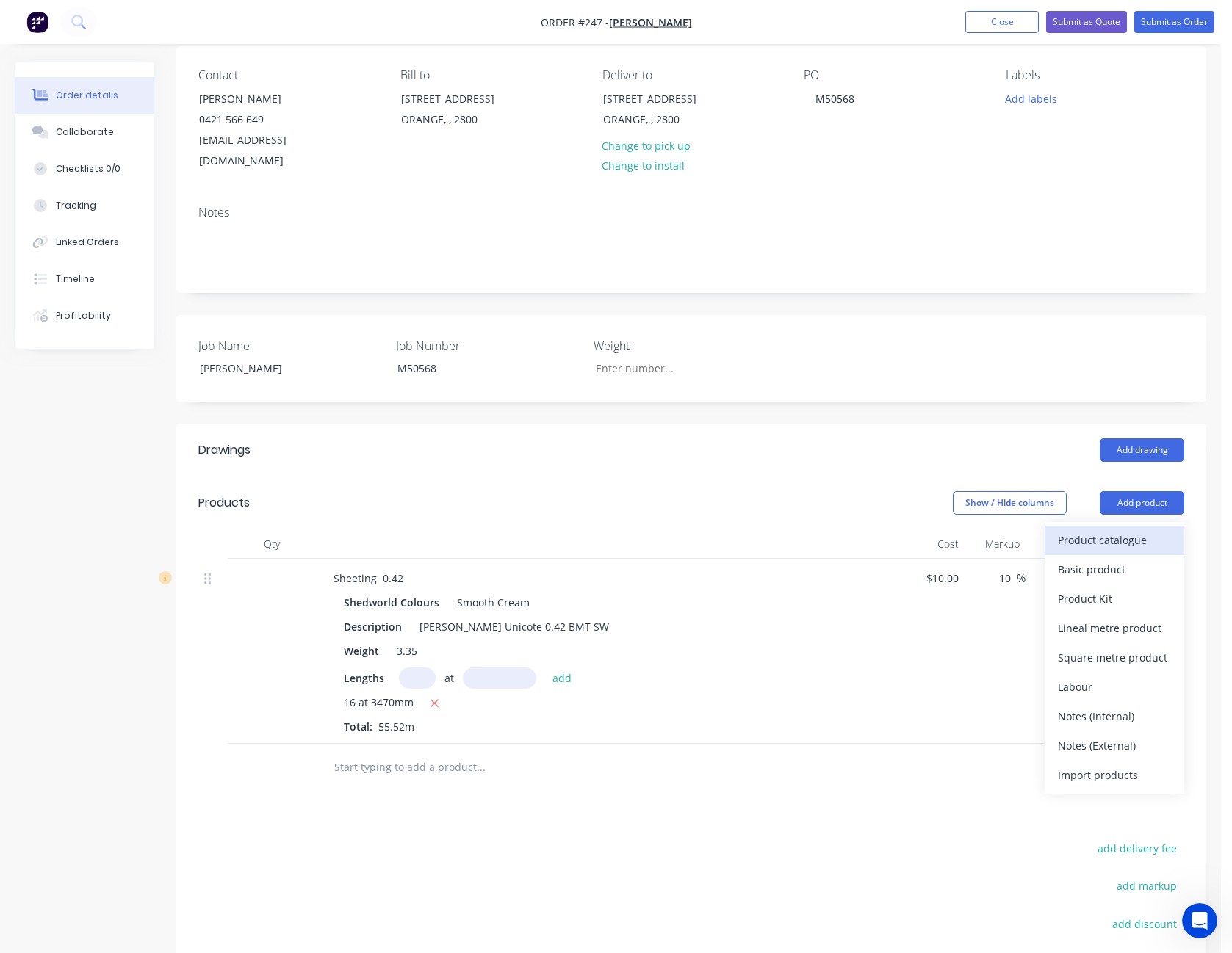
click at [1137, 530] on div "Product catalogue" at bounding box center [1114, 540] width 113 height 21
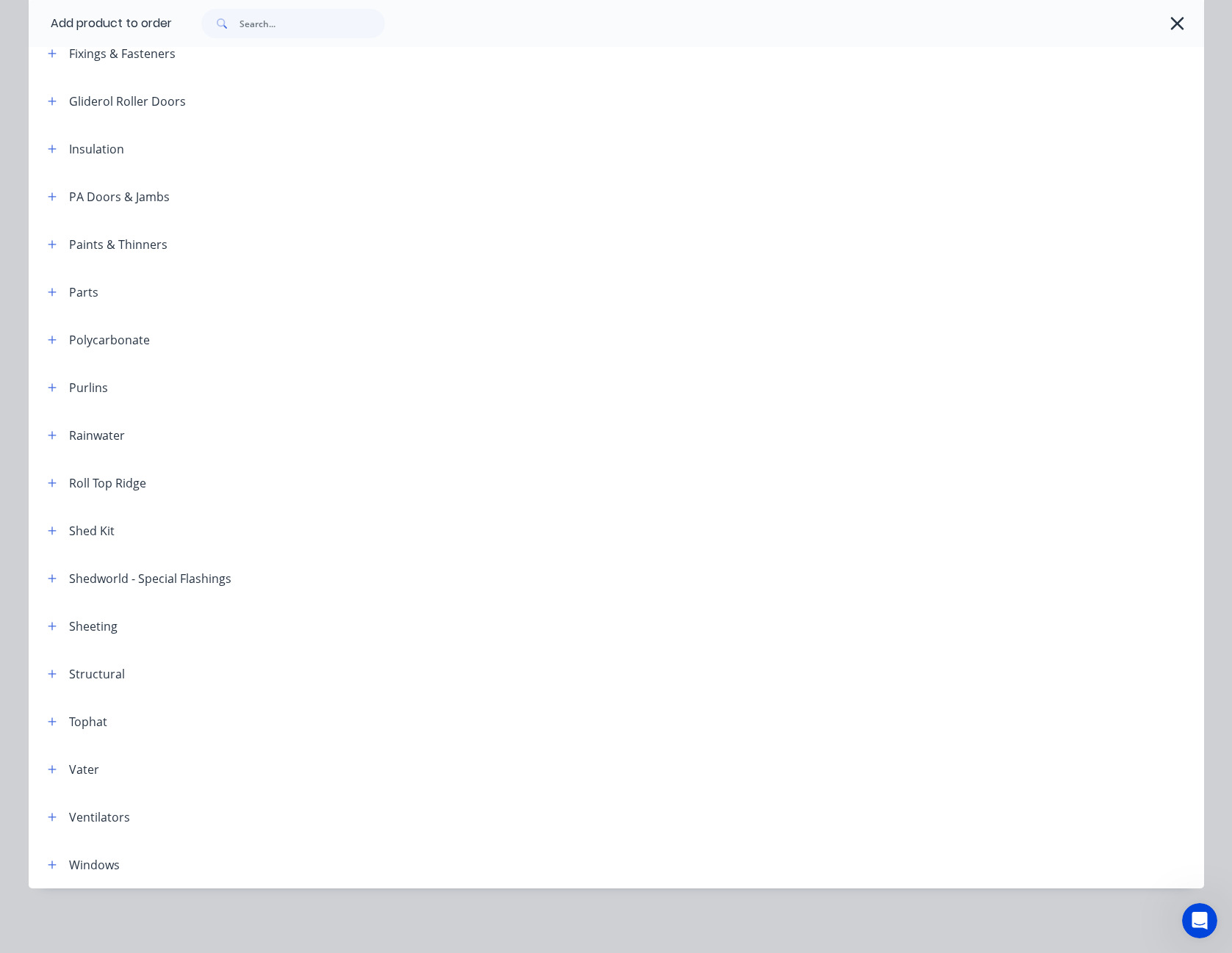
scroll to position [330, 0]
click at [48, 624] on icon "button" at bounding box center [51, 626] width 8 height 8
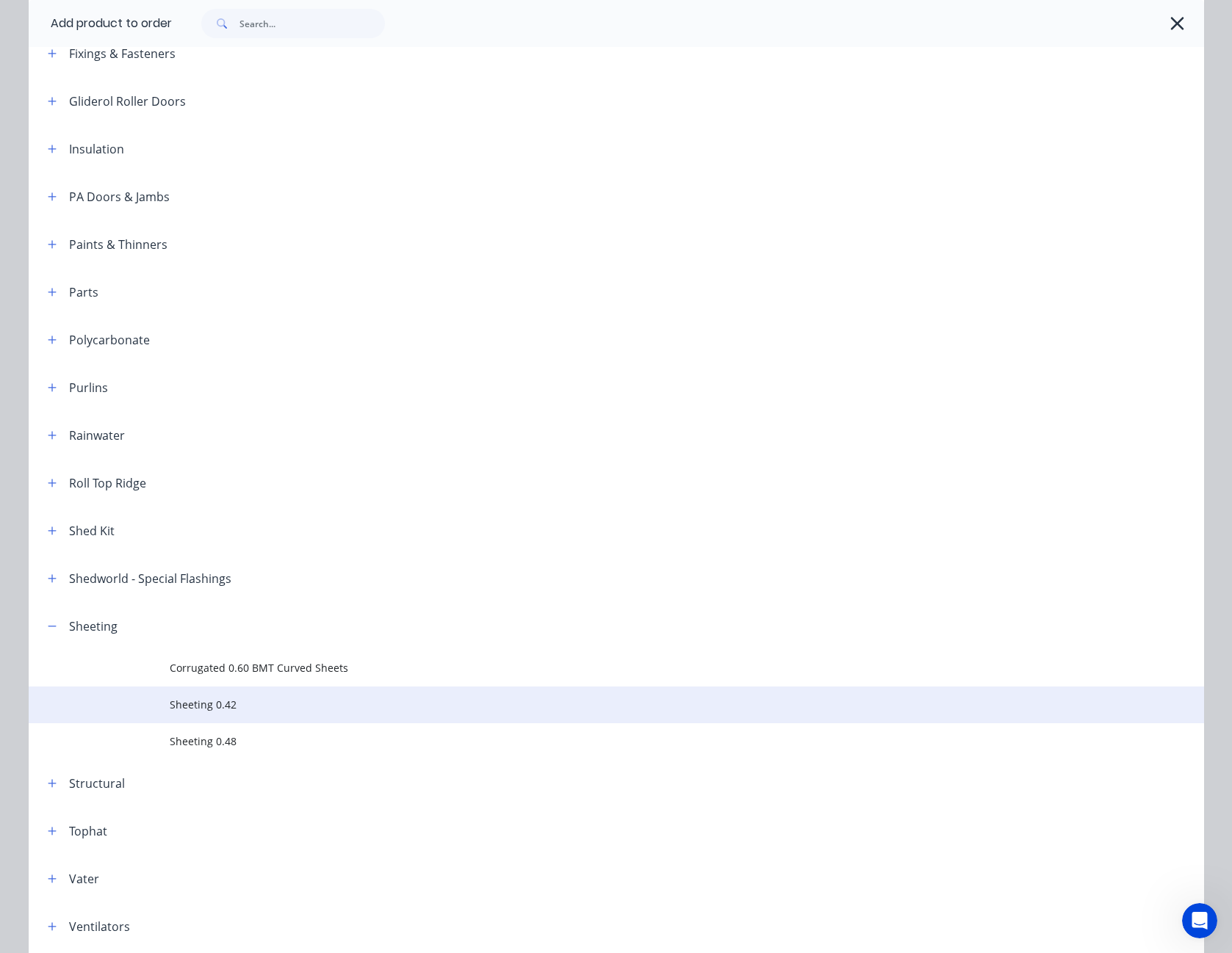
click at [179, 707] on span "Sheeting 0.42" at bounding box center [583, 704] width 827 height 15
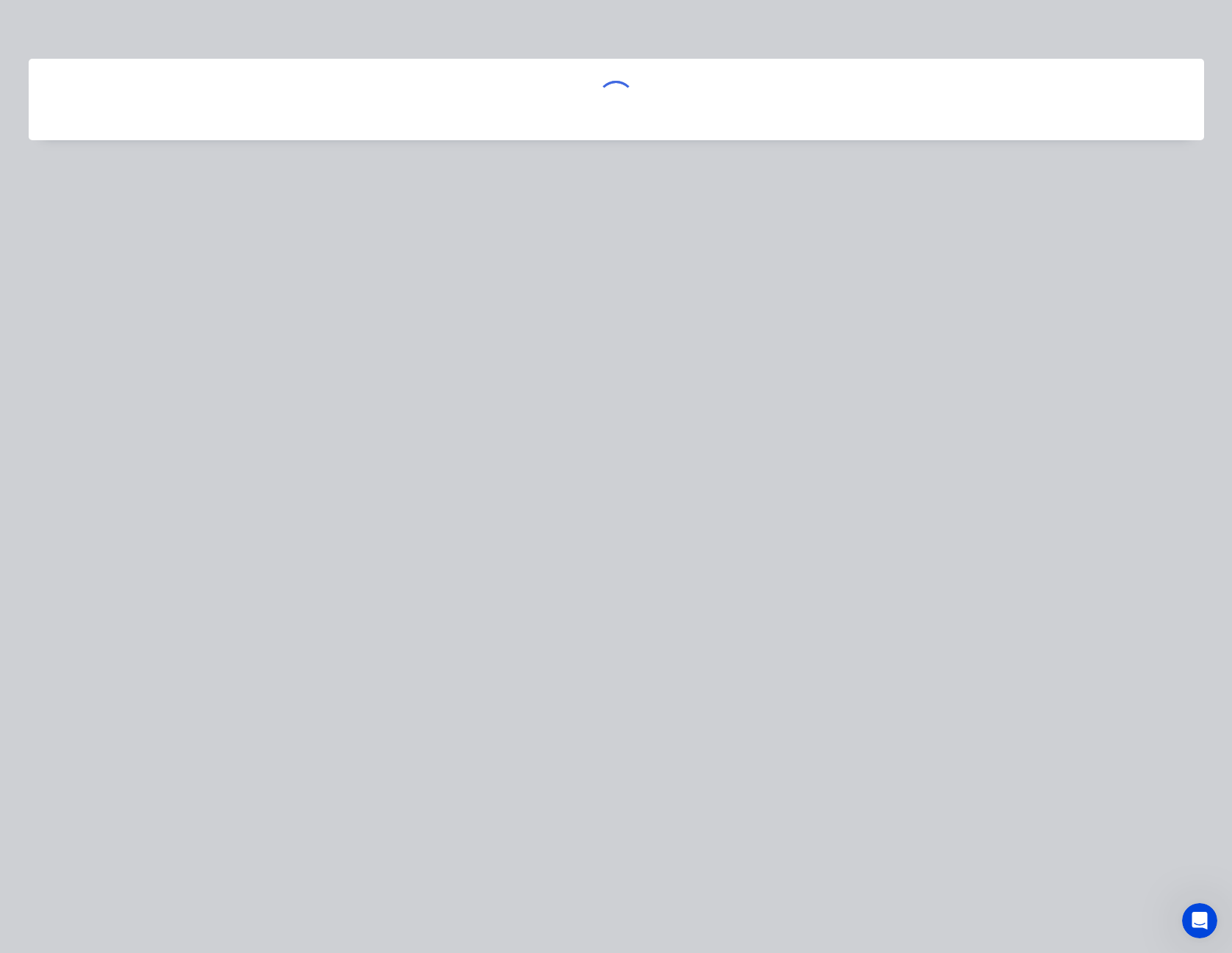
scroll to position [0, 0]
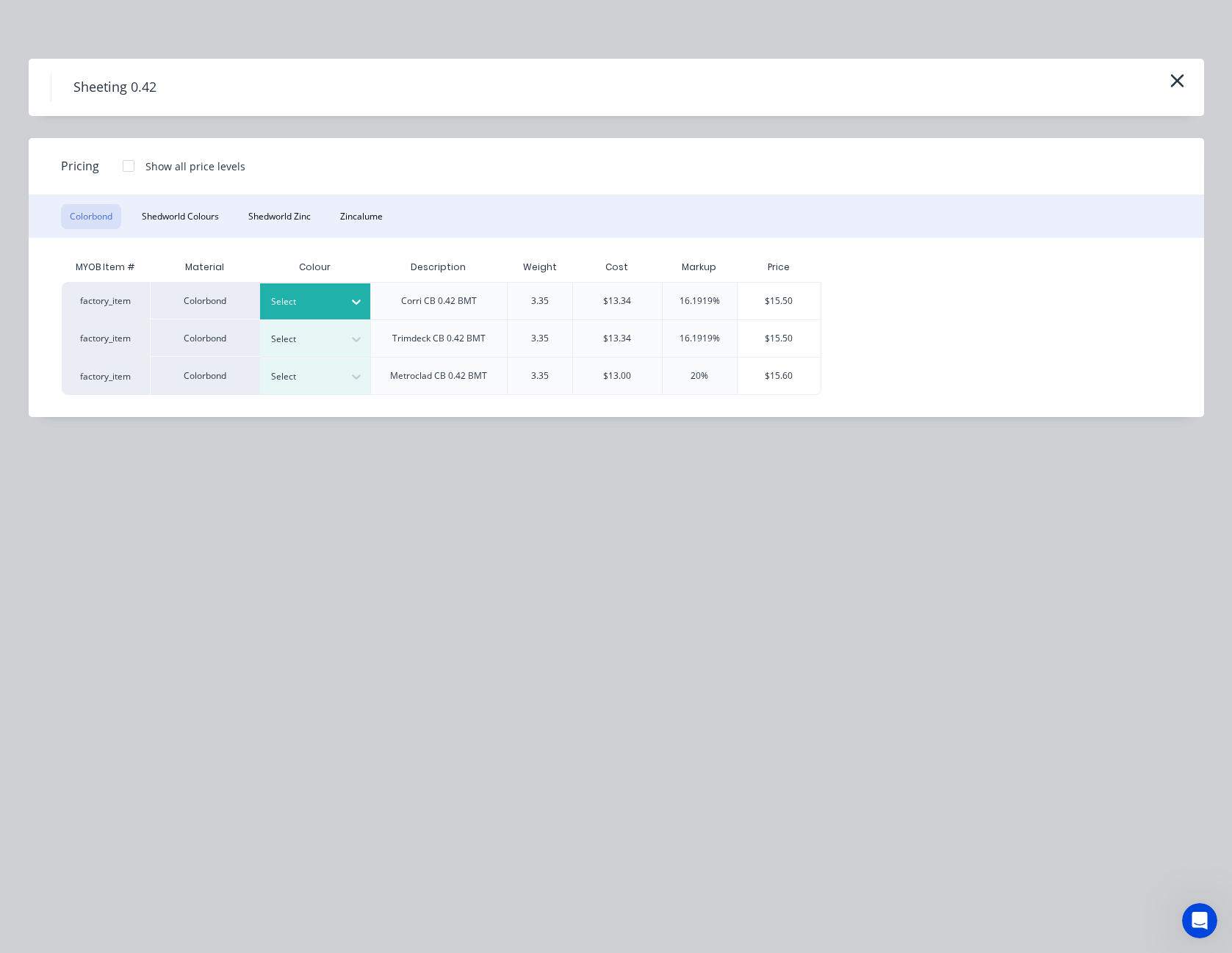
click at [361, 298] on icon at bounding box center [356, 301] width 14 height 14
click at [184, 766] on div "Wallaby" at bounding box center [92, 779] width 184 height 27
click at [755, 298] on div "$15.50" at bounding box center [779, 301] width 83 height 37
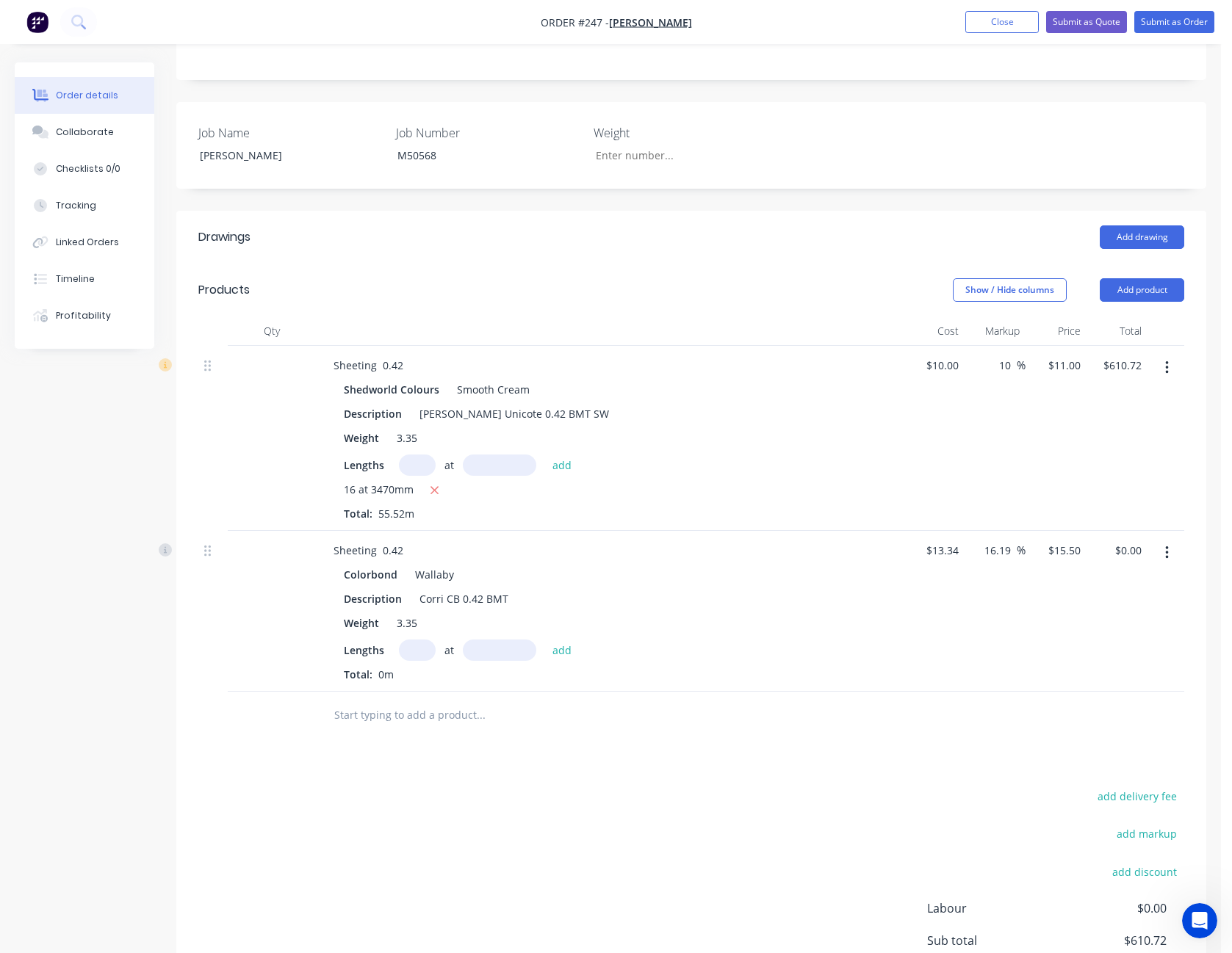
click at [427, 640] on input "text" at bounding box center [417, 650] width 37 height 21
type input "10"
type input "2900"
click at [545, 640] on button "add" at bounding box center [562, 649] width 35 height 20
type input "$449.50"
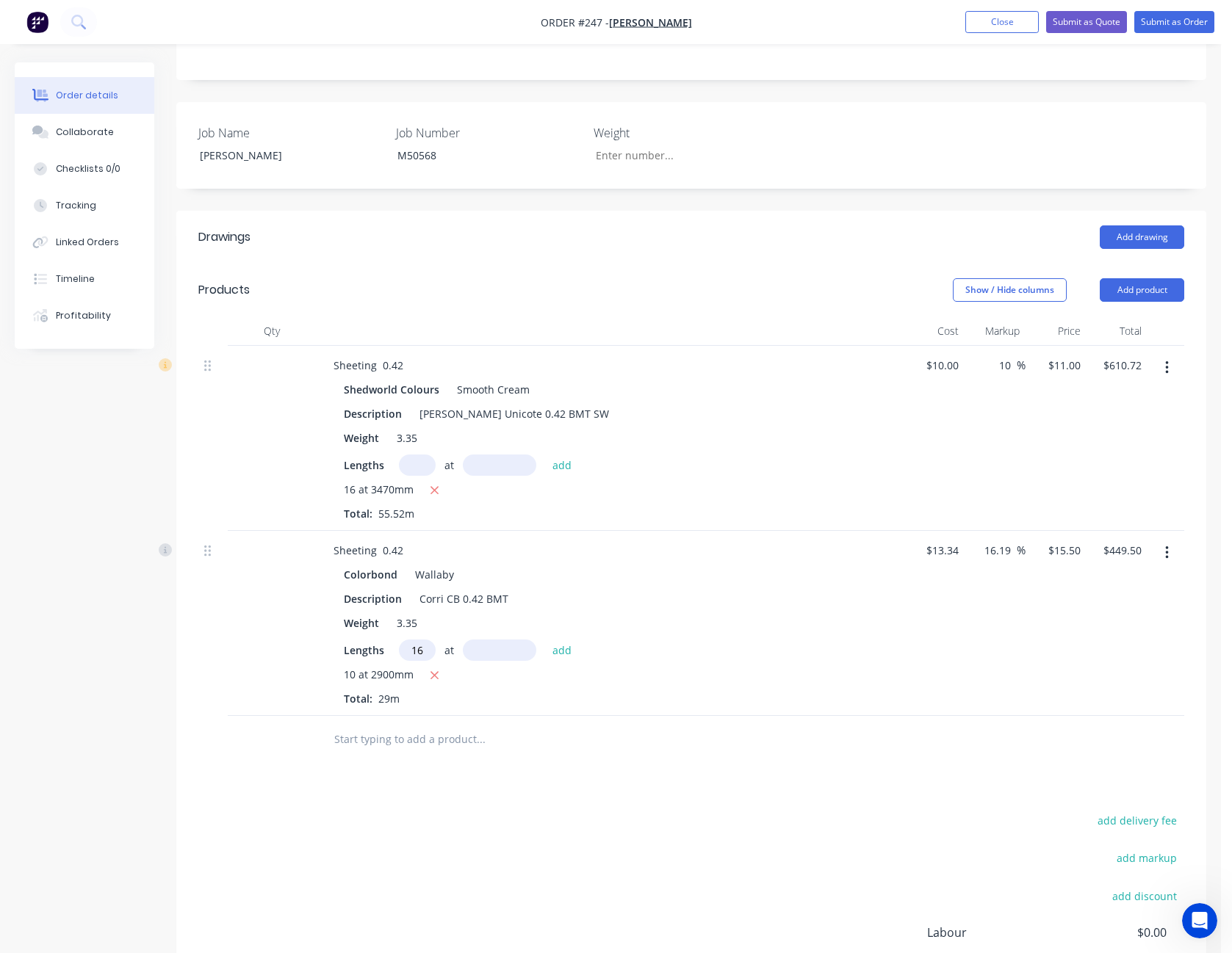
type input "16"
type input "2630"
click at [545, 640] on button "add" at bounding box center [562, 649] width 35 height 20
type input "$1,101.74"
click at [1057, 540] on input "15.5" at bounding box center [1062, 550] width 40 height 21
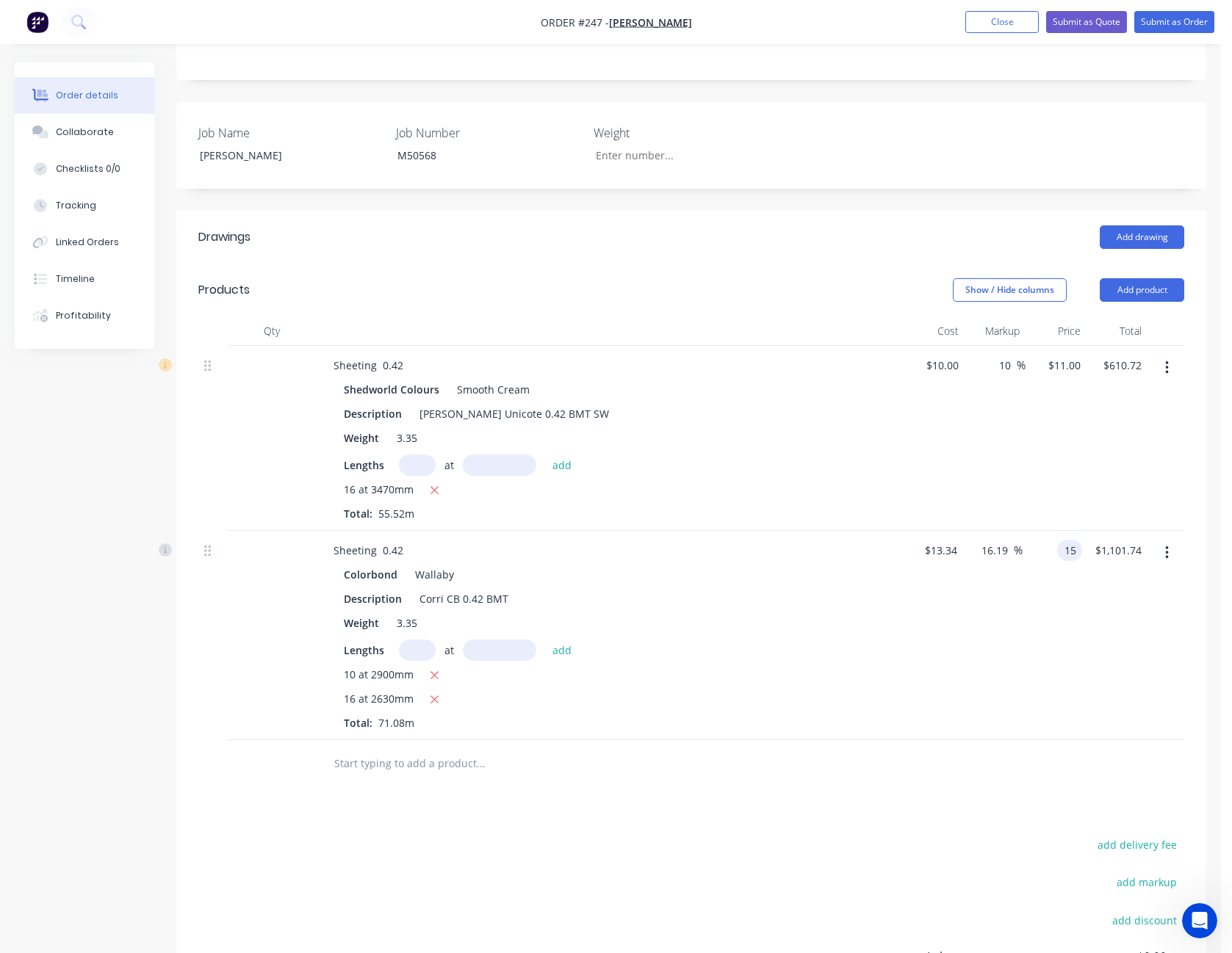
type input "15"
type input "12.44"
type input "$15.00"
type input "$1,066.20"
click at [1046, 608] on div "$15.00 $15.00" at bounding box center [1053, 636] width 60 height 210
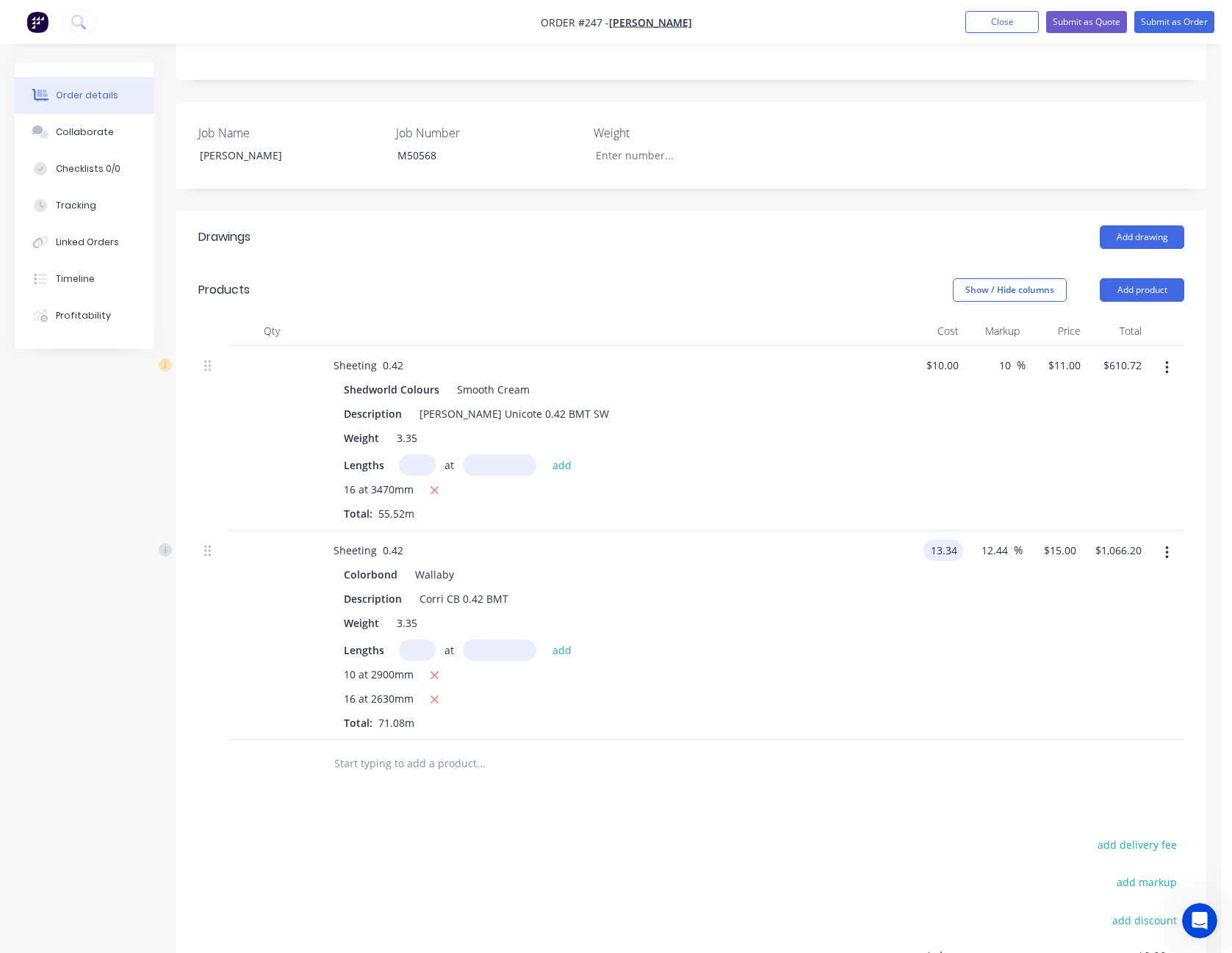
click at [960, 540] on input "13.34" at bounding box center [947, 550] width 34 height 21
type input "$13.00"
type input "$14.6177"
type input "$1,039.03"
type input "14.6172"
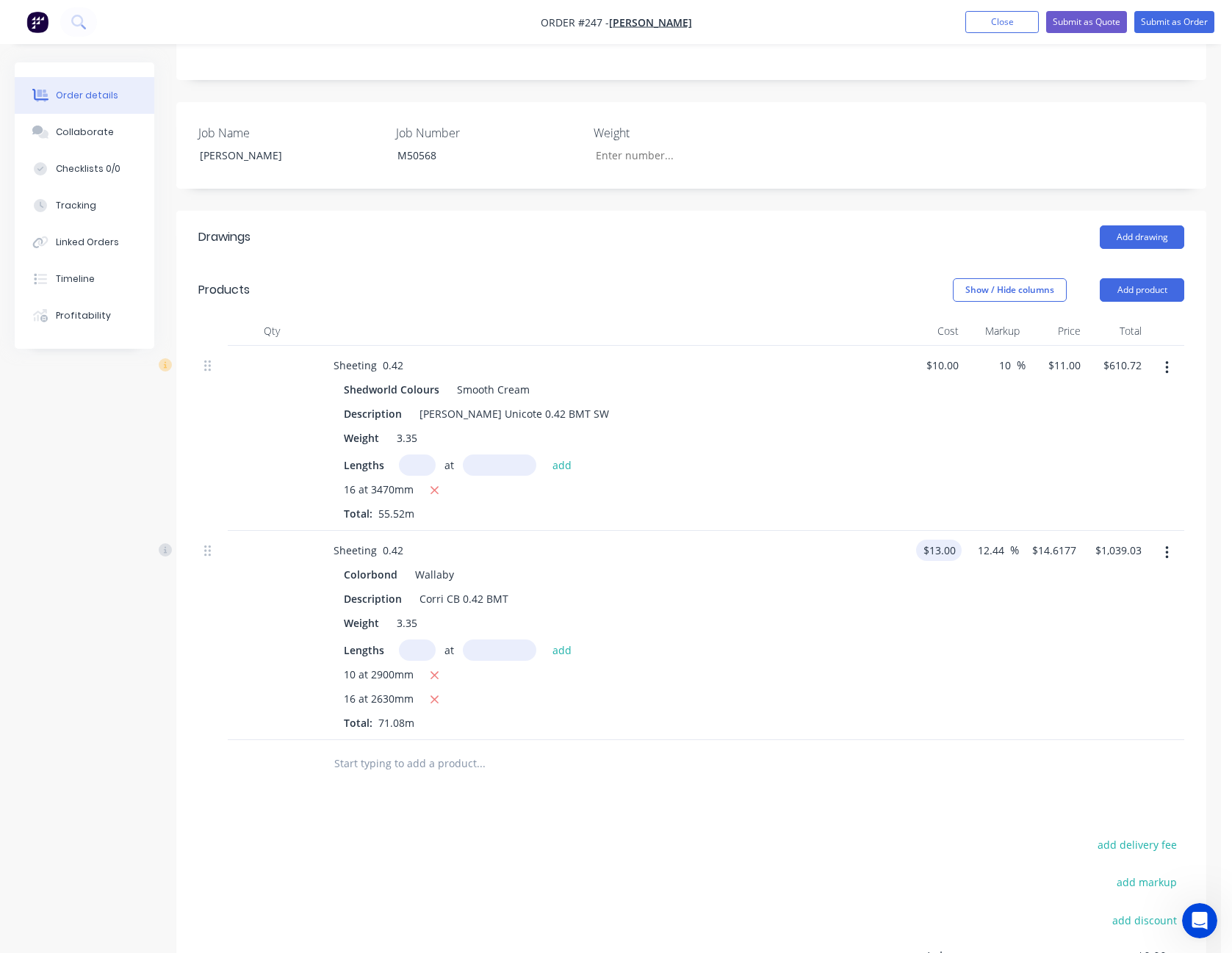
type input "$1,038.99"
type input "15"
type input "15.38"
type input "$15.00"
type input "$1,066.20"
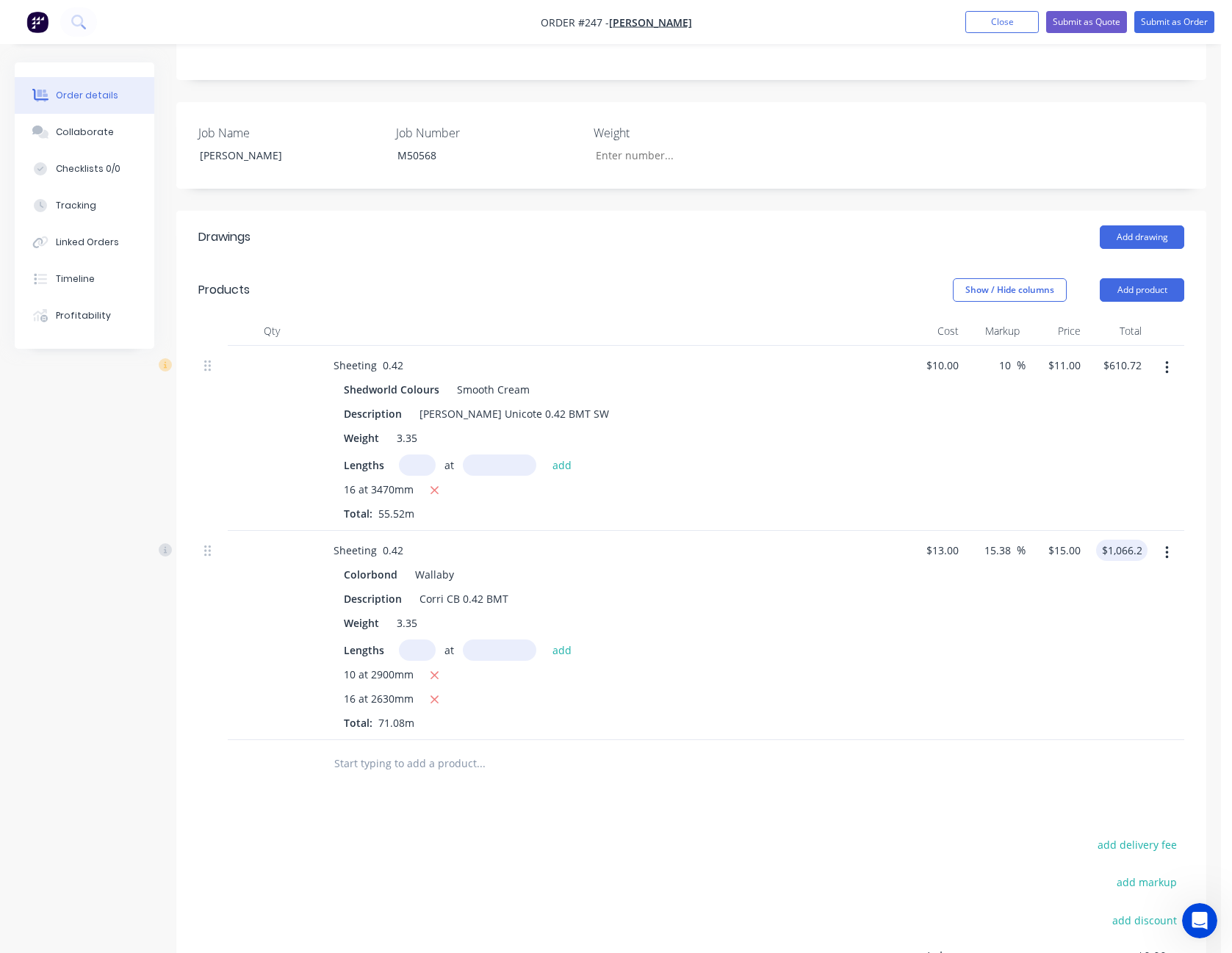
click at [1022, 651] on div "15.38 15.38 %" at bounding box center [995, 636] width 61 height 210
click at [1147, 226] on button "Add drawing" at bounding box center [1142, 238] width 84 height 24
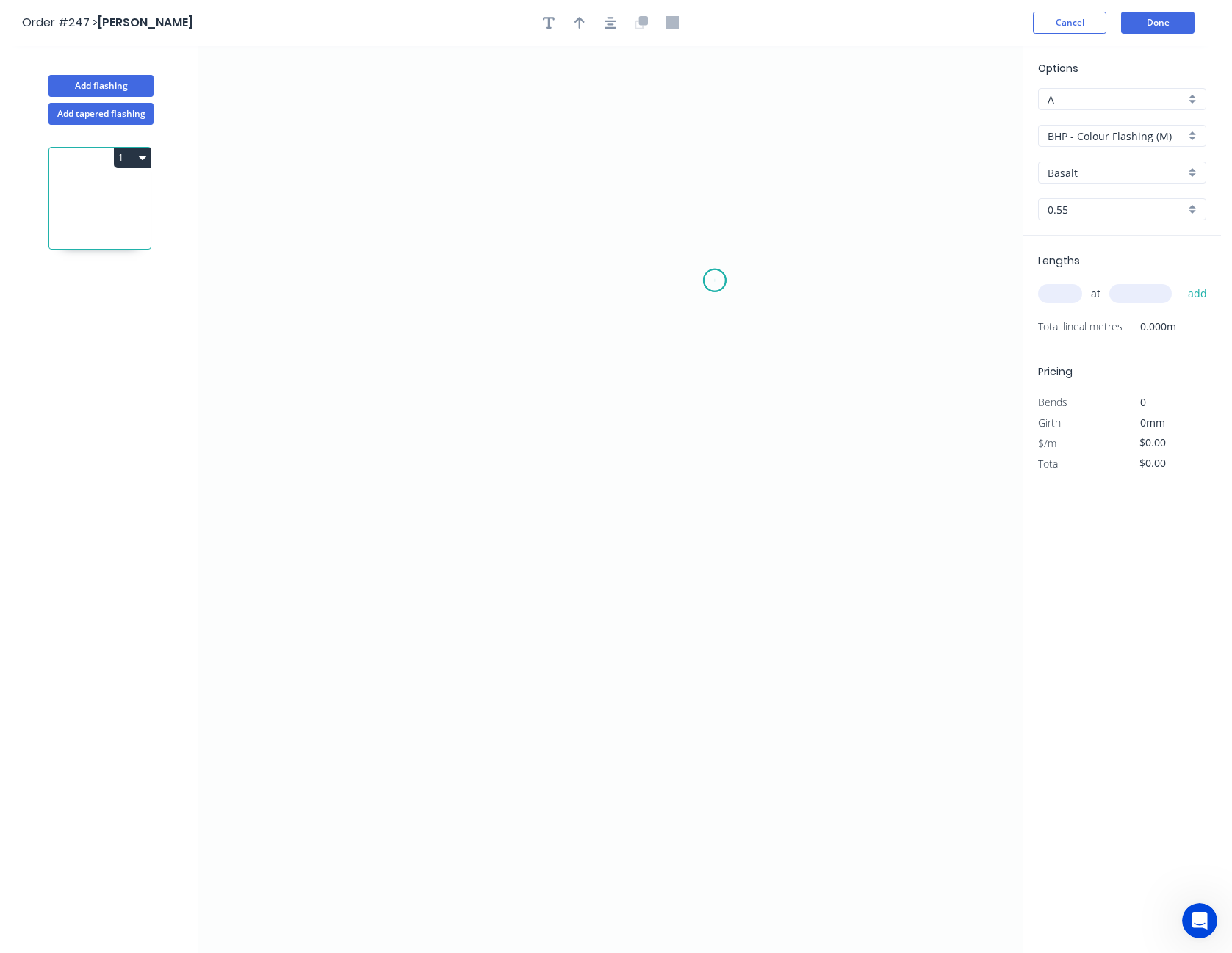
click at [715, 280] on icon "0" at bounding box center [611, 499] width 825 height 908
drag, startPoint x: 787, startPoint y: 259, endPoint x: 767, endPoint y: 261, distance: 20.1
click at [786, 259] on icon "0" at bounding box center [611, 499] width 825 height 908
click at [426, 265] on icon "0 ?" at bounding box center [611, 499] width 825 height 908
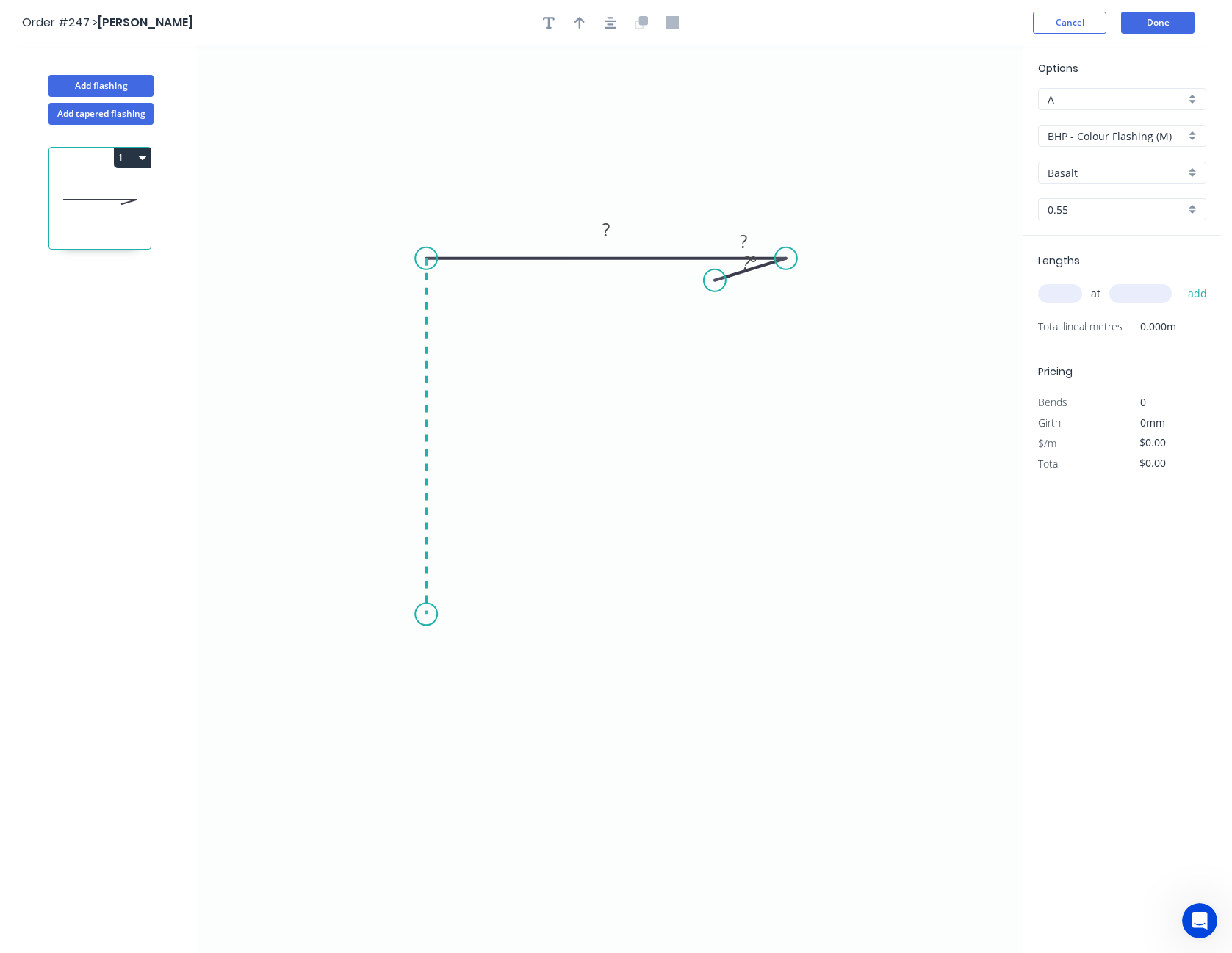
click at [440, 615] on icon "0 ? ? ? º" at bounding box center [611, 499] width 825 height 908
click at [444, 542] on icon at bounding box center [435, 577] width 18 height 73
click at [444, 542] on circle at bounding box center [444, 541] width 22 height 22
click at [455, 574] on tspan "?" at bounding box center [456, 576] width 8 height 24
type input "$8.18"
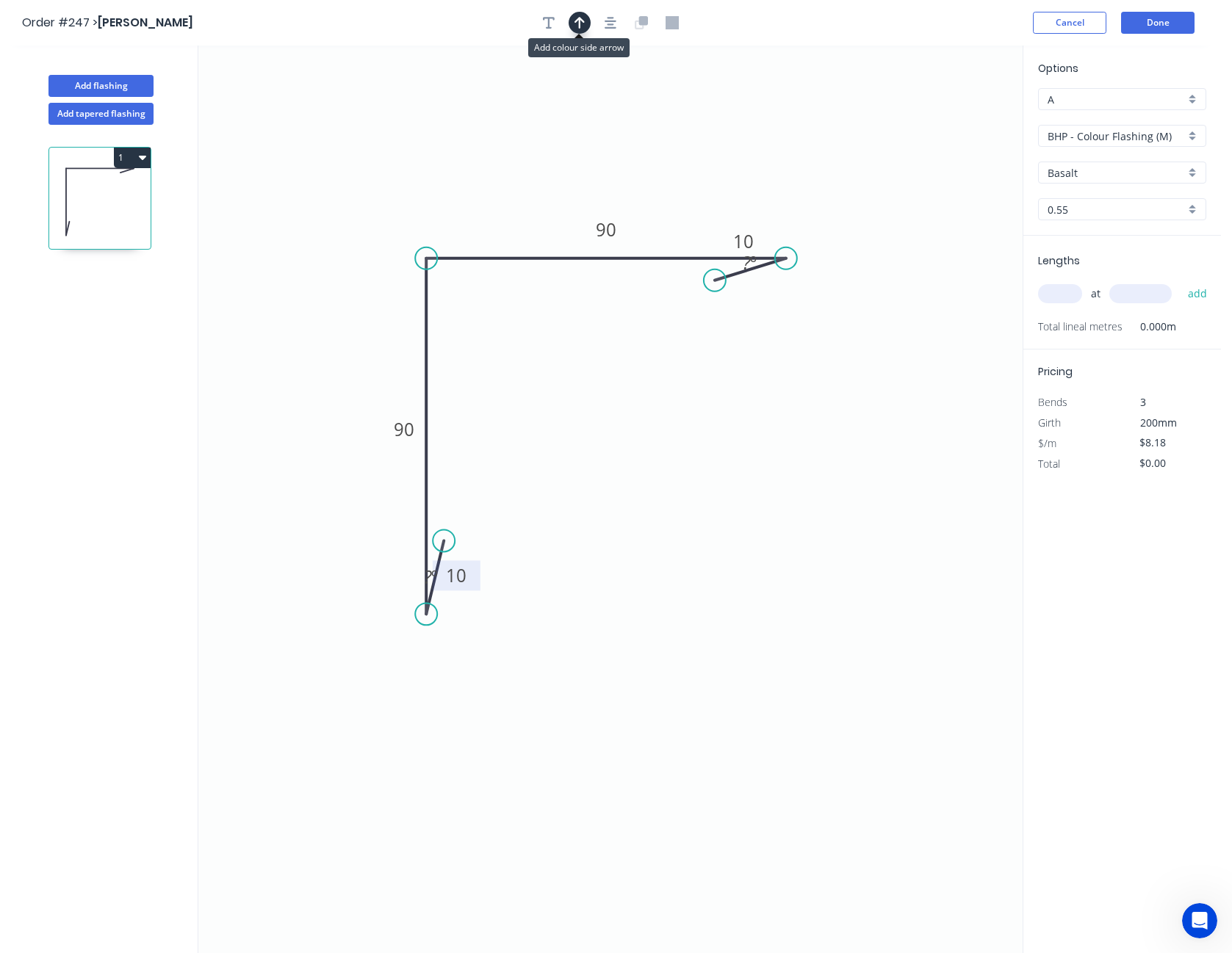
click at [579, 32] on button "button" at bounding box center [580, 23] width 22 height 22
drag, startPoint x: 945, startPoint y: 115, endPoint x: 472, endPoint y: 205, distance: 481.5
click at [472, 205] on icon at bounding box center [475, 185] width 14 height 47
click at [551, 29] on button "button" at bounding box center [549, 23] width 22 height 22
click at [280, 98] on textarea at bounding box center [293, 104] width 119 height 55
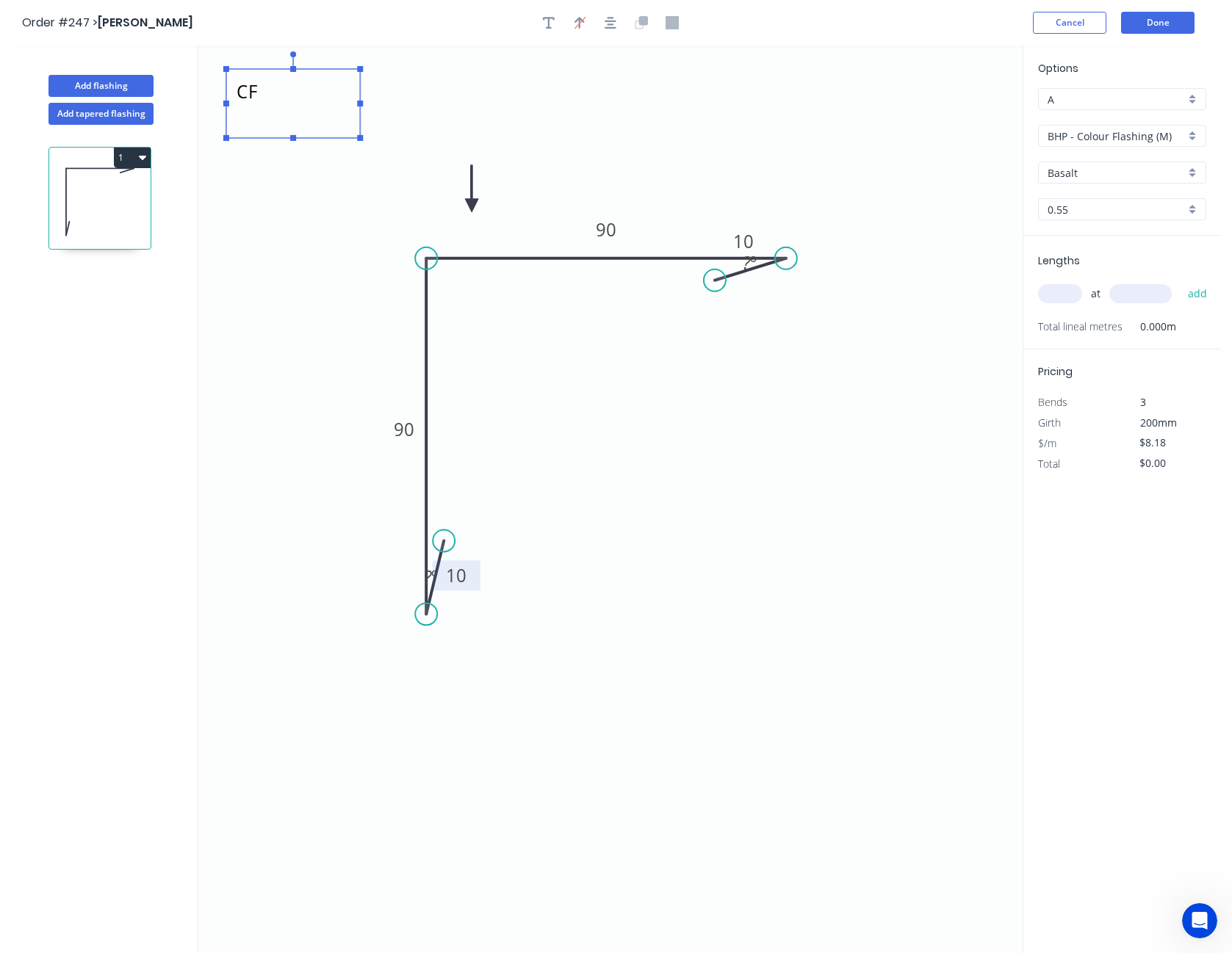
click at [279, 219] on icon "CF 10 90 90 10 ? º ? º" at bounding box center [611, 499] width 825 height 908
type textarea "CF"
drag, startPoint x: 291, startPoint y: 101, endPoint x: 471, endPoint y: 671, distance: 597.7
click at [471, 671] on textarea "CF" at bounding box center [473, 674] width 119 height 55
click at [592, 77] on icon "CF 10 90 90 10 ? º ? º" at bounding box center [611, 499] width 825 height 908
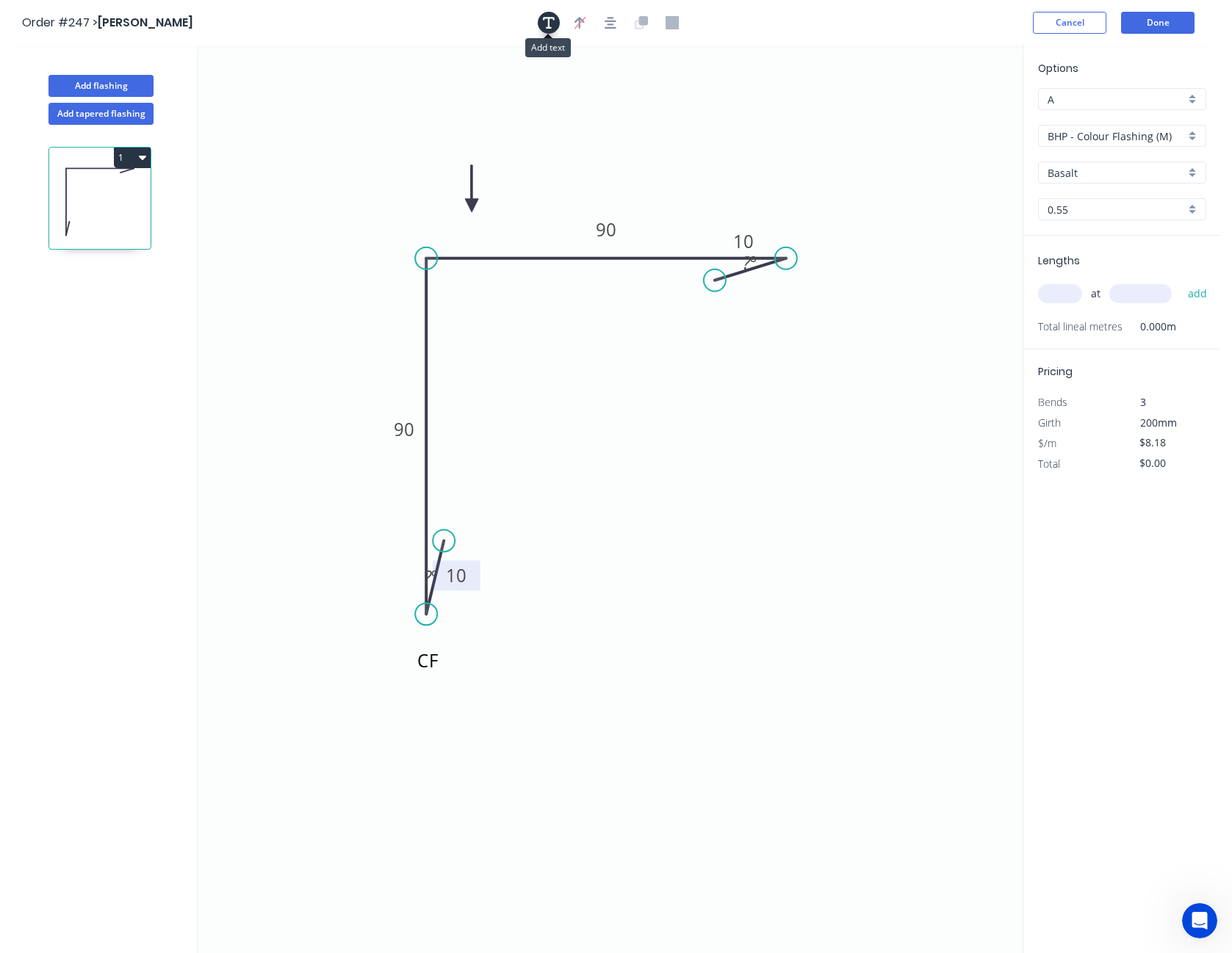
click at [550, 24] on icon "button" at bounding box center [549, 23] width 12 height 14
click at [281, 90] on textarea at bounding box center [293, 104] width 119 height 55
click at [262, 209] on icon "CF CF 10 90 90 10 ? º ? º" at bounding box center [611, 499] width 825 height 908
type textarea "CF"
drag, startPoint x: 289, startPoint y: 104, endPoint x: 875, endPoint y: 271, distance: 609.3
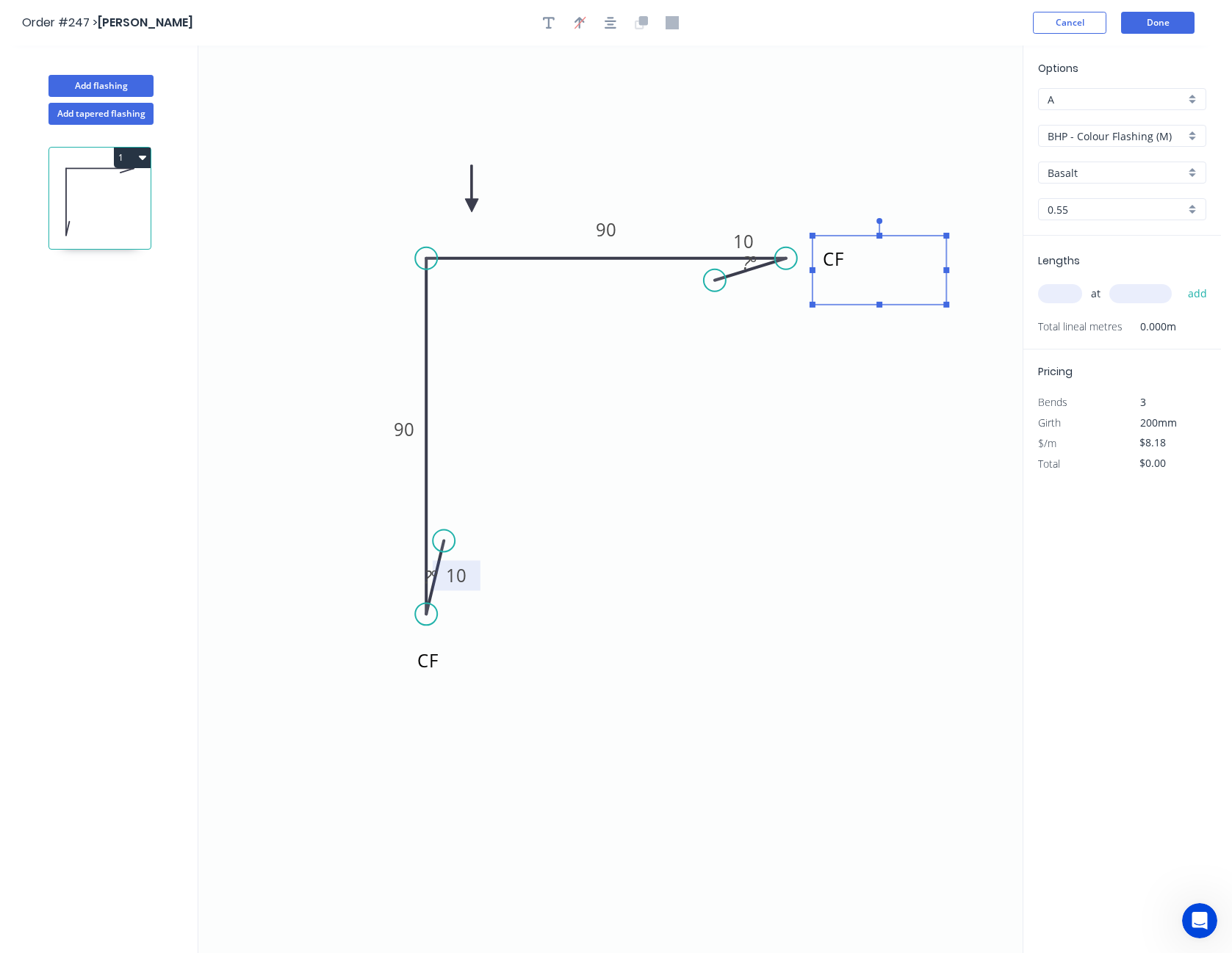
click at [875, 271] on textarea "CF" at bounding box center [880, 270] width 119 height 55
click at [853, 407] on icon "CF CF 10 90 90 10 ? º ? º" at bounding box center [611, 499] width 825 height 908
click at [1098, 135] on input "BHP - Colour Flashing (M)" at bounding box center [1116, 136] width 137 height 15
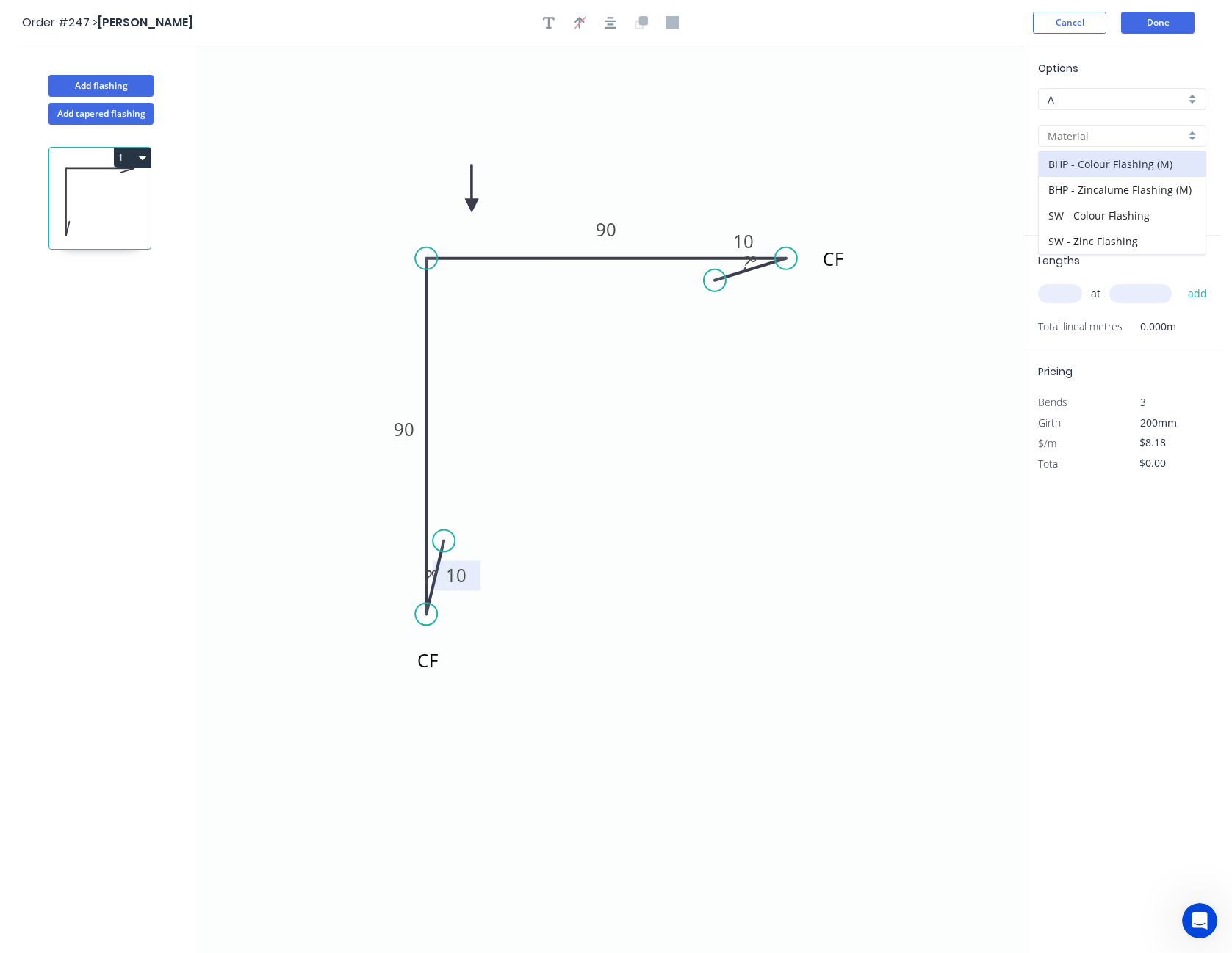
click at [1098, 135] on input "text" at bounding box center [1116, 136] width 137 height 15
click at [921, 112] on icon "CF CF 10 90 90 10 ? º ? º" at bounding box center [611, 499] width 825 height 908
click at [1107, 131] on input "text" at bounding box center [1116, 136] width 137 height 15
click at [1108, 163] on div "BHP - Colour Flashing (M)" at bounding box center [1123, 164] width 167 height 26
type input "BHP - Colour Flashing (M)"
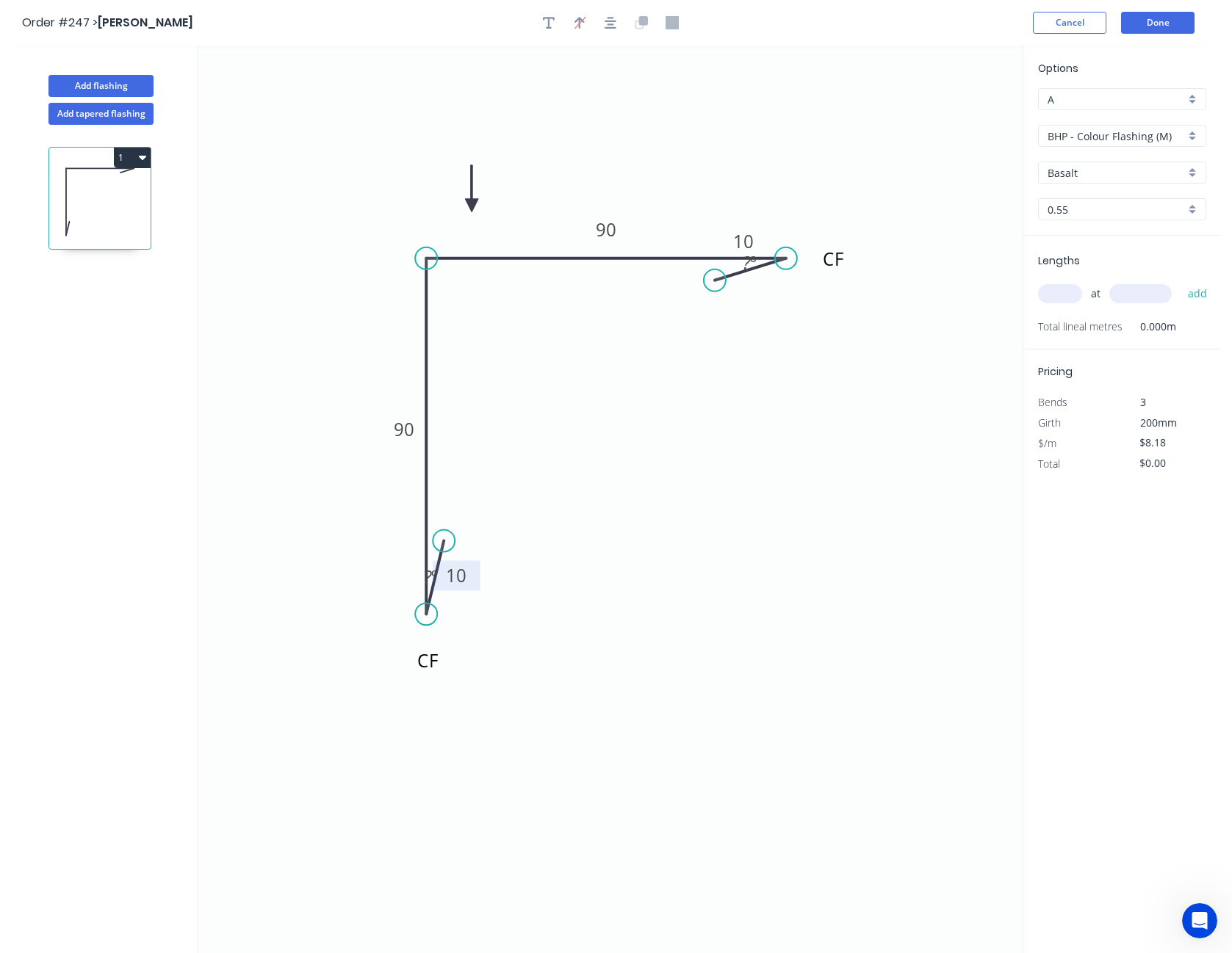
click at [1108, 165] on input "Basalt" at bounding box center [1116, 173] width 137 height 15
drag, startPoint x: 1103, startPoint y: 250, endPoint x: 982, endPoint y: 209, distance: 127.8
click at [982, 209] on icon "CF CF 10 90 90 10 ? º ? º" at bounding box center [611, 499] width 825 height 908
click at [1086, 170] on input "text" at bounding box center [1116, 173] width 137 height 15
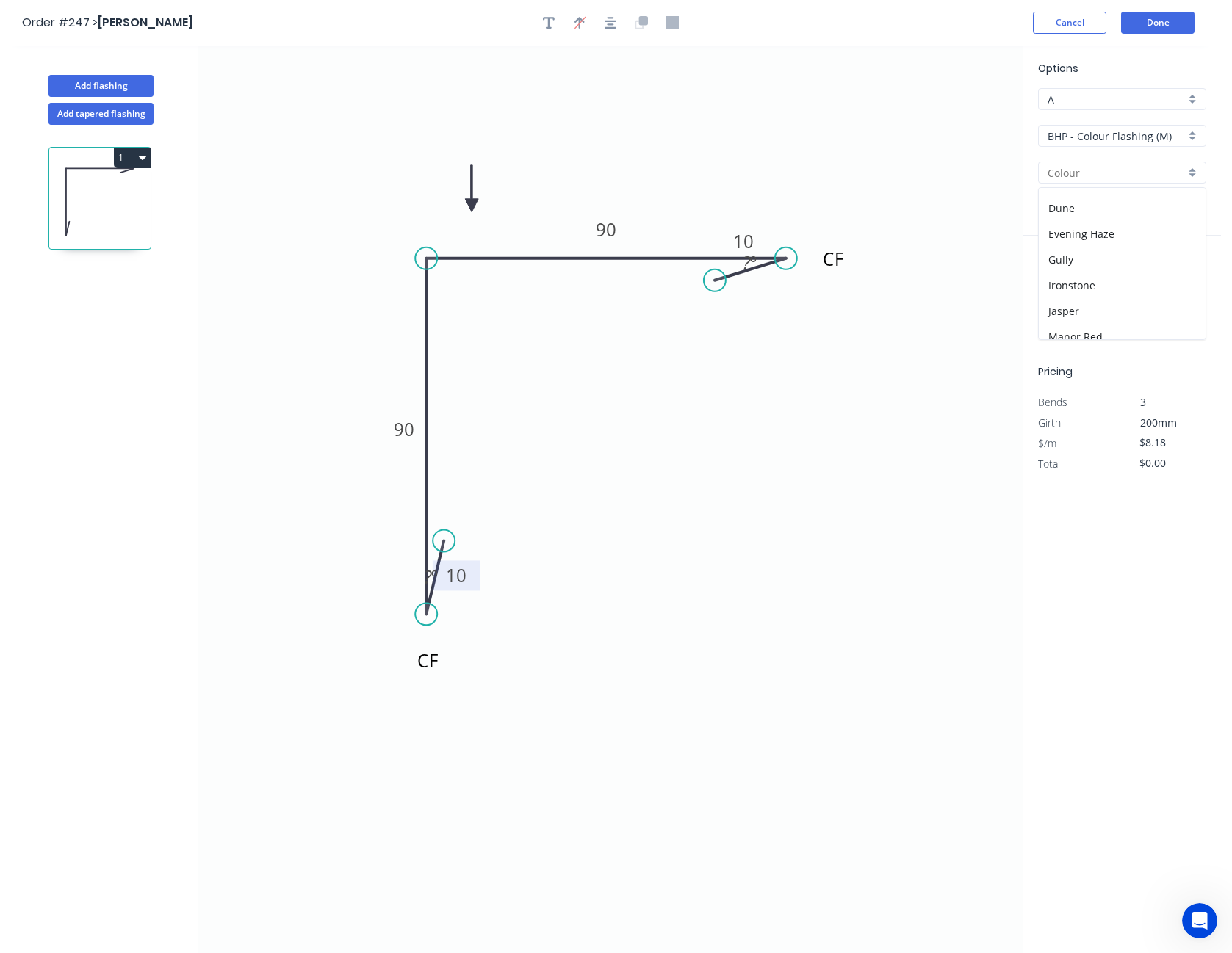
scroll to position [367, 0]
click at [1093, 309] on div "Wallaby" at bounding box center [1123, 322] width 167 height 26
type input "Wallaby"
click at [1053, 294] on input "text" at bounding box center [1061, 294] width 44 height 19
type input "4"
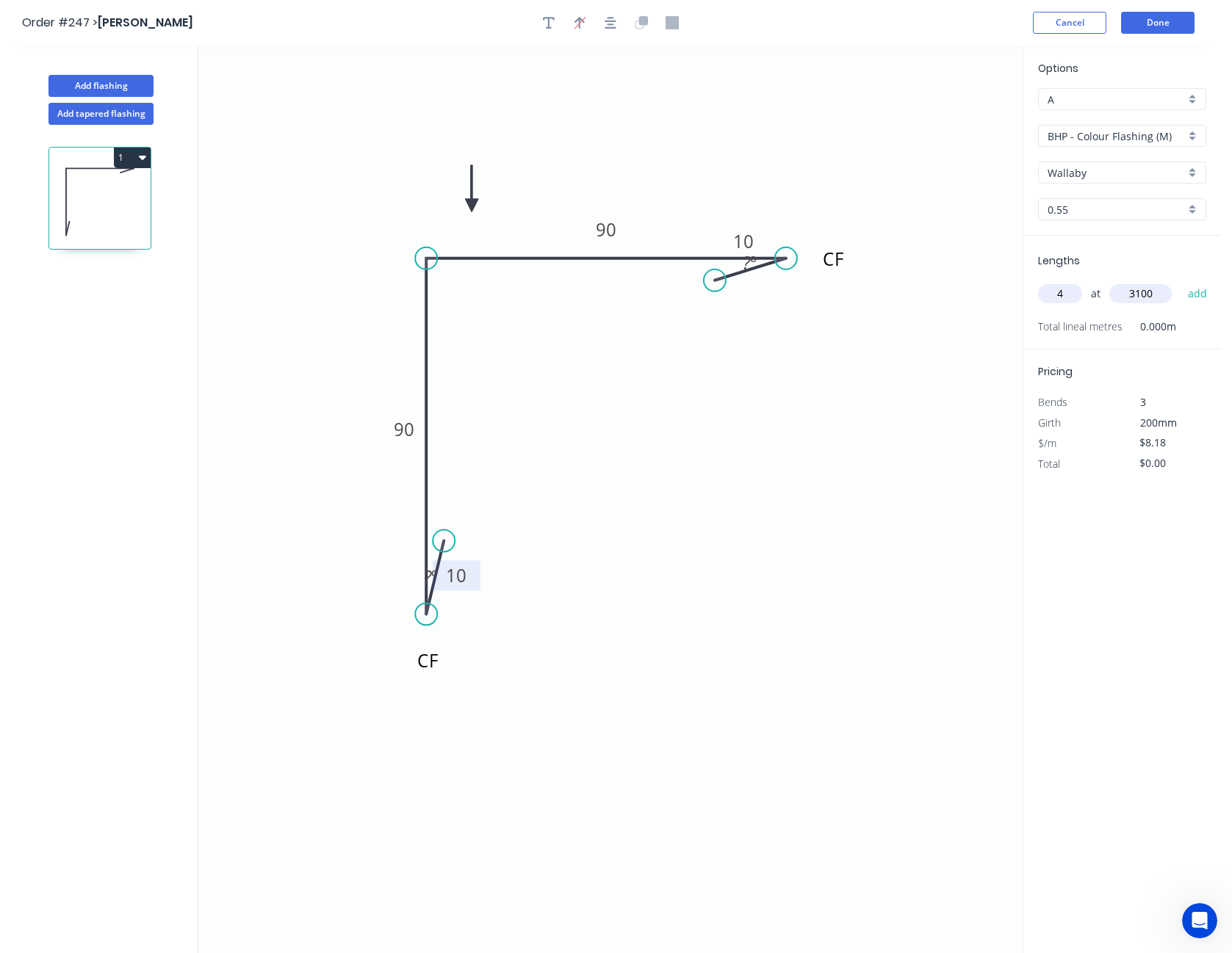
type input "3100"
click at [1181, 281] on button "add" at bounding box center [1198, 293] width 35 height 25
type input "$101.43"
click at [1148, 469] on input "$8.18" at bounding box center [1165, 463] width 50 height 20
click at [1158, 462] on input "$8.18" at bounding box center [1165, 463] width 50 height 20
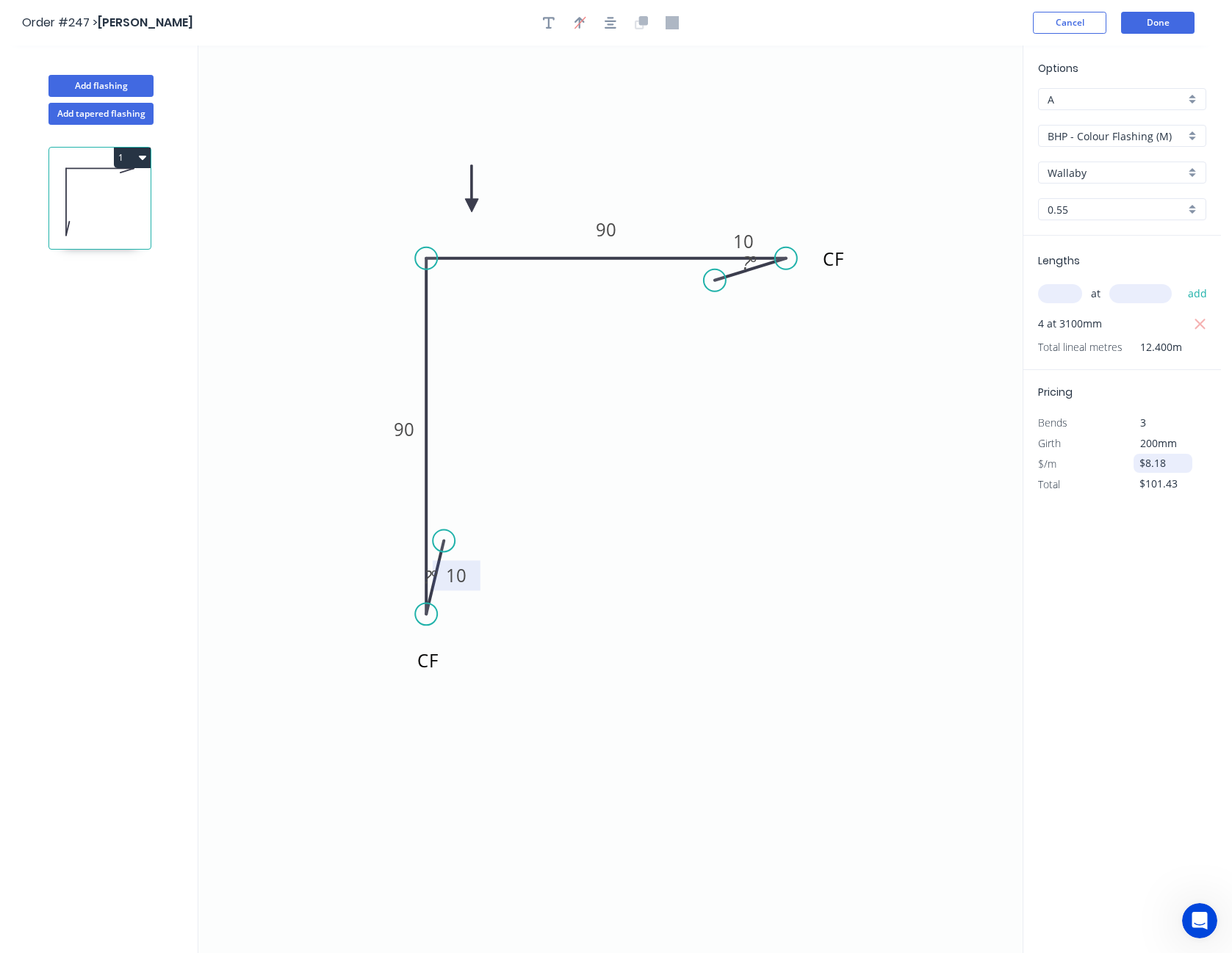
click at [1158, 462] on input "$8.18" at bounding box center [1165, 463] width 50 height 20
type input "$10.50"
type input "$130.20"
click at [1160, 562] on div "Options A A BHP - Colour Flashing (M) BHP - Colour Flashing (M) Wallaby Wallaby…" at bounding box center [1122, 500] width 199 height 910
click at [1173, 25] on button "Done" at bounding box center [1158, 23] width 73 height 22
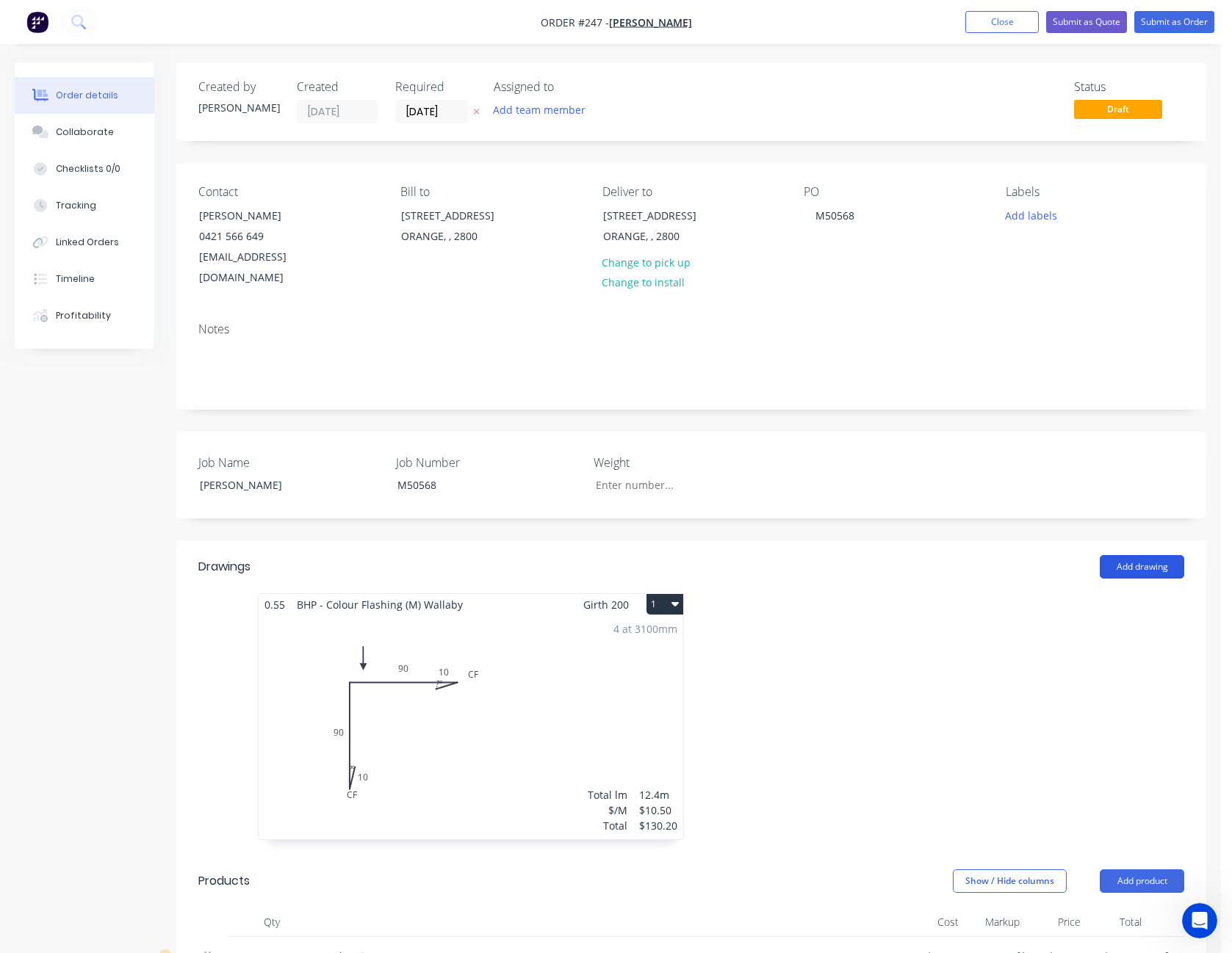
click at [1146, 555] on button "Add drawing" at bounding box center [1142, 567] width 84 height 24
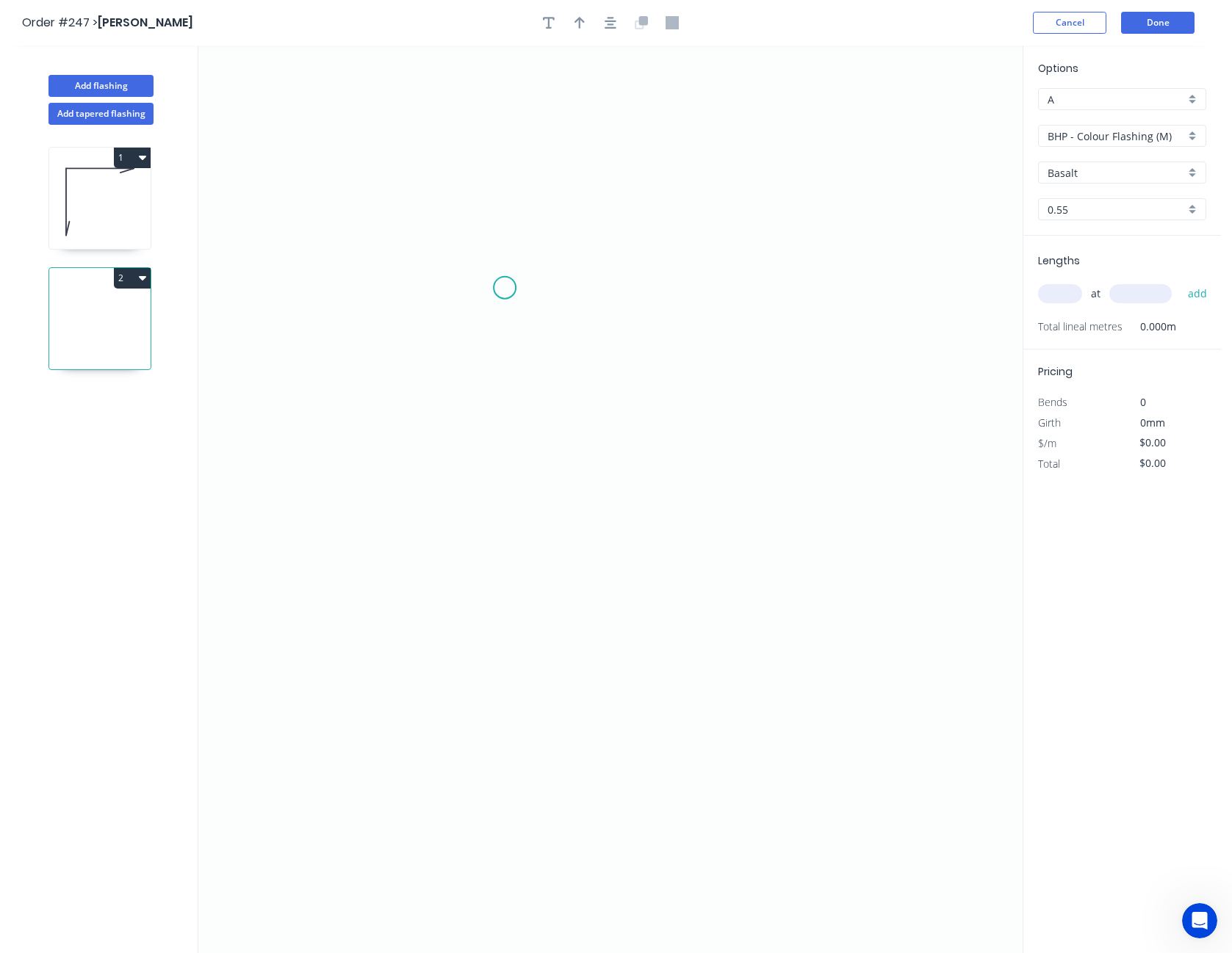
click at [505, 288] on icon "0" at bounding box center [611, 499] width 825 height 908
click at [484, 220] on icon "0" at bounding box center [611, 499] width 825 height 908
click at [484, 619] on icon "0 ?" at bounding box center [611, 499] width 825 height 908
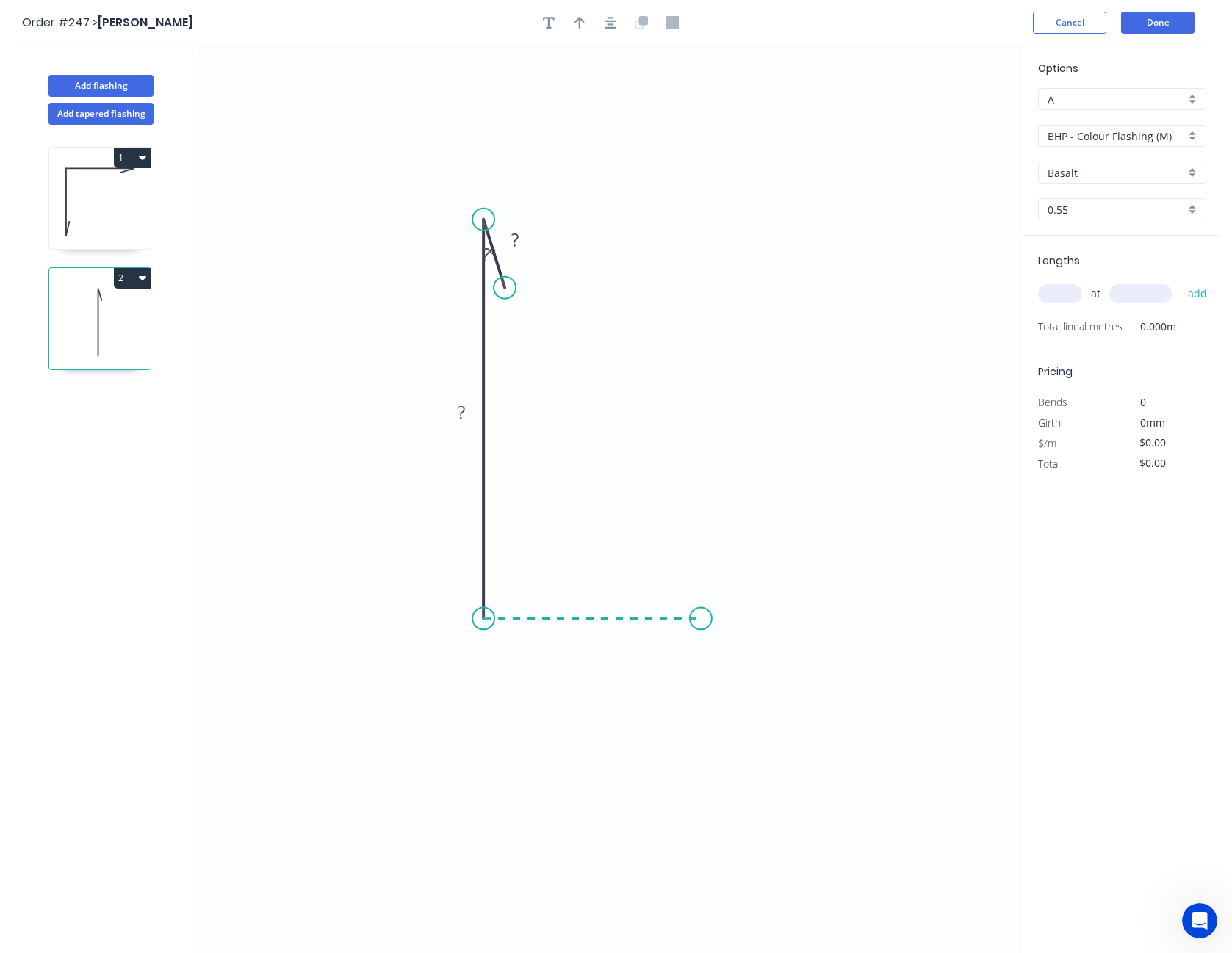
click at [701, 628] on icon "0 ? ? ? º" at bounding box center [611, 499] width 825 height 908
click at [690, 388] on icon "0 ? ? ? ? º" at bounding box center [611, 499] width 825 height 908
click at [688, 454] on icon "0 ? ? ? ? ? º" at bounding box center [611, 499] width 825 height 908
click at [688, 454] on circle at bounding box center [688, 454] width 22 height 22
click at [671, 409] on tspan "?" at bounding box center [673, 410] width 8 height 24
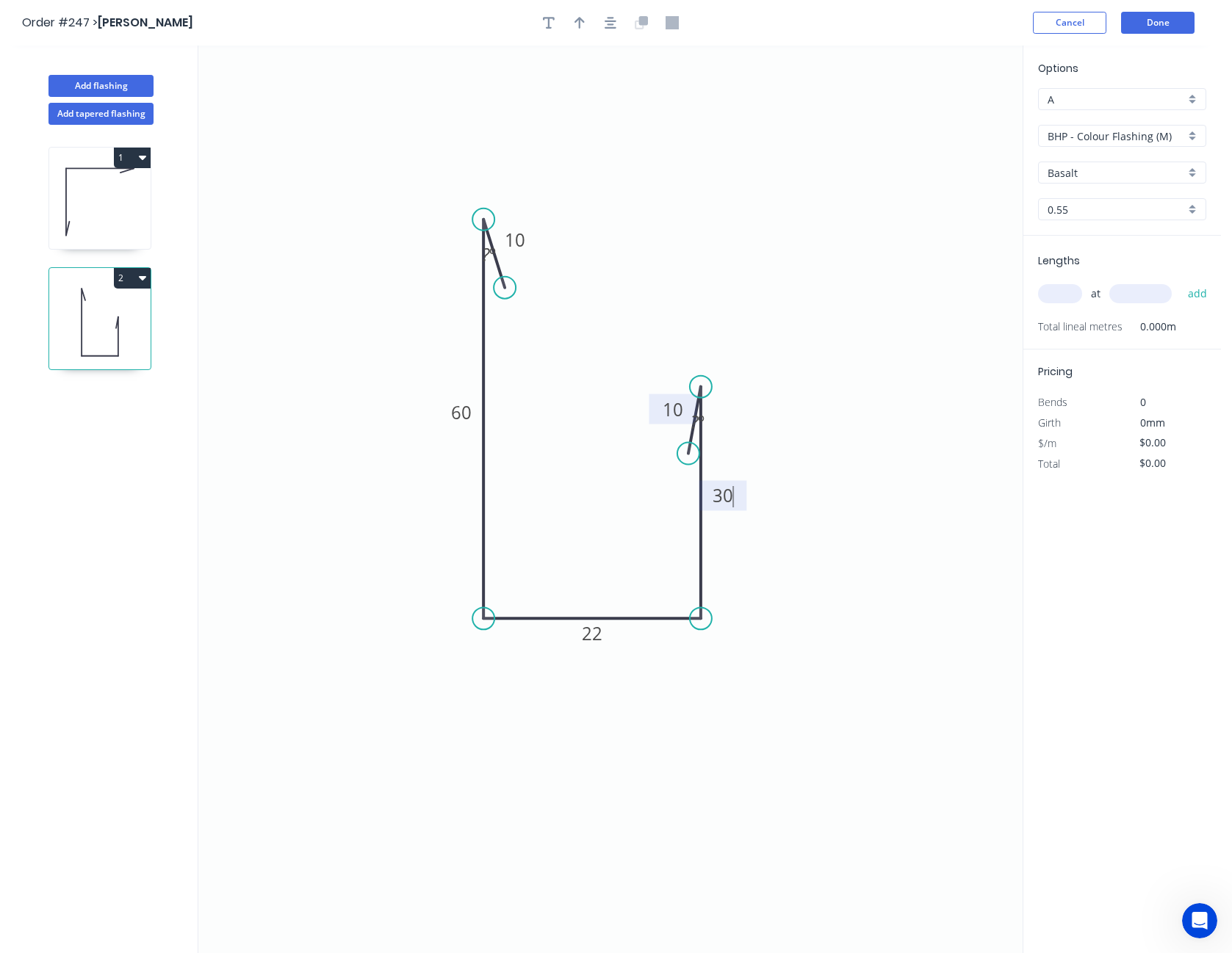
type input "$8.68"
click at [579, 26] on icon "button" at bounding box center [579, 23] width 10 height 14
click at [953, 119] on icon at bounding box center [950, 101] width 14 height 47
click at [954, 110] on icon "0 10 60 22 30 10 ? º ? º" at bounding box center [611, 499] width 825 height 908
click at [951, 115] on icon at bounding box center [961, 107] width 43 height 43
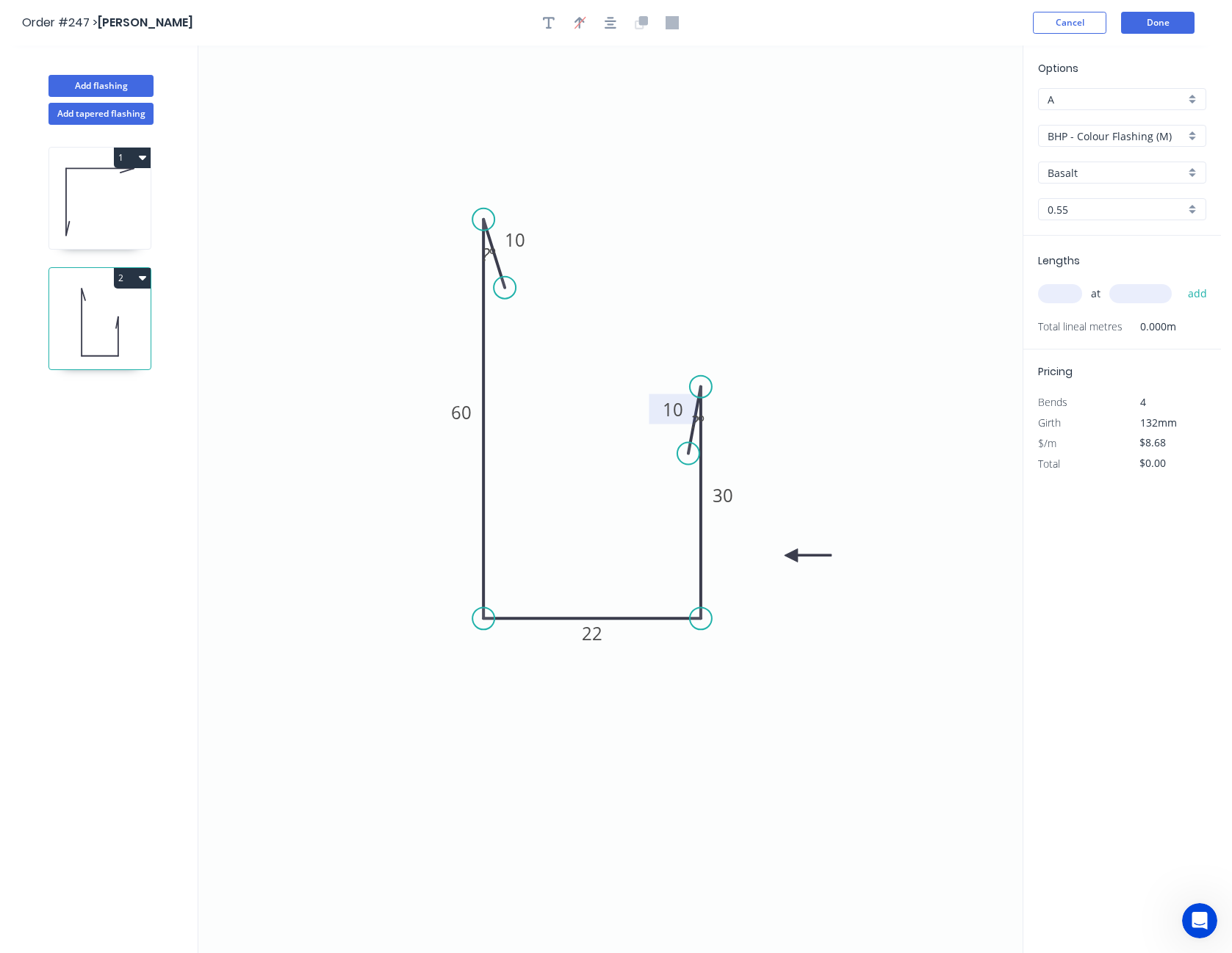
drag, startPoint x: 951, startPoint y: 115, endPoint x: 792, endPoint y: 556, distance: 468.8
click at [792, 556] on icon at bounding box center [808, 555] width 47 height 14
click at [553, 27] on icon "button" at bounding box center [549, 23] width 12 height 14
click at [273, 88] on textarea at bounding box center [293, 104] width 119 height 55
drag, startPoint x: 214, startPoint y: 204, endPoint x: 253, endPoint y: 152, distance: 65.0
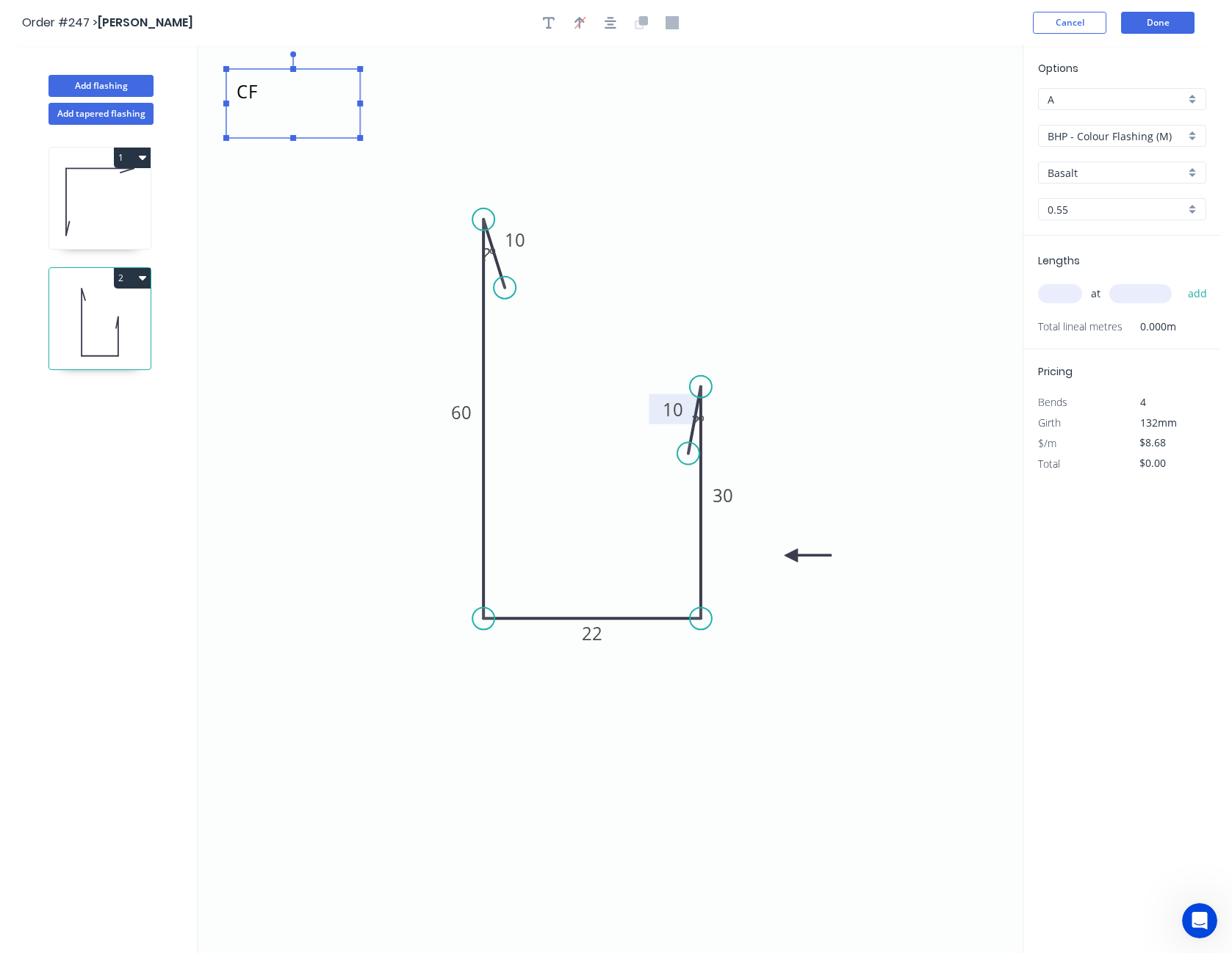
click at [214, 204] on icon "CF 10 60 22 30 10 ? º ? º" at bounding box center [611, 499] width 825 height 908
type textarea "CF"
drag, startPoint x: 273, startPoint y: 106, endPoint x: 494, endPoint y: 169, distance: 229.8
click at [494, 169] on textarea "CF" at bounding box center [515, 167] width 119 height 55
click at [797, 162] on icon "CF 10 60 22 30 10 ? º ? º" at bounding box center [611, 499] width 825 height 908
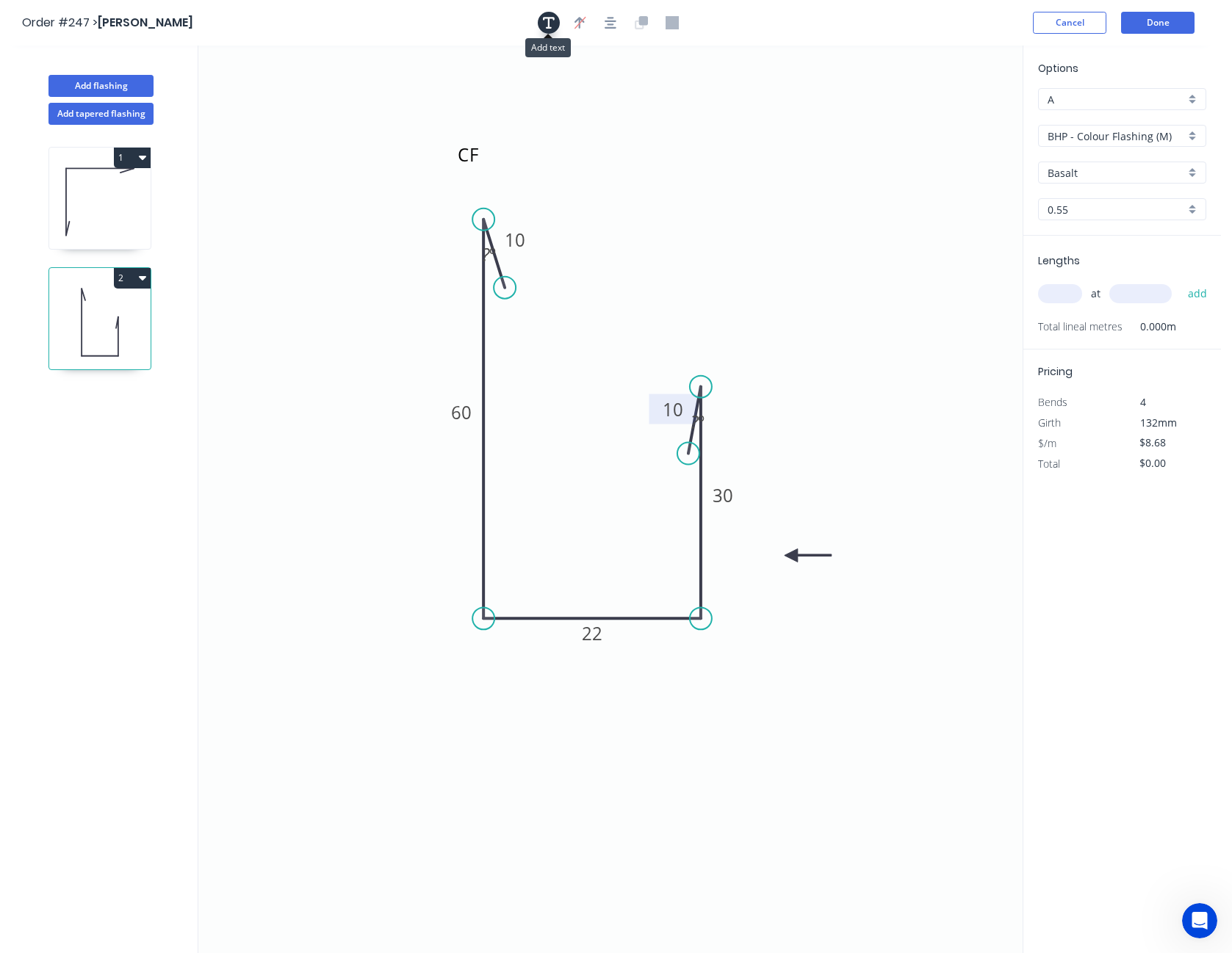
click at [555, 20] on button "button" at bounding box center [549, 23] width 22 height 22
click at [282, 83] on textarea at bounding box center [293, 104] width 119 height 55
click at [220, 221] on icon "CF CF 10 60 22 30 10 ? º ? º" at bounding box center [611, 499] width 825 height 908
type textarea "CF"
drag, startPoint x: 278, startPoint y: 110, endPoint x: 733, endPoint y: 335, distance: 507.6
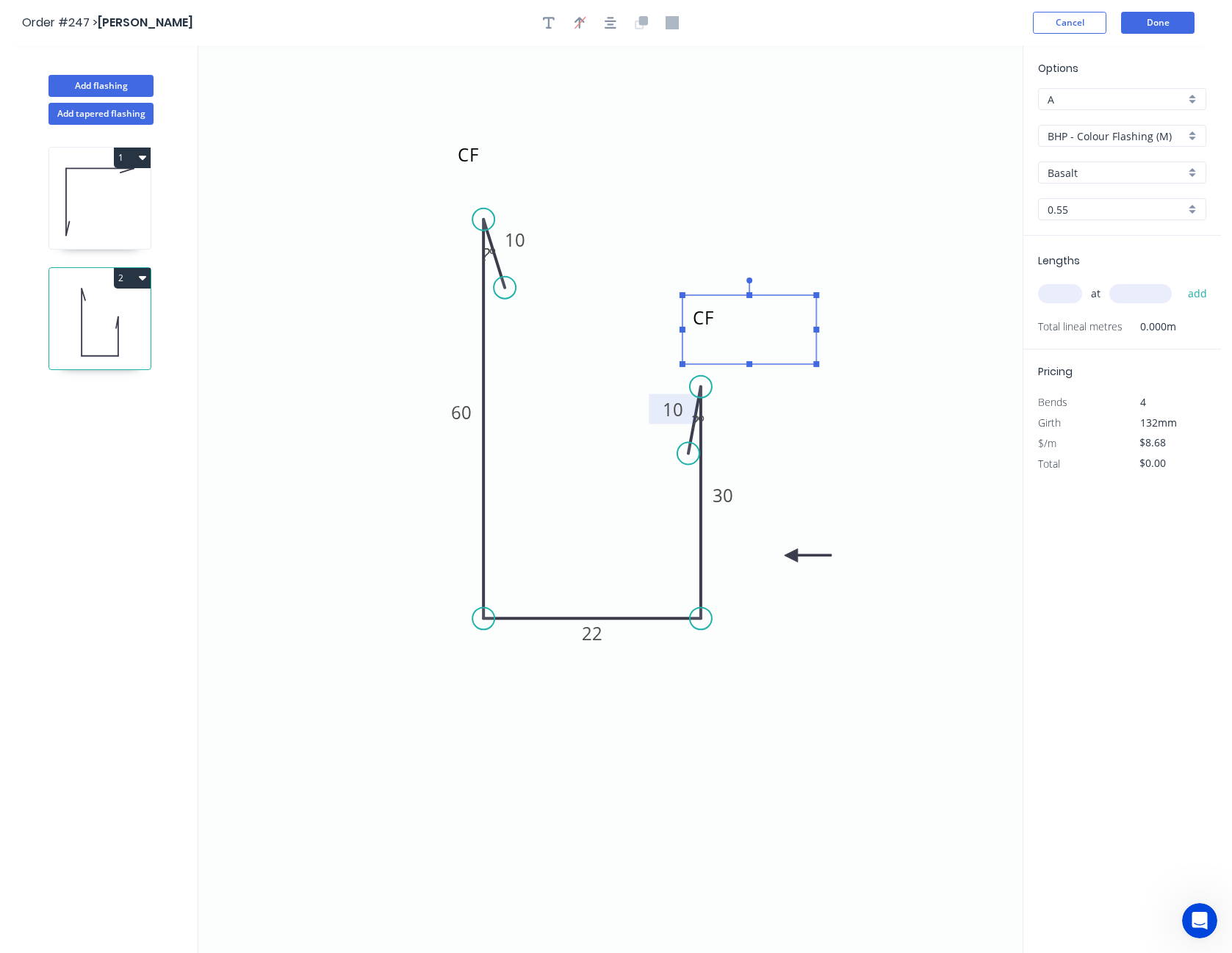
click at [734, 336] on textarea "CF" at bounding box center [750, 330] width 119 height 55
click at [621, 243] on icon "CF CF 10 60 22 30 10 ? º ? º" at bounding box center [611, 499] width 825 height 908
drag, startPoint x: 489, startPoint y: 161, endPoint x: 506, endPoint y: 168, distance: 18.4
click at [505, 169] on textarea "CF" at bounding box center [529, 174] width 119 height 55
click at [814, 179] on icon "CF CF 10 60 22 30 10 ? º ? º" at bounding box center [611, 499] width 825 height 908
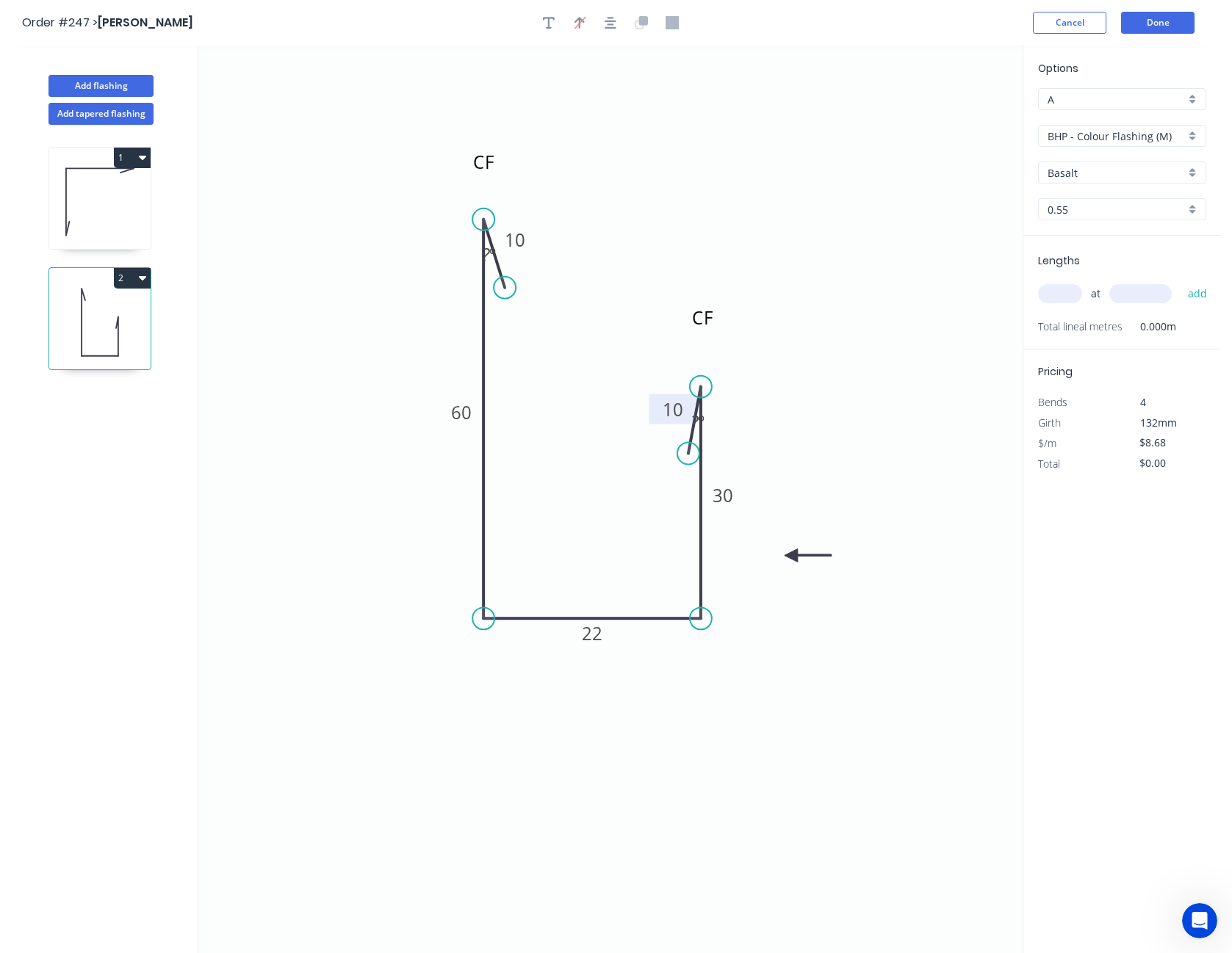
click at [1097, 169] on input "Basalt" at bounding box center [1116, 173] width 137 height 15
click at [1082, 267] on div "Wallaby" at bounding box center [1123, 275] width 167 height 26
type input "Wallaby"
click at [1057, 298] on input "text" at bounding box center [1061, 294] width 44 height 19
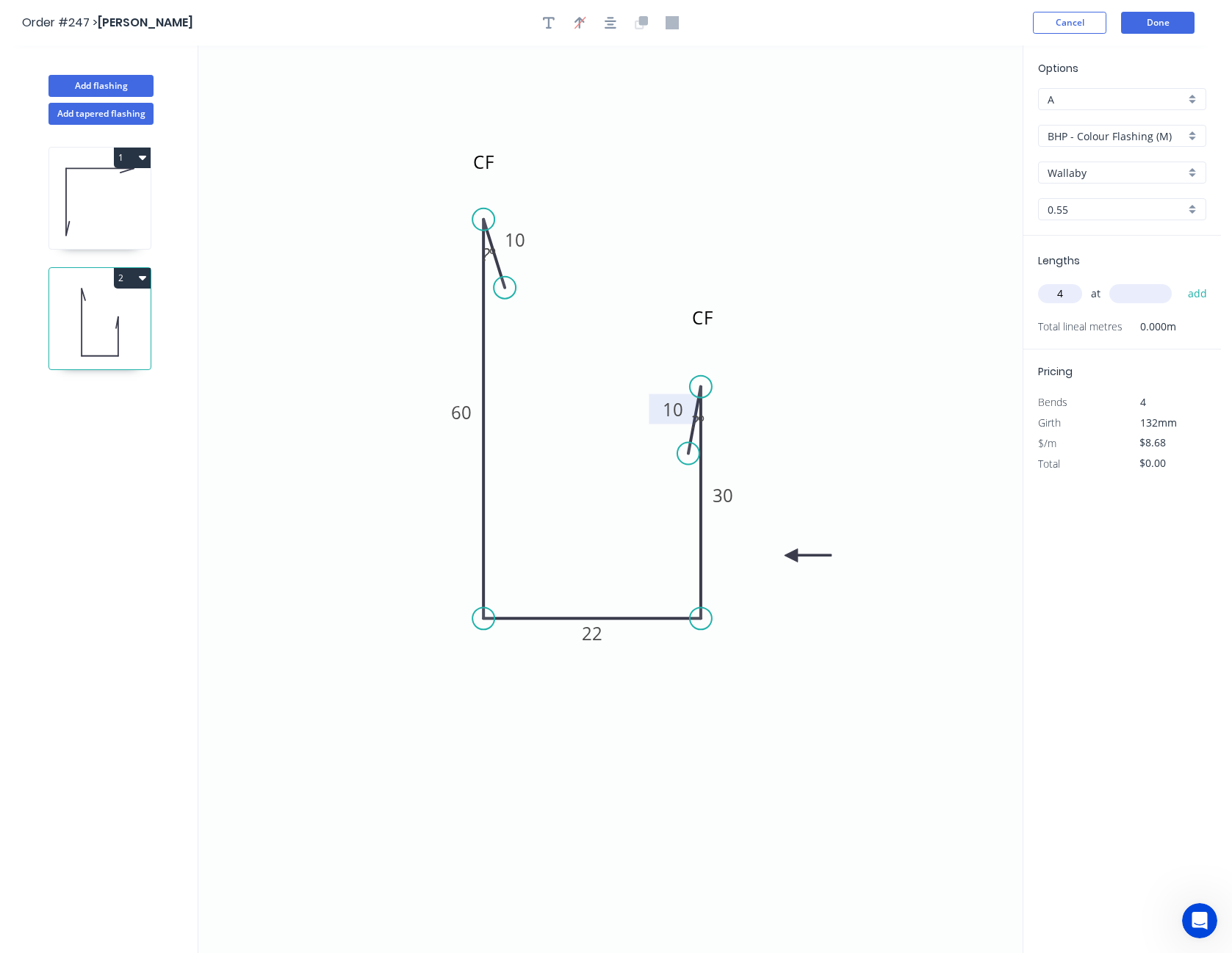
type input "4"
type input "900"
click at [1181, 281] on button "add" at bounding box center [1198, 293] width 35 height 25
type input "$34.72"
click at [1163, 465] on input "$8.68" at bounding box center [1165, 463] width 50 height 20
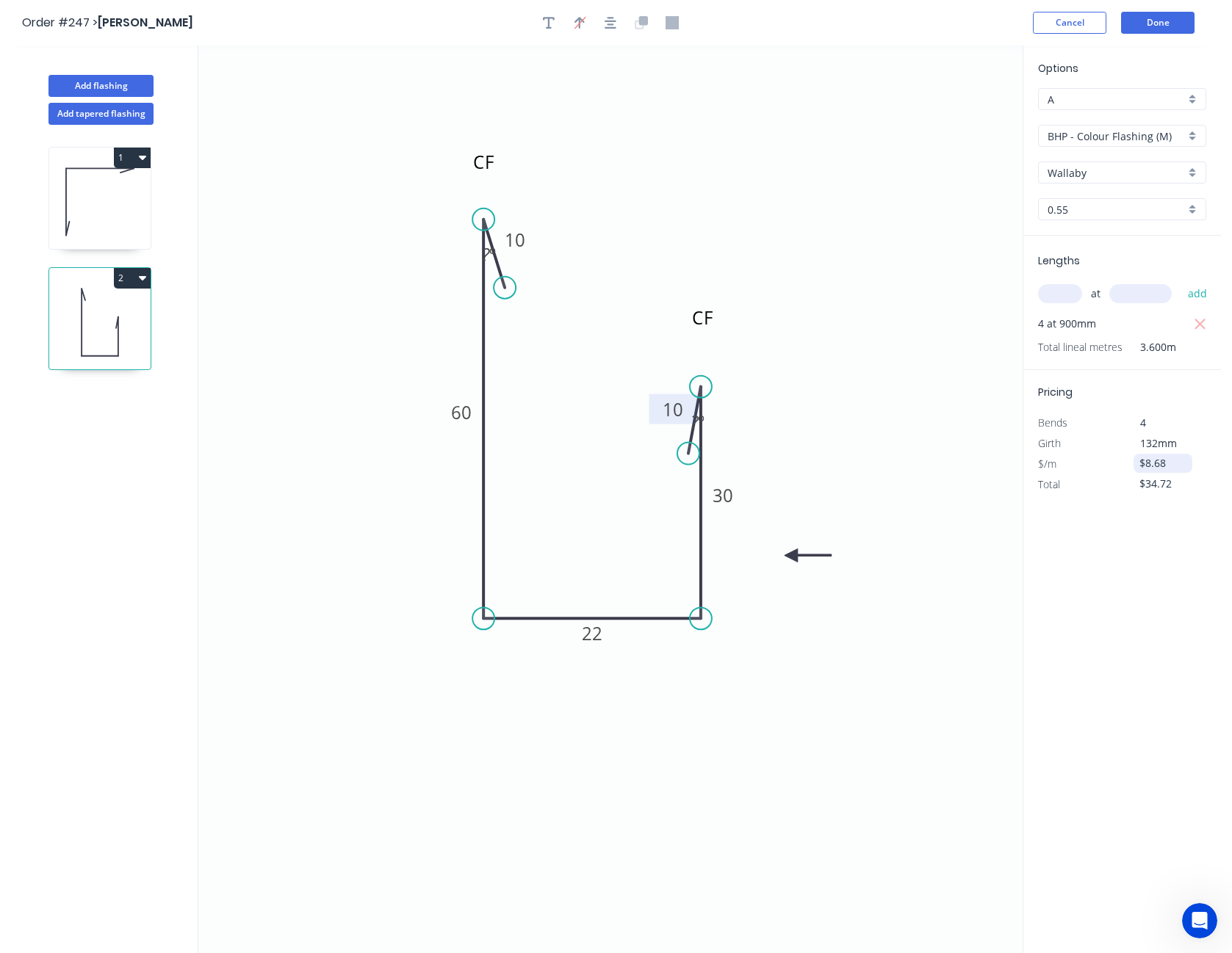
click at [1163, 465] on input "$8.68" at bounding box center [1165, 463] width 50 height 20
type input "$10.50"
type input "$42.00"
click at [1173, 546] on div "Options A A BHP - Colour Flashing (M) BHP - Colour Flashing (M) Wallaby Wallaby…" at bounding box center [1122, 500] width 199 height 910
click at [1146, 28] on button "Done" at bounding box center [1158, 23] width 73 height 22
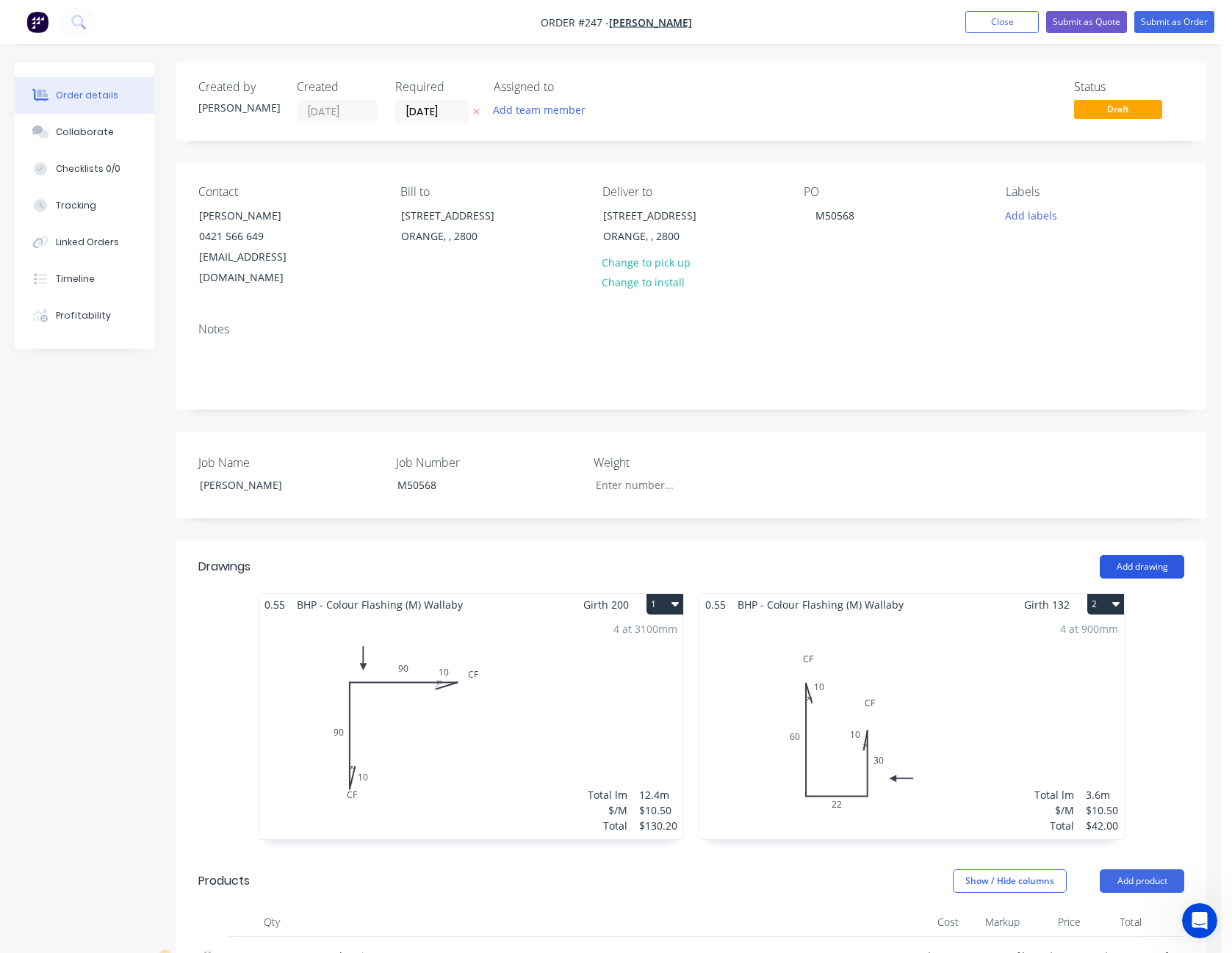
click at [1154, 555] on button "Add drawing" at bounding box center [1142, 567] width 84 height 24
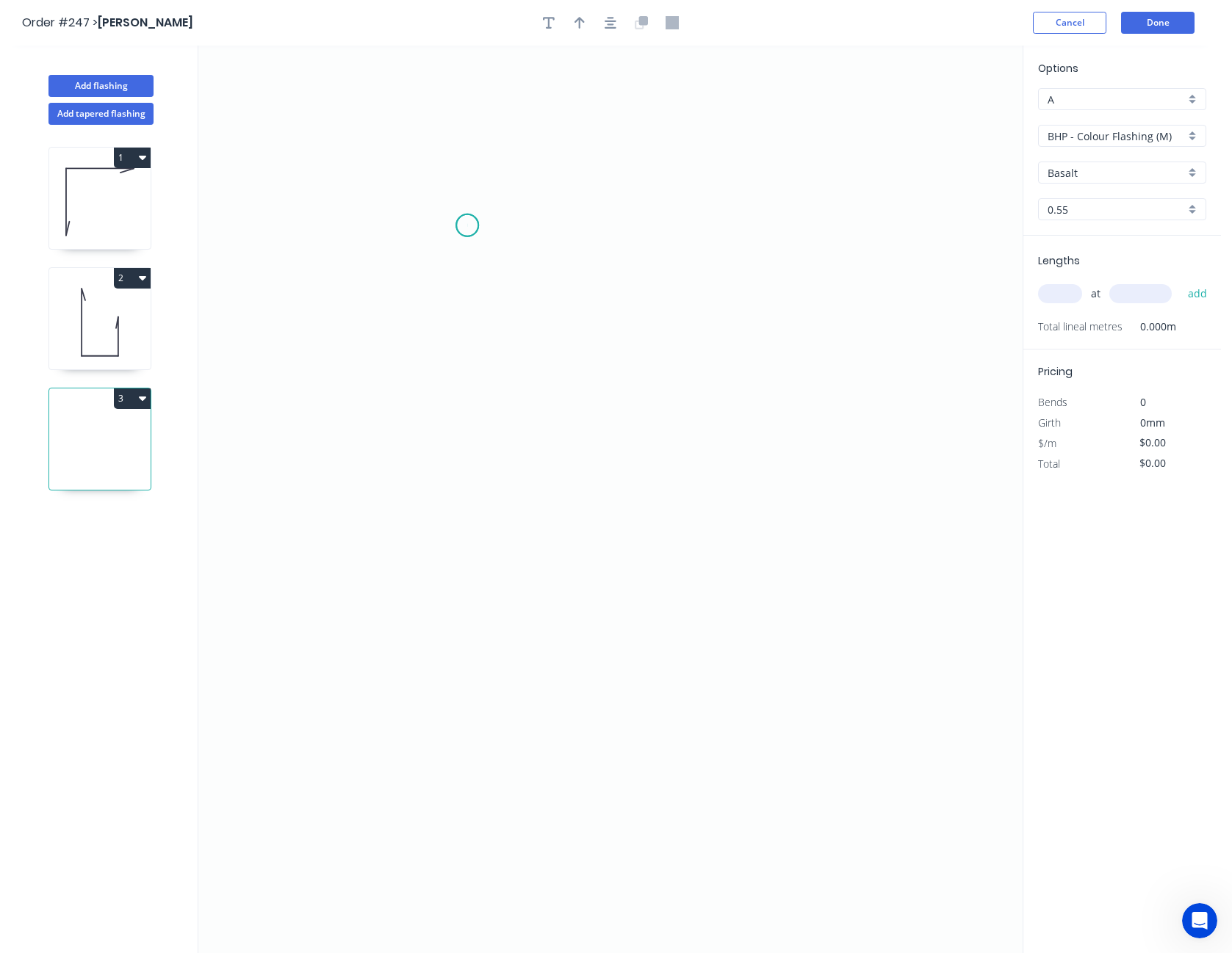
click at [468, 226] on icon "0" at bounding box center [611, 499] width 825 height 908
click at [477, 449] on icon "0" at bounding box center [611, 499] width 825 height 908
click at [714, 515] on icon "0 ?" at bounding box center [611, 499] width 825 height 908
click at [742, 554] on icon "0 ? ? ? º" at bounding box center [611, 499] width 825 height 908
click at [746, 519] on tspan "?" at bounding box center [746, 514] width 8 height 24
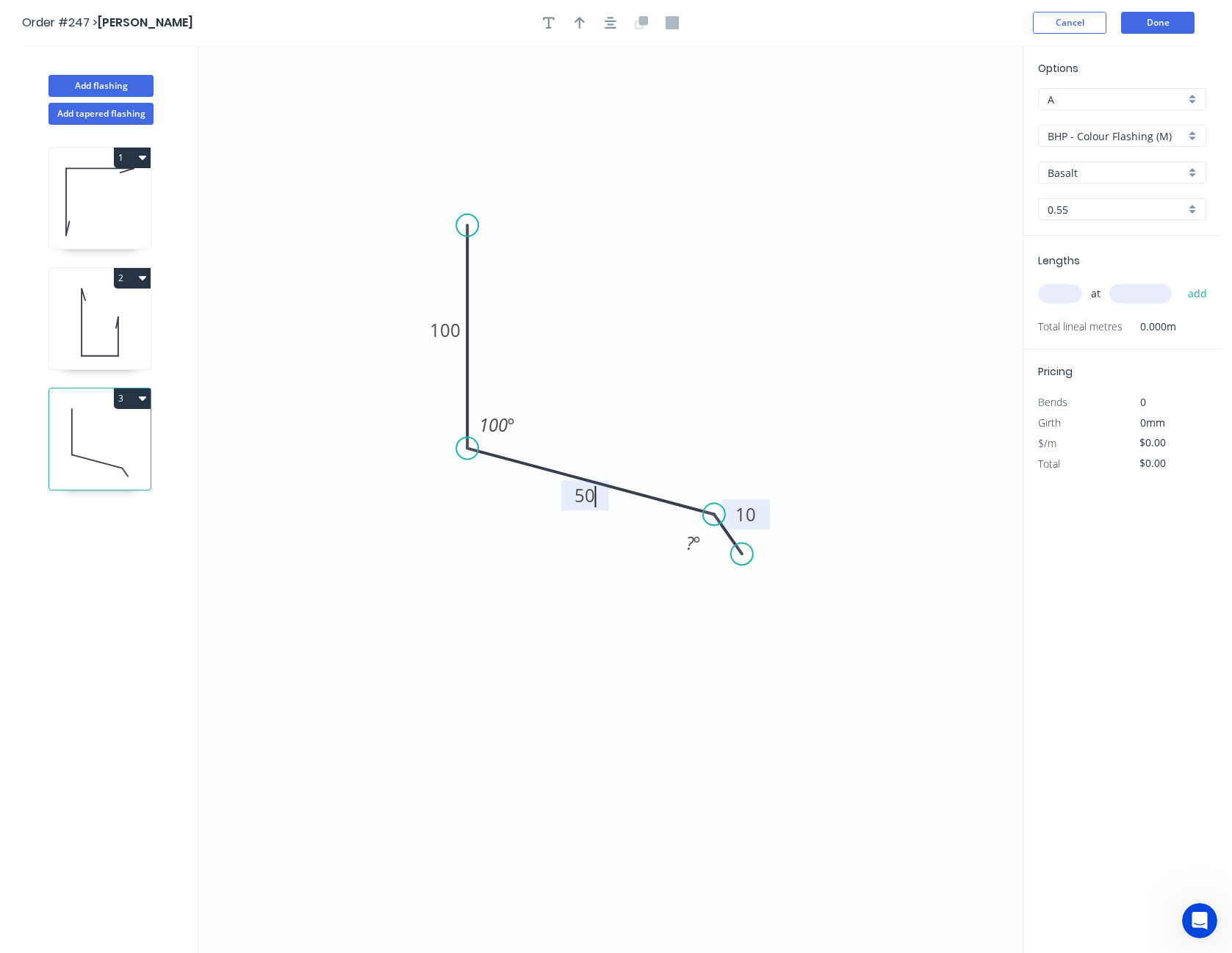
type input "$7.68"
click at [896, 473] on icon "0 100 50 10 100 º 135 º" at bounding box center [611, 499] width 825 height 908
click at [579, 26] on icon "button" at bounding box center [579, 23] width 10 height 14
click at [953, 116] on icon at bounding box center [950, 101] width 14 height 47
drag, startPoint x: 953, startPoint y: 116, endPoint x: 635, endPoint y: 329, distance: 382.7
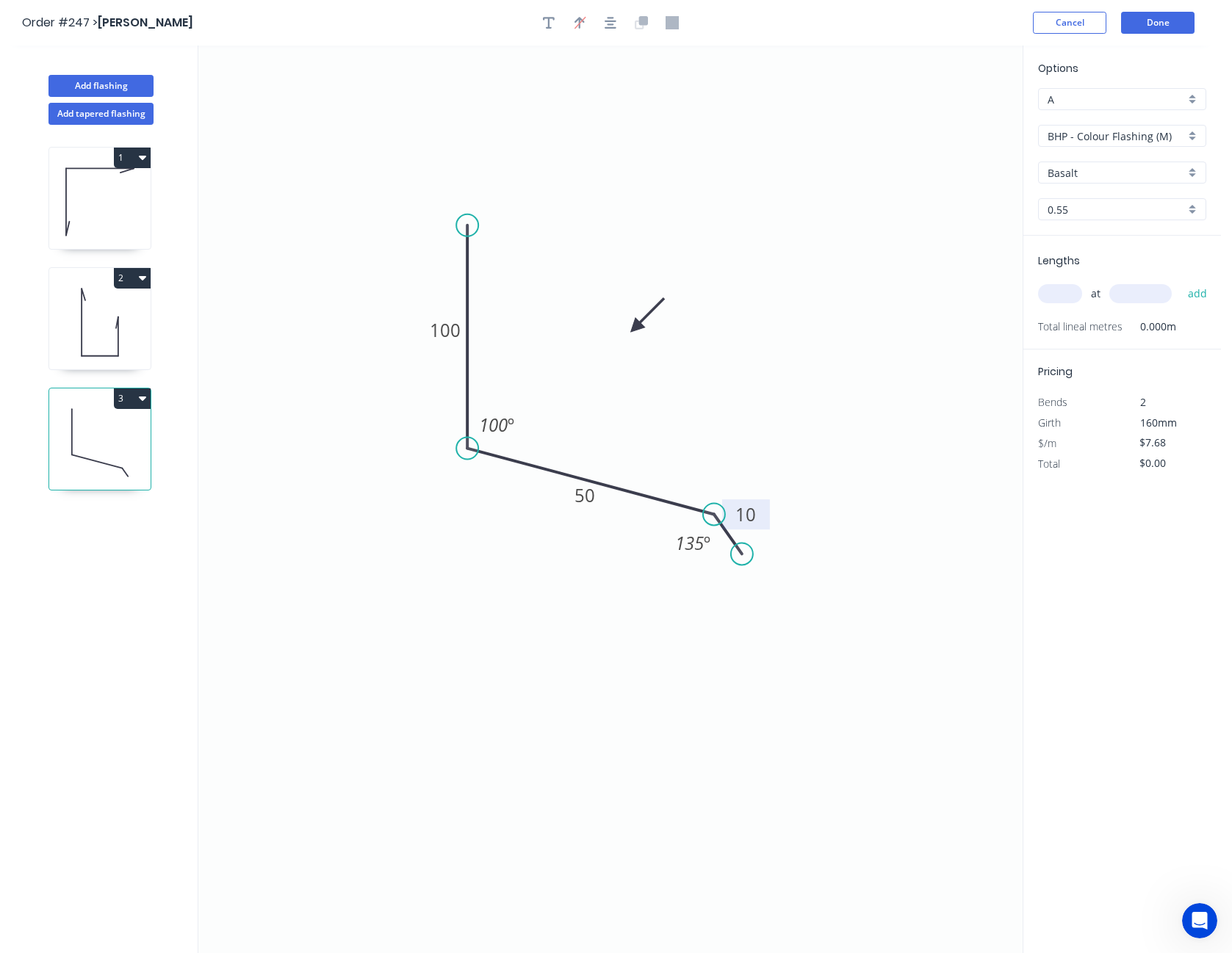
click at [635, 329] on icon at bounding box center [648, 315] width 43 height 43
click at [1075, 175] on input "Basalt" at bounding box center [1116, 173] width 137 height 15
click at [1073, 265] on div "Wallaby" at bounding box center [1123, 275] width 167 height 26
type input "Wallaby"
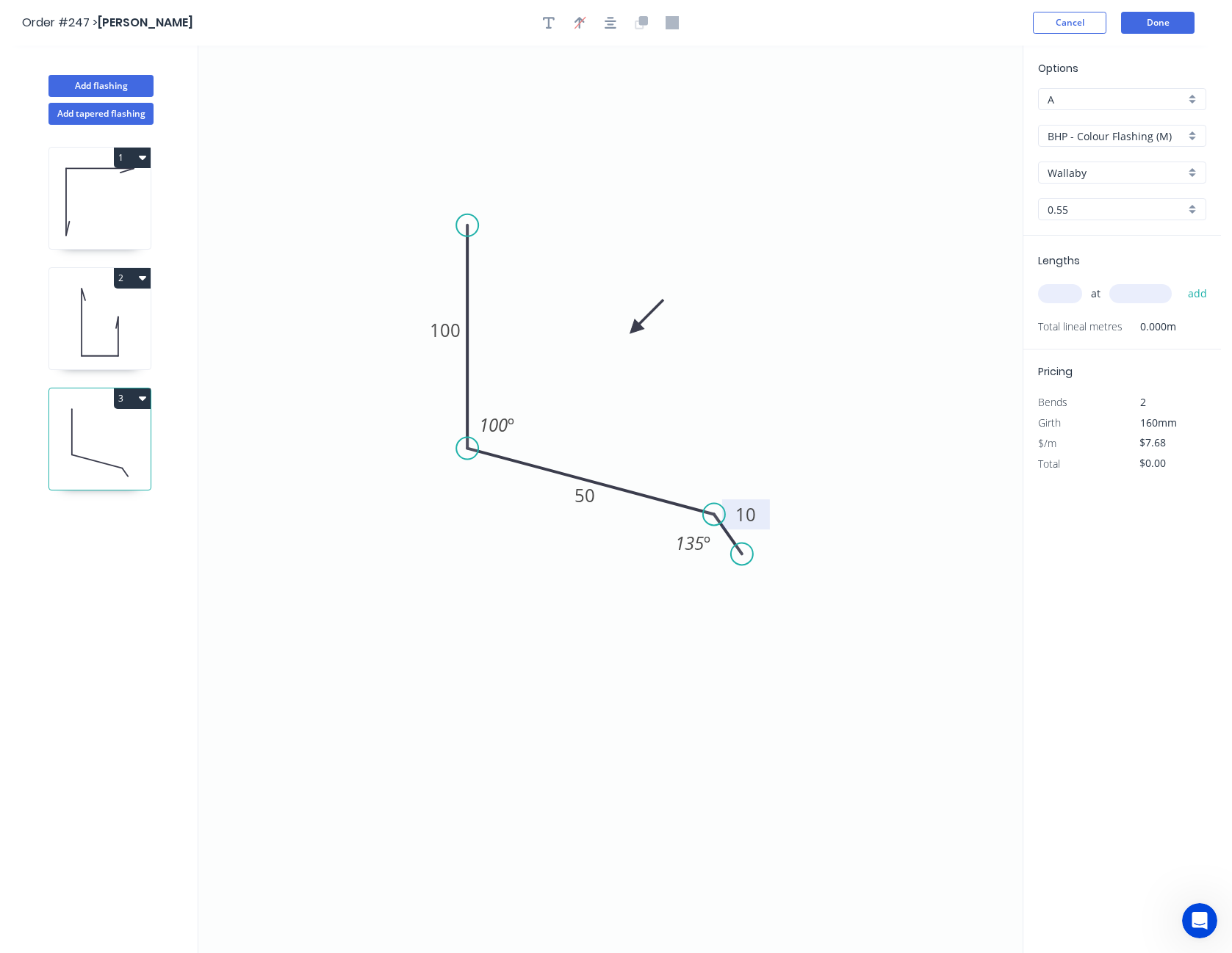
click at [1070, 300] on input "text" at bounding box center [1061, 294] width 44 height 19
type input "2"
type input "1600"
click at [1181, 281] on button "add" at bounding box center [1198, 293] width 35 height 25
type input "$24.58"
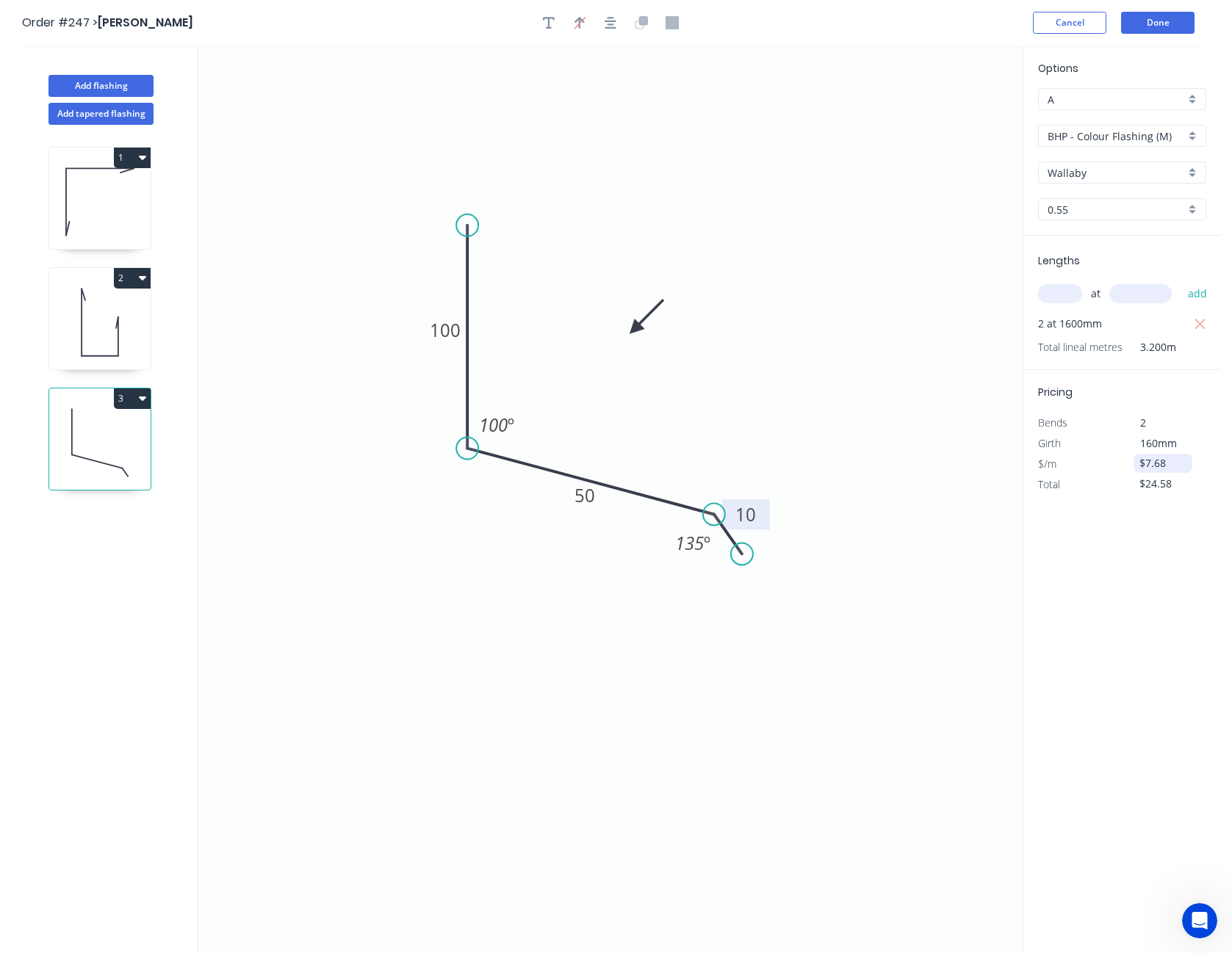
click at [1162, 473] on input "$7.68" at bounding box center [1165, 463] width 50 height 20
type input "$8.40"
type input "$26.88"
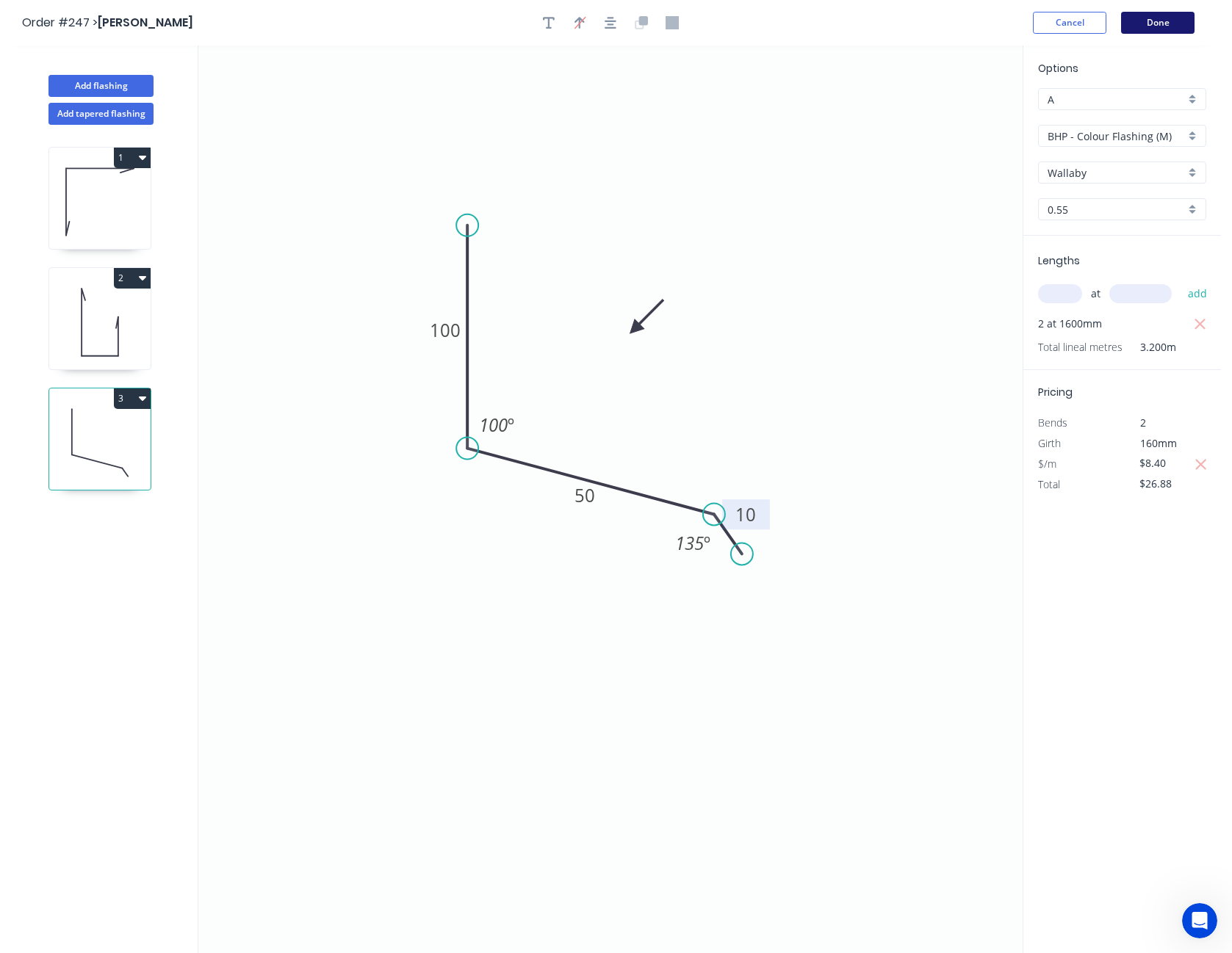
click at [1167, 28] on button "Done" at bounding box center [1158, 23] width 73 height 22
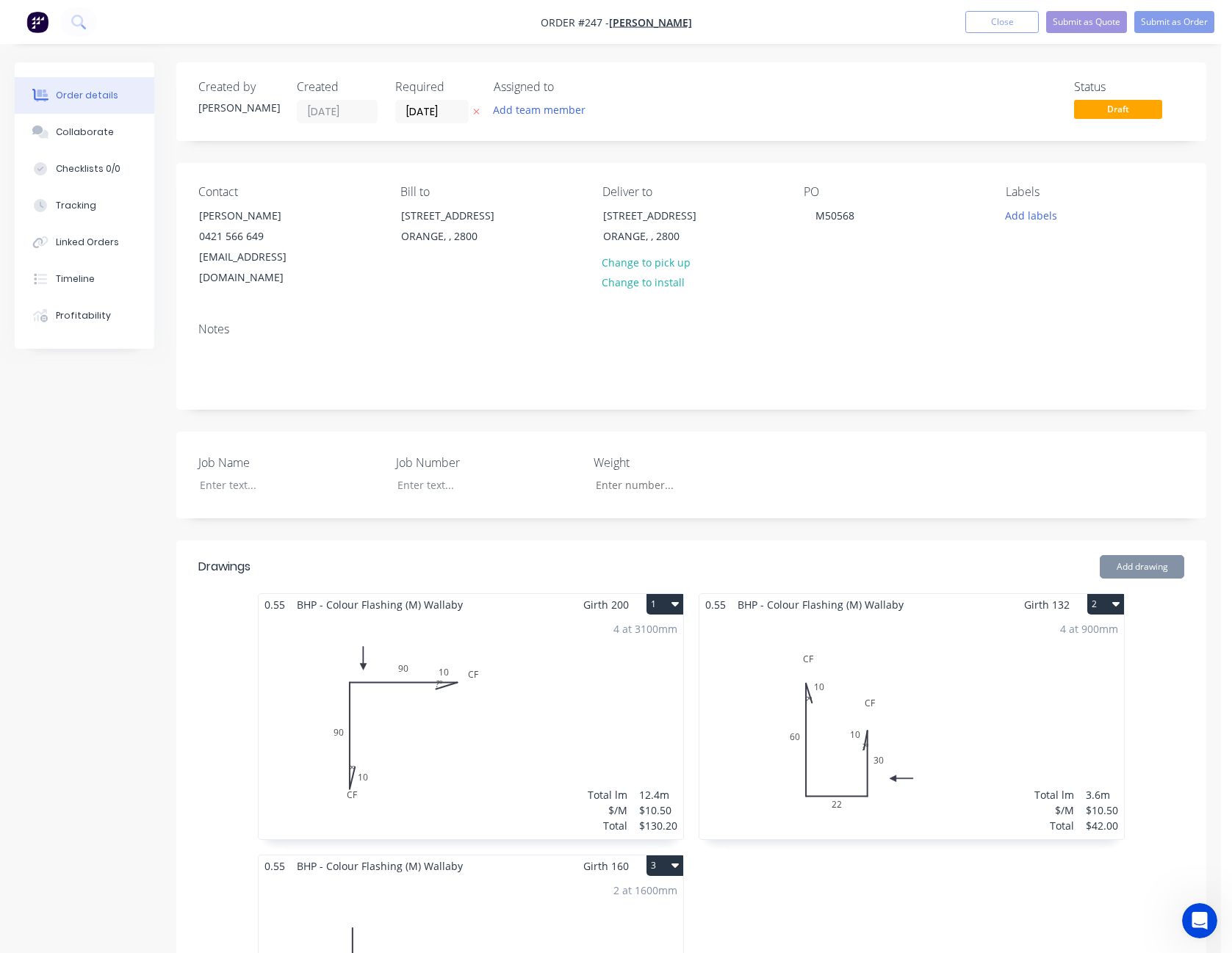
type input "$10.00"
type input "10"
type input "$11.00"
type input "$610.72"
type input "$13.00"
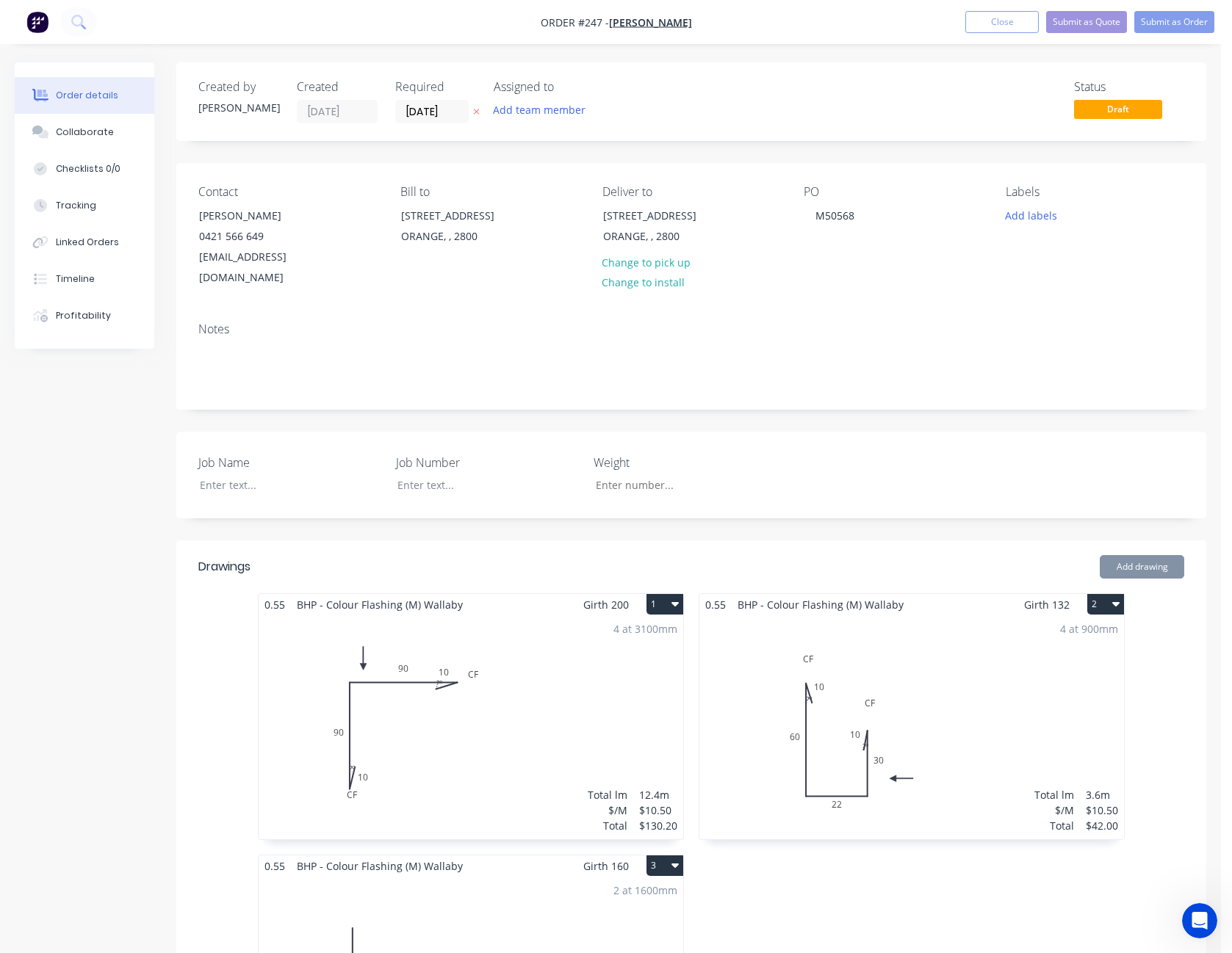
type input "15.38"
type input "$15.00"
type input "$1,066.20"
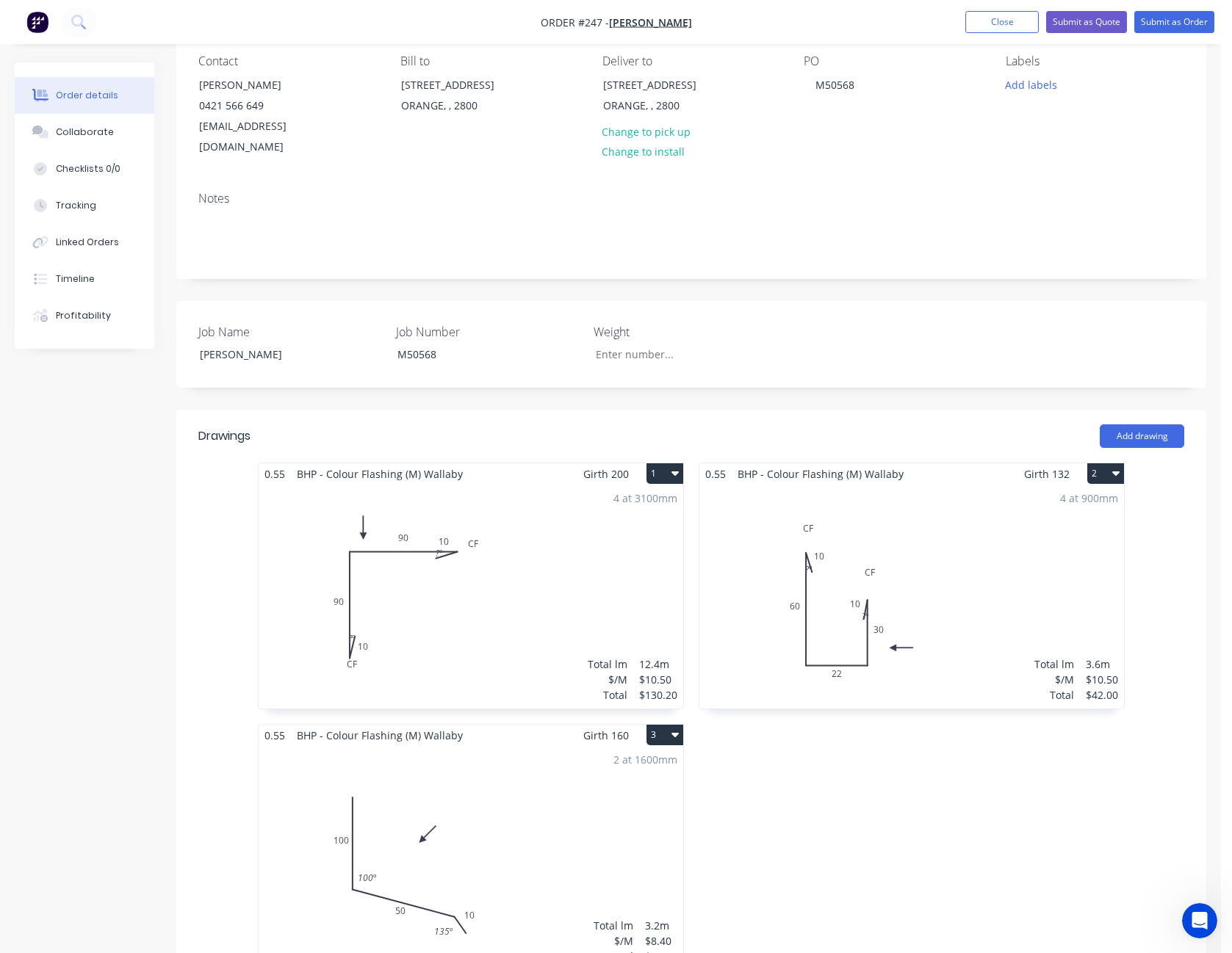
scroll to position [294, 0]
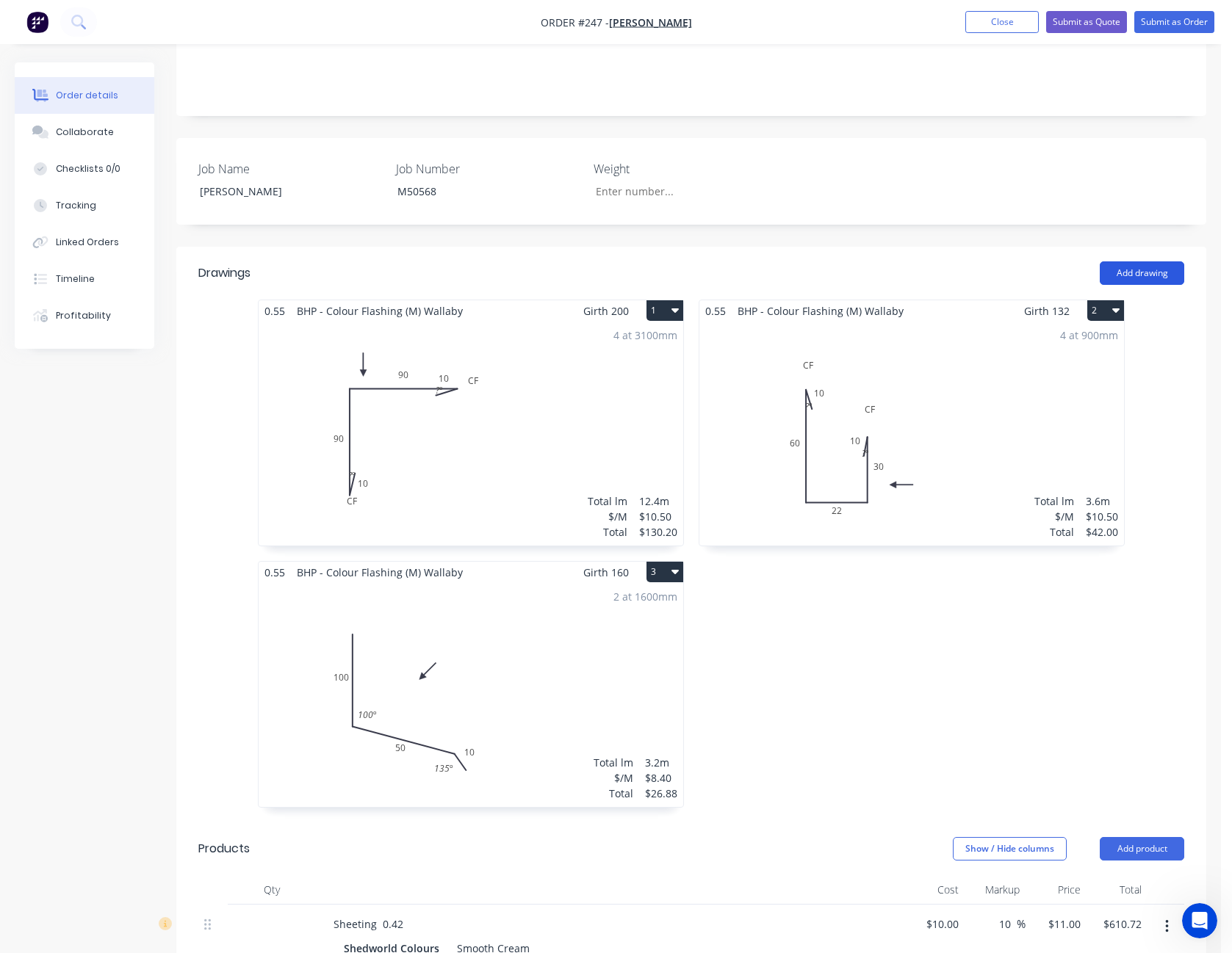
click at [1160, 261] on button "Add drawing" at bounding box center [1142, 273] width 84 height 24
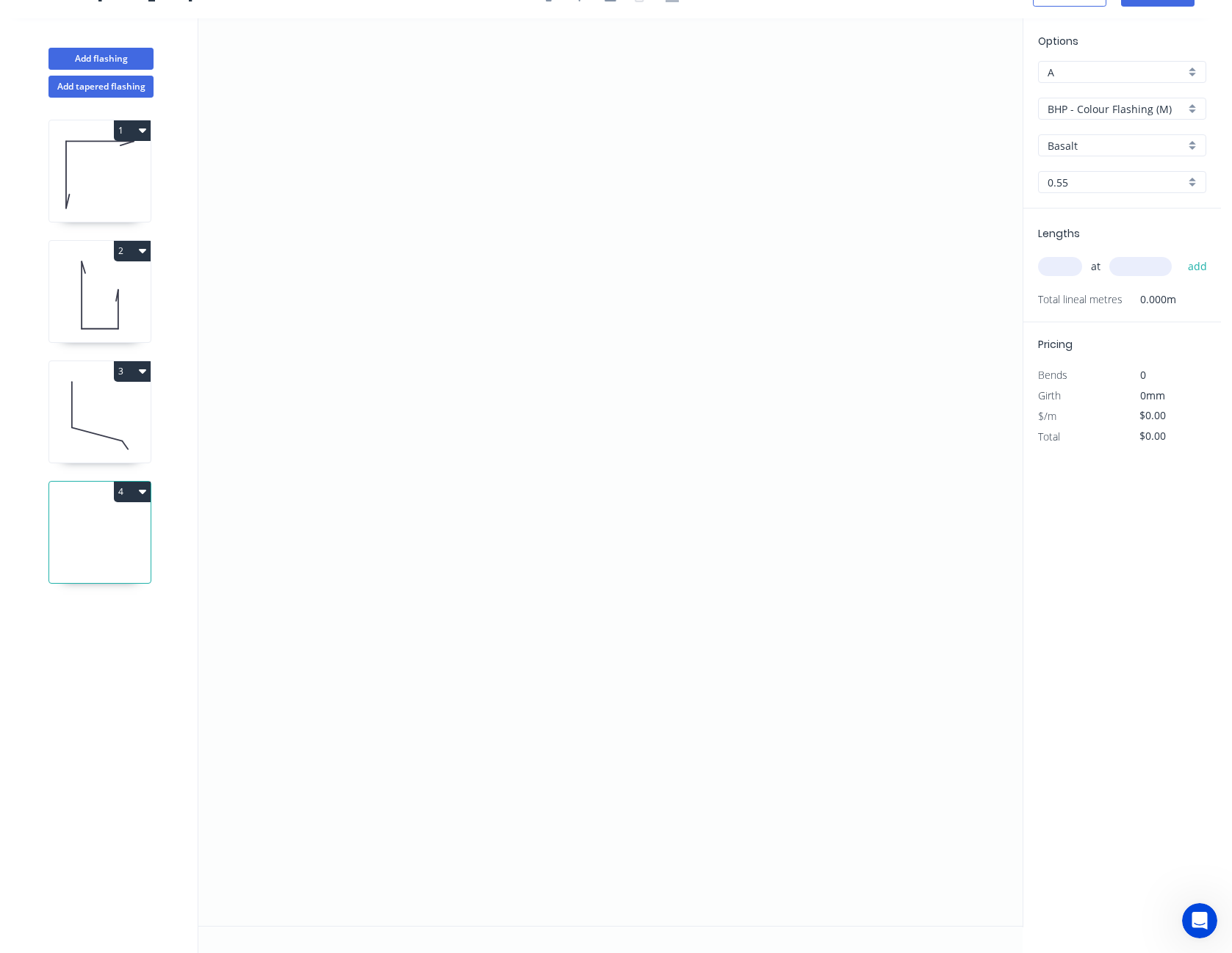
scroll to position [27, 0]
click at [478, 223] on icon "0" at bounding box center [611, 473] width 825 height 908
click at [458, 160] on icon "0" at bounding box center [611, 473] width 825 height 908
click at [473, 549] on icon "0 ?" at bounding box center [611, 473] width 825 height 908
click at [652, 560] on icon "0 ? ? ? º" at bounding box center [611, 473] width 825 height 908
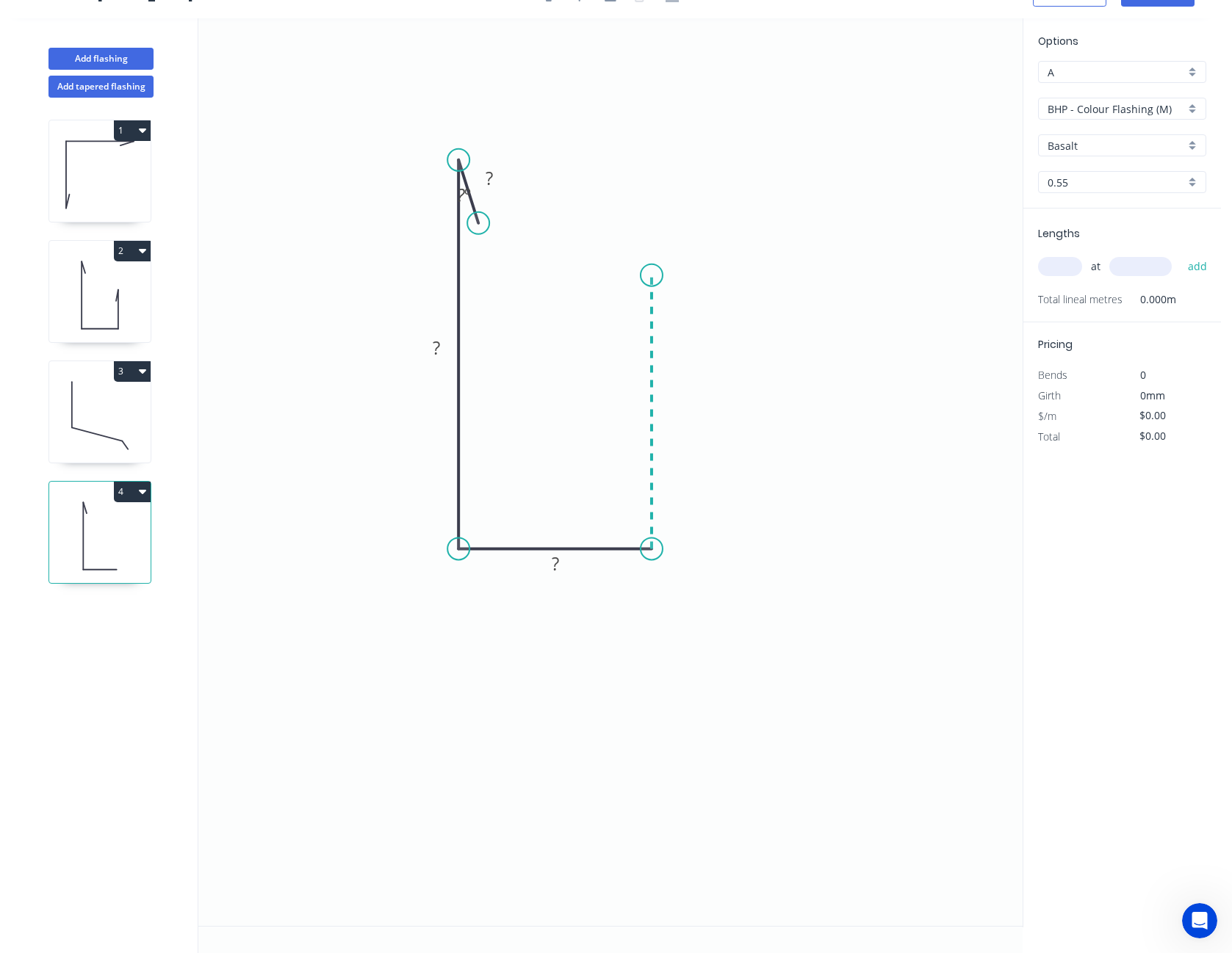
click at [660, 275] on icon "0 ? ? ? ? º" at bounding box center [611, 473] width 825 height 908
click at [638, 338] on icon "0 ? ? ? ? ? º" at bounding box center [611, 473] width 825 height 908
click at [638, 338] on circle at bounding box center [639, 338] width 22 height 22
click at [623, 303] on tspan "?" at bounding box center [624, 295] width 8 height 24
type input "$8.68"
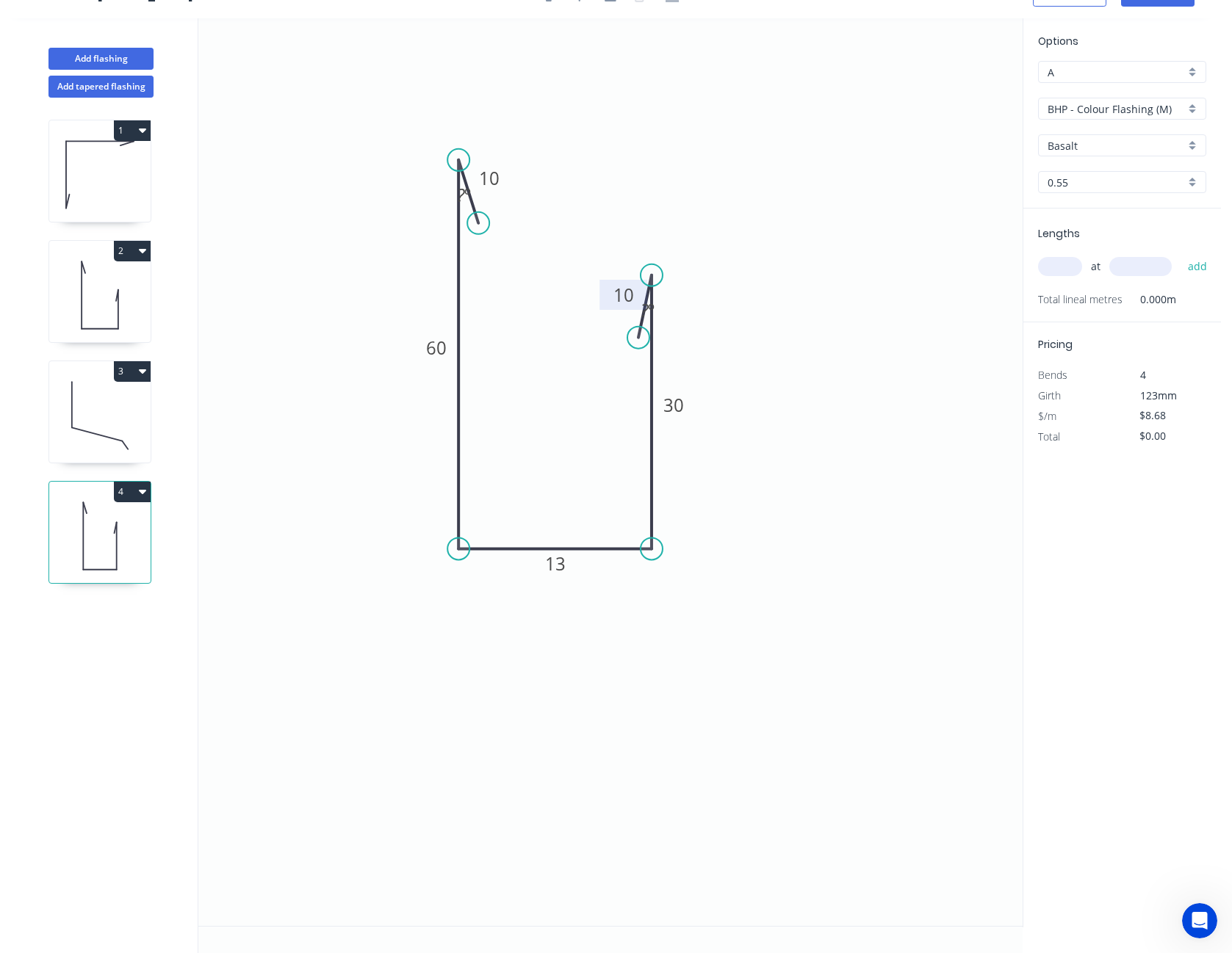
scroll to position [0, 0]
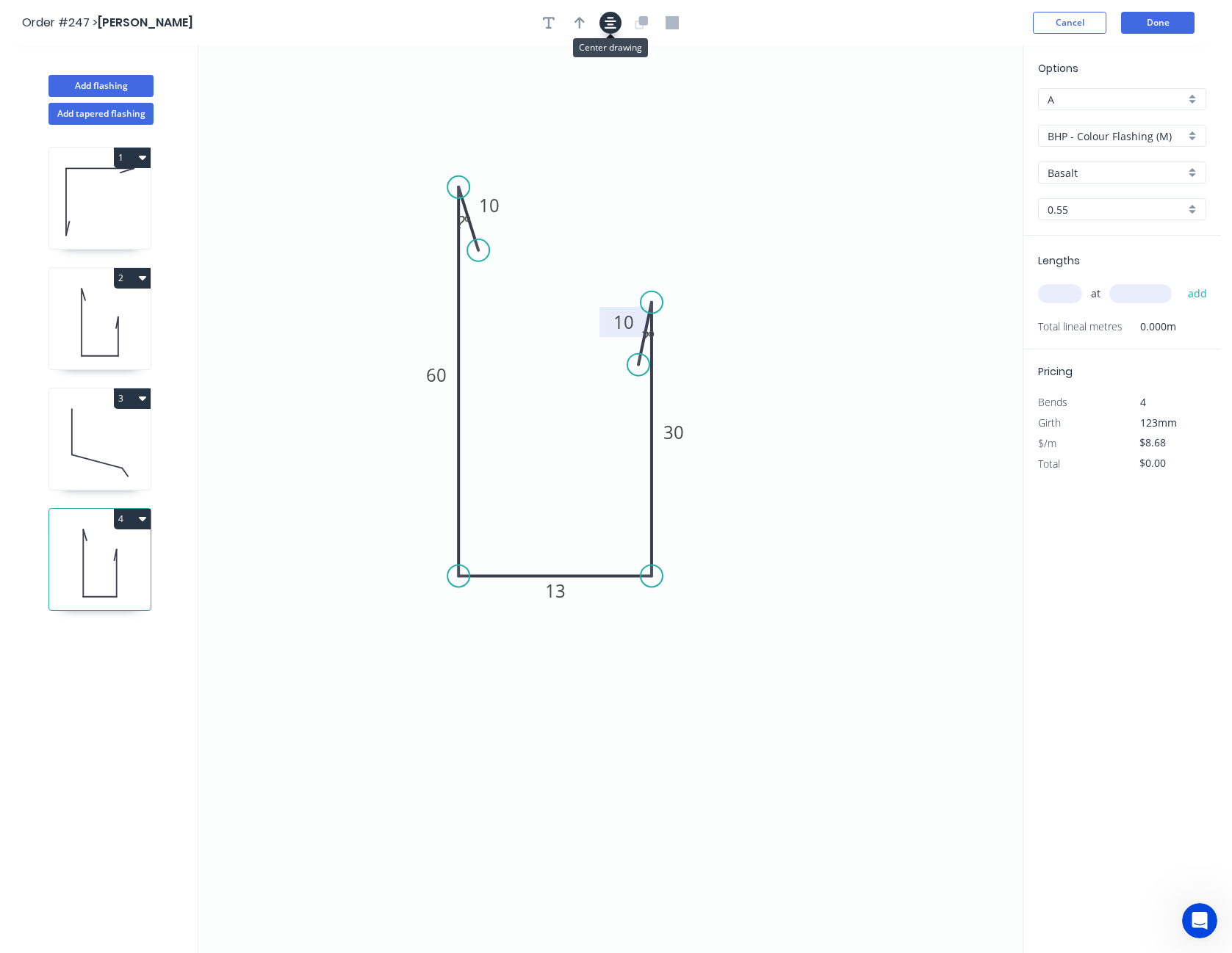
click at [613, 24] on icon "button" at bounding box center [611, 23] width 12 height 12
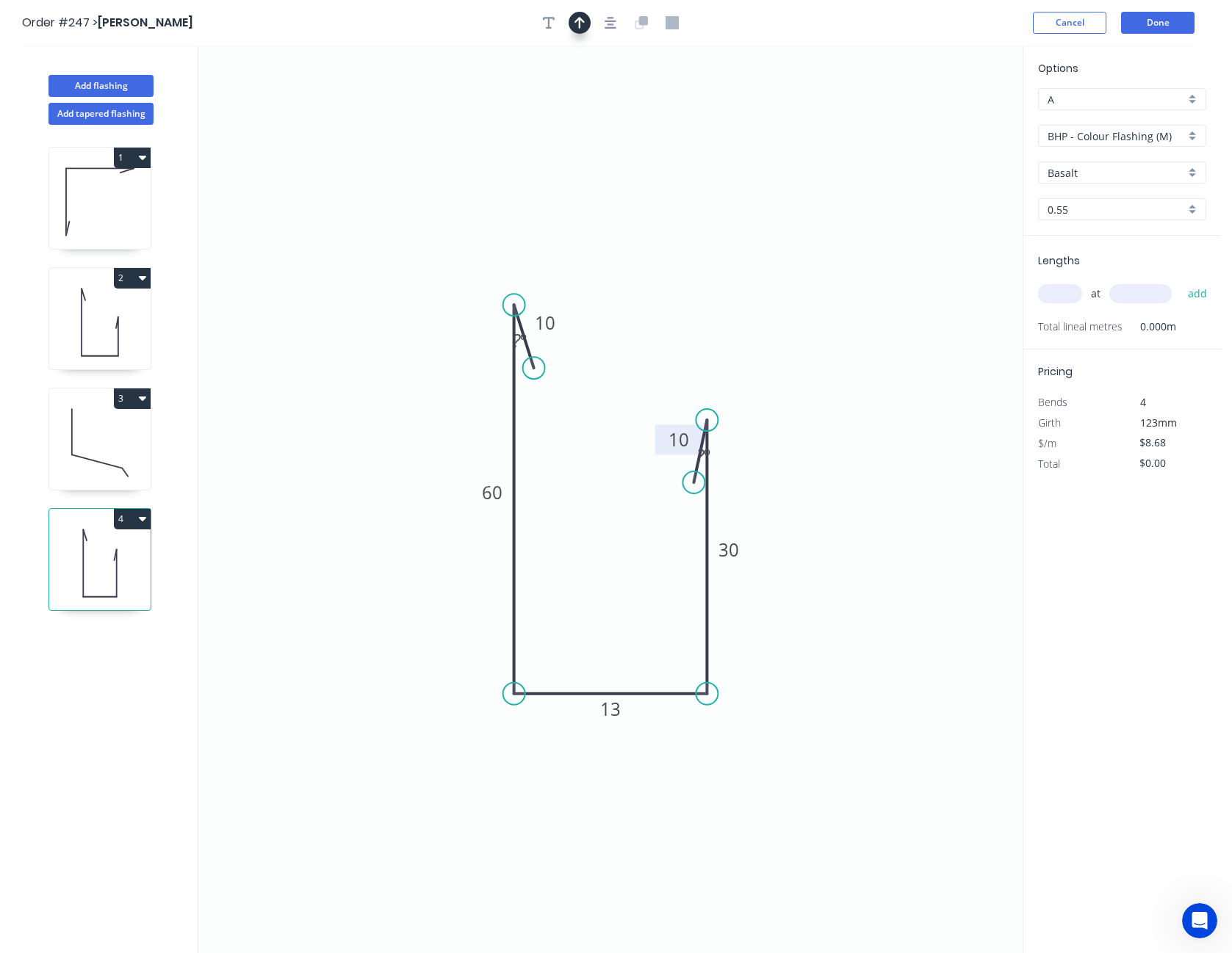
click at [581, 20] on icon "button" at bounding box center [579, 23] width 10 height 14
drag, startPoint x: 947, startPoint y: 114, endPoint x: 866, endPoint y: 597, distance: 489.7
click at [866, 597] on icon at bounding box center [866, 579] width 14 height 47
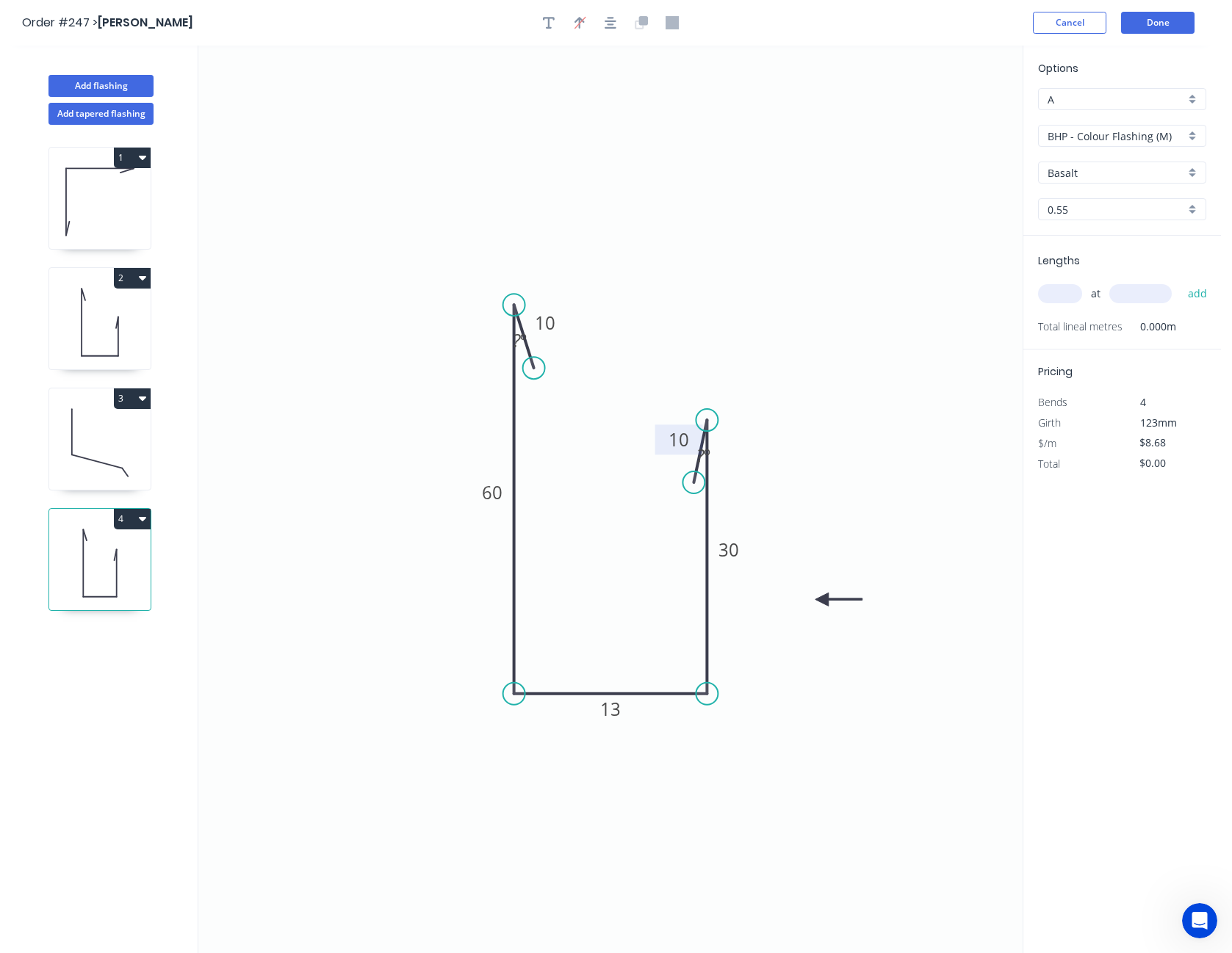
drag, startPoint x: 866, startPoint y: 597, endPoint x: 822, endPoint y: 600, distance: 44.1
click at [822, 600] on icon at bounding box center [838, 600] width 47 height 14
click at [553, 23] on icon "button" at bounding box center [549, 23] width 12 height 14
click at [300, 95] on textarea at bounding box center [293, 104] width 119 height 55
click at [236, 226] on icon "CF 10 60 13 30 10 ? º ? º" at bounding box center [611, 499] width 825 height 908
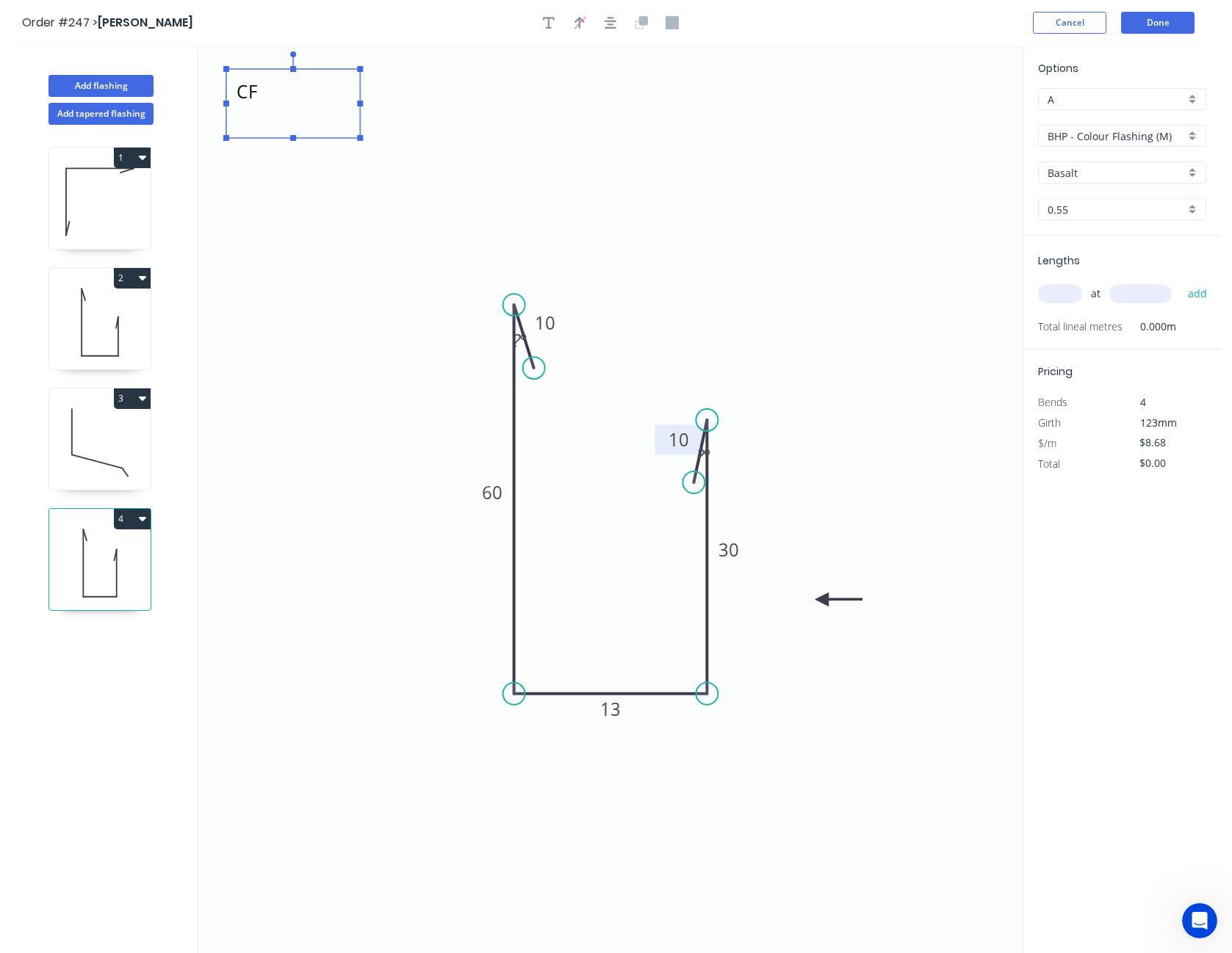
type textarea "CF"
drag, startPoint x: 267, startPoint y: 114, endPoint x: 533, endPoint y: 266, distance: 306.4
click at [533, 266] on textarea "CF" at bounding box center [560, 255] width 119 height 55
click at [799, 225] on icon "CF 10 60 13 30 10 ? º ? º" at bounding box center [611, 499] width 825 height 908
click at [549, 22] on icon "button" at bounding box center [549, 23] width 12 height 12
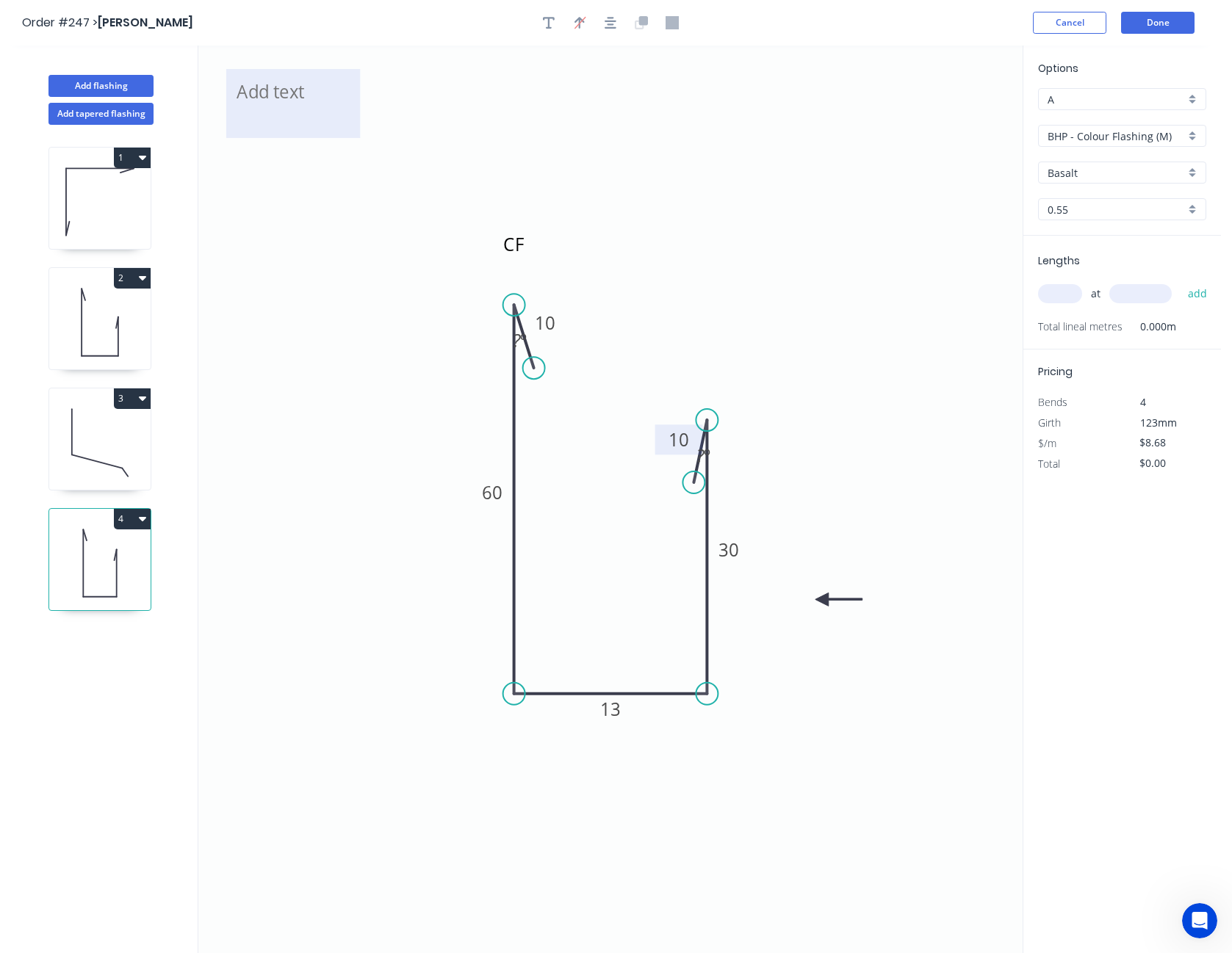
click at [275, 95] on textarea at bounding box center [293, 104] width 119 height 55
type textarea "CF"
click at [496, 102] on icon "CF CF 10 60 13 30 10 ? º ? º" at bounding box center [611, 499] width 825 height 908
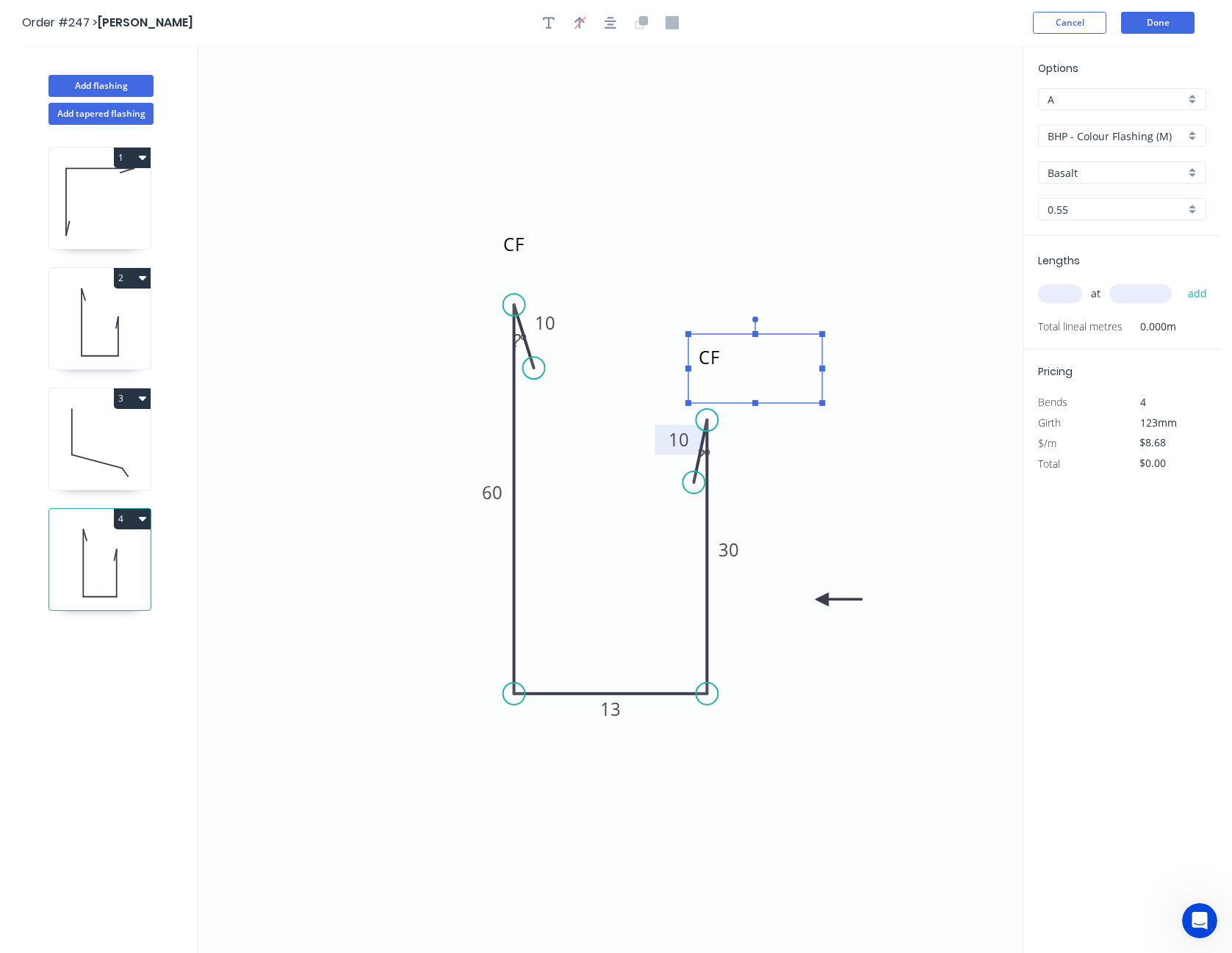
drag, startPoint x: 301, startPoint y: 108, endPoint x: 763, endPoint y: 374, distance: 533.1
click at [763, 374] on textarea "CF" at bounding box center [756, 369] width 119 height 55
click at [935, 324] on icon "CF CF 10 60 13 30 10 ? º ? º" at bounding box center [611, 499] width 825 height 908
click at [1107, 171] on input "Basalt" at bounding box center [1116, 173] width 137 height 15
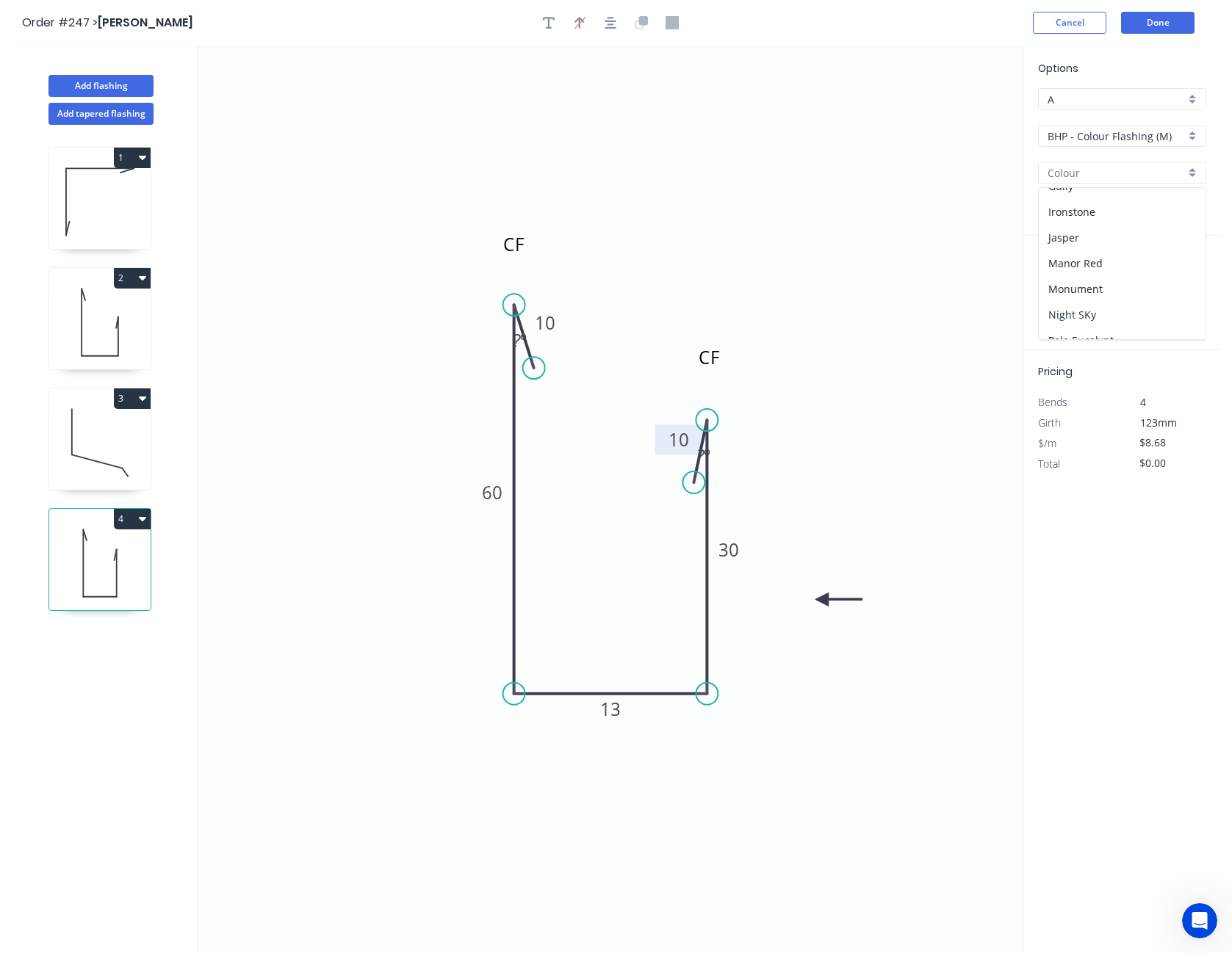
click at [1098, 309] on div "Night SKy" at bounding box center [1123, 314] width 167 height 26
type input "Night SKy"
click at [1070, 292] on input "text" at bounding box center [1061, 294] width 44 height 19
type input "6"
type input "2100"
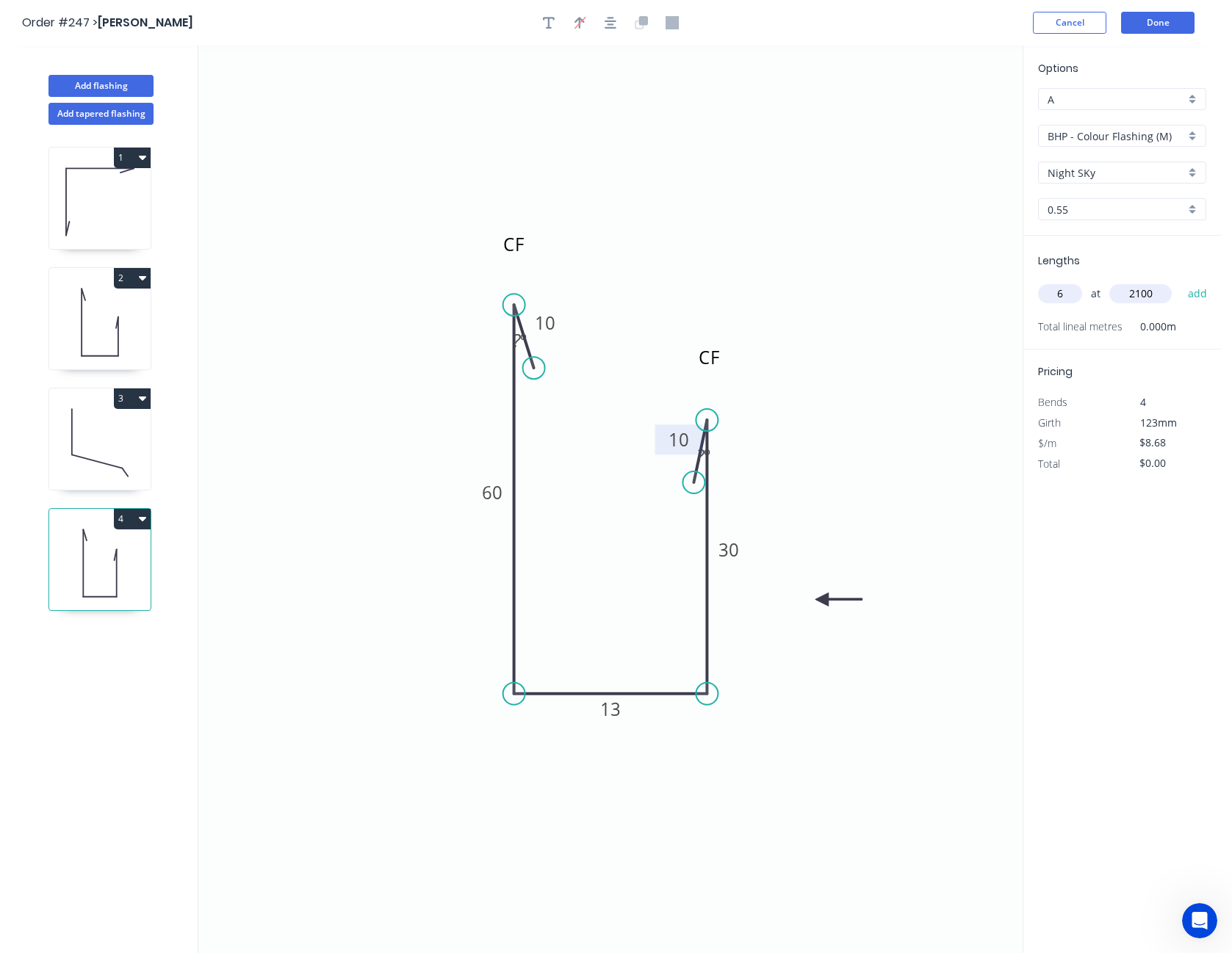
click at [1181, 281] on button "add" at bounding box center [1198, 293] width 35 height 25
type input "$109.37"
click at [1152, 466] on input "$8.68" at bounding box center [1165, 463] width 50 height 20
type input "$10.50"
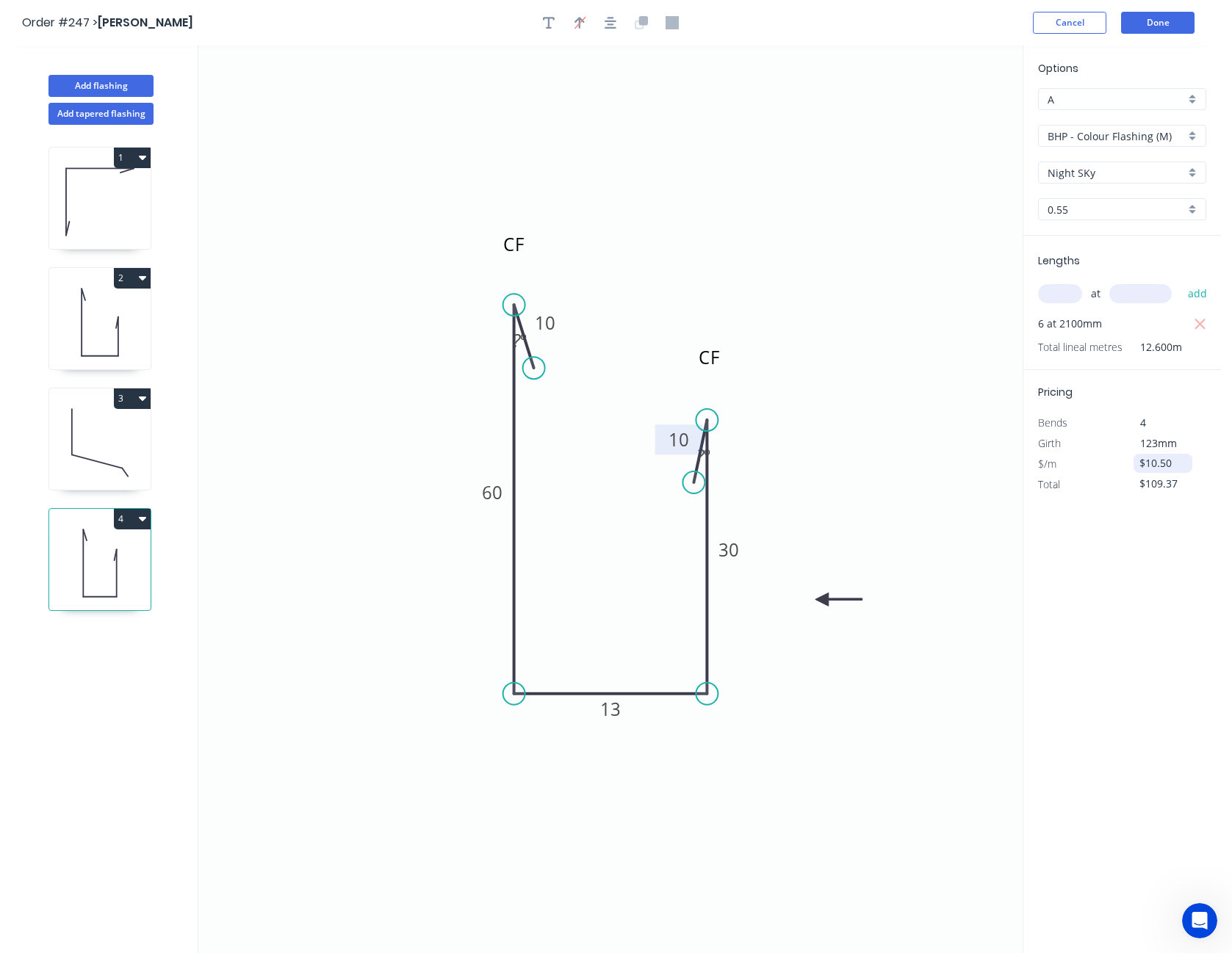
type input "$132.30"
click at [1166, 20] on button "Done" at bounding box center [1158, 23] width 73 height 22
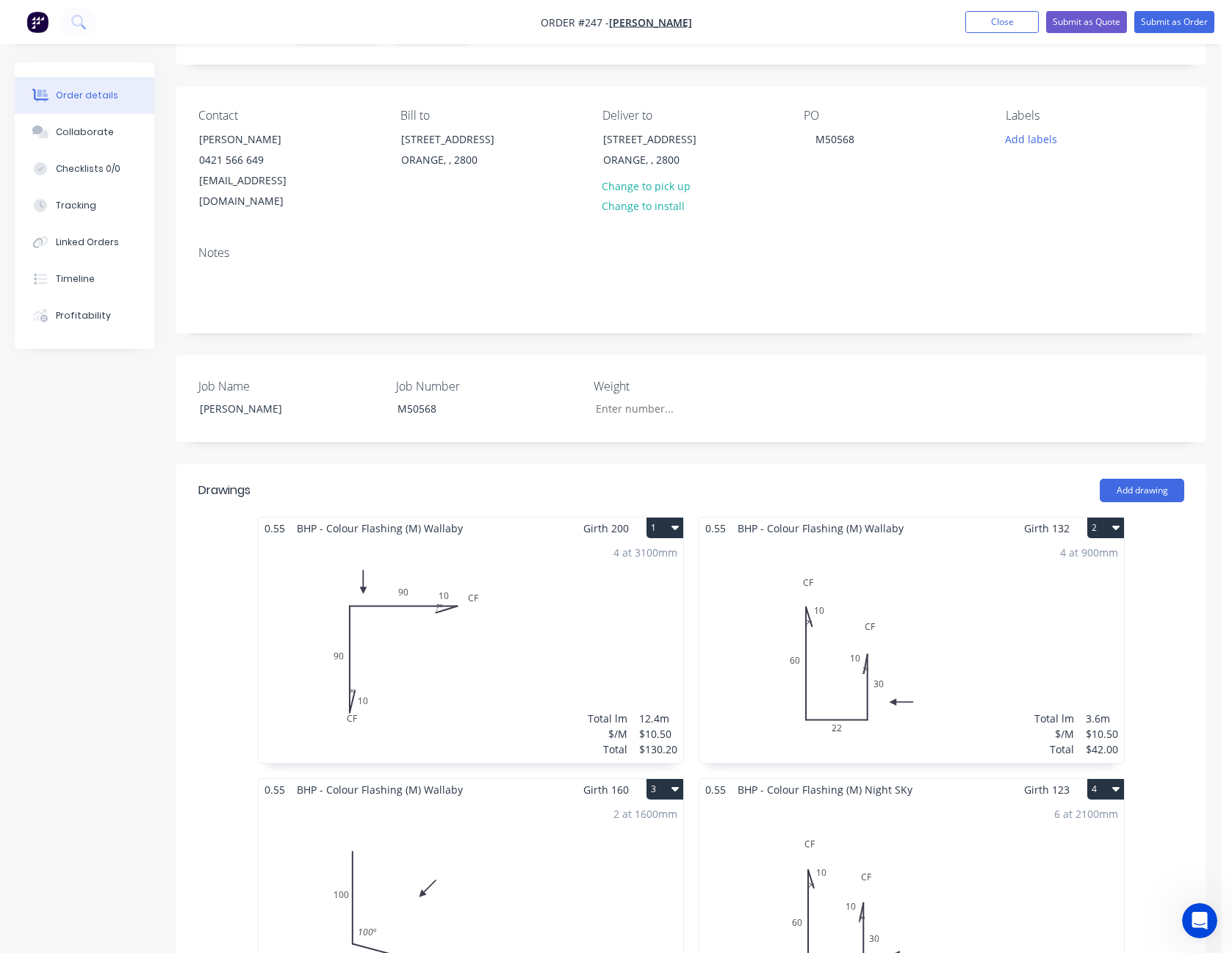
scroll to position [221, 0]
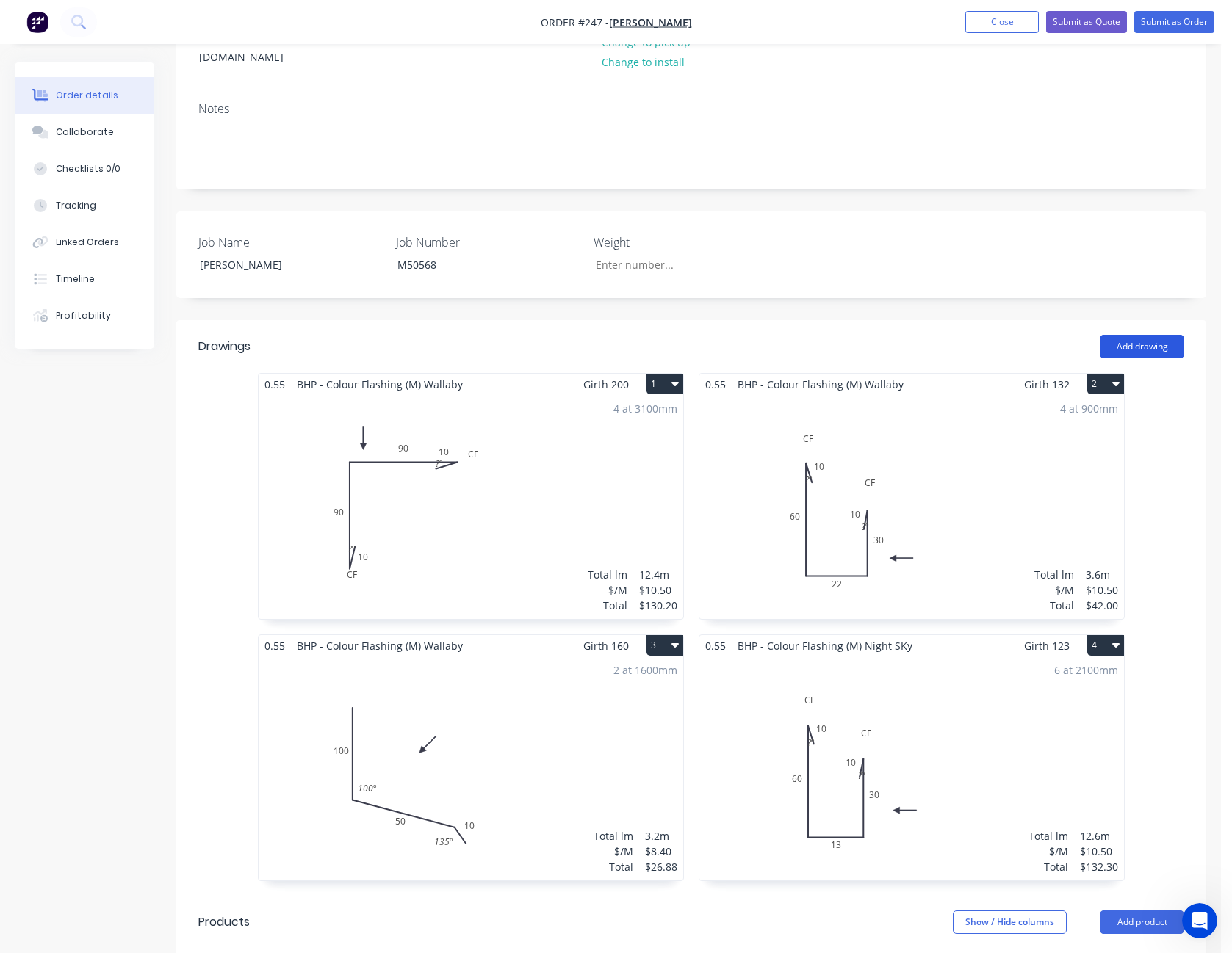
click at [1150, 335] on button "Add drawing" at bounding box center [1142, 347] width 84 height 24
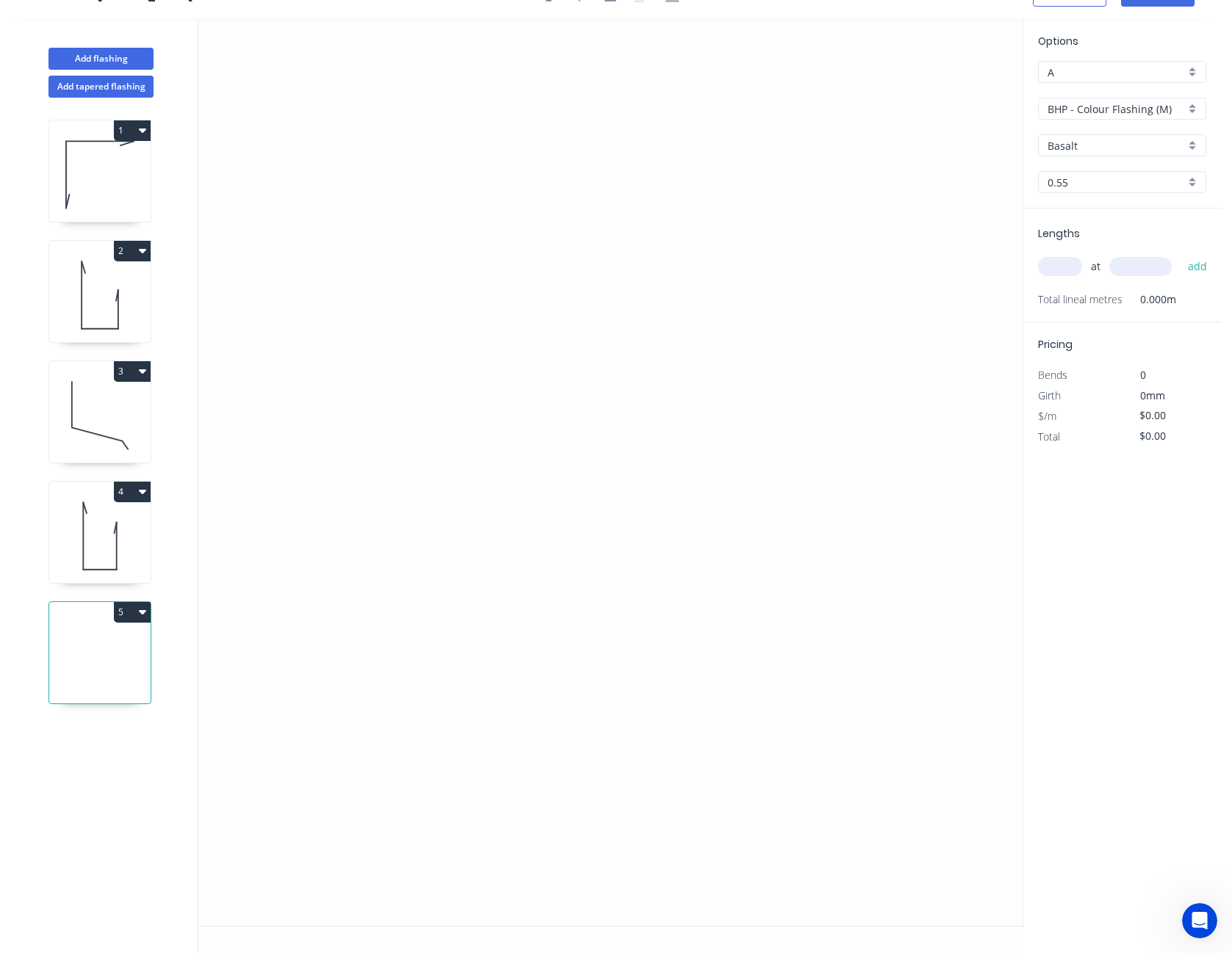
scroll to position [27, 0]
click at [502, 263] on icon "0" at bounding box center [611, 473] width 825 height 908
click at [515, 516] on icon "0" at bounding box center [611, 473] width 825 height 908
click at [780, 604] on icon "0 ?" at bounding box center [611, 473] width 825 height 908
click at [820, 645] on icon "0 ? ? ? º" at bounding box center [611, 473] width 825 height 908
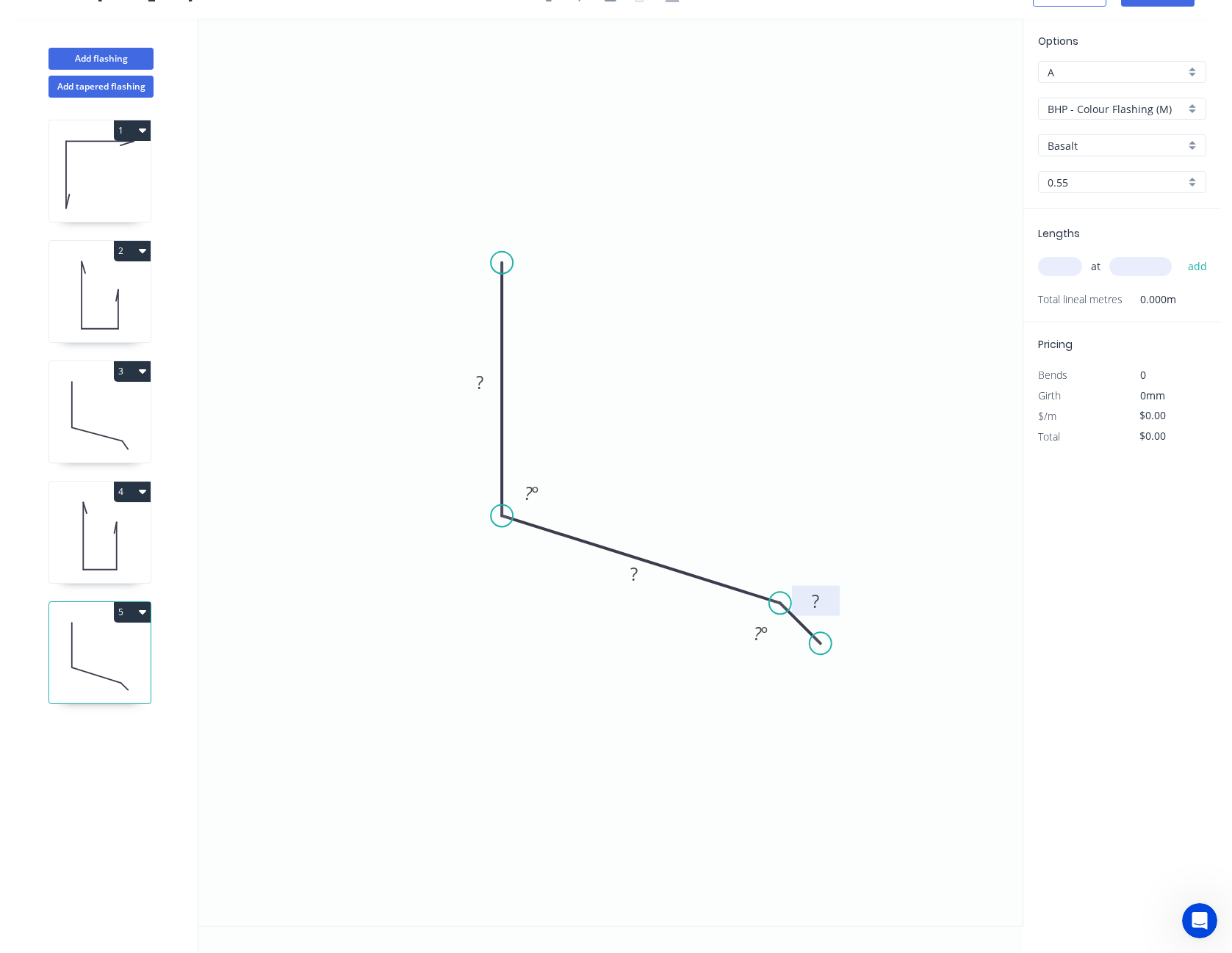
click at [826, 605] on rect at bounding box center [816, 602] width 29 height 20
type input "$7.68"
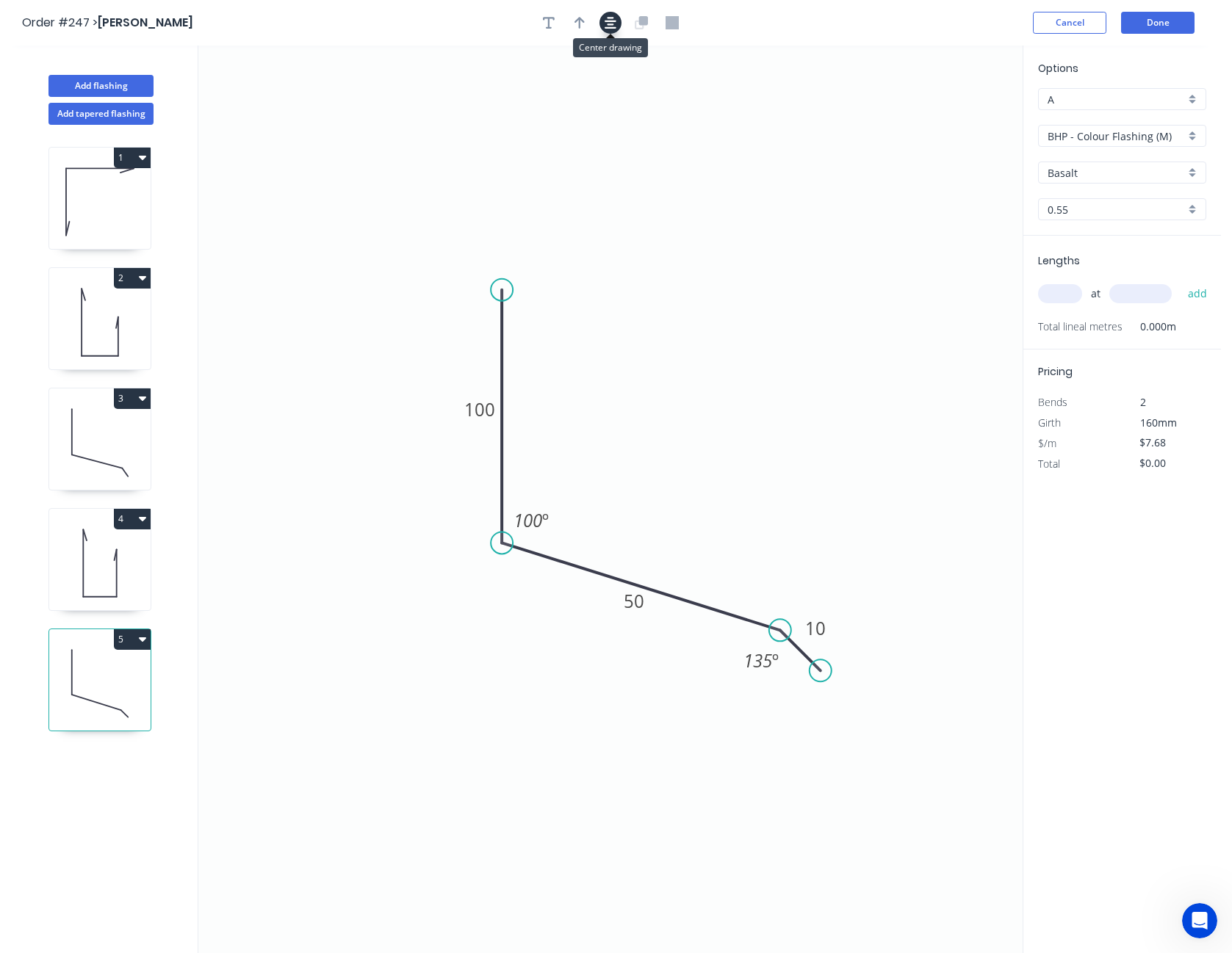
click at [606, 17] on icon "button" at bounding box center [611, 23] width 12 height 14
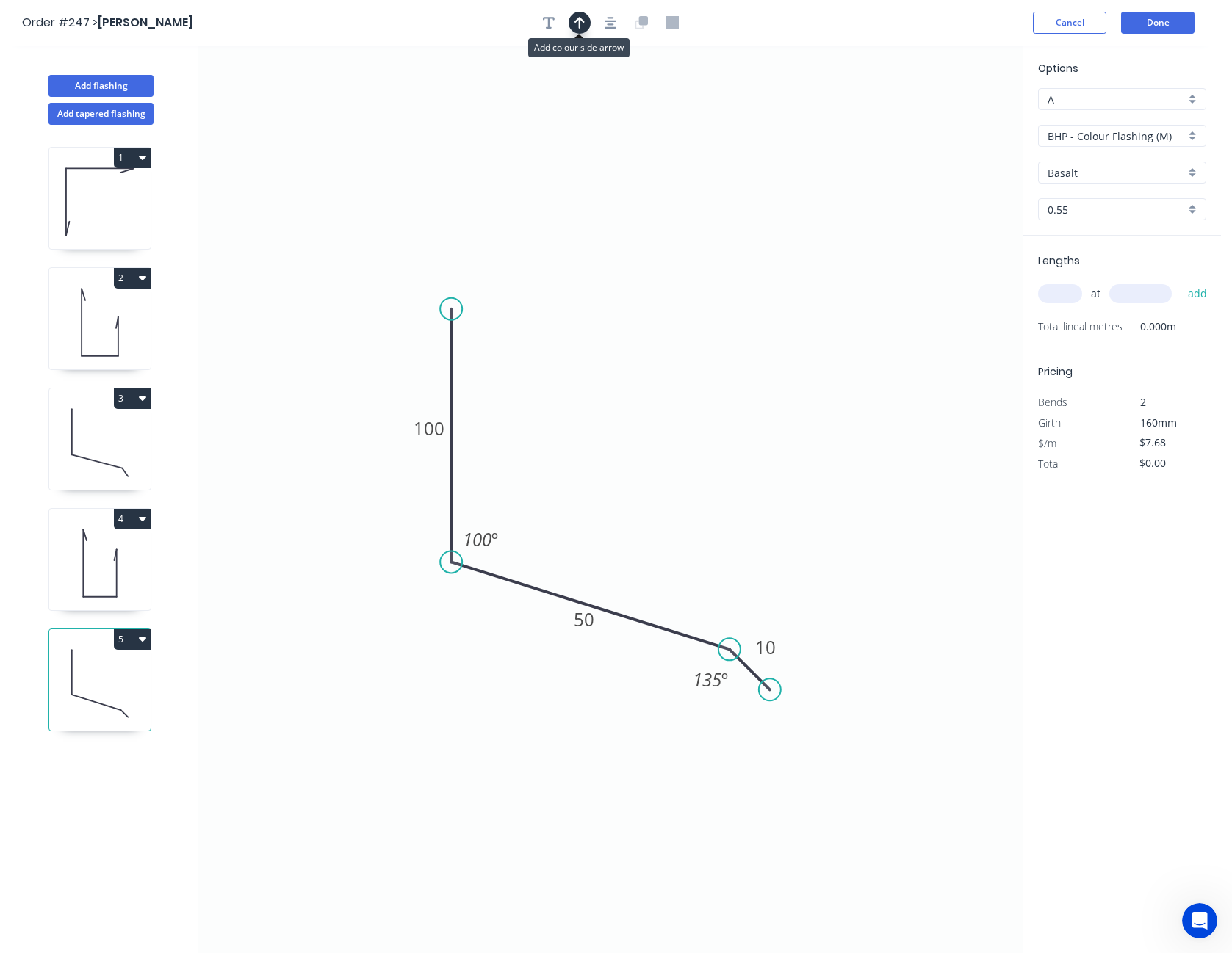
click at [574, 16] on icon "button" at bounding box center [579, 23] width 10 height 14
click at [947, 117] on icon at bounding box center [950, 101] width 14 height 47
drag, startPoint x: 947, startPoint y: 117, endPoint x: 664, endPoint y: 440, distance: 429.4
click at [664, 440] on icon at bounding box center [676, 428] width 43 height 43
click at [552, 19] on icon "button" at bounding box center [549, 23] width 12 height 12
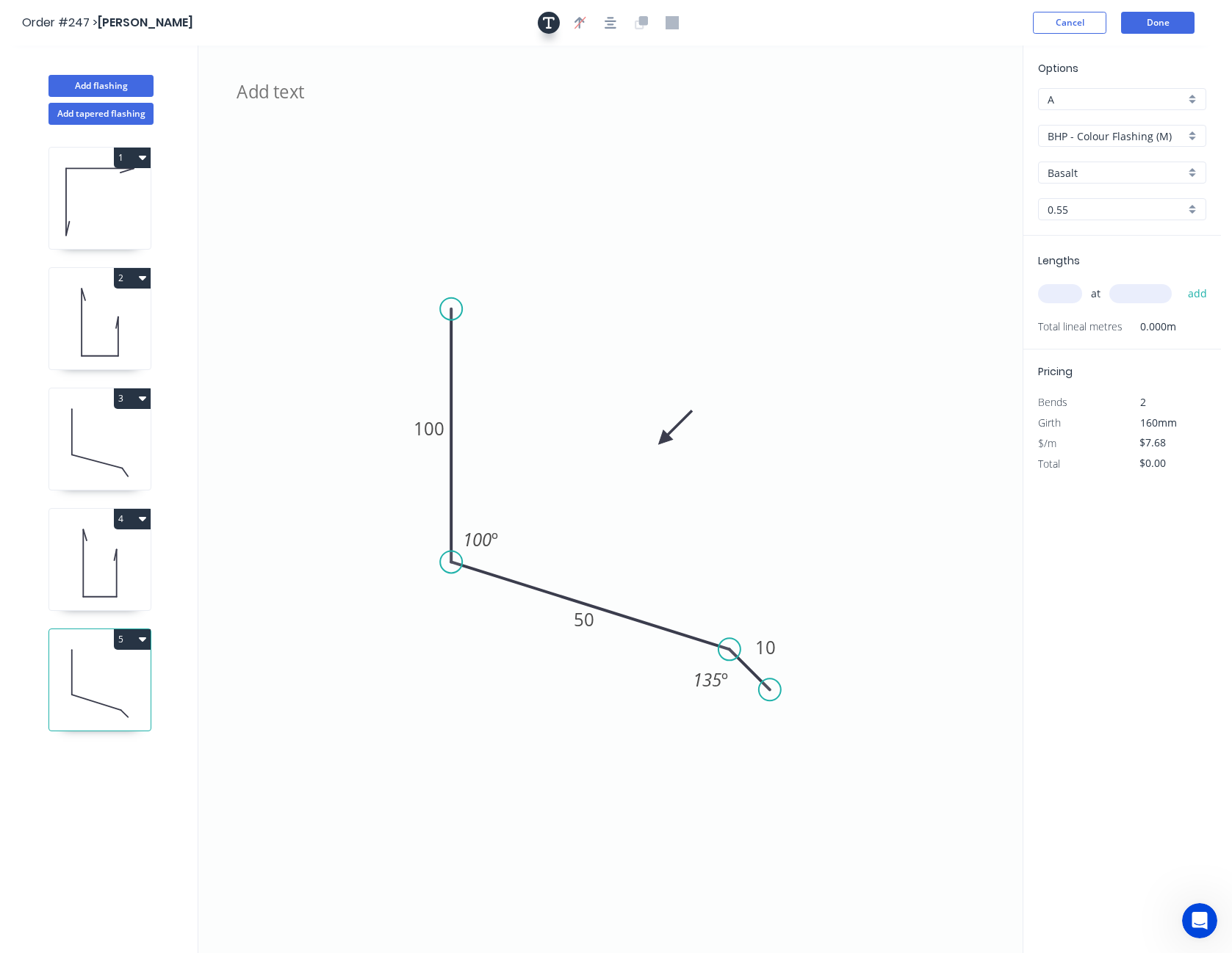
click at [550, 20] on icon "button" at bounding box center [549, 23] width 12 height 14
click at [766, 137] on icon "100 50 10 100 º 135 º" at bounding box center [611, 499] width 825 height 908
click at [1085, 174] on input "Basalt" at bounding box center [1116, 173] width 137 height 15
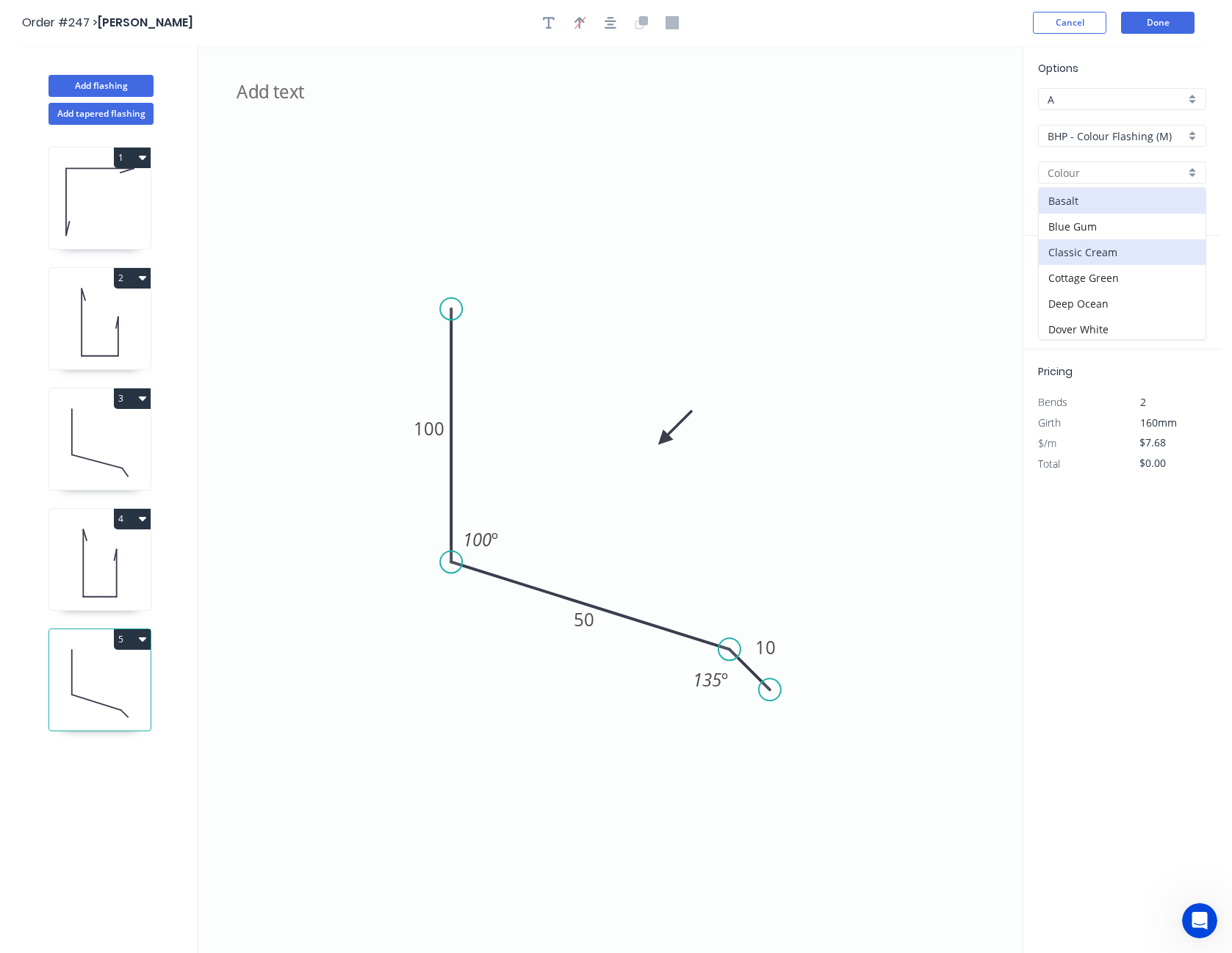
scroll to position [294, 0]
click at [1090, 238] on div "Night SKy" at bounding box center [1123, 241] width 167 height 26
type input "Night SKy"
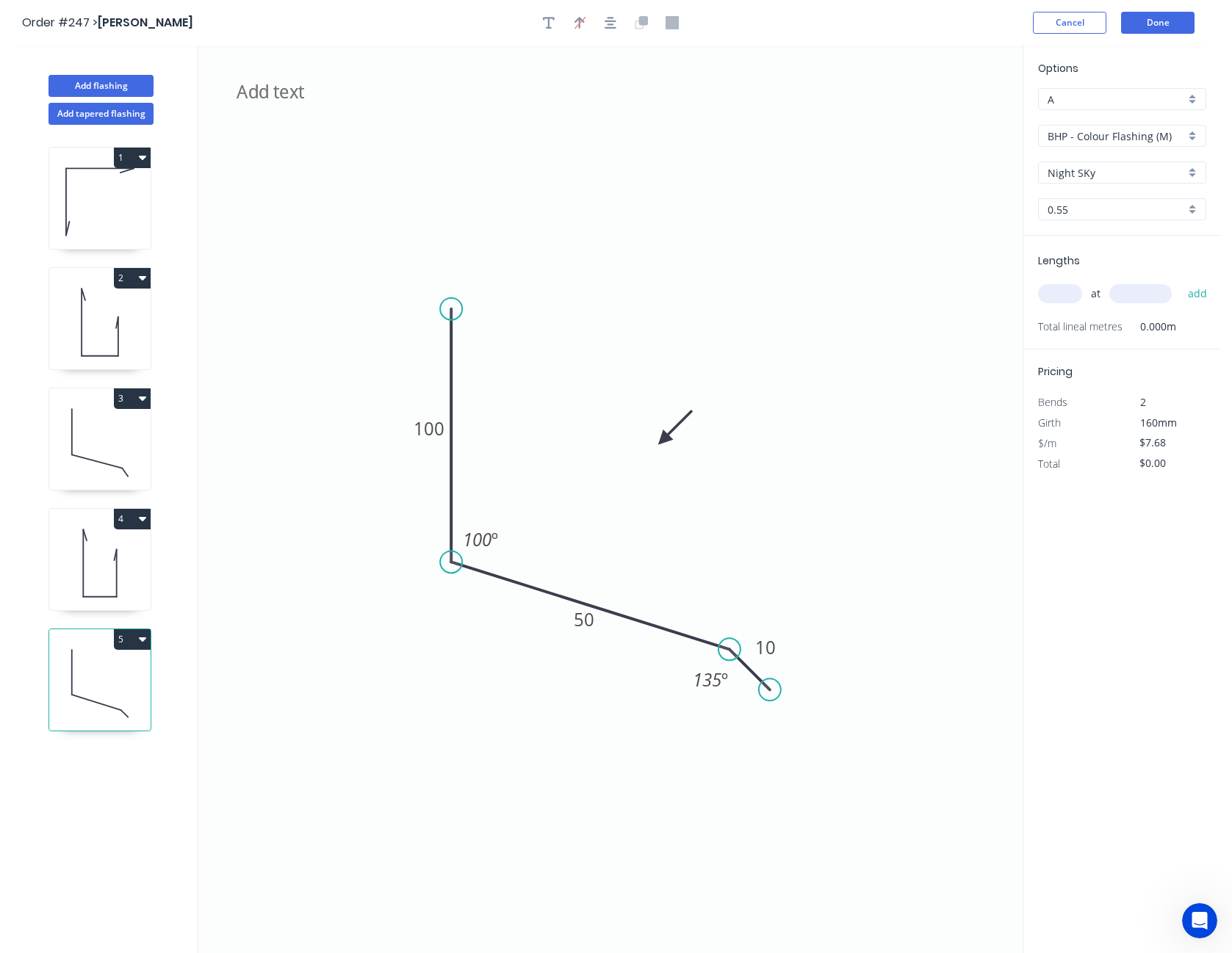
click at [1065, 292] on input "text" at bounding box center [1061, 294] width 44 height 19
type input "3"
type input "1900"
click at [1181, 281] on button "add" at bounding box center [1198, 293] width 35 height 25
type input "$43.78"
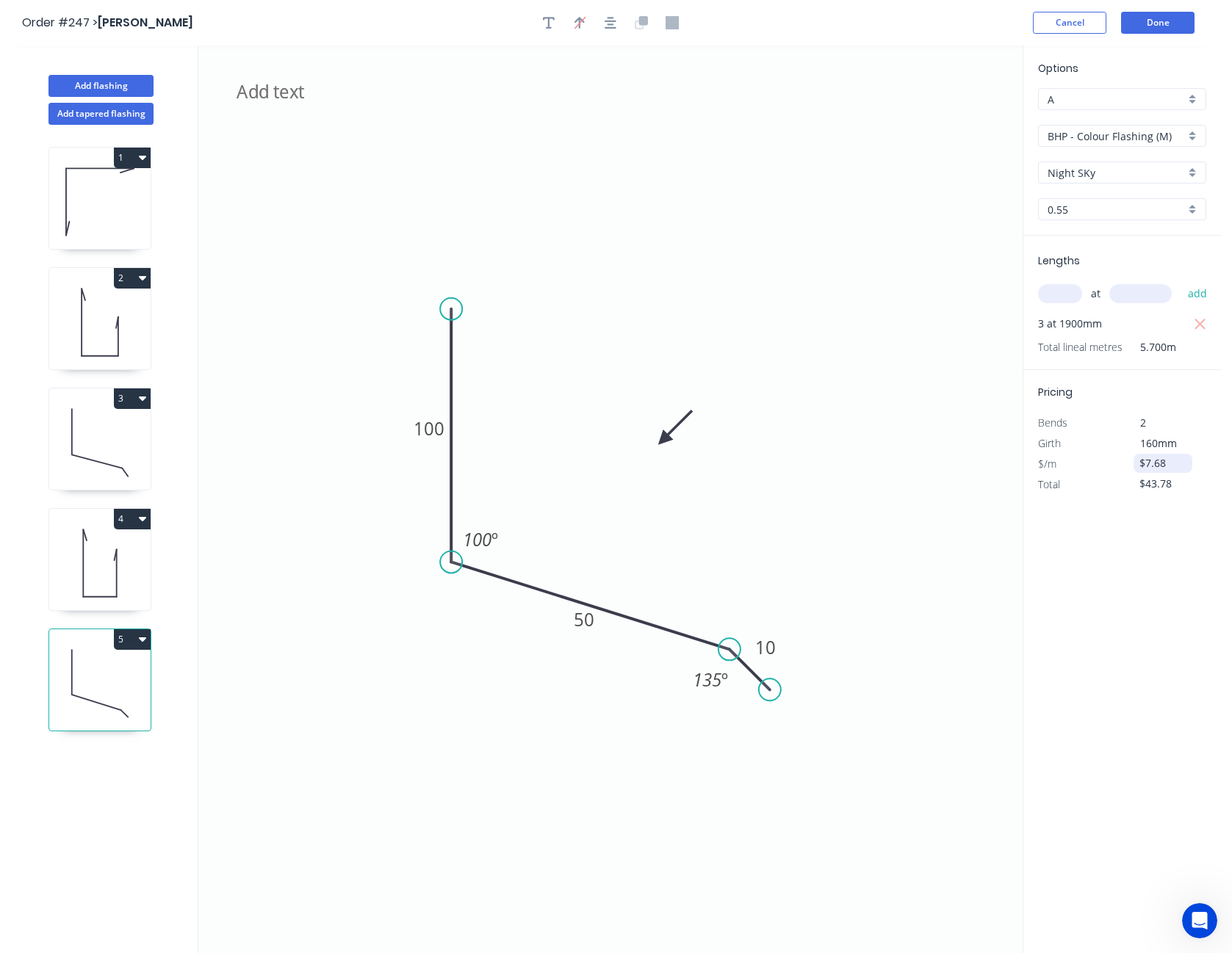
click at [1157, 467] on input "$7.68" at bounding box center [1165, 463] width 50 height 20
type input "$8.40"
type input "$47.88"
click at [1154, 638] on div "Options A A BHP - Colour Flashing (M) BHP - Colour Flashing (M) Night SKy Night…" at bounding box center [1122, 500] width 199 height 910
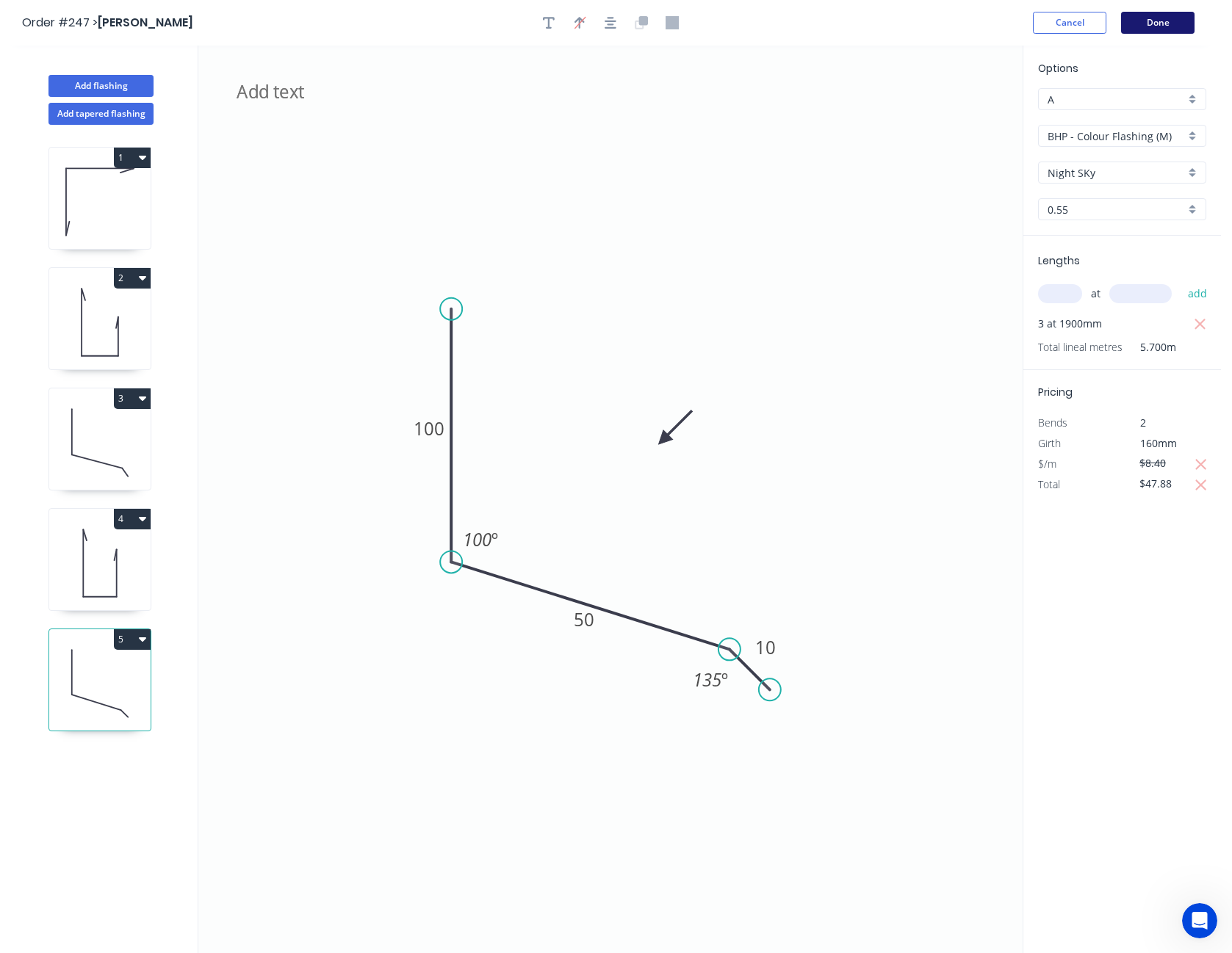
click at [1161, 26] on button "Done" at bounding box center [1158, 23] width 73 height 22
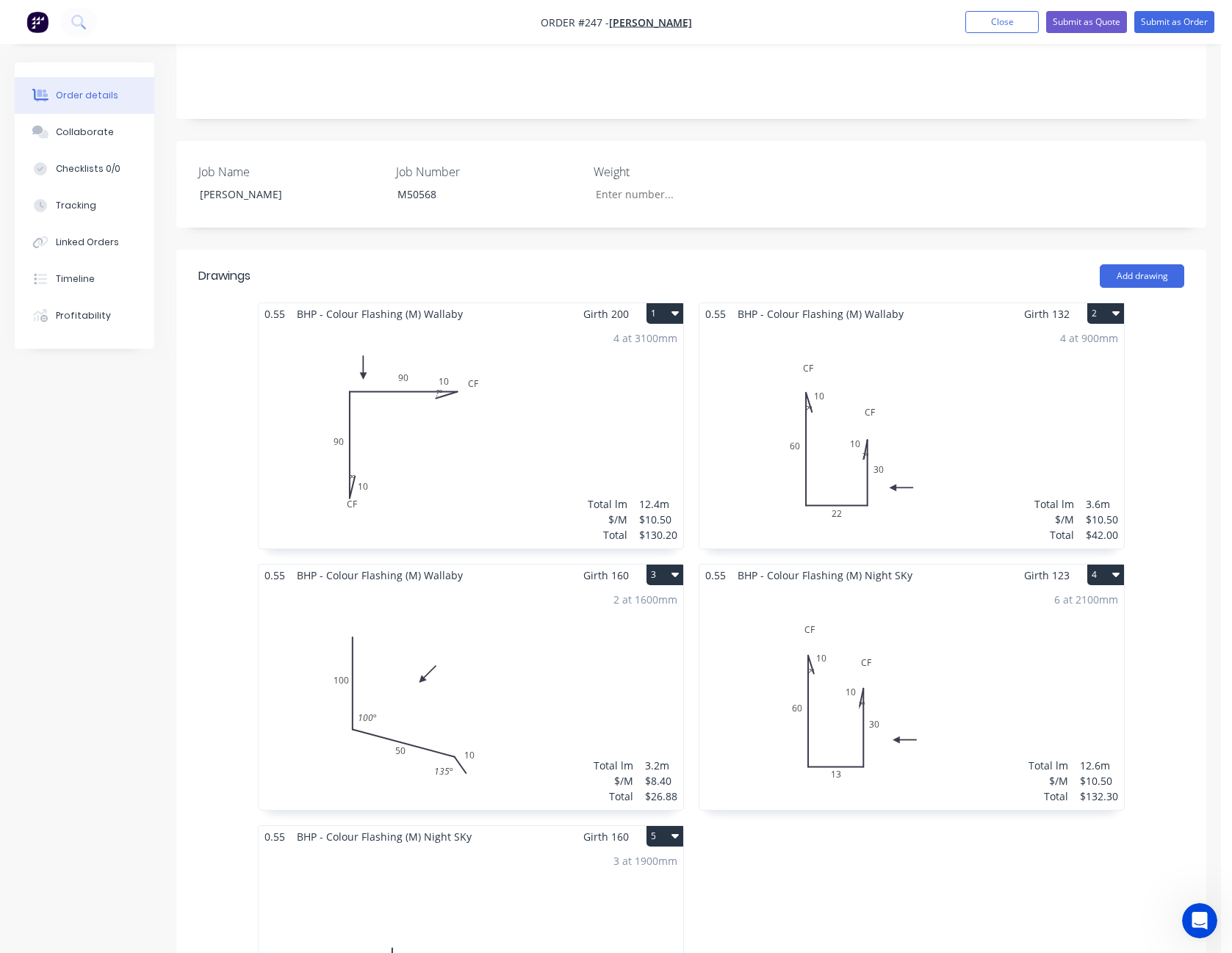
scroll to position [367, 0]
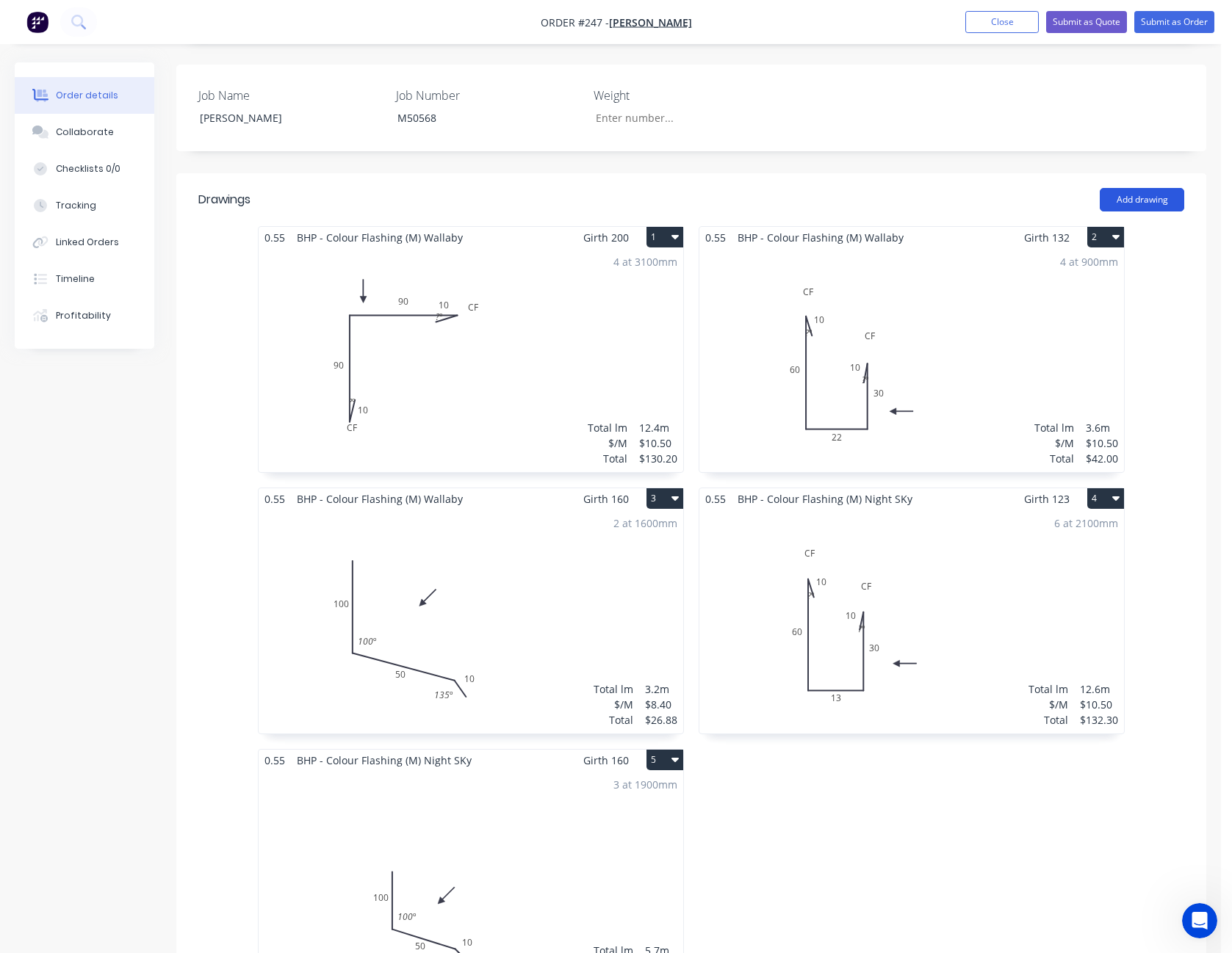
click at [1146, 188] on button "Add drawing" at bounding box center [1142, 200] width 84 height 24
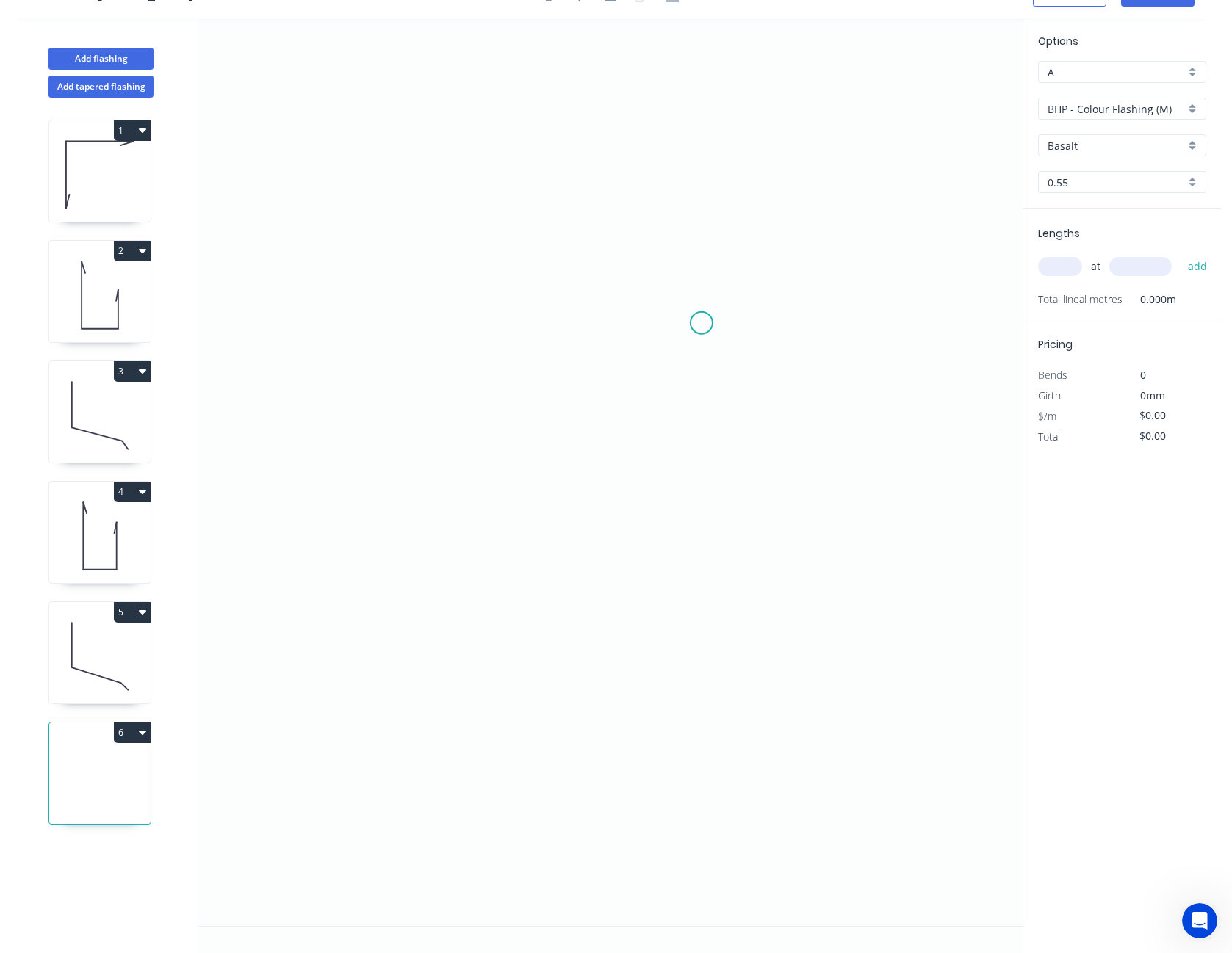
click at [702, 323] on icon "0" at bounding box center [611, 473] width 825 height 908
click at [787, 301] on icon "0" at bounding box center [611, 473] width 825 height 908
click at [400, 319] on icon "0 ?" at bounding box center [611, 473] width 825 height 908
click at [405, 659] on icon "0 ? ? ? º" at bounding box center [611, 473] width 825 height 908
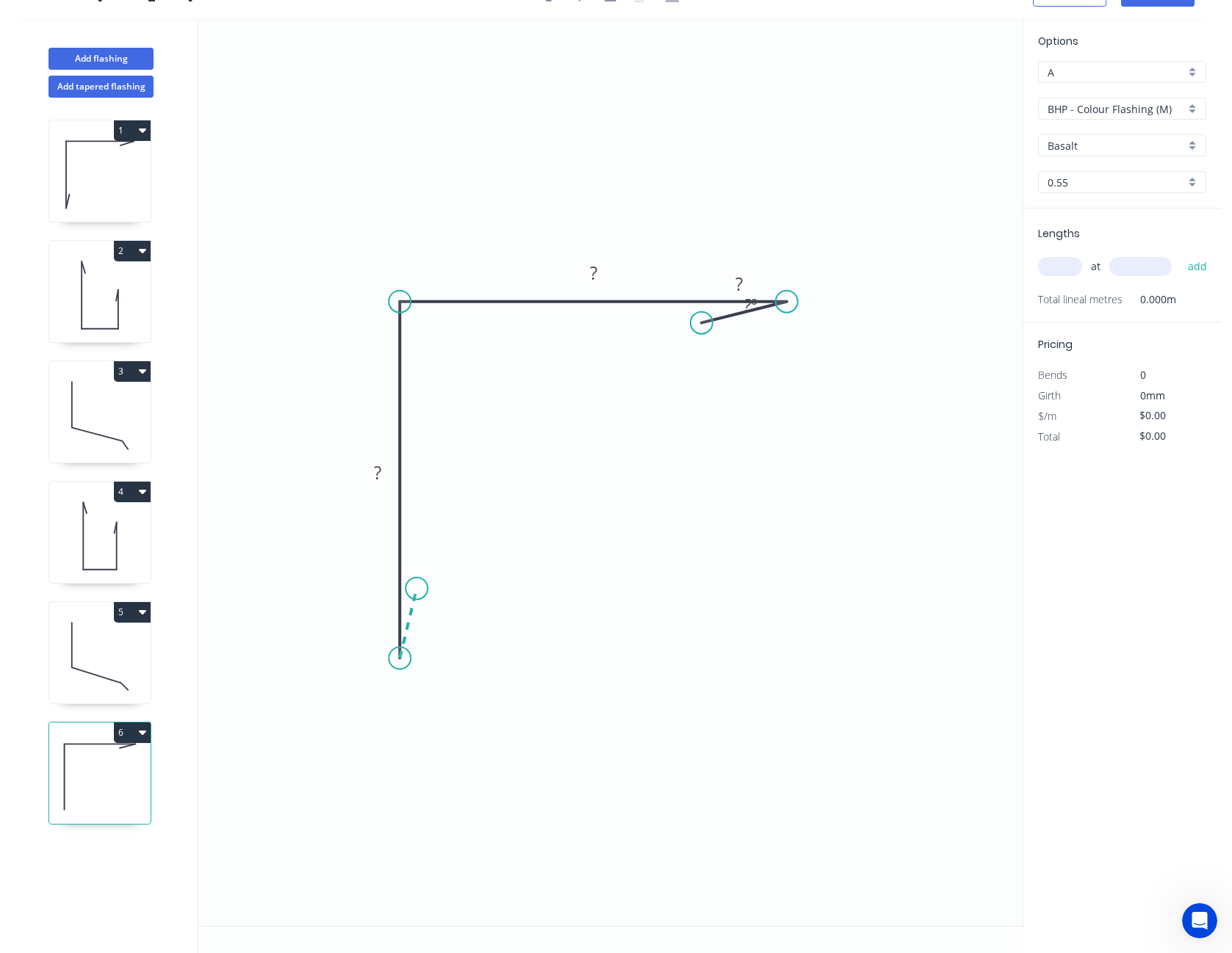
click at [417, 589] on icon "0 ? ? ? ? º" at bounding box center [611, 473] width 825 height 908
click at [417, 589] on circle at bounding box center [417, 588] width 22 height 22
click at [437, 624] on rect at bounding box center [429, 623] width 29 height 20
type input "$11.52"
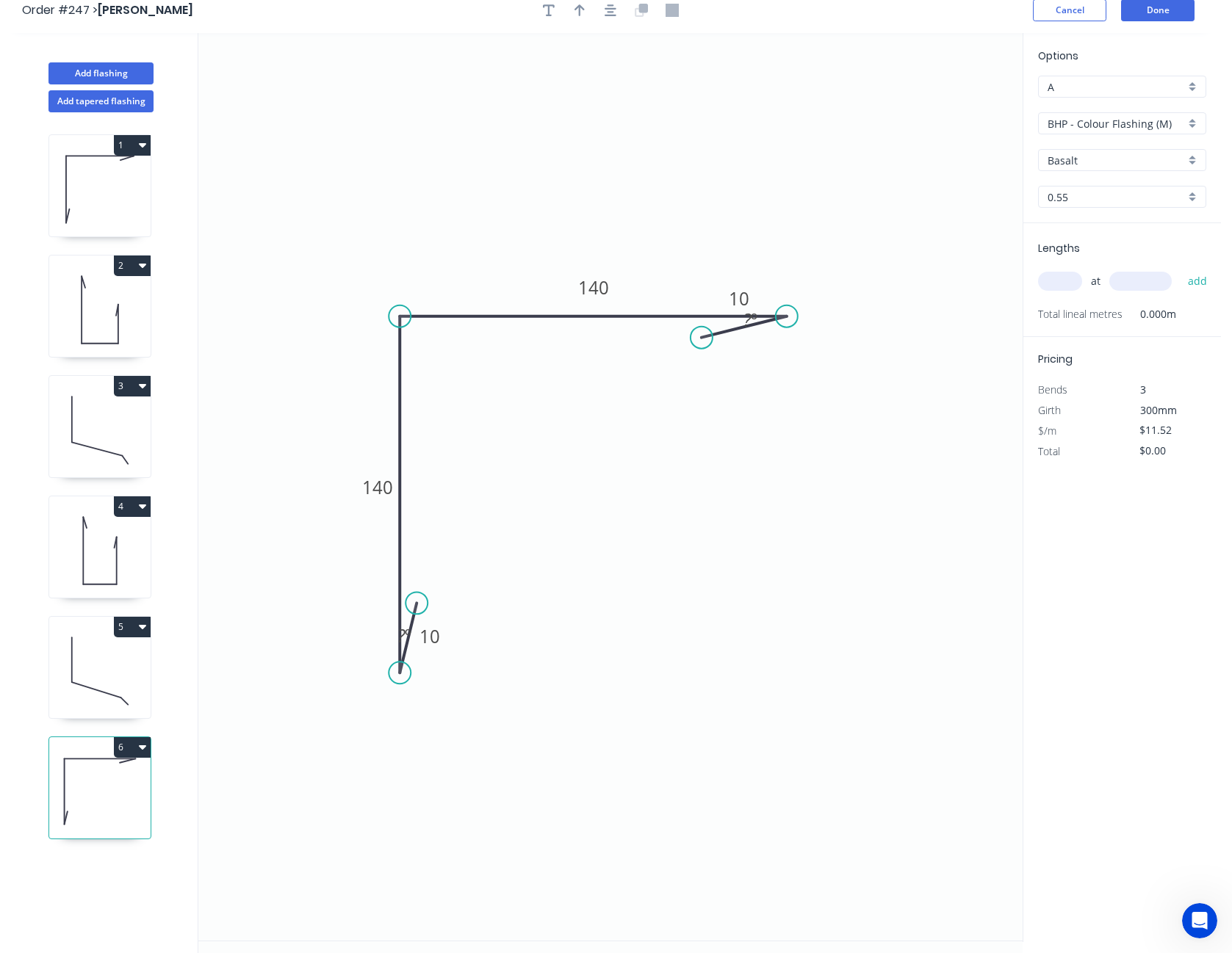
scroll to position [0, 0]
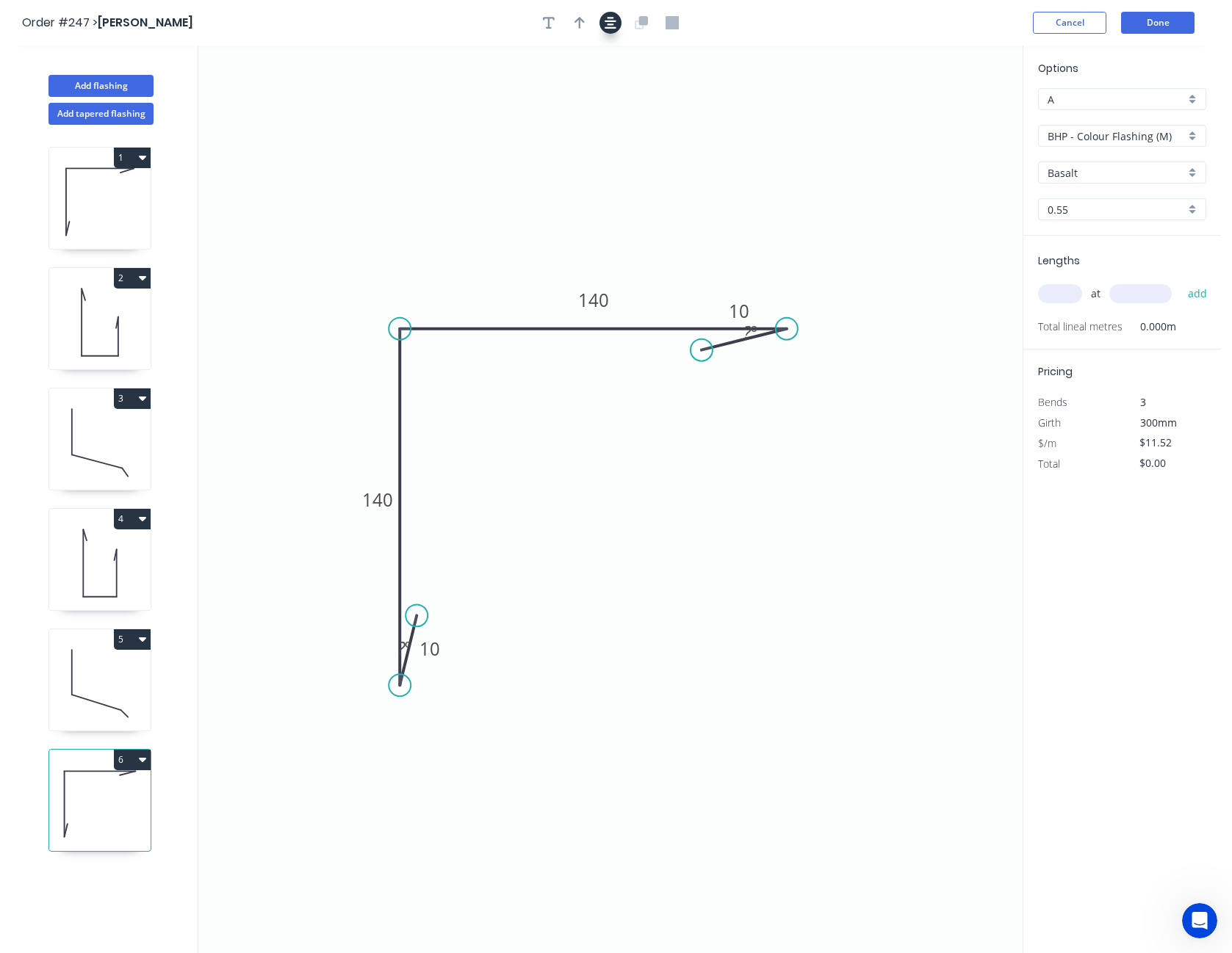
click at [607, 21] on icon "button" at bounding box center [611, 23] width 12 height 12
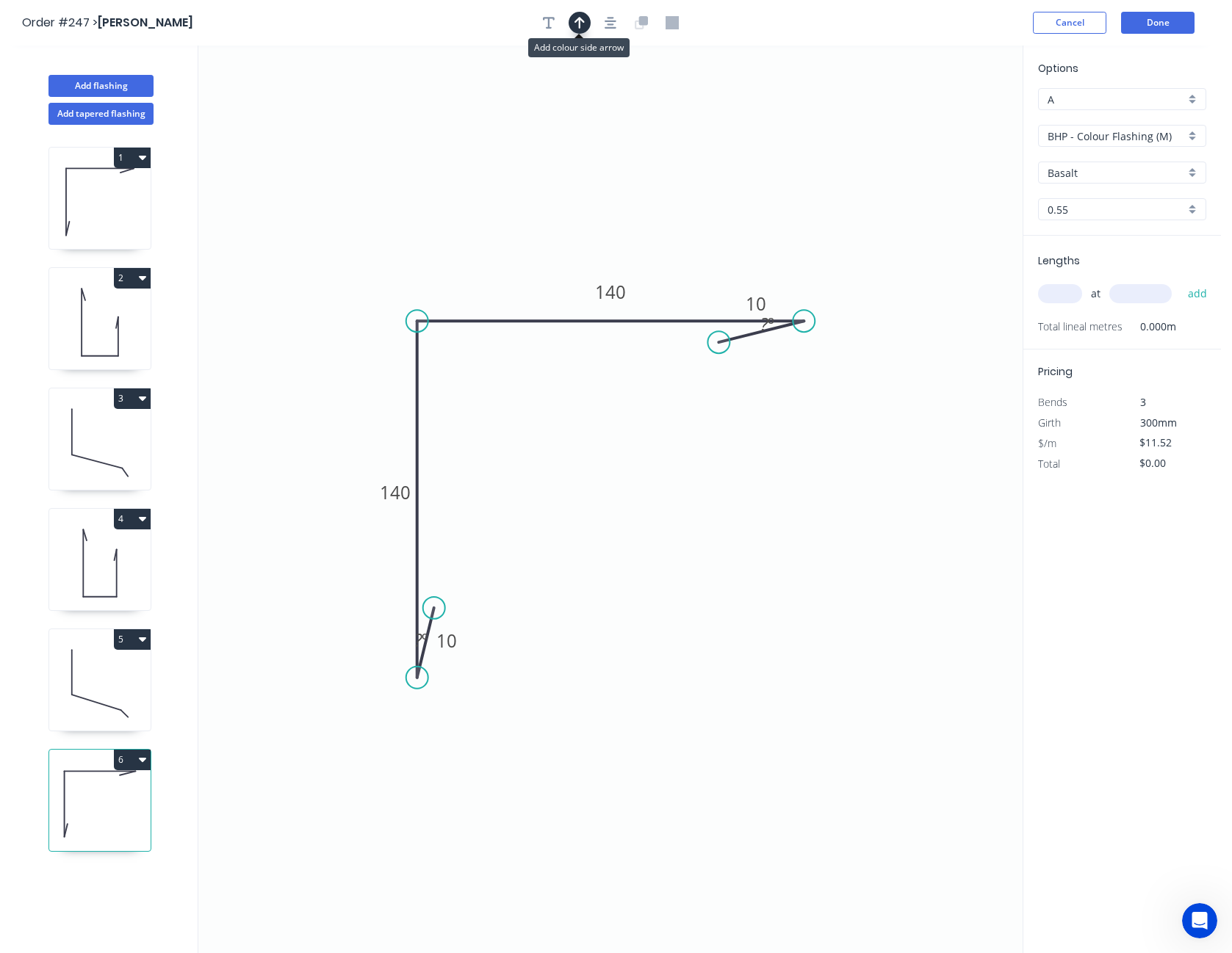
click at [574, 23] on button "button" at bounding box center [580, 23] width 22 height 22
drag, startPoint x: 947, startPoint y: 116, endPoint x: 483, endPoint y: 252, distance: 483.5
click at [483, 252] on icon at bounding box center [483, 234] width 14 height 47
click at [545, 17] on icon "button" at bounding box center [549, 23] width 12 height 12
click at [256, 80] on textarea at bounding box center [293, 104] width 119 height 55
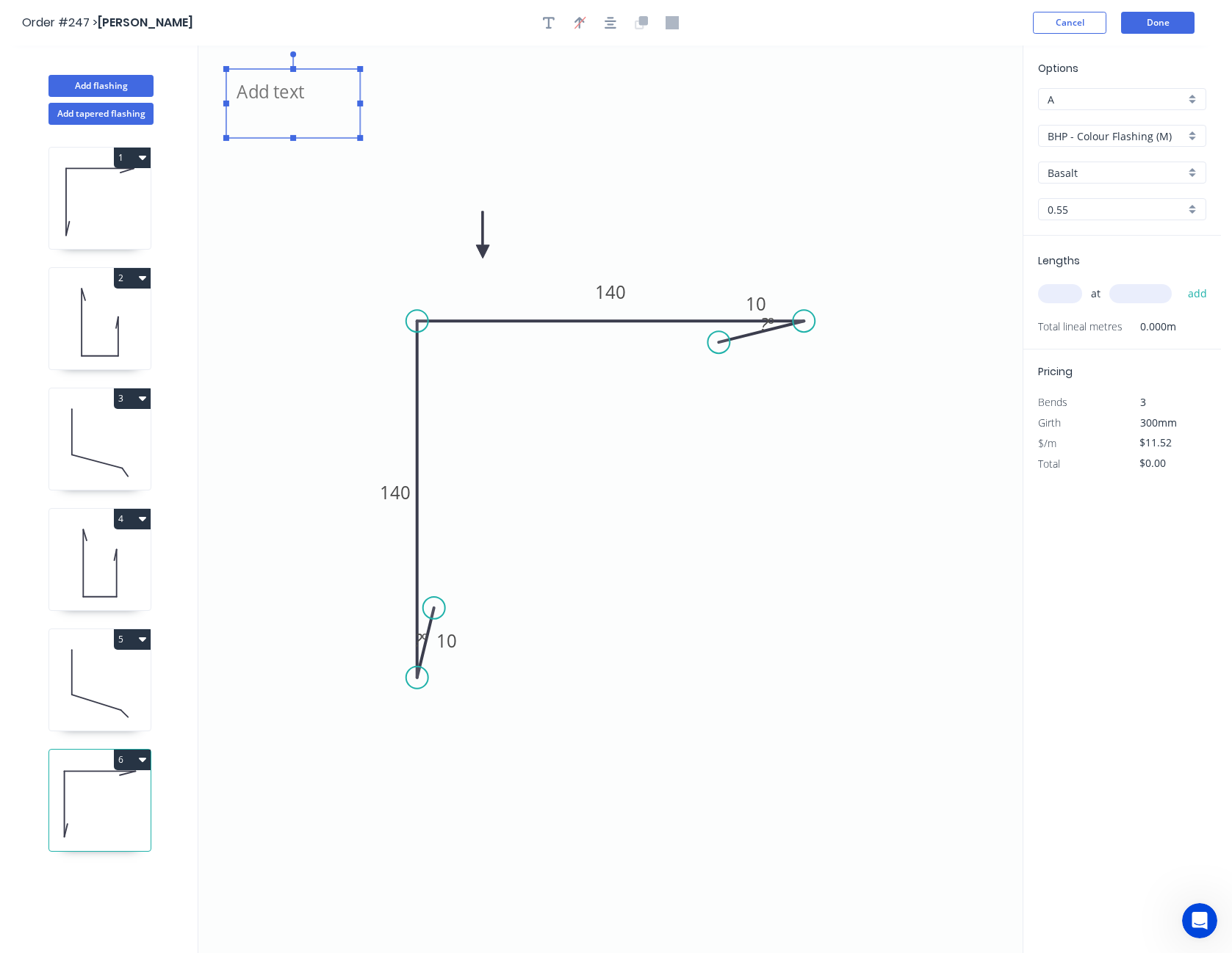
type textarea "CF"
click at [331, 196] on icon "CF 10 140 140 10 ? º ? º" at bounding box center [611, 499] width 825 height 908
drag, startPoint x: 288, startPoint y: 105, endPoint x: 891, endPoint y: 335, distance: 645.4
click at [891, 338] on textarea "CF" at bounding box center [897, 335] width 119 height 55
click at [848, 244] on icon "CF 10 140 140 10 ? º ? º" at bounding box center [611, 499] width 825 height 908
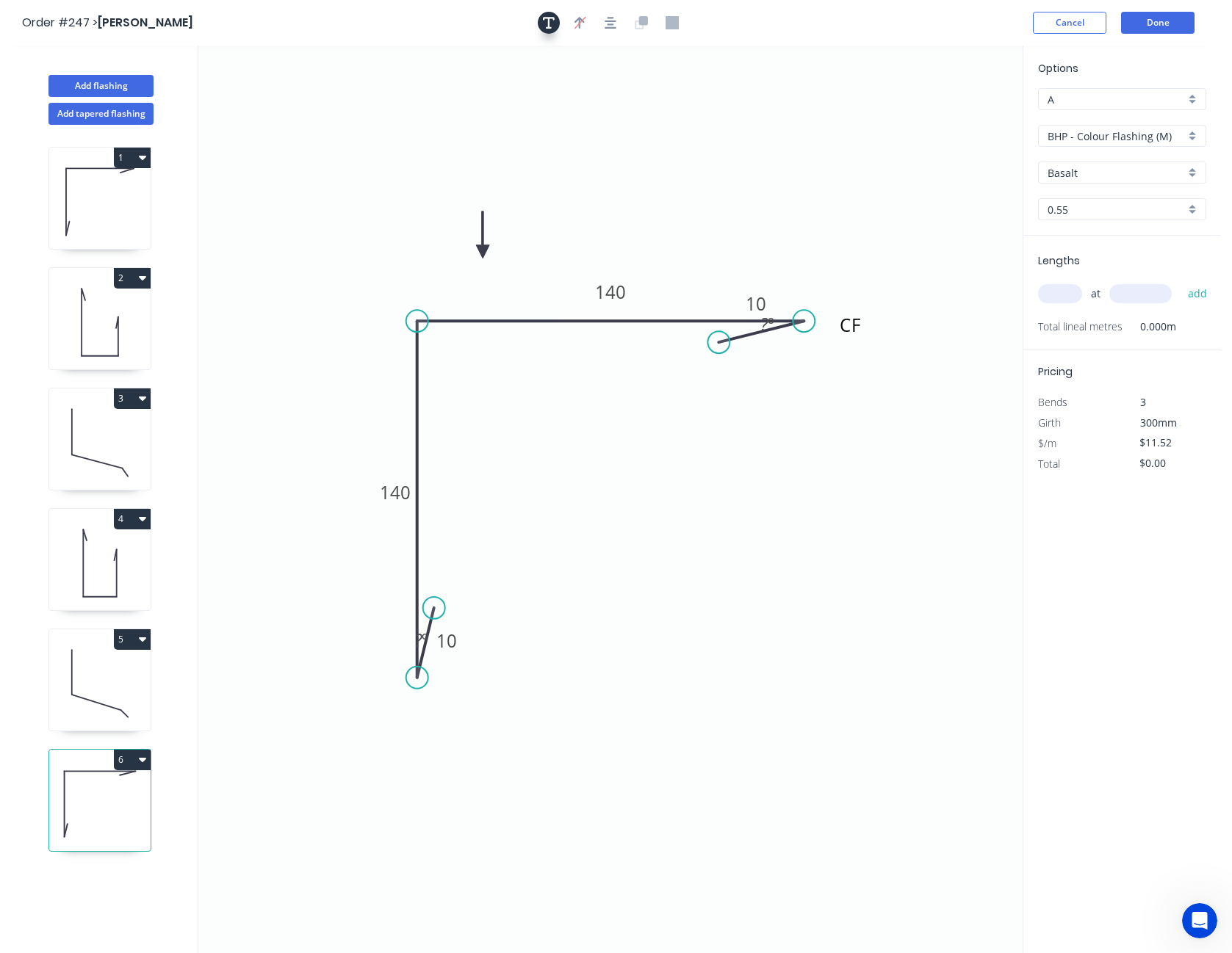
click at [551, 22] on icon "button" at bounding box center [549, 23] width 12 height 14
click at [295, 97] on textarea at bounding box center [293, 104] width 119 height 55
type textarea "CF"
drag, startPoint x: 223, startPoint y: 181, endPoint x: 233, endPoint y: 163, distance: 20.6
click at [223, 181] on icon "CF CF 10 140 140 10 ? º ? º" at bounding box center [611, 499] width 825 height 908
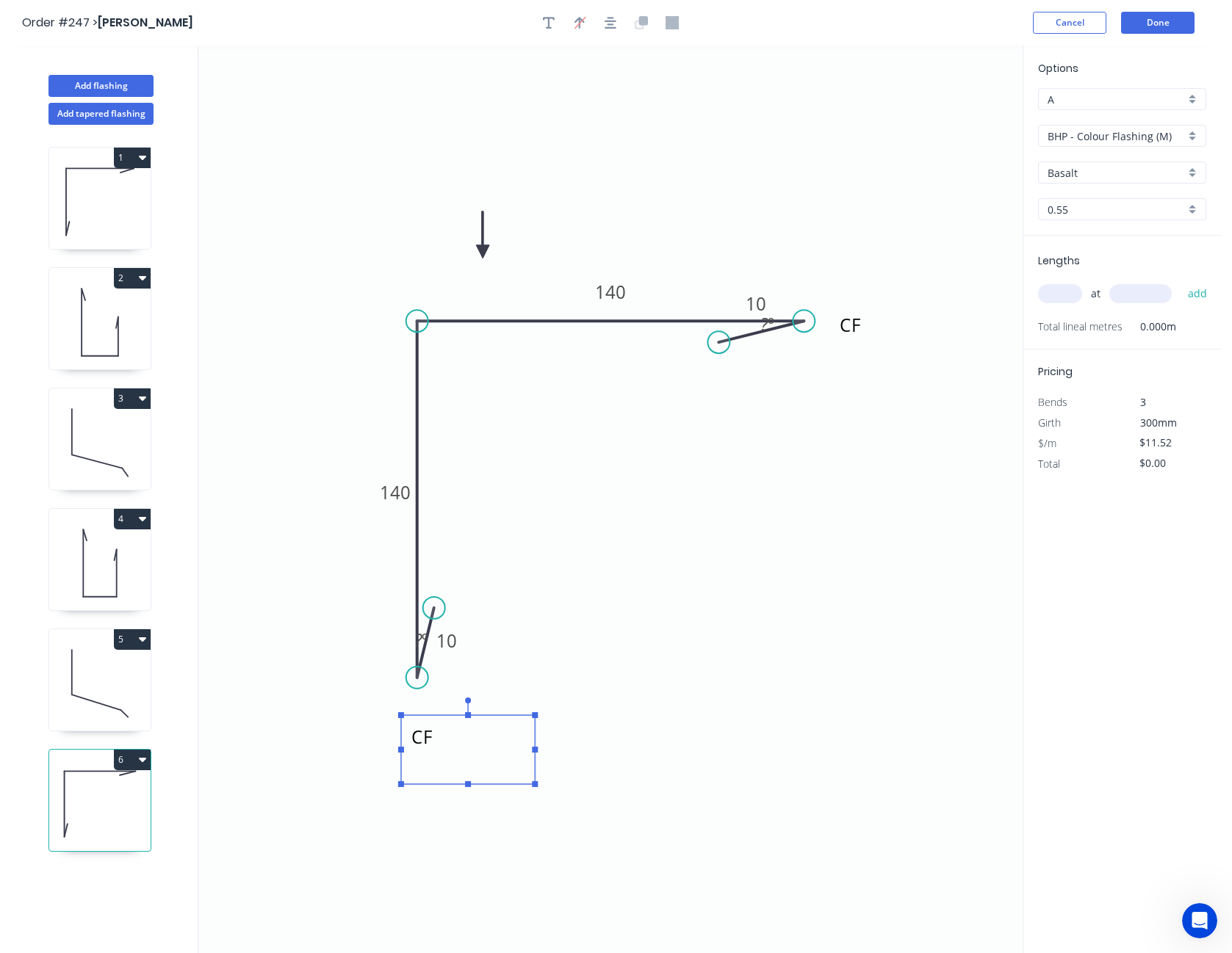
drag, startPoint x: 255, startPoint y: 110, endPoint x: 430, endPoint y: 755, distance: 668.3
click at [430, 755] on textarea "CF" at bounding box center [469, 750] width 119 height 55
click at [762, 670] on icon "CF CF 10 140 140 10 ? º ? º" at bounding box center [611, 499] width 825 height 908
click at [1103, 179] on input "Basalt" at bounding box center [1116, 173] width 137 height 15
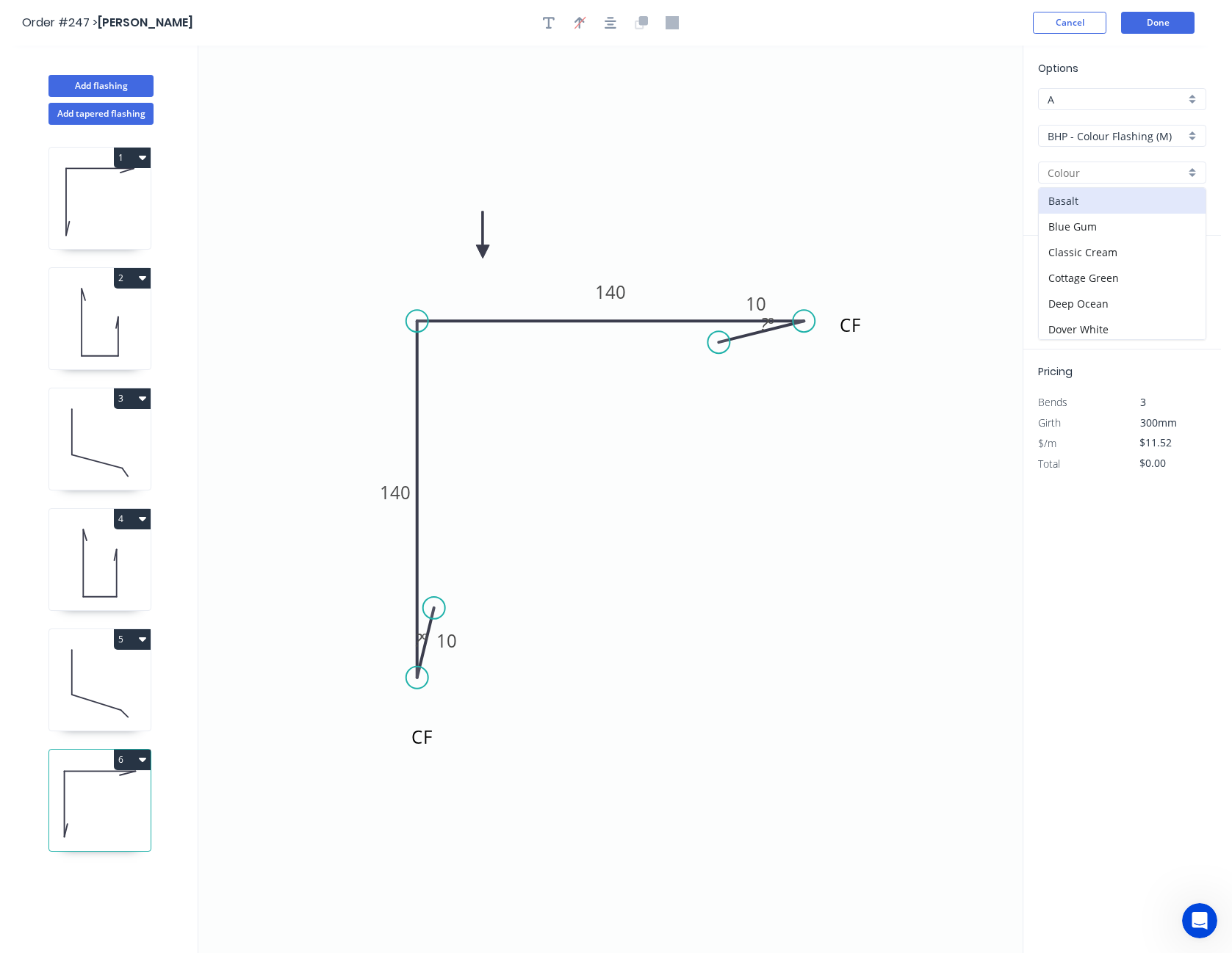
click at [1103, 179] on input "text" at bounding box center [1116, 173] width 137 height 15
click at [1103, 138] on input "BHP - Colour Flashing (M)" at bounding box center [1116, 136] width 137 height 15
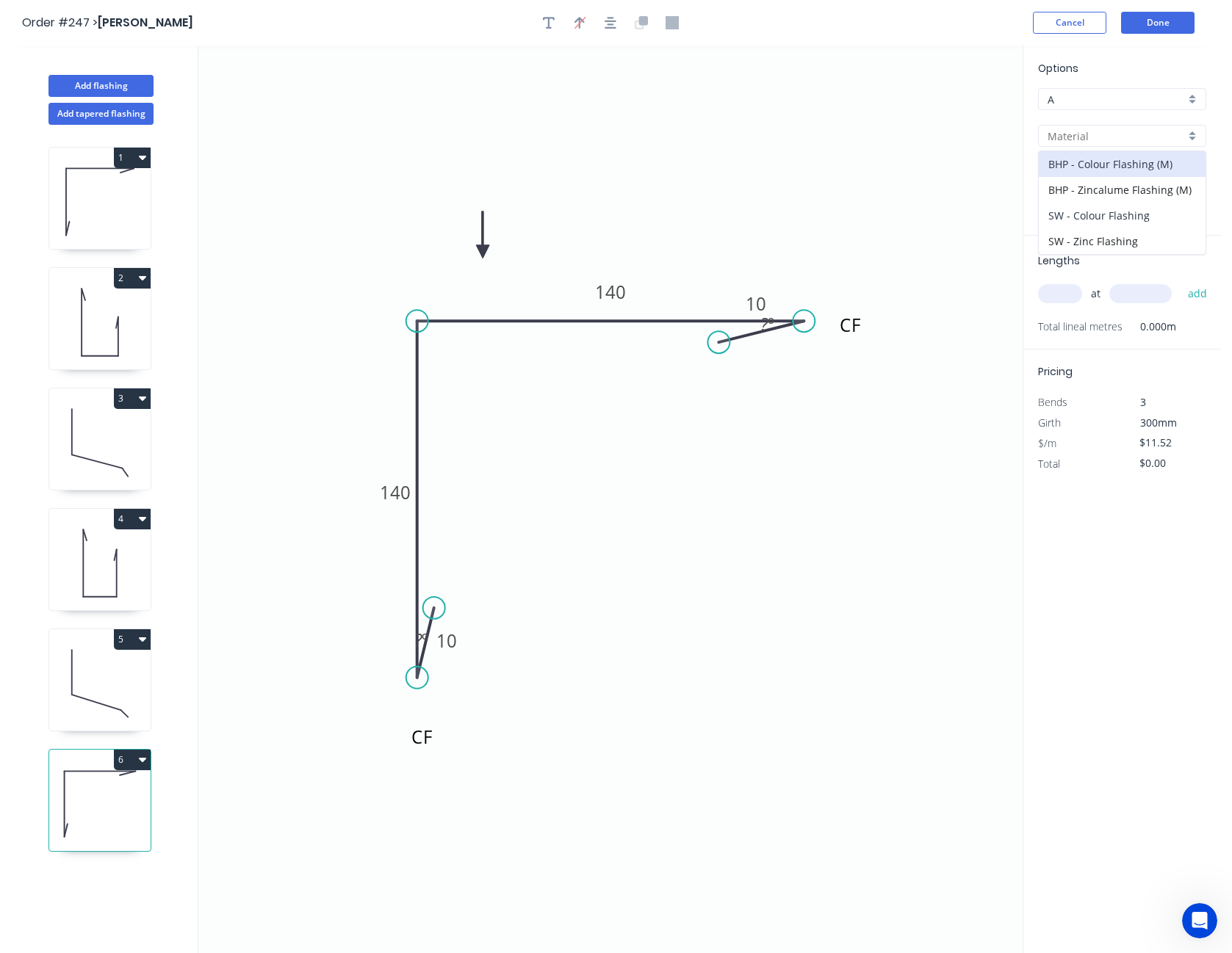
click at [1102, 213] on div "SW - Colour Flashing" at bounding box center [1123, 215] width 167 height 26
type input "SW - Colour Flashing"
type input "Basalt"
click at [1110, 169] on input "Basalt" at bounding box center [1116, 173] width 137 height 15
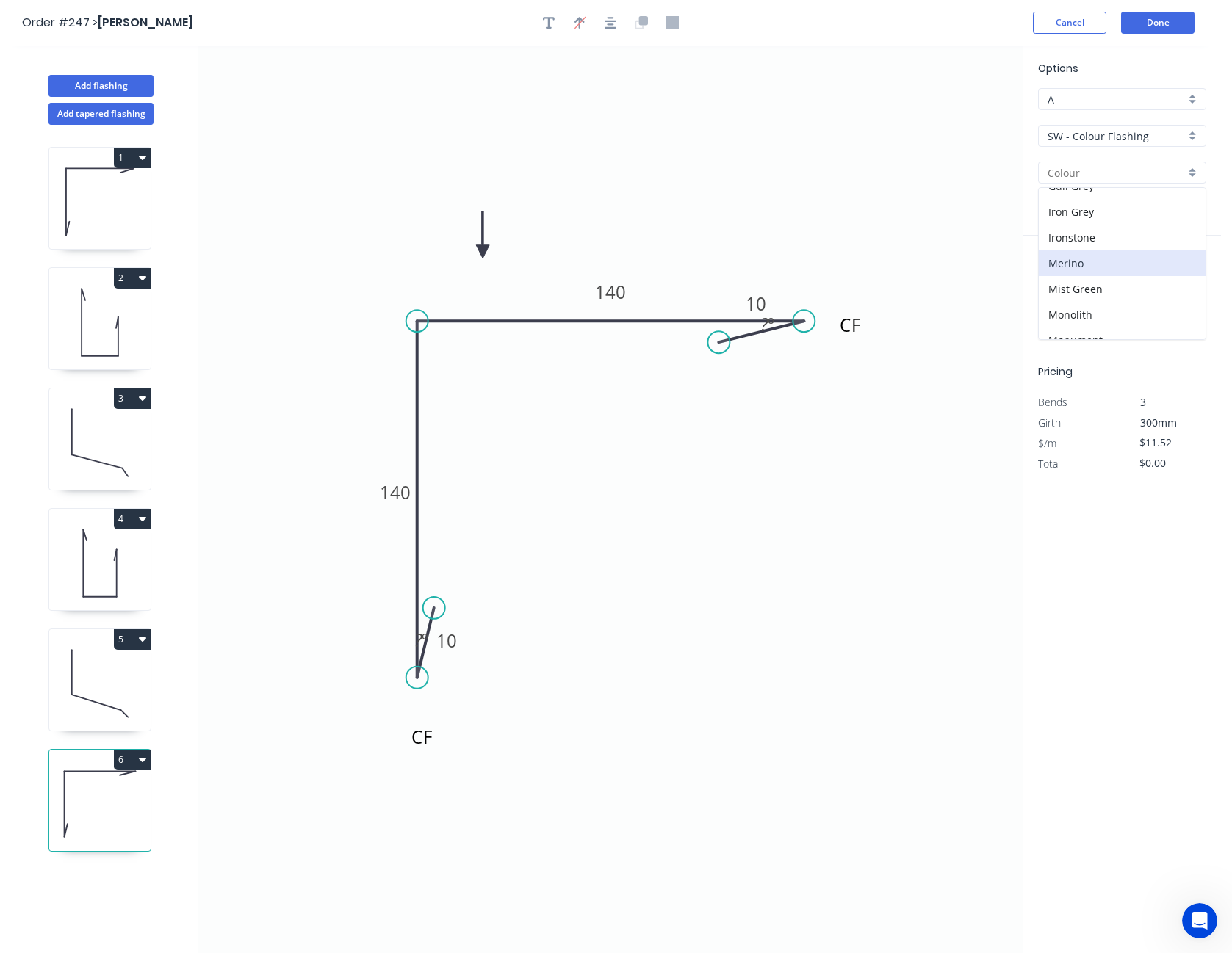
scroll to position [491, 0]
click at [1108, 221] on div "Slate Grey" at bounding box center [1123, 224] width 167 height 26
type input "Slate Grey"
click at [1062, 291] on input "text" at bounding box center [1061, 294] width 44 height 19
type input "2"
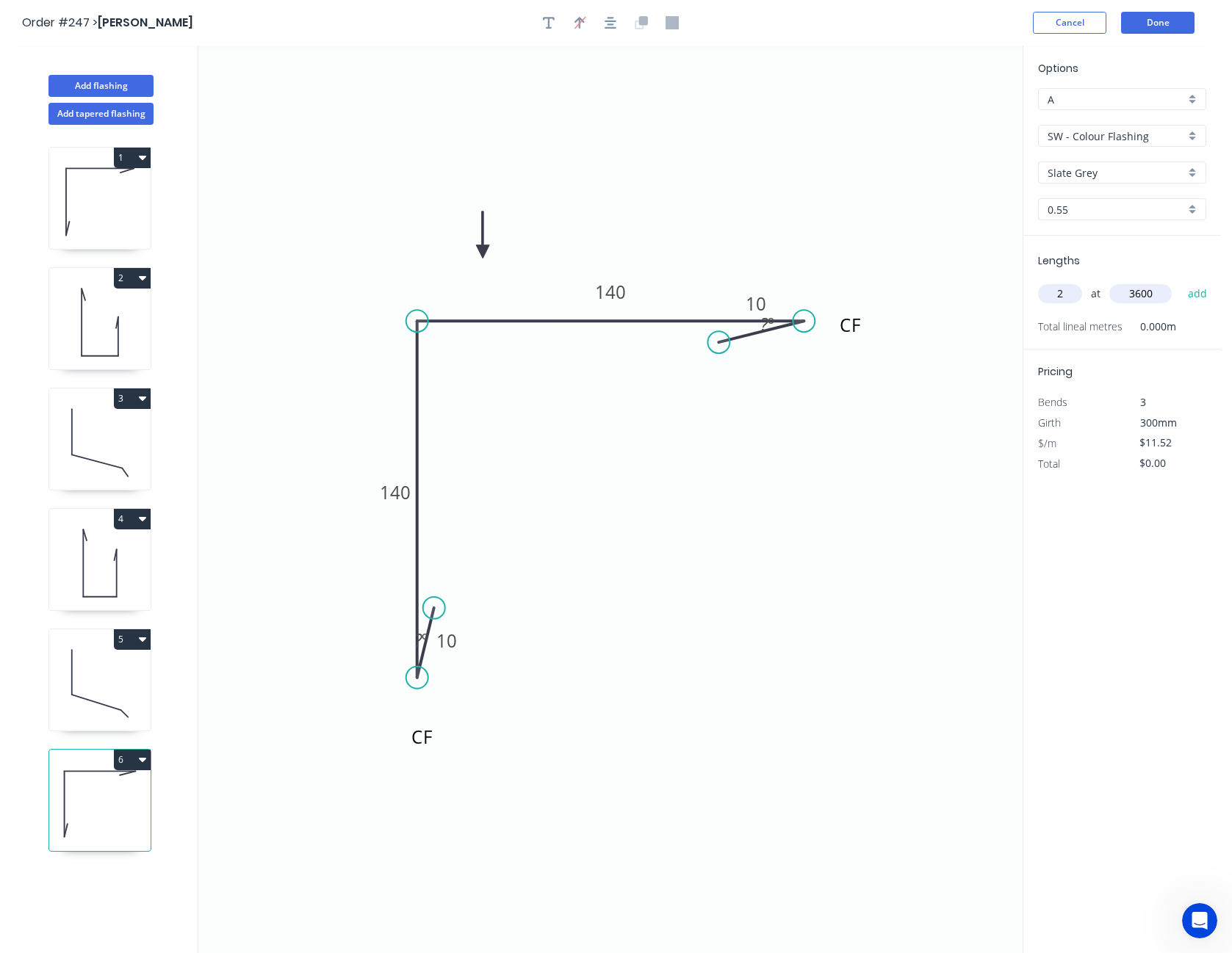
type input "3600"
click at [1181, 281] on button "add" at bounding box center [1198, 293] width 35 height 25
type input "$82.94"
click at [1159, 462] on input "$11.52" at bounding box center [1165, 463] width 50 height 20
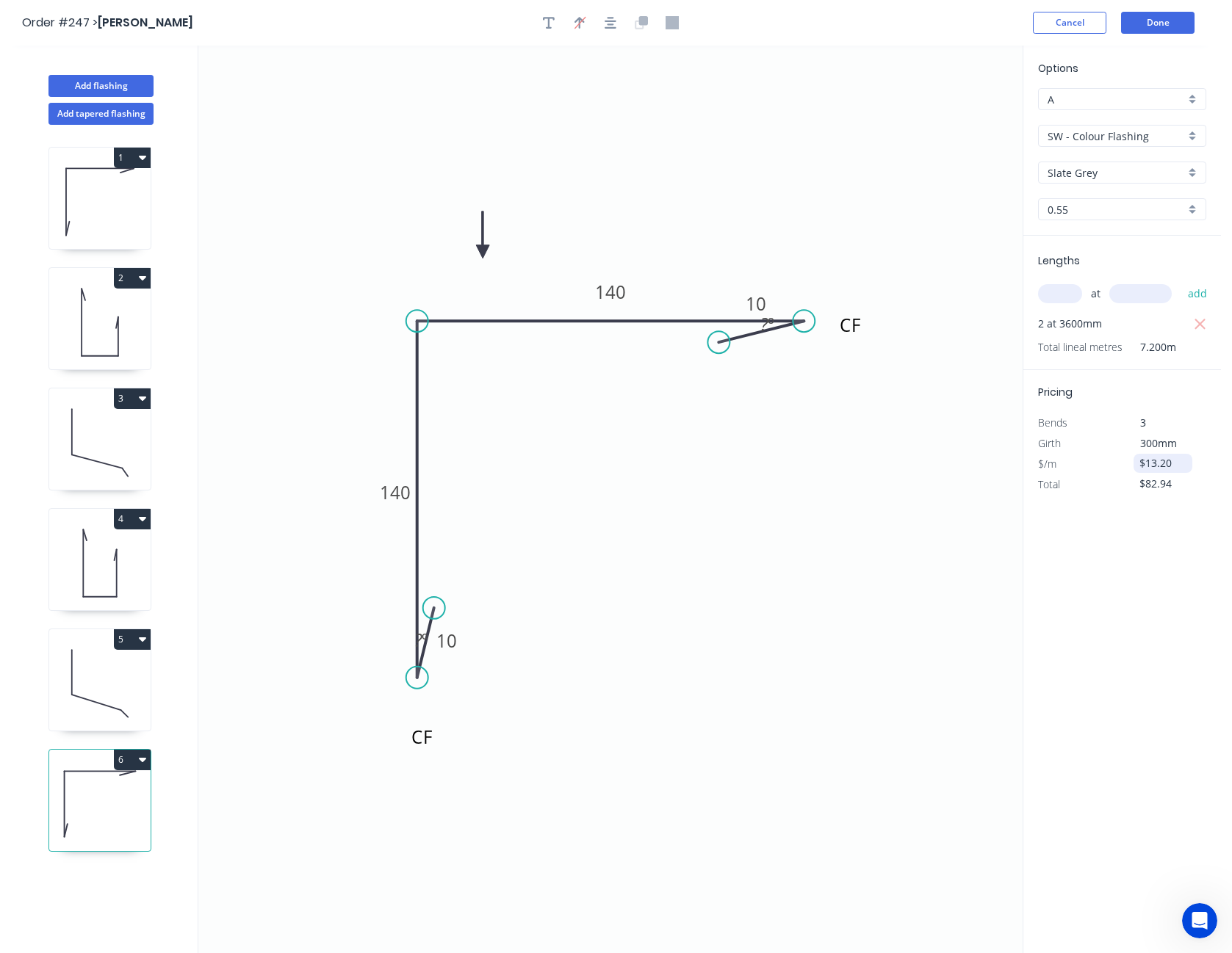
type input "$13.20"
type input "$95.04"
click at [1152, 560] on div "Options A A SW - Colour Flashing SW - Colour Flashing Slate Grey Slate Grey 0.5…" at bounding box center [1122, 500] width 199 height 910
click at [1160, 24] on button "Done" at bounding box center [1158, 23] width 73 height 22
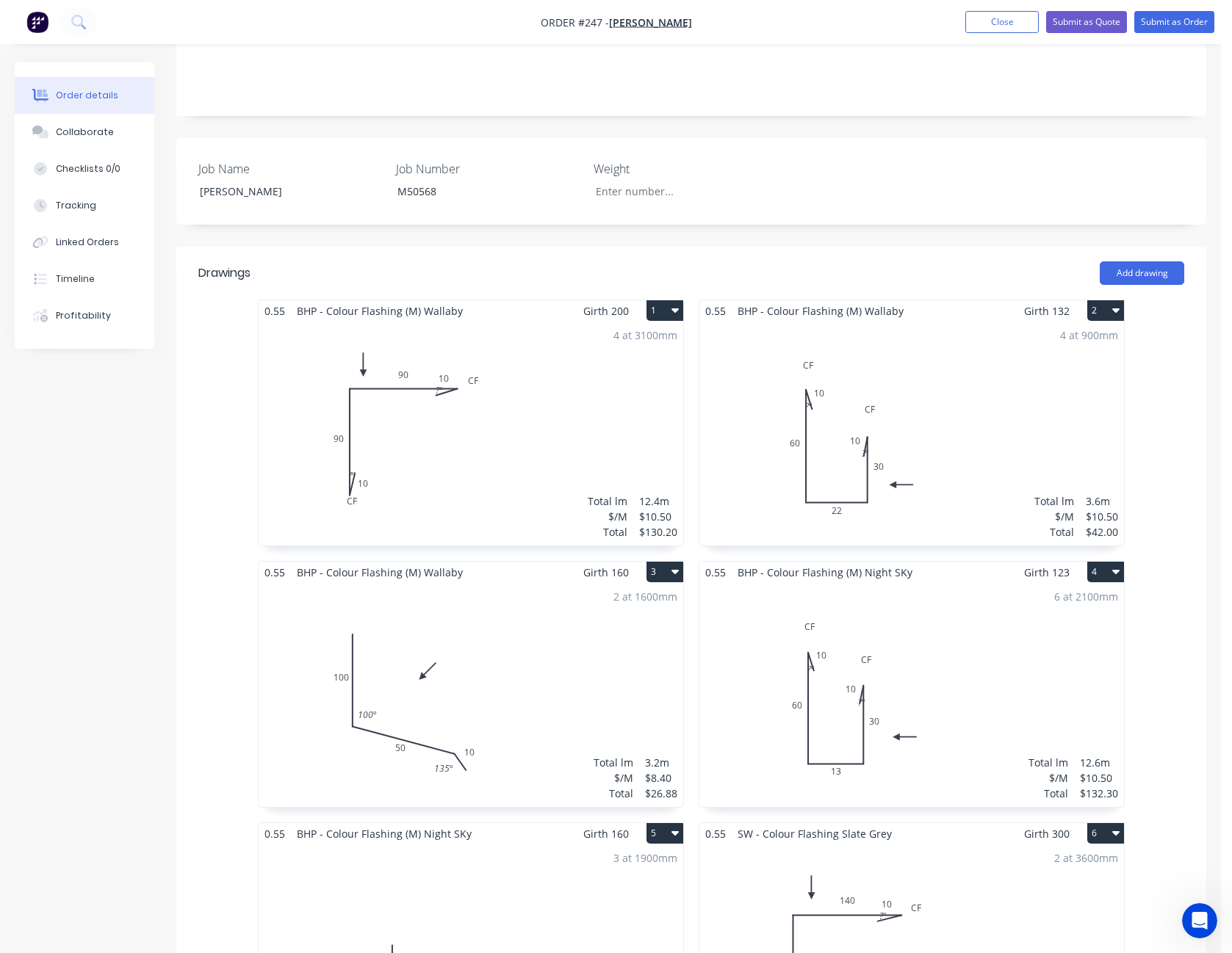
scroll to position [440, 0]
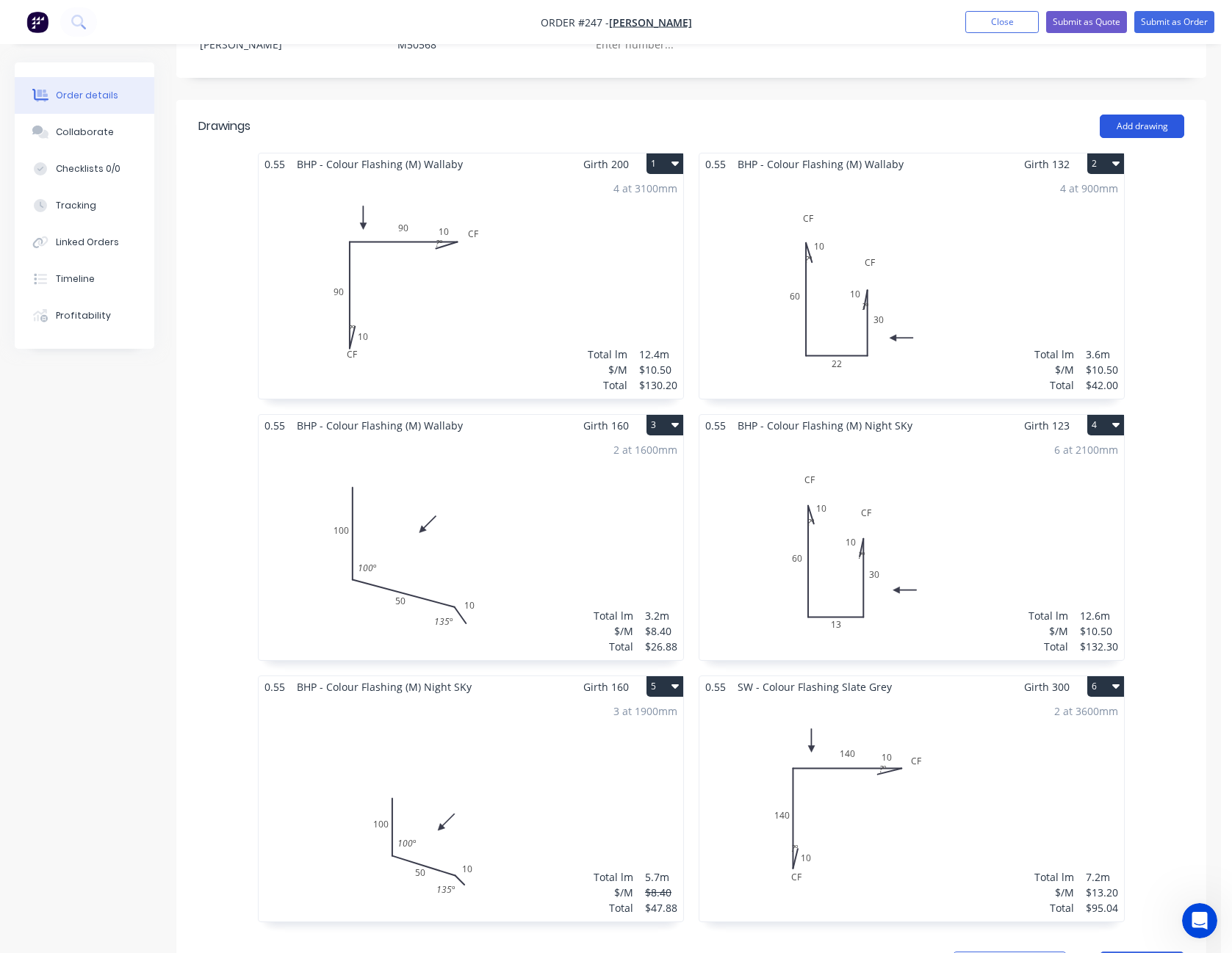
click at [1165, 115] on button "Add drawing" at bounding box center [1142, 127] width 84 height 24
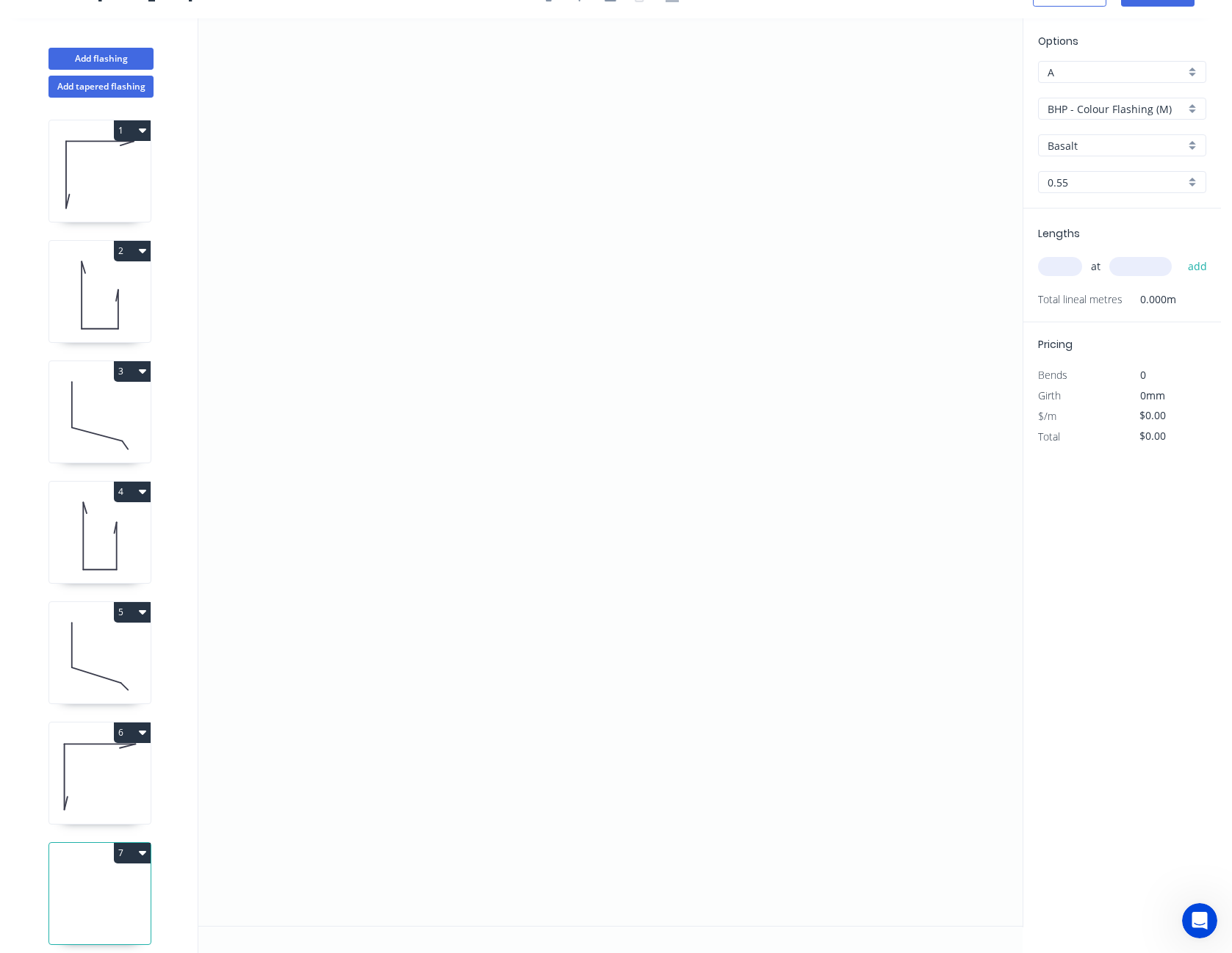
scroll to position [27, 0]
click at [712, 278] on icon "0" at bounding box center [611, 473] width 825 height 908
click at [804, 255] on icon "0" at bounding box center [611, 473] width 825 height 908
click at [421, 252] on icon "0 ?" at bounding box center [611, 473] width 825 height 908
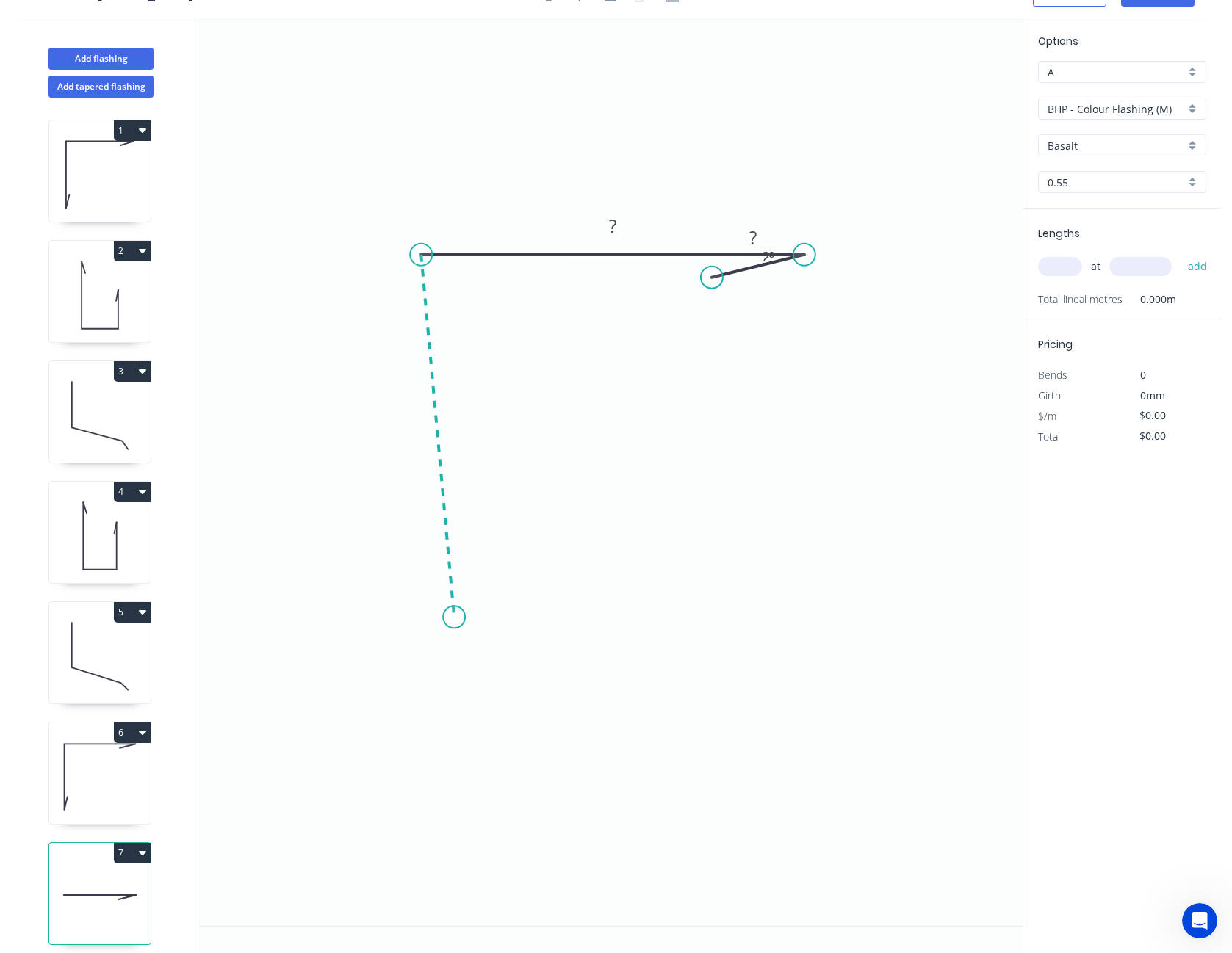
click at [454, 617] on icon "0 ? ? ? º" at bounding box center [611, 473] width 825 height 908
click at [462, 557] on icon at bounding box center [458, 587] width 8 height 61
click at [462, 557] on circle at bounding box center [463, 556] width 22 height 22
click at [475, 589] on rect at bounding box center [455, 578] width 48 height 30
click at [480, 580] on tspan "?" at bounding box center [480, 583] width 8 height 24
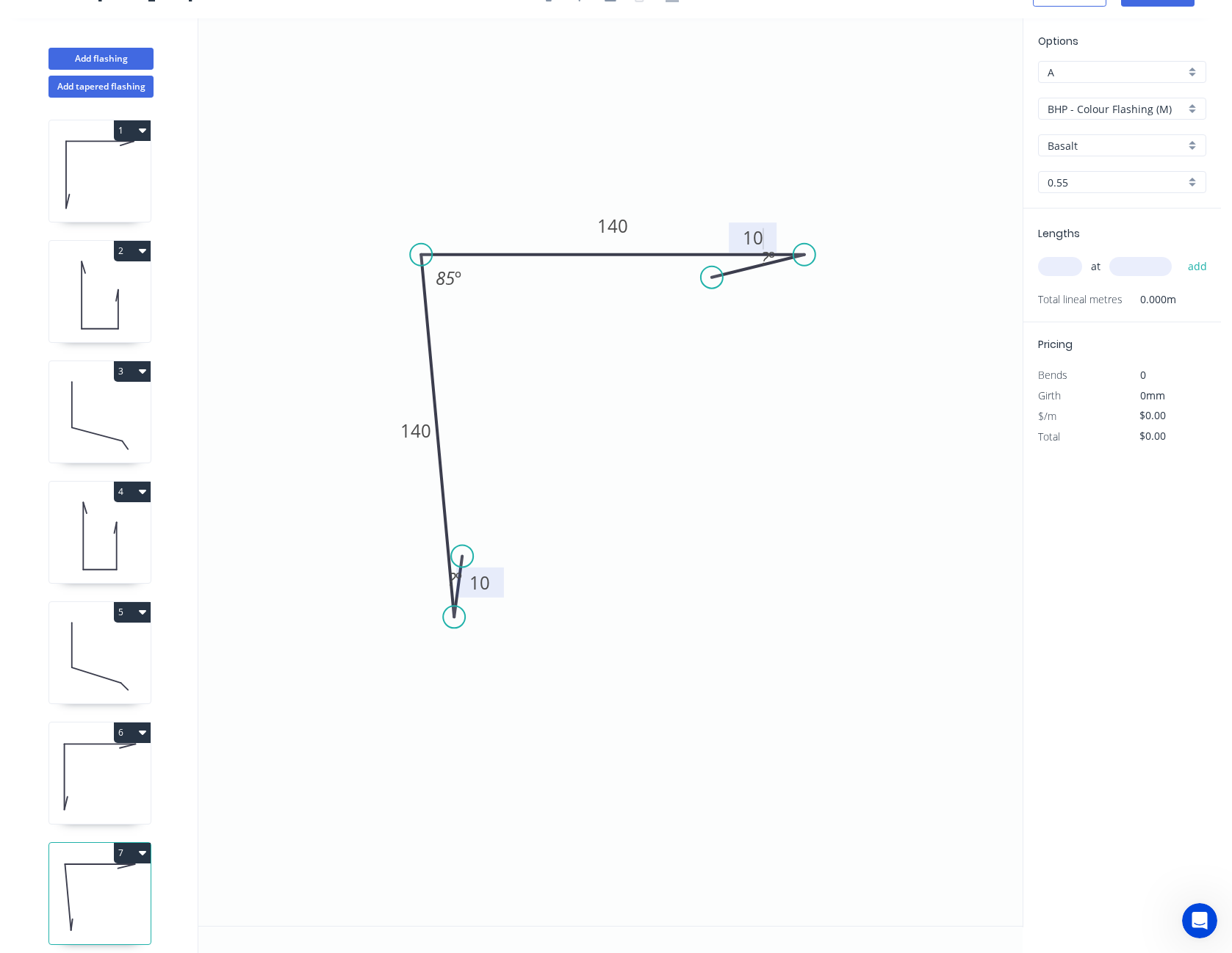
type input "$11.52"
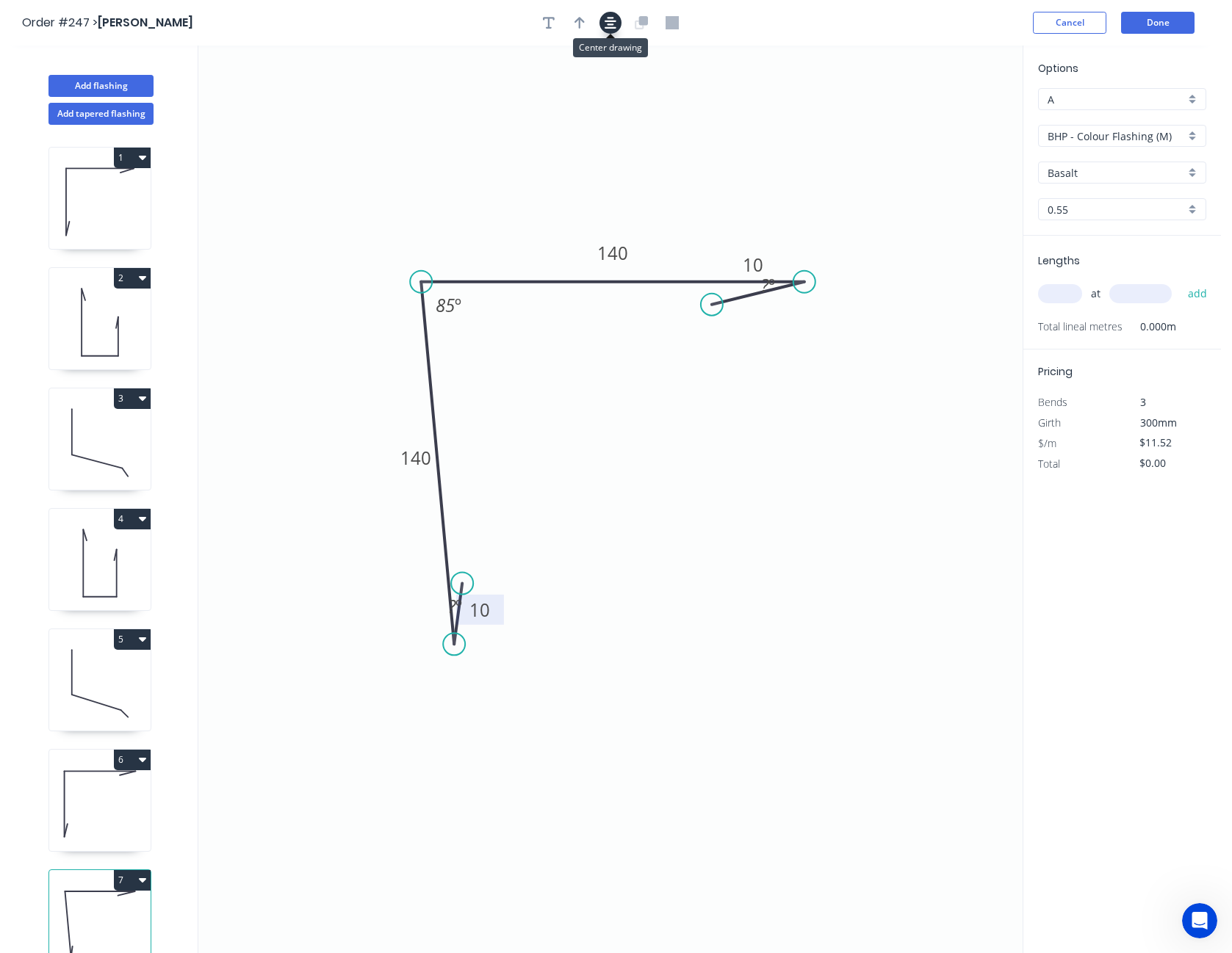
click at [613, 30] on button "button" at bounding box center [611, 23] width 22 height 22
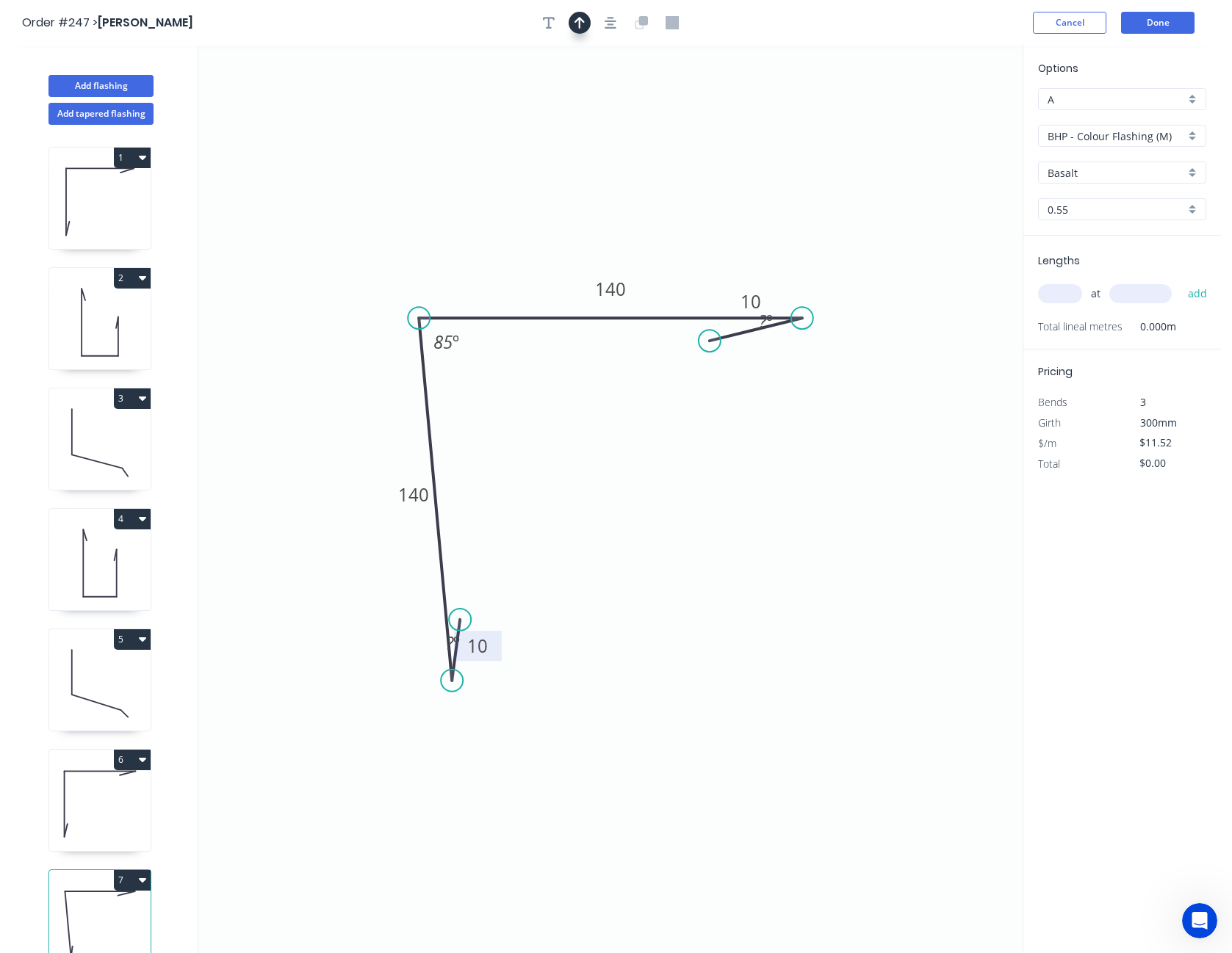
click at [579, 29] on button "button" at bounding box center [580, 23] width 22 height 22
drag, startPoint x: 951, startPoint y: 115, endPoint x: 493, endPoint y: 270, distance: 483.5
click at [493, 270] on icon at bounding box center [493, 253] width 14 height 47
click at [556, 23] on button "button" at bounding box center [549, 23] width 22 height 22
click at [261, 99] on textarea at bounding box center [293, 104] width 119 height 55
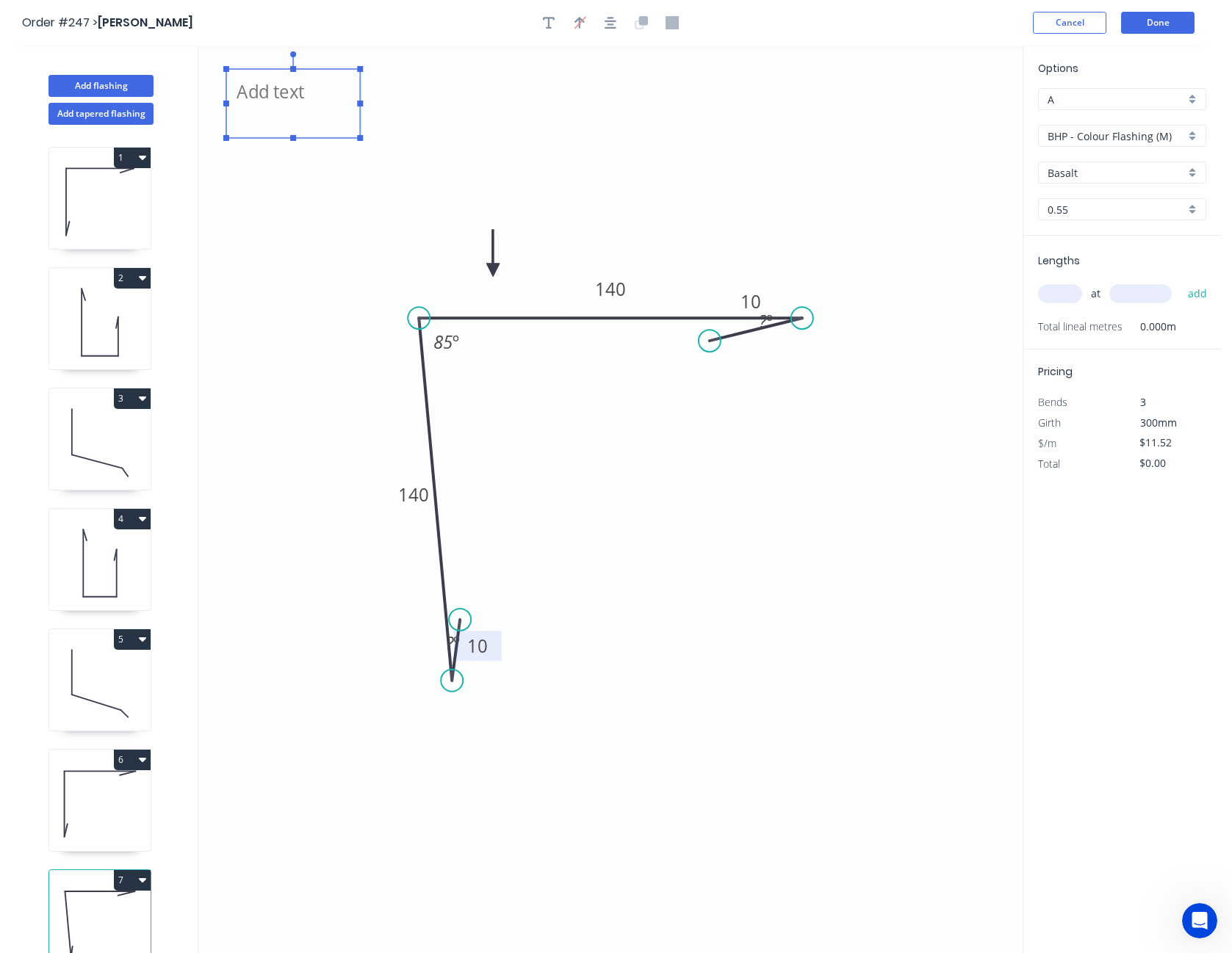
type textarea "CF"
drag, startPoint x: 235, startPoint y: 181, endPoint x: 245, endPoint y: 164, distance: 19.7
click at [235, 181] on icon "CF 10 140 140 10 ? º 85 º ? º" at bounding box center [611, 499] width 825 height 908
drag, startPoint x: 273, startPoint y: 104, endPoint x: 868, endPoint y: 333, distance: 637.5
click at [868, 333] on textarea "CF" at bounding box center [889, 333] width 119 height 55
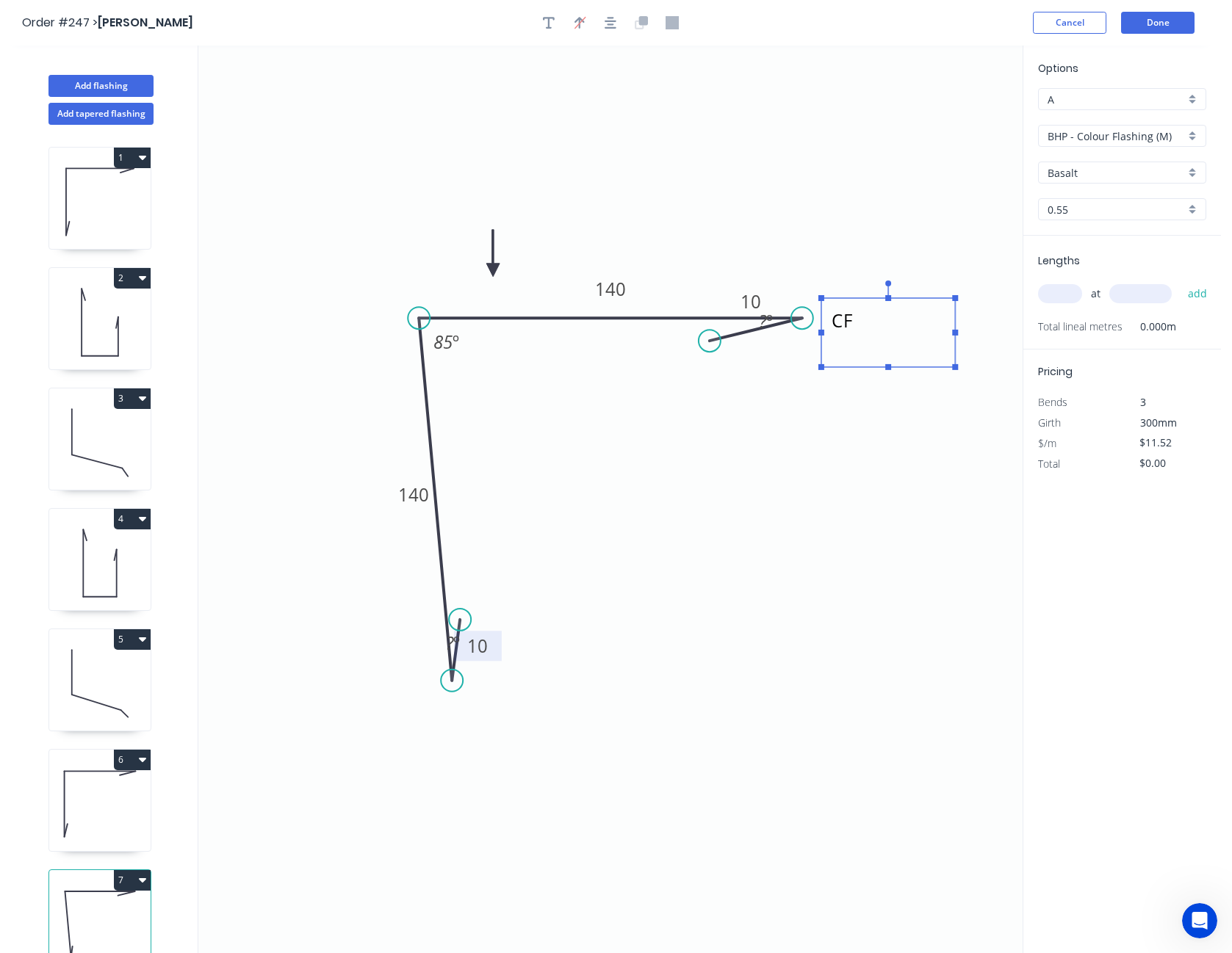
drag, startPoint x: 809, startPoint y: 192, endPoint x: 756, endPoint y: 174, distance: 56.0
click at [809, 192] on icon "CF 10 140 140 10 ? º 85 º ? º" at bounding box center [611, 499] width 825 height 908
drag, startPoint x: 550, startPoint y: 22, endPoint x: 479, endPoint y: 36, distance: 72.4
click at [545, 22] on icon "button" at bounding box center [549, 23] width 12 height 14
click at [291, 89] on textarea at bounding box center [293, 104] width 119 height 55
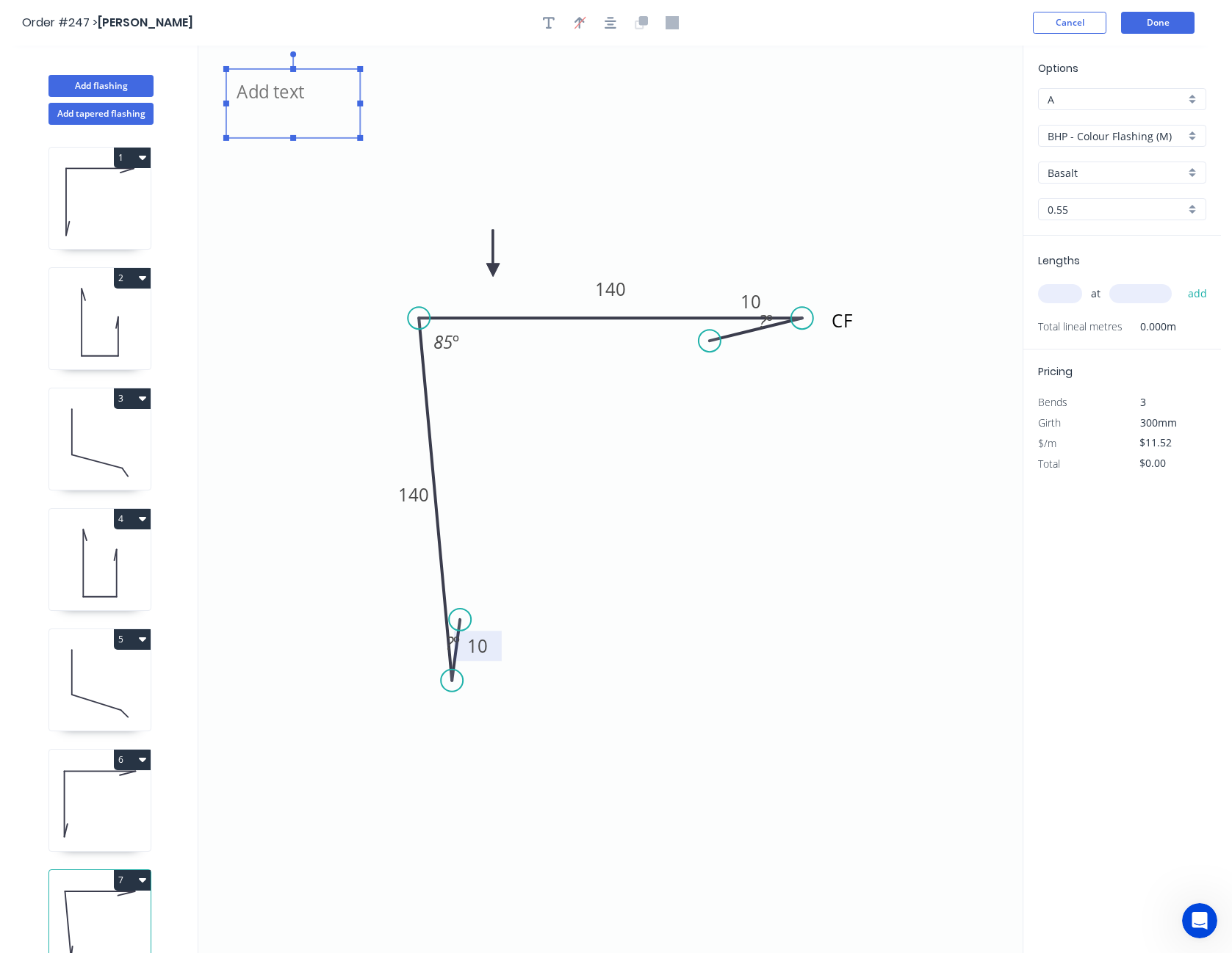
type textarea "CF"
drag, startPoint x: 235, startPoint y: 171, endPoint x: 242, endPoint y: 158, distance: 14.8
click at [235, 171] on icon "CF CF 10 140 140 10 ? º 85 º ? º" at bounding box center [611, 499] width 825 height 908
drag, startPoint x: 269, startPoint y: 103, endPoint x: 481, endPoint y: 741, distance: 672.3
click at [481, 741] on textarea "CF" at bounding box center [505, 742] width 119 height 55
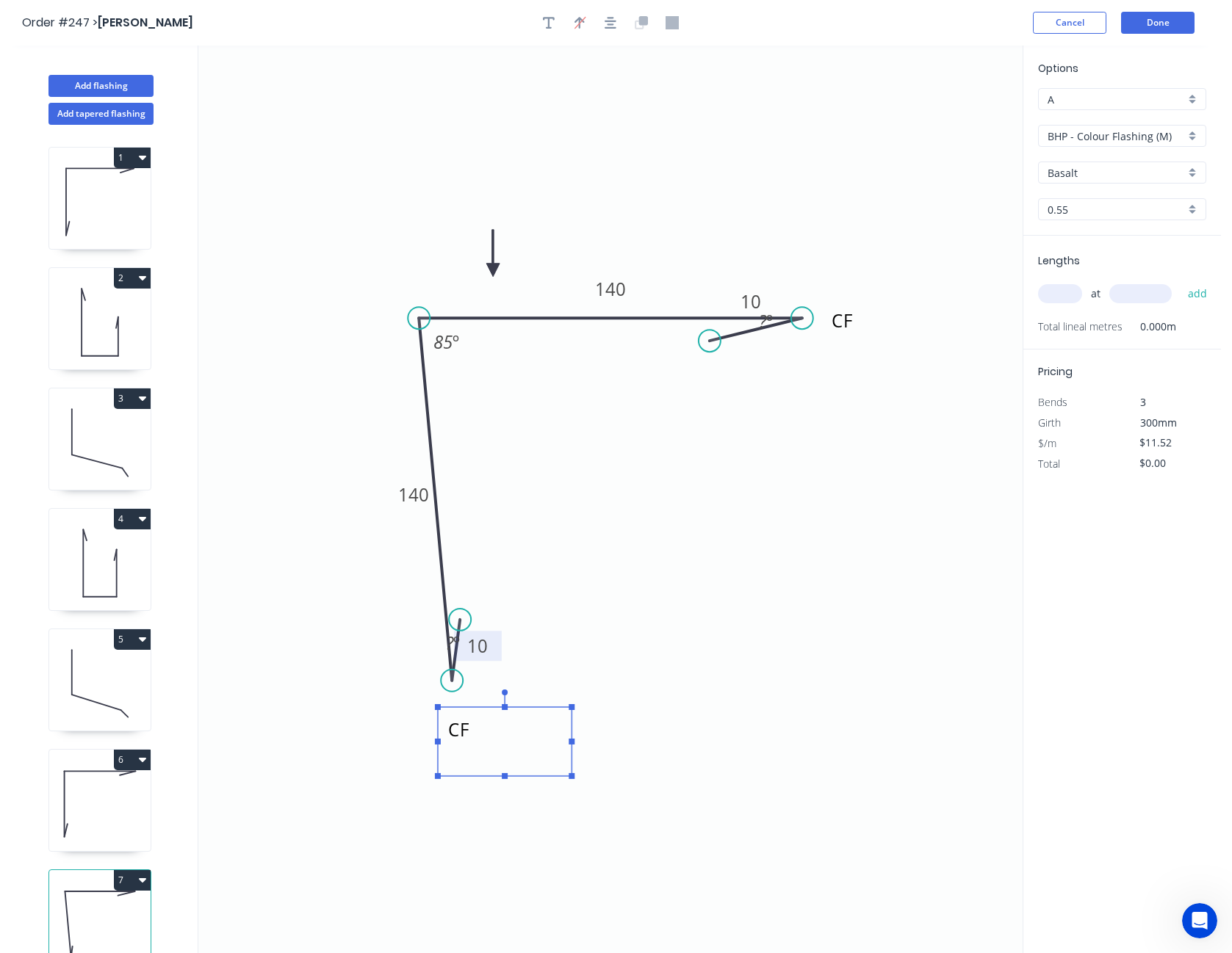
click at [792, 715] on icon "CF CF 10 140 140 10 ? º 85 º ? º" at bounding box center [611, 499] width 825 height 908
click at [1107, 136] on input "BHP - Colour Flashing (M)" at bounding box center [1116, 136] width 137 height 15
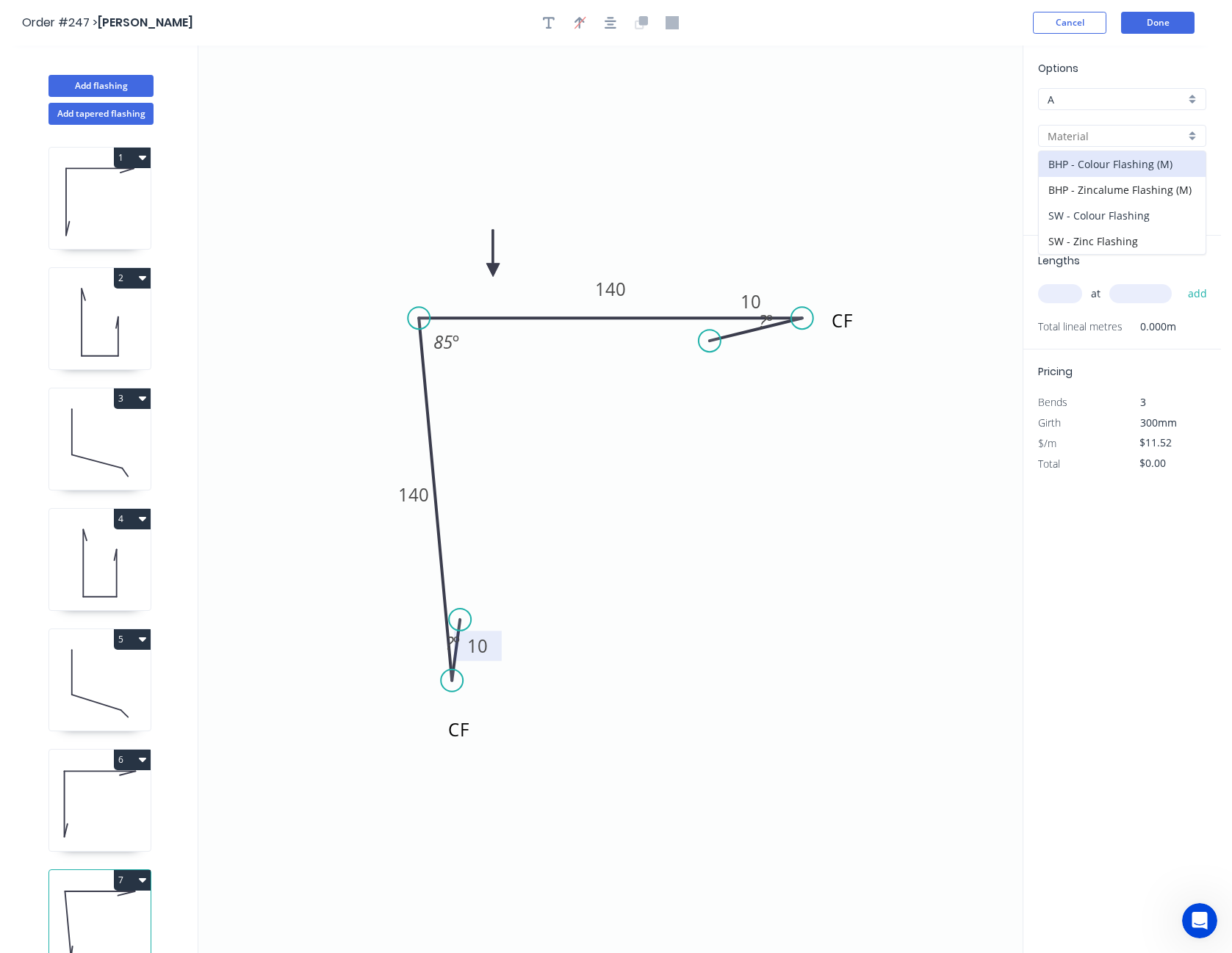
click at [1105, 215] on div "SW - Colour Flashing" at bounding box center [1123, 215] width 167 height 26
type input "SW - Colour Flashing"
click at [1097, 177] on input "Basalt" at bounding box center [1116, 173] width 137 height 15
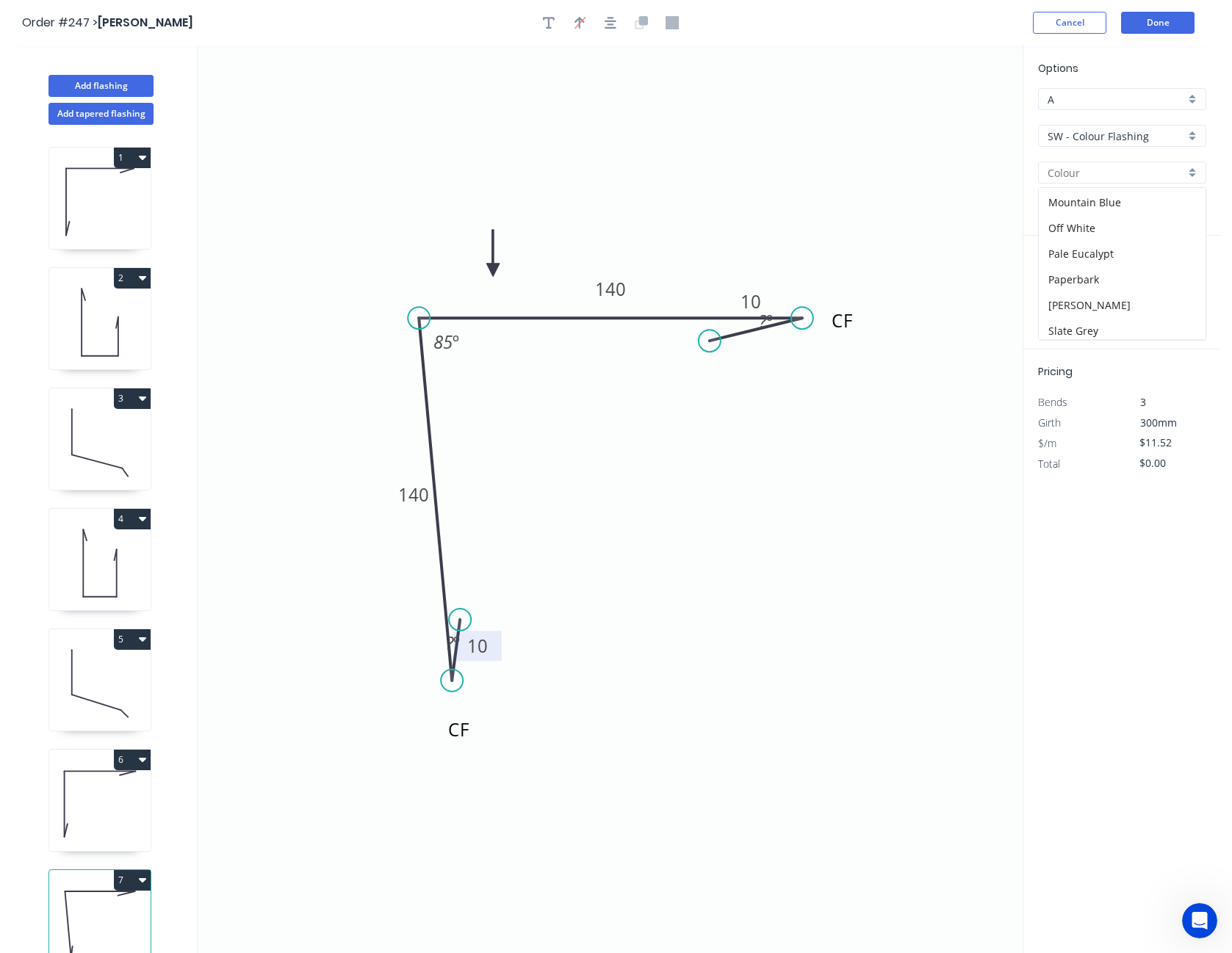
scroll to position [440, 0]
click at [1098, 274] on div "Slate Grey" at bounding box center [1123, 274] width 167 height 26
type input "Slate Grey"
click at [1056, 298] on input "text" at bounding box center [1061, 294] width 44 height 19
click at [1149, 440] on input "$11.52" at bounding box center [1165, 443] width 50 height 20
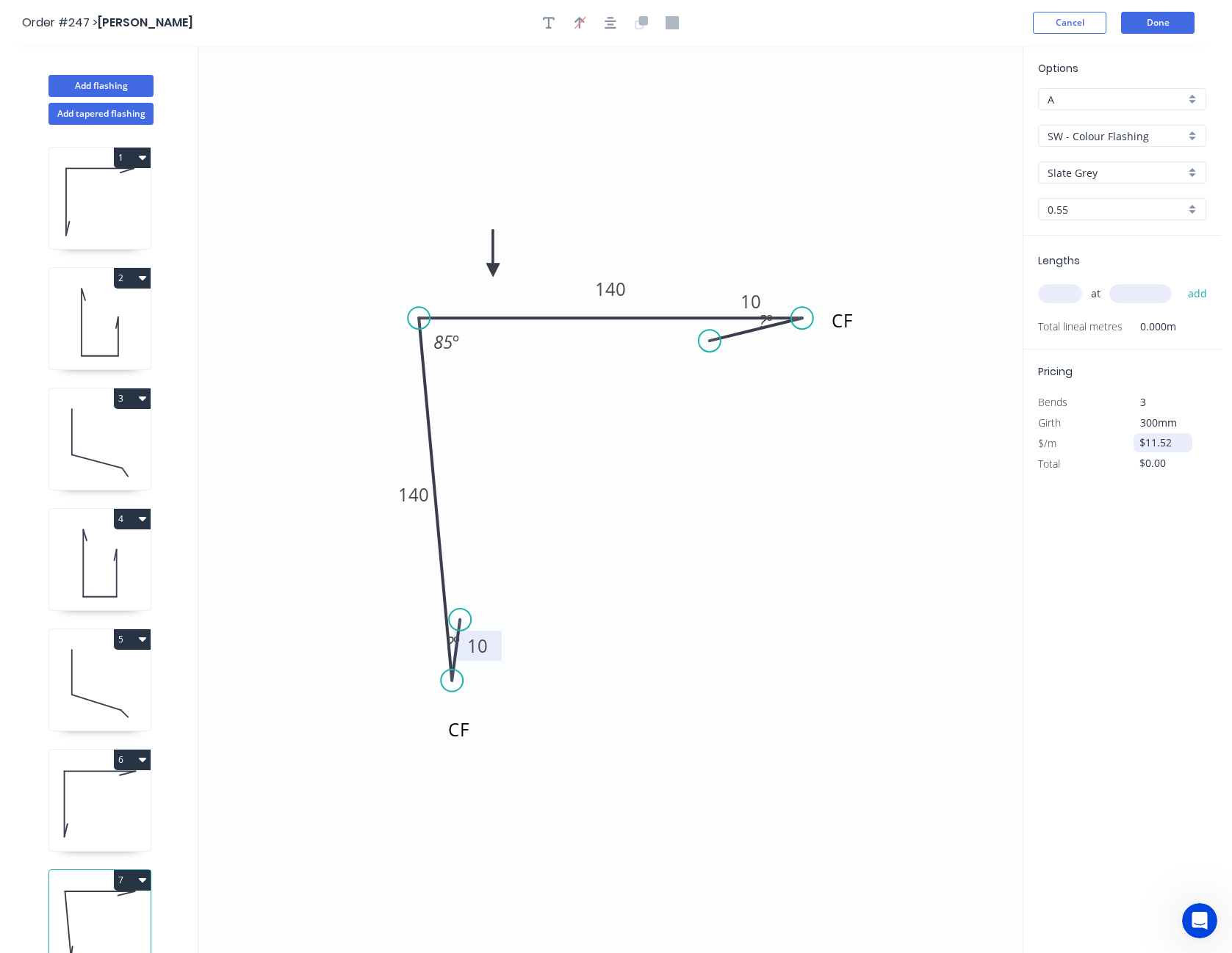
click at [1149, 440] on input "$11.52" at bounding box center [1165, 443] width 50 height 20
type input "$13.40"
click at [1069, 290] on input "text" at bounding box center [1061, 294] width 44 height 19
type input "2"
type input "6100"
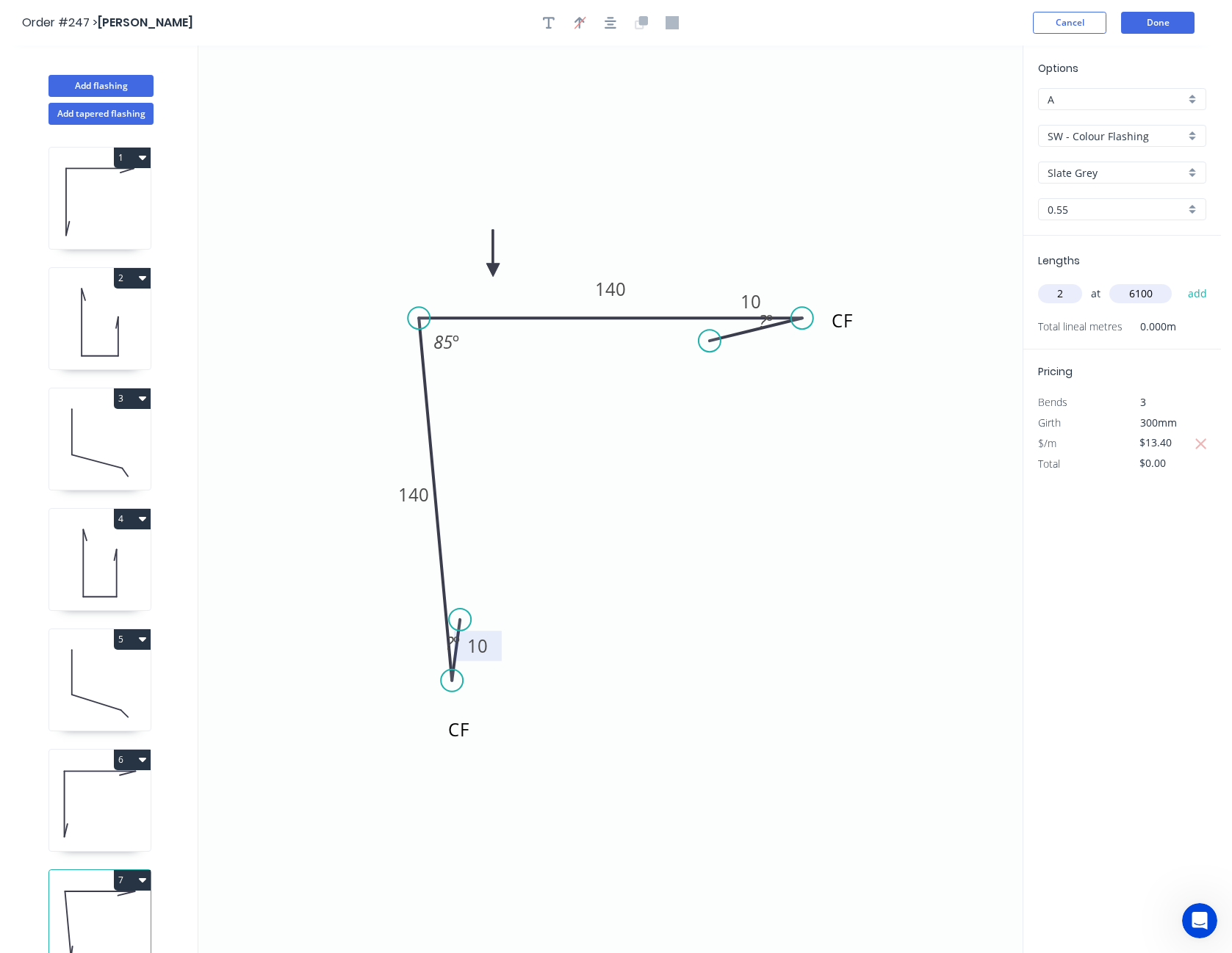
click at [1181, 281] on button "add" at bounding box center [1198, 293] width 35 height 25
type input "$163.48"
click at [1173, 19] on button "Done" at bounding box center [1158, 23] width 73 height 22
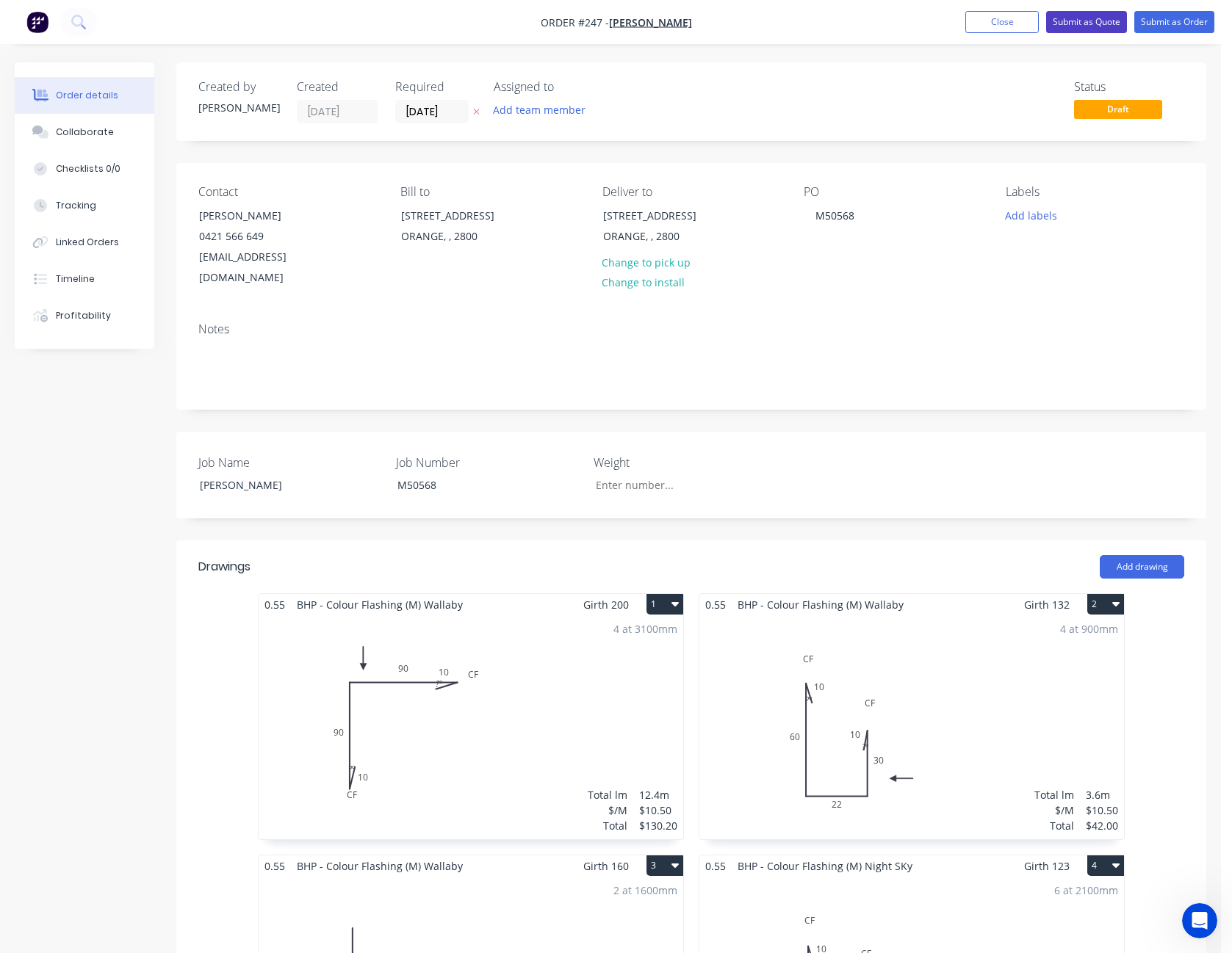
click at [1090, 18] on button "Submit as Quote" at bounding box center [1086, 22] width 81 height 22
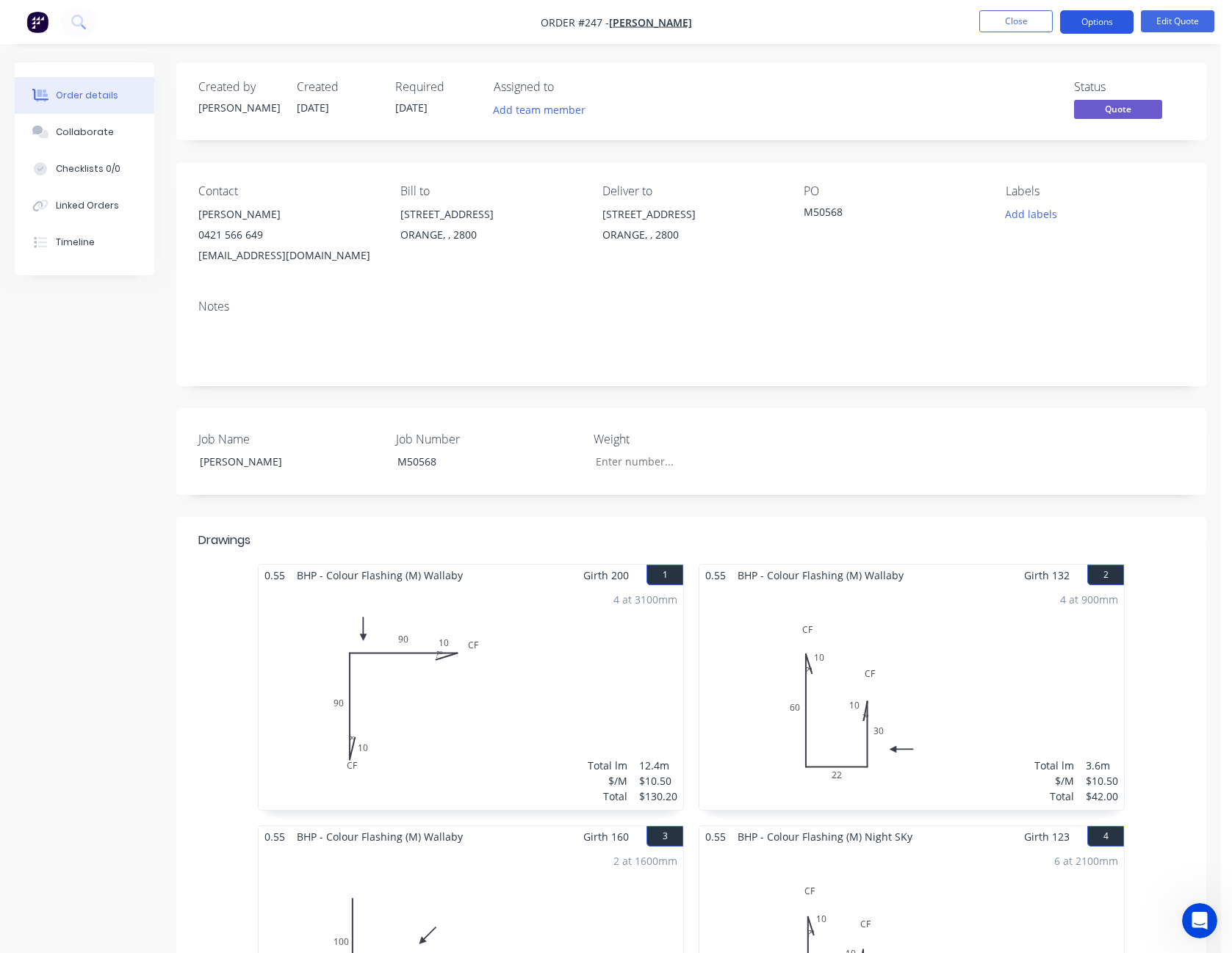
click at [1104, 22] on button "Options" at bounding box center [1097, 22] width 73 height 24
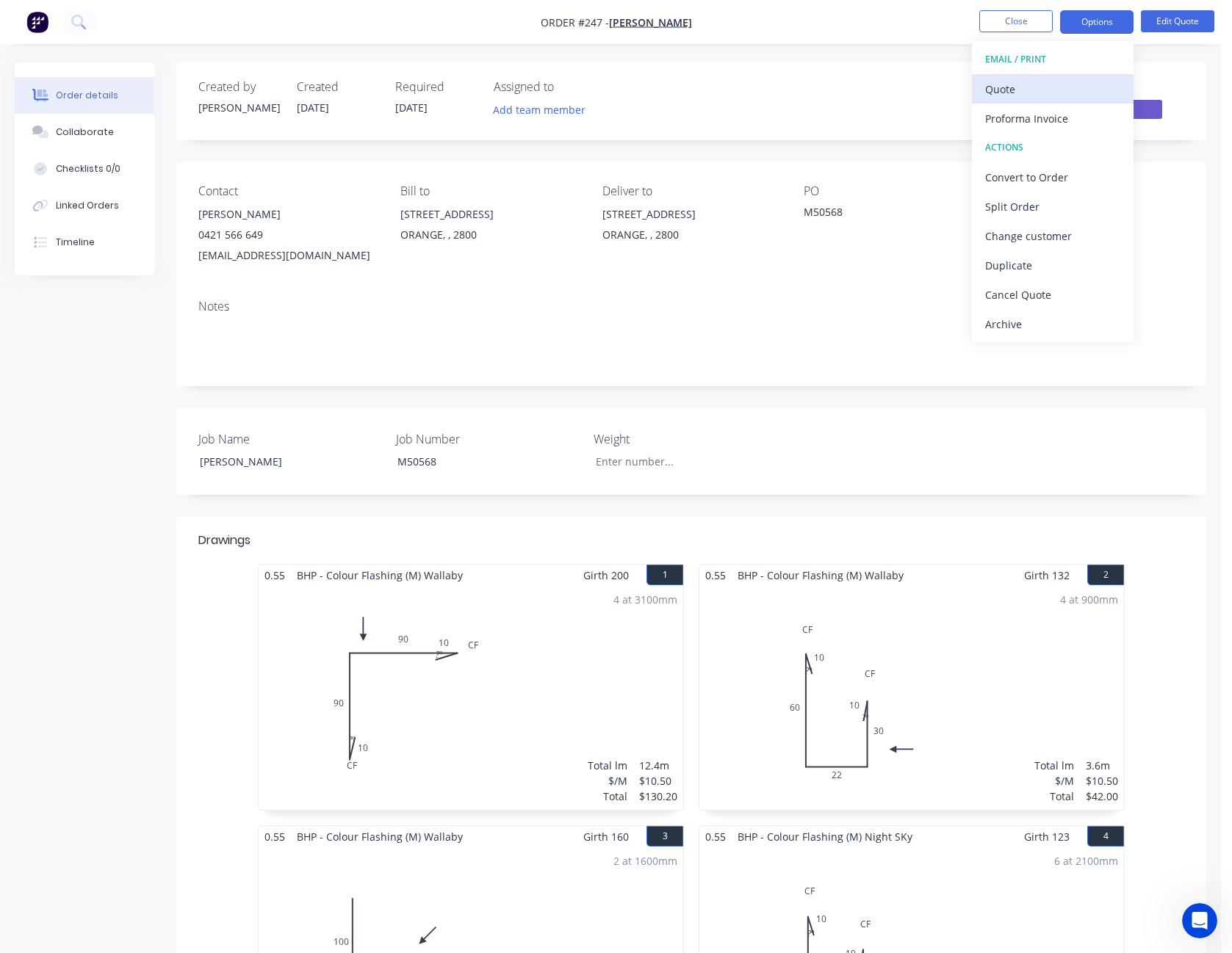
click at [1075, 94] on div "Quote" at bounding box center [1053, 89] width 135 height 21
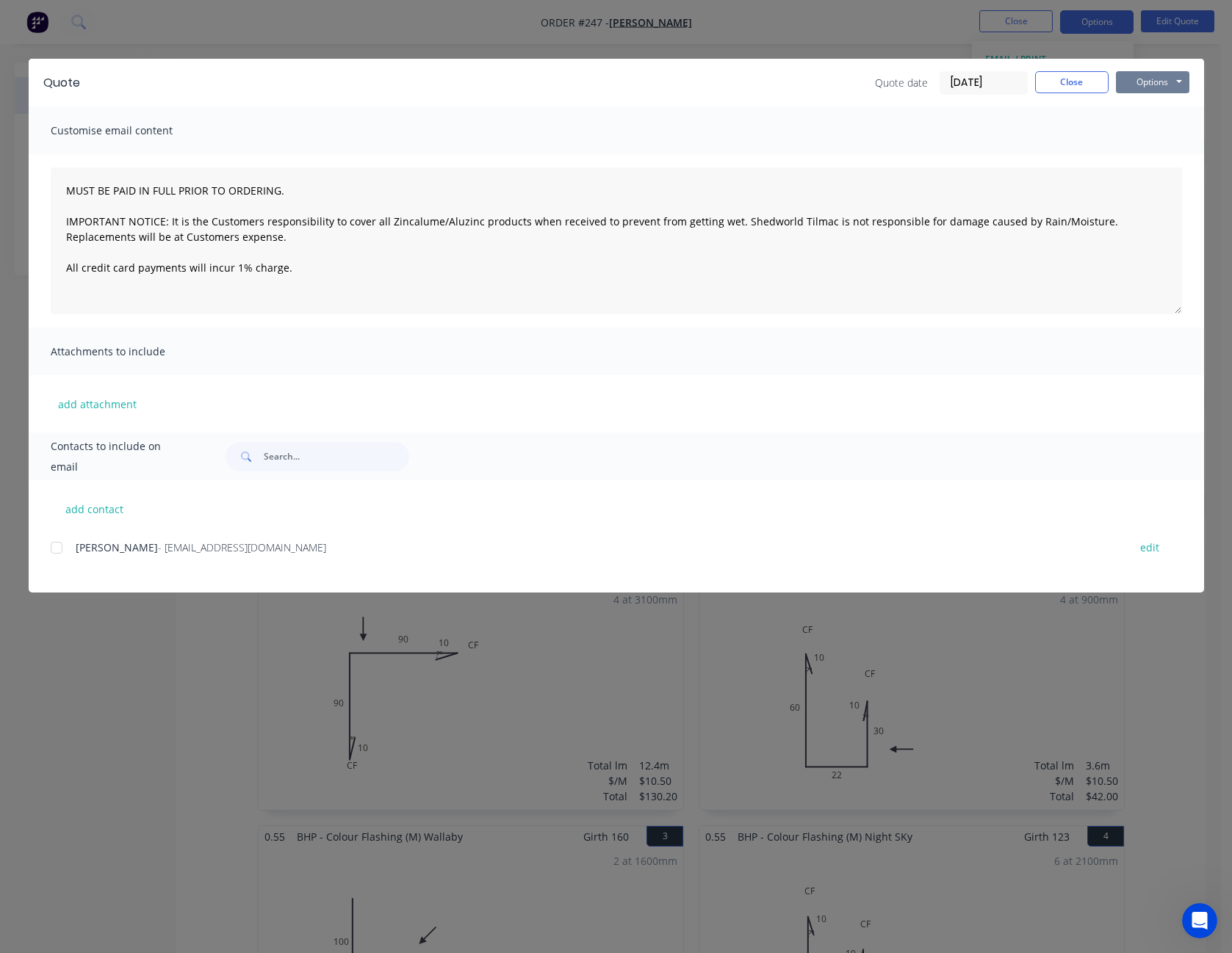
click at [1152, 87] on button "Options" at bounding box center [1153, 83] width 73 height 22
click at [1158, 129] on button "Print" at bounding box center [1163, 132] width 94 height 24
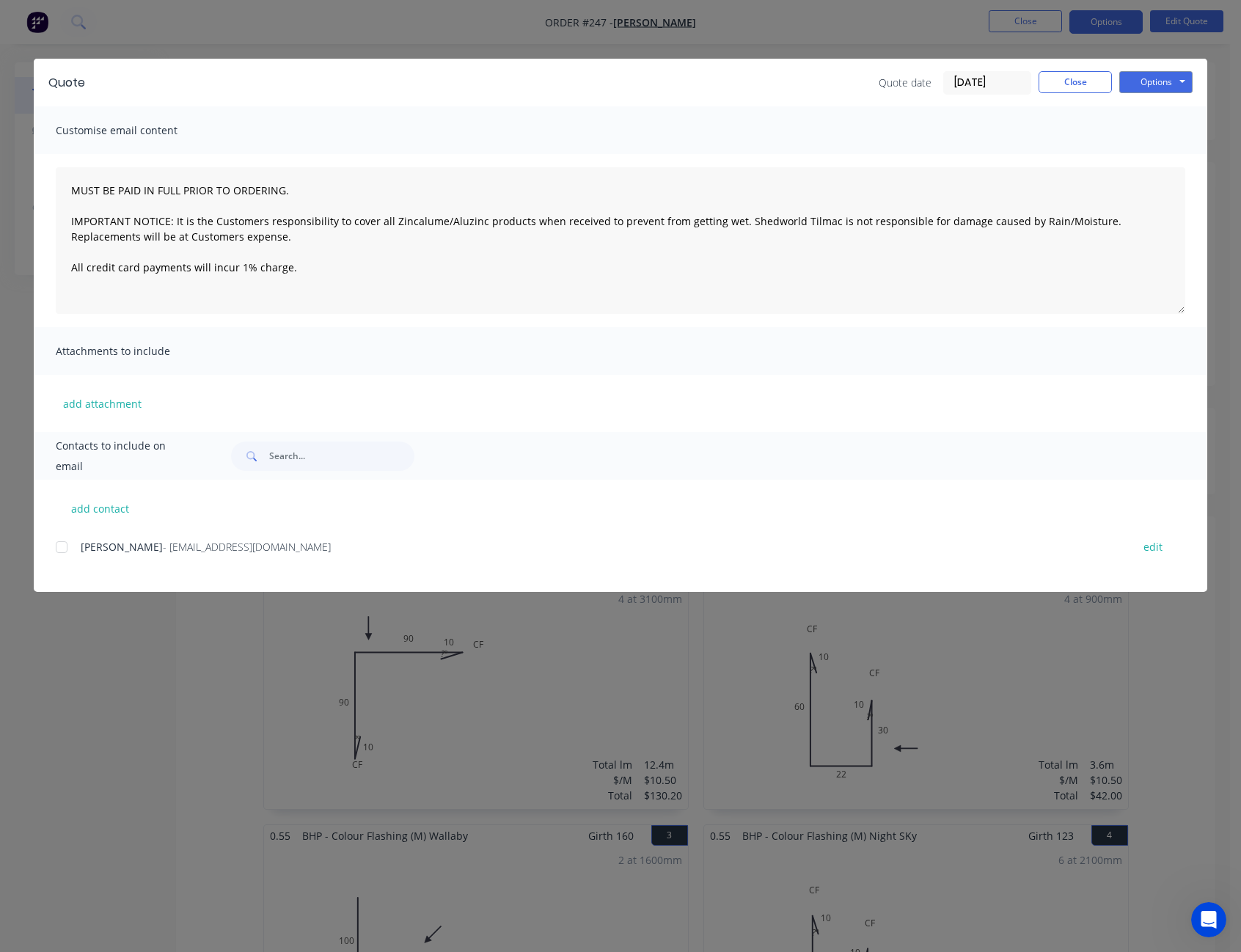
type textarea "MUST BE PAID IN FULL PRIOR TO ORDERING. IMPORTANT NOTICE: It is the Customers r…"
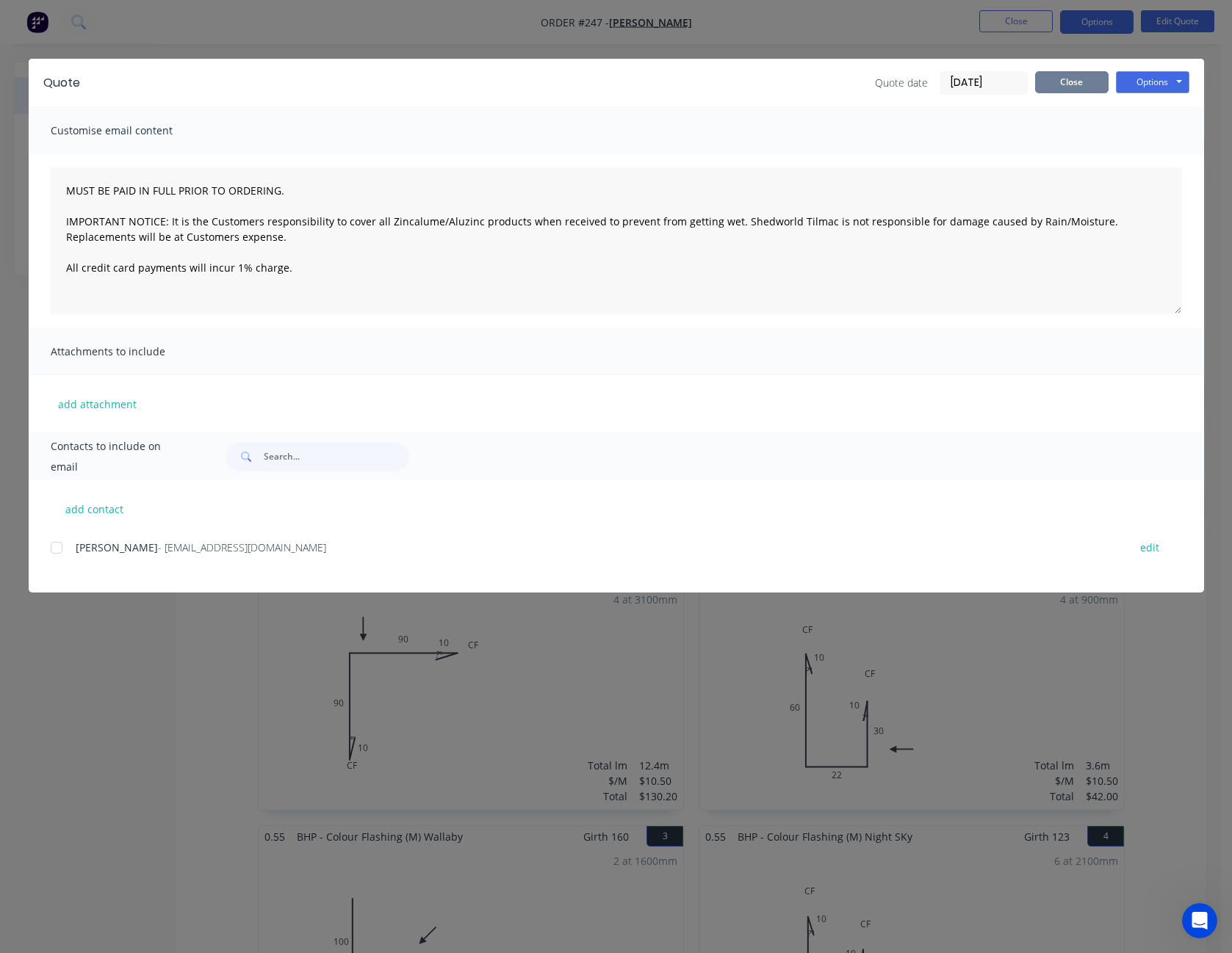
click at [1069, 72] on button "Close" at bounding box center [1072, 83] width 73 height 22
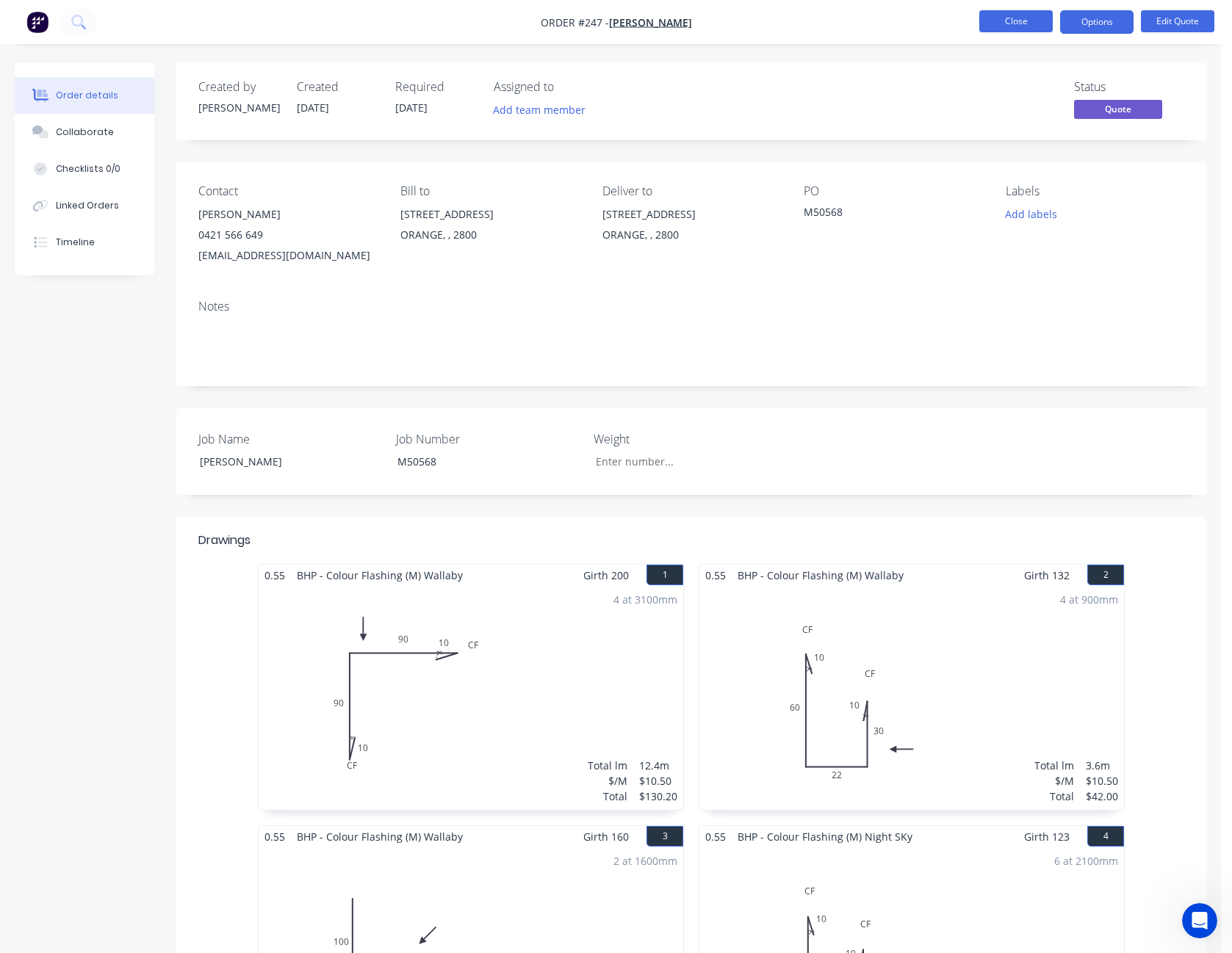
click at [1037, 20] on button "Close" at bounding box center [1016, 21] width 73 height 22
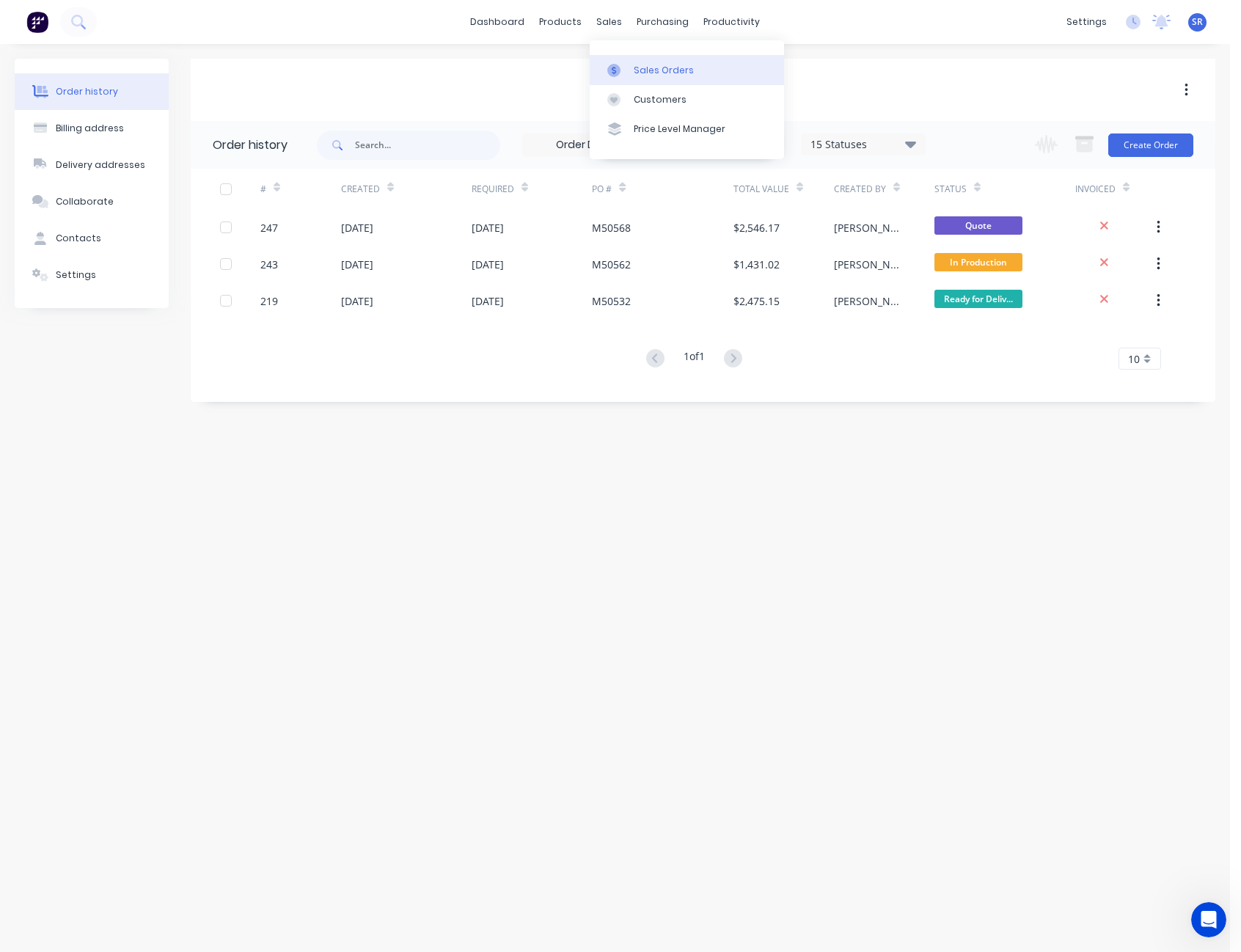
click at [645, 77] on link "Sales Orders" at bounding box center [686, 70] width 195 height 29
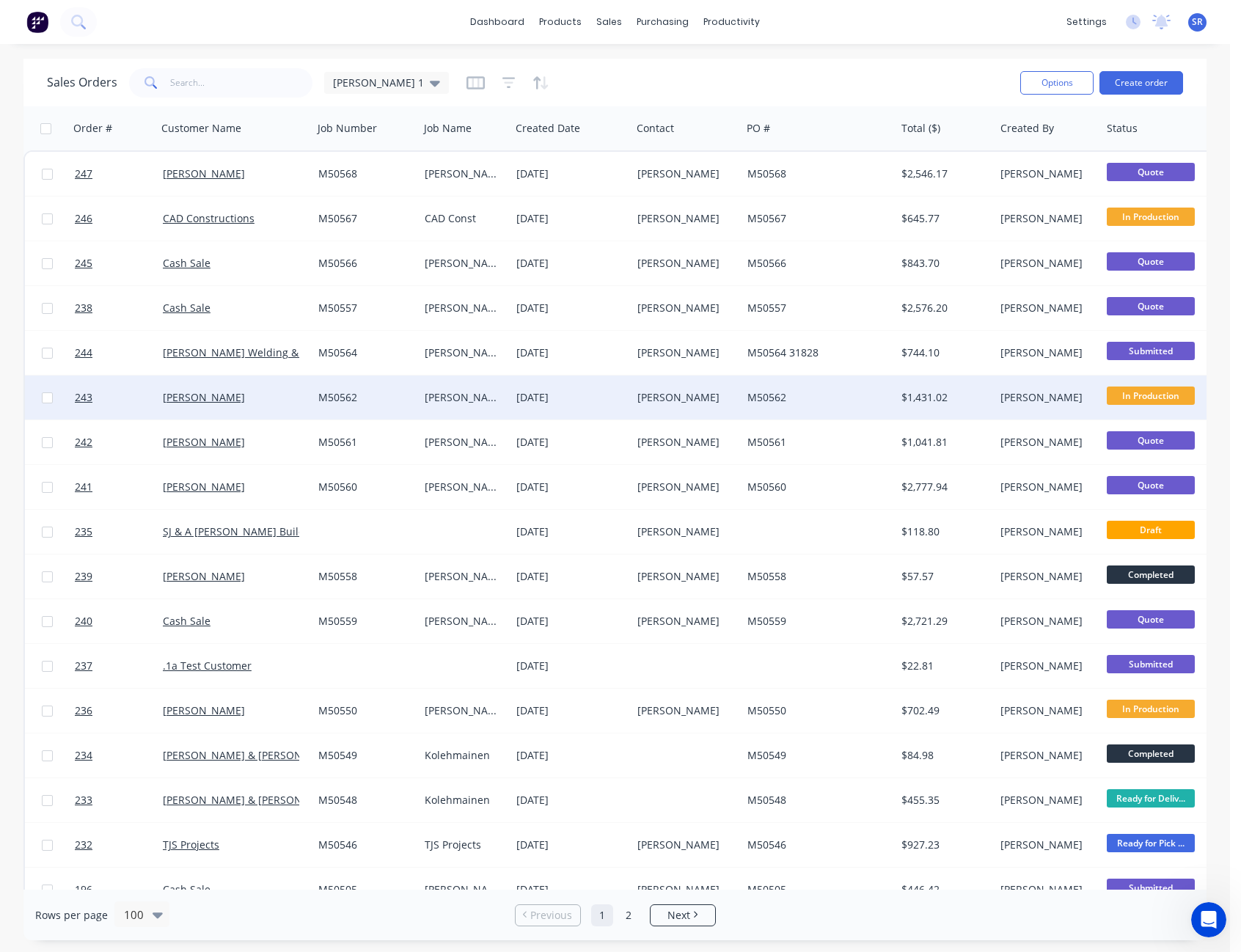
click at [700, 399] on div "Marc Abraham" at bounding box center [684, 397] width 94 height 14
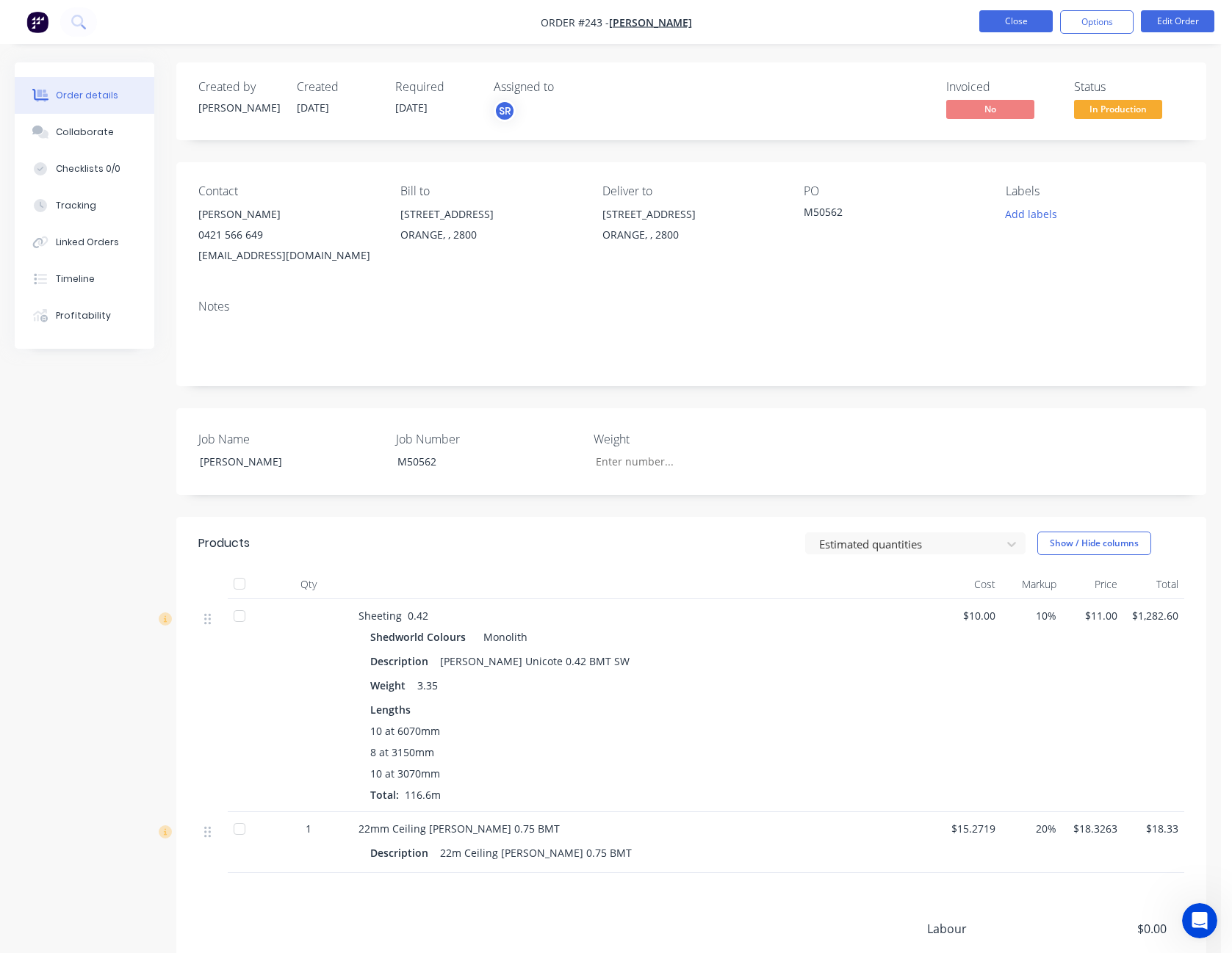
click at [1018, 18] on button "Close" at bounding box center [1016, 21] width 73 height 22
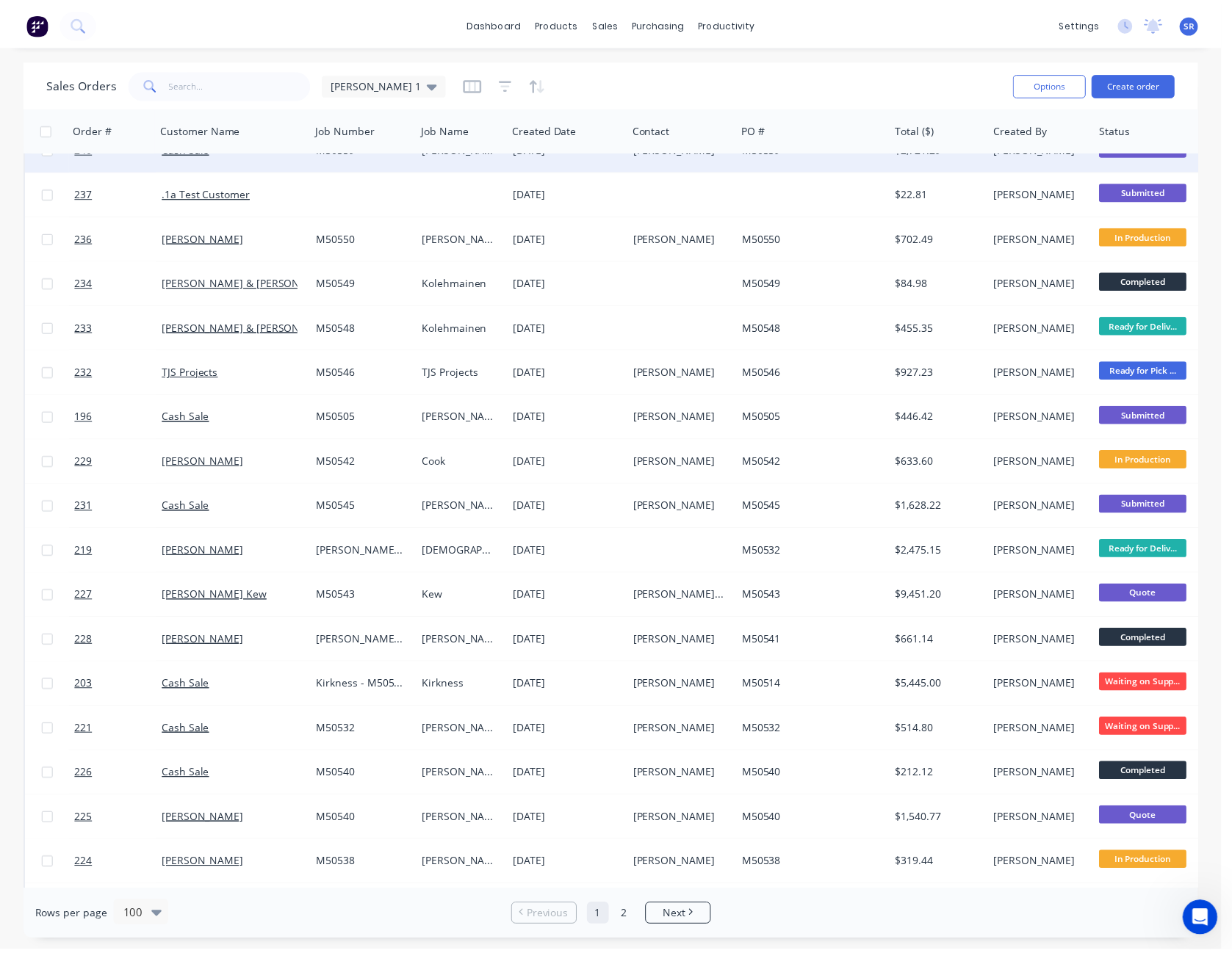
scroll to position [588, 0]
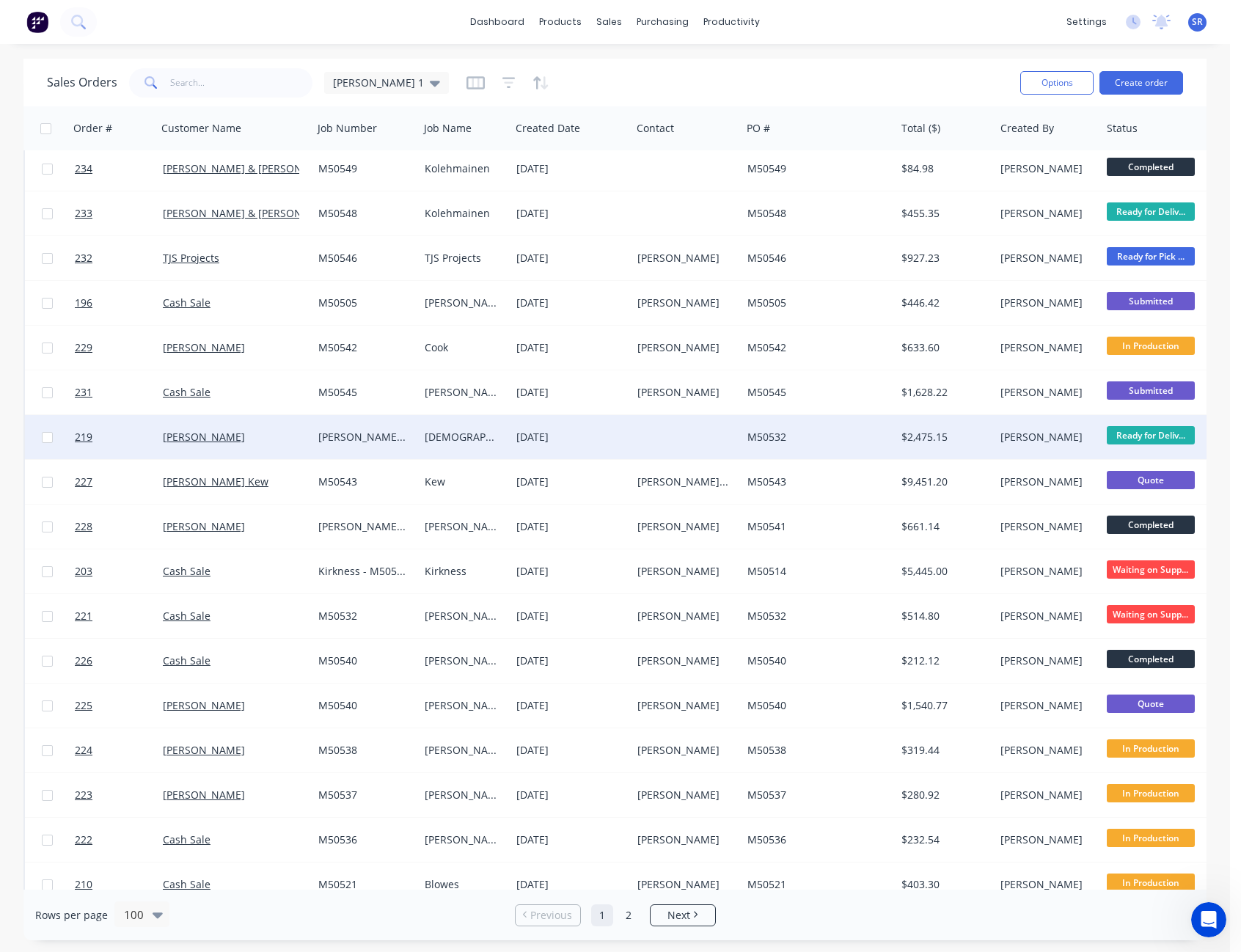
click at [710, 442] on div at bounding box center [686, 437] width 110 height 44
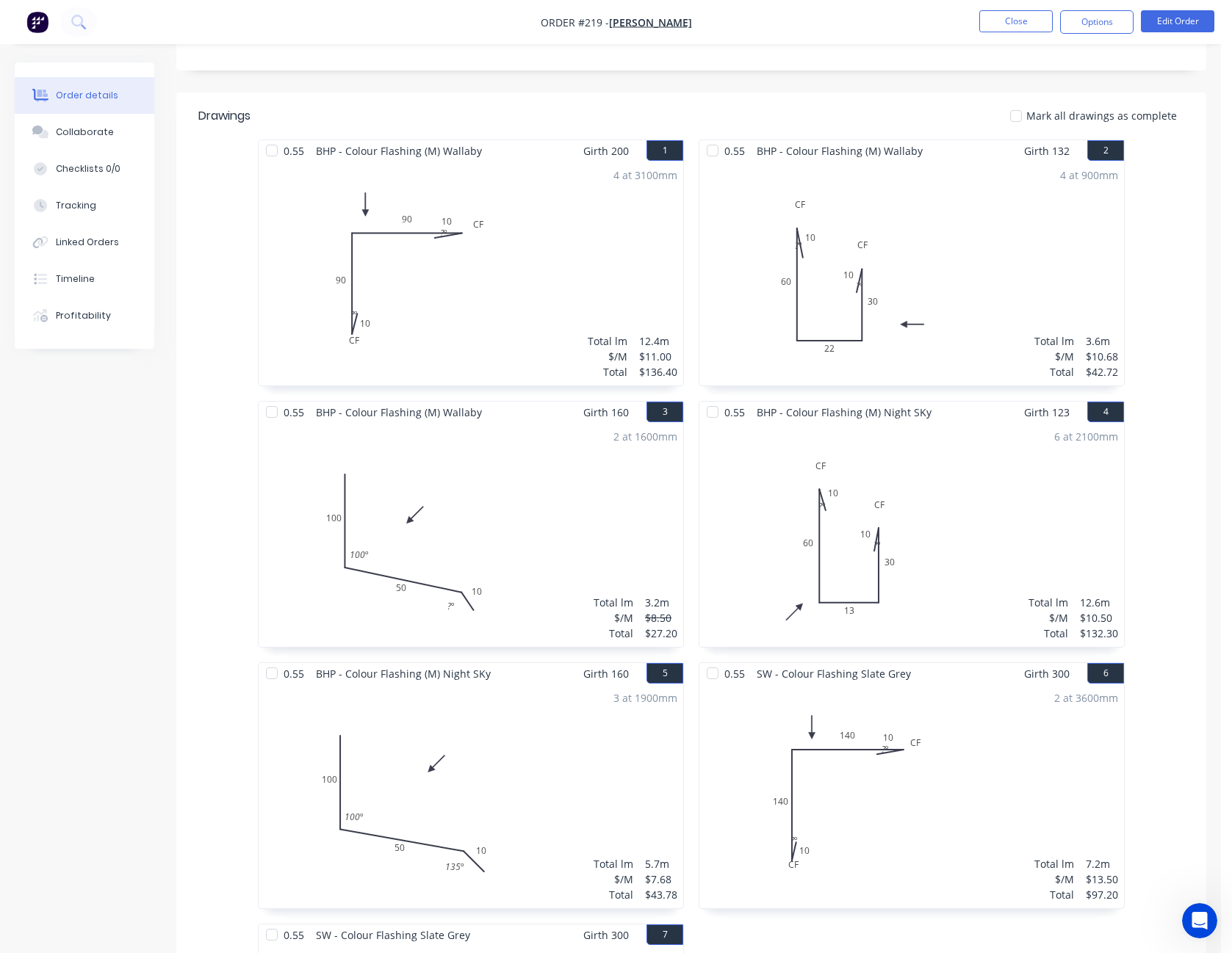
scroll to position [514, 0]
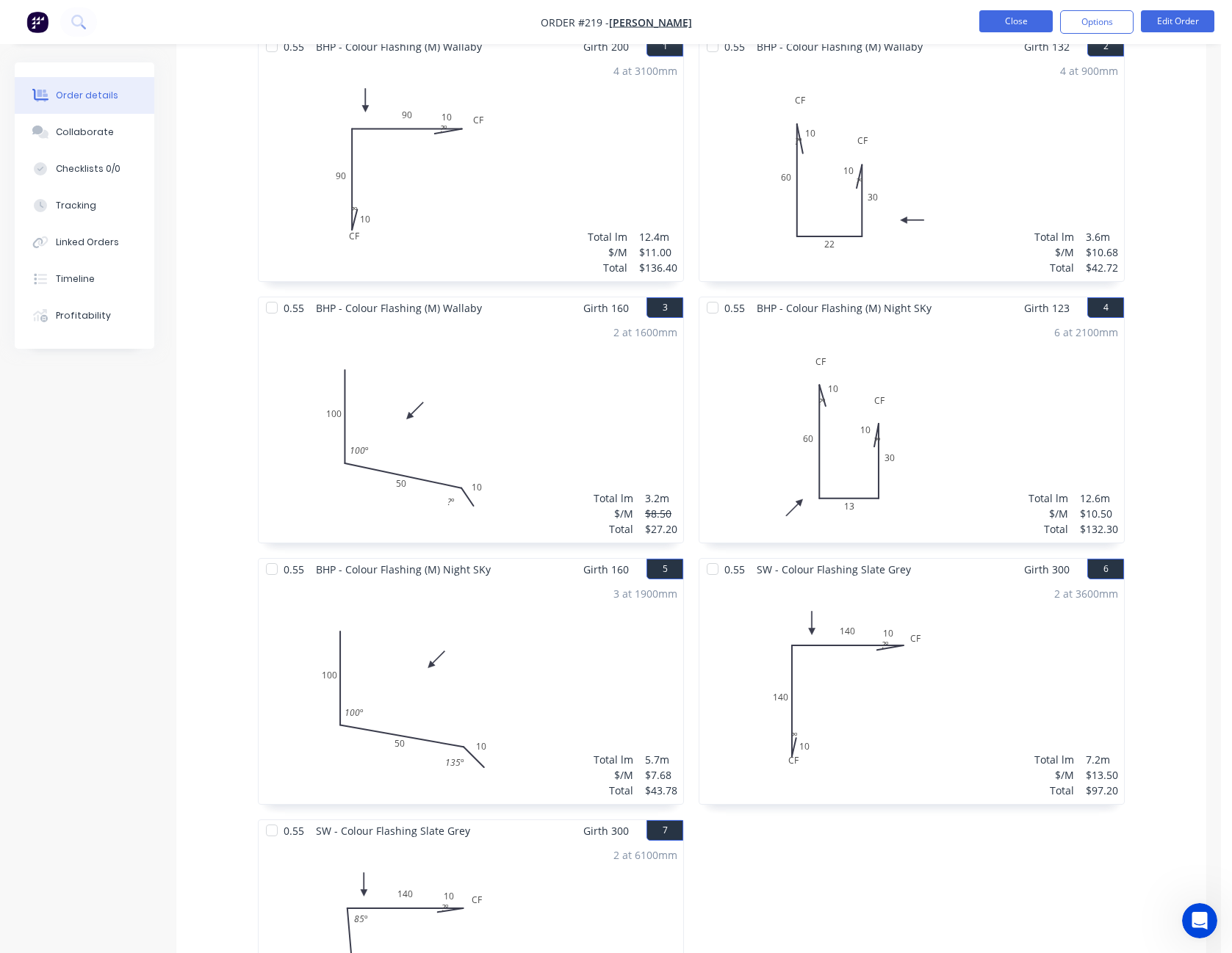
click at [1007, 24] on button "Close" at bounding box center [1016, 21] width 73 height 22
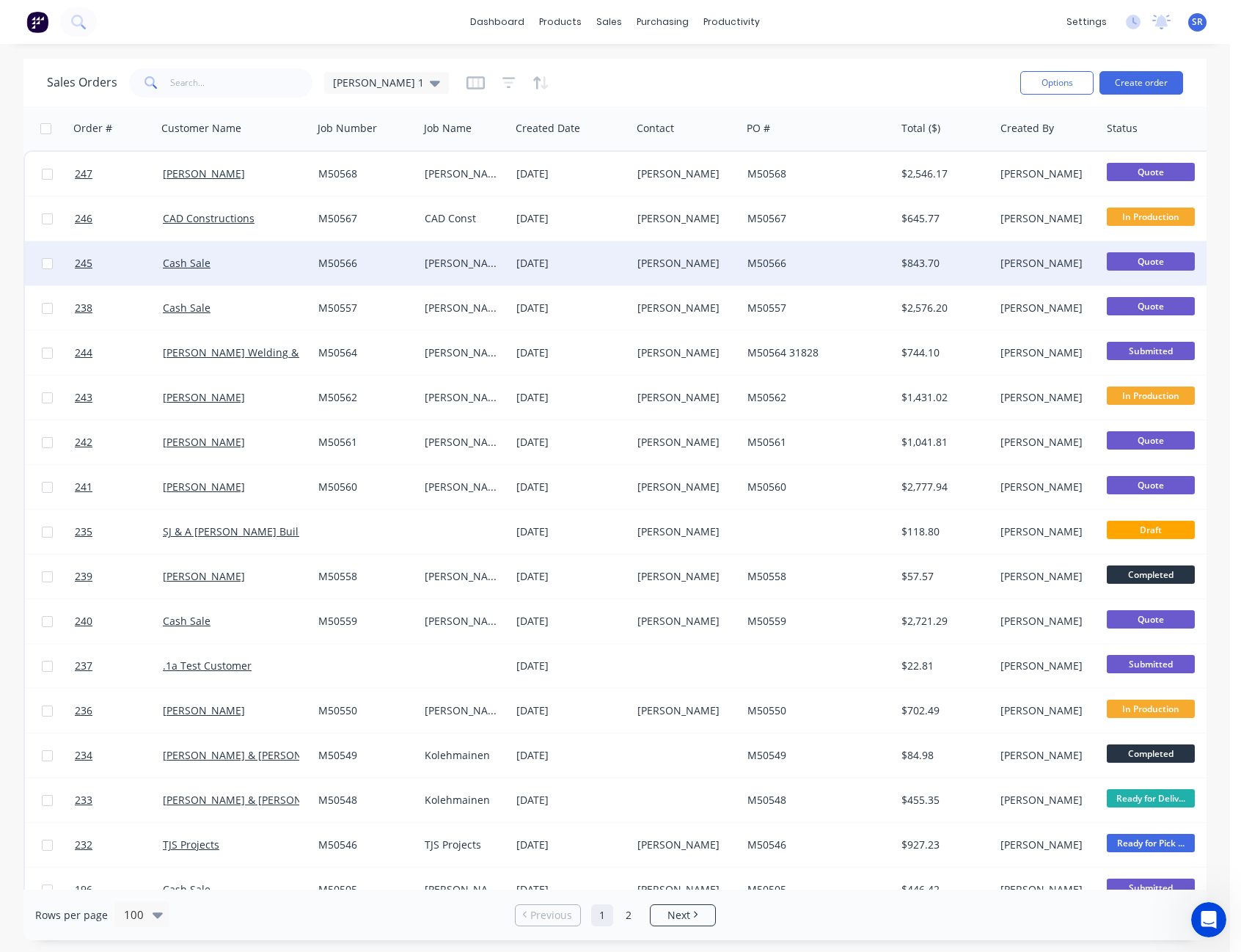
click at [709, 267] on div "Evan Barnes" at bounding box center [684, 263] width 94 height 14
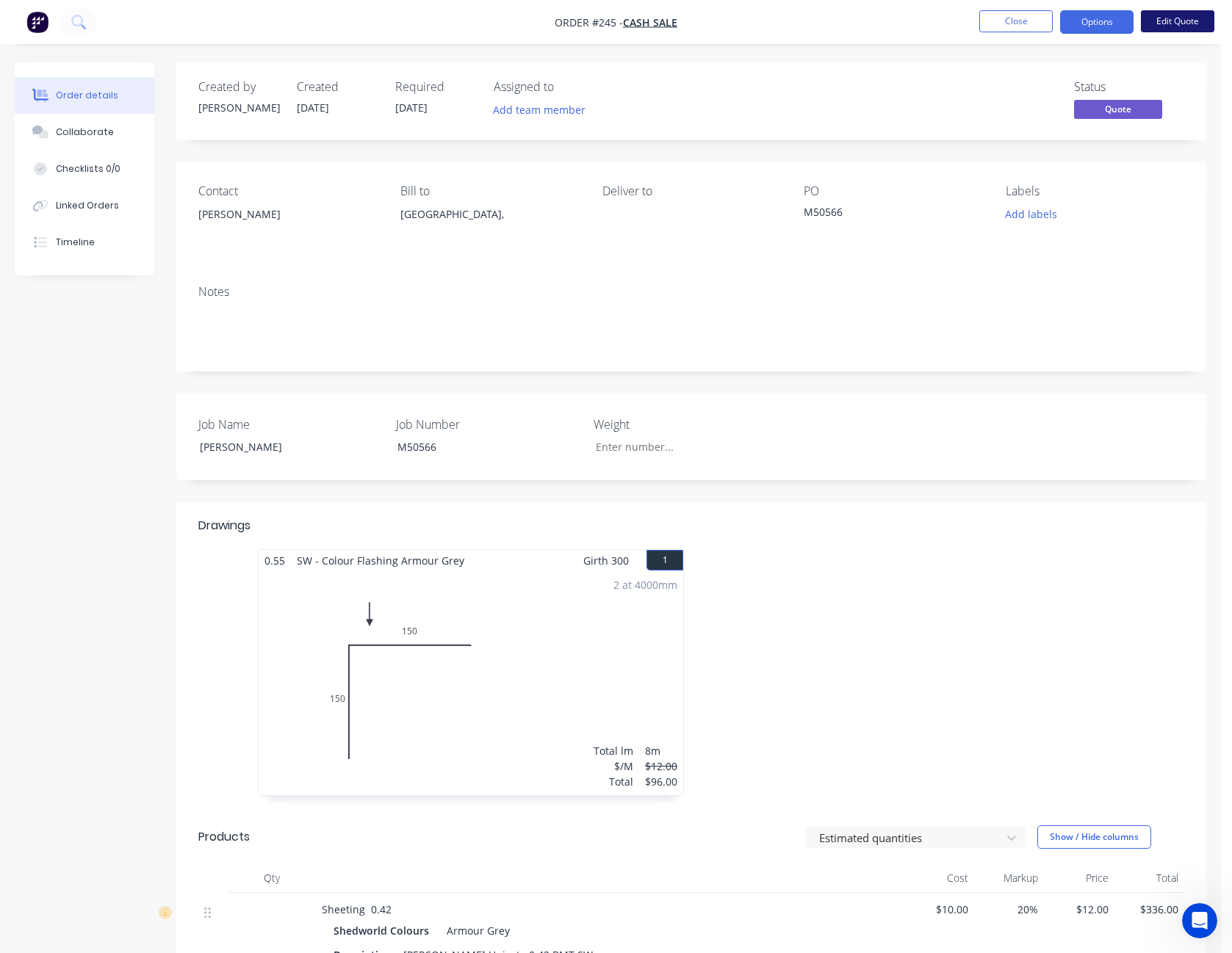
click at [1181, 23] on button "Edit Quote" at bounding box center [1177, 21] width 73 height 22
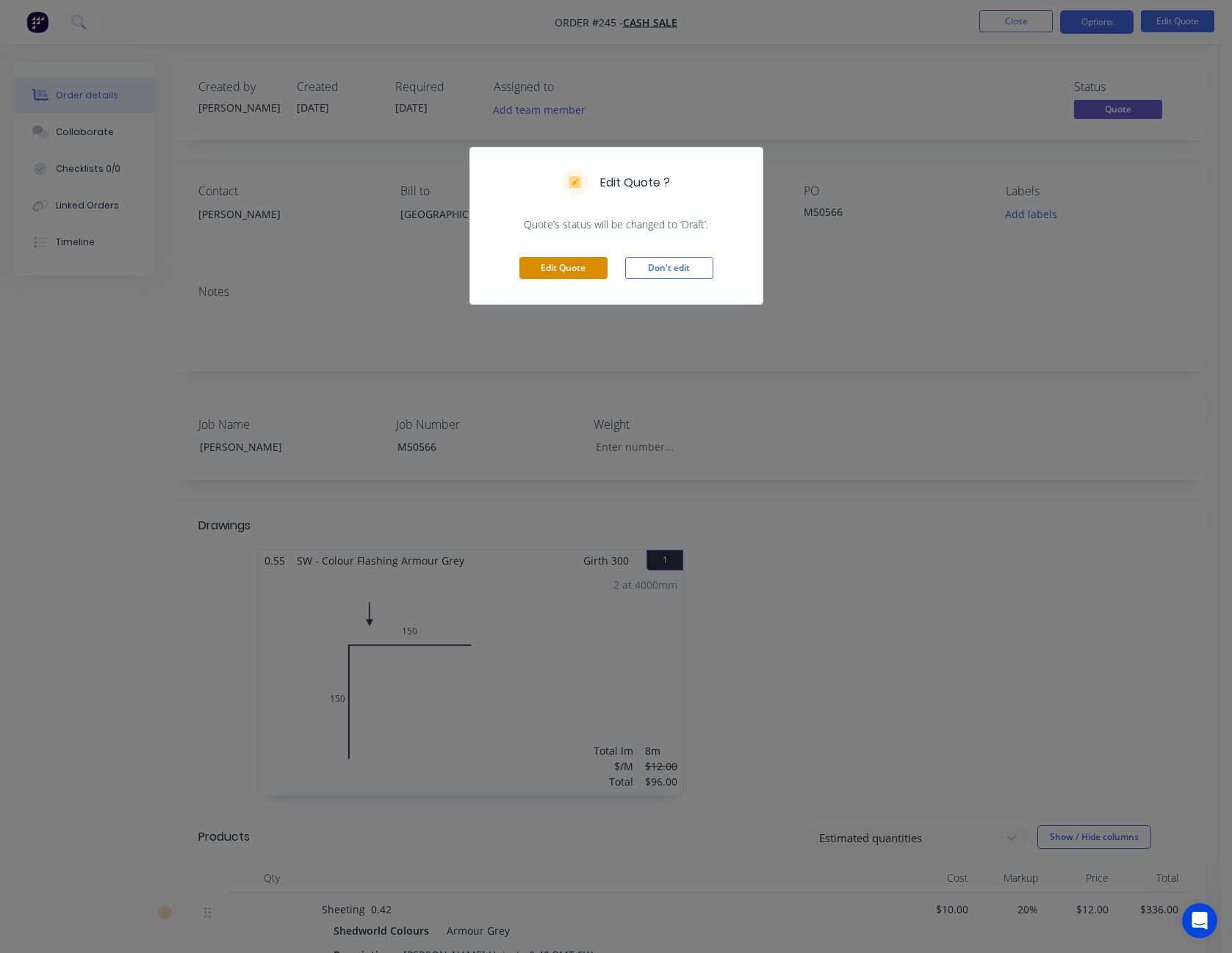
click at [558, 267] on button "Edit Quote" at bounding box center [563, 268] width 88 height 22
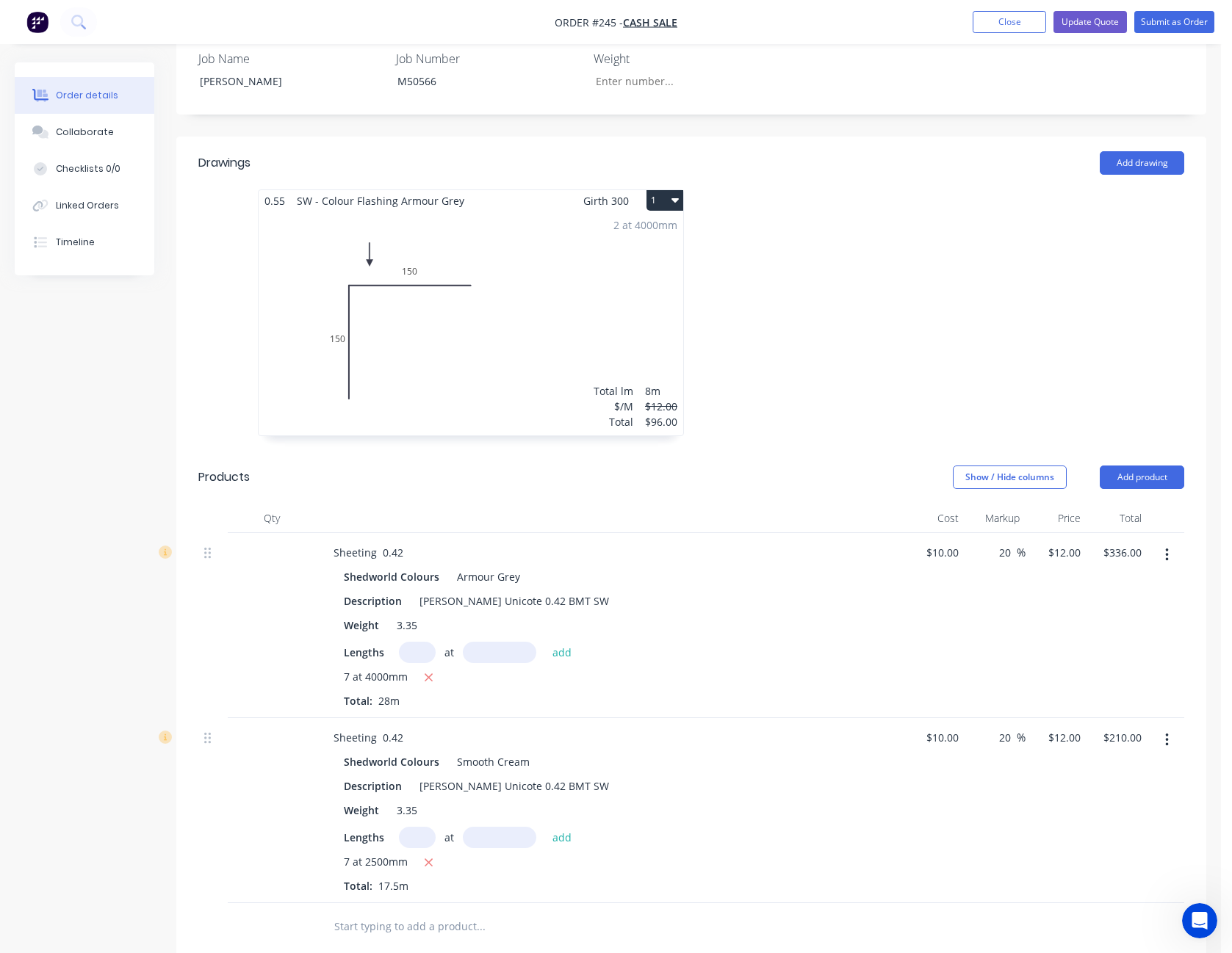
scroll to position [514, 0]
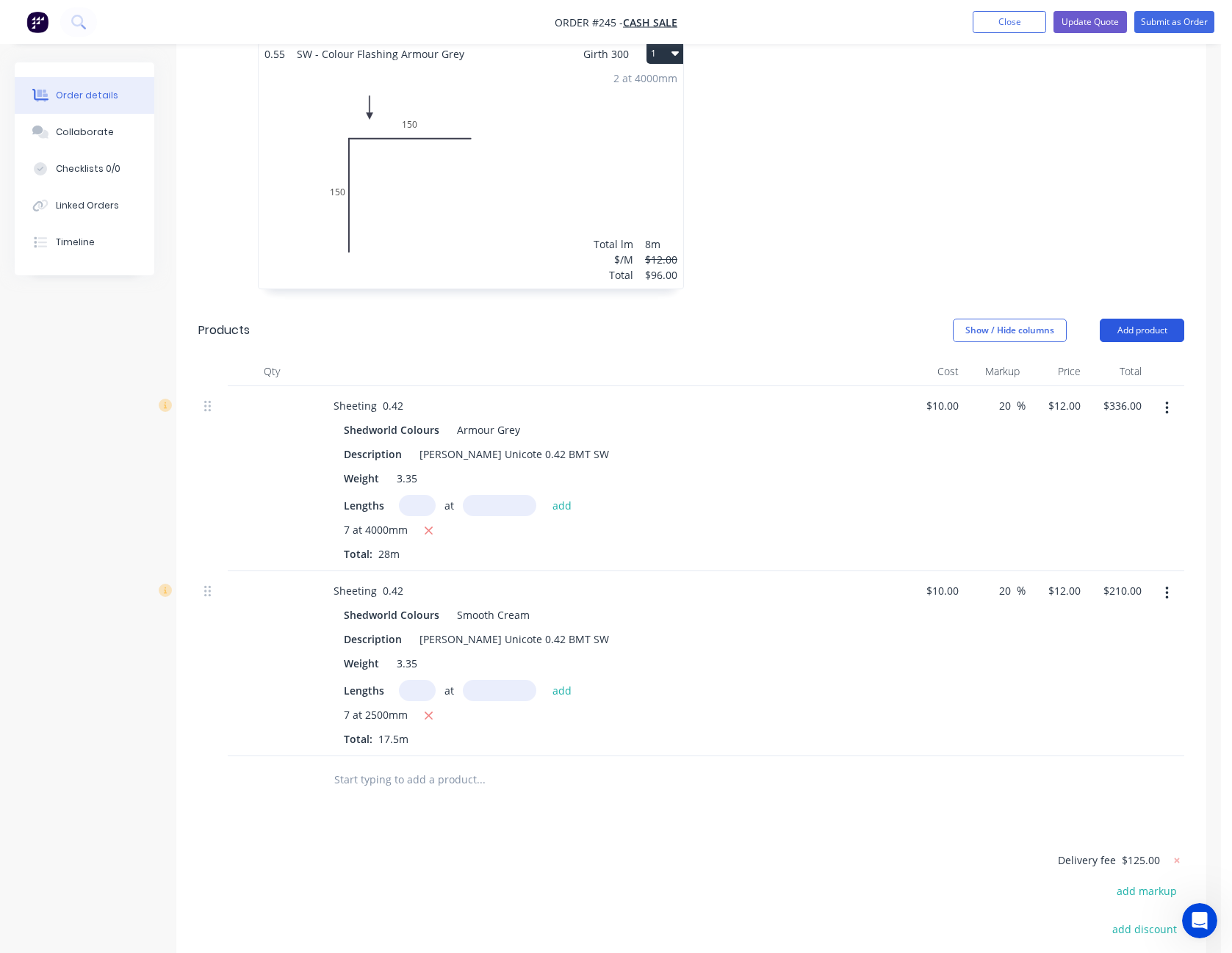
click at [1141, 330] on button "Add product" at bounding box center [1142, 330] width 84 height 24
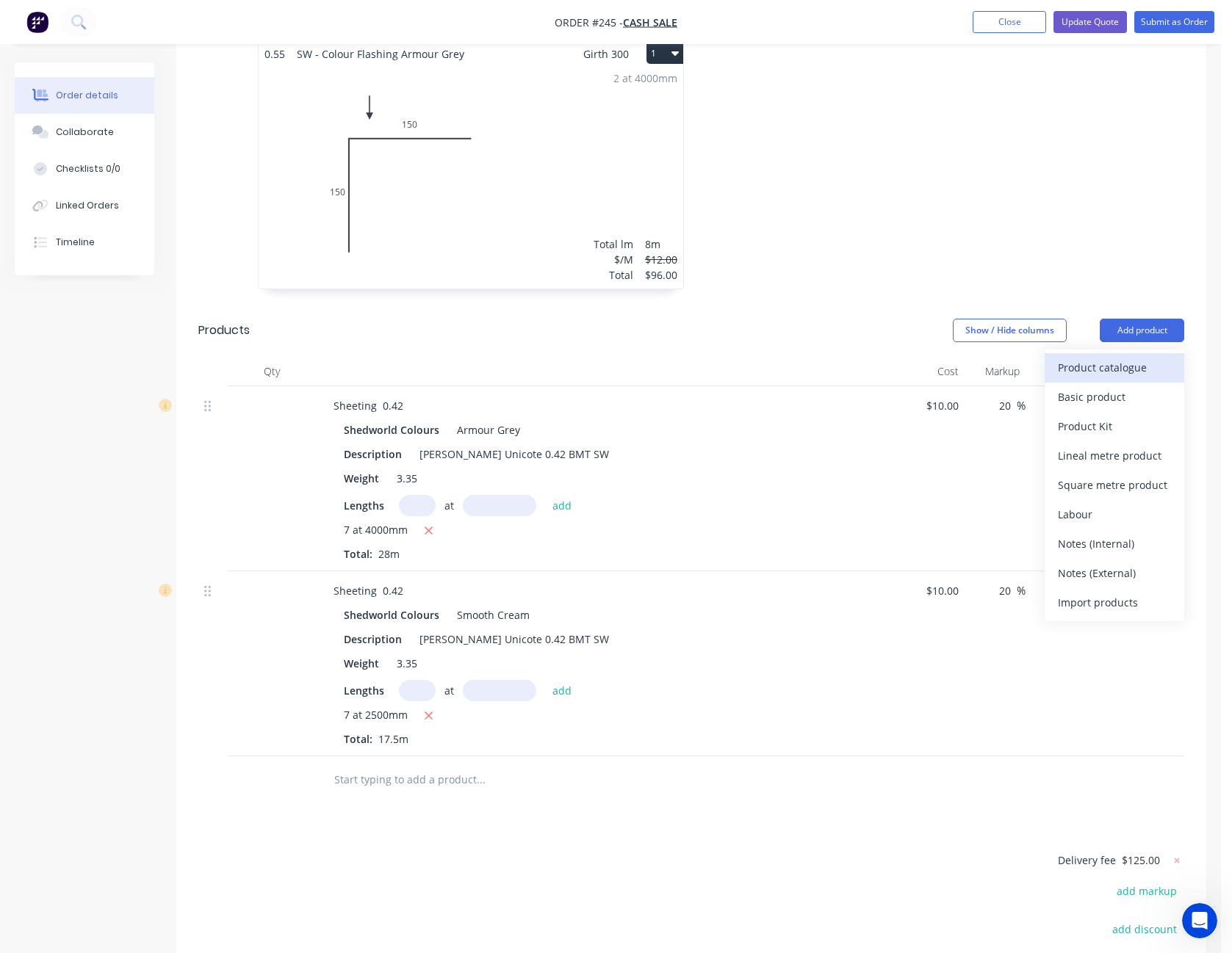
click at [1130, 363] on div "Product catalogue" at bounding box center [1114, 367] width 113 height 21
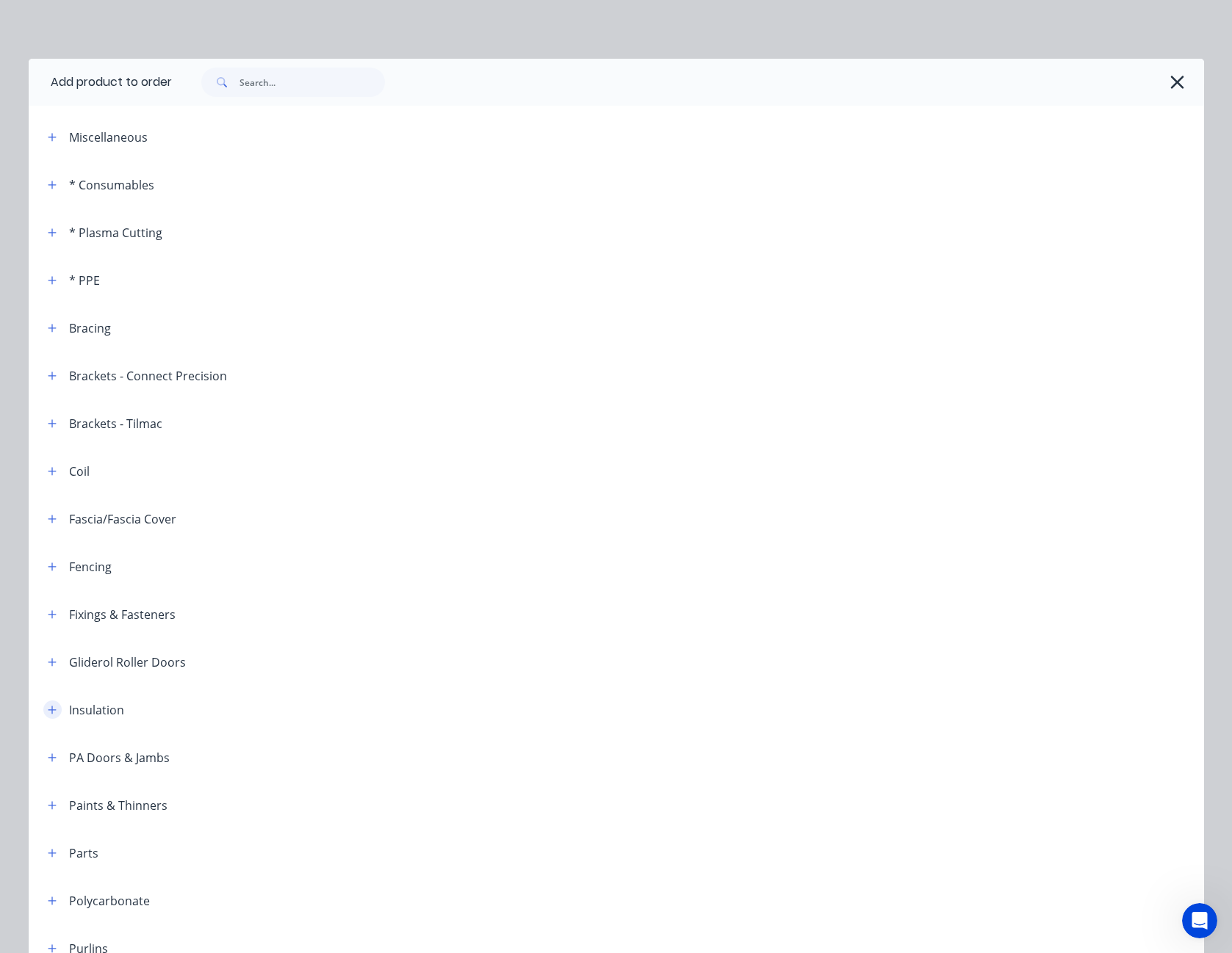
click at [48, 712] on icon "button" at bounding box center [52, 710] width 9 height 10
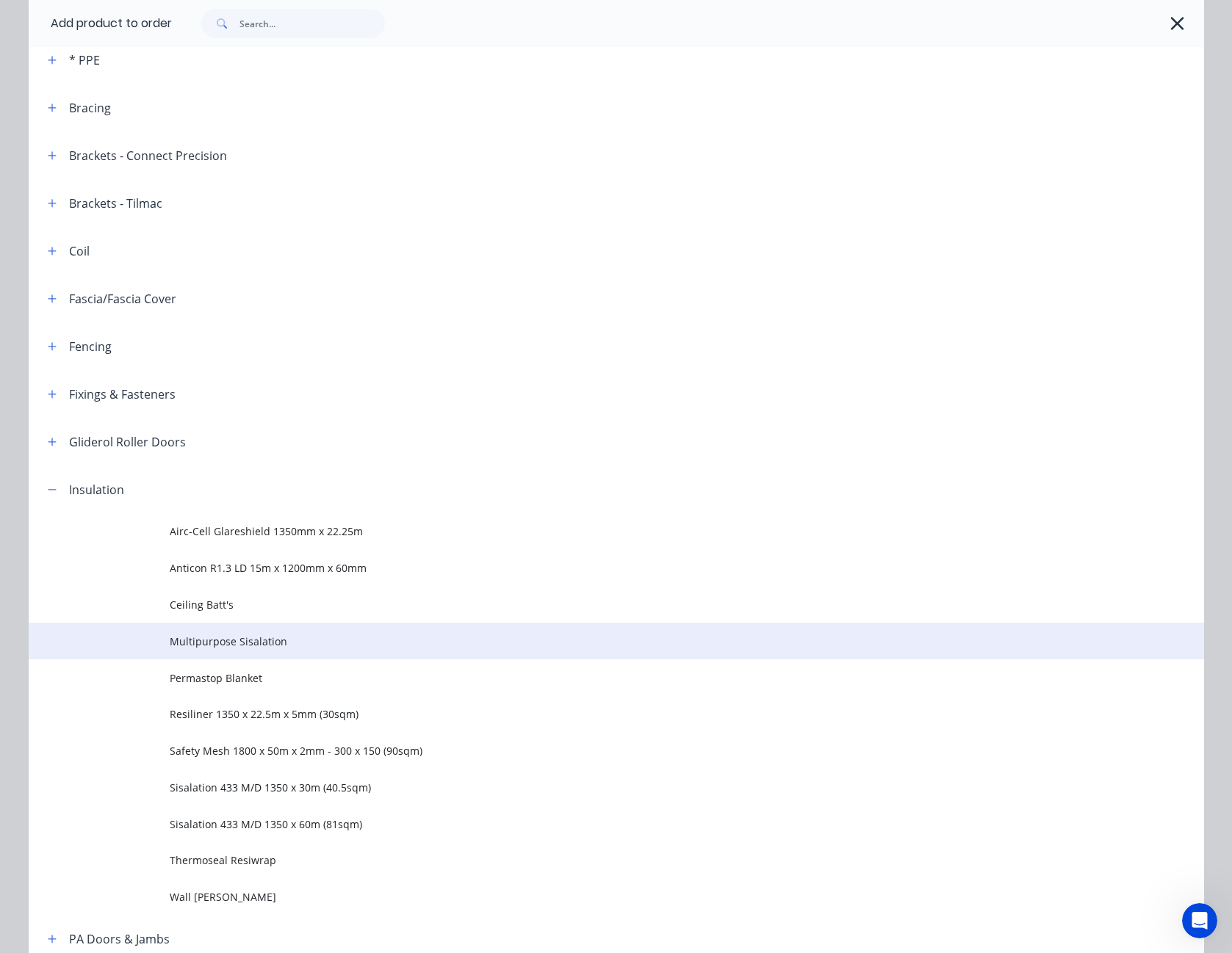
scroll to position [294, 0]
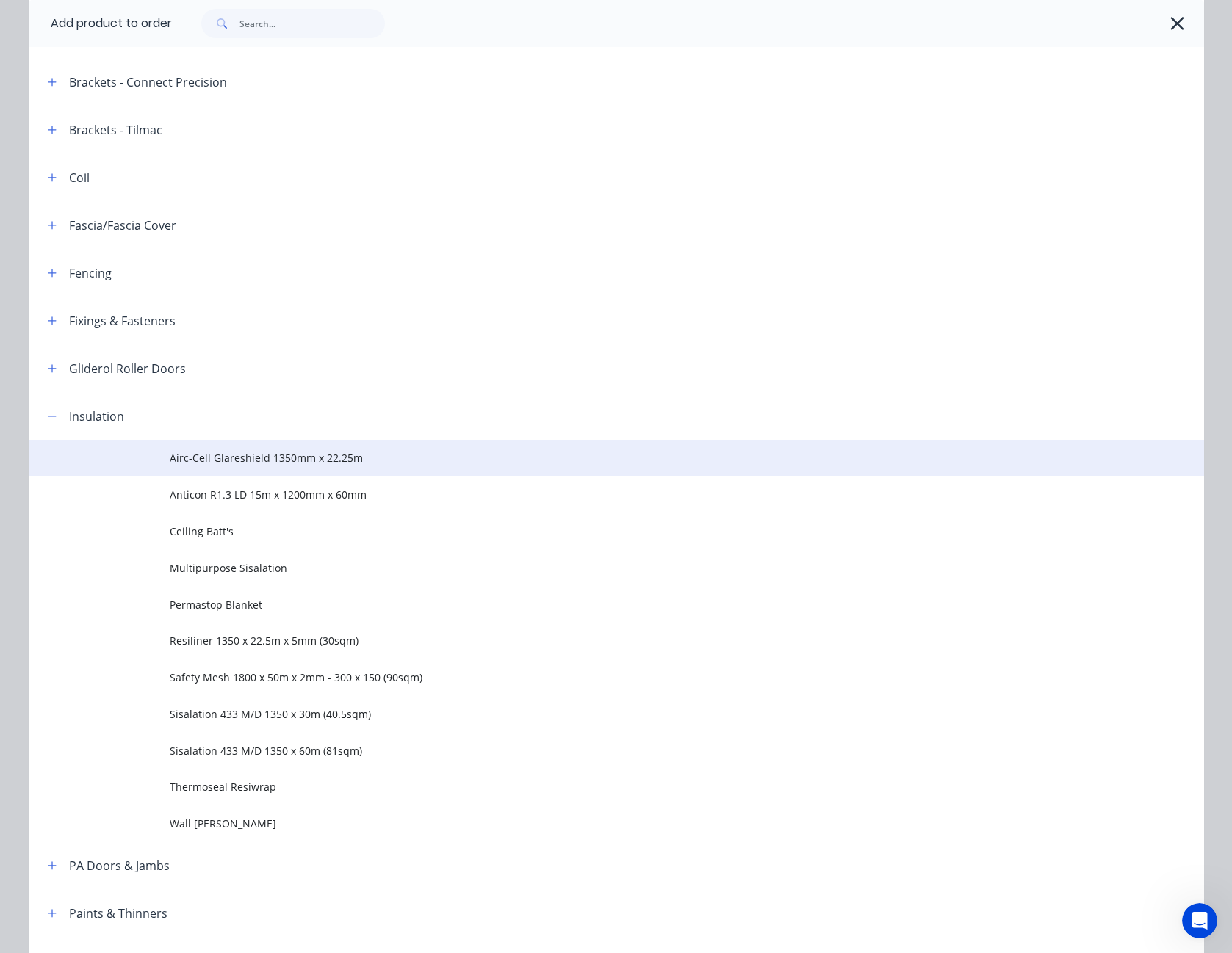
click at [252, 459] on span "Airc-Cell Glareshield 1350mm x 22.25m" at bounding box center [583, 458] width 827 height 15
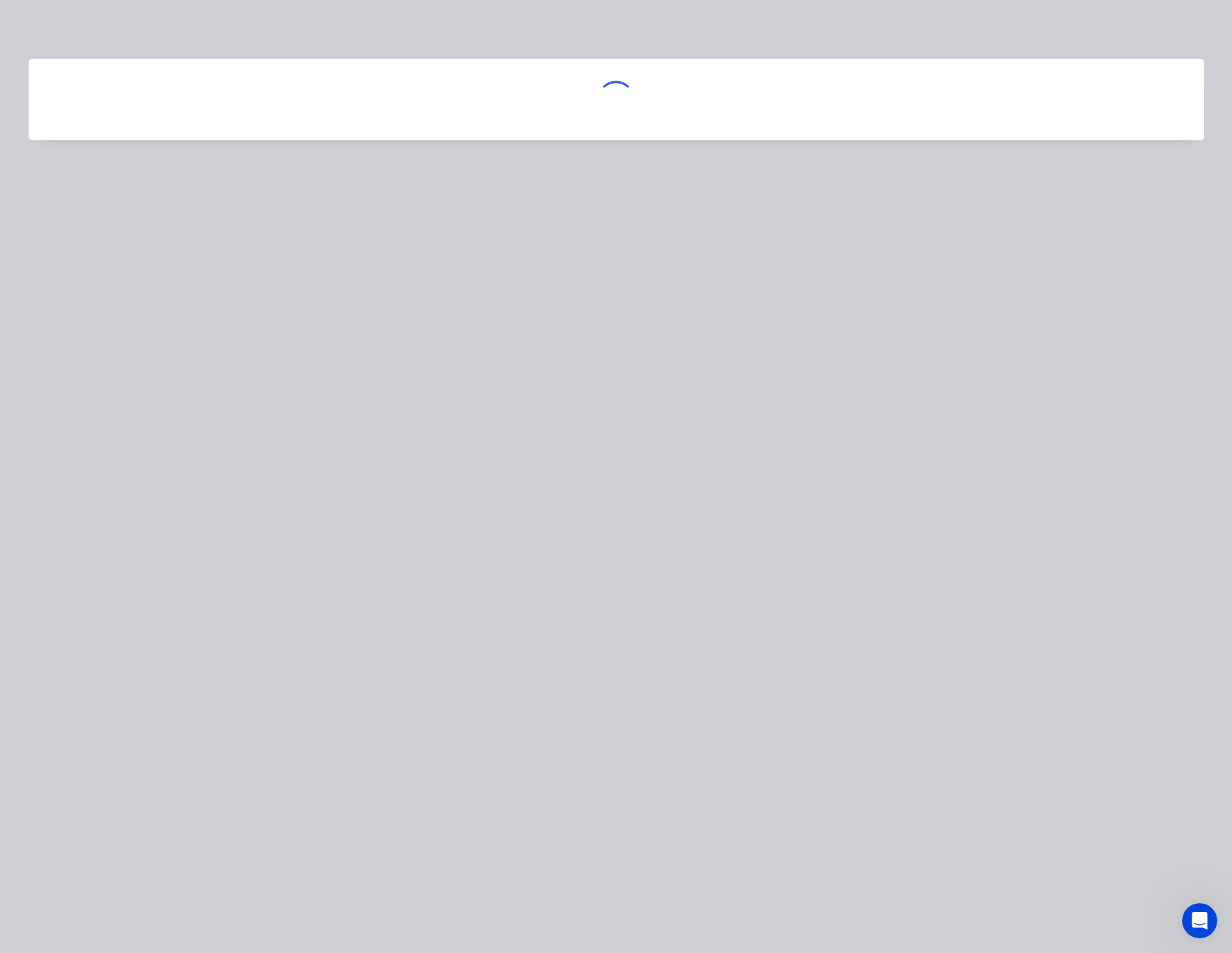
scroll to position [0, 0]
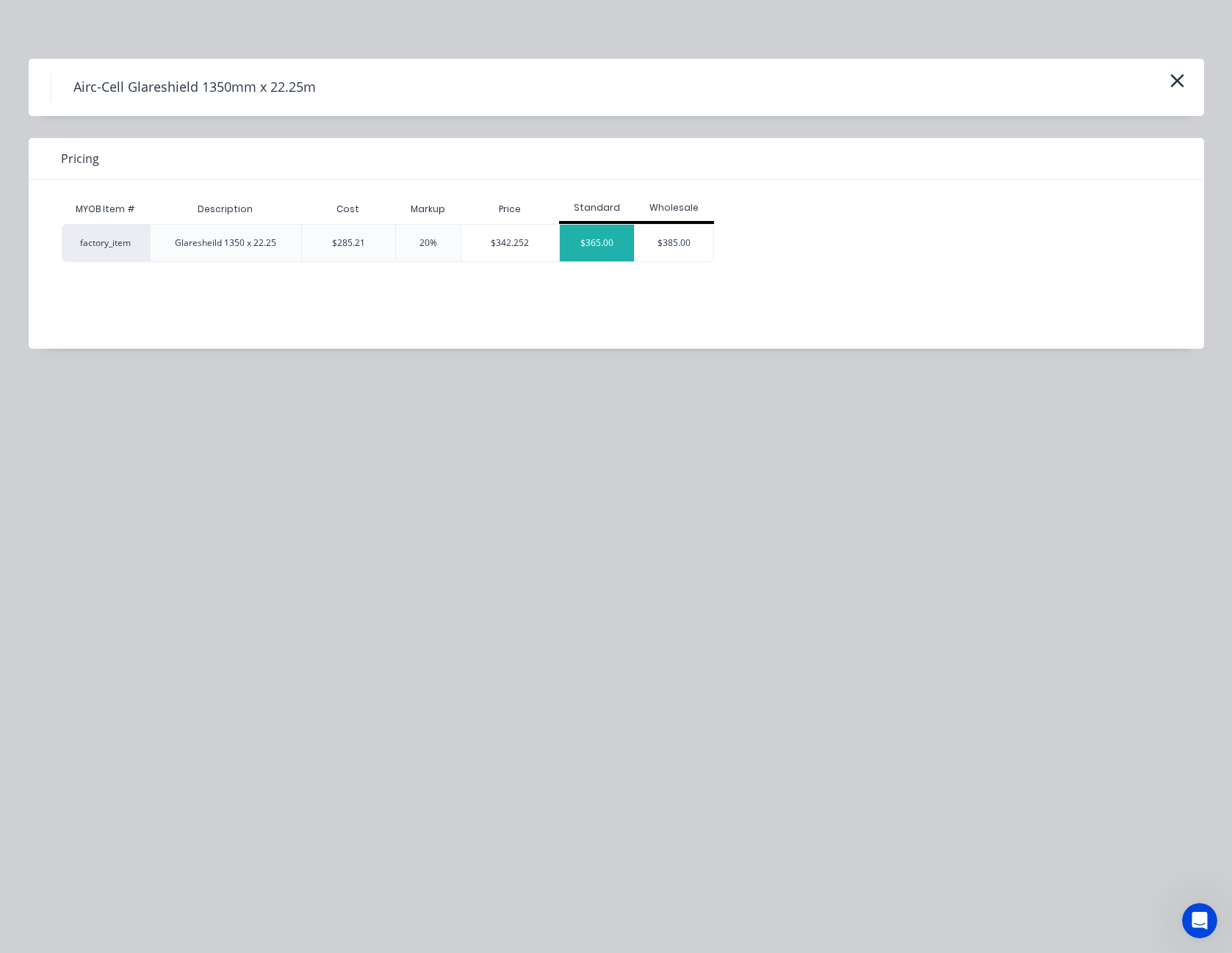
click at [613, 244] on div "$365.00" at bounding box center [596, 243] width 74 height 37
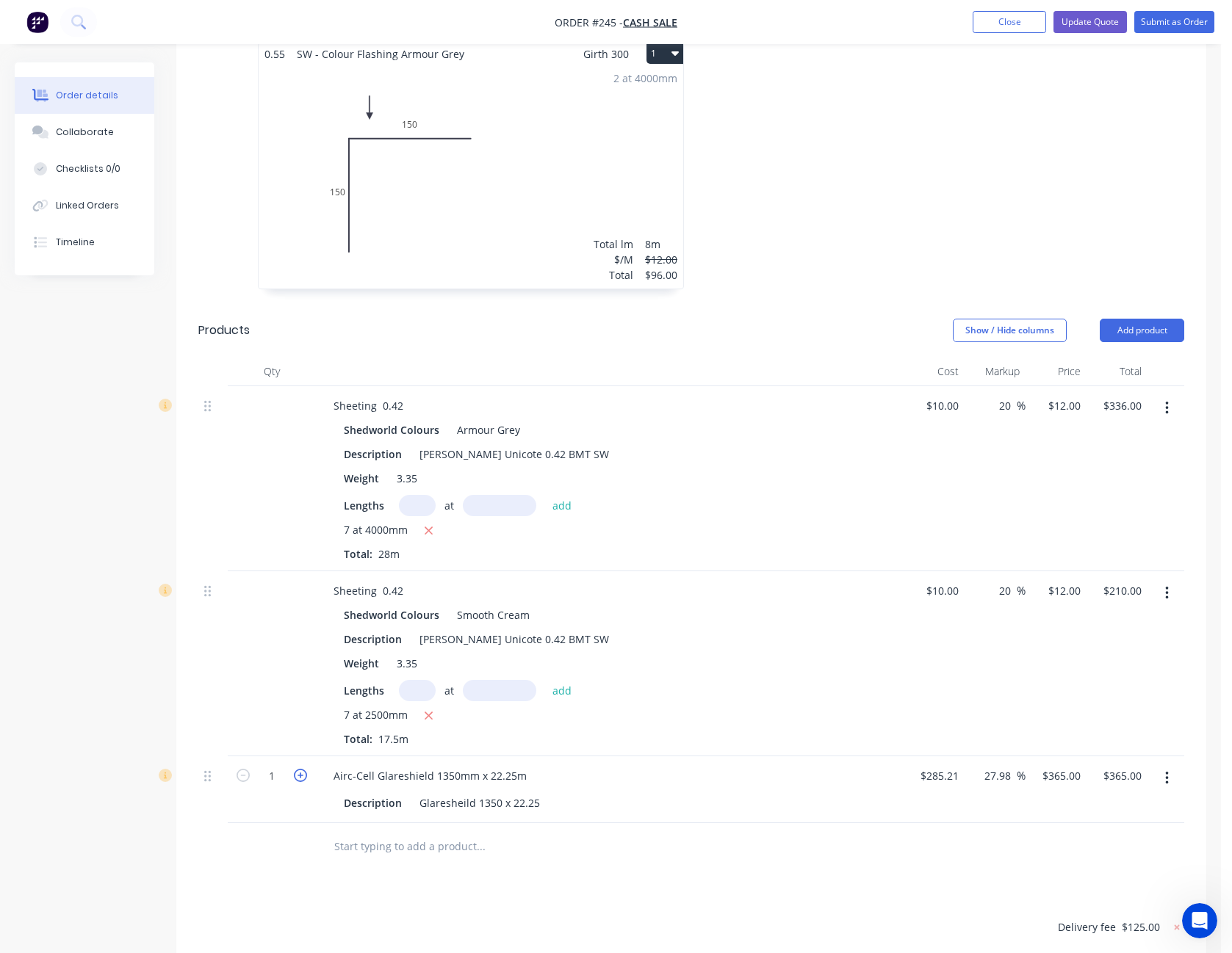
click at [302, 778] on icon "button" at bounding box center [301, 776] width 14 height 14
type input "2"
type input "$730.00"
click at [302, 778] on icon "button" at bounding box center [301, 776] width 14 height 14
type input "3"
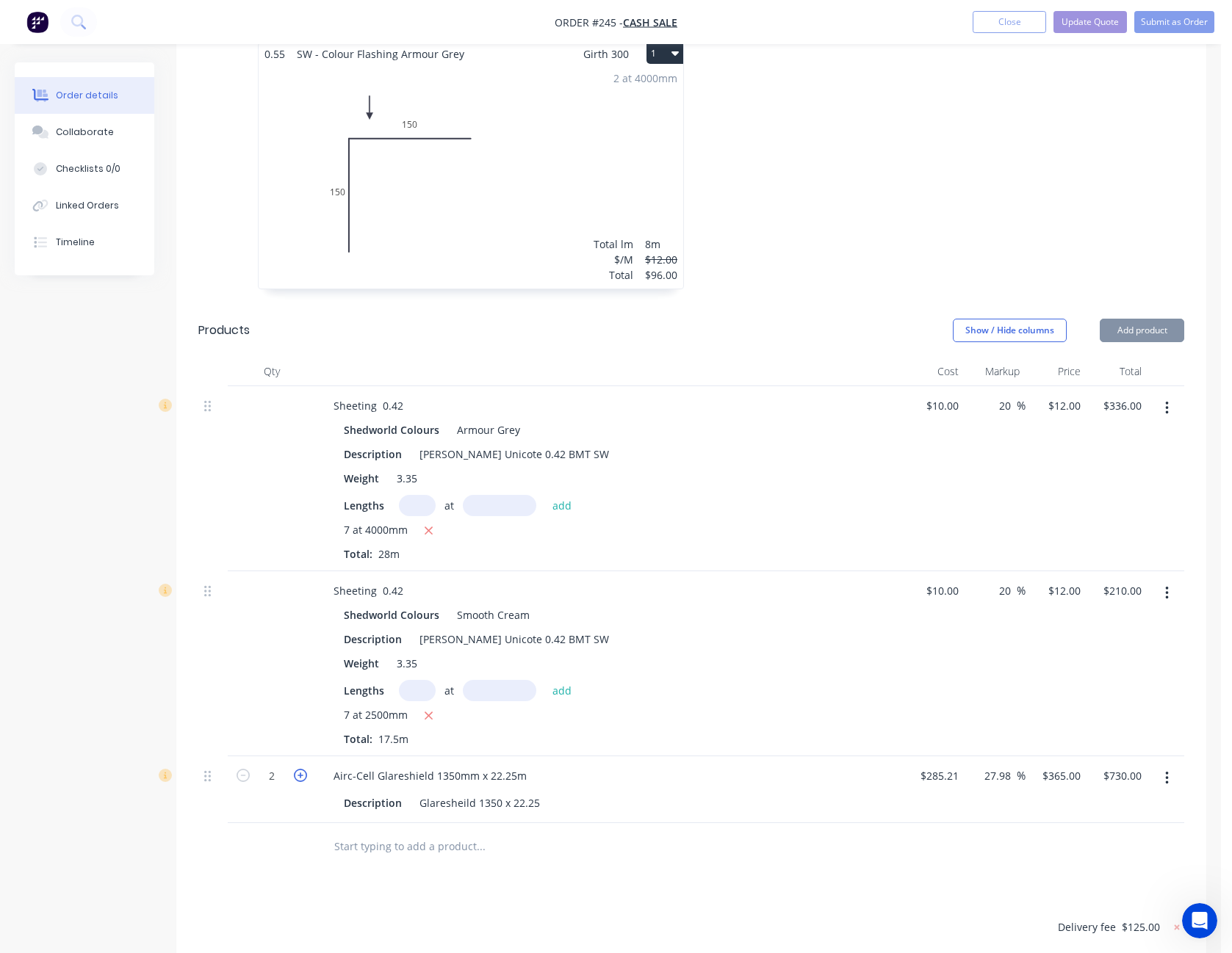
type input "$1,095.00"
click at [302, 778] on icon "button" at bounding box center [301, 776] width 14 height 14
type input "4"
type input "$1,460.00"
click at [1049, 773] on div "365 $365.00" at bounding box center [1053, 789] width 60 height 66
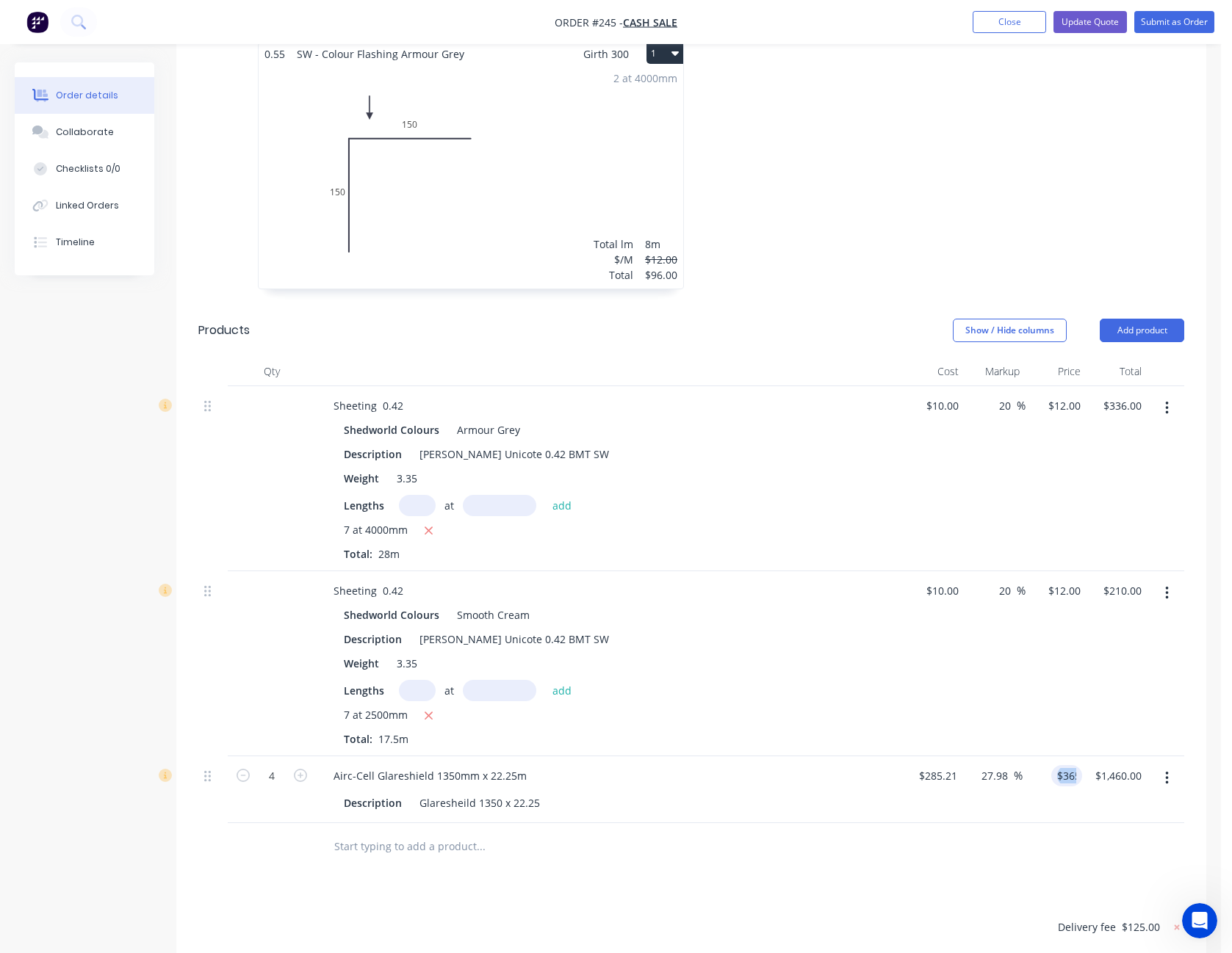
click at [1049, 773] on div "$365.00 365" at bounding box center [1053, 789] width 60 height 66
type input "350"
type input "22.72"
type input "$350.00"
type input "$1,400.00"
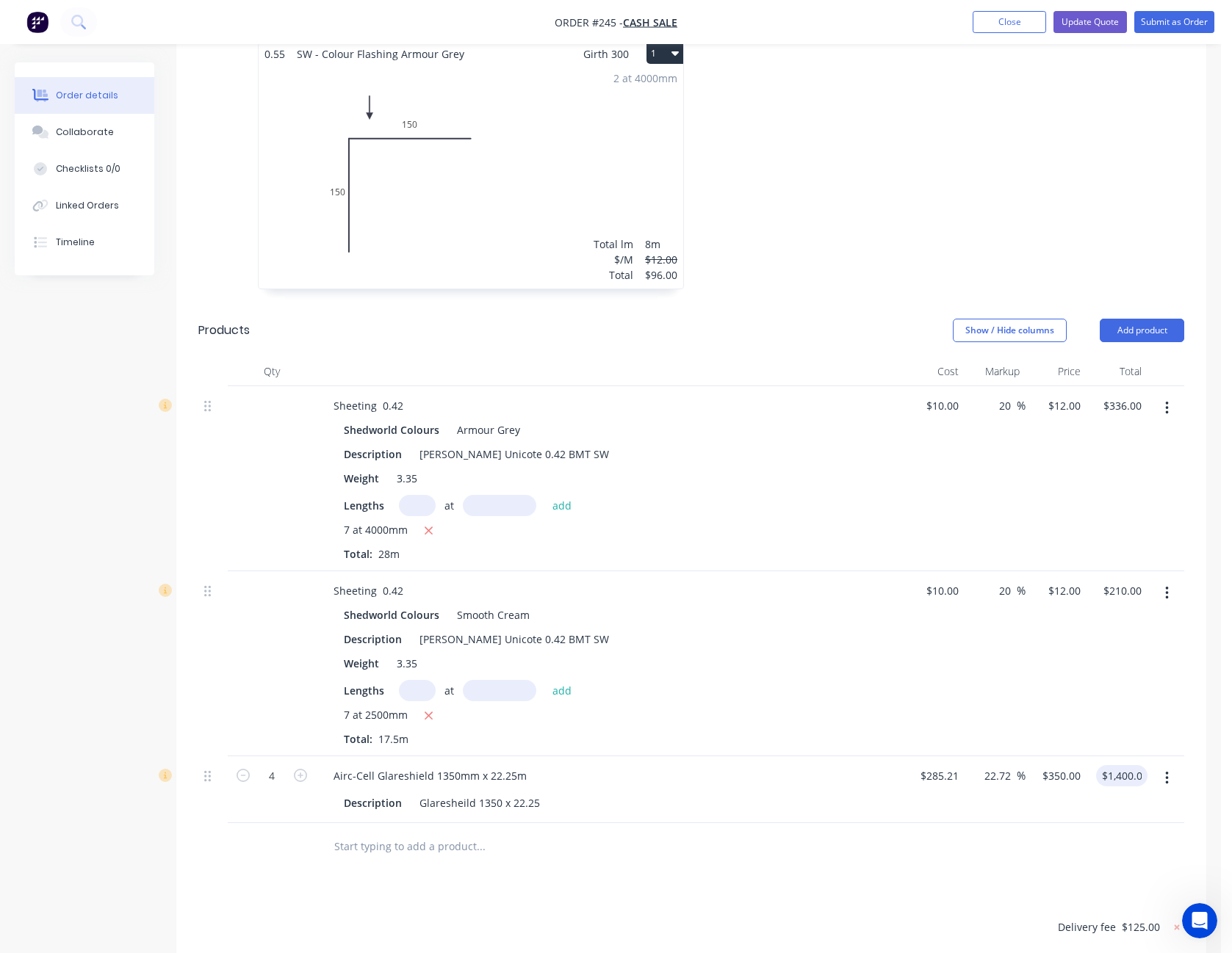
click at [987, 866] on div at bounding box center [691, 847] width 986 height 48
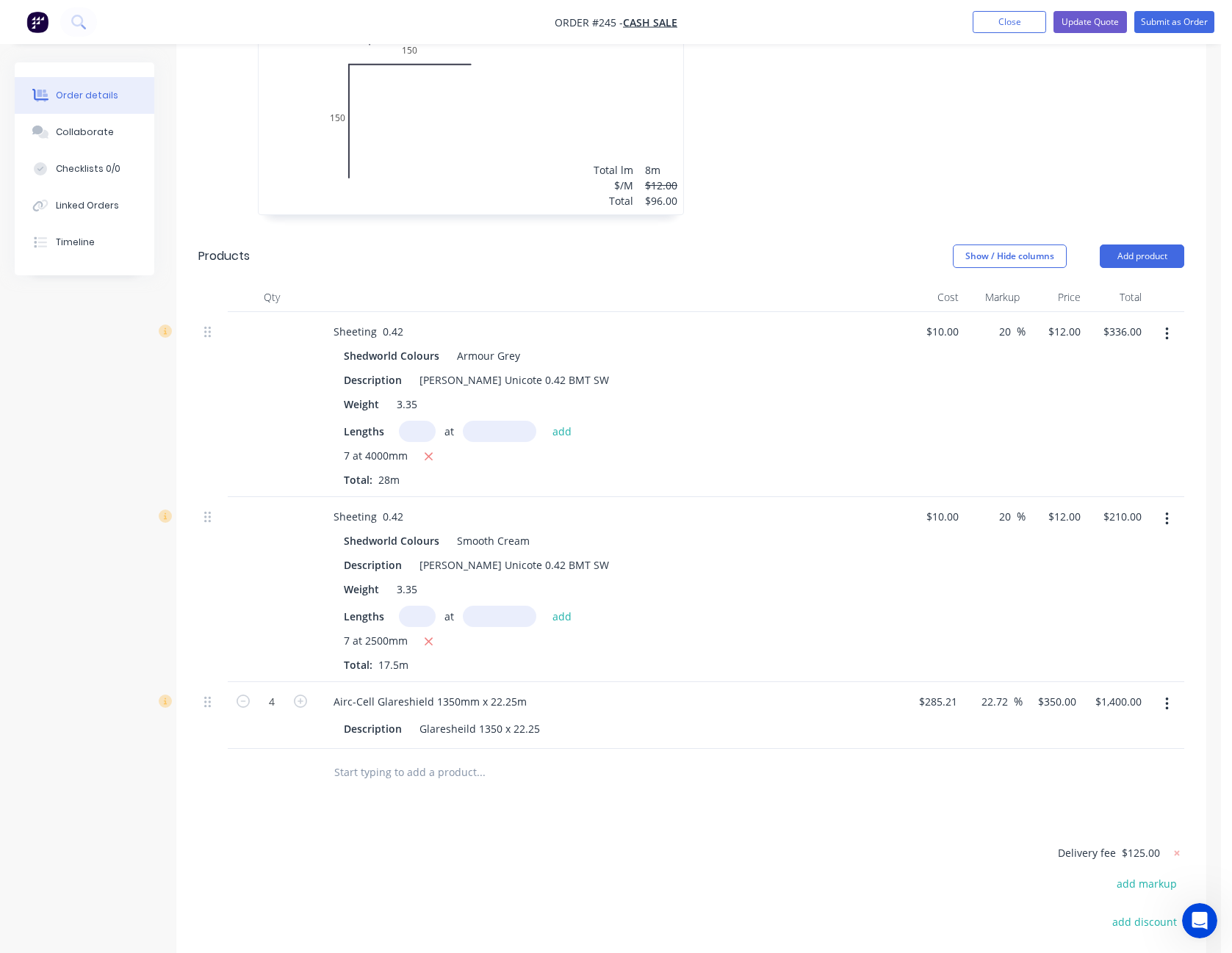
scroll to position [661, 0]
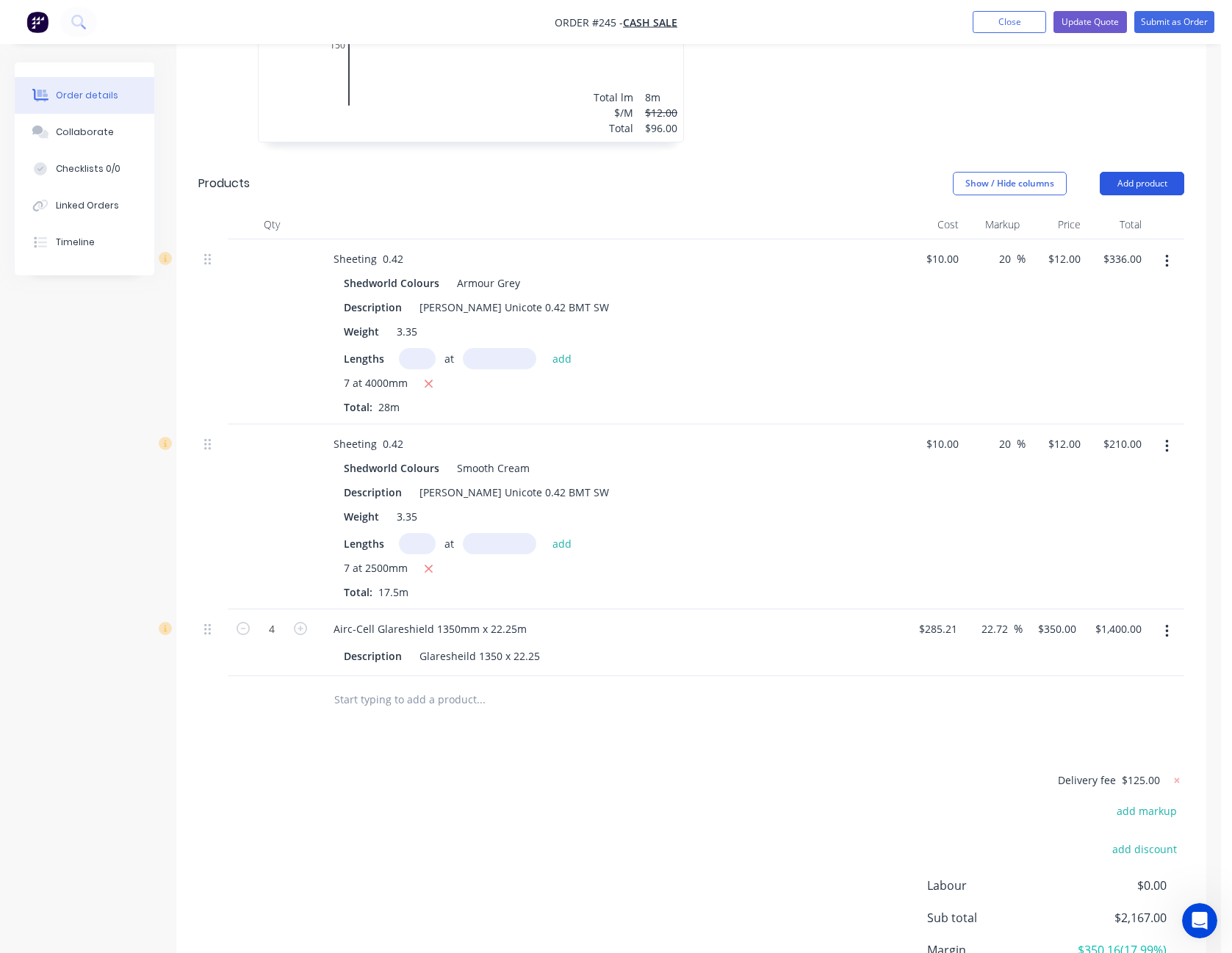
click at [1156, 181] on button "Add product" at bounding box center [1142, 184] width 84 height 24
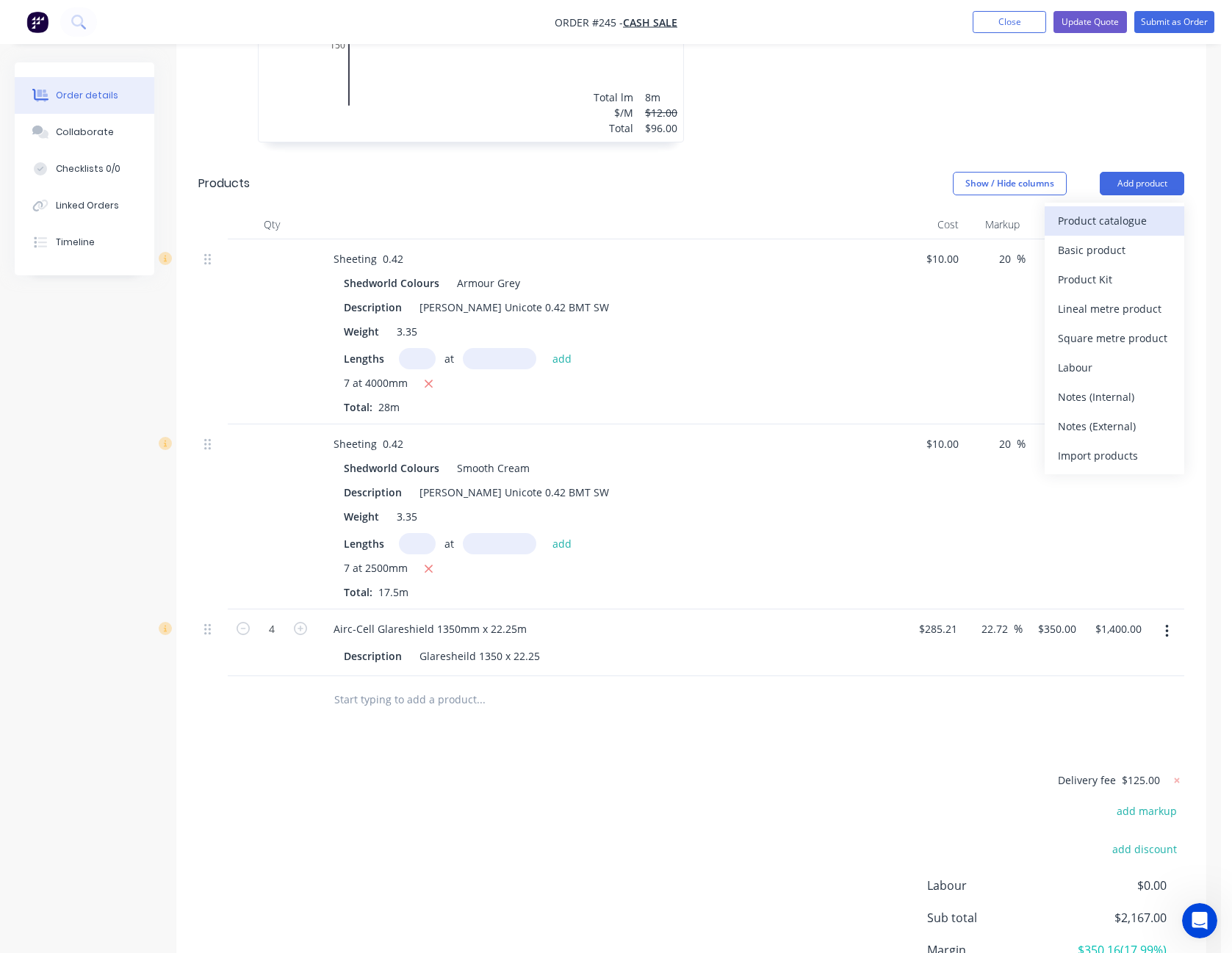
click at [1131, 219] on div "Product catalogue" at bounding box center [1114, 221] width 113 height 21
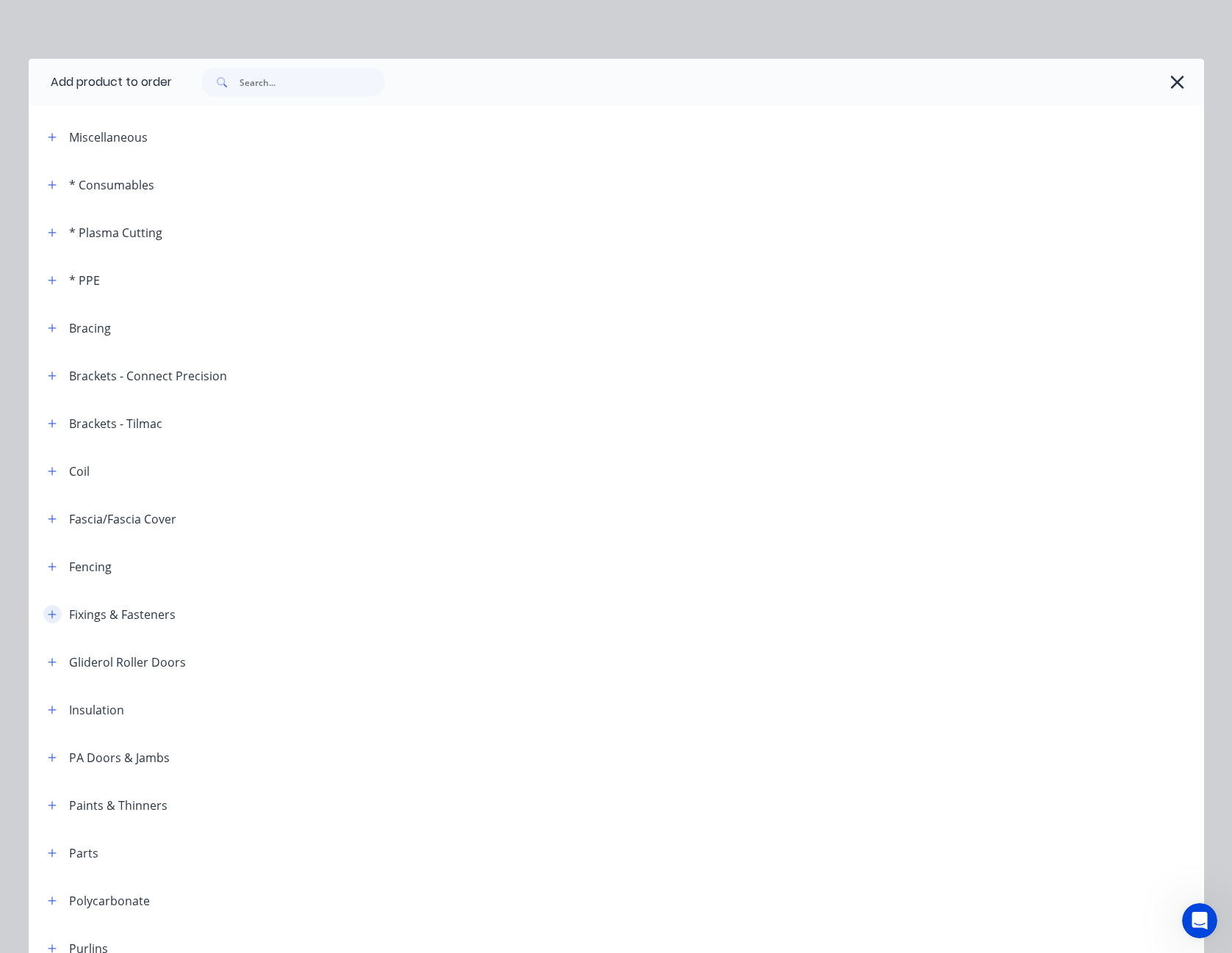
click at [48, 613] on icon "button" at bounding box center [52, 615] width 9 height 10
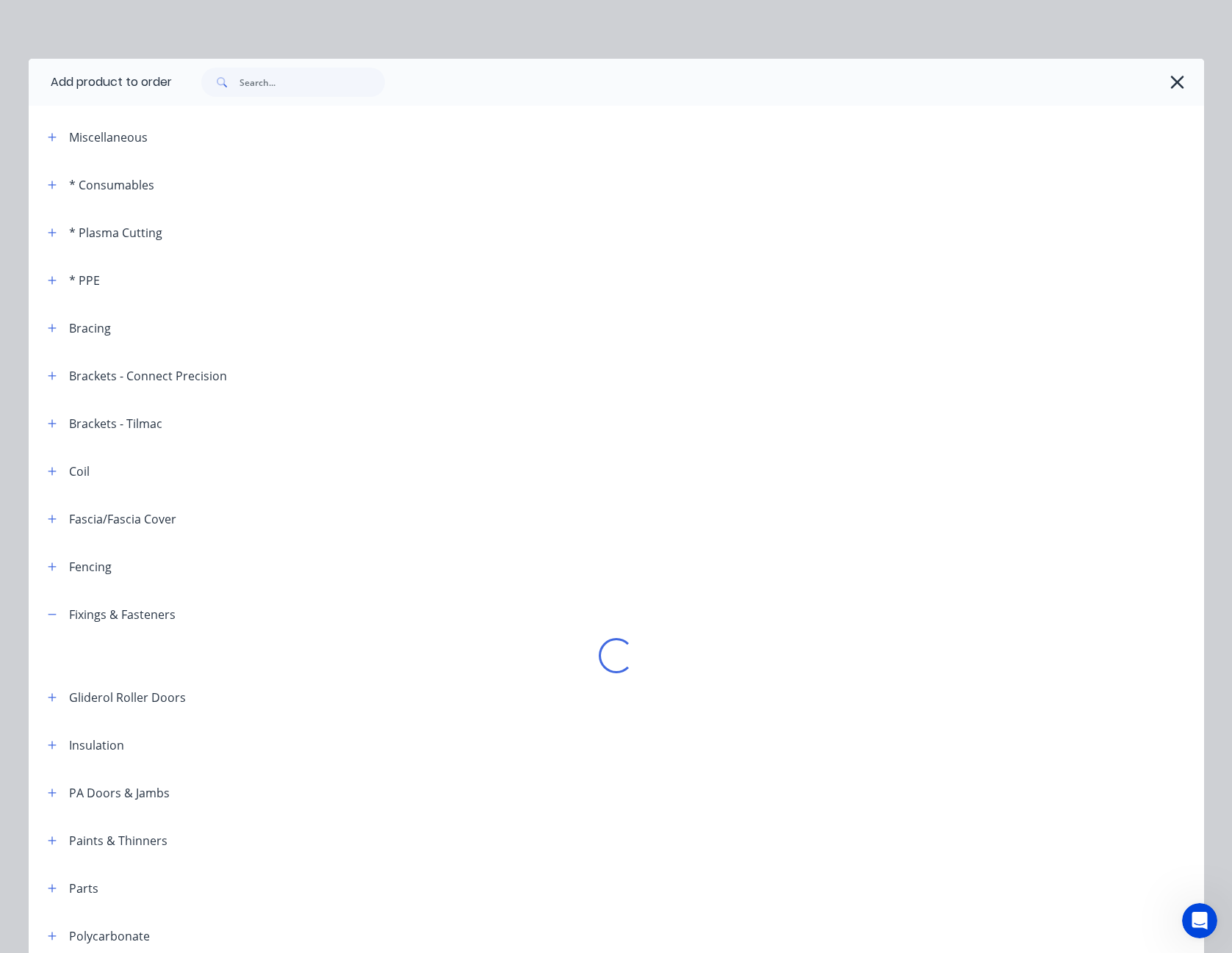
scroll to position [221, 0]
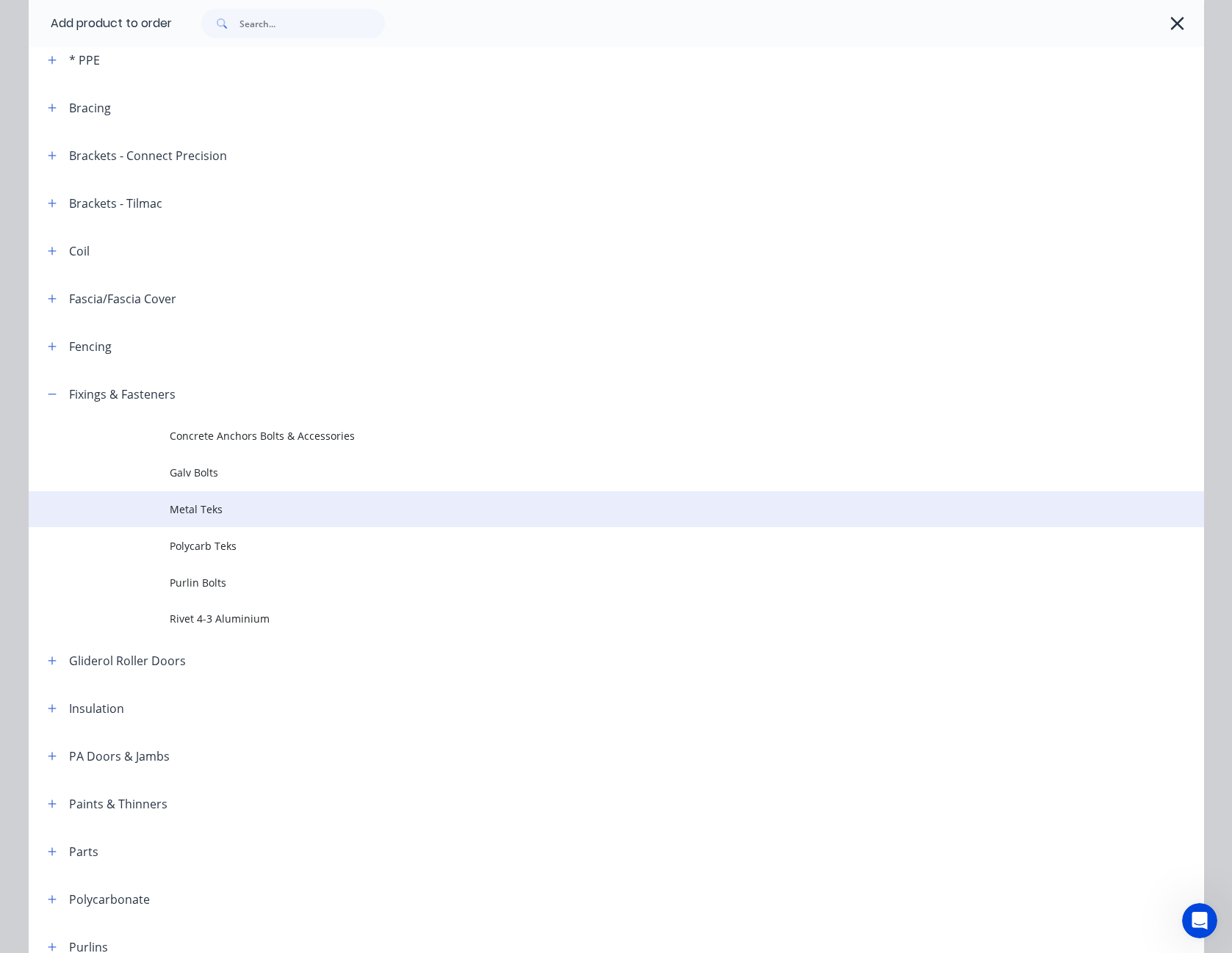
click at [217, 510] on span "Metal Teks" at bounding box center [583, 509] width 827 height 15
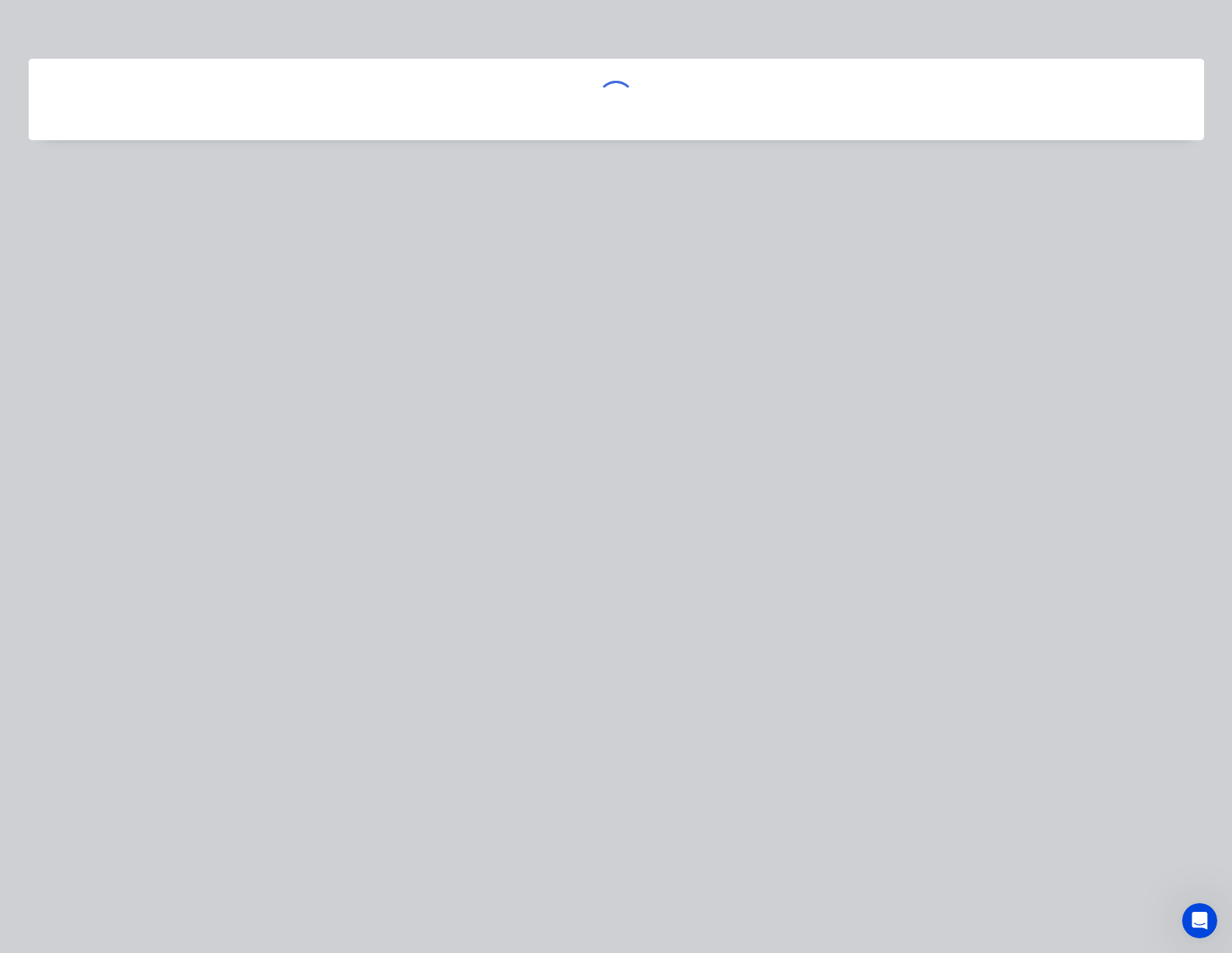
scroll to position [0, 0]
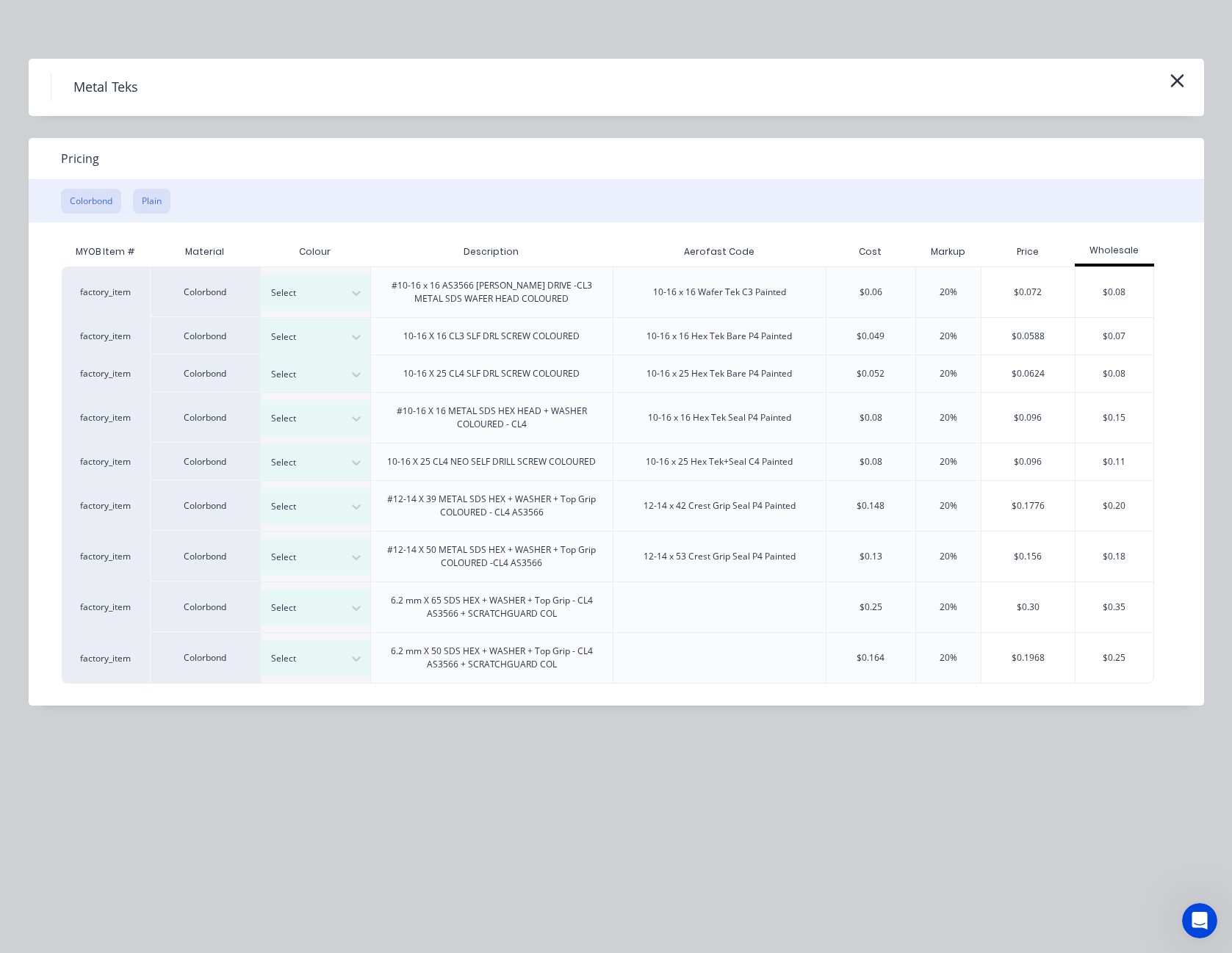
click at [162, 200] on button "Plain" at bounding box center [152, 201] width 37 height 25
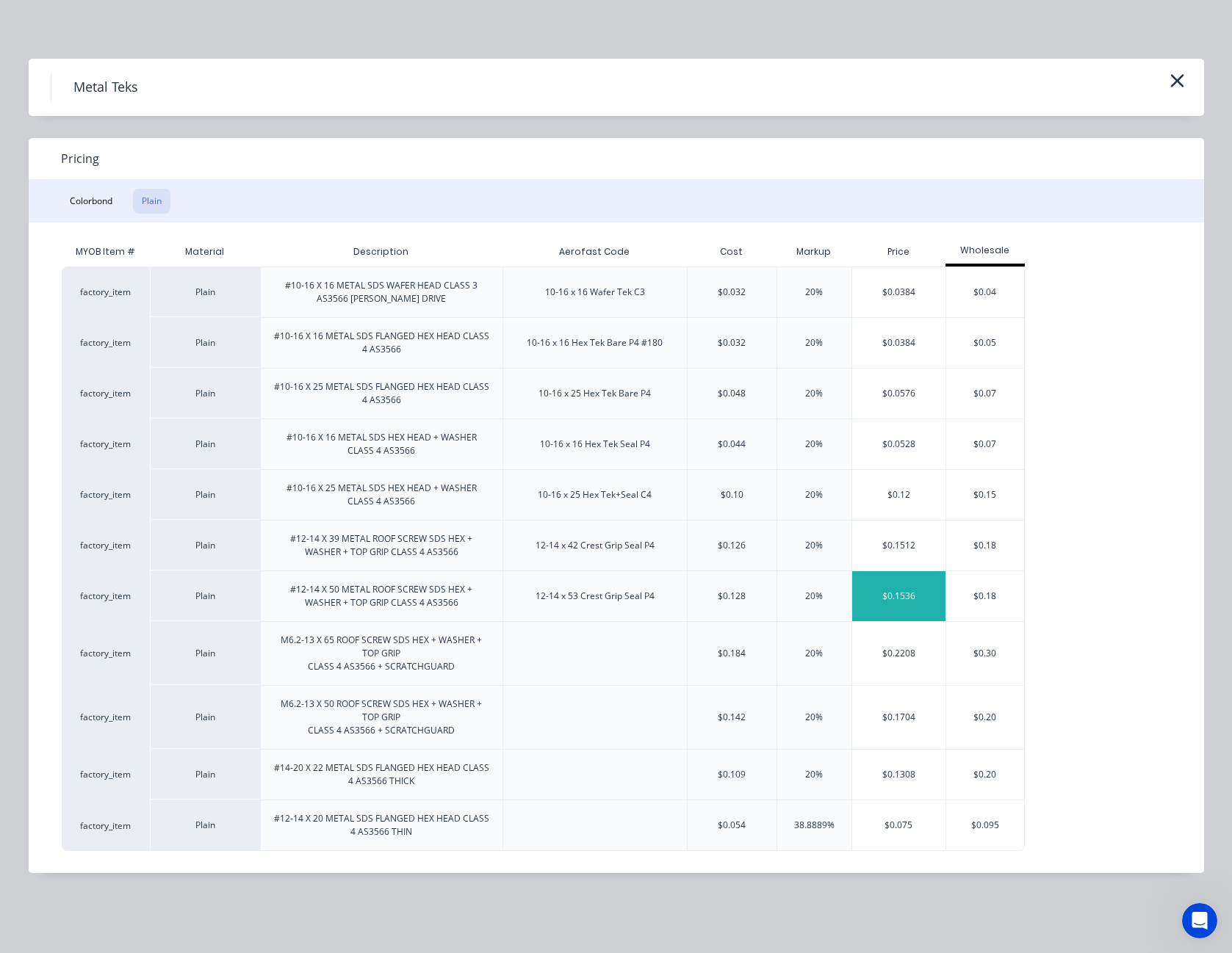
click at [918, 590] on div "$0.1536" at bounding box center [899, 596] width 94 height 50
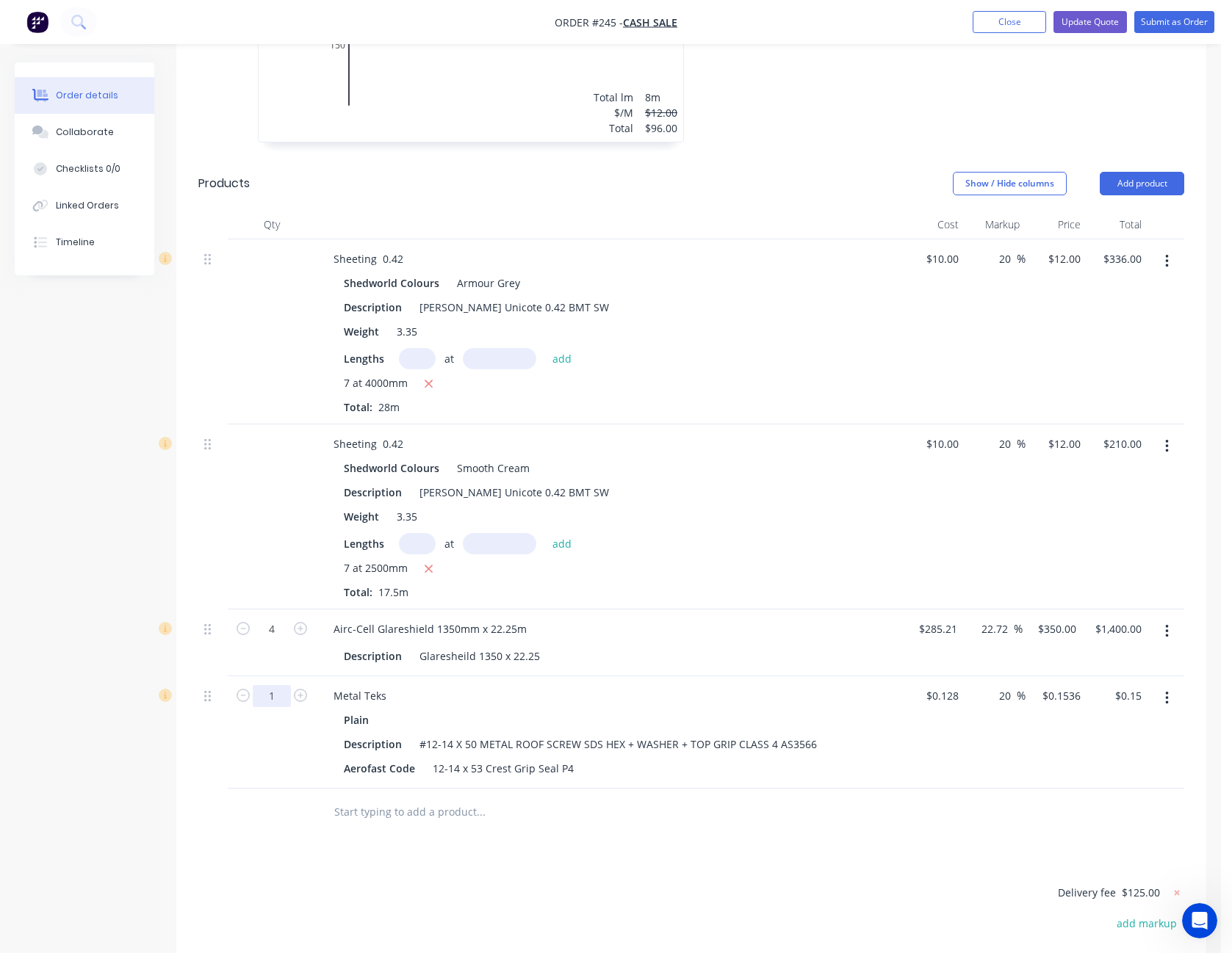
click at [267, 701] on input "1" at bounding box center [272, 697] width 38 height 22
type input "500"
type input "$76.80"
click at [1054, 697] on input "0.1536" at bounding box center [1063, 696] width 45 height 21
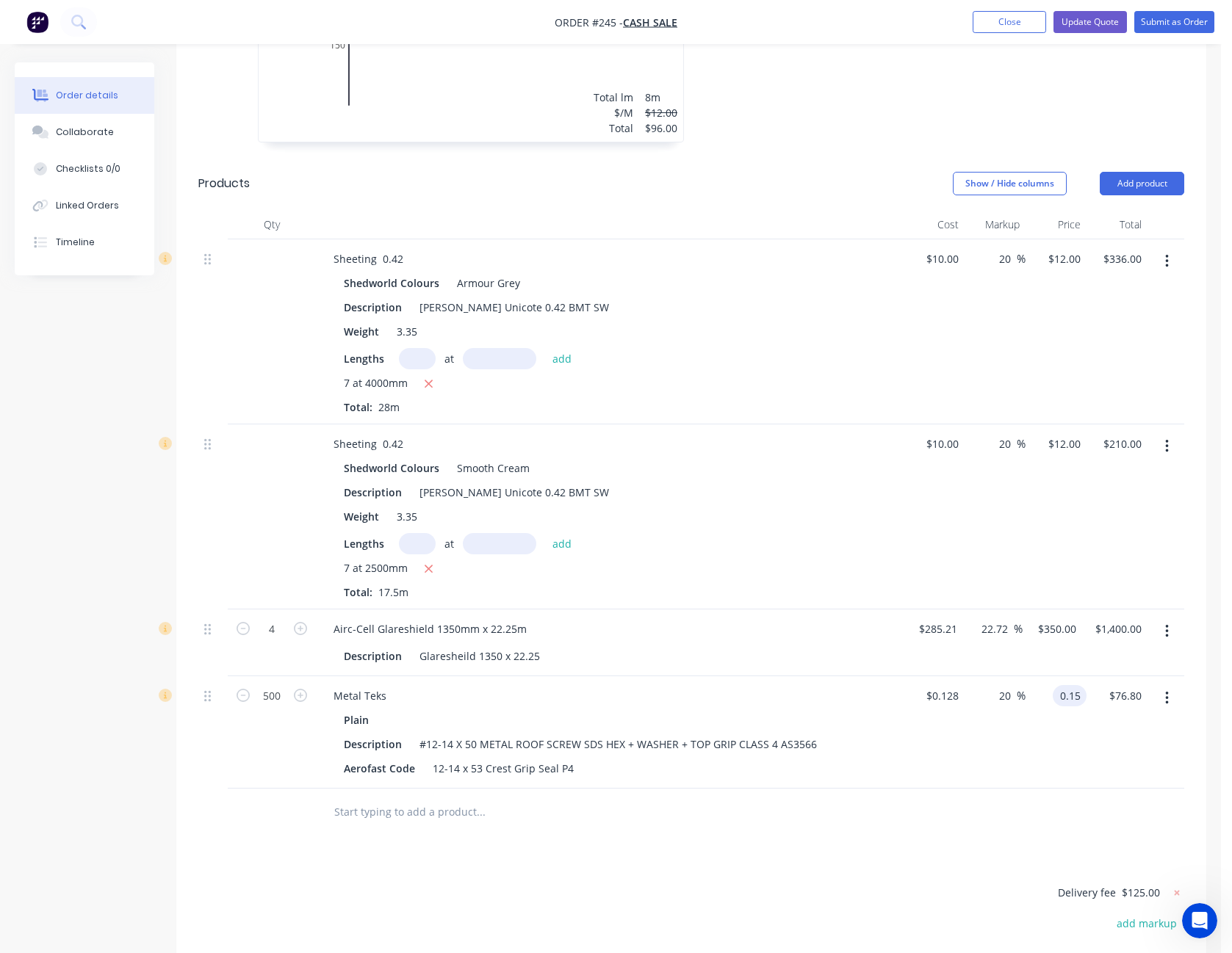
type input "0.15"
type input "17.19"
type input "$0.15"
type input "$75.00"
click at [1061, 759] on div "$0.15 $0.15" at bounding box center [1056, 732] width 61 height 112
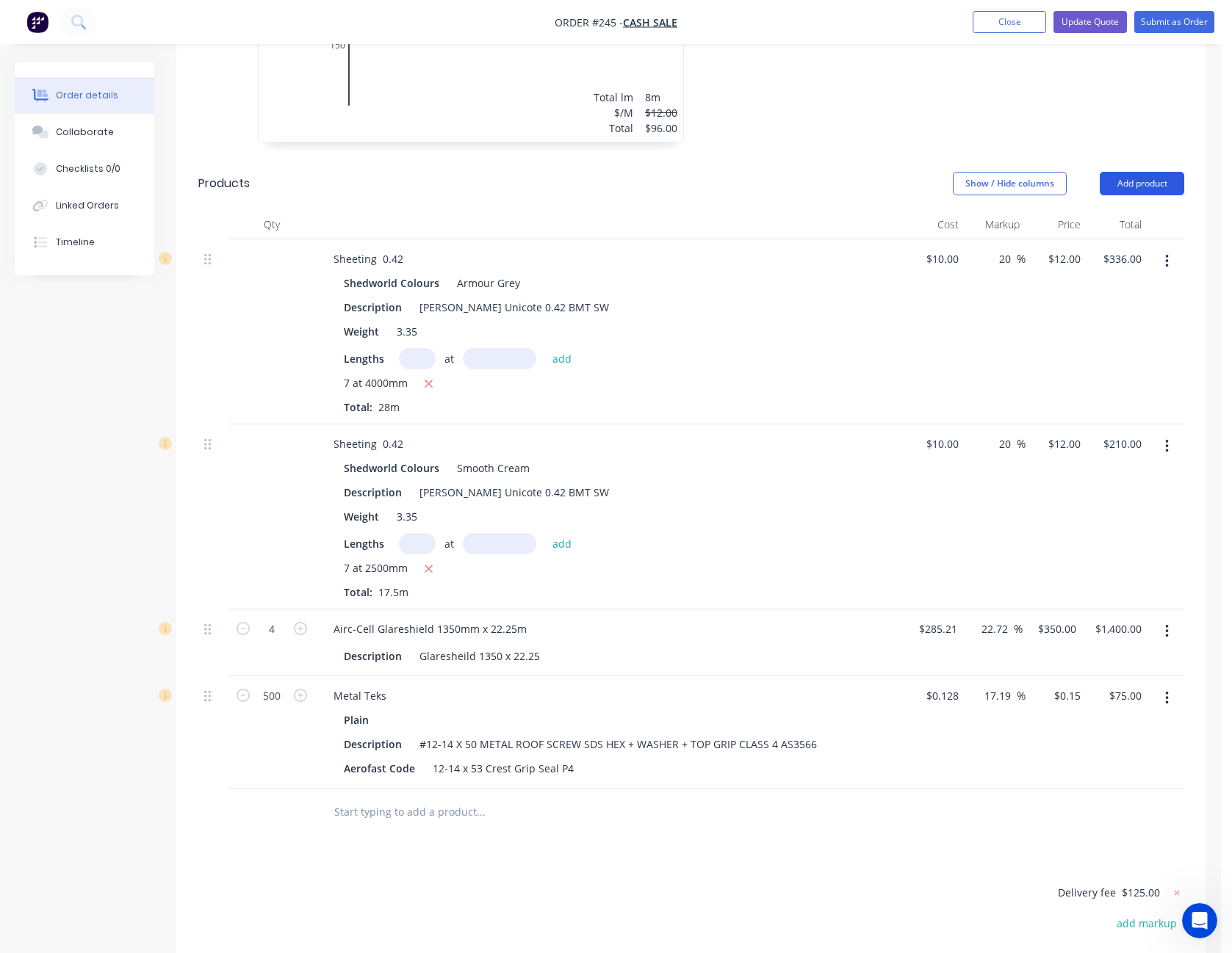
click at [1160, 184] on button "Add product" at bounding box center [1142, 184] width 84 height 24
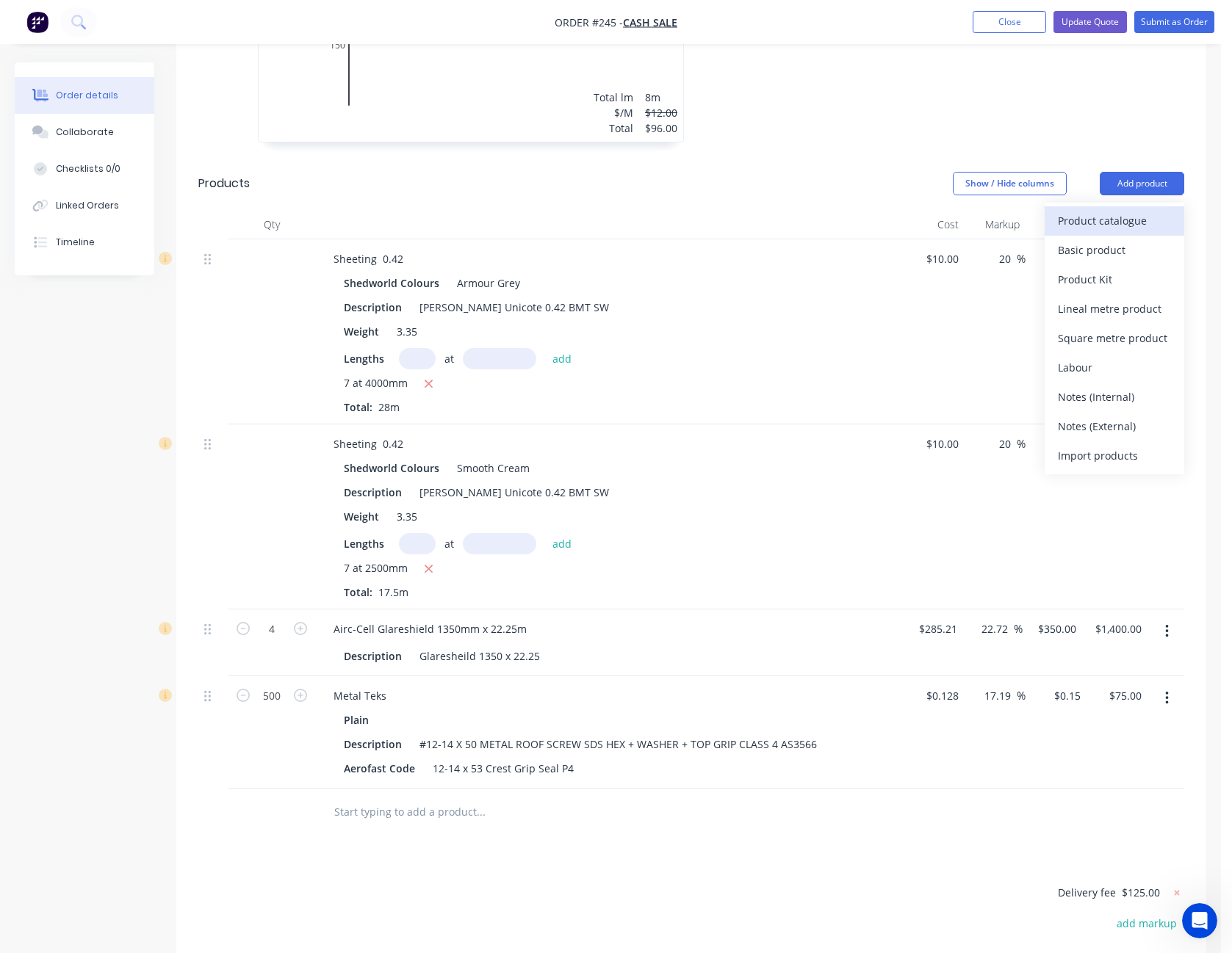
click at [1141, 216] on div "Product catalogue" at bounding box center [1114, 221] width 113 height 21
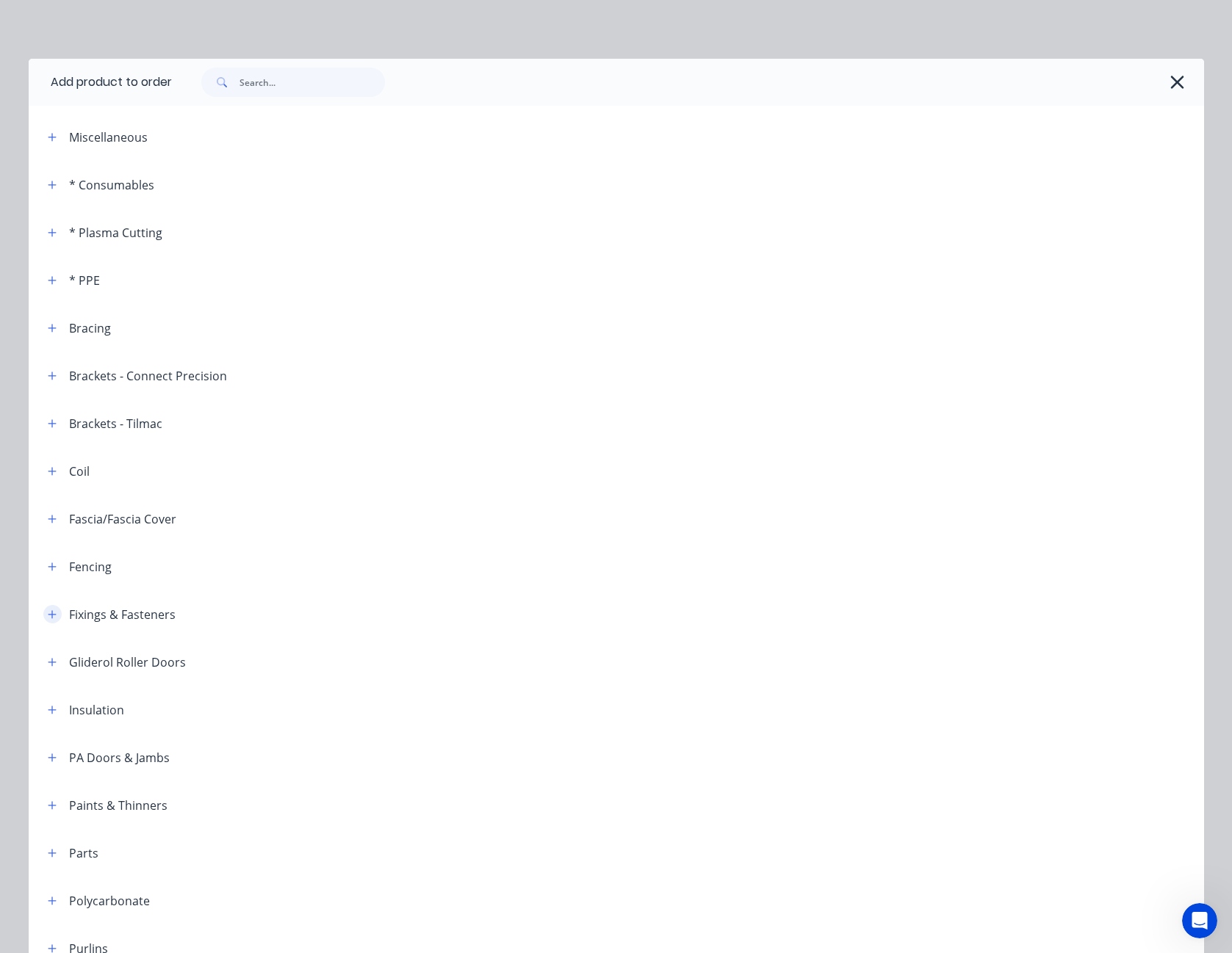
click at [43, 611] on button "button" at bounding box center [53, 615] width 19 height 19
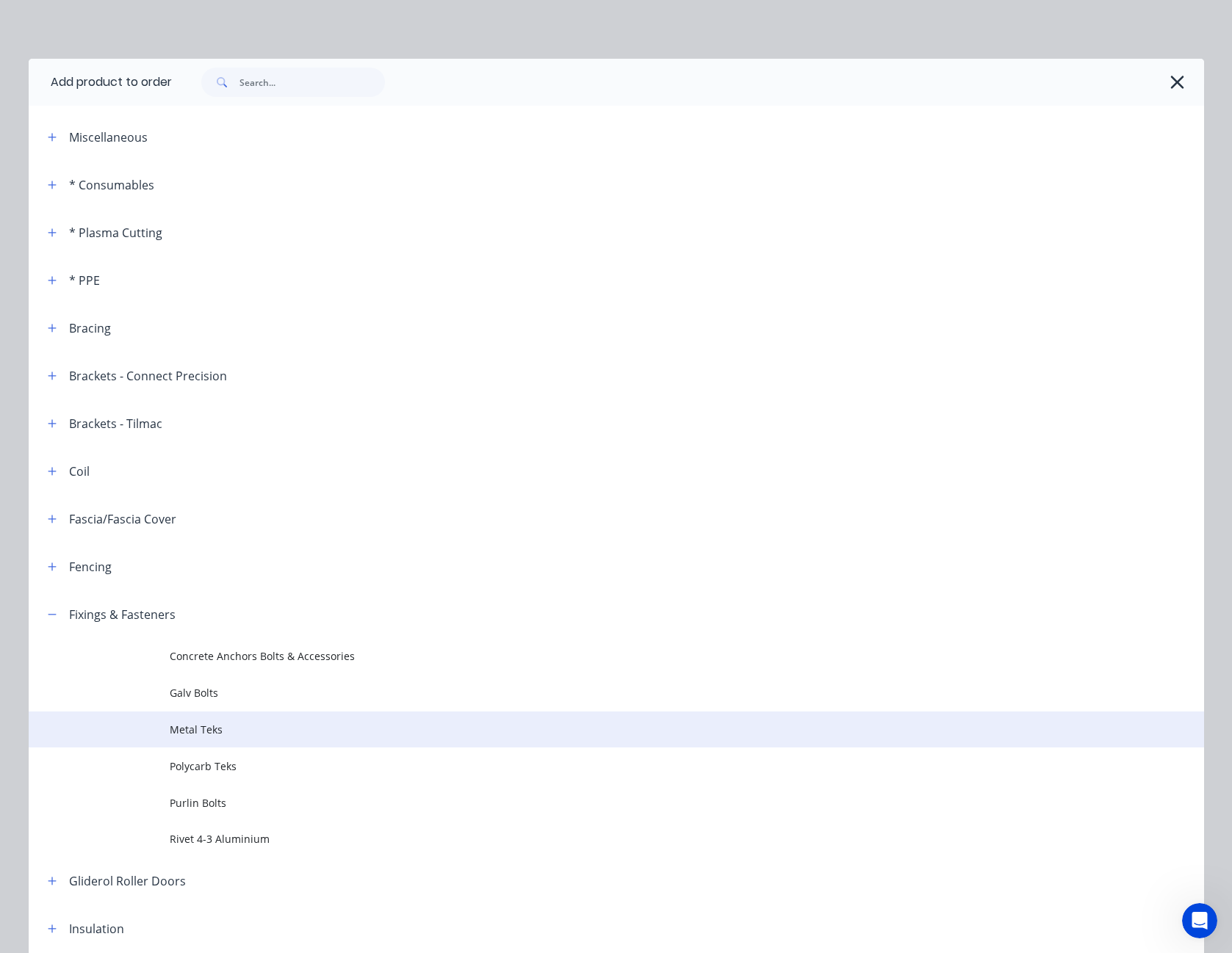
click at [208, 725] on span "Metal Teks" at bounding box center [583, 730] width 827 height 15
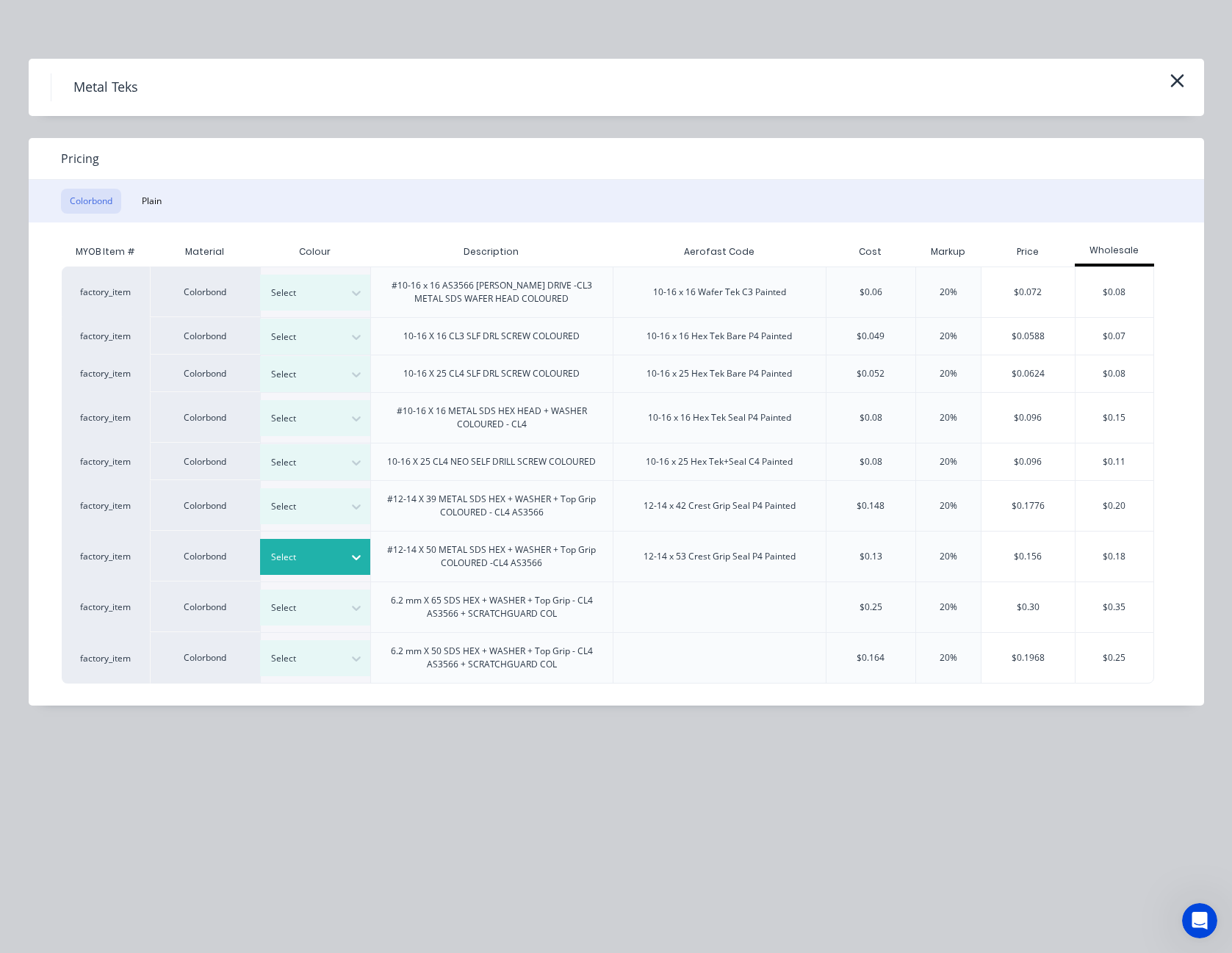
click at [353, 556] on icon at bounding box center [356, 558] width 9 height 5
click at [184, 355] on div "Classic Cream" at bounding box center [92, 342] width 184 height 27
click at [1033, 554] on div "$0.156" at bounding box center [1028, 556] width 94 height 50
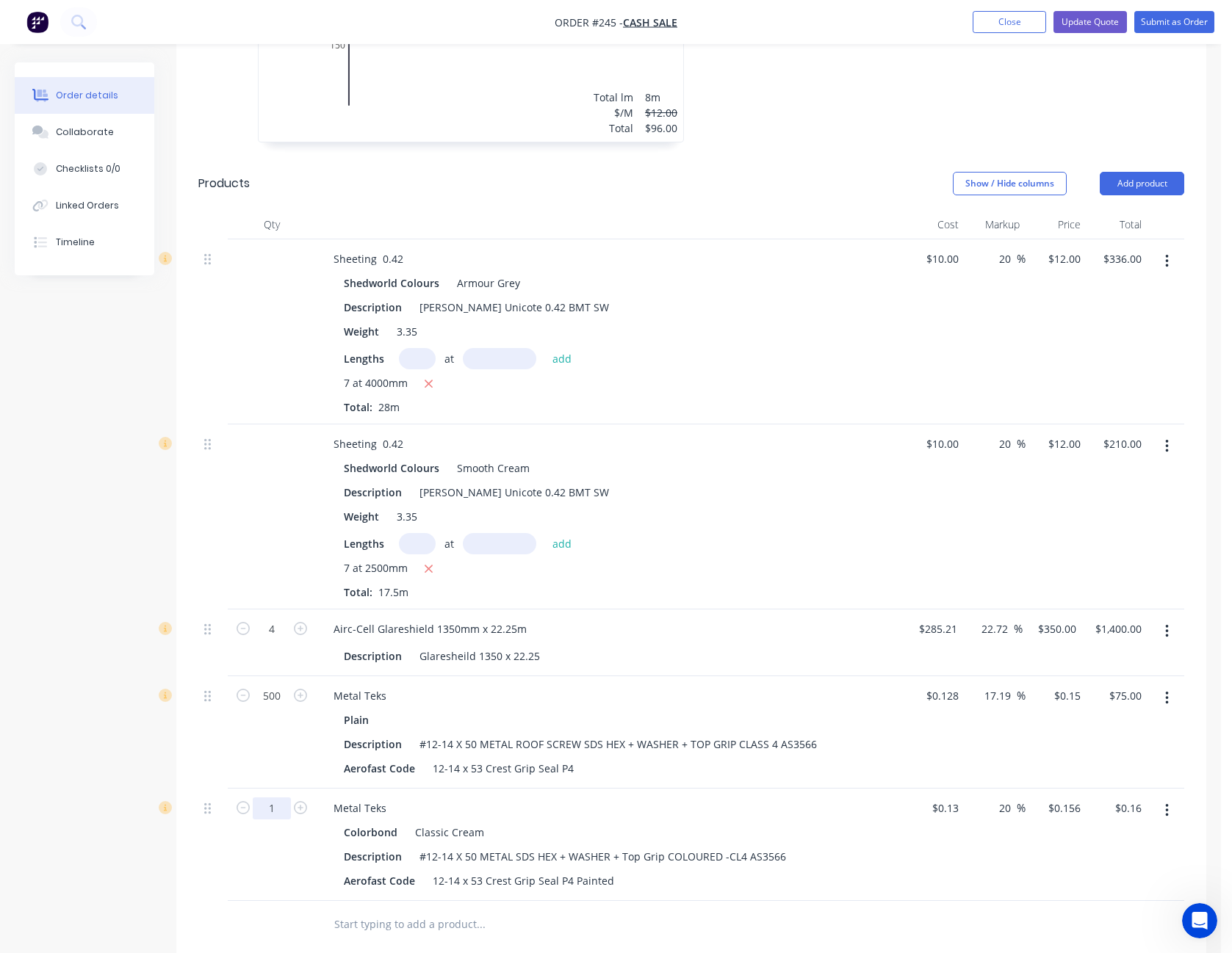
click at [278, 811] on input "1" at bounding box center [272, 809] width 38 height 22
type input "500"
type input "$78.00"
click at [932, 878] on div "$0.13 $0.13" at bounding box center [935, 845] width 61 height 112
click at [1072, 813] on input "0.156" at bounding box center [1070, 808] width 34 height 21
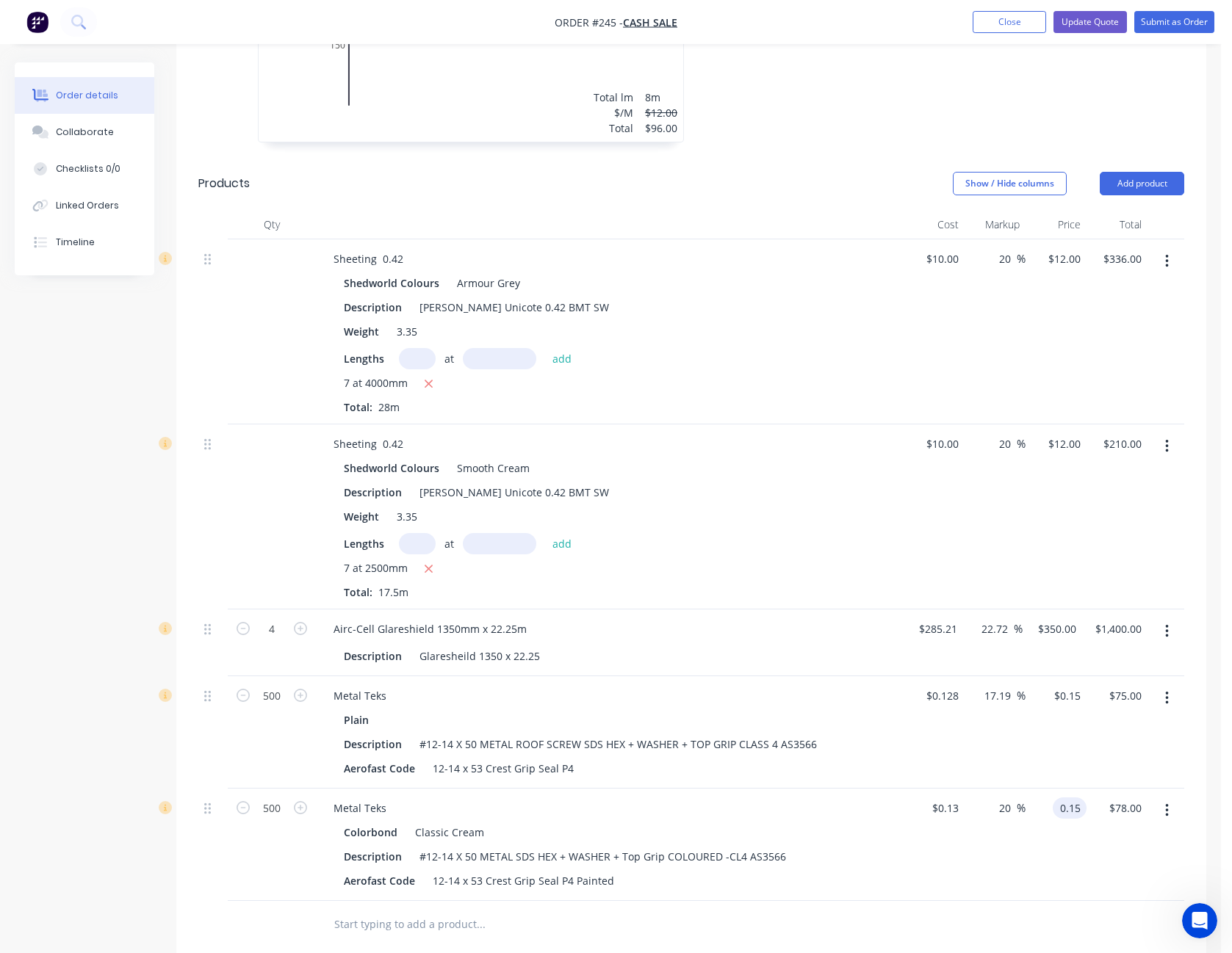
type input "0.15"
type input "15.38"
type input "$0.15"
type input "$75.00"
click at [1083, 847] on div "$0.15 $0.15" at bounding box center [1056, 845] width 61 height 112
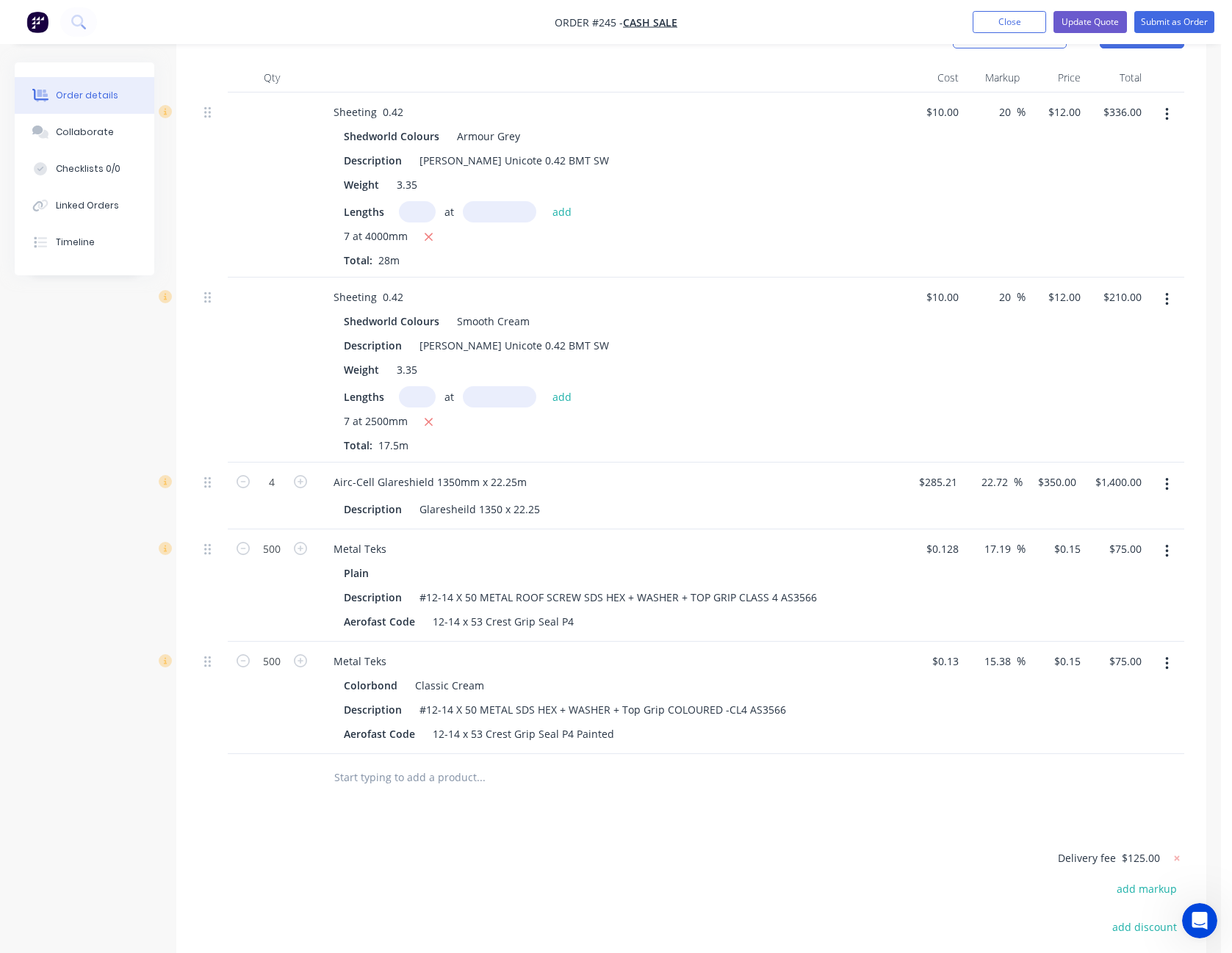
scroll to position [588, 0]
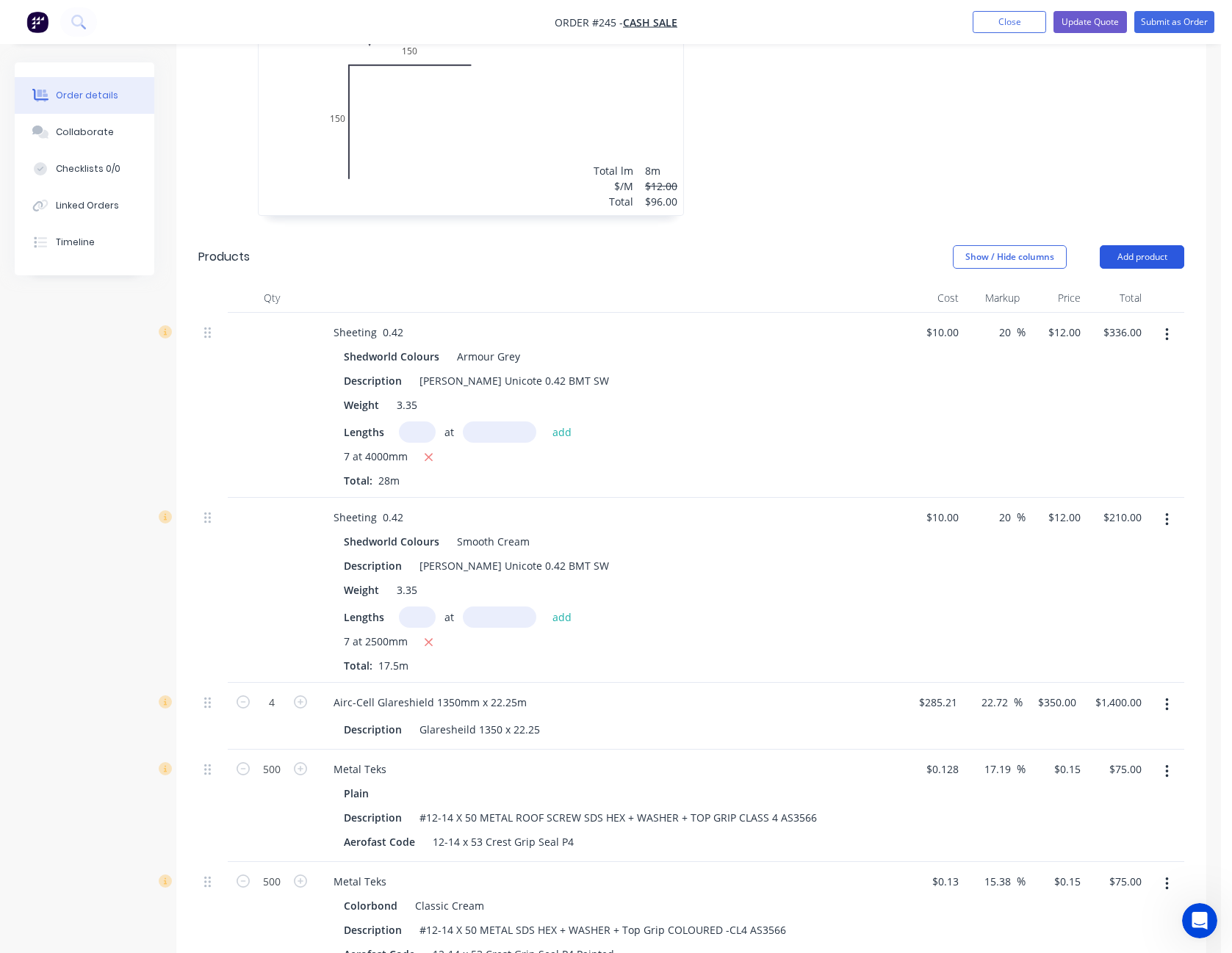
click at [1142, 250] on button "Add product" at bounding box center [1142, 257] width 84 height 24
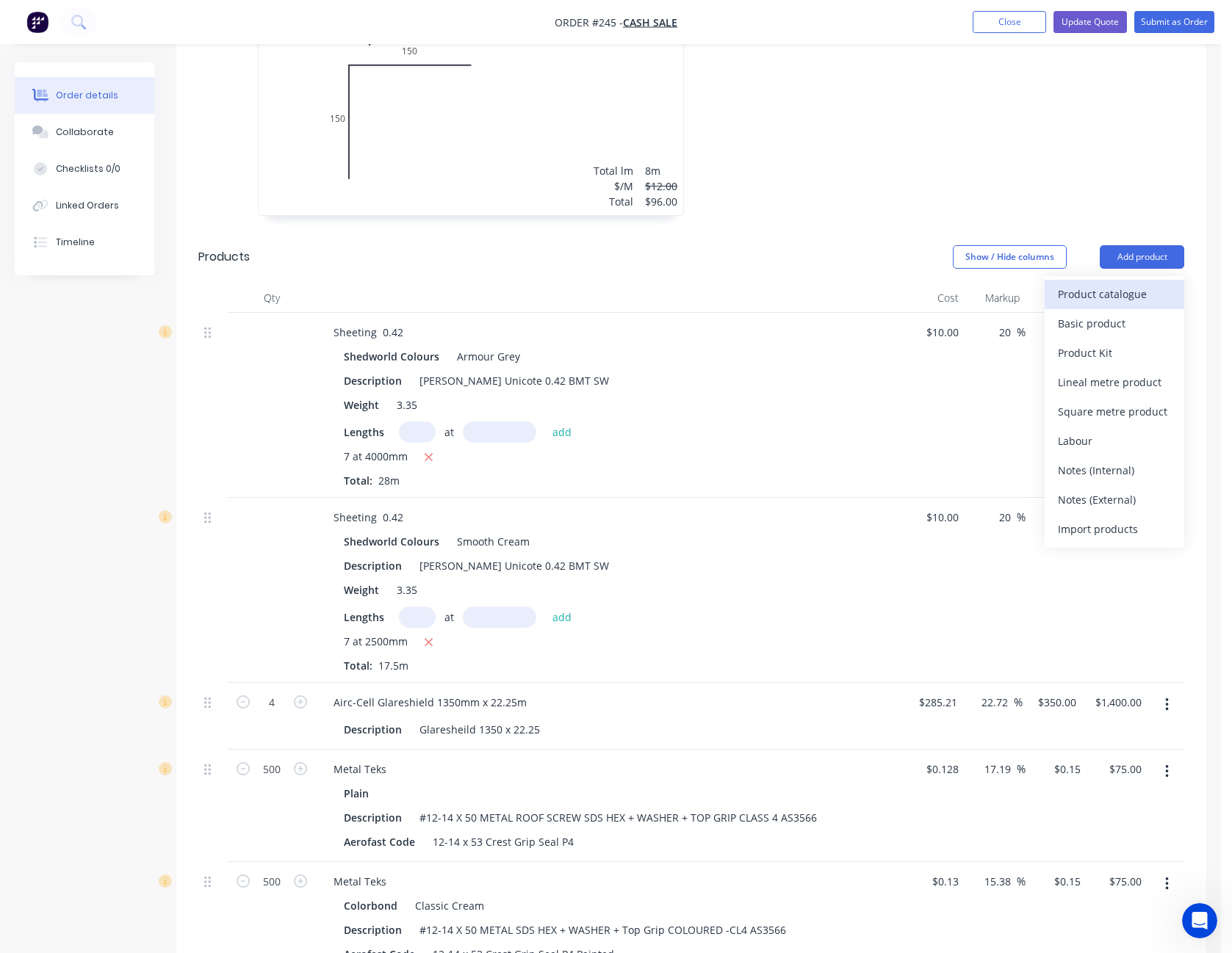
click at [1131, 296] on div "Product catalogue" at bounding box center [1114, 294] width 113 height 21
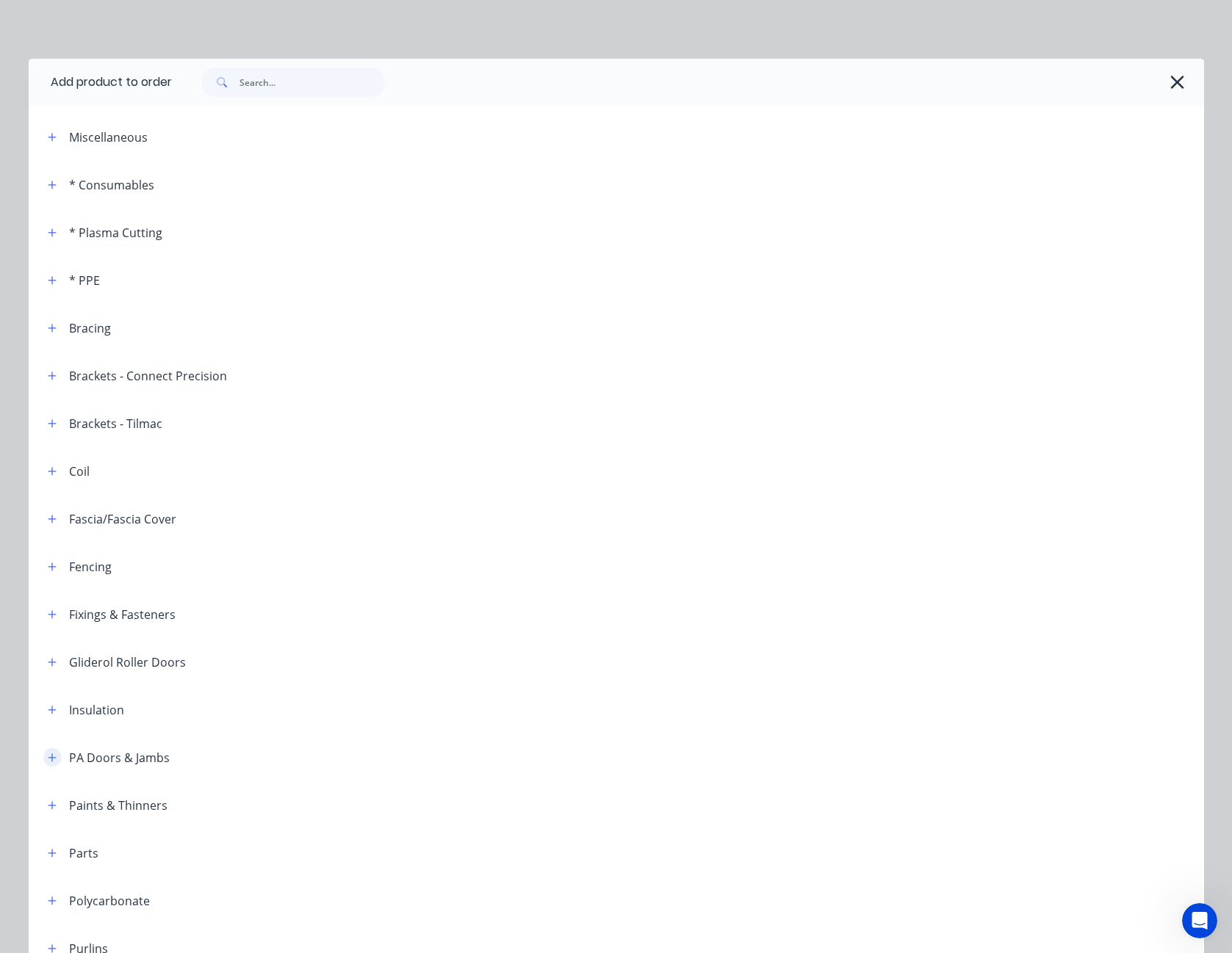
click at [49, 755] on icon "button" at bounding box center [52, 758] width 9 height 10
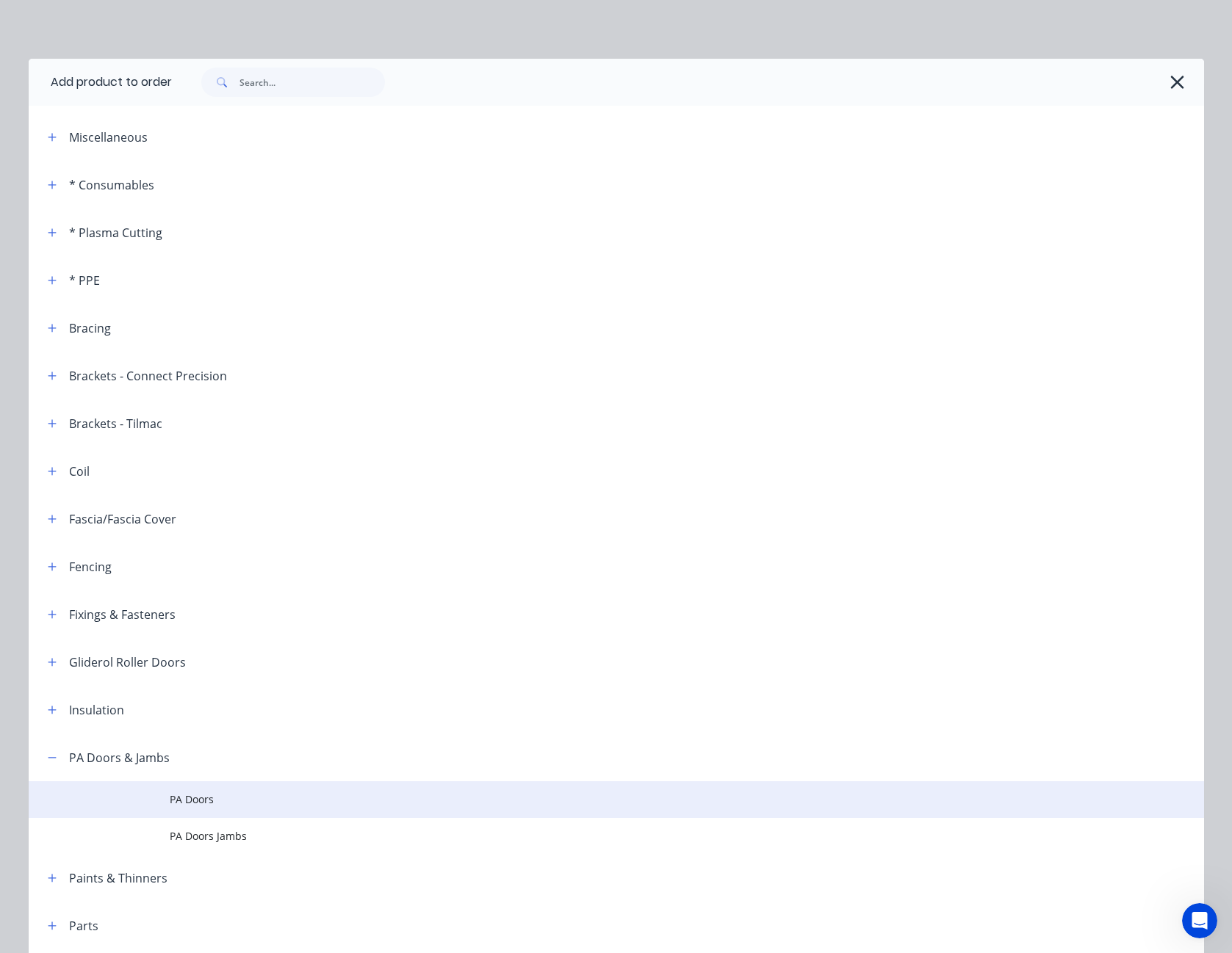
click at [187, 795] on span "PA Doors" at bounding box center [583, 800] width 827 height 15
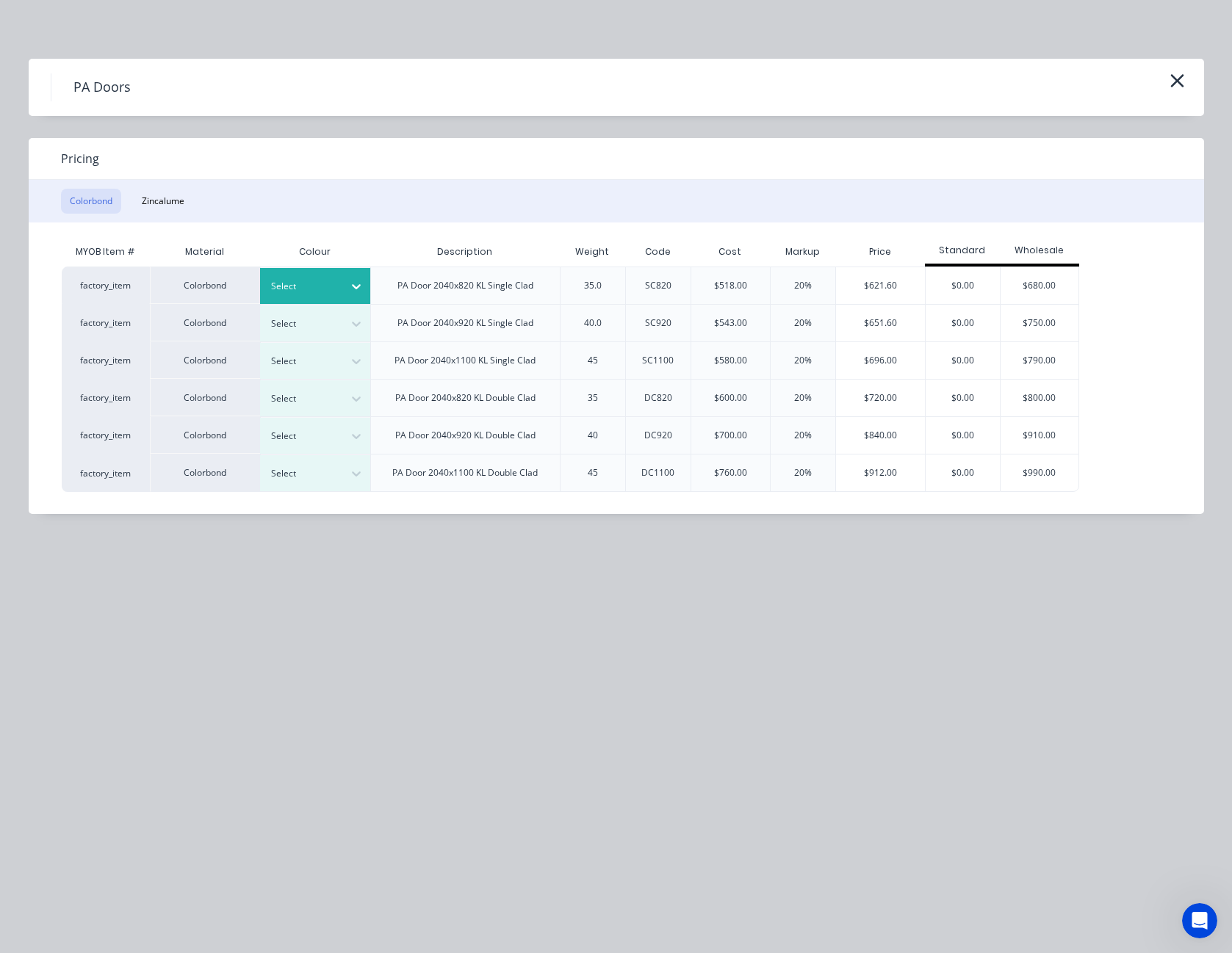
click at [358, 283] on icon at bounding box center [356, 286] width 14 height 14
click at [184, 402] on div "Classic Cream" at bounding box center [92, 416] width 184 height 27
click at [873, 290] on div "$621.60" at bounding box center [880, 285] width 89 height 37
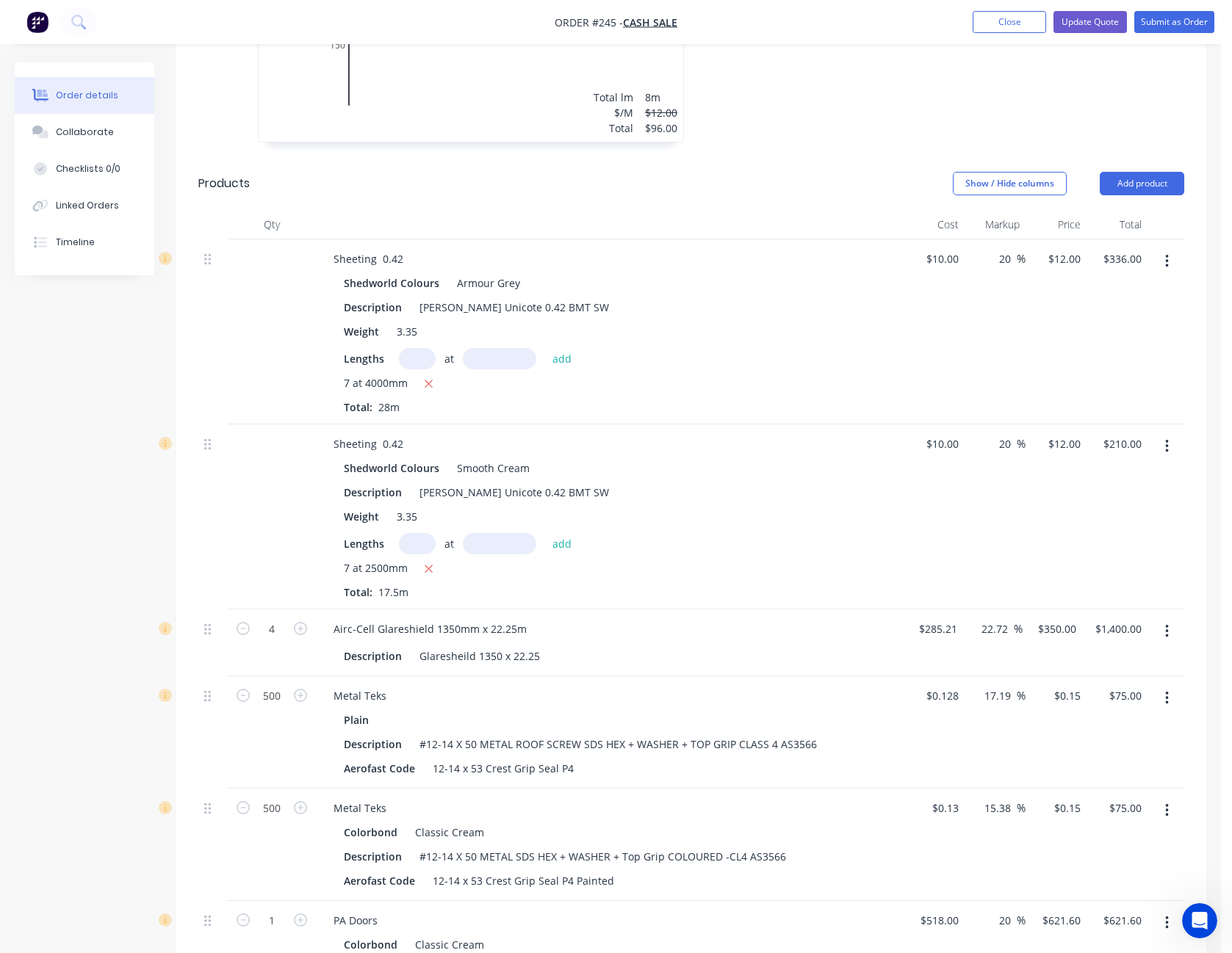
scroll to position [1028, 0]
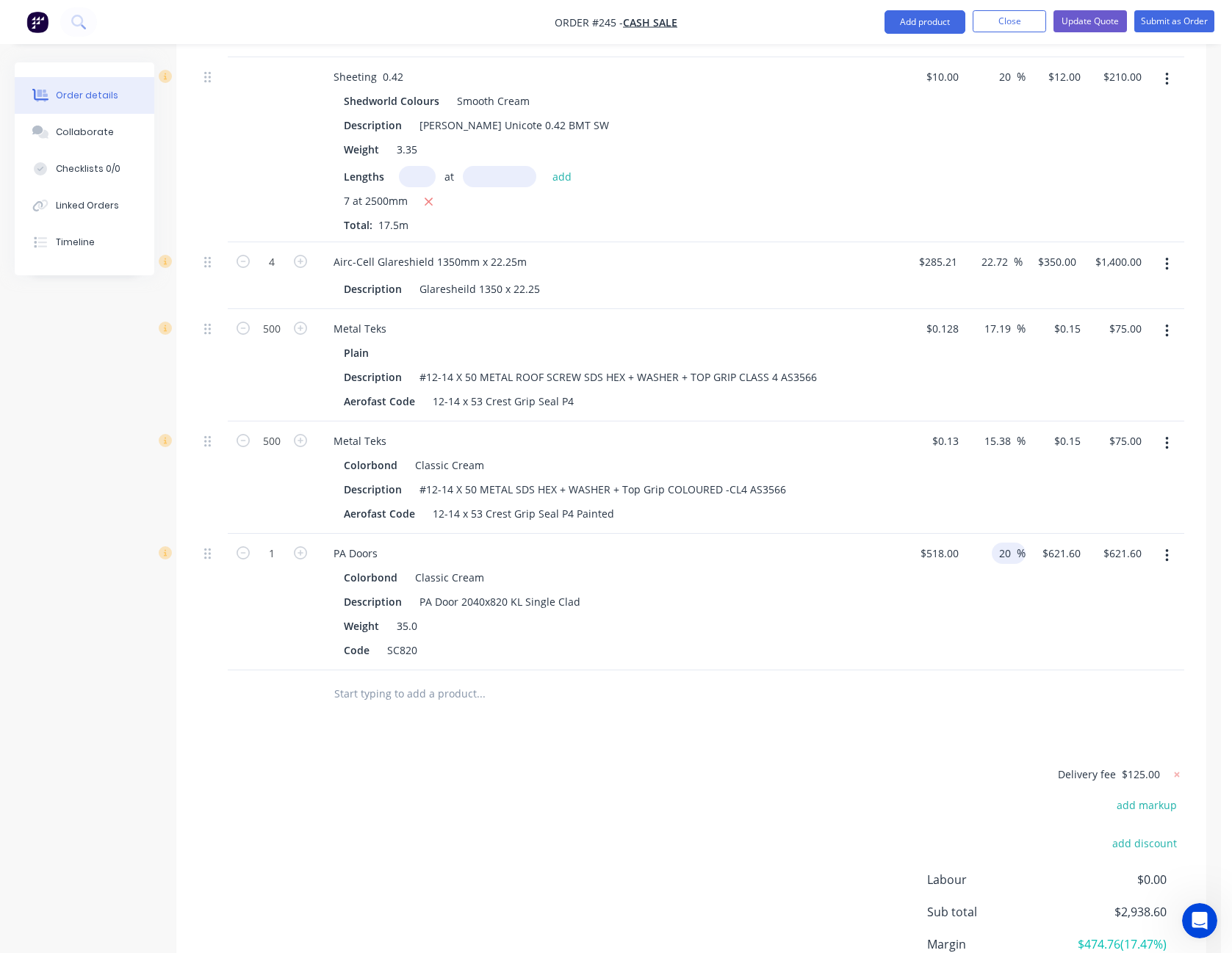
click at [999, 554] on input "20" at bounding box center [1007, 553] width 19 height 21
type input "25"
type input "647.5"
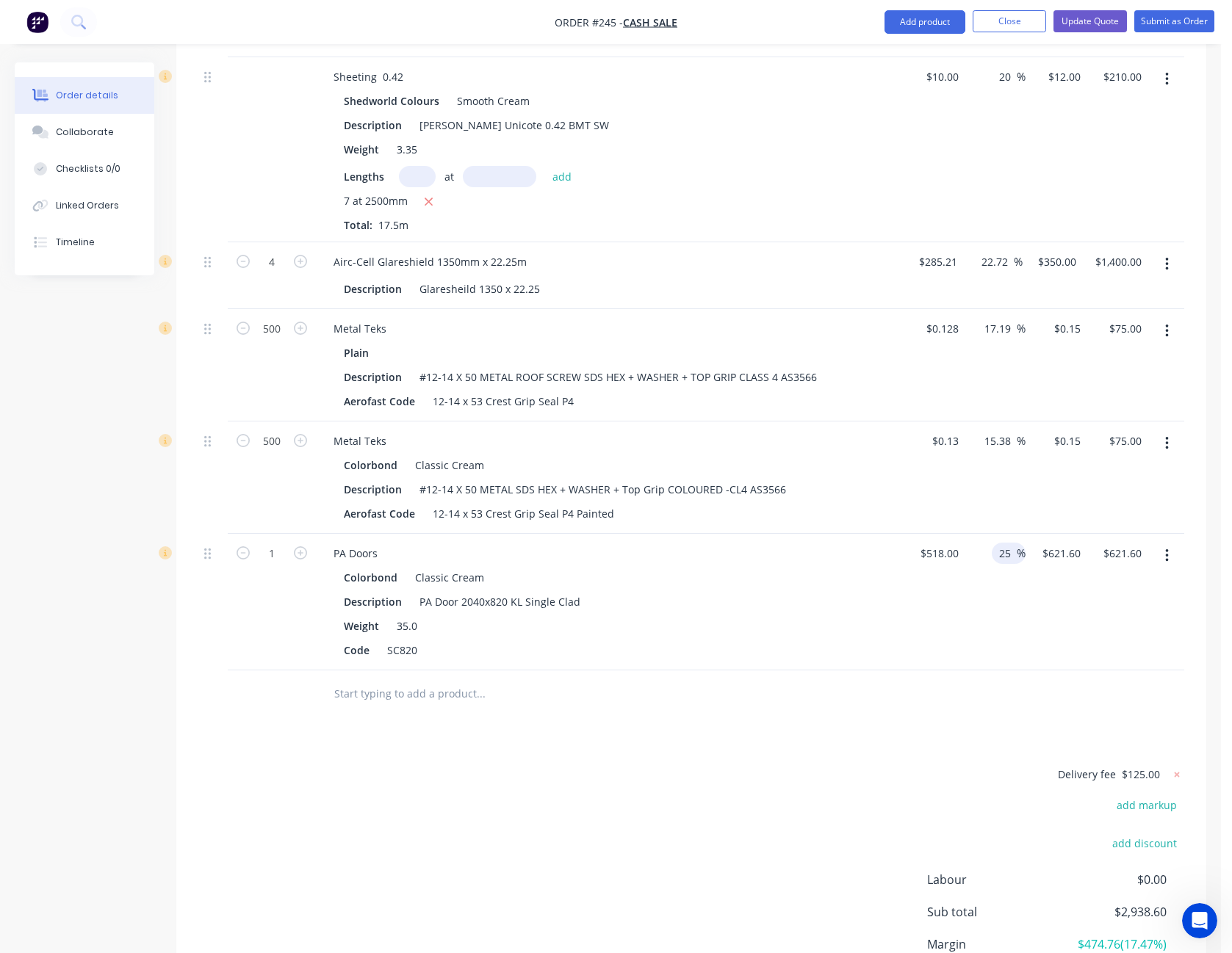
type input "$647.50"
click at [877, 725] on div "Drawings Add drawing 0.55 SW - Colour Flashing Armour Grey Girth 300 1 0 150 15…" at bounding box center [691, 269] width 1030 height 1588
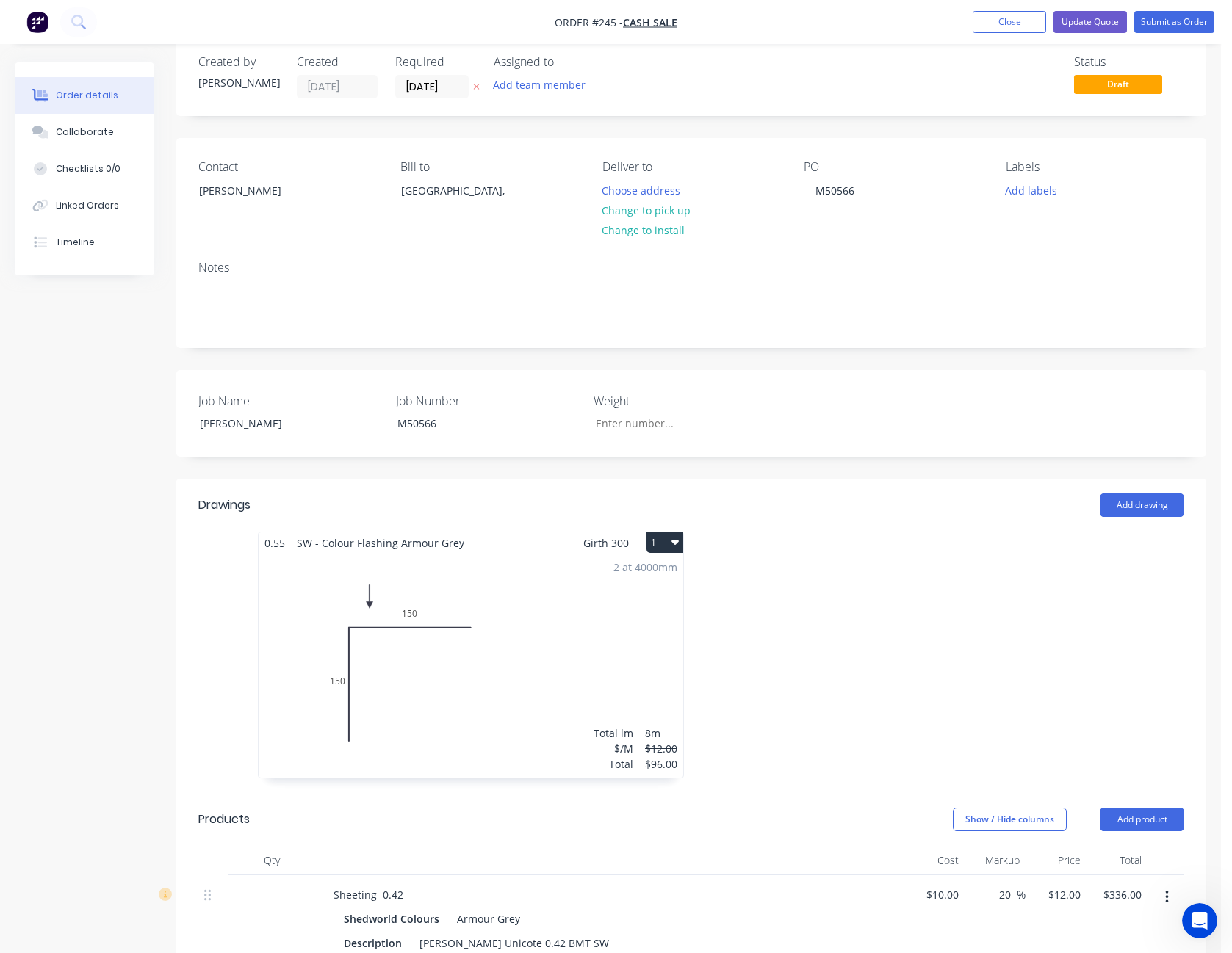
scroll to position [0, 0]
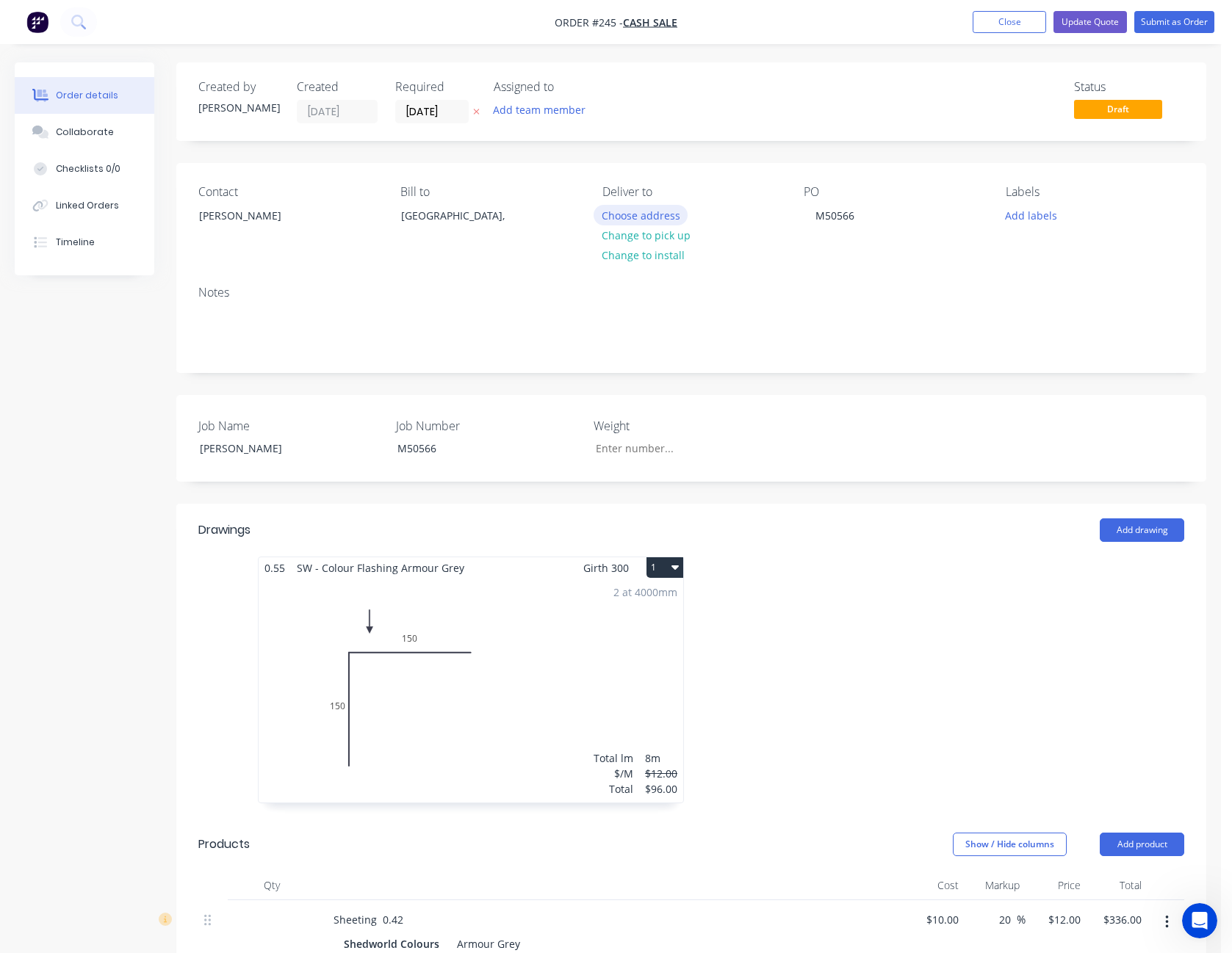
click at [643, 213] on button "Choose address" at bounding box center [641, 215] width 94 height 20
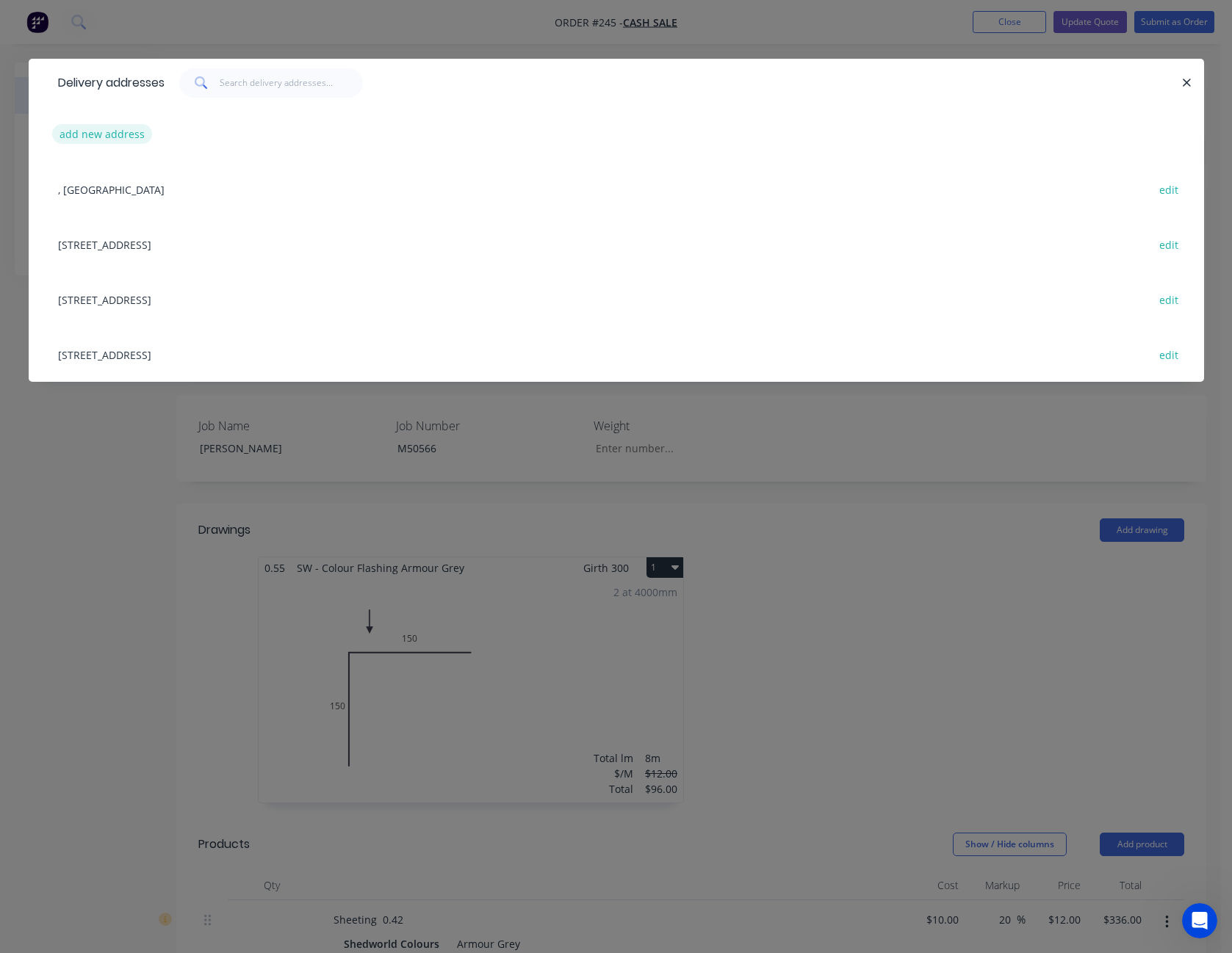
click at [114, 139] on button "add new address" at bounding box center [102, 134] width 101 height 20
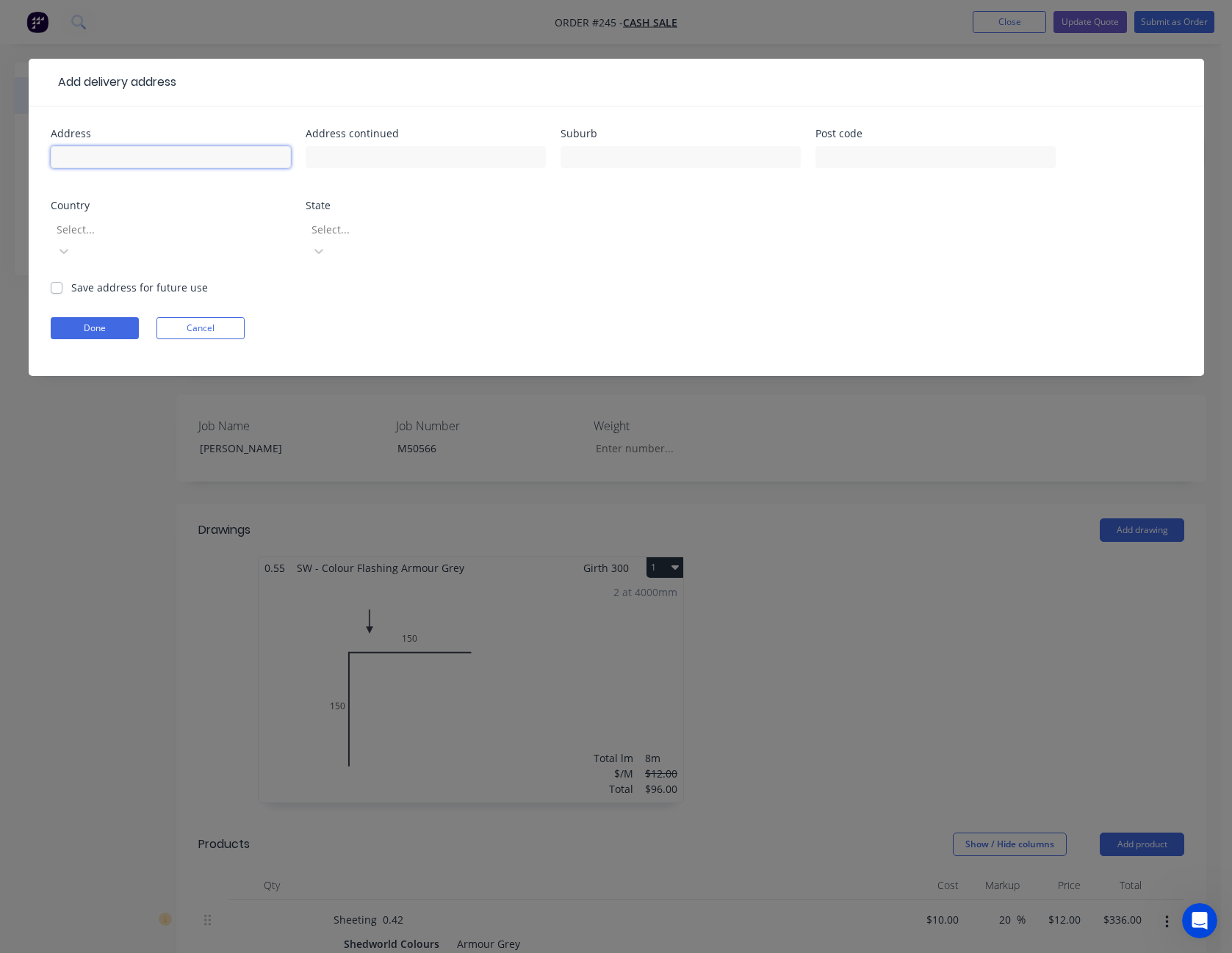
click at [89, 158] on input "text" at bounding box center [171, 158] width 240 height 22
type input "6 Kerr Place"
type input "L"
type input "Kelso"
type input "2795"
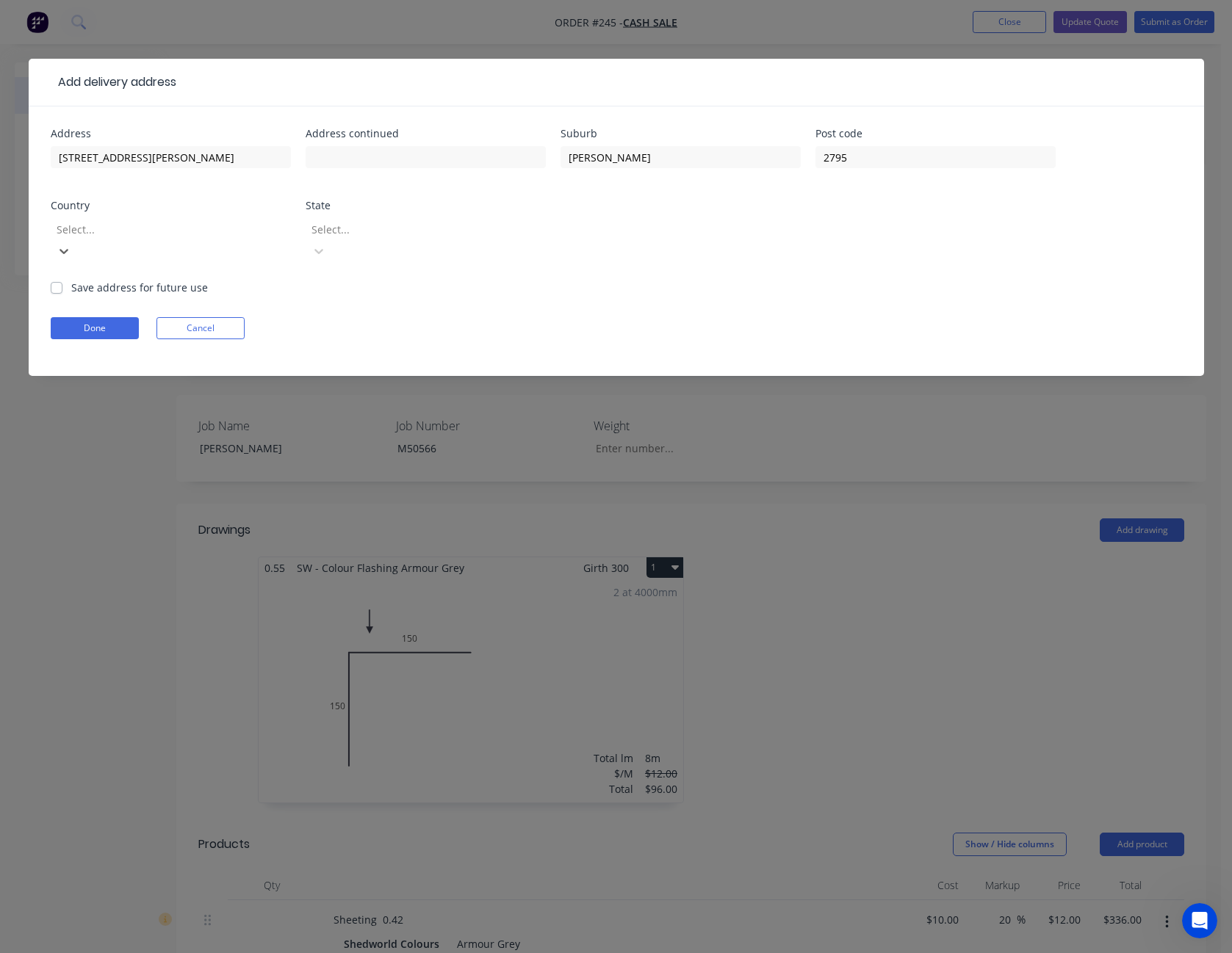
click at [128, 229] on div at bounding box center [161, 230] width 211 height 19
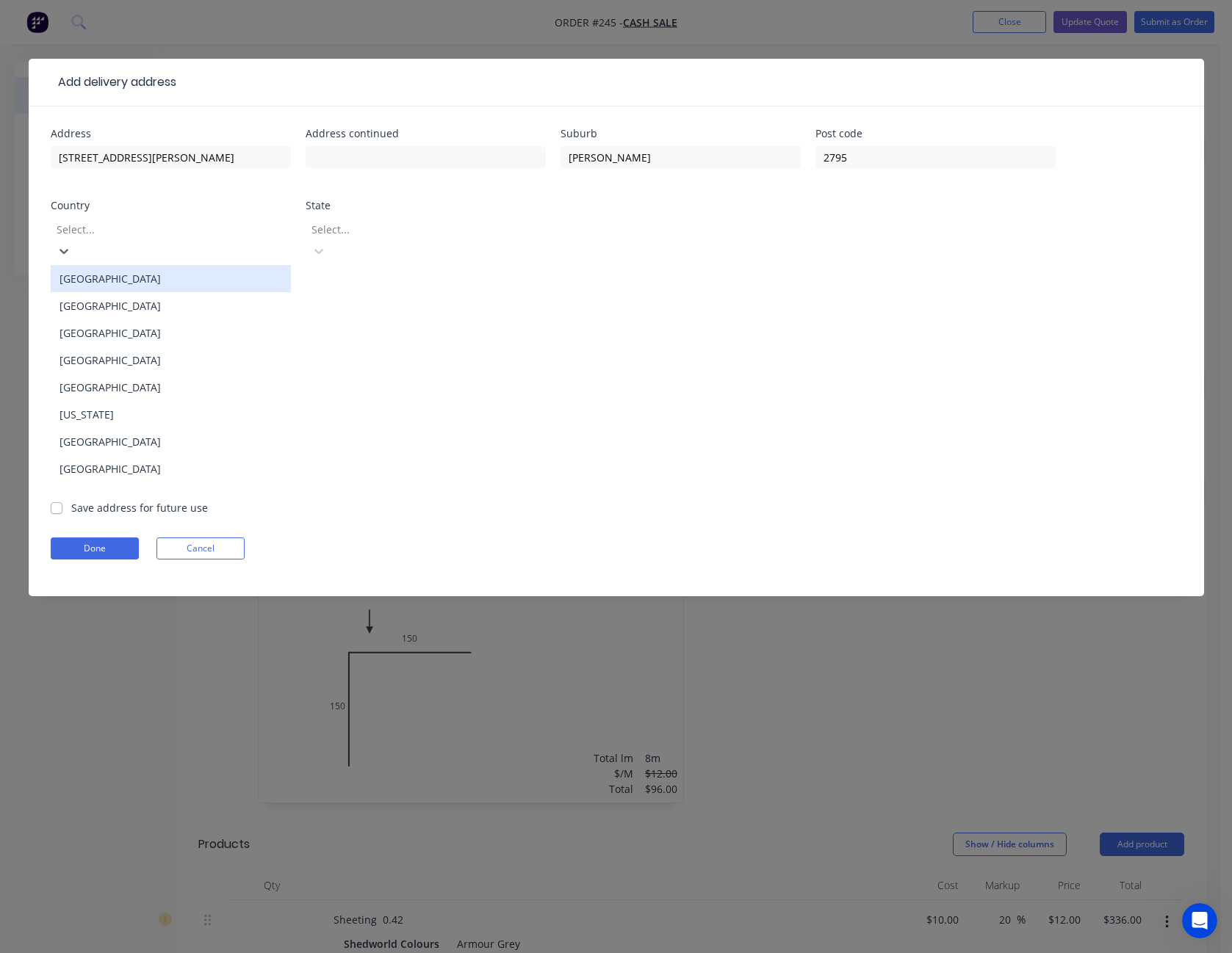
click at [128, 267] on div "Australia" at bounding box center [171, 278] width 240 height 27
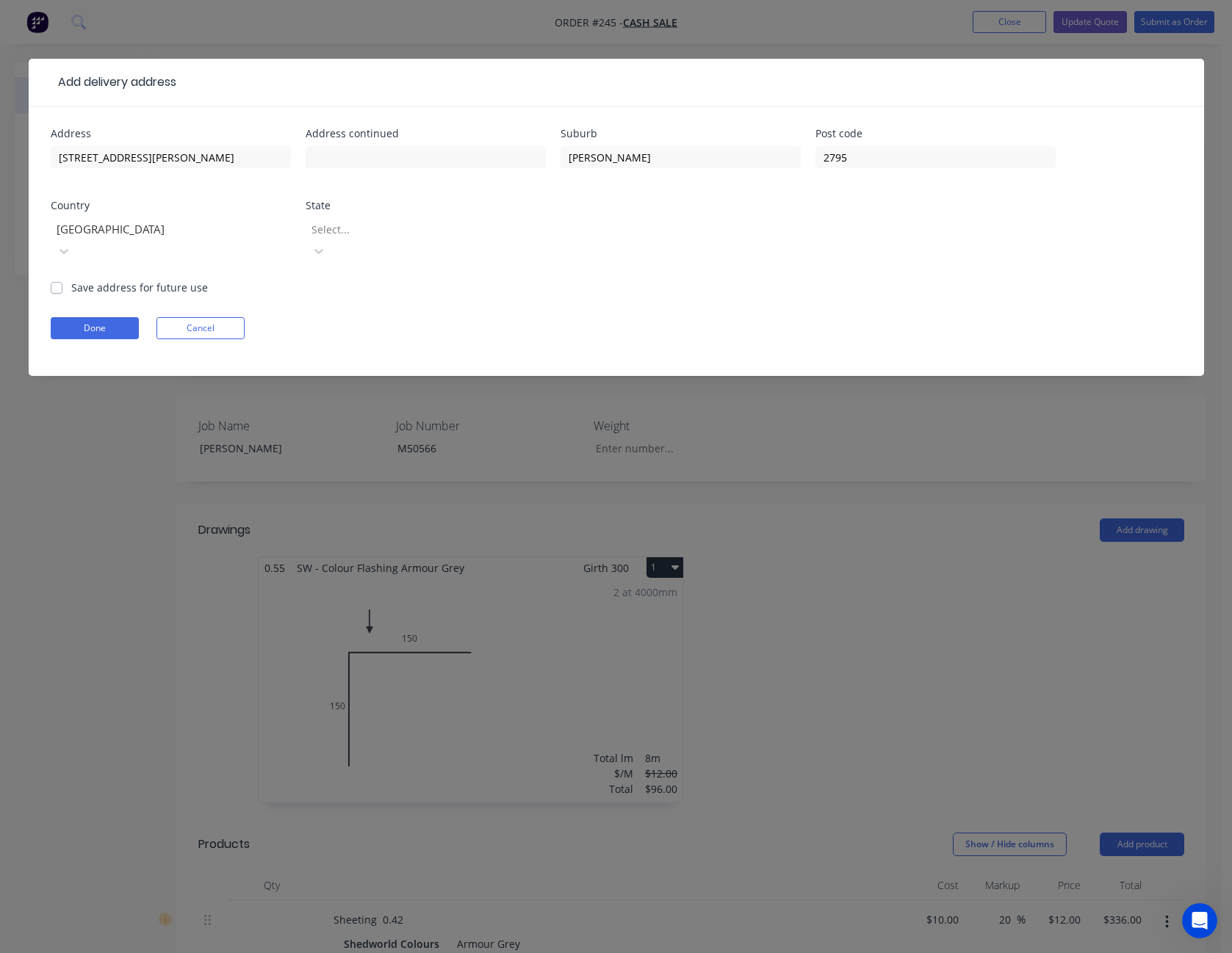
click at [395, 235] on div at bounding box center [416, 230] width 211 height 19
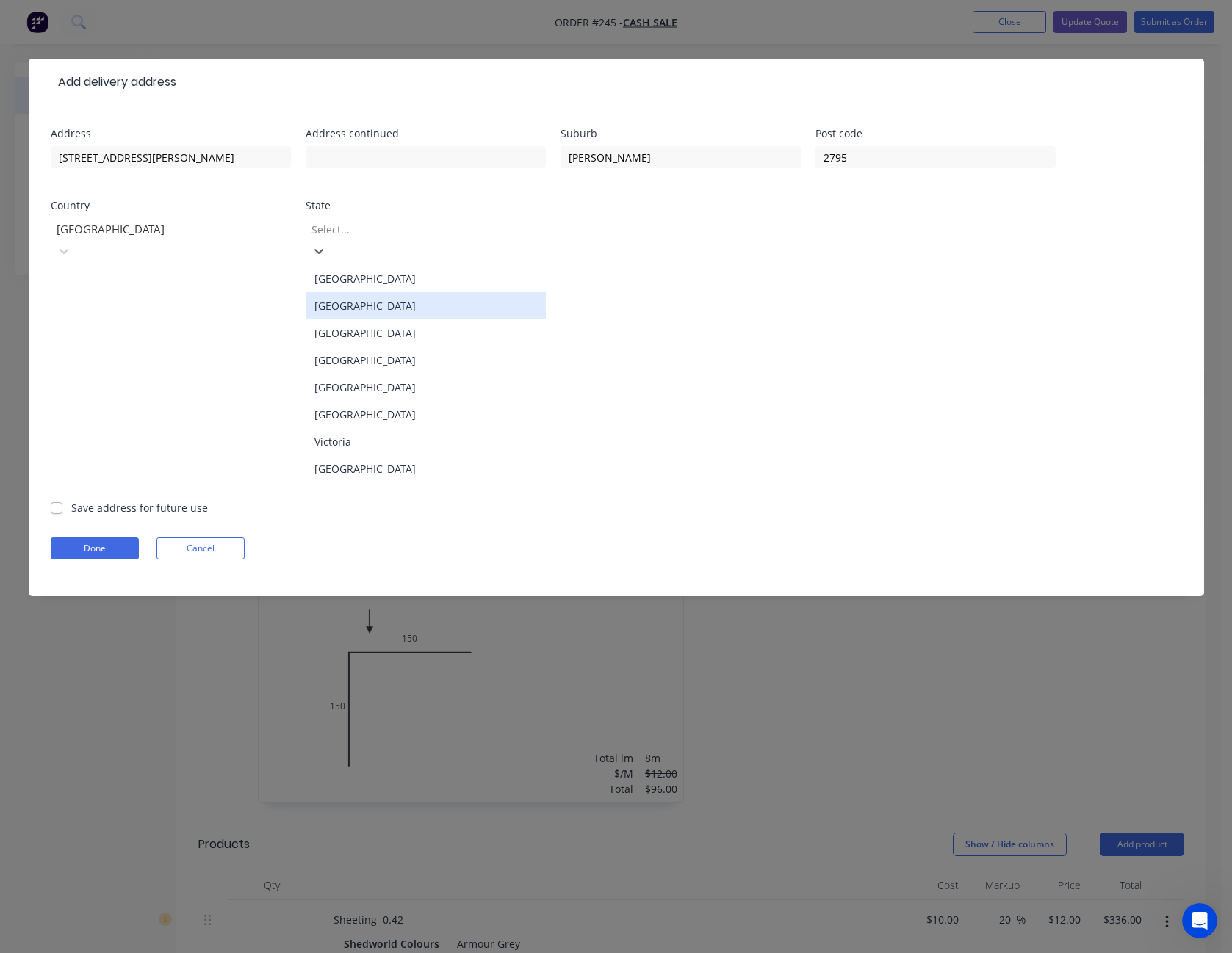
click at [393, 292] on div "New South Wales" at bounding box center [426, 306] width 240 height 27
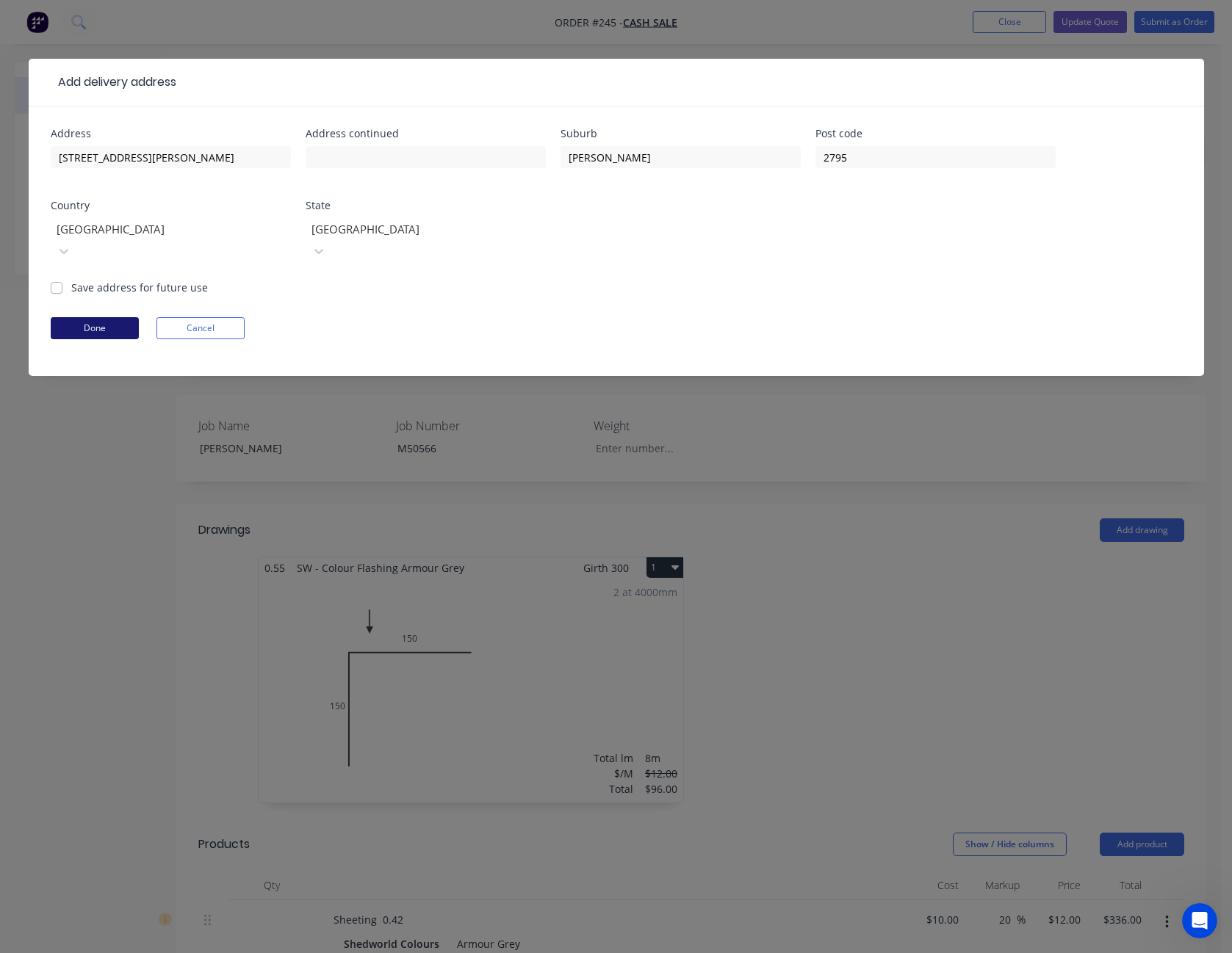
click at [120, 318] on button "Done" at bounding box center [95, 329] width 88 height 22
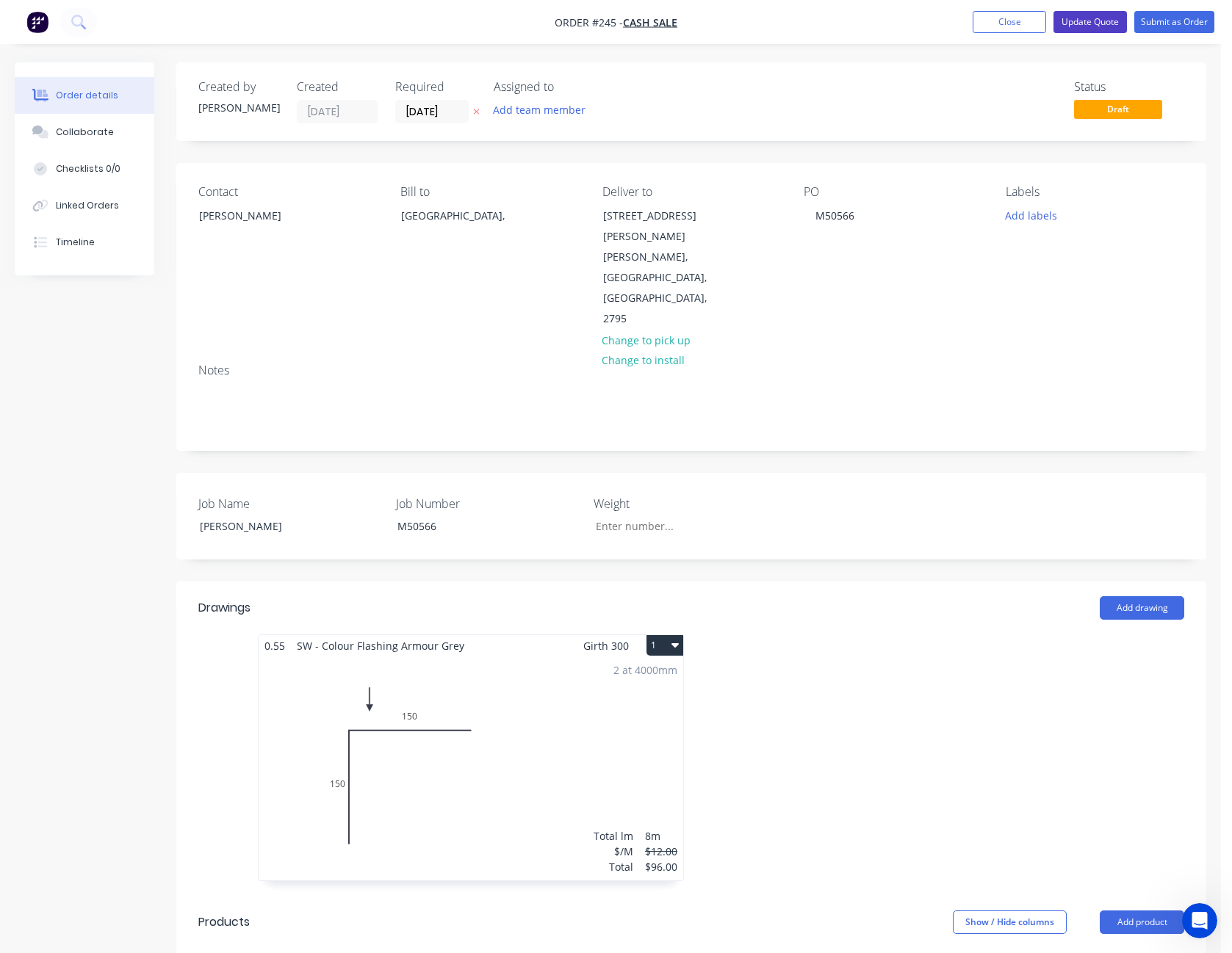
click at [1096, 29] on button "Update Quote" at bounding box center [1091, 22] width 73 height 22
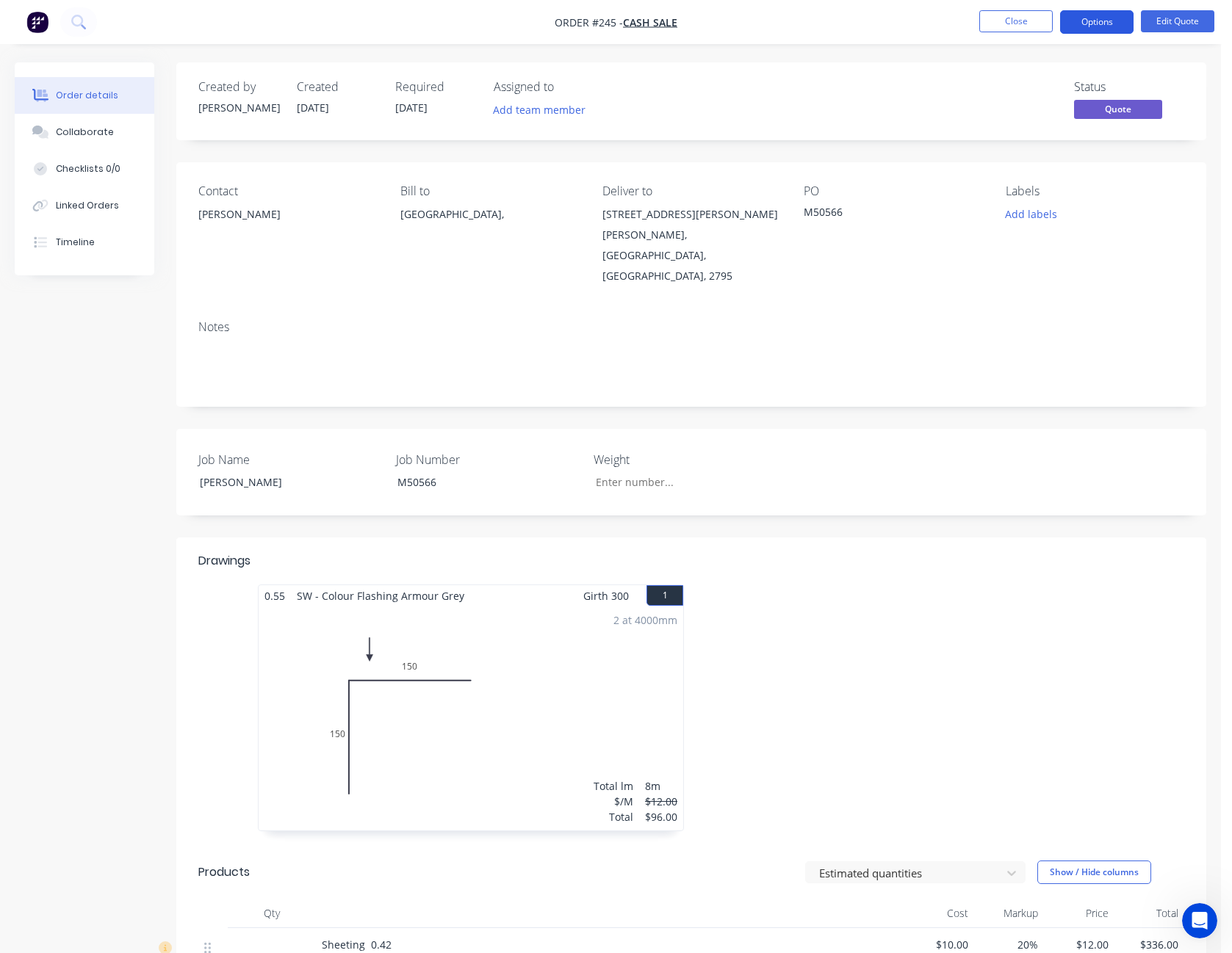
click at [1097, 24] on button "Options" at bounding box center [1097, 22] width 73 height 24
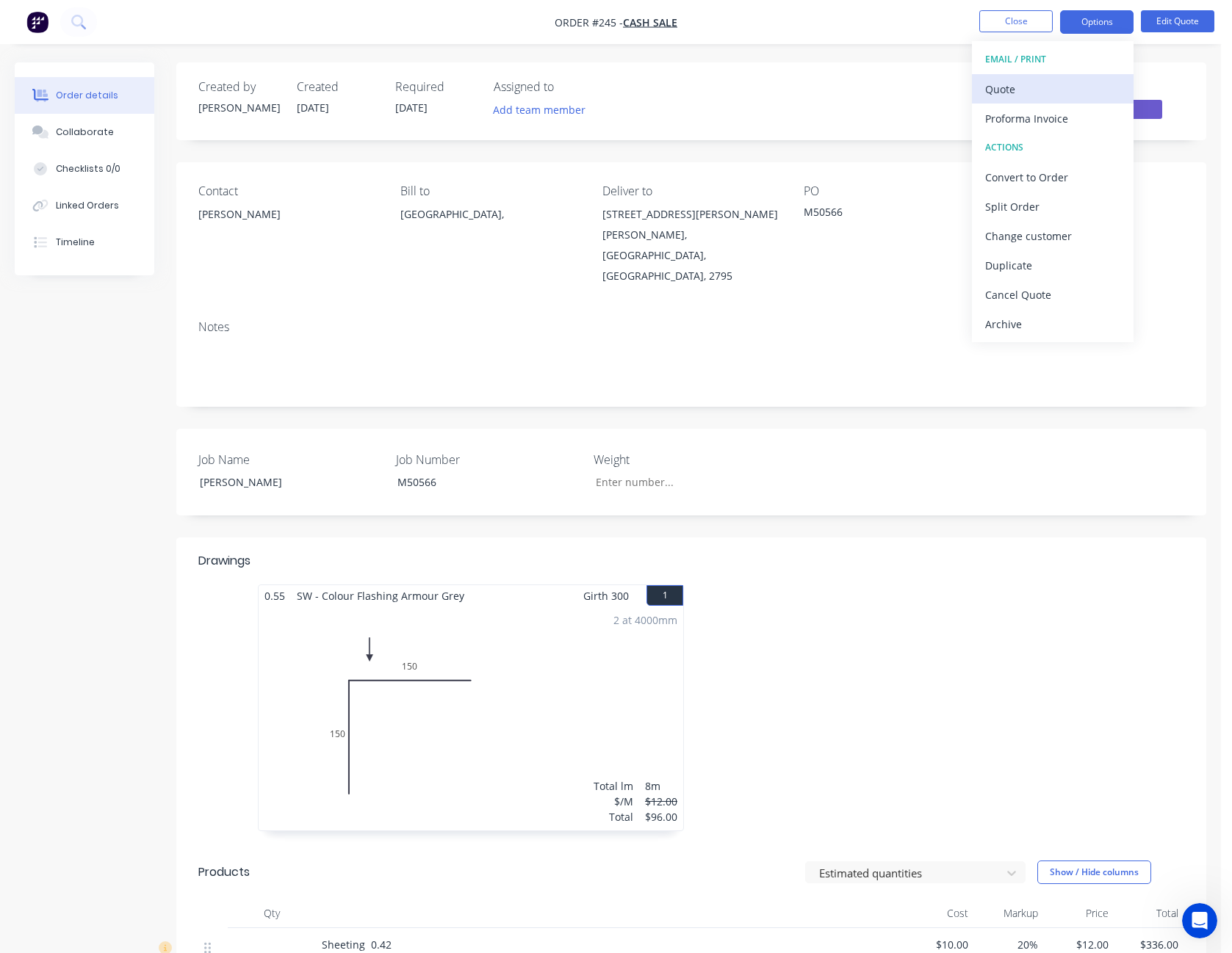
click at [1082, 87] on div "Quote" at bounding box center [1053, 89] width 135 height 21
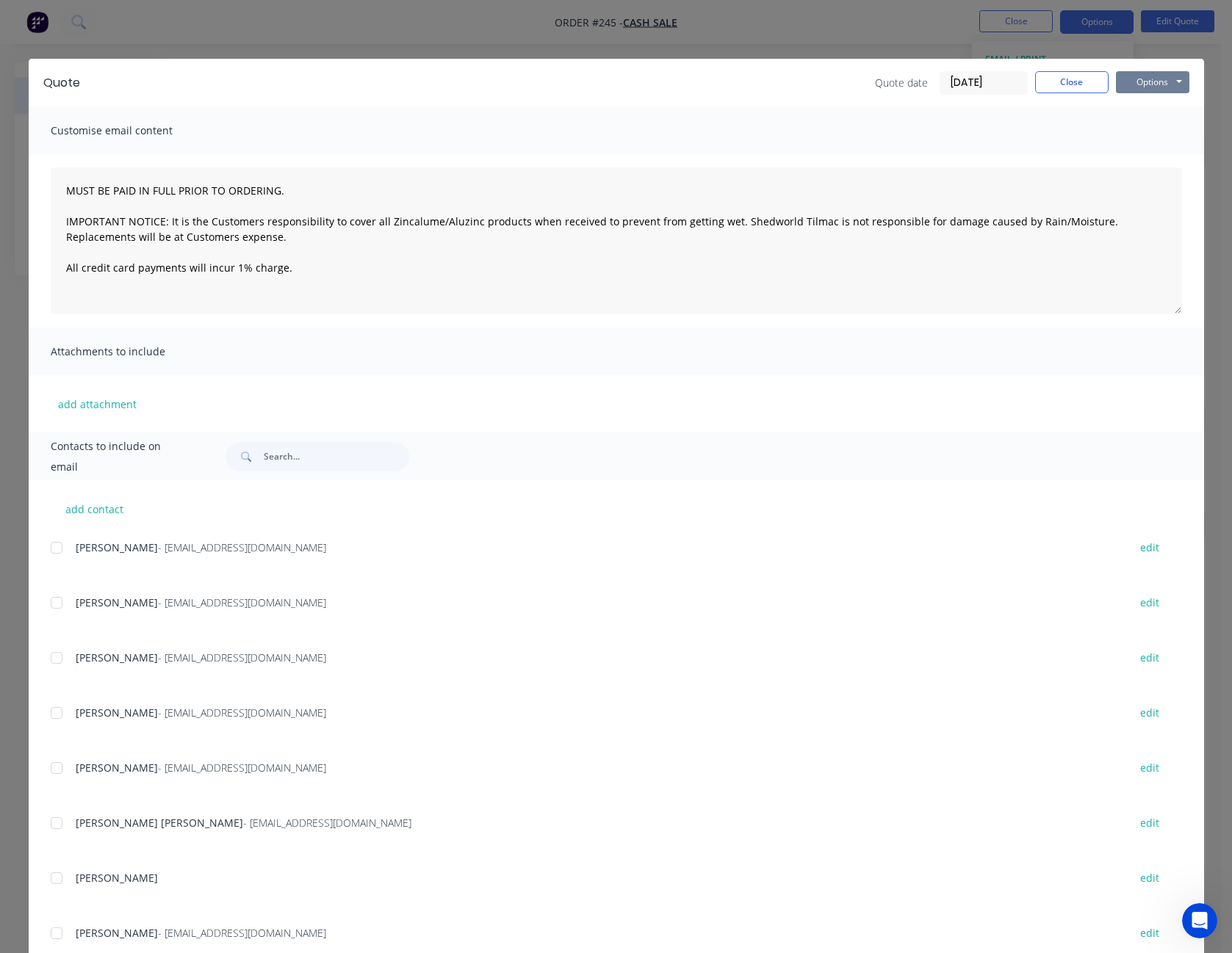
click at [1140, 78] on button "Options" at bounding box center [1153, 83] width 73 height 22
click at [1152, 127] on button "Print" at bounding box center [1163, 132] width 94 height 24
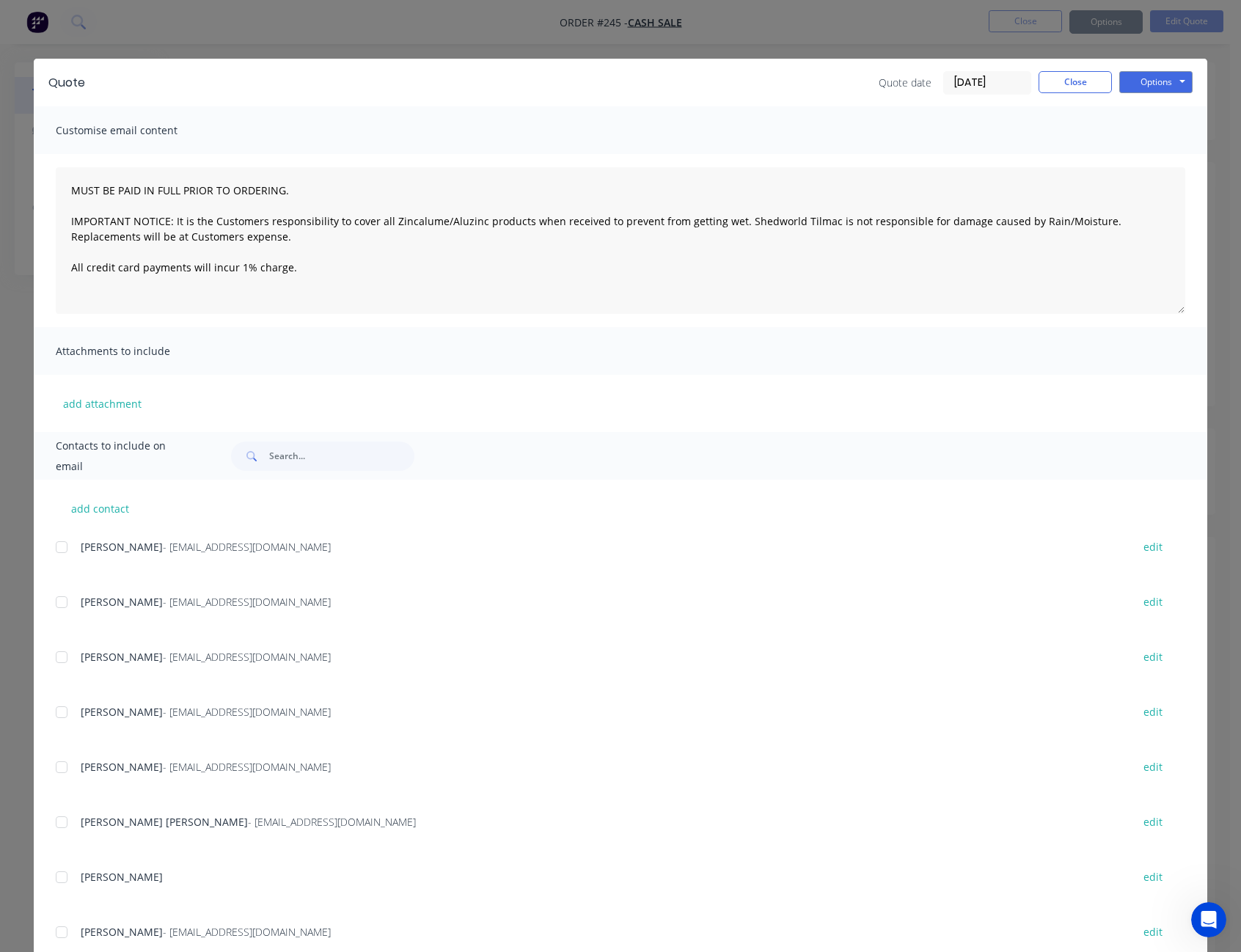
type textarea "MUST BE PAID IN FULL PRIOR TO ORDERING. IMPORTANT NOTICE: It is the Customers r…"
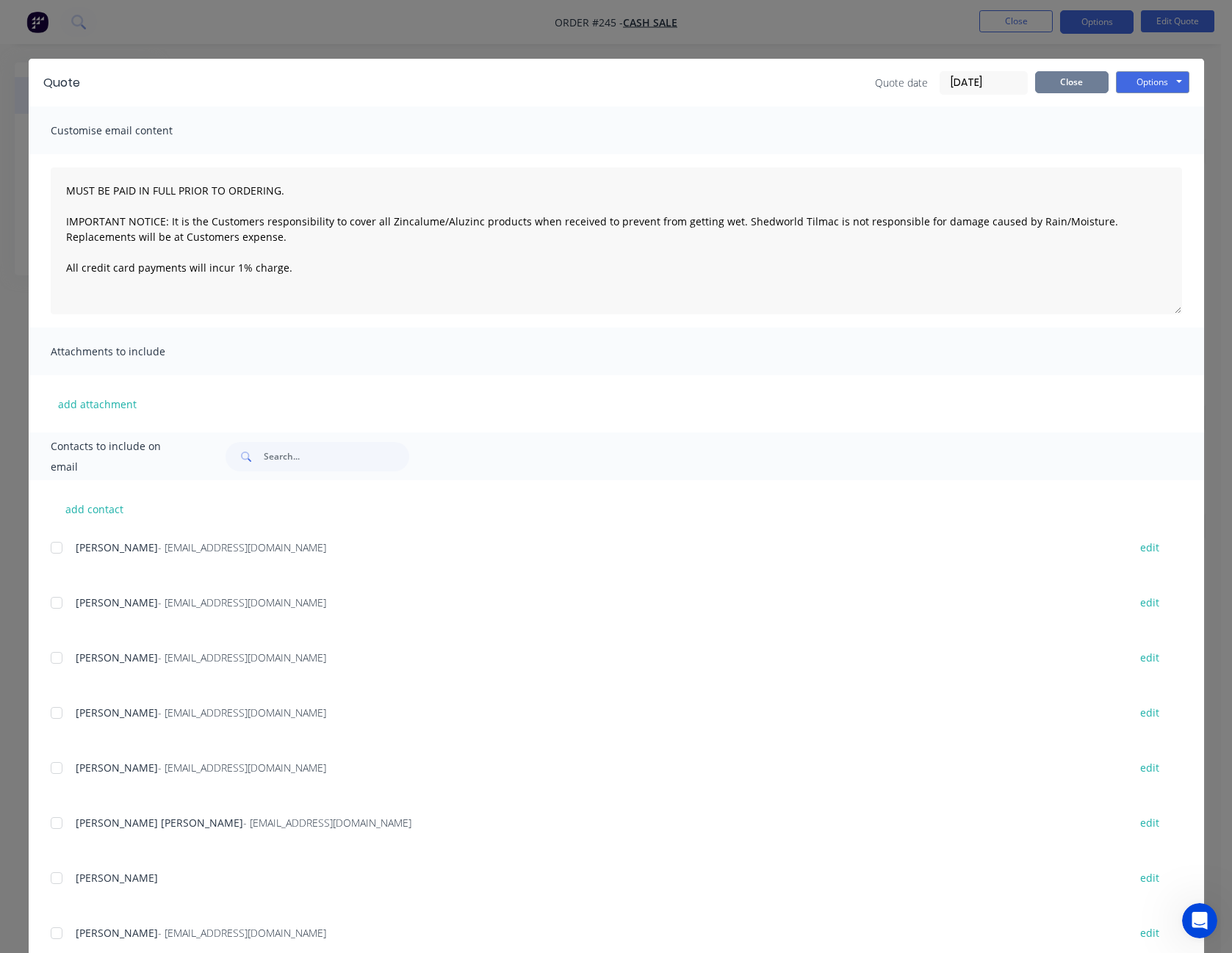
click at [1090, 86] on button "Close" at bounding box center [1072, 83] width 73 height 22
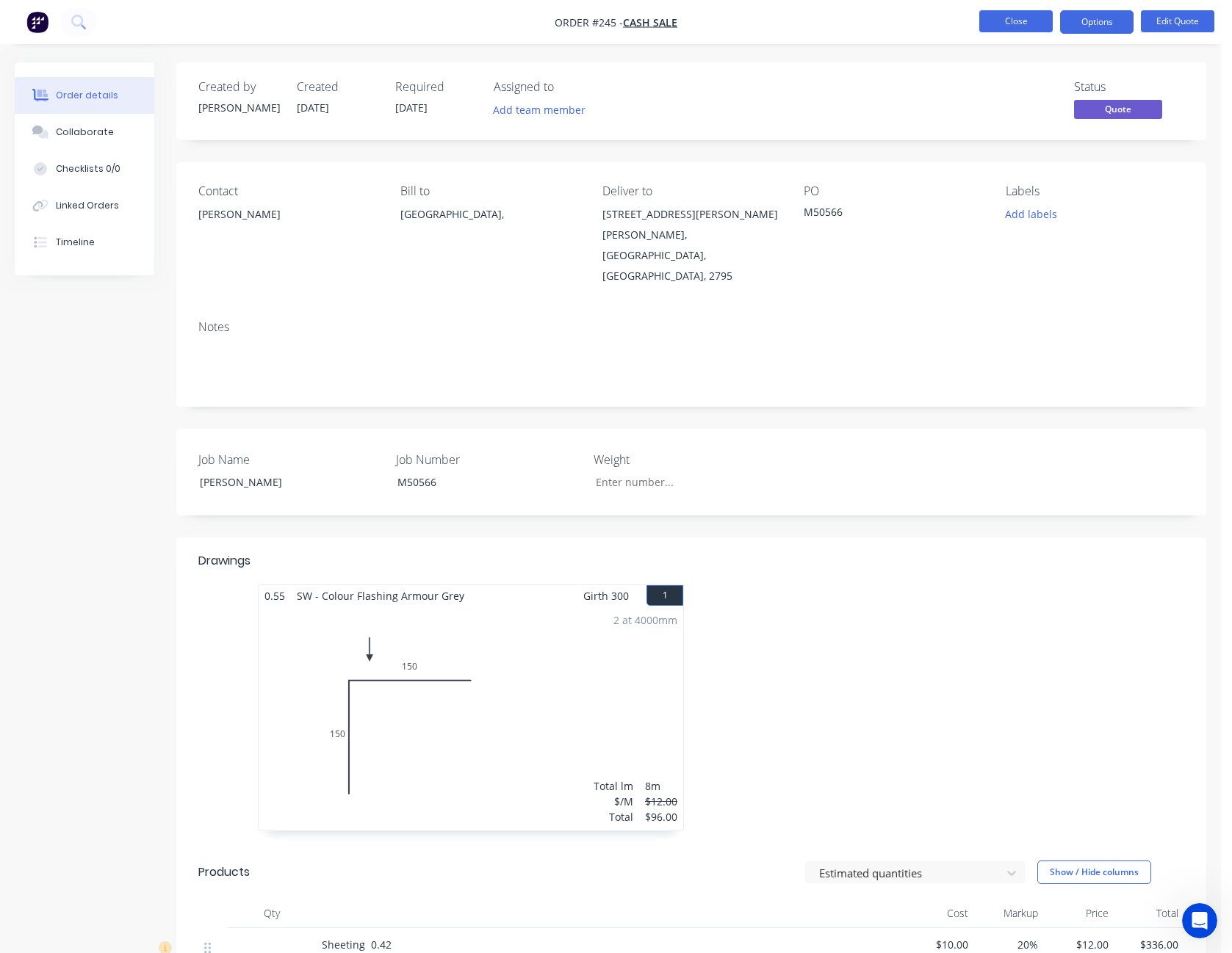
click at [1000, 15] on button "Close" at bounding box center [1016, 21] width 73 height 22
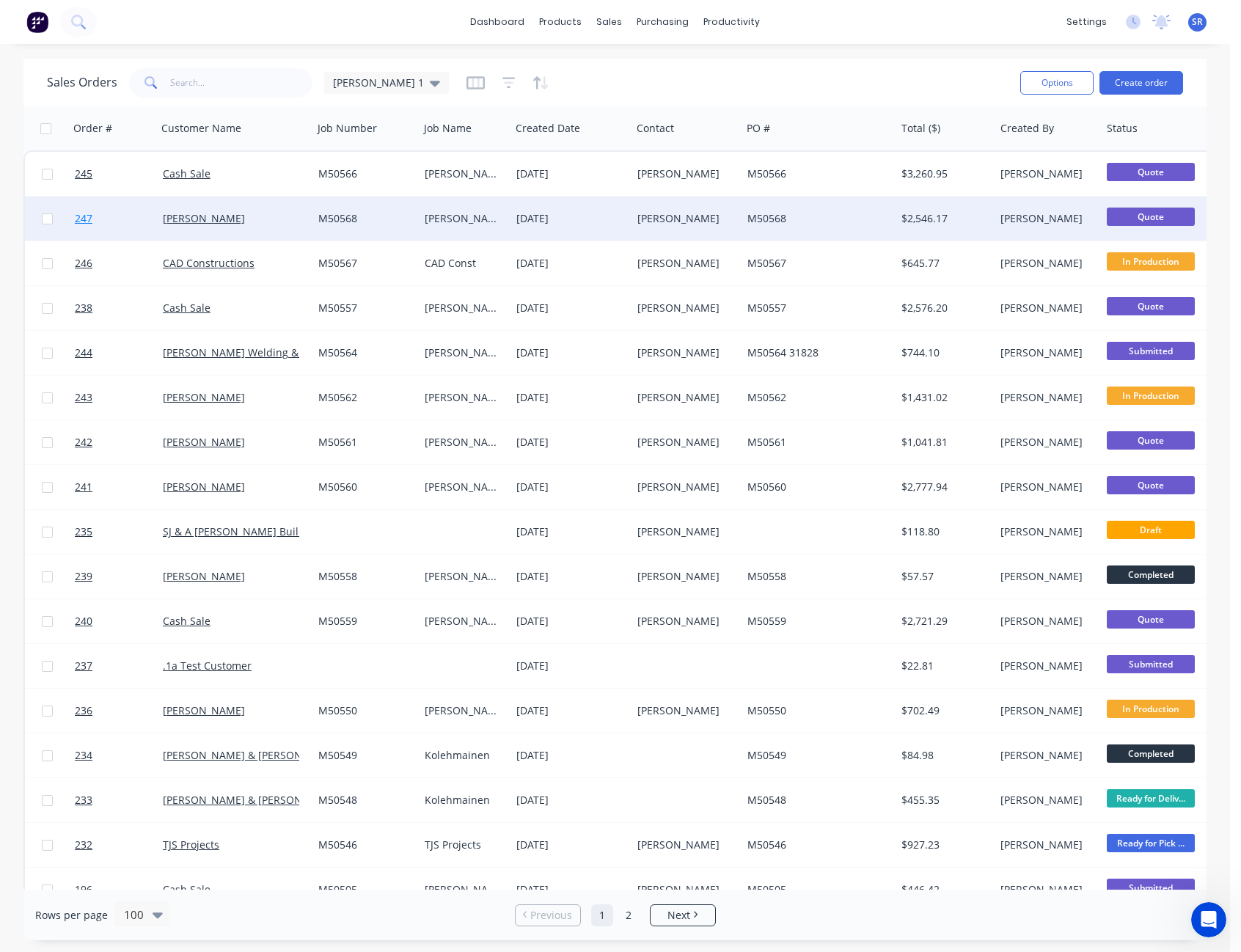
drag, startPoint x: 47, startPoint y: 215, endPoint x: 105, endPoint y: 216, distance: 58.0
click at [47, 215] on input "checkbox" at bounding box center [47, 219] width 11 height 11
checkbox input "true"
click at [1055, 86] on button "Options" at bounding box center [1057, 83] width 73 height 24
click at [1030, 137] on button "Archive" at bounding box center [1013, 150] width 162 height 29
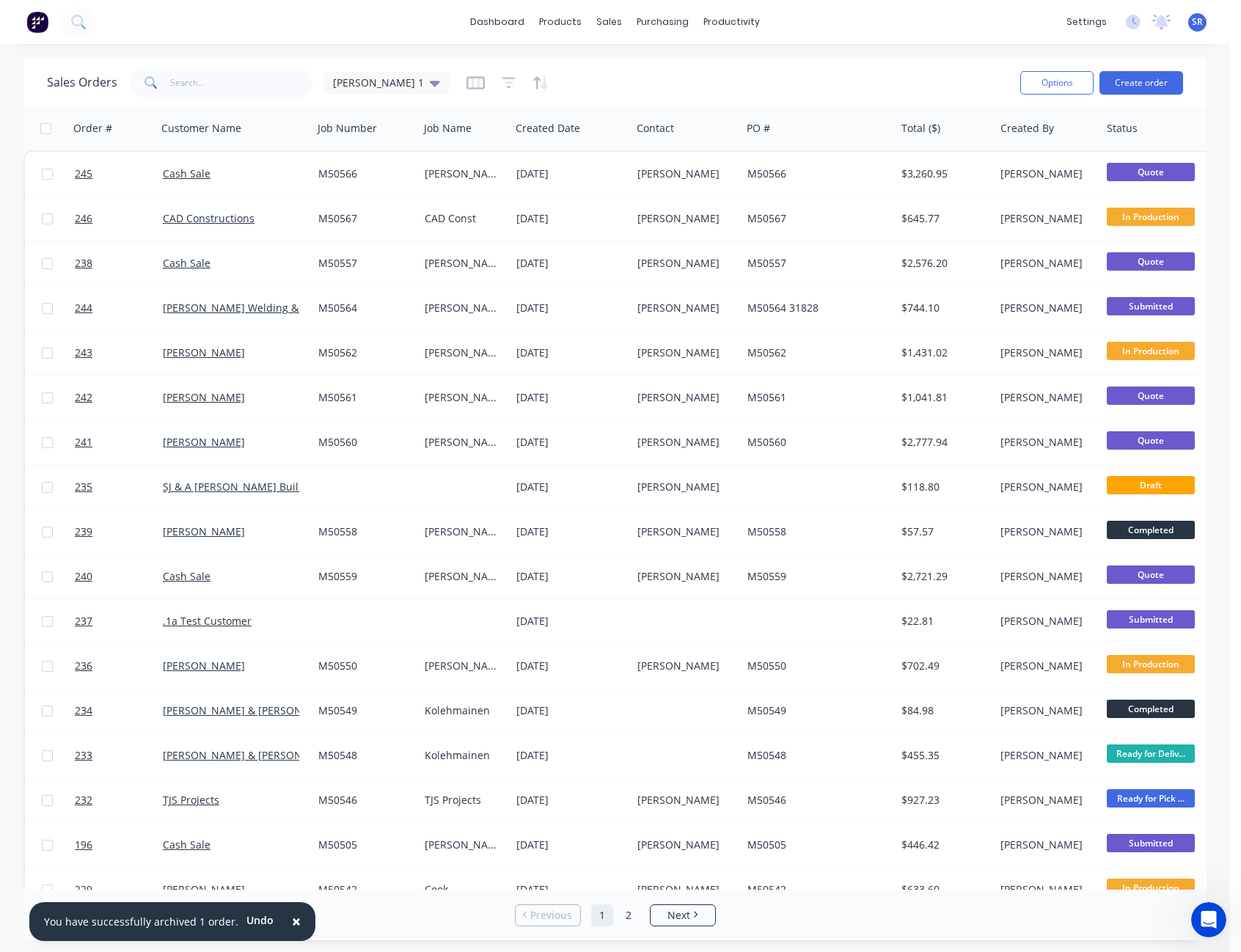
click at [892, 66] on div "Sales Orders Sam 1" at bounding box center [527, 83] width 962 height 36
click at [292, 924] on span "×" at bounding box center [296, 921] width 9 height 20
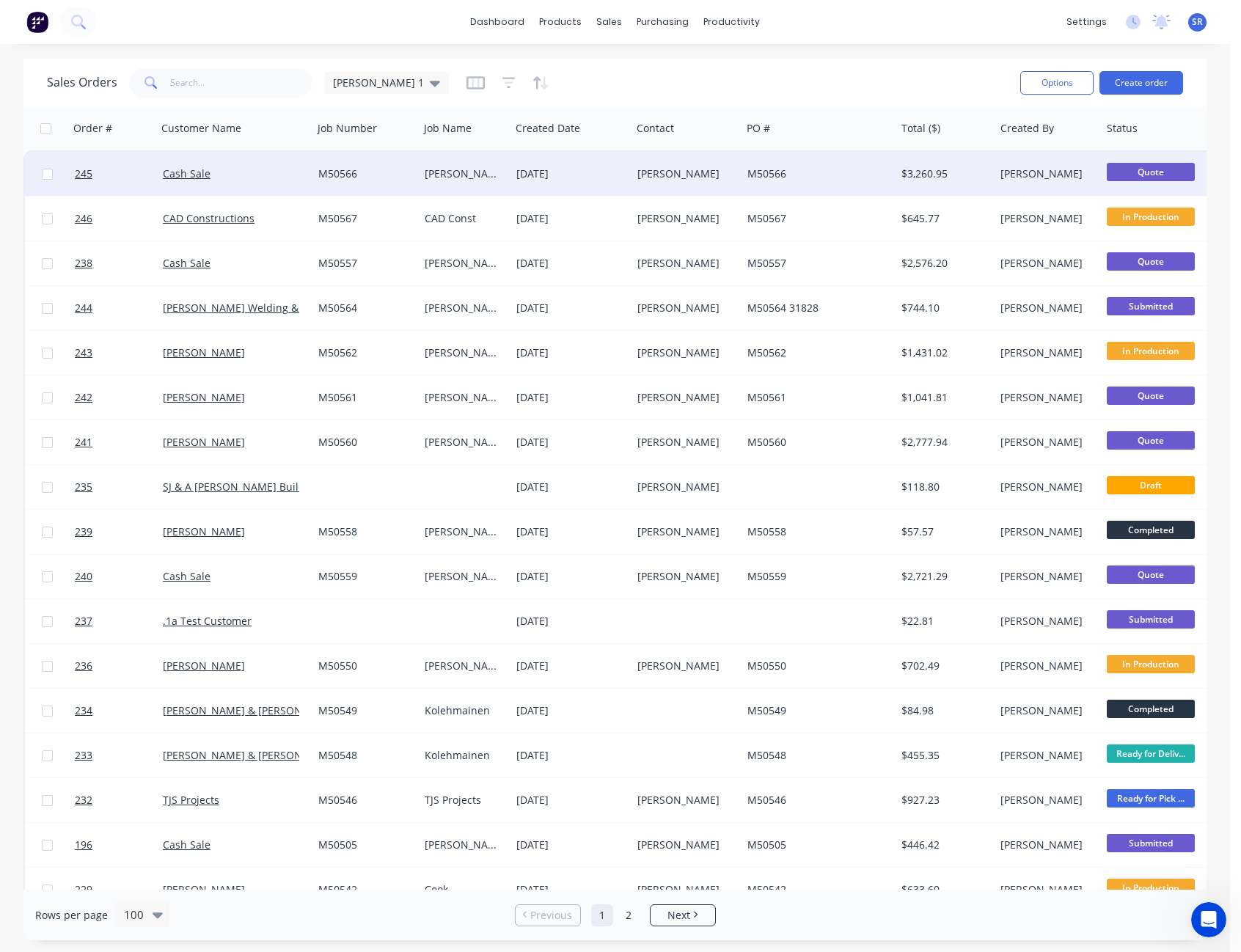
click at [703, 180] on div "Evan Barnes" at bounding box center [684, 174] width 94 height 14
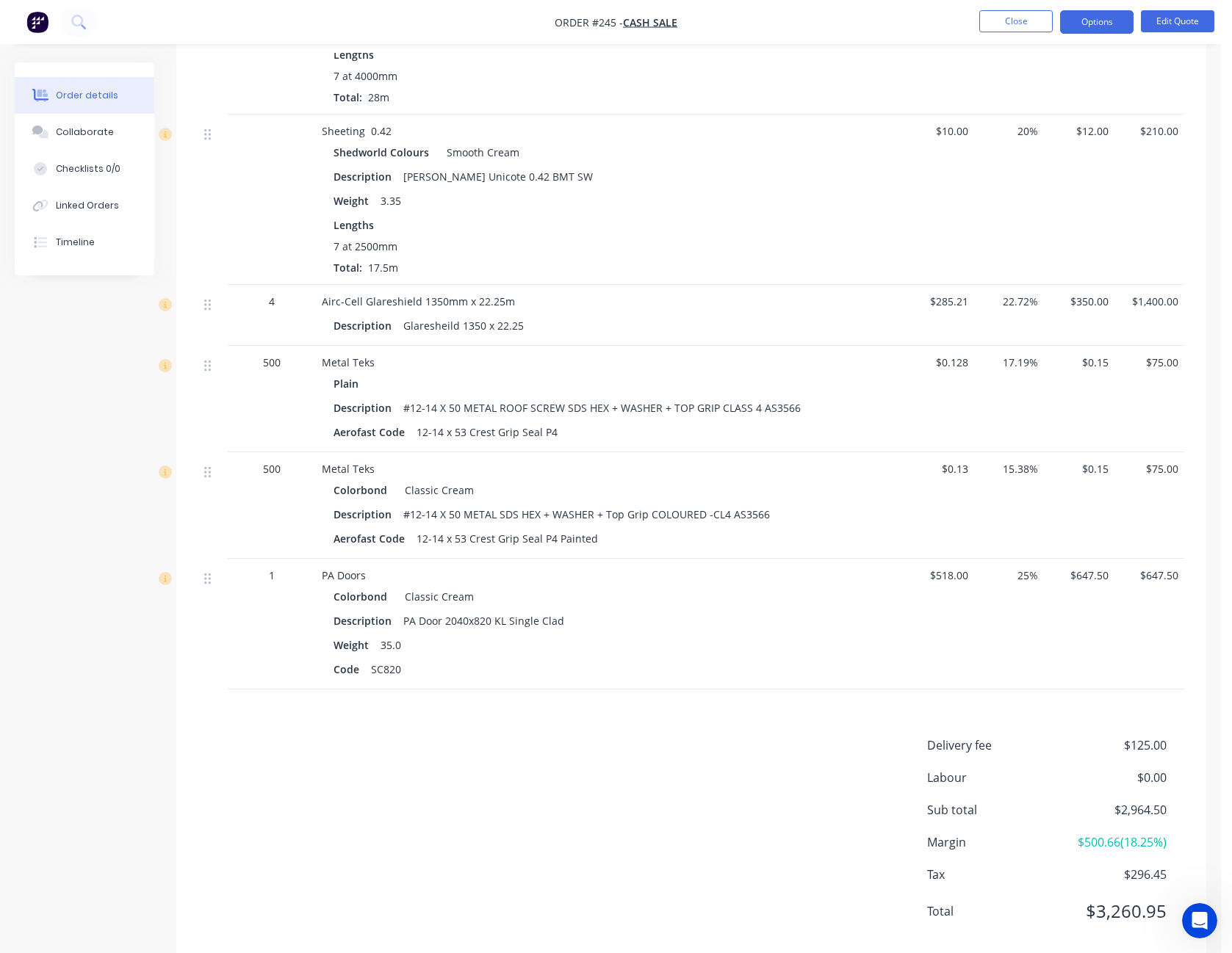
scroll to position [994, 0]
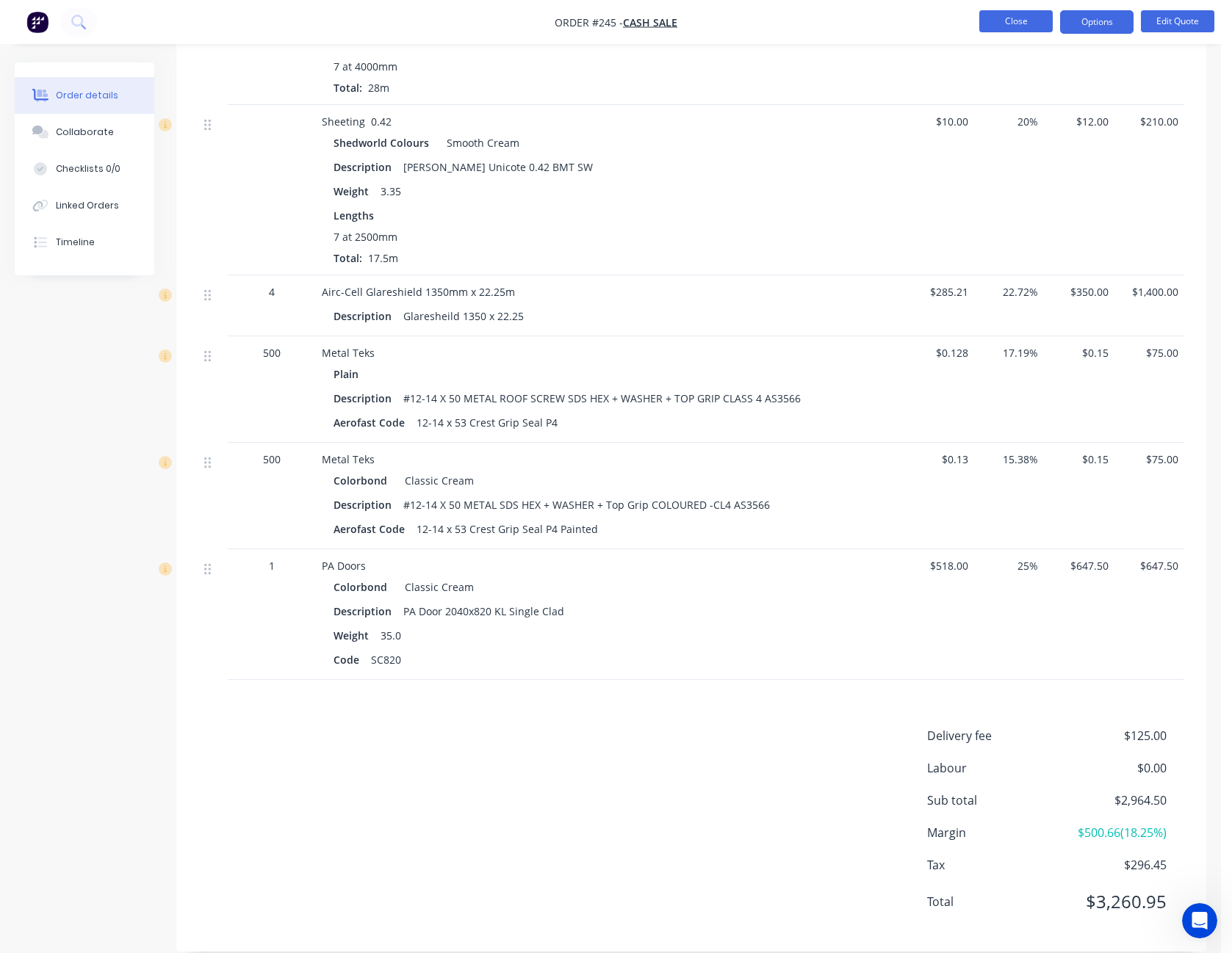
click at [1036, 26] on button "Close" at bounding box center [1016, 21] width 73 height 22
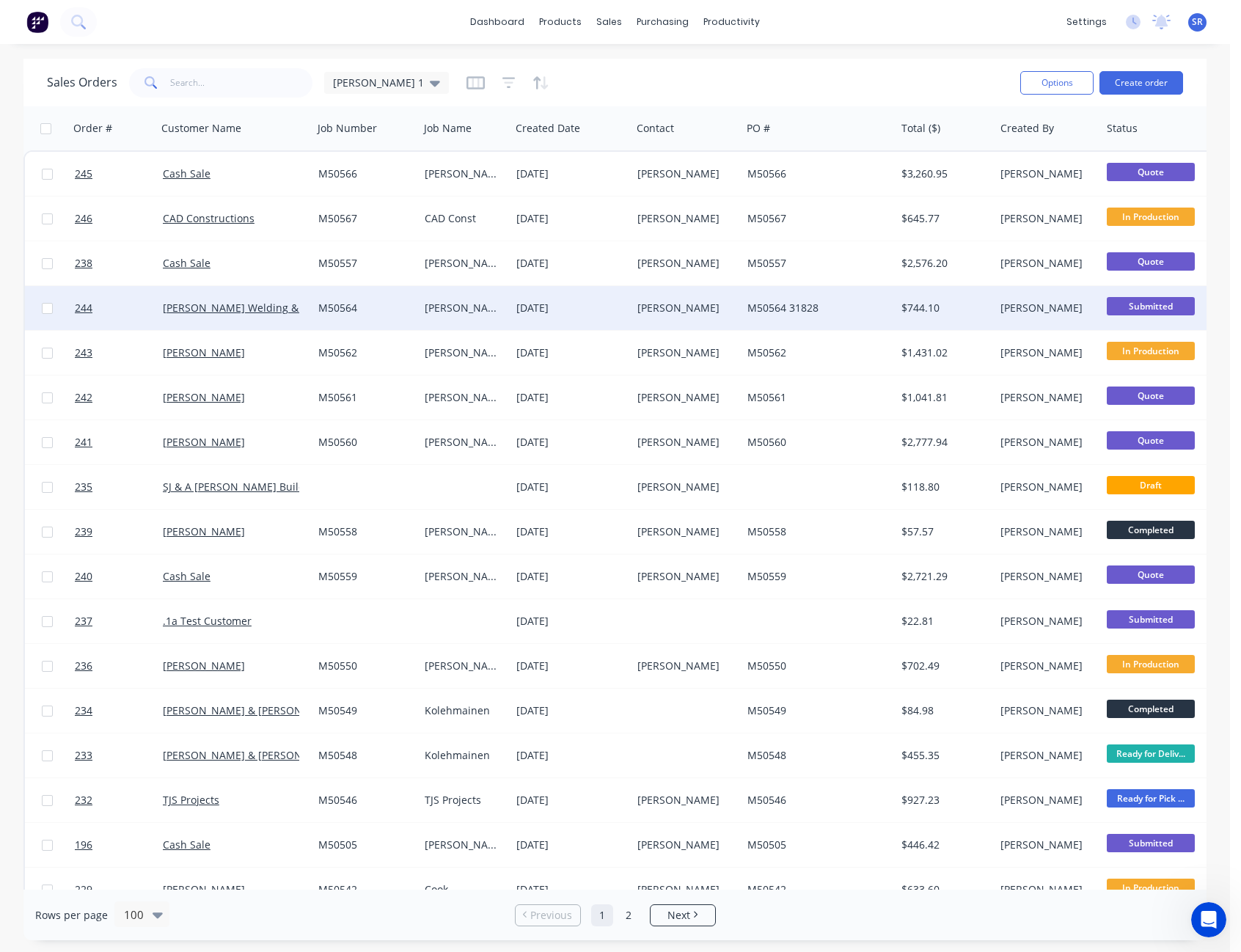
click at [738, 312] on div "Damien" at bounding box center [686, 308] width 110 height 44
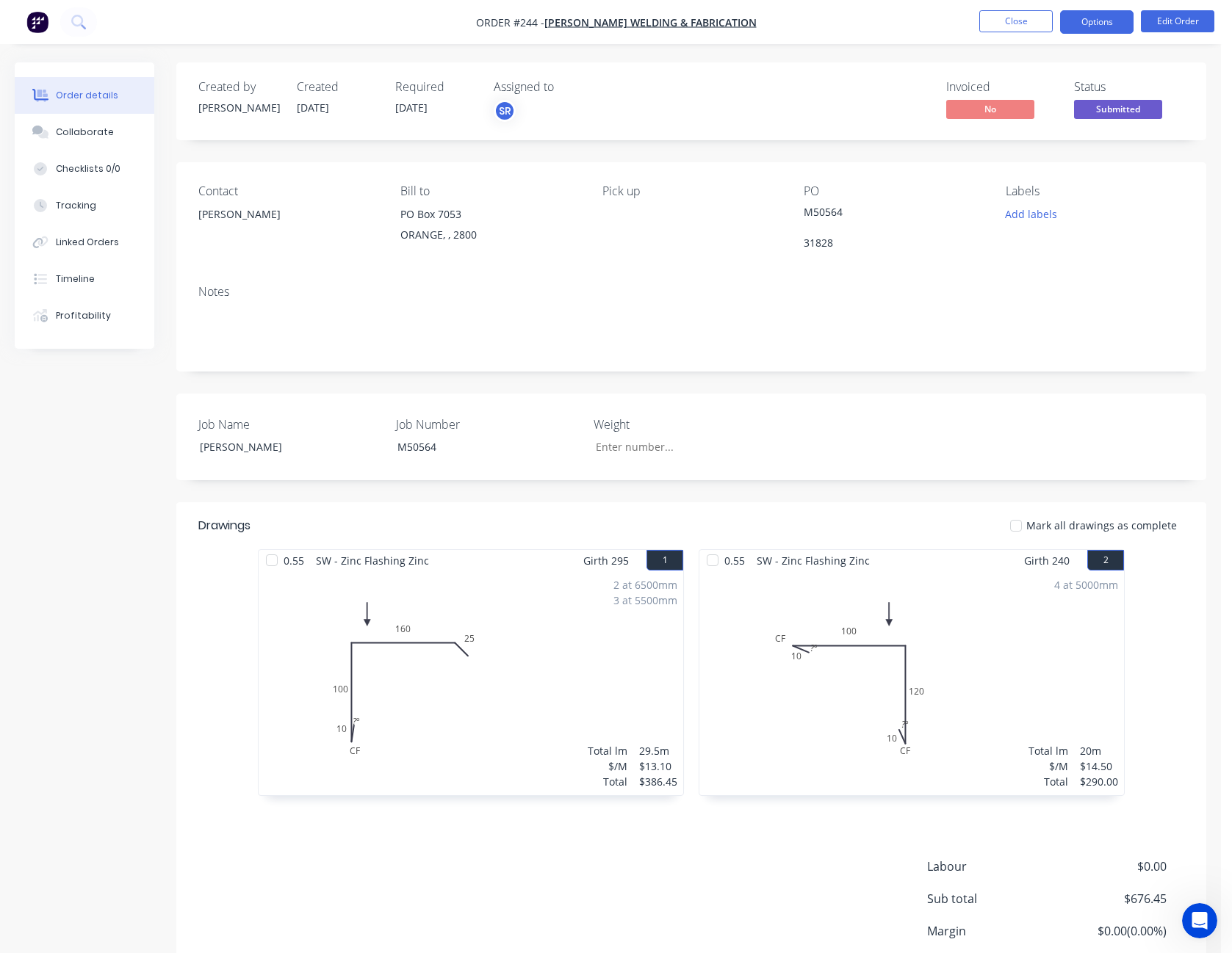
click at [1098, 29] on button "Options" at bounding box center [1097, 22] width 73 height 24
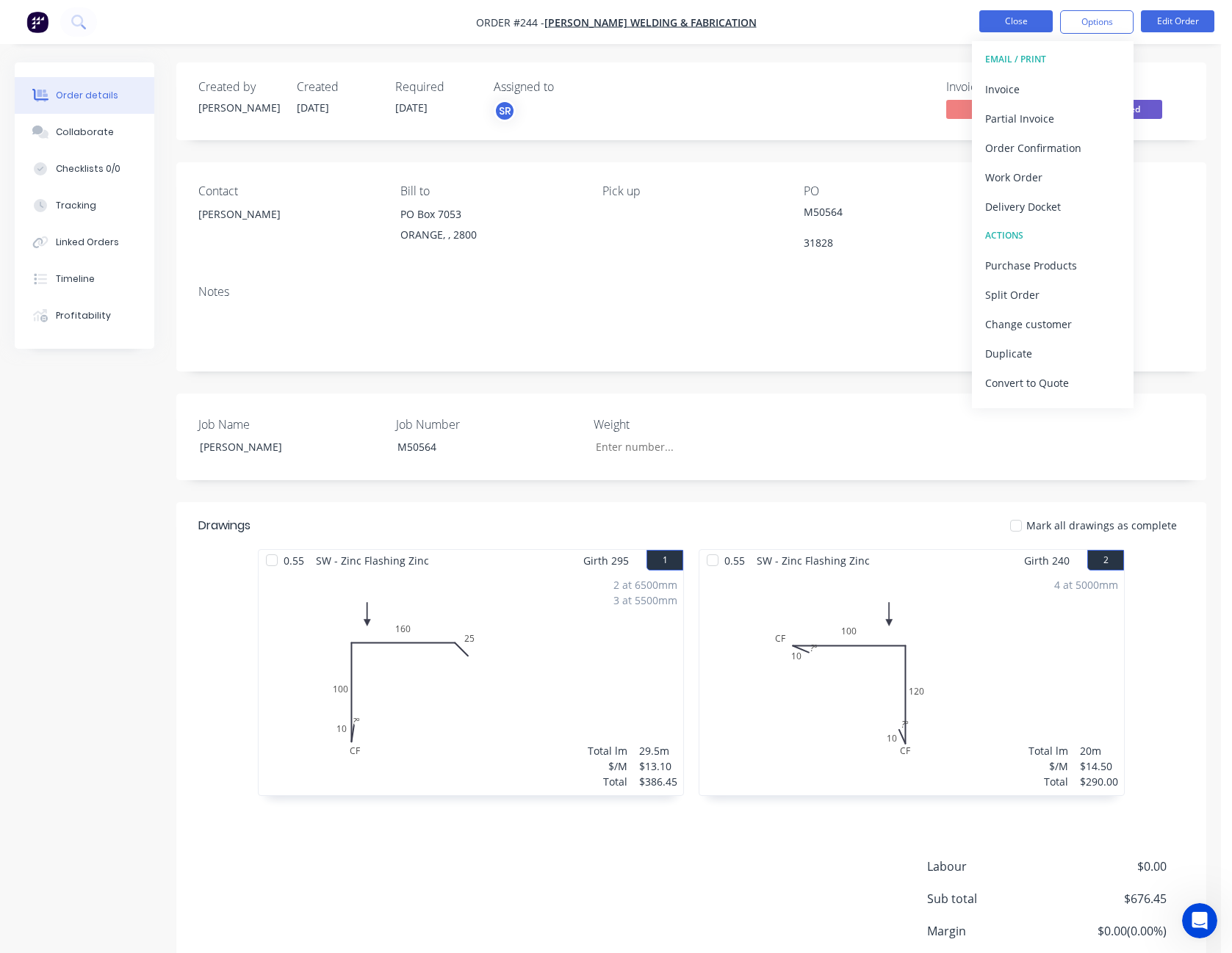
click at [993, 24] on button "Close" at bounding box center [1016, 21] width 73 height 22
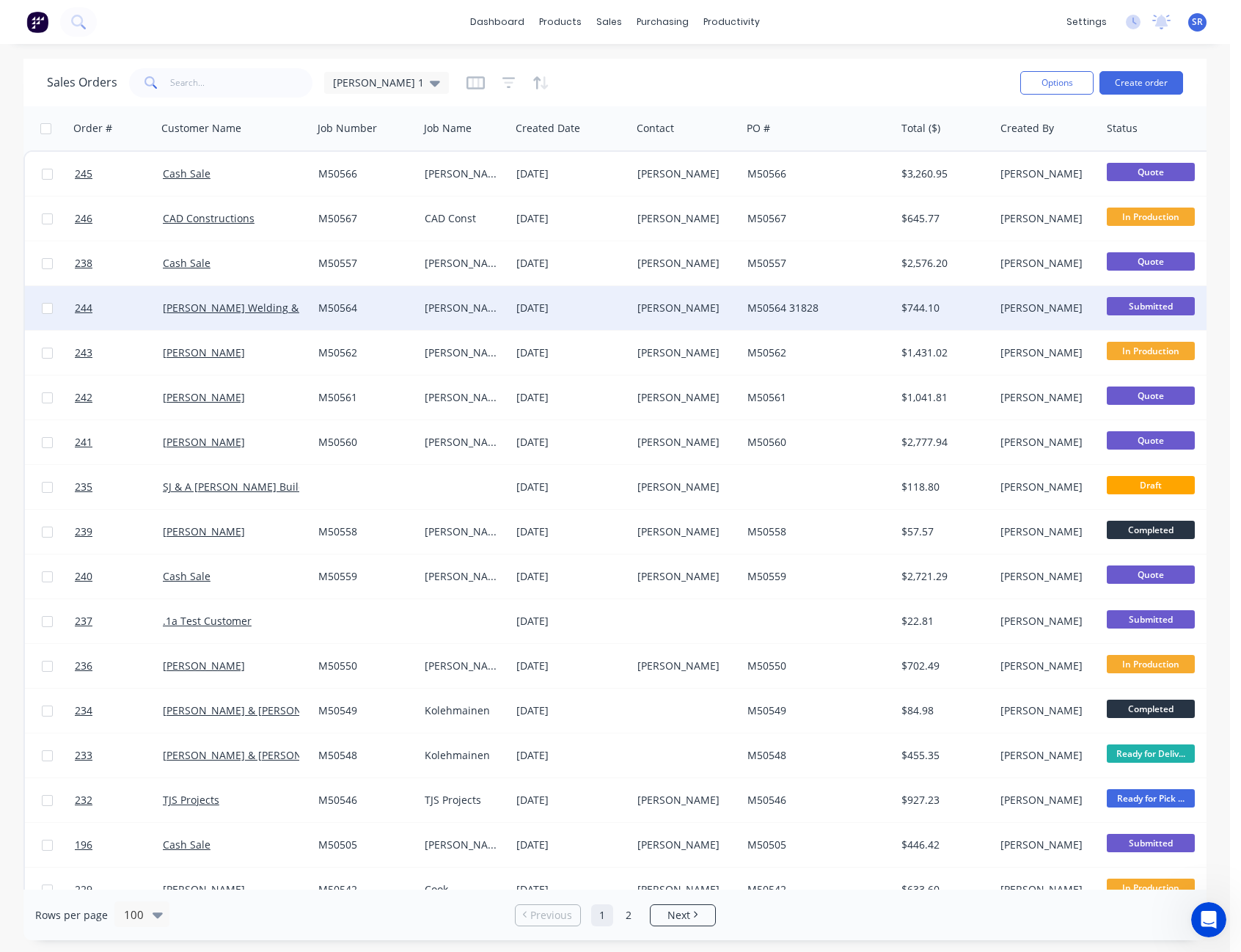
click at [783, 294] on div "M50564 31828" at bounding box center [818, 308] width 154 height 44
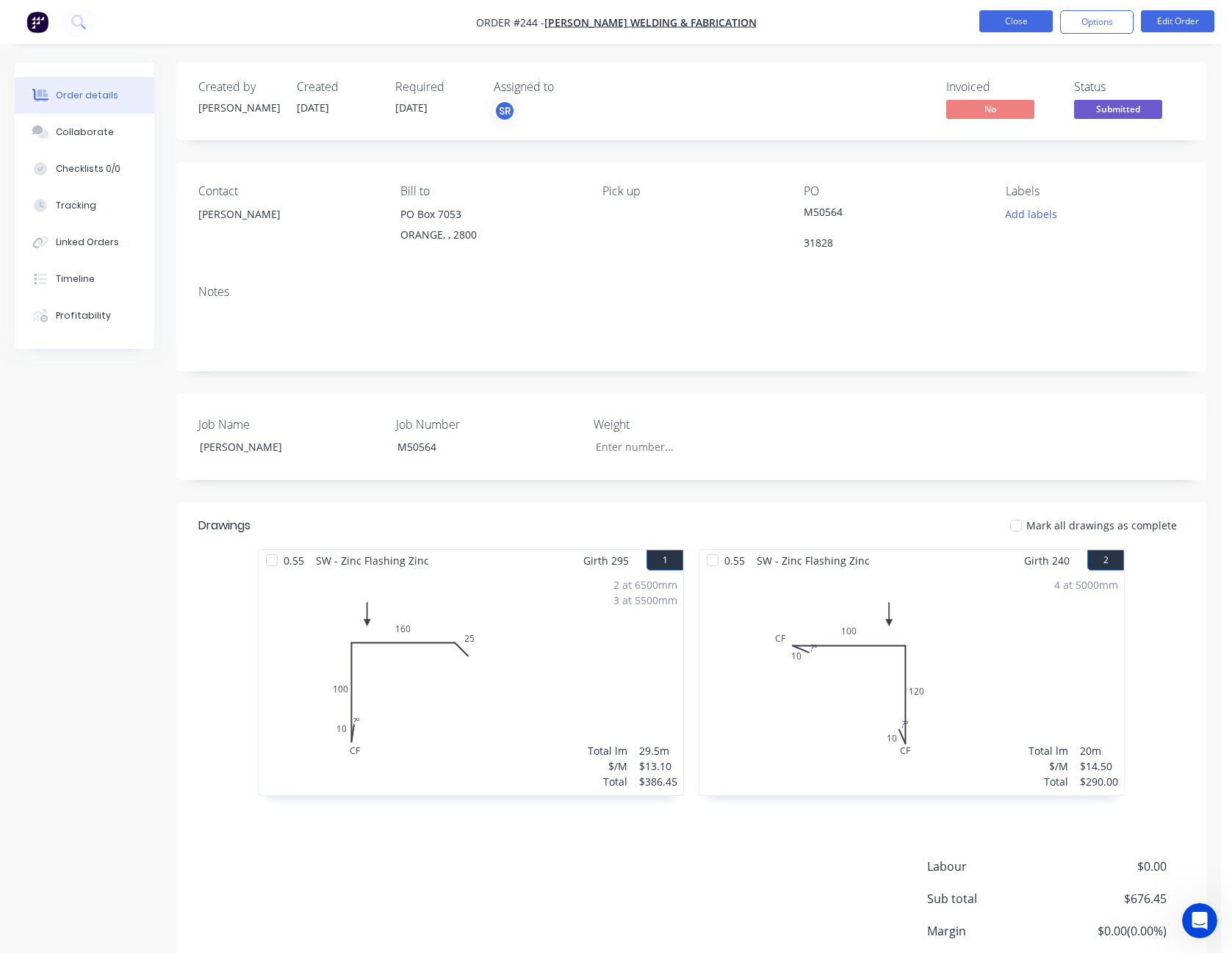
click at [1021, 29] on button "Close" at bounding box center [1016, 21] width 73 height 22
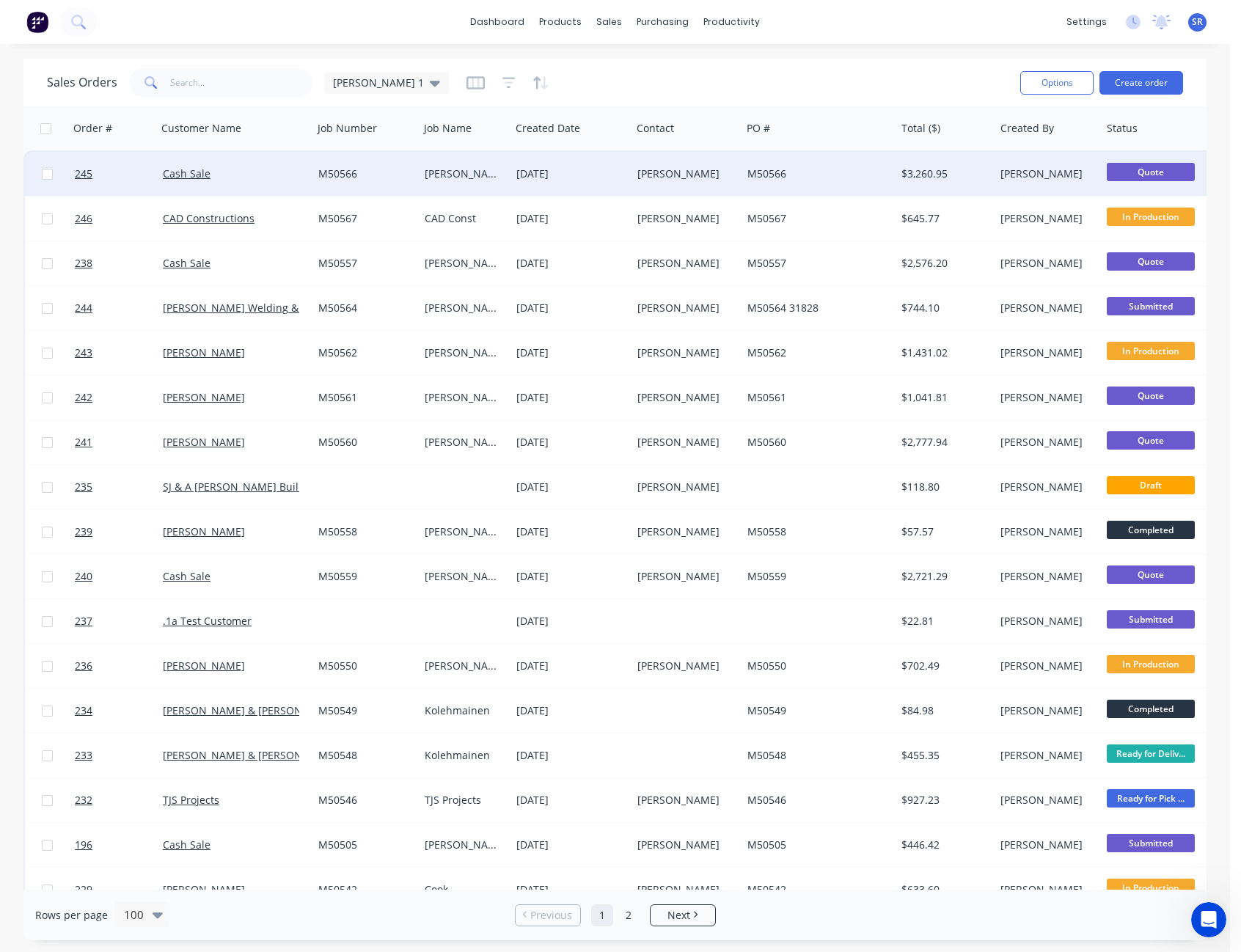
click at [862, 168] on div "M50566" at bounding box center [816, 174] width 136 height 14
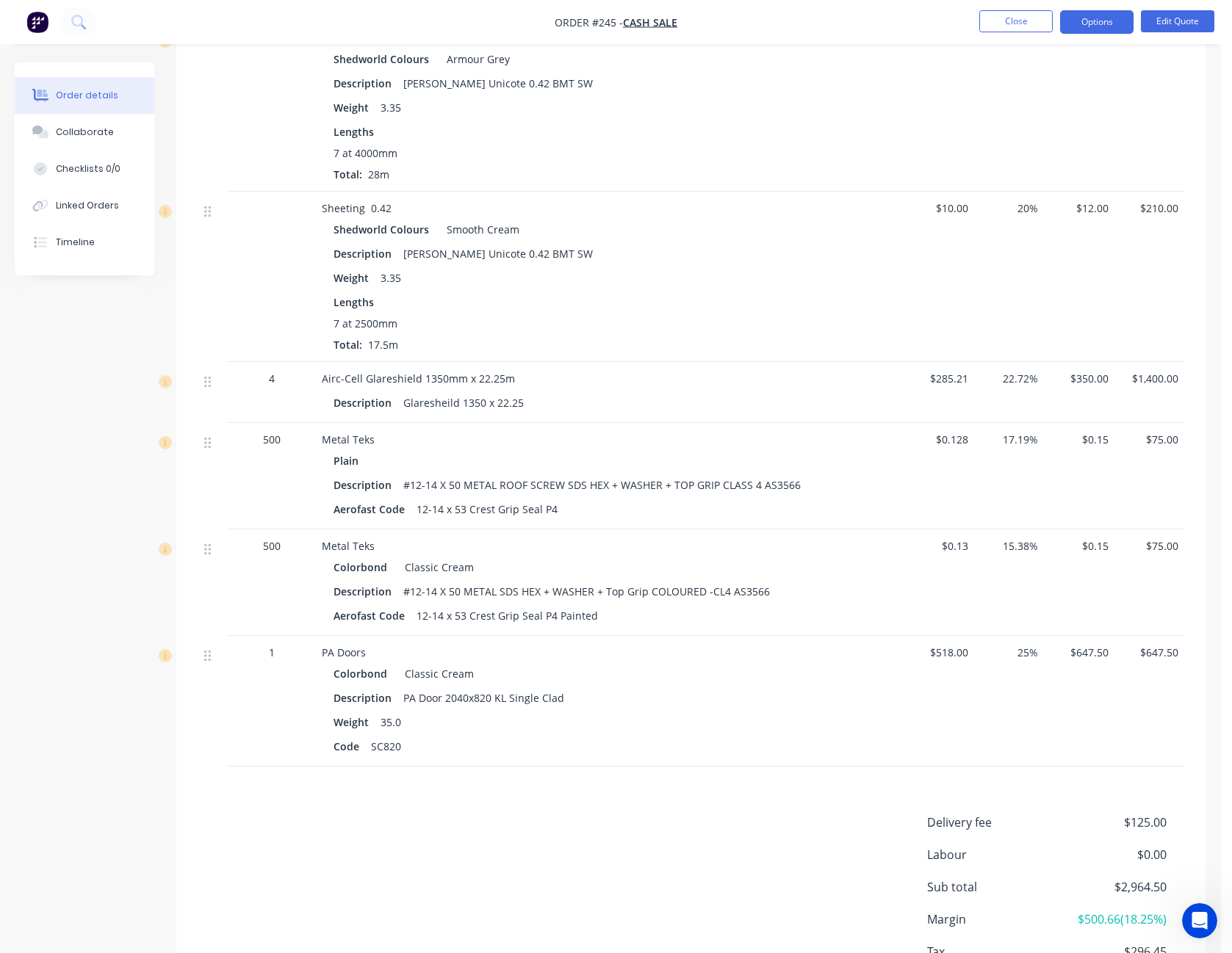
scroll to position [994, 0]
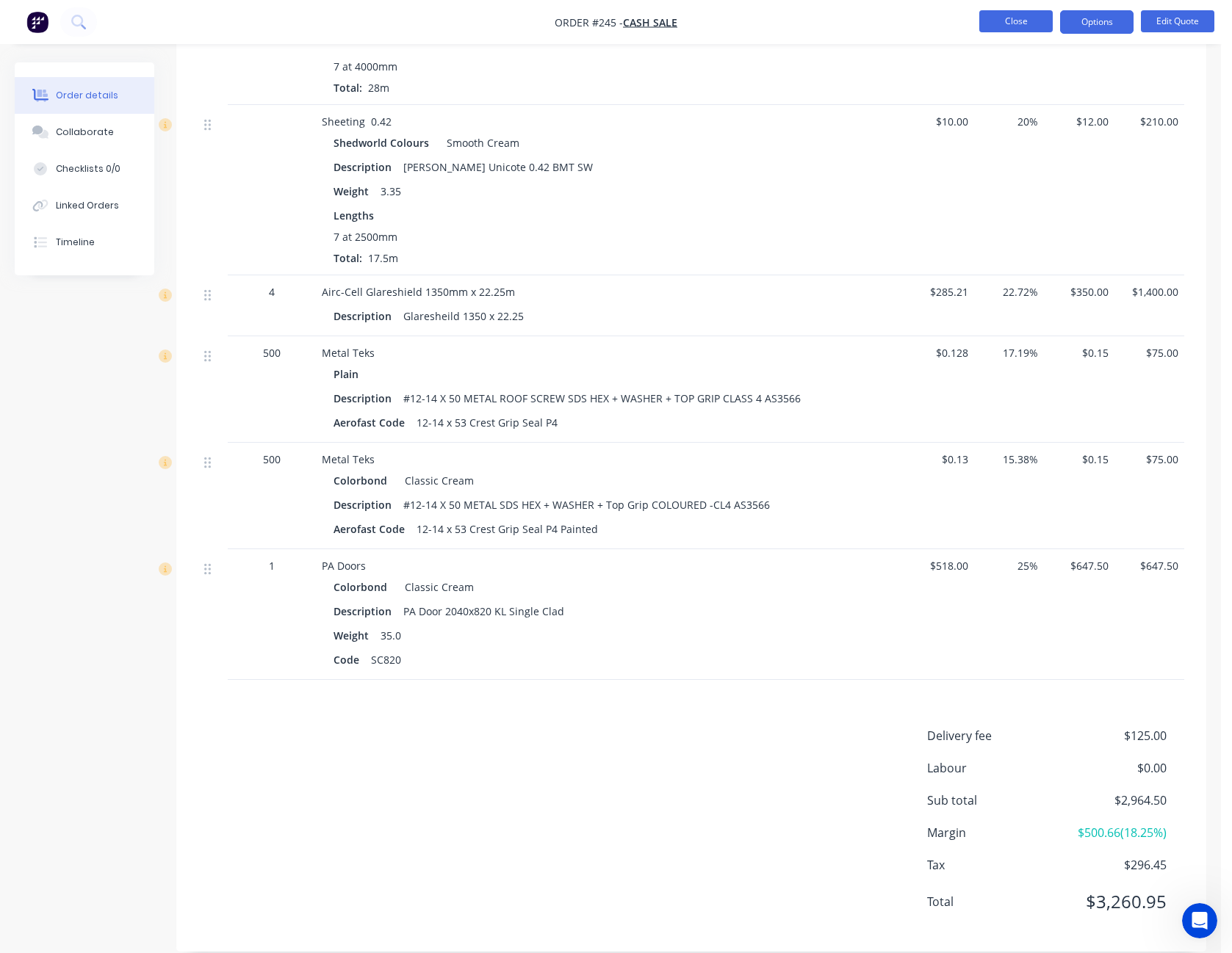
click at [1014, 24] on button "Close" at bounding box center [1016, 21] width 73 height 22
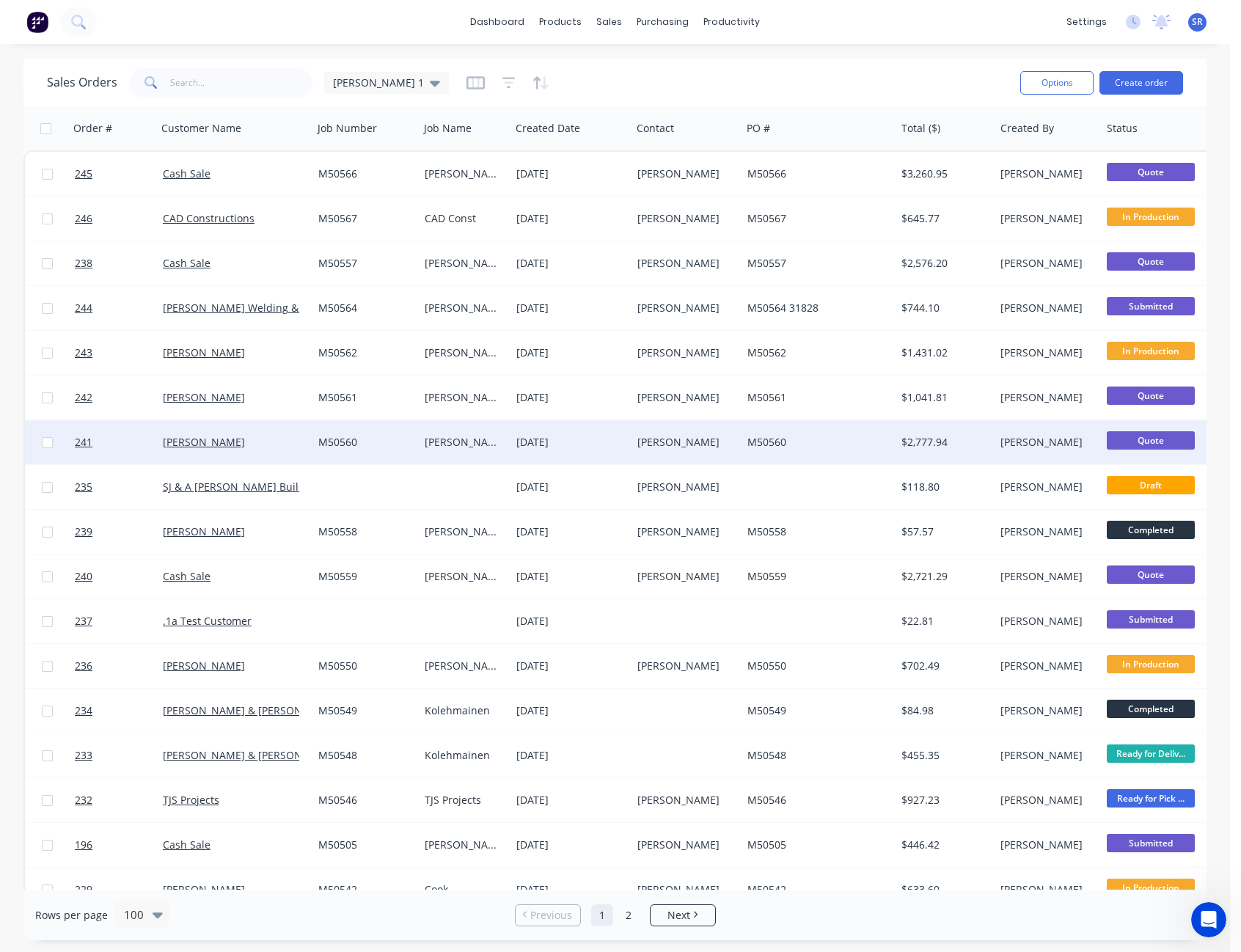
click at [701, 438] on div "James Moses" at bounding box center [684, 442] width 94 height 14
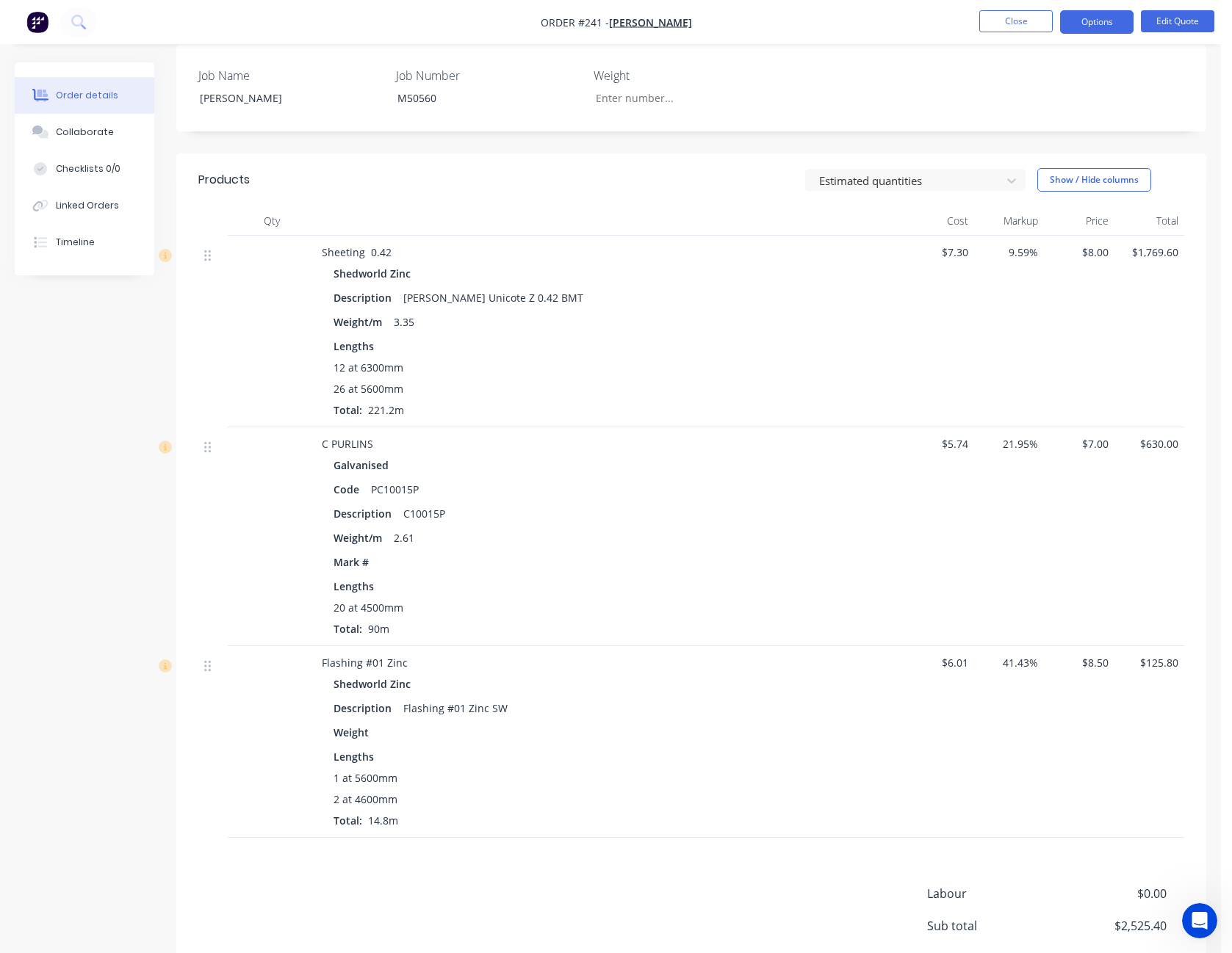
scroll to position [290, 0]
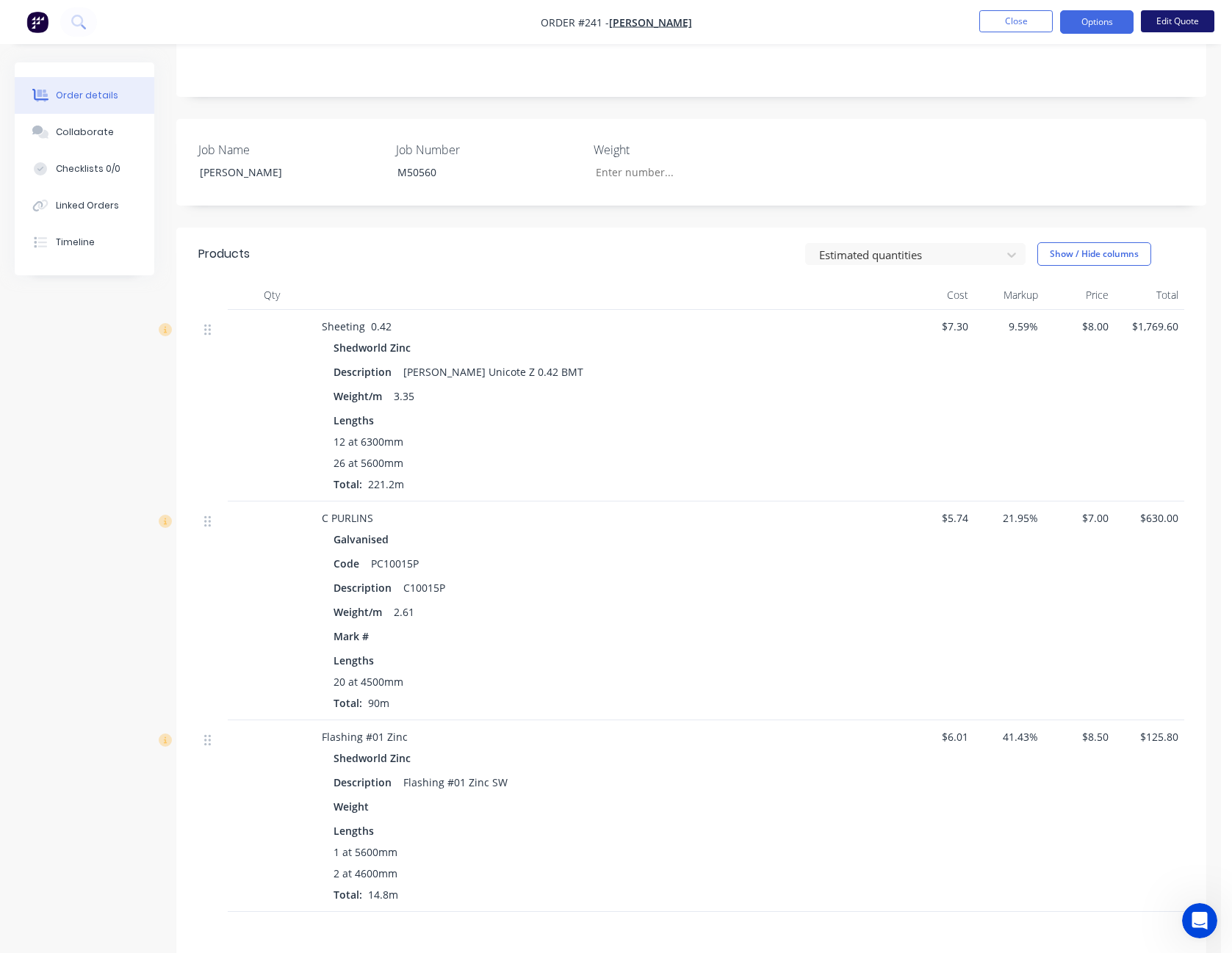
click at [1187, 16] on button "Edit Quote" at bounding box center [1177, 21] width 73 height 22
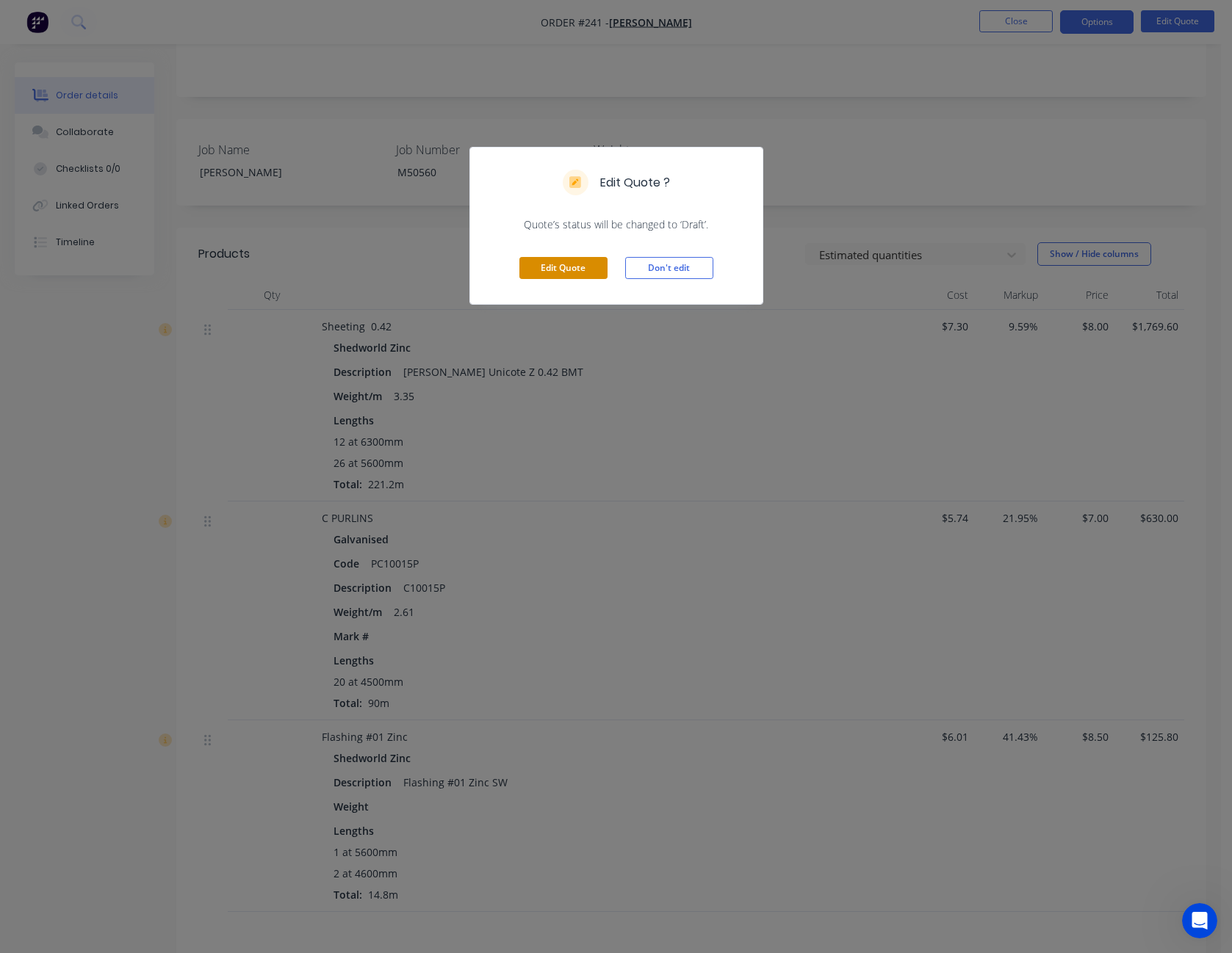
click at [584, 270] on button "Edit Quote" at bounding box center [563, 268] width 88 height 22
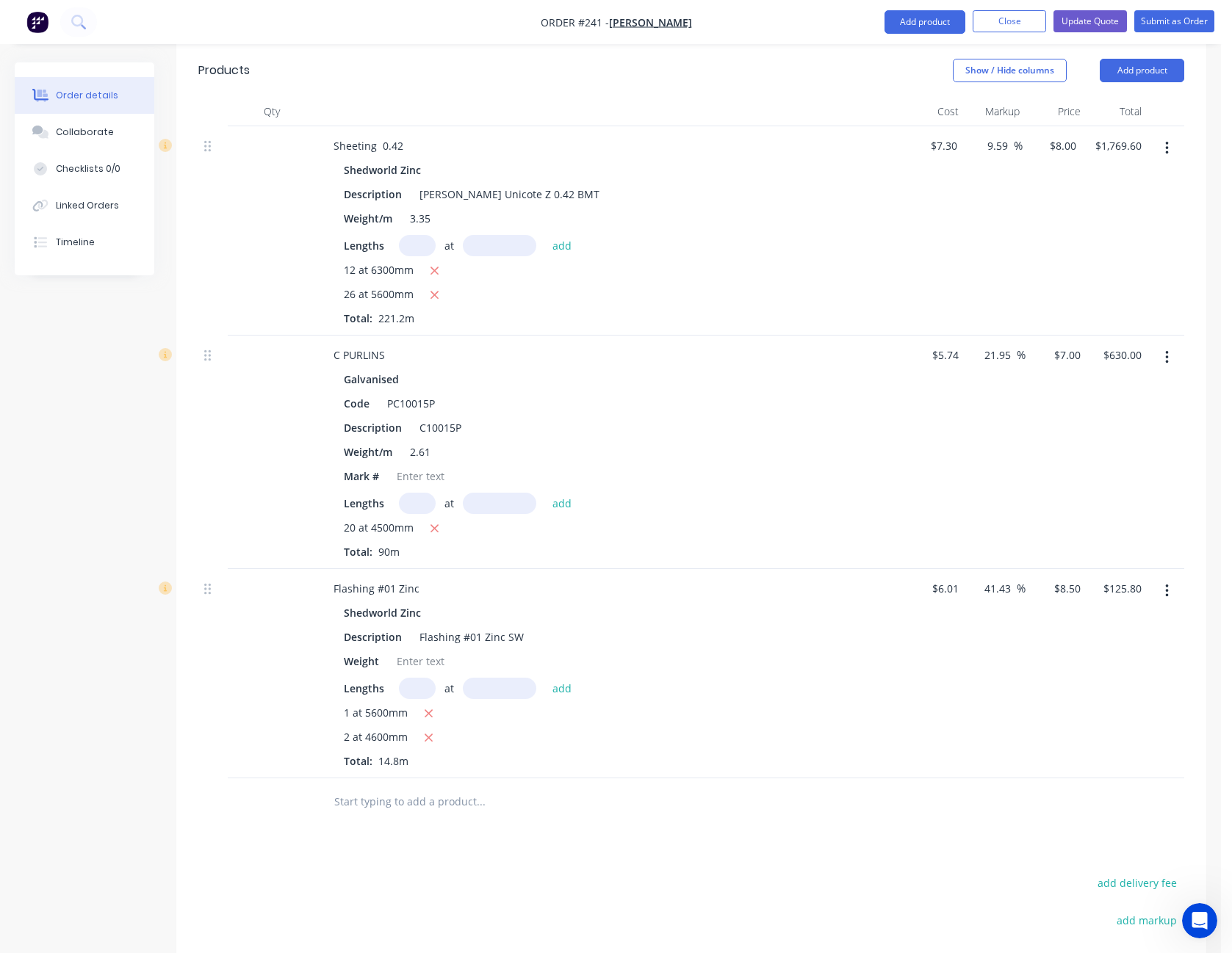
scroll to position [514, 0]
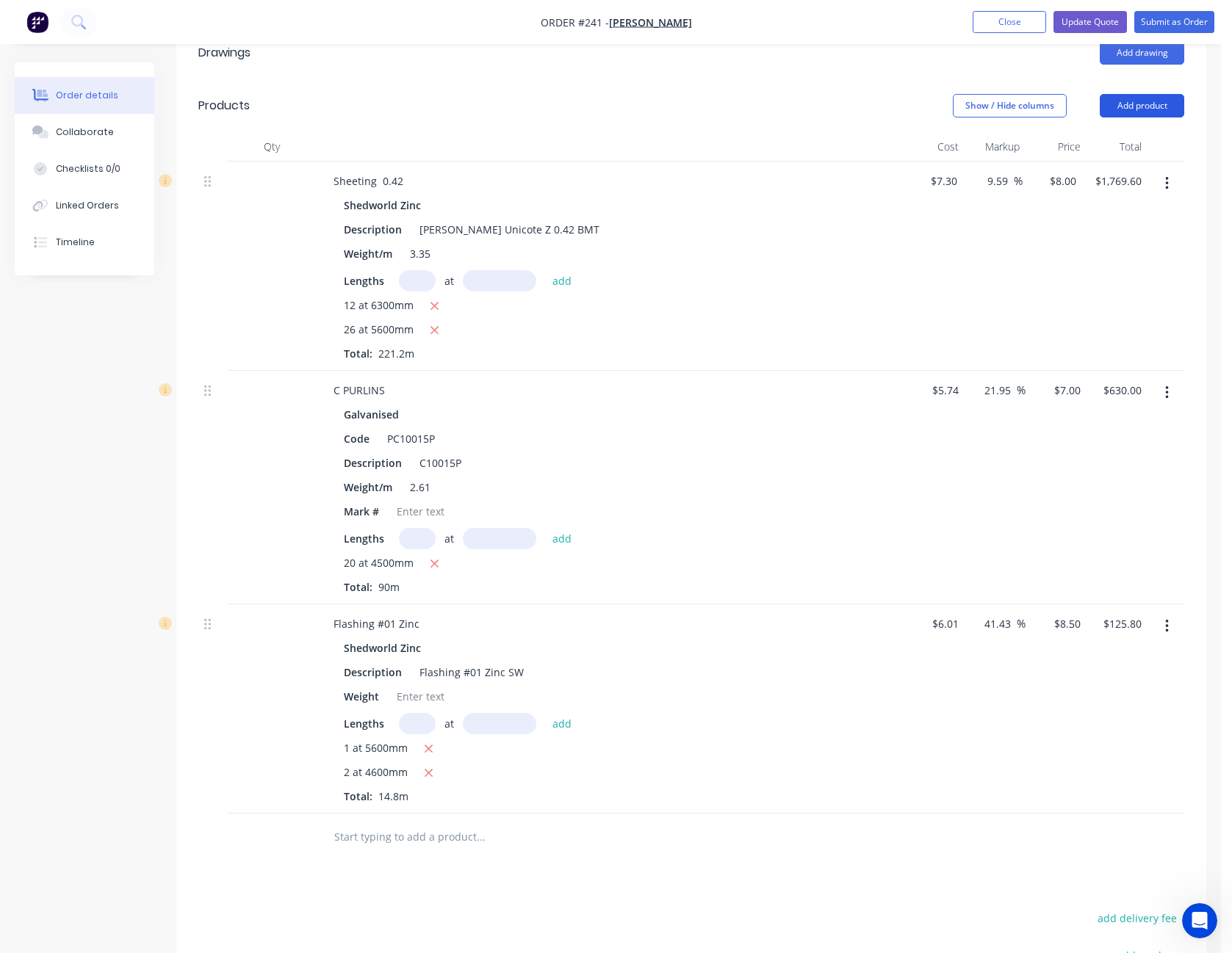
click at [1143, 94] on button "Add product" at bounding box center [1142, 106] width 84 height 24
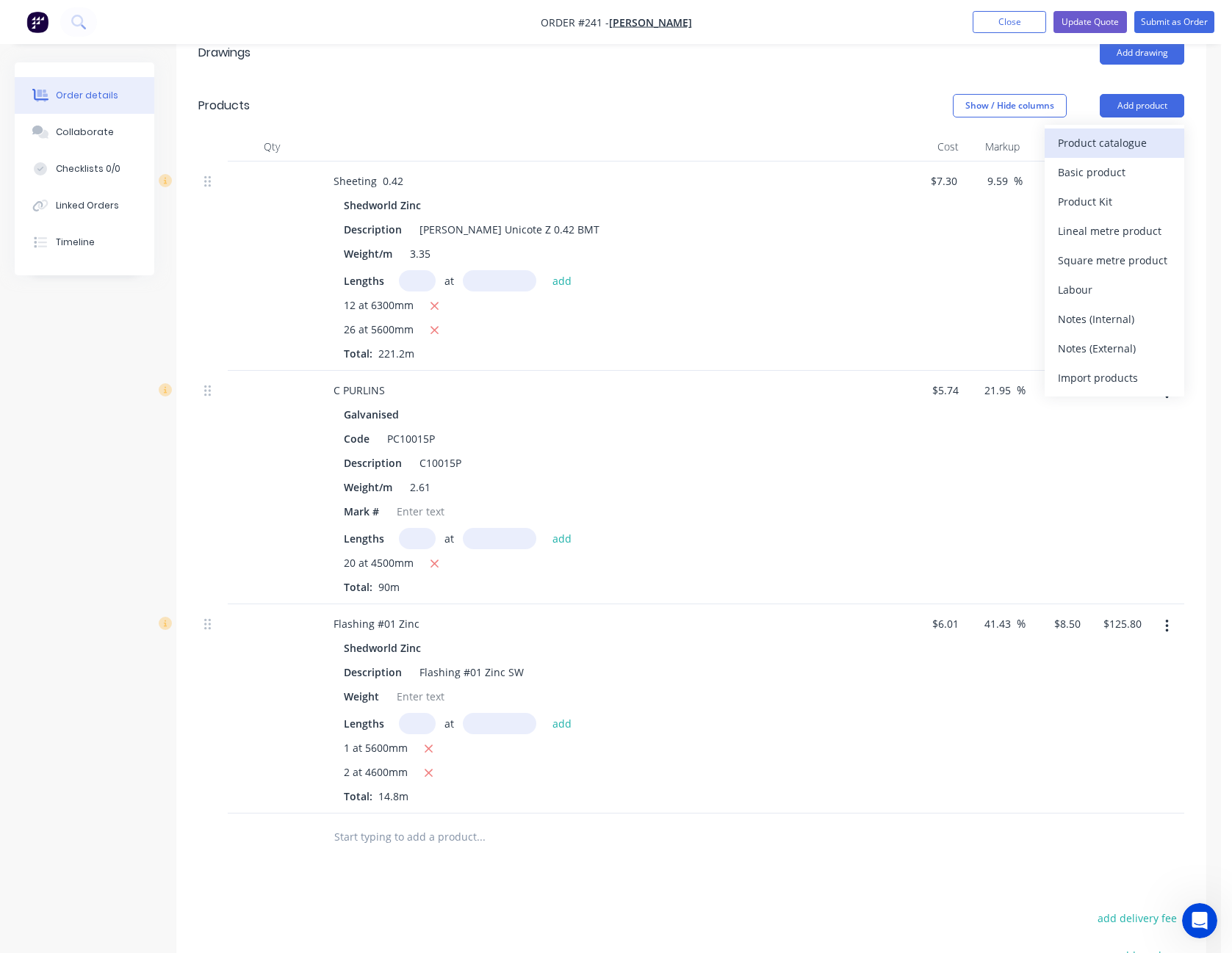
click at [1126, 132] on div "Product catalogue" at bounding box center [1114, 142] width 113 height 21
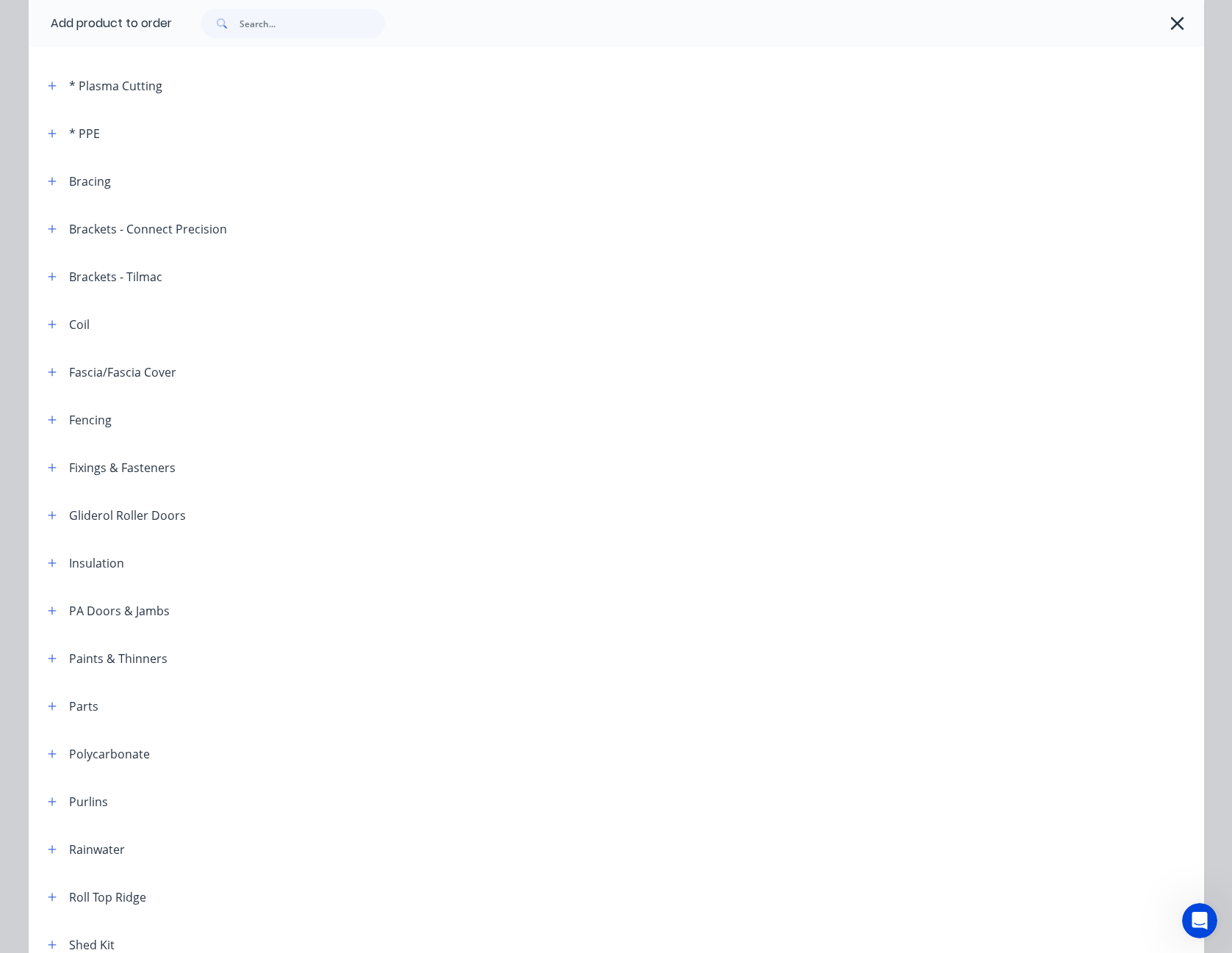
scroll to position [294, 0]
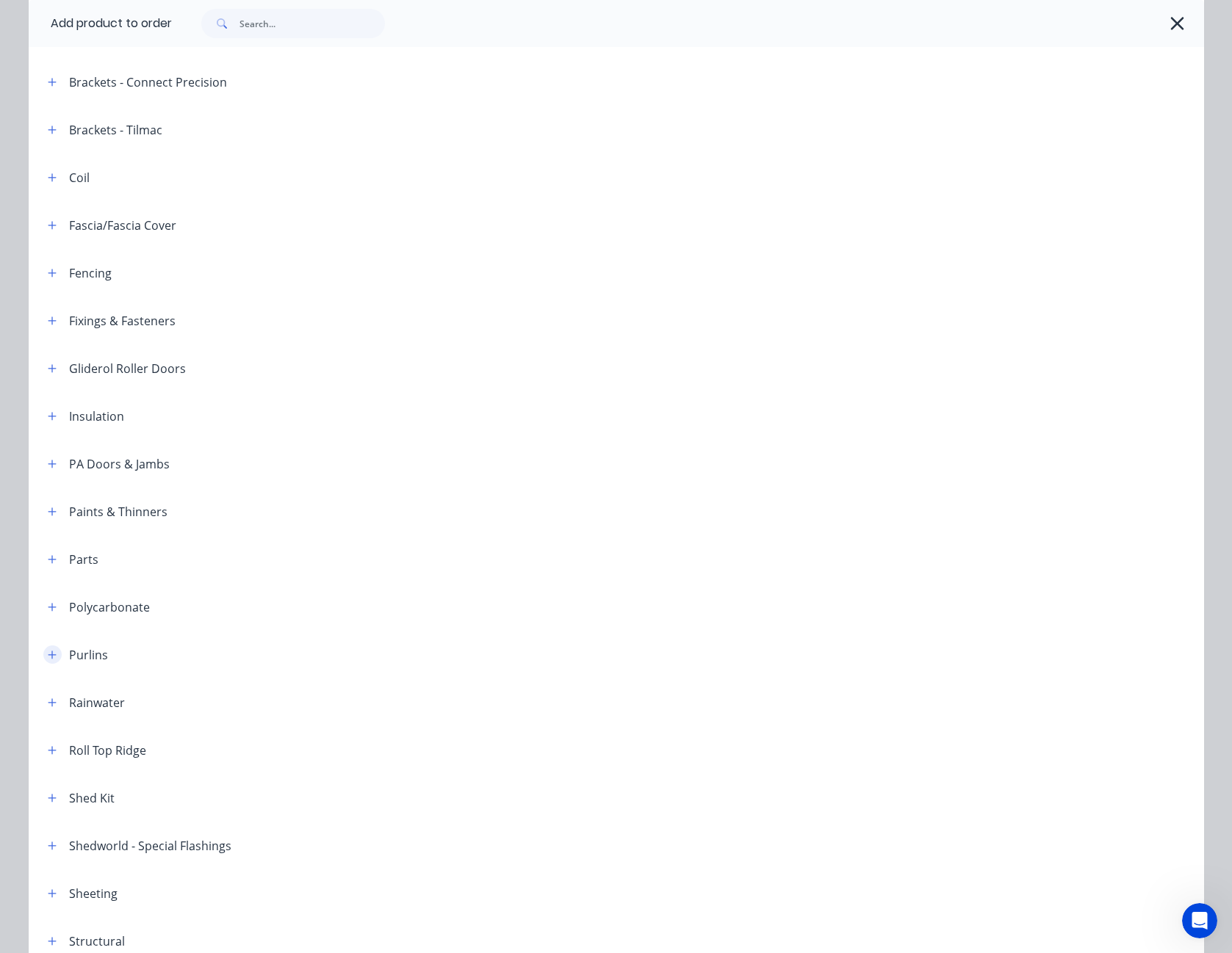
click at [49, 648] on button "button" at bounding box center [53, 655] width 19 height 19
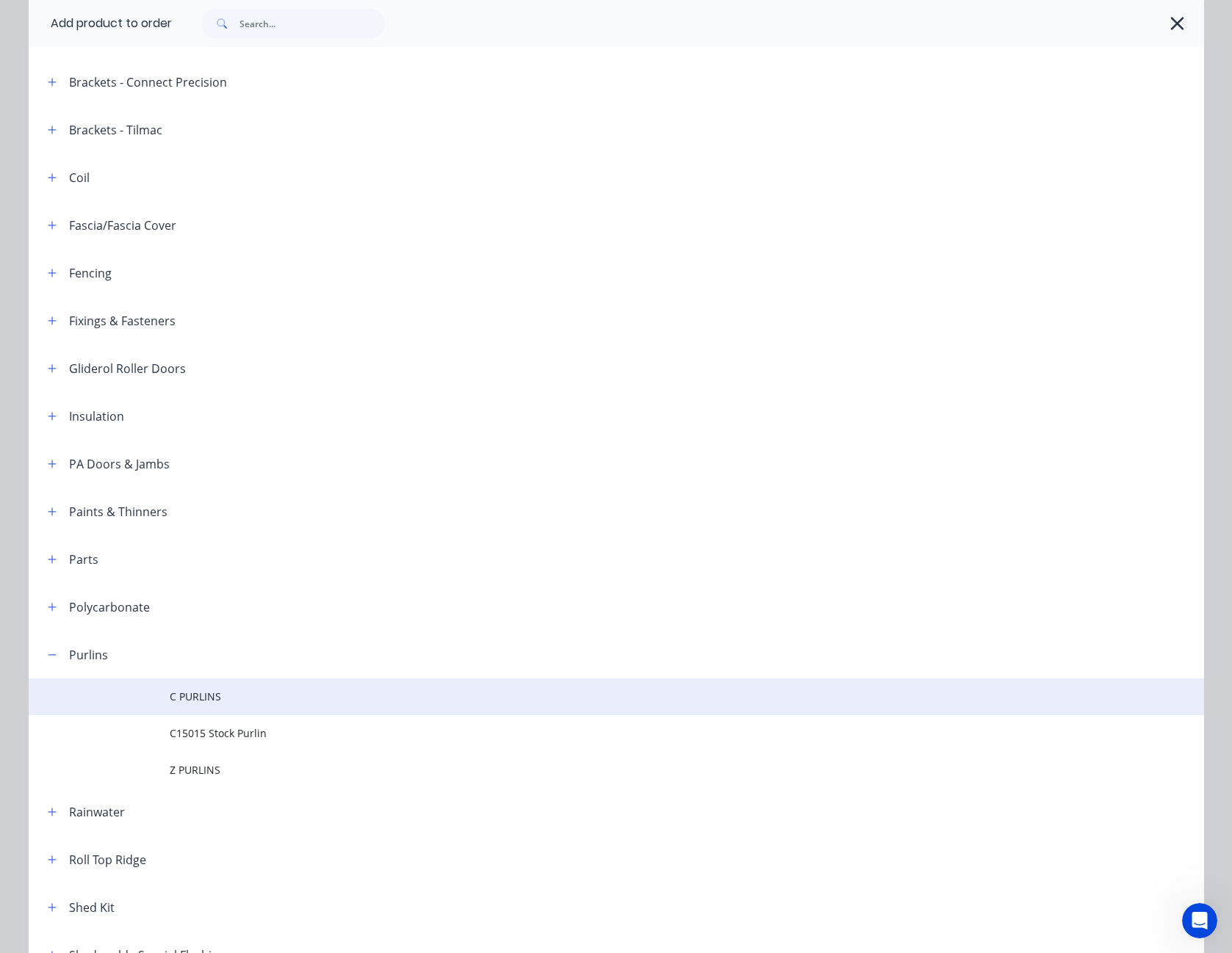
click at [213, 699] on span "C PURLINS" at bounding box center [583, 697] width 827 height 15
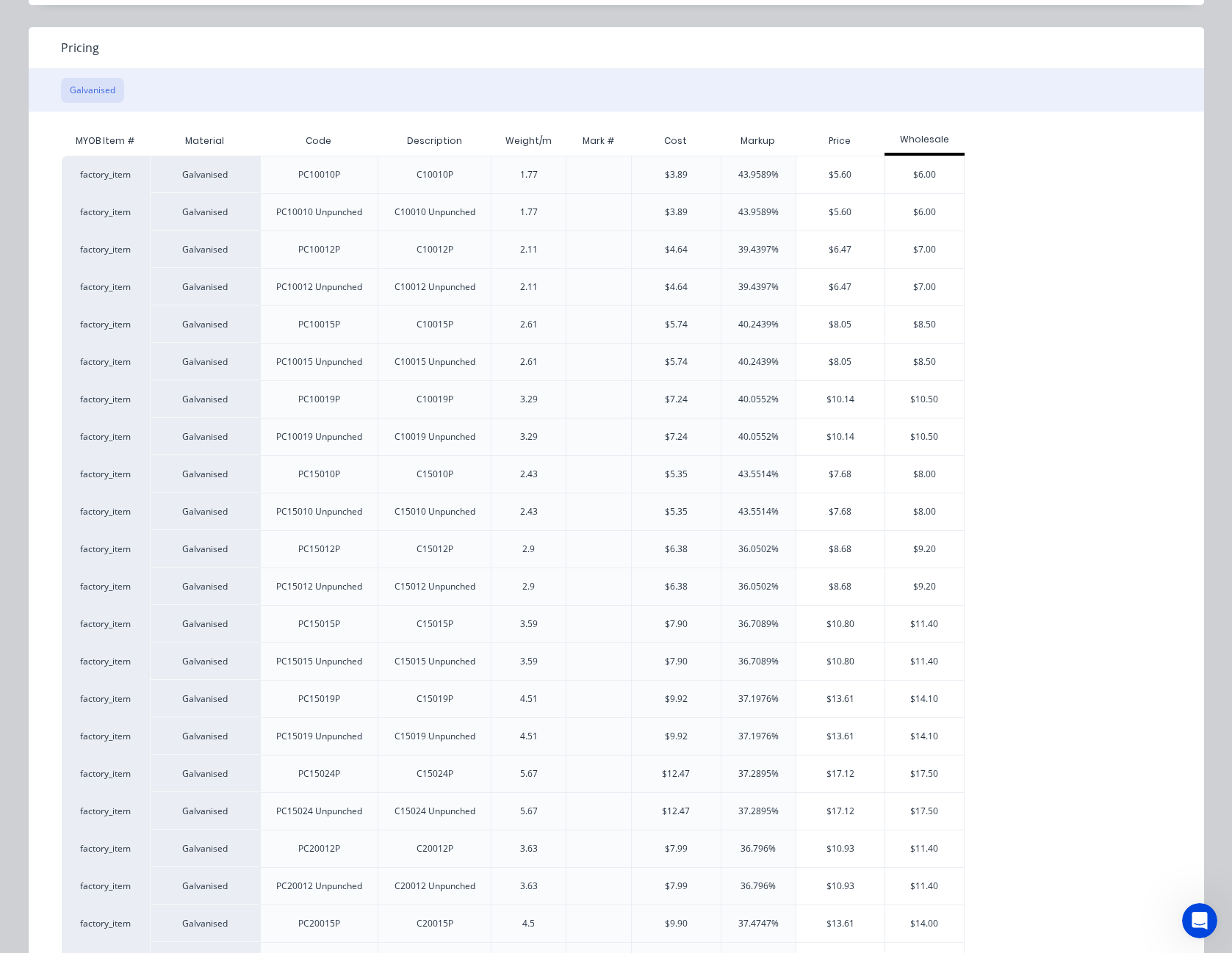
scroll to position [221, 0]
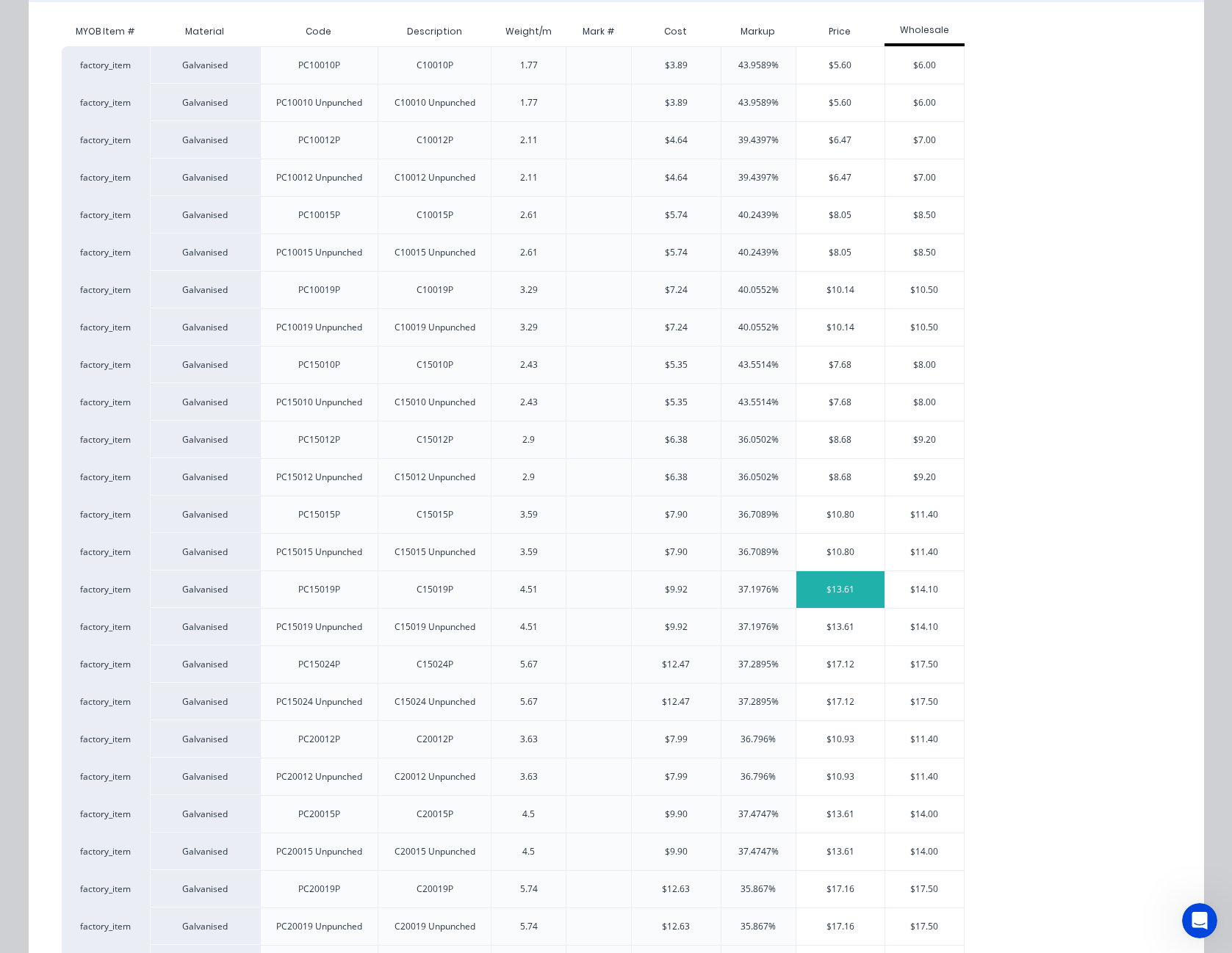
click at [834, 585] on div "$13.61" at bounding box center [841, 589] width 89 height 37
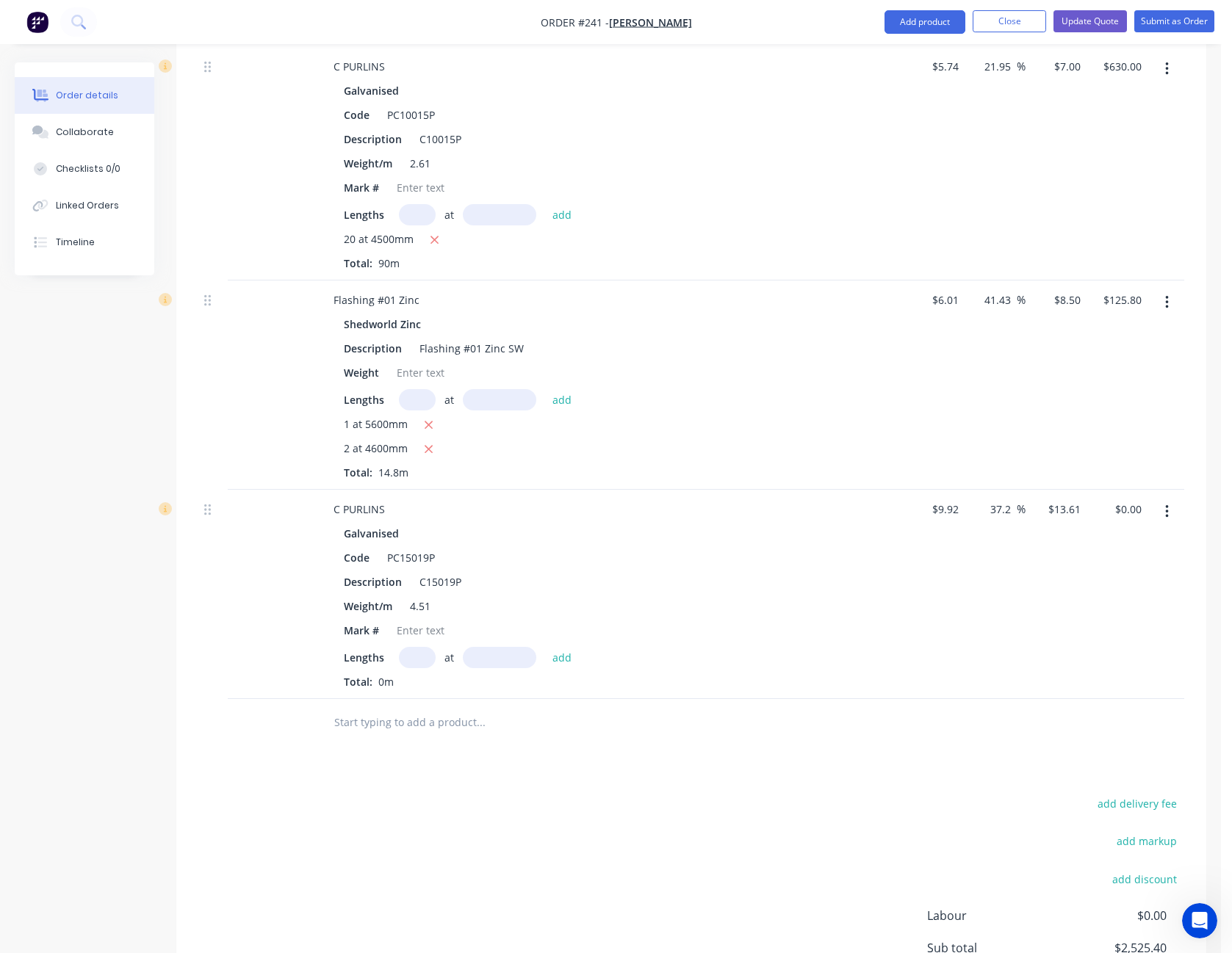
scroll to position [881, 0]
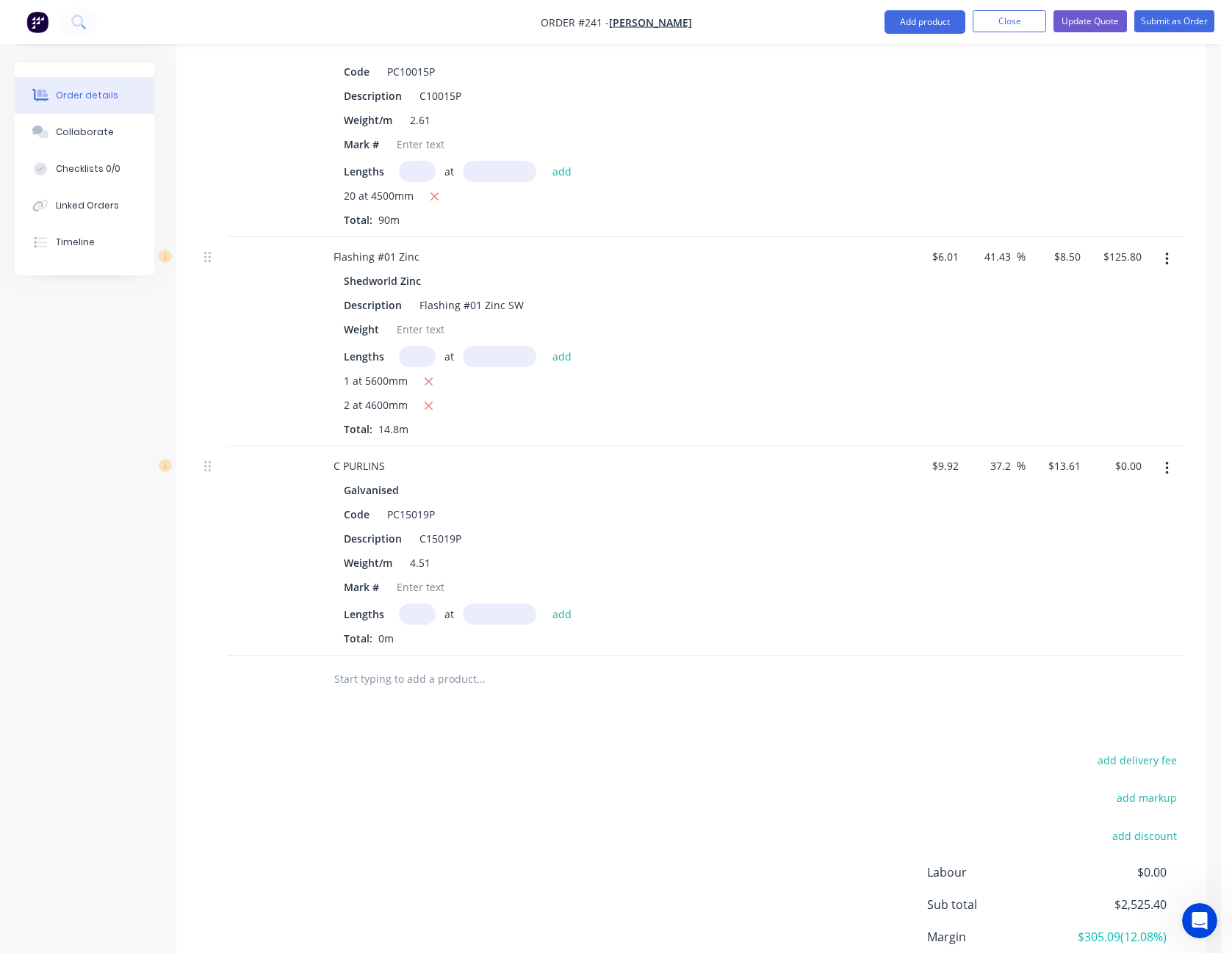
click at [414, 604] on input "text" at bounding box center [417, 614] width 37 height 21
type input "1"
type input "4800"
click at [545, 604] on button "add" at bounding box center [562, 613] width 35 height 20
type input "$65.33"
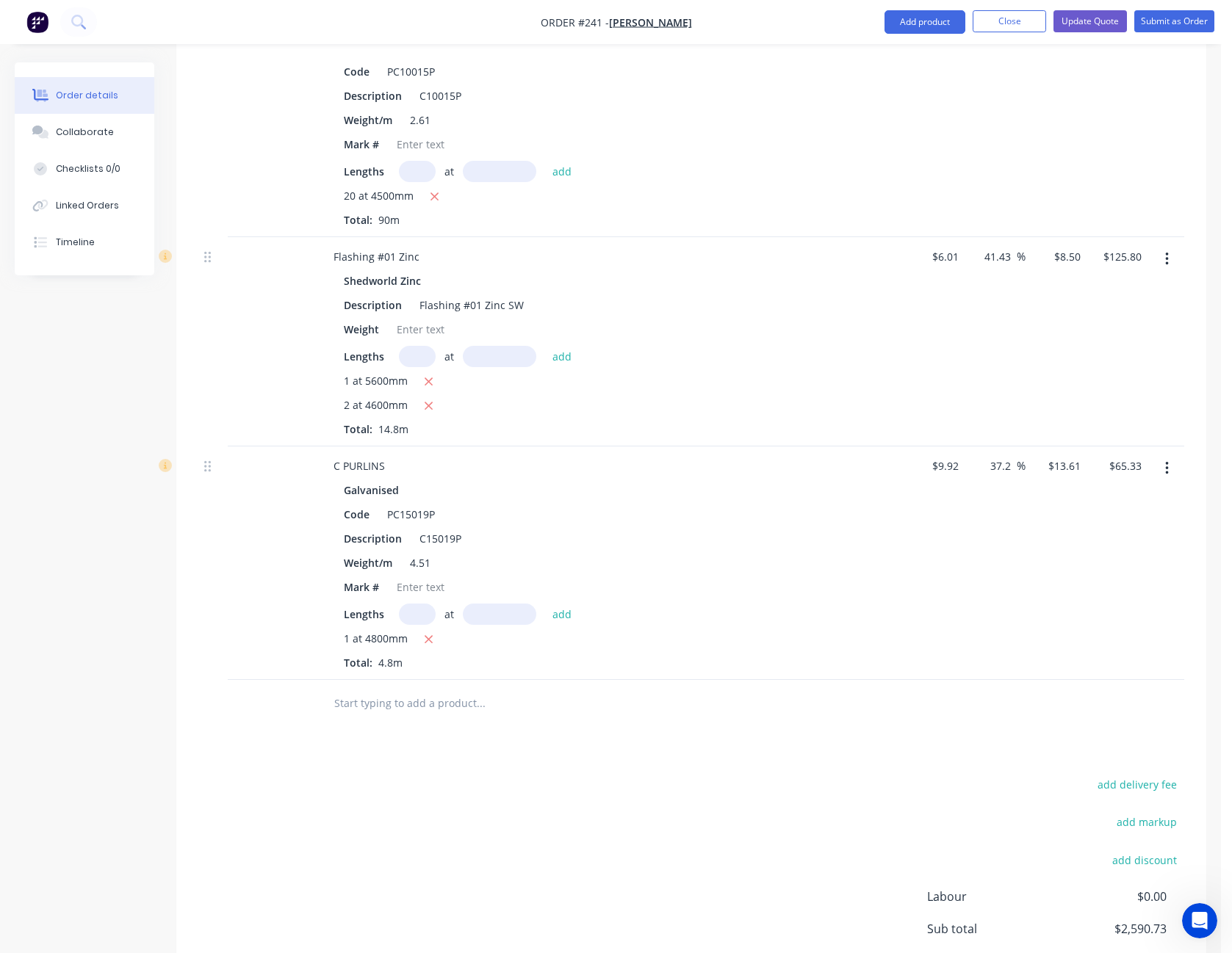
scroll to position [440, 0]
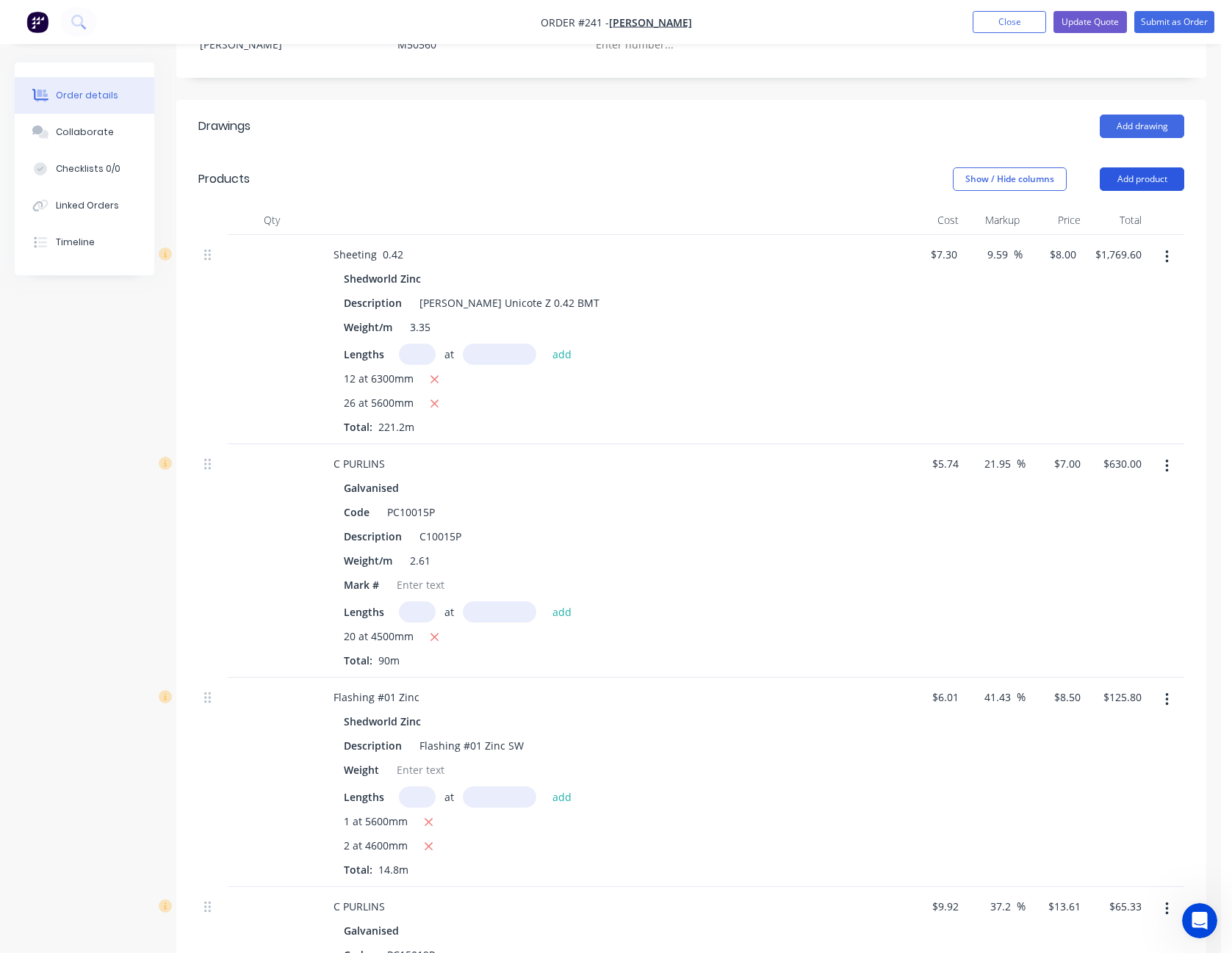
click at [1147, 168] on button "Add product" at bounding box center [1142, 180] width 84 height 24
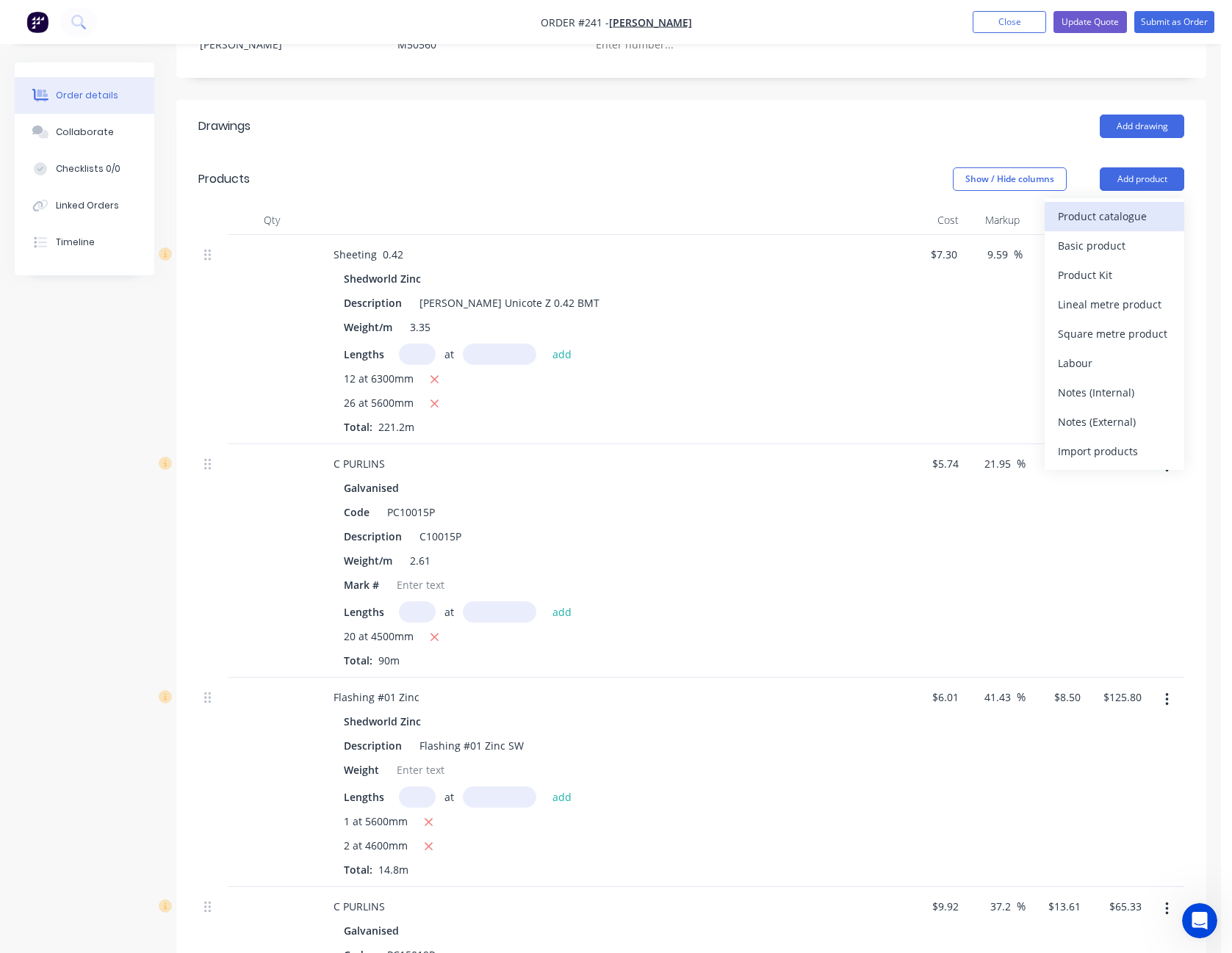
click at [1143, 202] on button "Product catalogue" at bounding box center [1114, 216] width 140 height 29
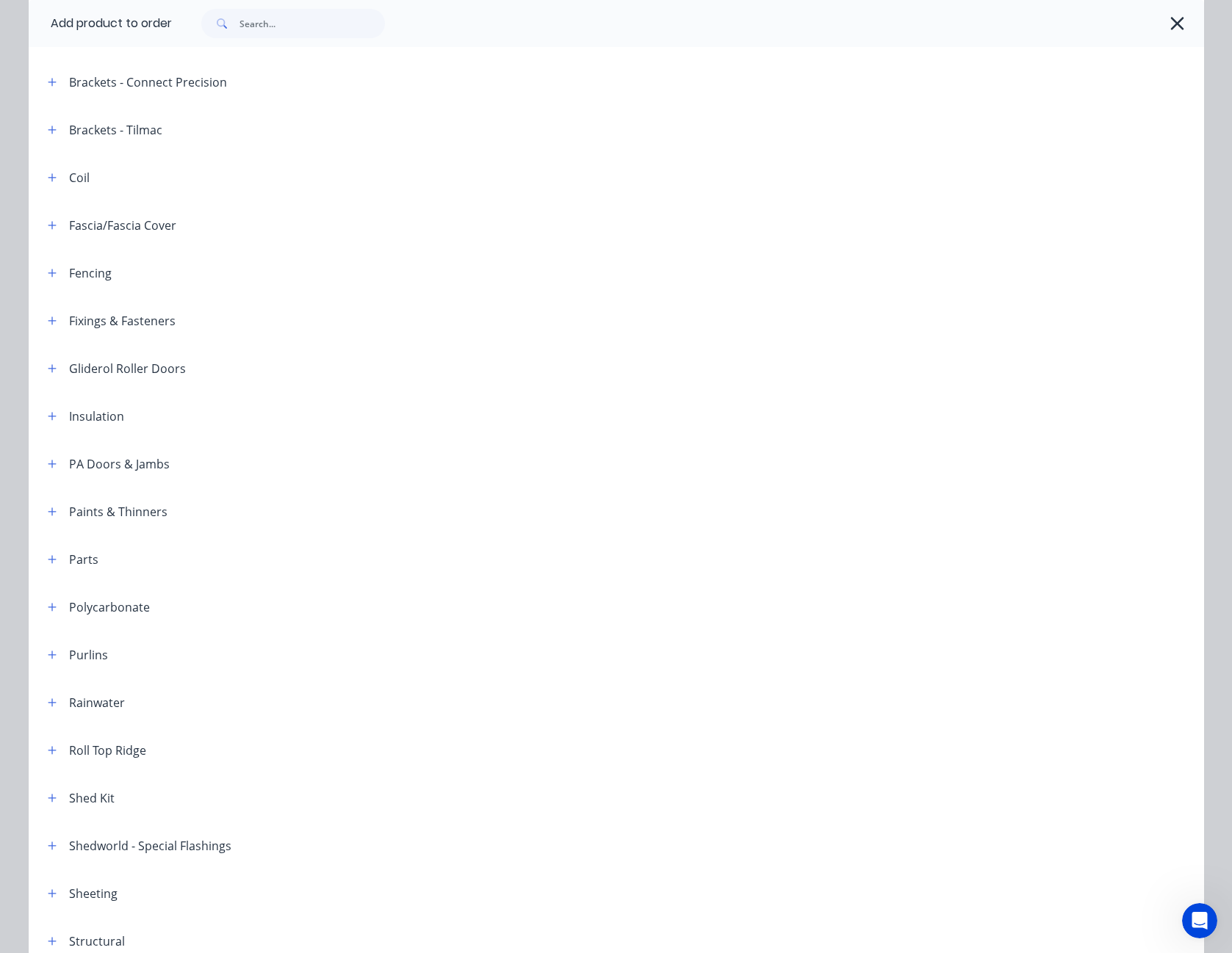
scroll to position [514, 0]
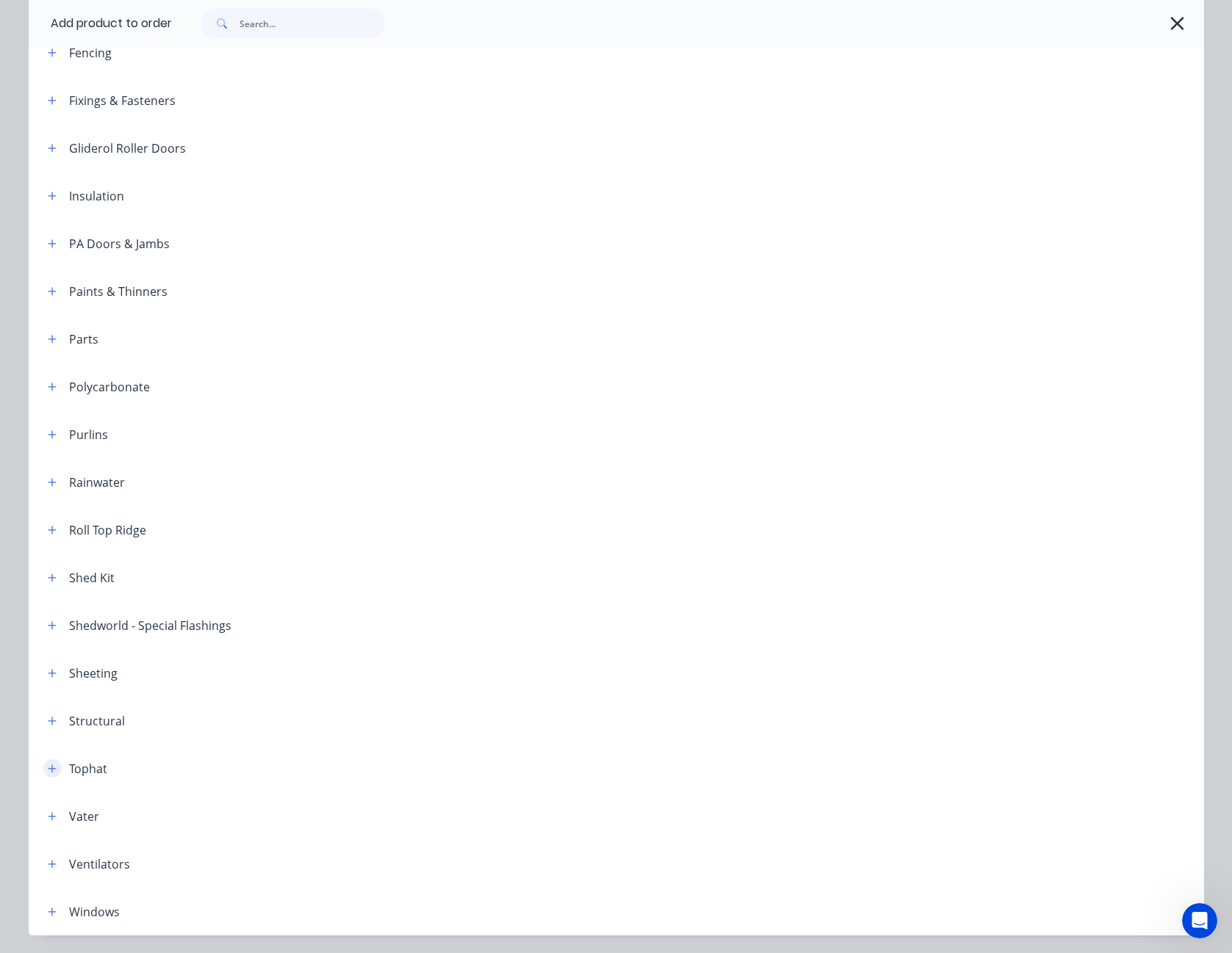
click at [49, 767] on icon "button" at bounding box center [52, 769] width 9 height 10
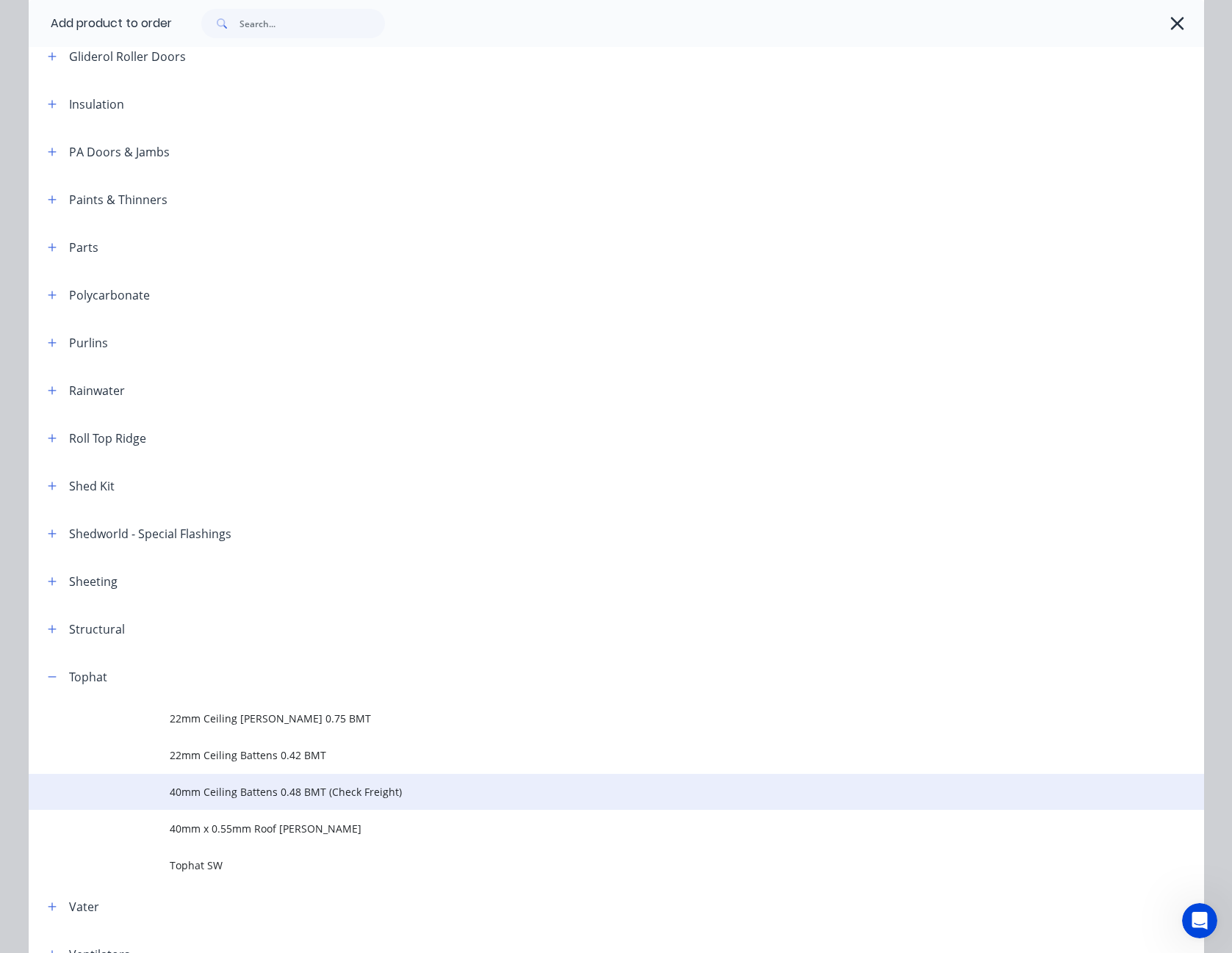
scroll to position [661, 0]
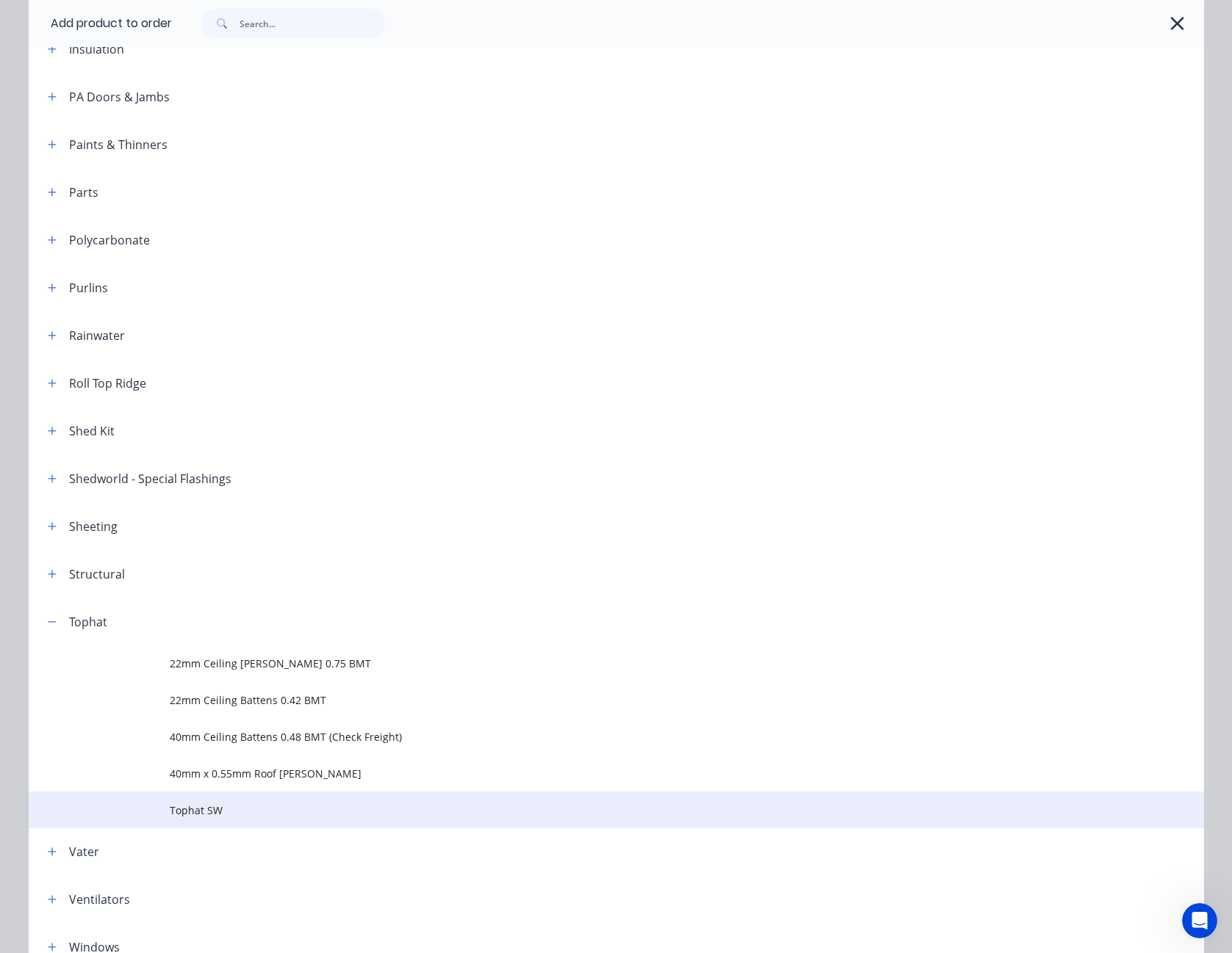
click at [227, 806] on span "Tophat SW" at bounding box center [583, 811] width 827 height 15
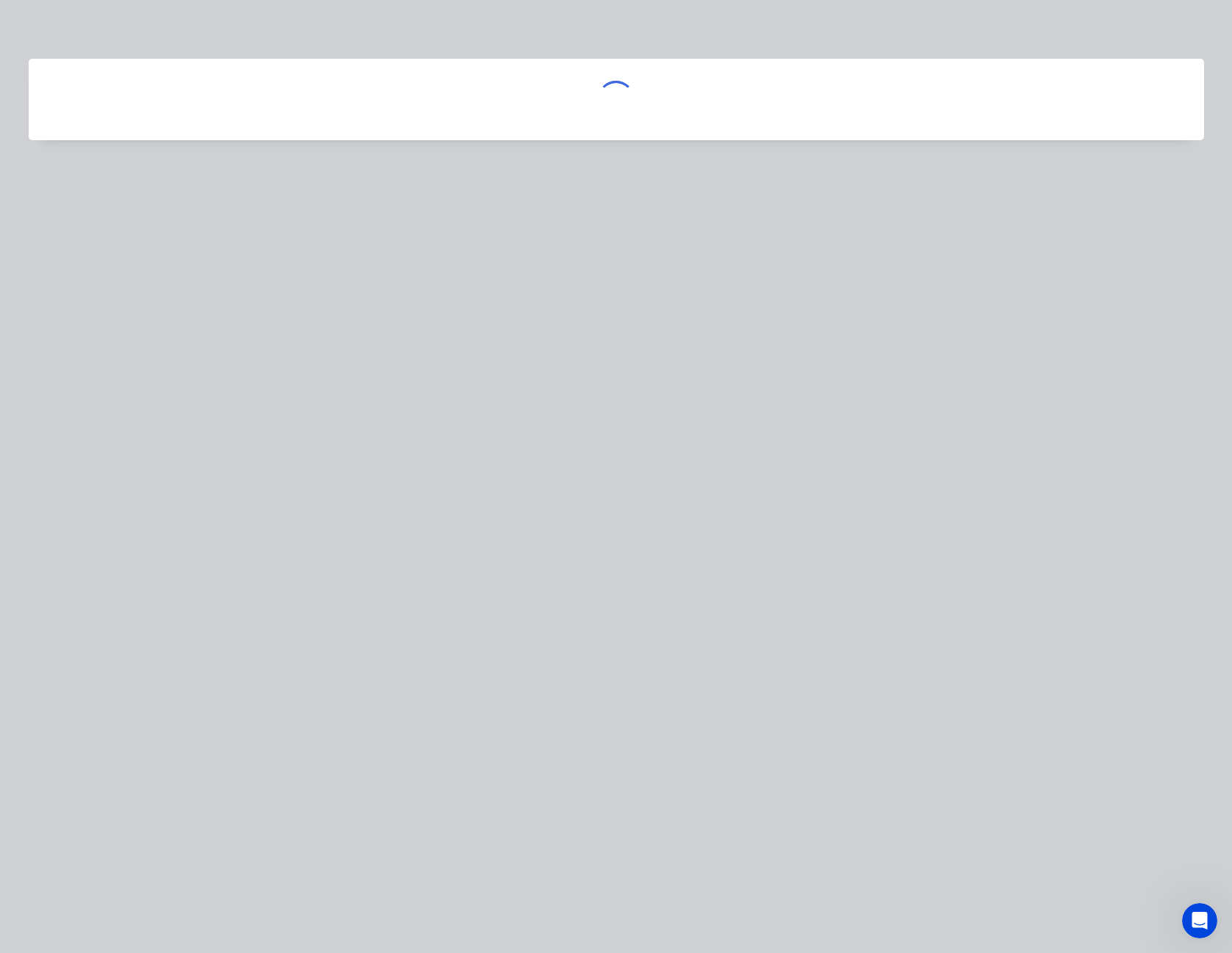
scroll to position [0, 0]
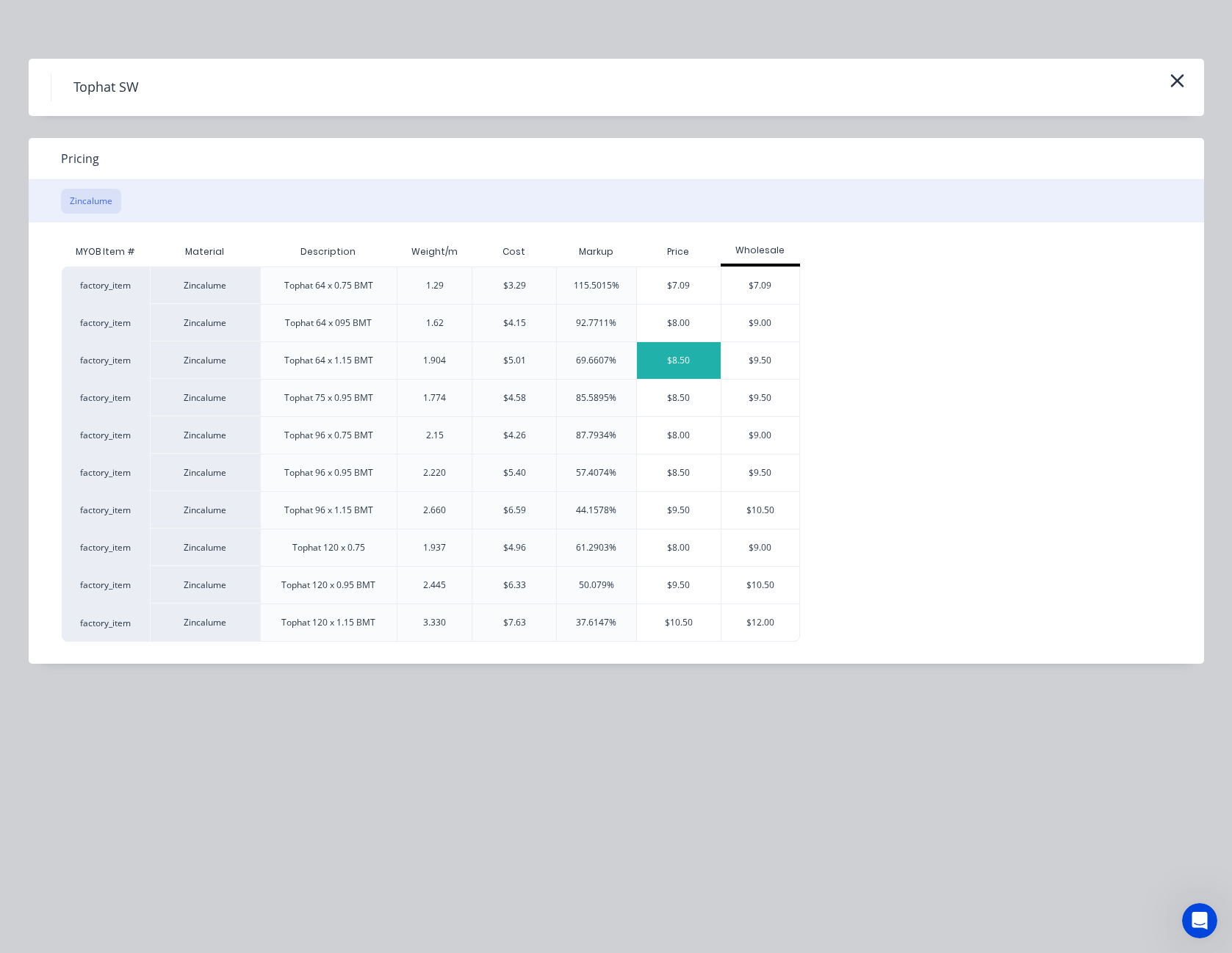
click at [657, 361] on div "$8.50" at bounding box center [679, 360] width 83 height 37
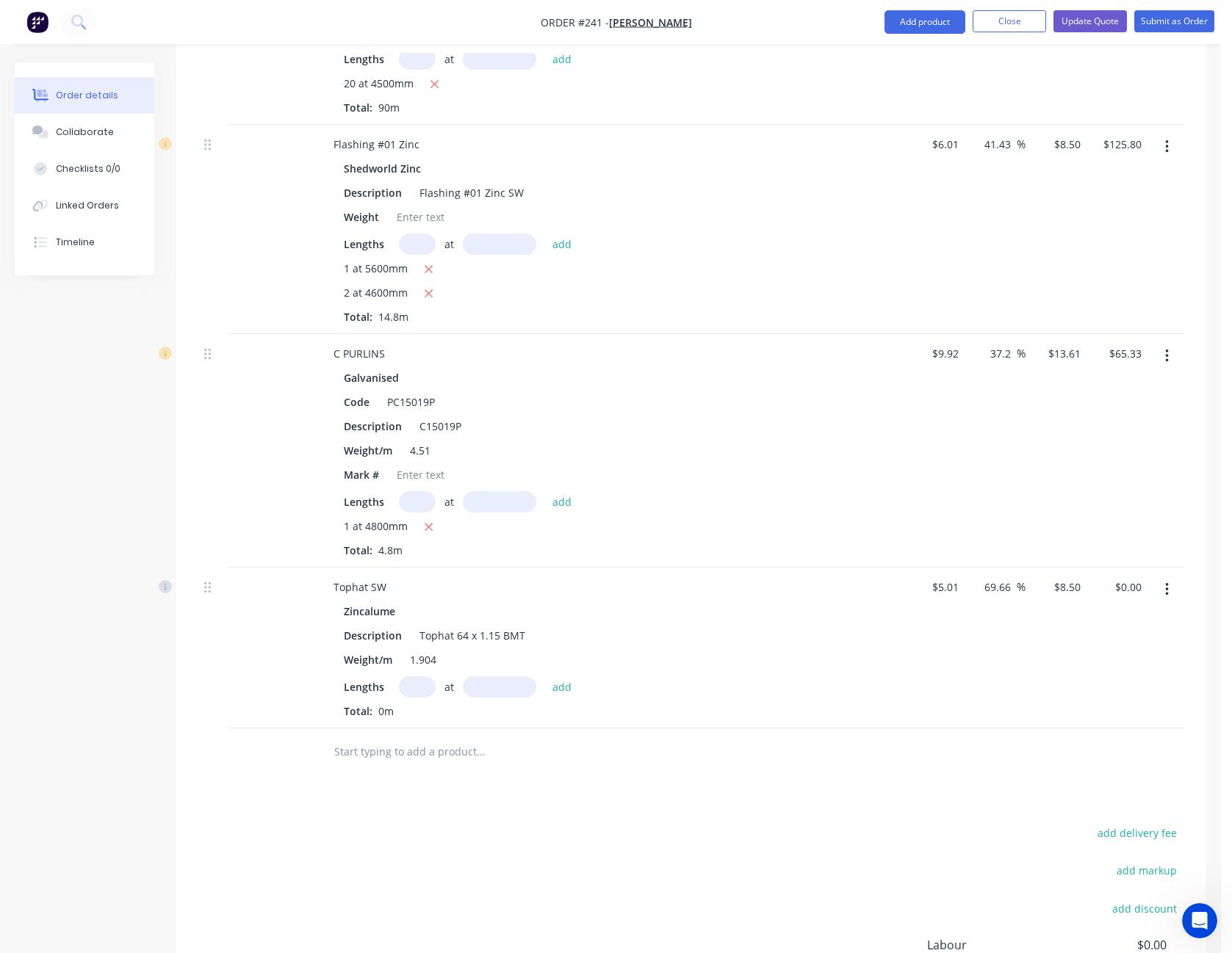
scroll to position [1028, 0]
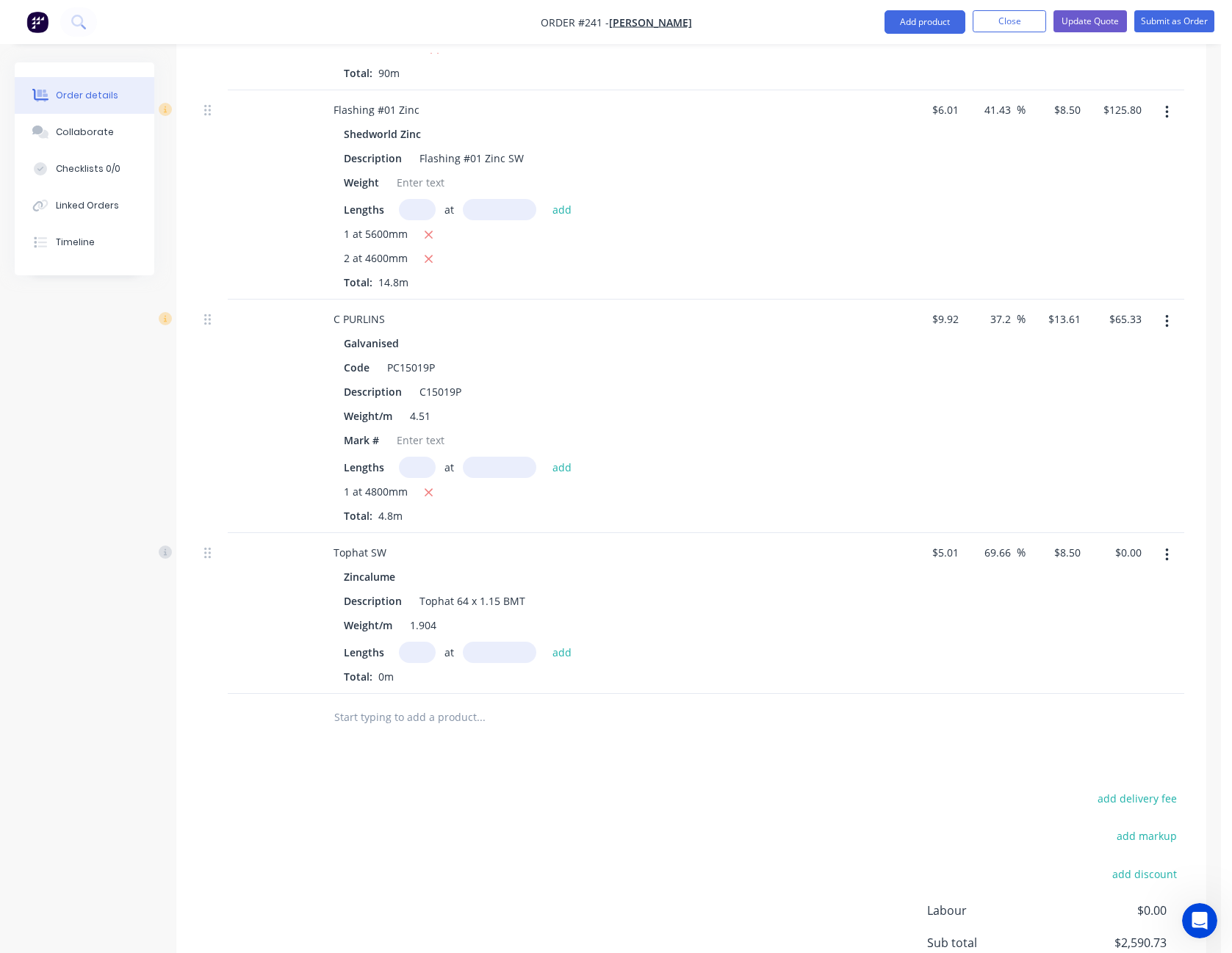
click at [411, 642] on input "text" at bounding box center [417, 652] width 37 height 21
type input "1"
type input "4500"
click at [545, 642] on button "add" at bounding box center [562, 652] width 35 height 20
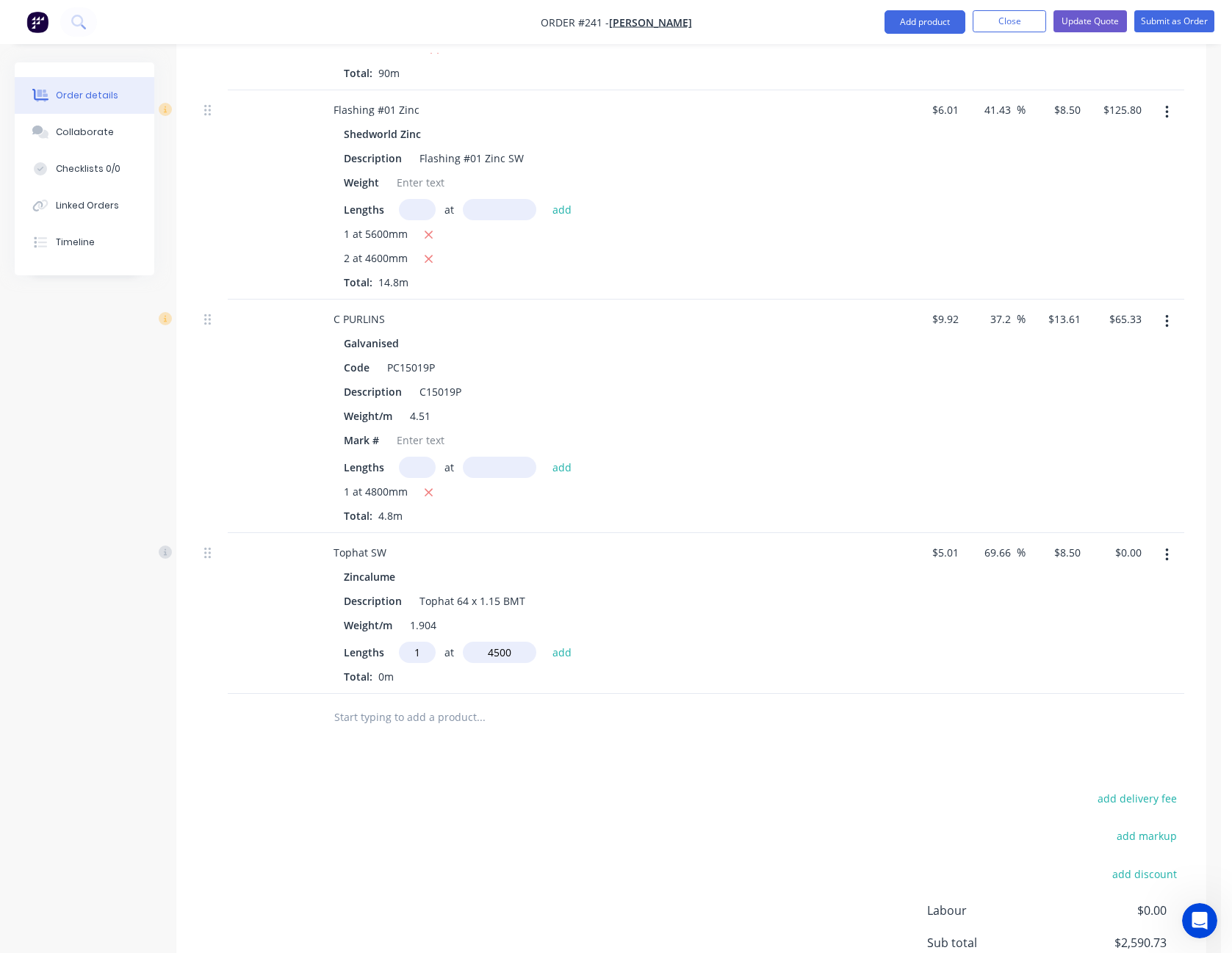
type input "$38.25"
click at [1070, 543] on input "8.5" at bounding box center [1076, 553] width 22 height 21
type input "7"
type input "39.72"
type input "$7.00"
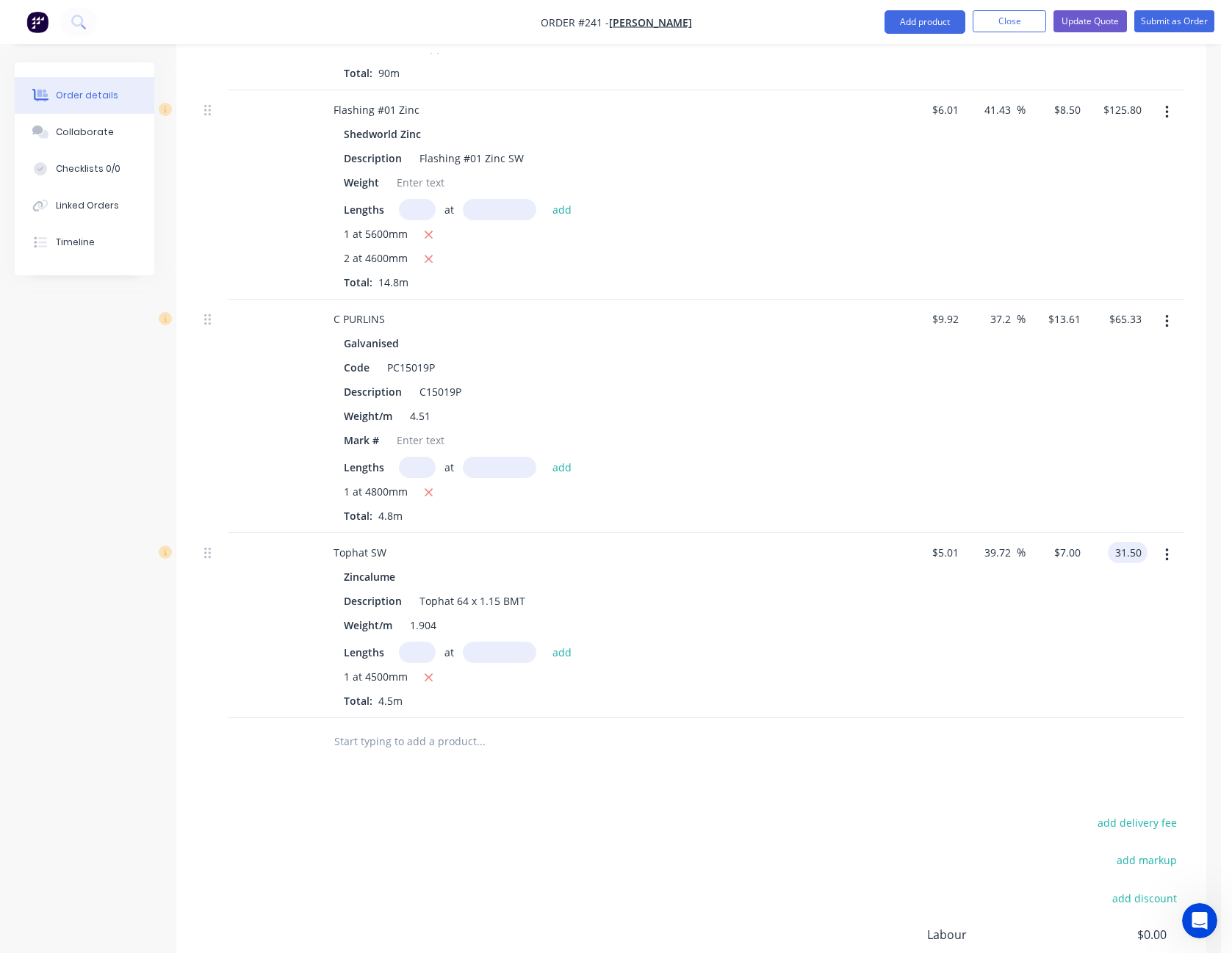
type input "$31.50"
click at [1059, 617] on div "$7.00 $7.00" at bounding box center [1056, 625] width 61 height 185
click at [1067, 23] on button "Update Quote" at bounding box center [1091, 21] width 73 height 22
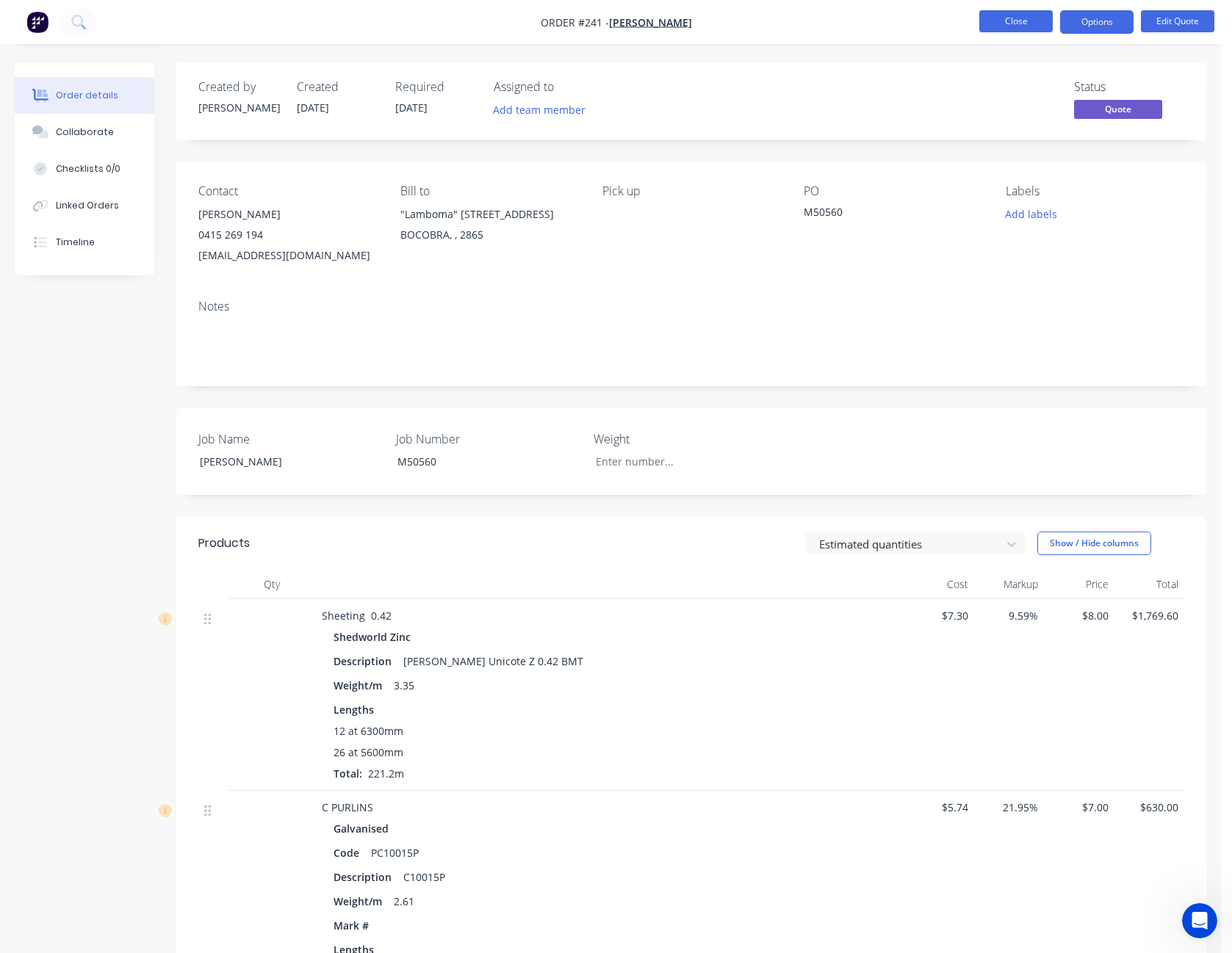
click at [1025, 24] on button "Close" at bounding box center [1016, 21] width 73 height 22
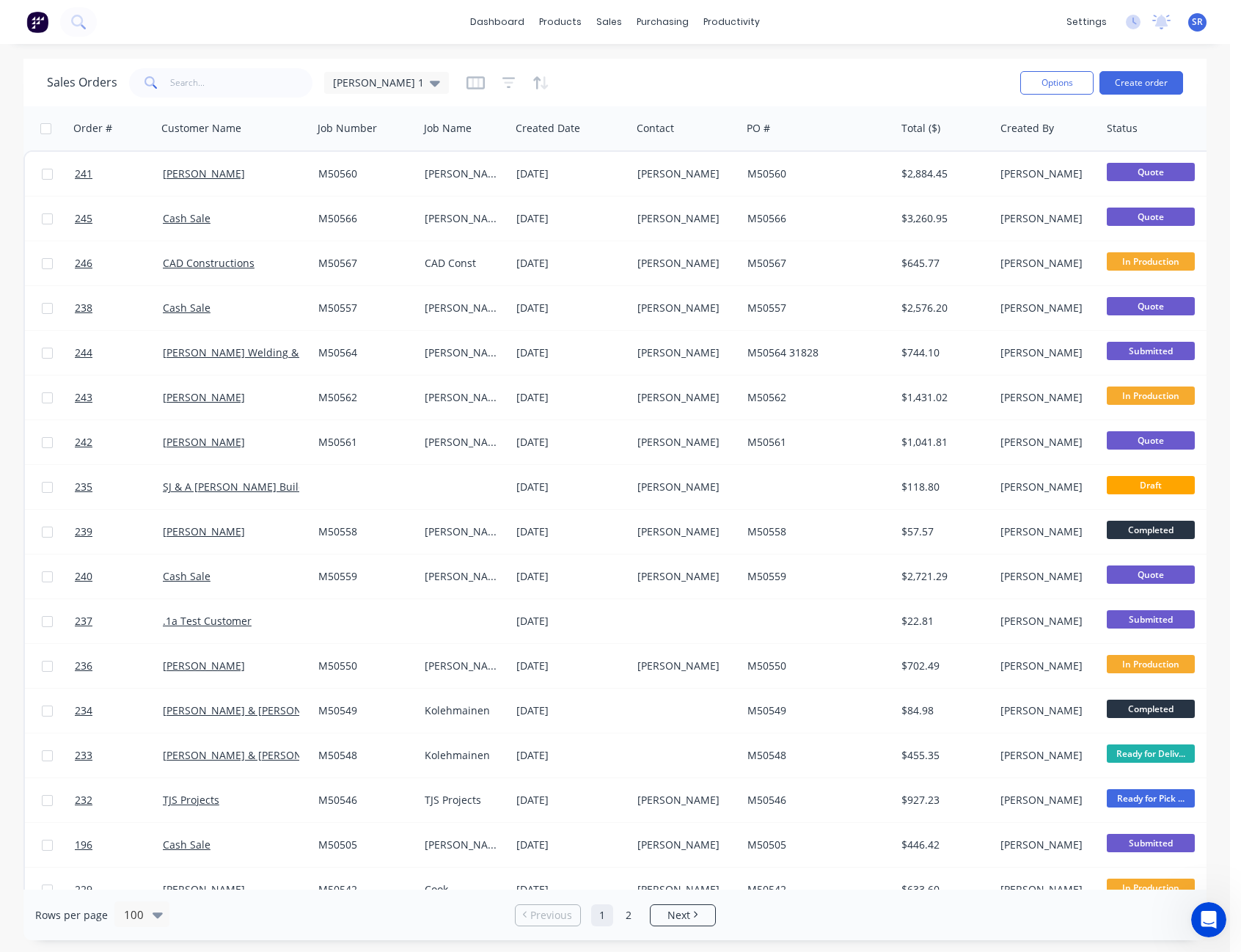
click at [1197, 17] on span "SR" at bounding box center [1198, 22] width 11 height 14
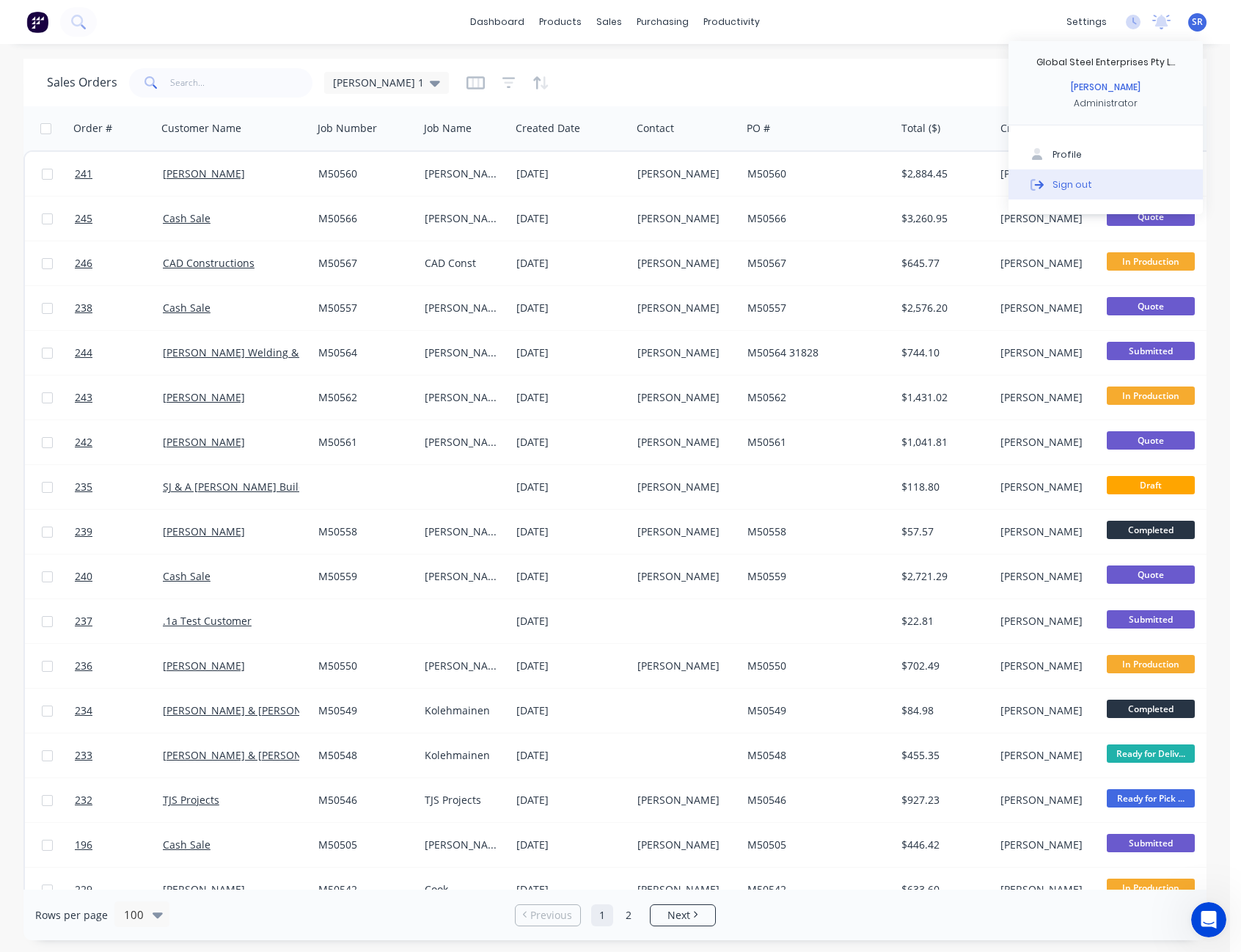
click at [1084, 180] on div "Sign out" at bounding box center [1073, 185] width 40 height 14
